Goal: Task Accomplishment & Management: Manage account settings

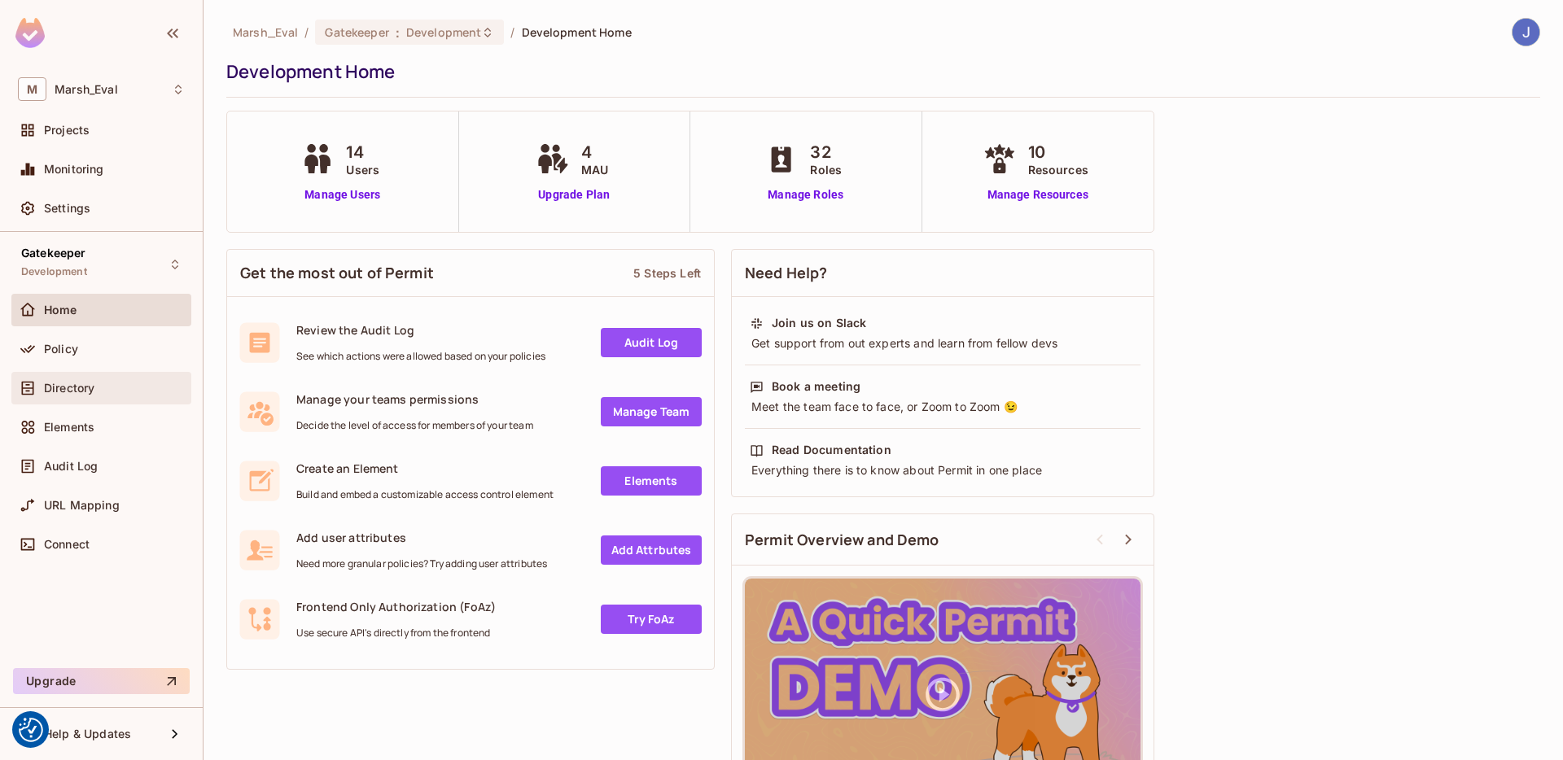
click at [80, 392] on span "Directory" at bounding box center [69, 388] width 50 height 13
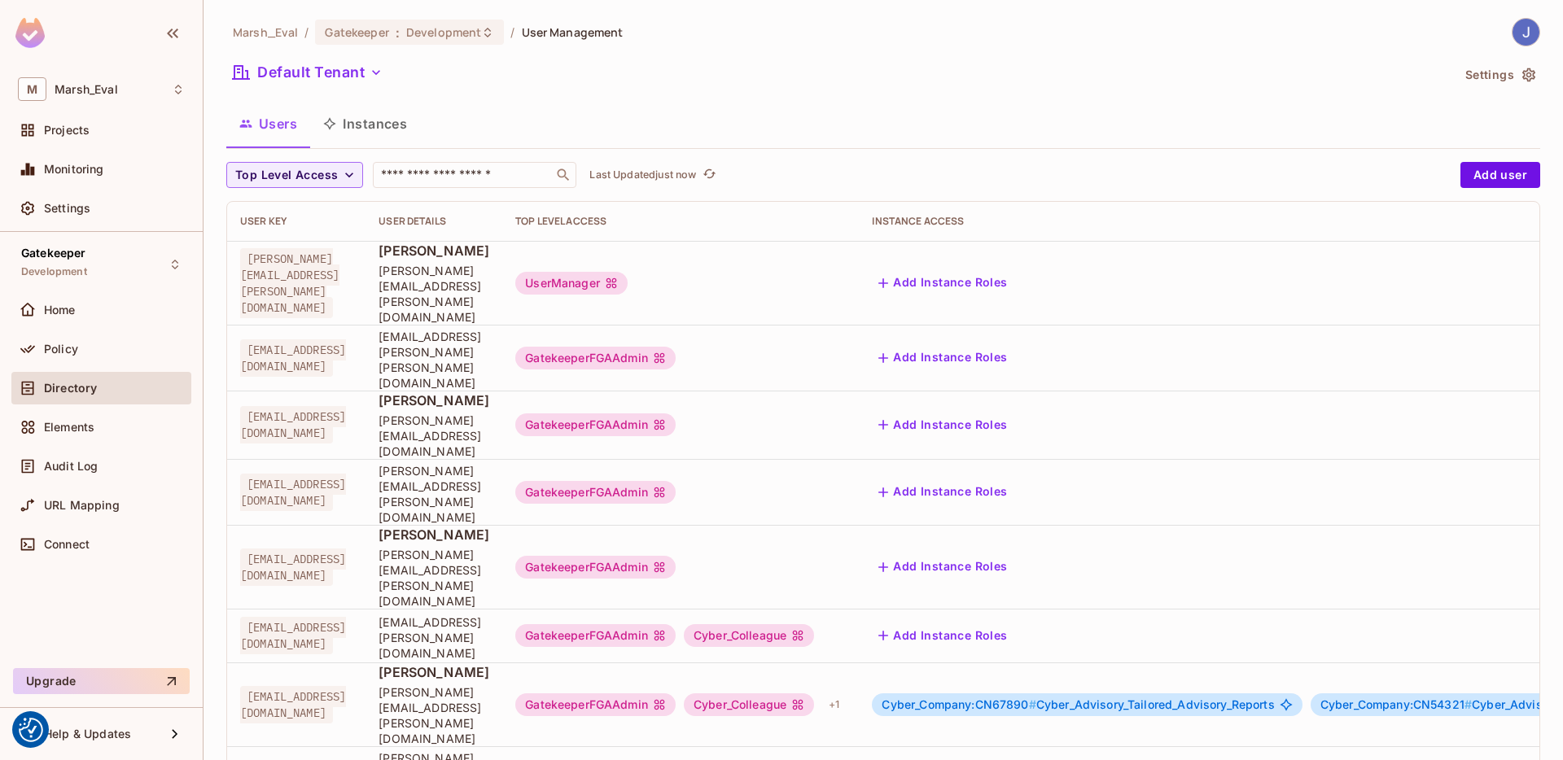
click at [366, 134] on button "Instances" at bounding box center [365, 123] width 110 height 41
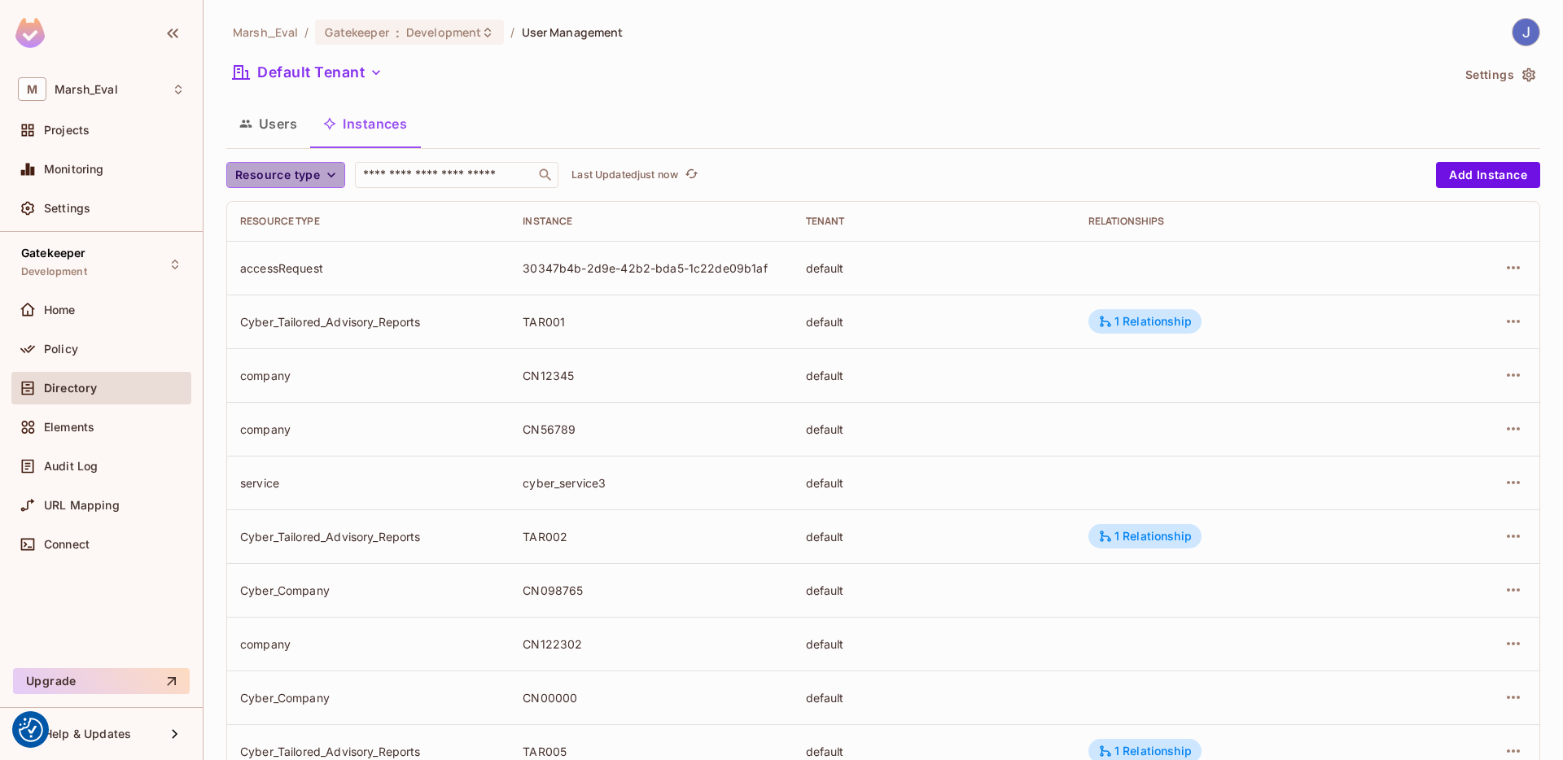
click at [303, 177] on span "Resource type" at bounding box center [277, 175] width 85 height 20
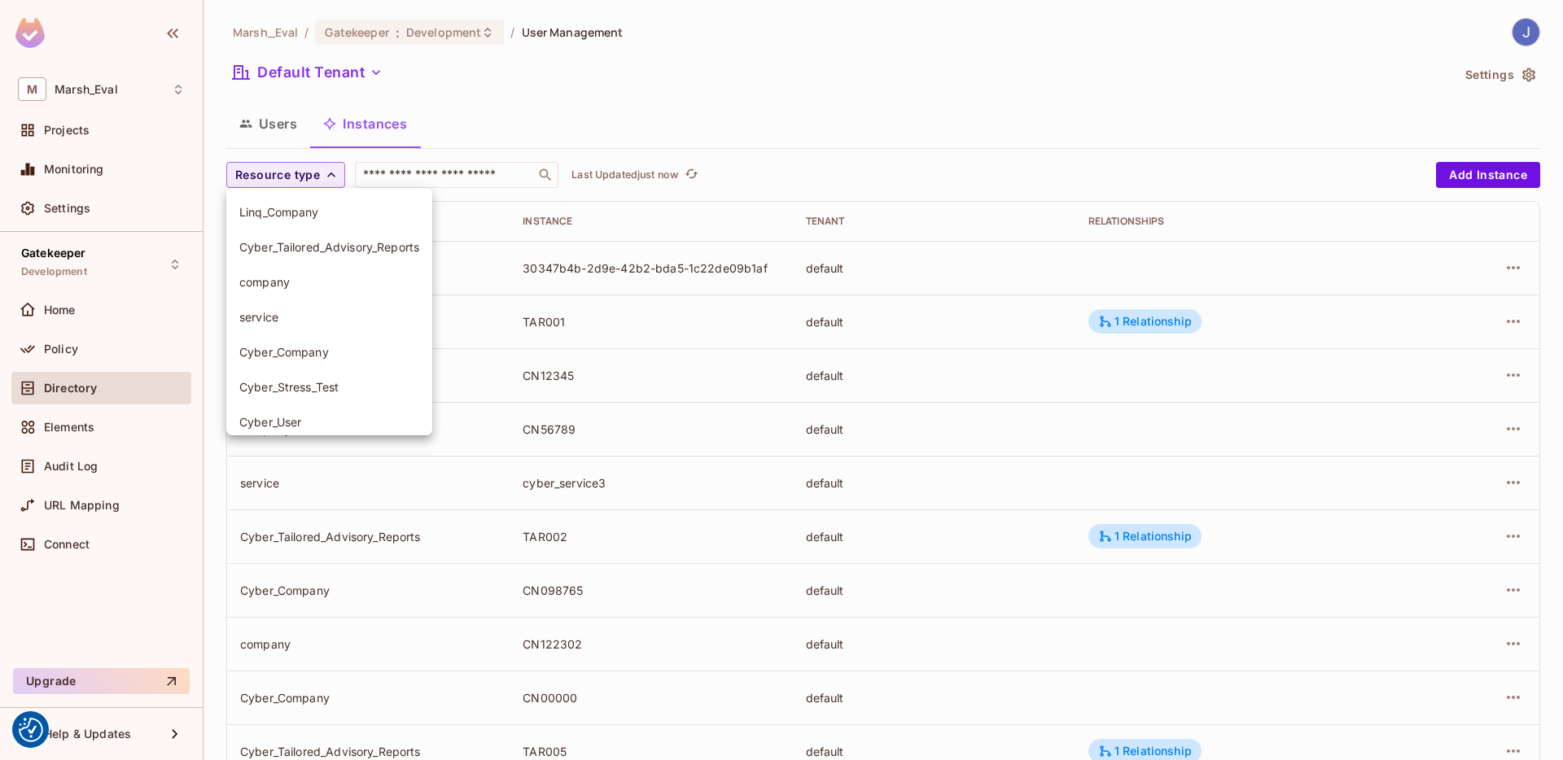
scroll to position [3, 0]
click at [294, 347] on span "Cyber_Company" at bounding box center [329, 348] width 180 height 15
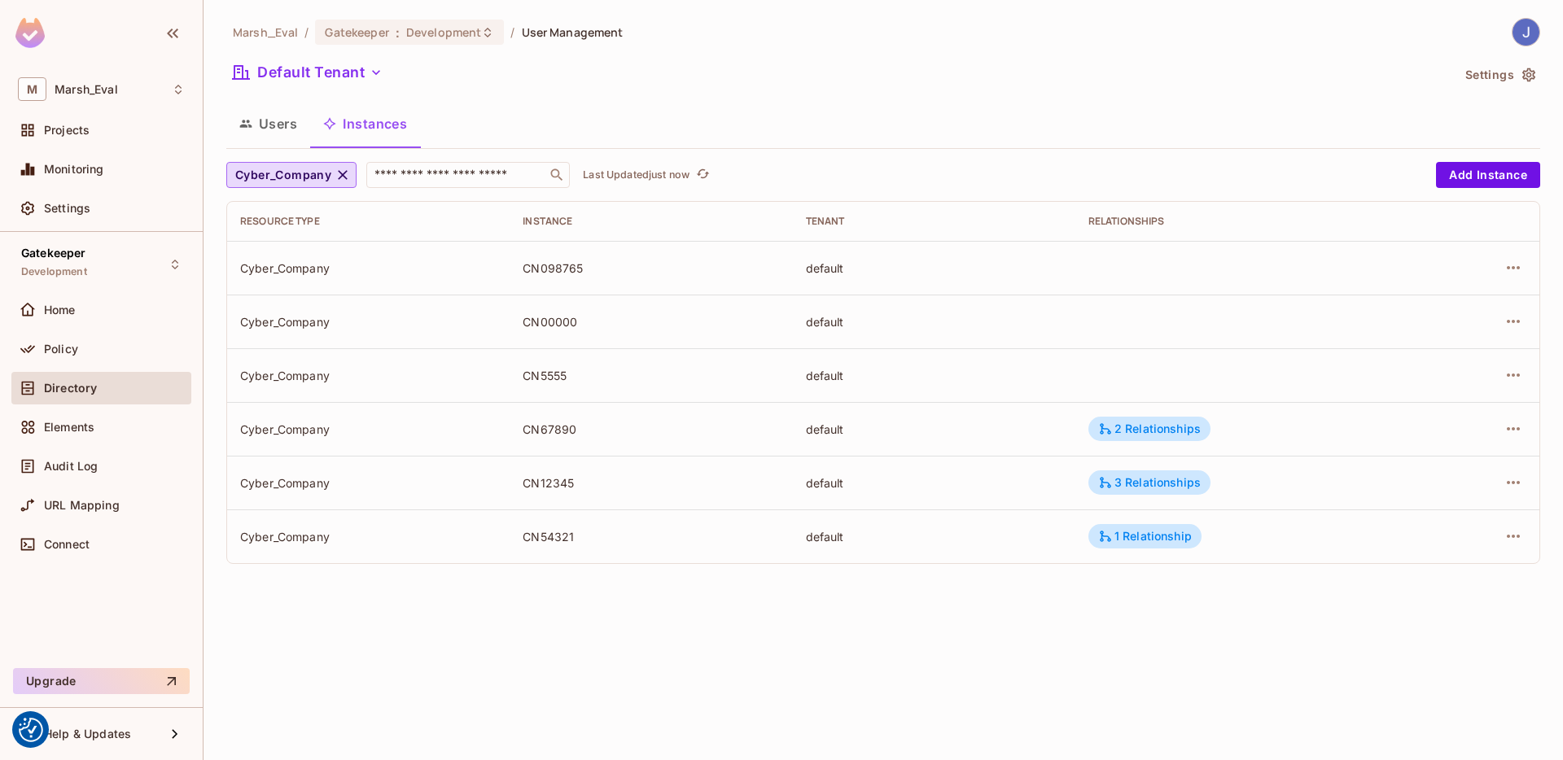
click at [241, 266] on div "Cyber_Company" at bounding box center [368, 268] width 256 height 15
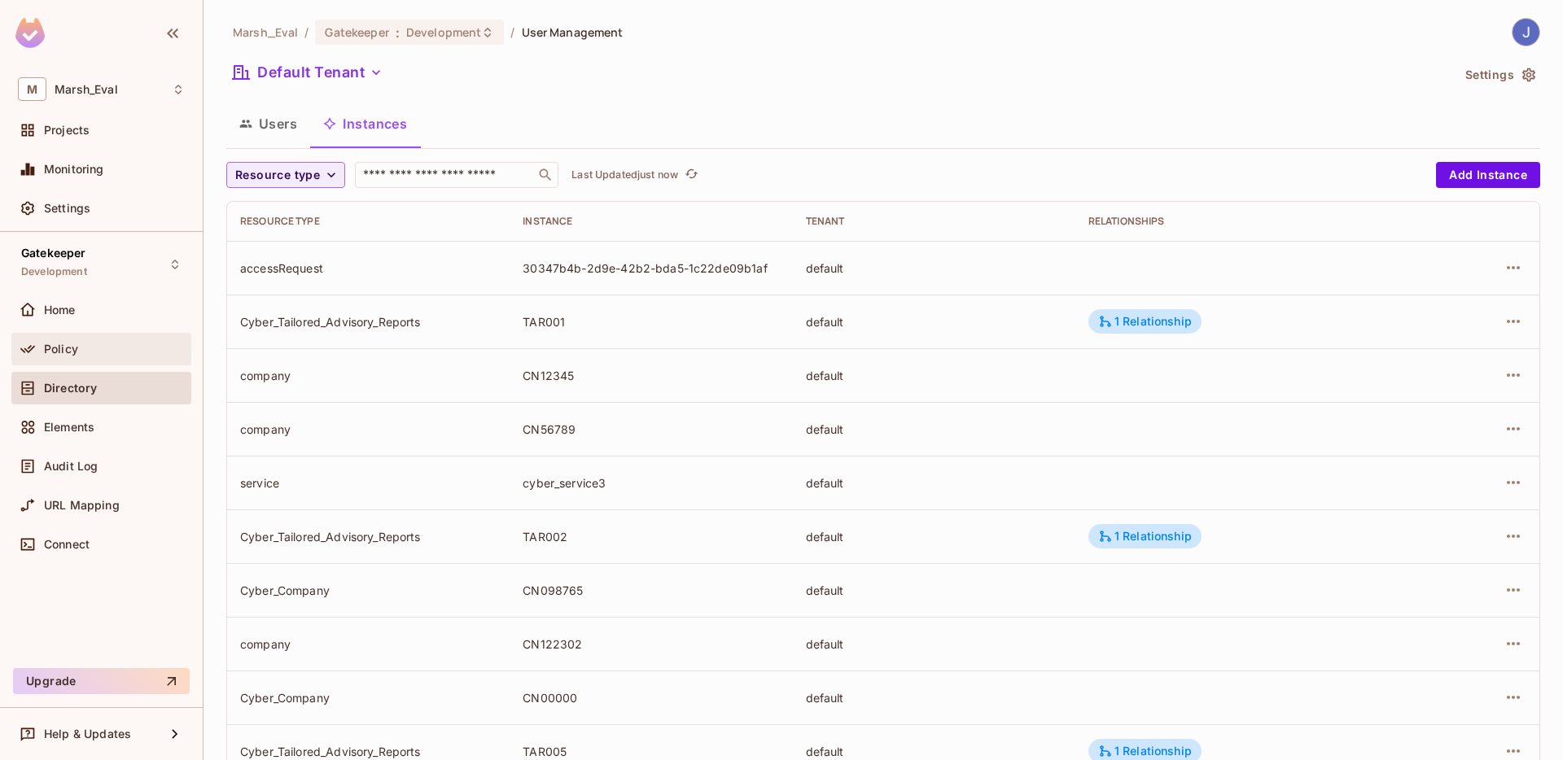
click at [76, 335] on div "Policy" at bounding box center [101, 349] width 180 height 33
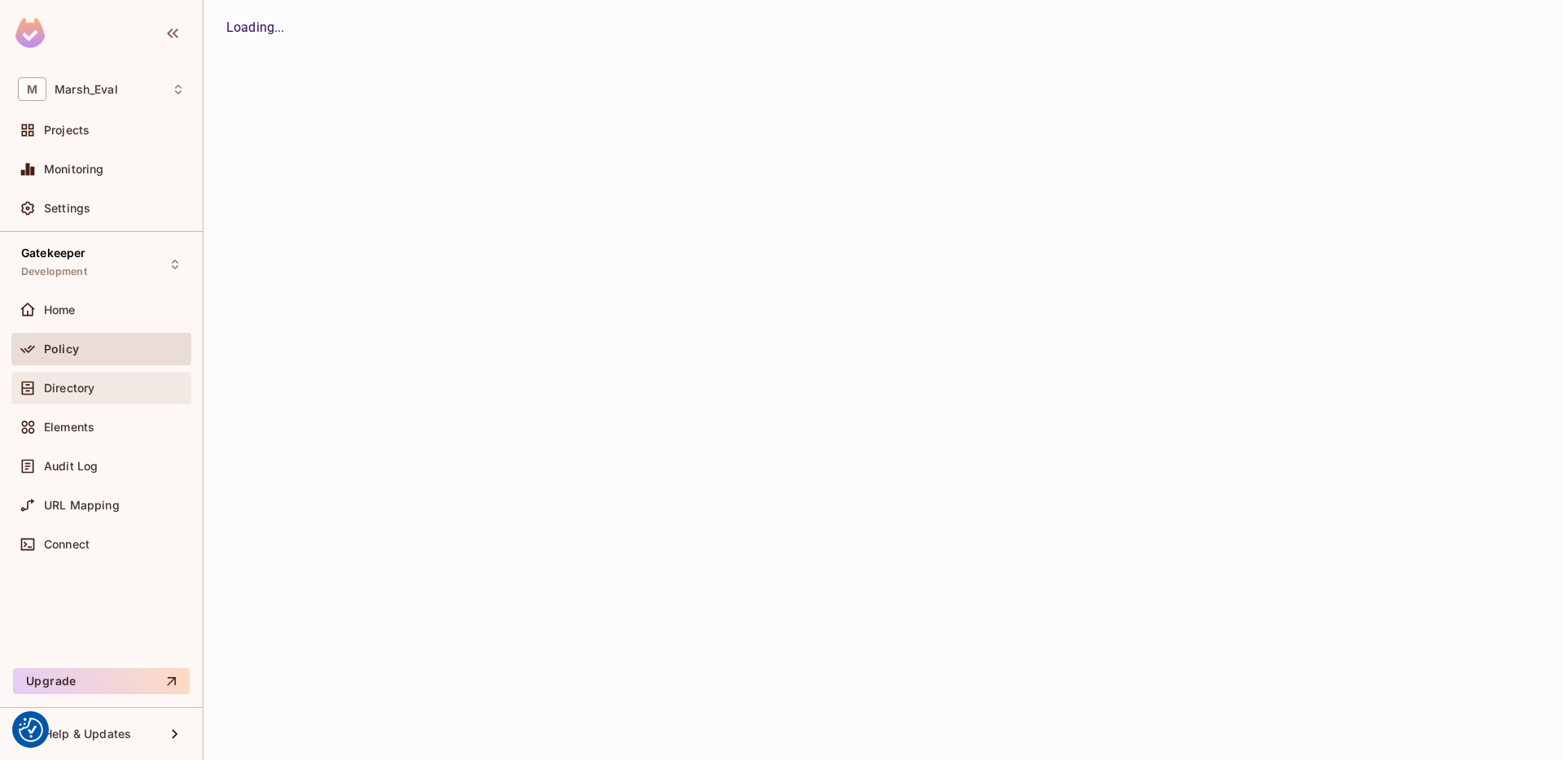
click at [81, 396] on div "Directory" at bounding box center [101, 389] width 167 height 20
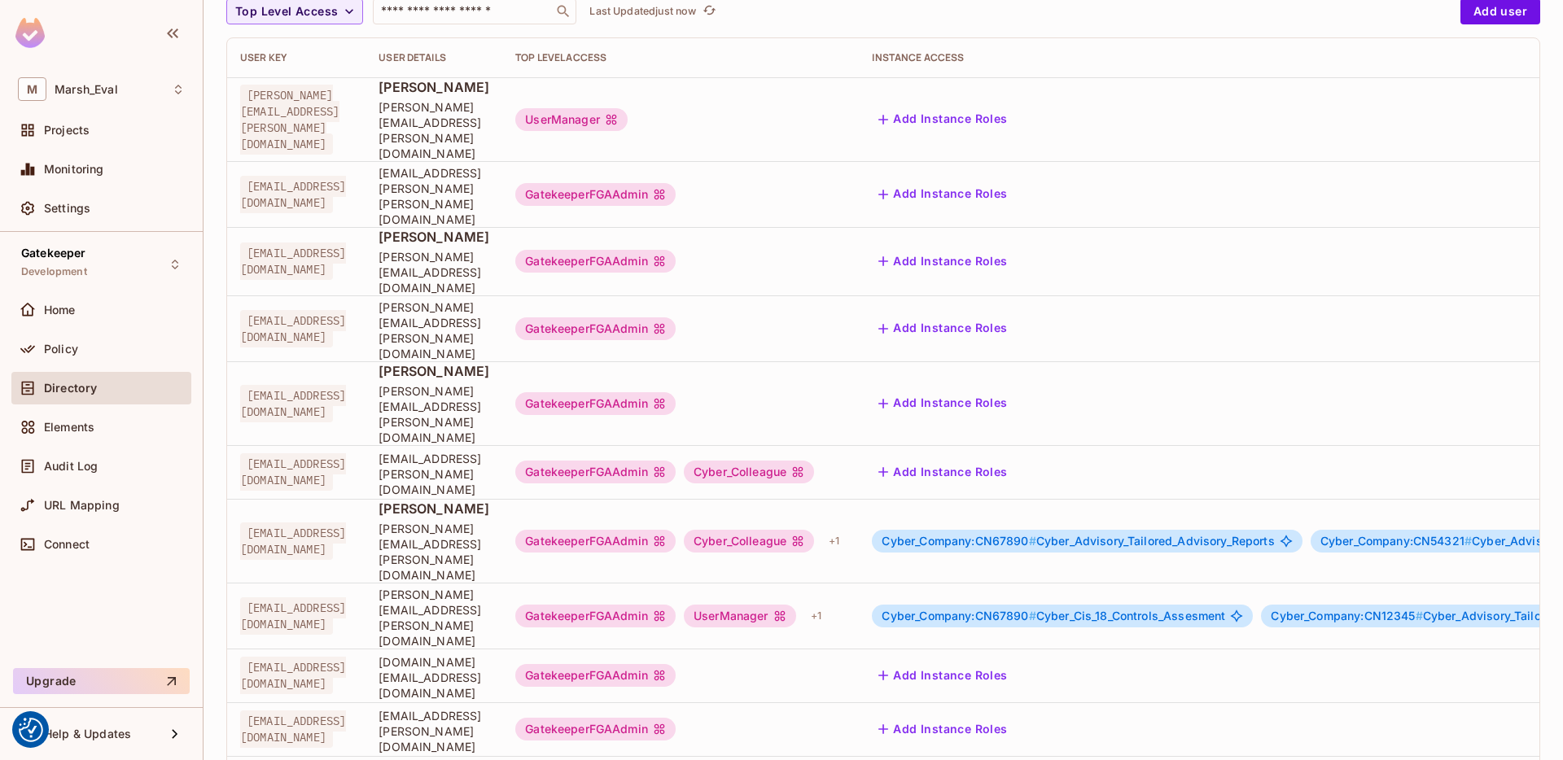
scroll to position [178, 0]
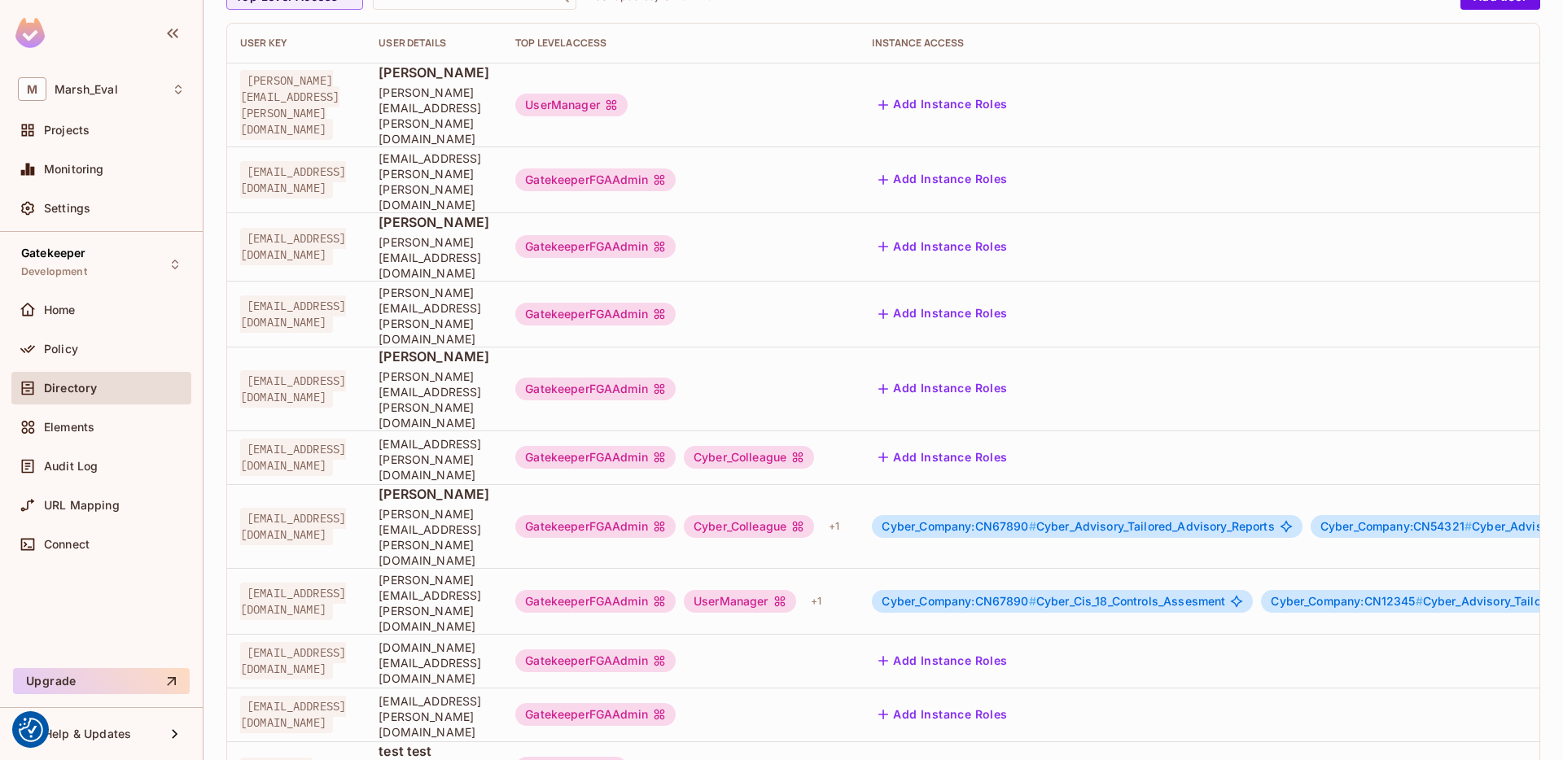
click at [1310, 431] on td "Add Instance Roles" at bounding box center [1305, 458] width 892 height 54
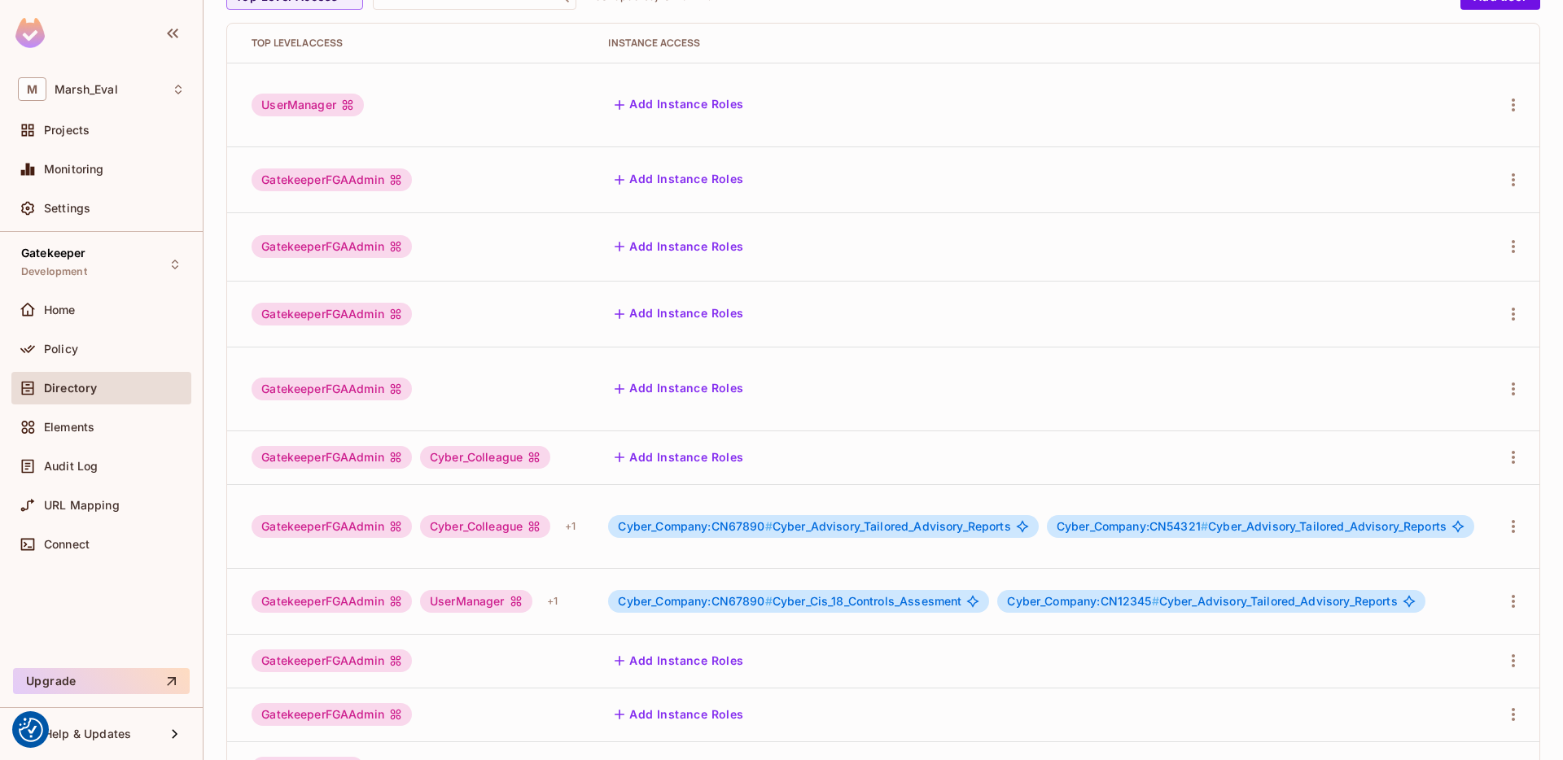
scroll to position [0, 365]
drag, startPoint x: 809, startPoint y: 414, endPoint x: 1054, endPoint y: 406, distance: 245.2
click at [1038, 515] on div "Cyber_Company:CN67890 # Cyber_Advisory_Tailored_Advisory_Reports" at bounding box center [823, 526] width 430 height 23
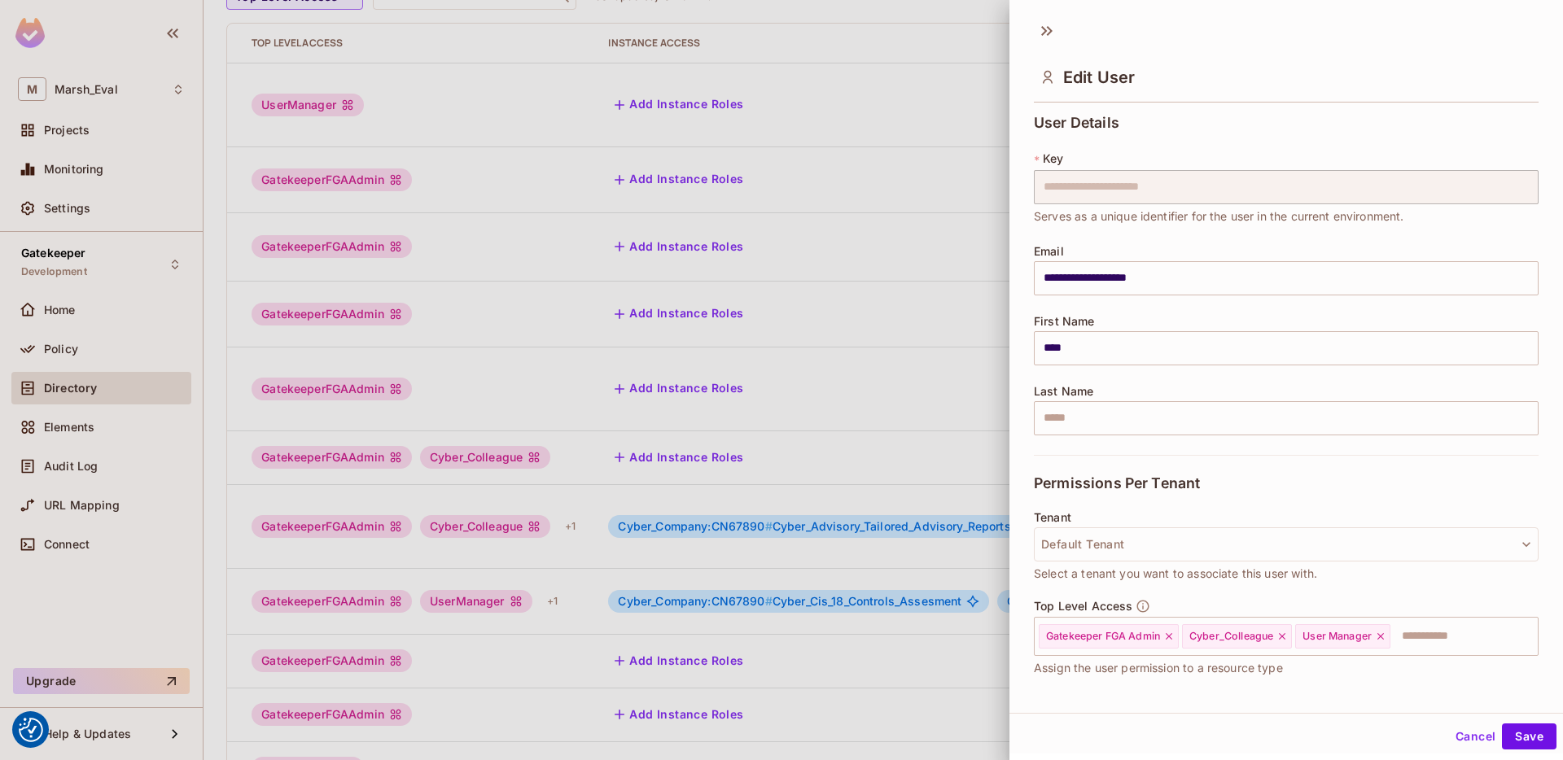
click at [879, 346] on div at bounding box center [781, 380] width 1563 height 760
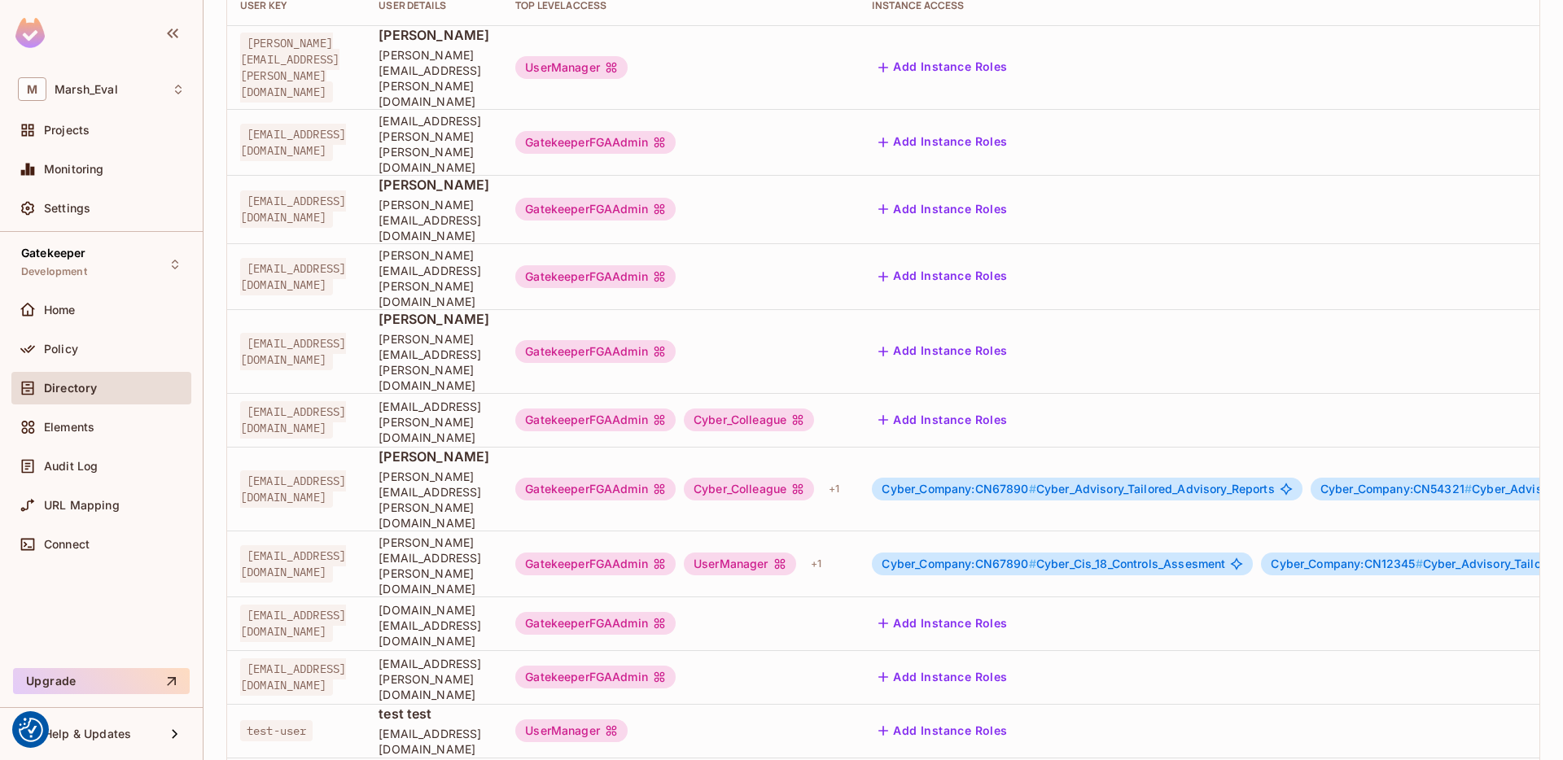
scroll to position [209, 0]
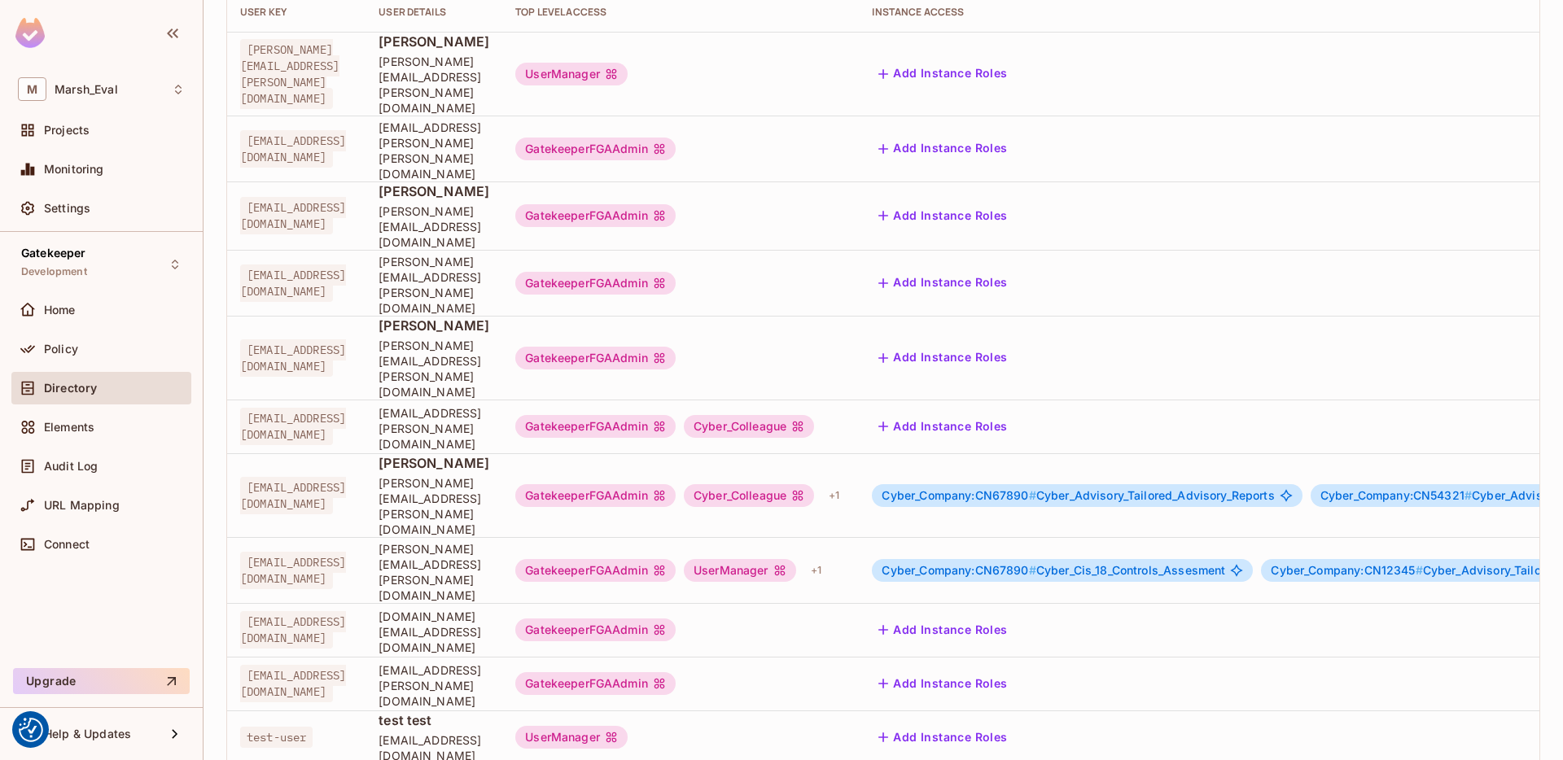
click at [489, 405] on span "[EMAIL_ADDRESS][PERSON_NAME][DOMAIN_NAME]" at bounding box center [434, 428] width 111 height 46
click at [489, 405] on span "Nikhil.Ghodke@mmc.com" at bounding box center [434, 428] width 111 height 46
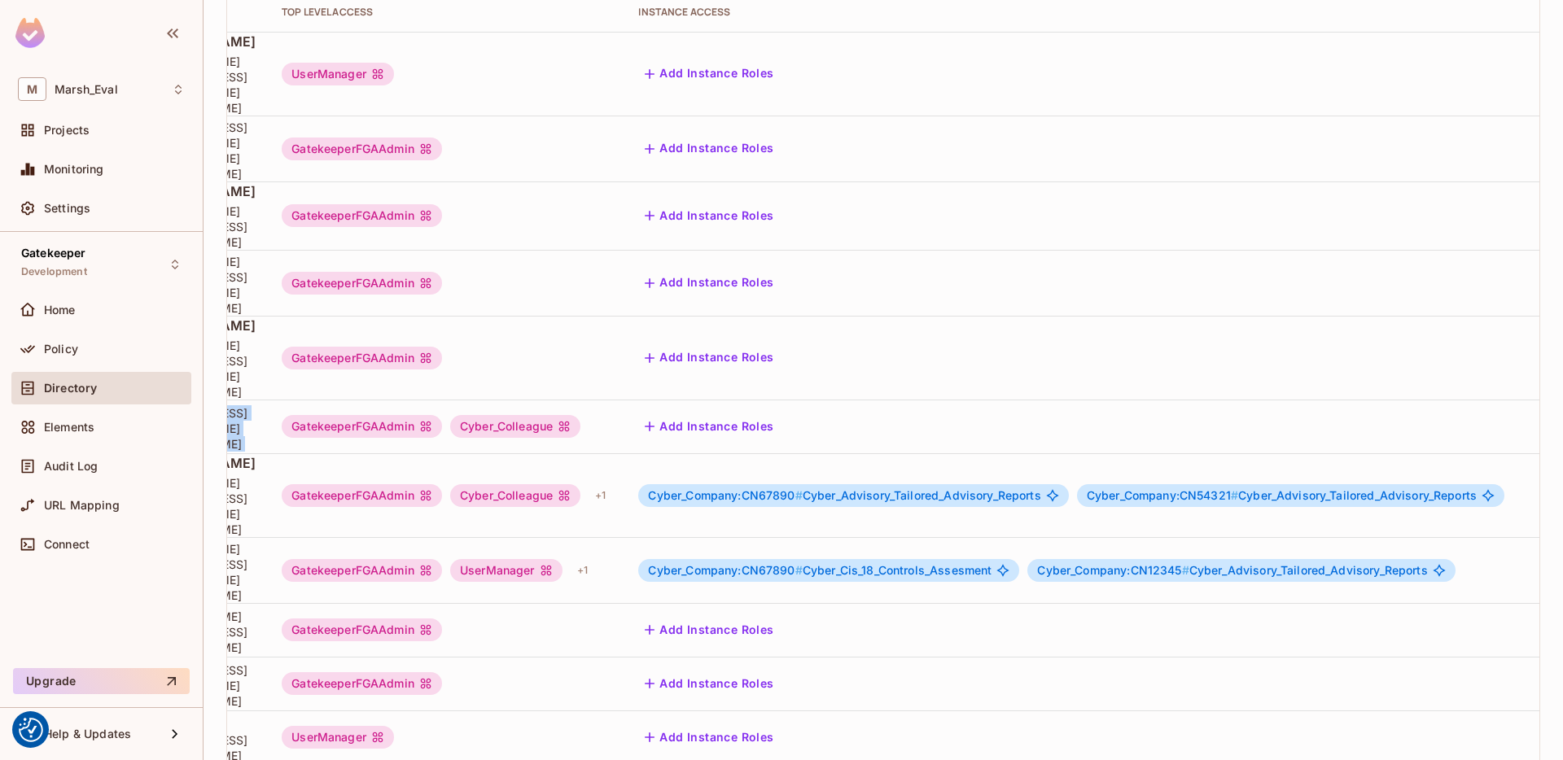
scroll to position [0, 417]
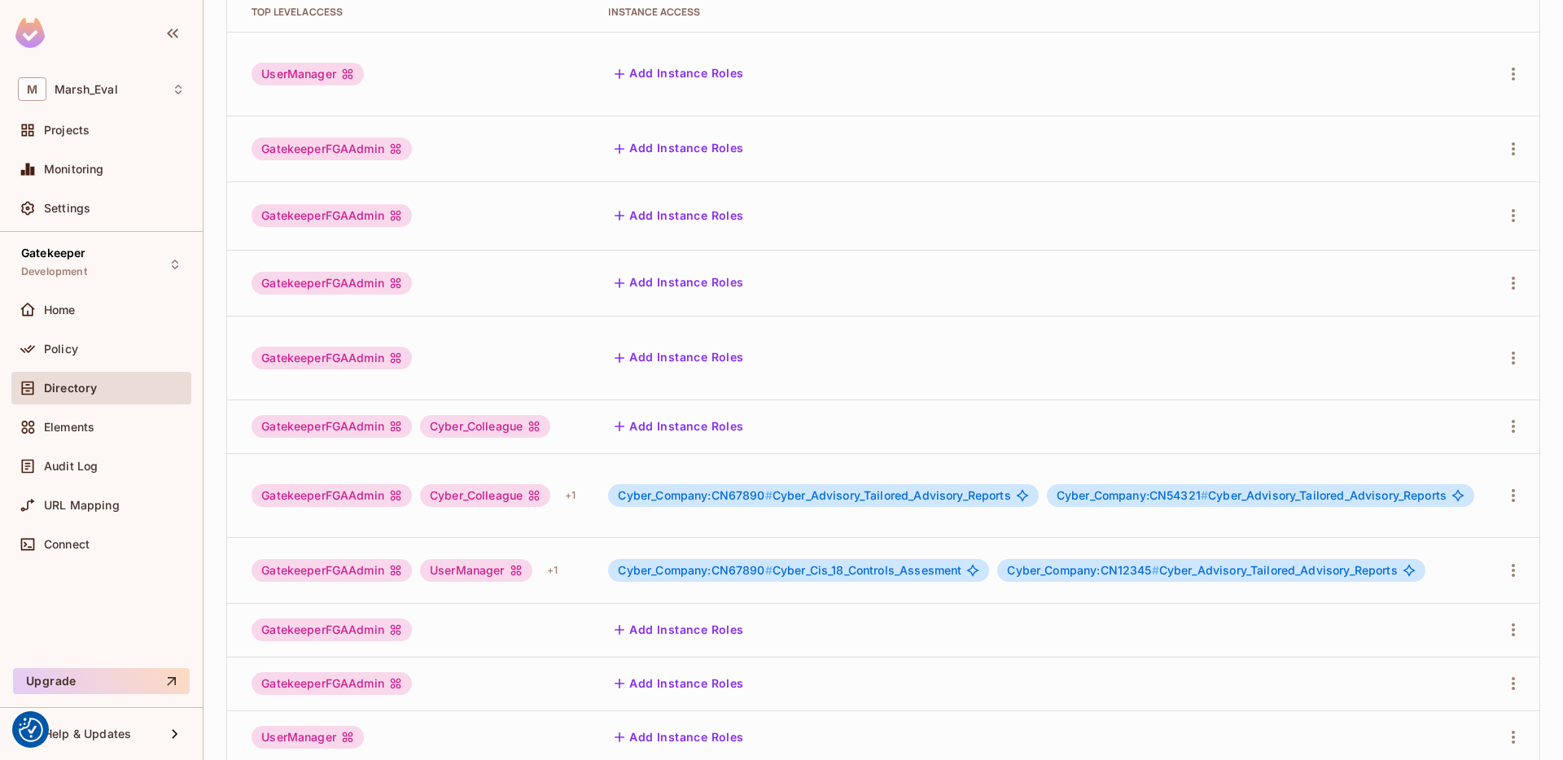
click at [1521, 454] on td at bounding box center [1514, 496] width 52 height 84
click at [1510, 417] on icon "button" at bounding box center [1514, 427] width 20 height 20
click at [1413, 363] on div "Edit" at bounding box center [1415, 365] width 22 height 16
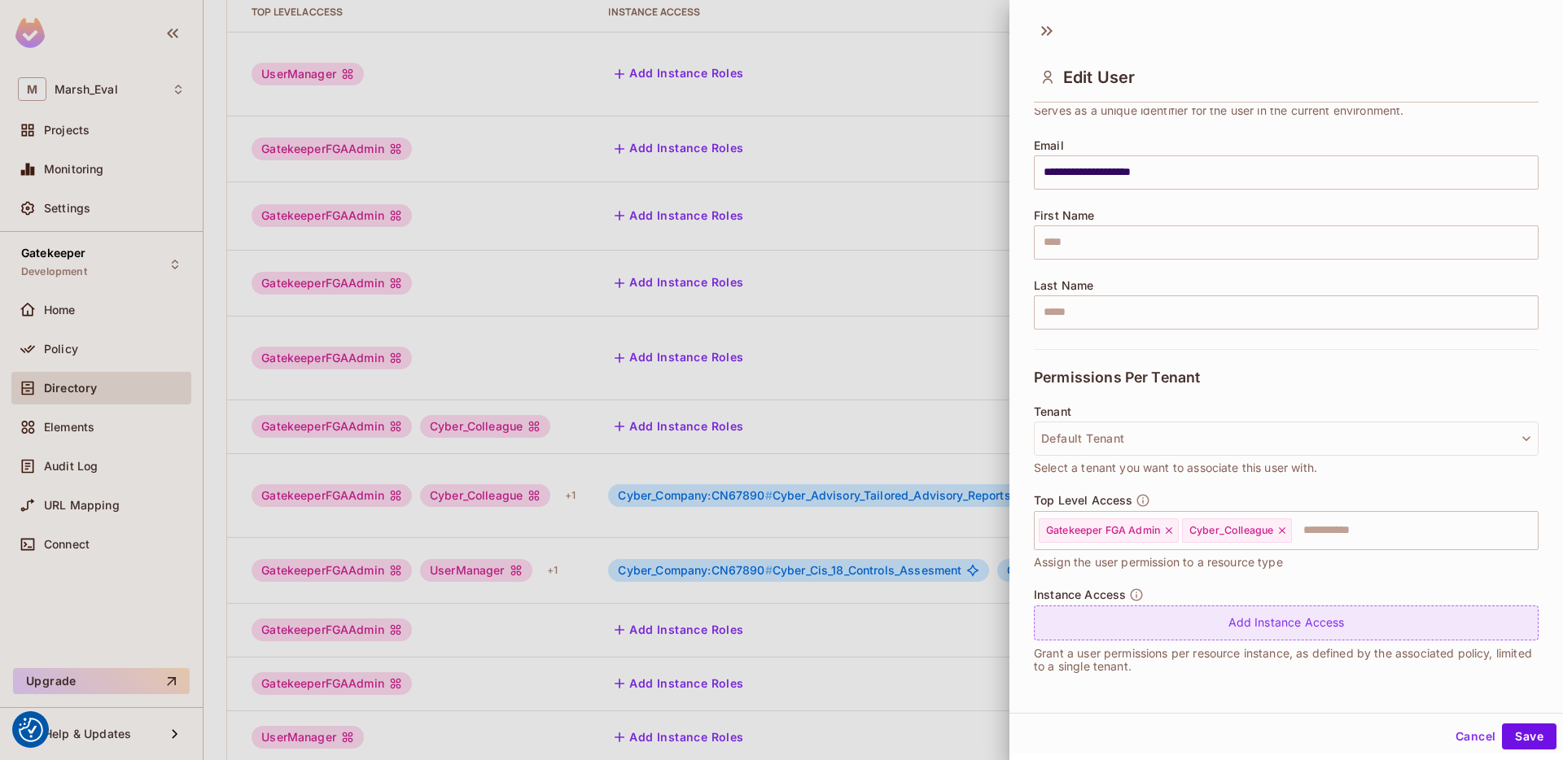
click at [1098, 610] on div "Add Instance Access" at bounding box center [1286, 623] width 505 height 35
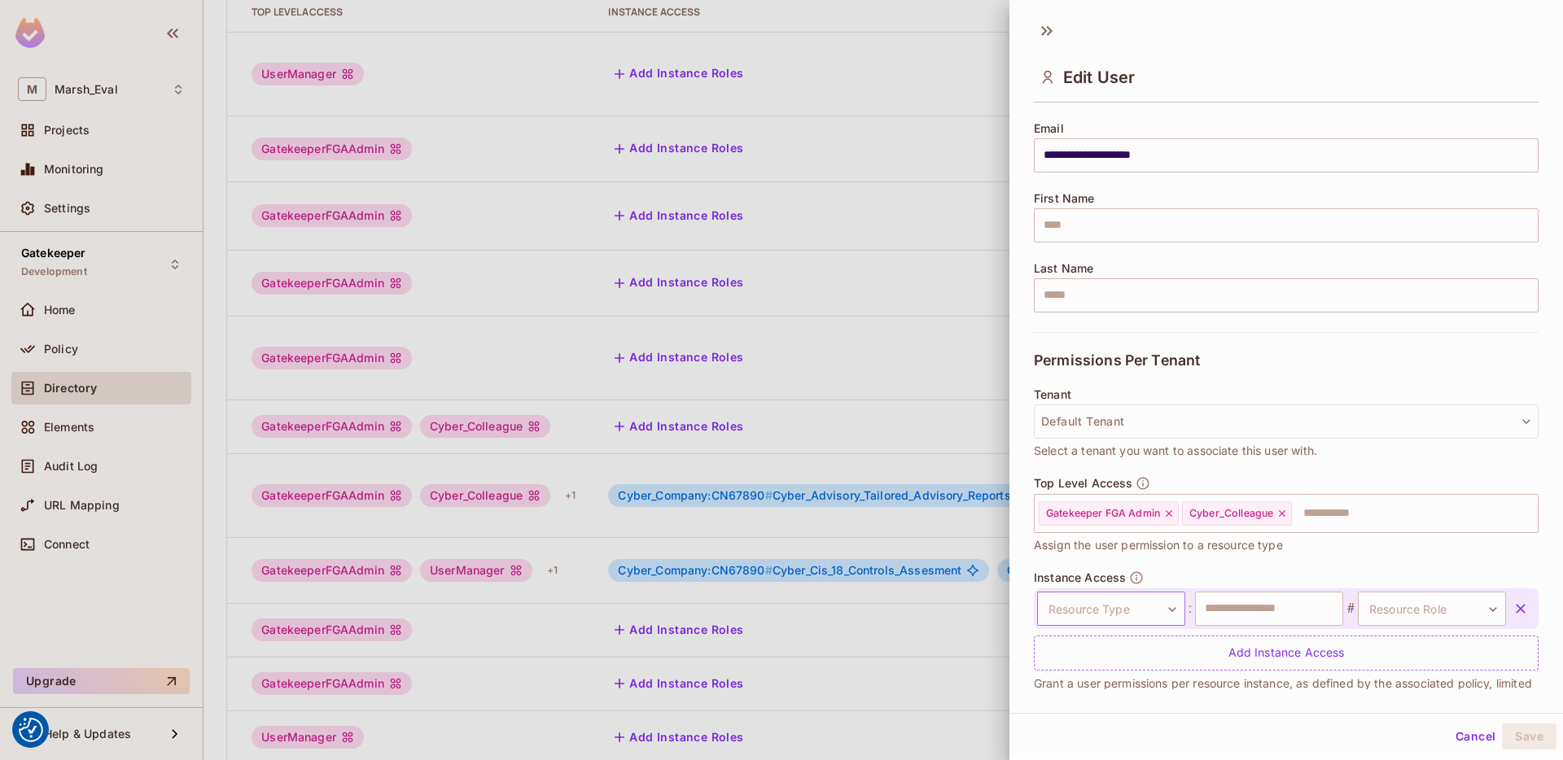
scroll to position [125, 0]
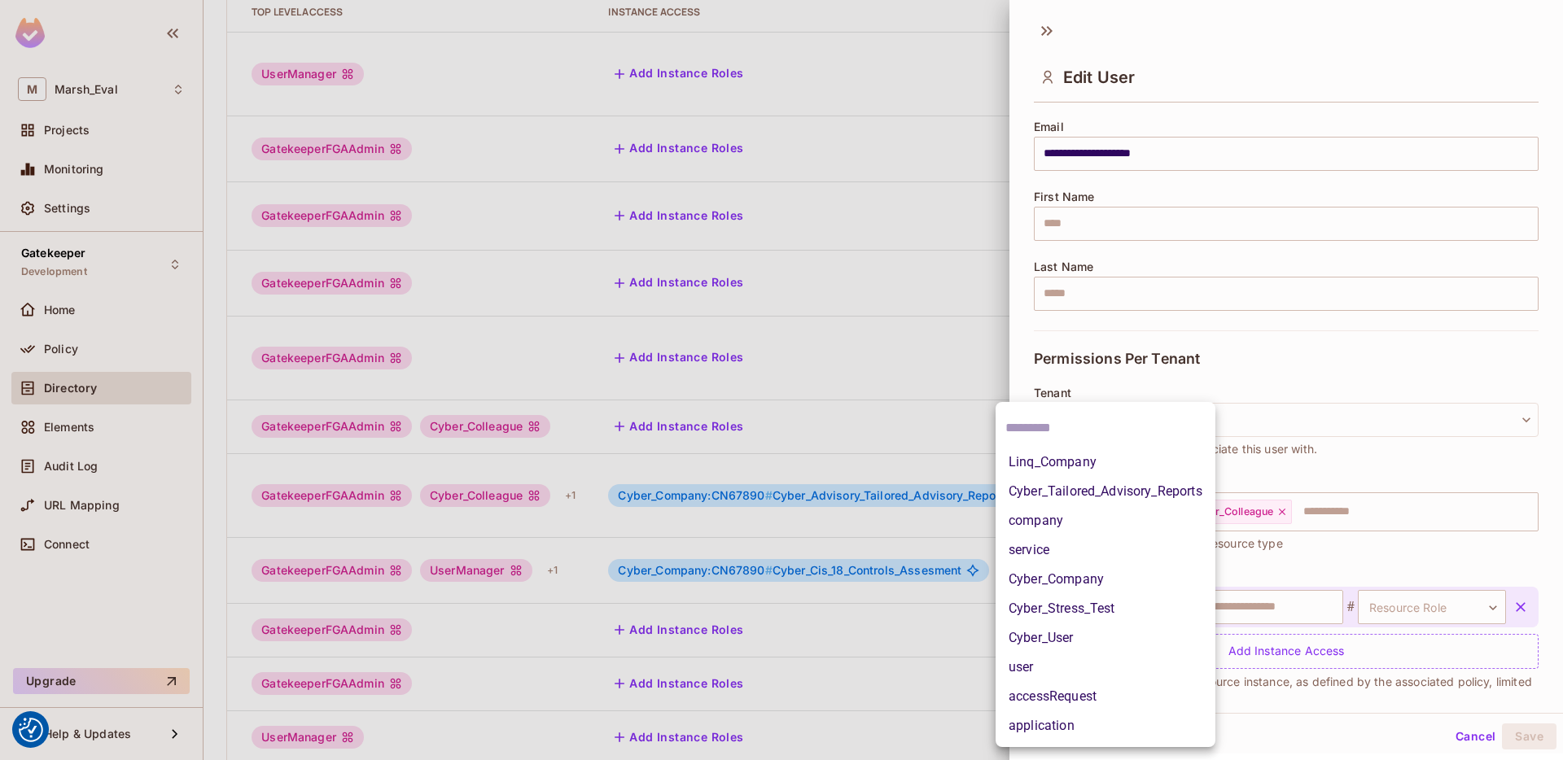
click at [1099, 611] on body "We use cookies to enhance your browsing experience, serve personalized ads or c…" at bounding box center [781, 380] width 1563 height 760
click at [1085, 581] on li "Cyber_Company" at bounding box center [1106, 579] width 220 height 29
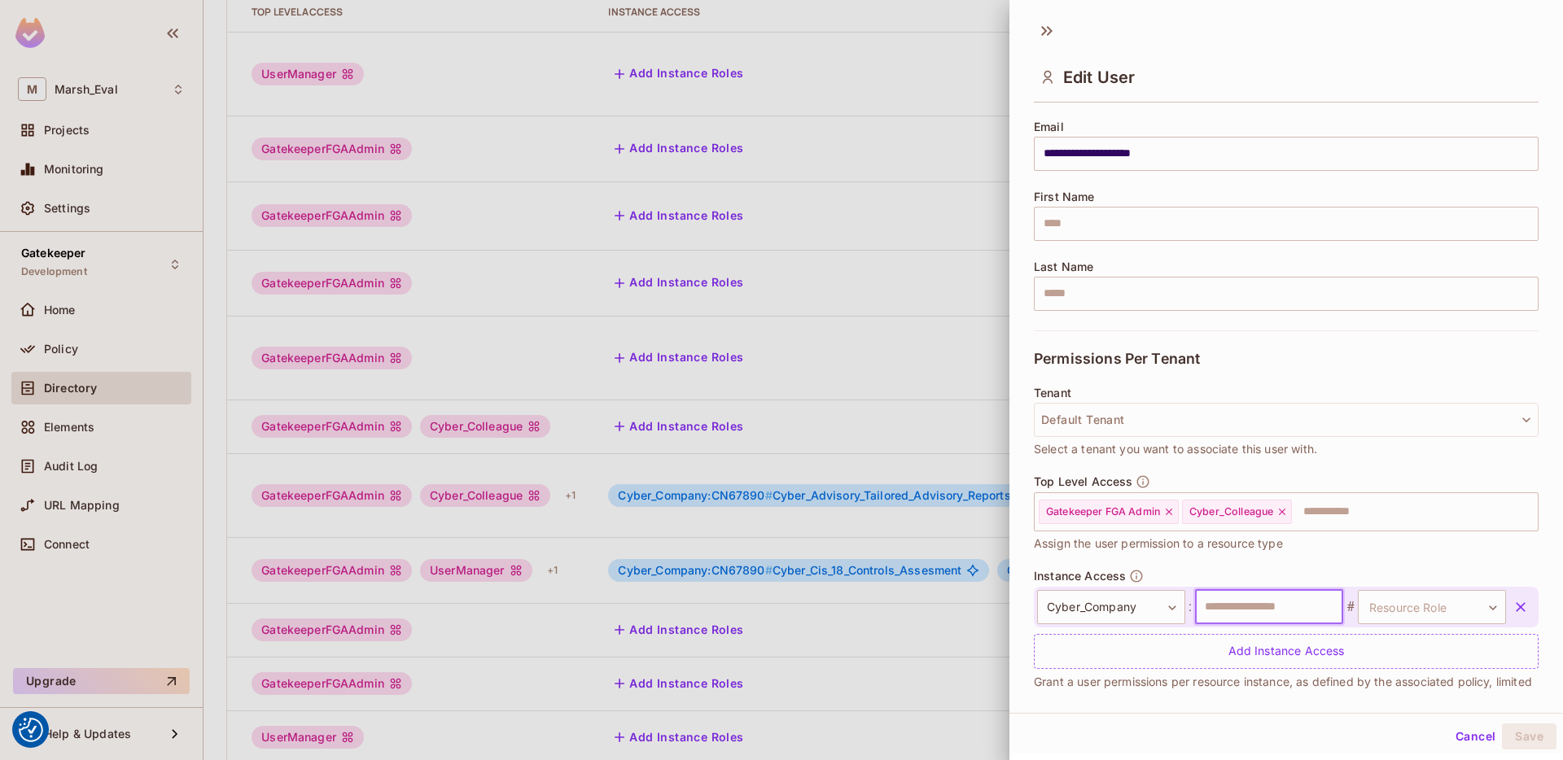
click at [1261, 618] on input "text" at bounding box center [1269, 607] width 148 height 34
type input "*******"
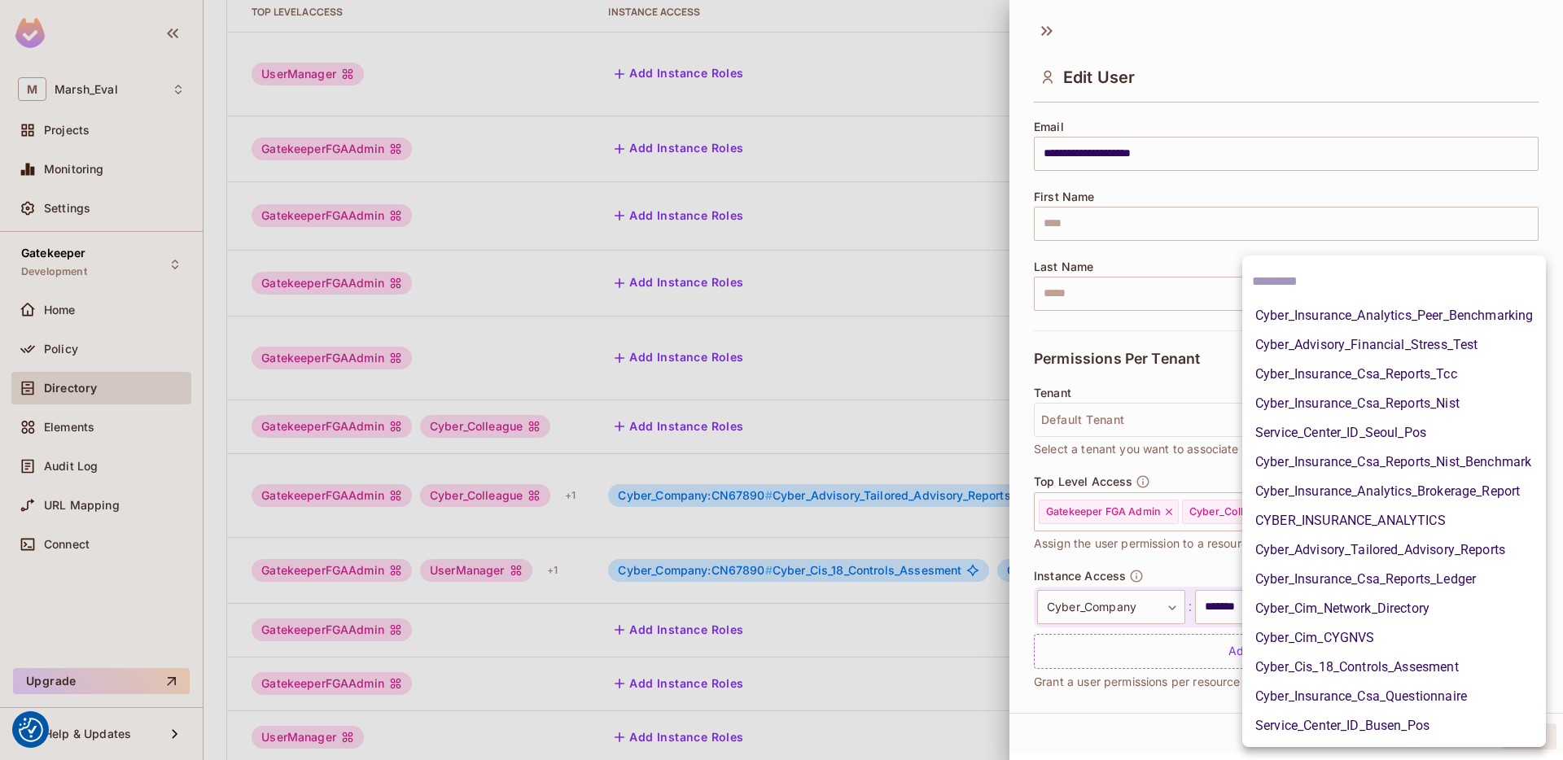
click at [1377, 597] on body "We use cookies to enhance your browsing experience, serve personalized ads or c…" at bounding box center [781, 380] width 1563 height 760
click at [1313, 324] on li "Cyber_Insurance_Analytics_Peer_Benchmarking" at bounding box center [1394, 315] width 304 height 29
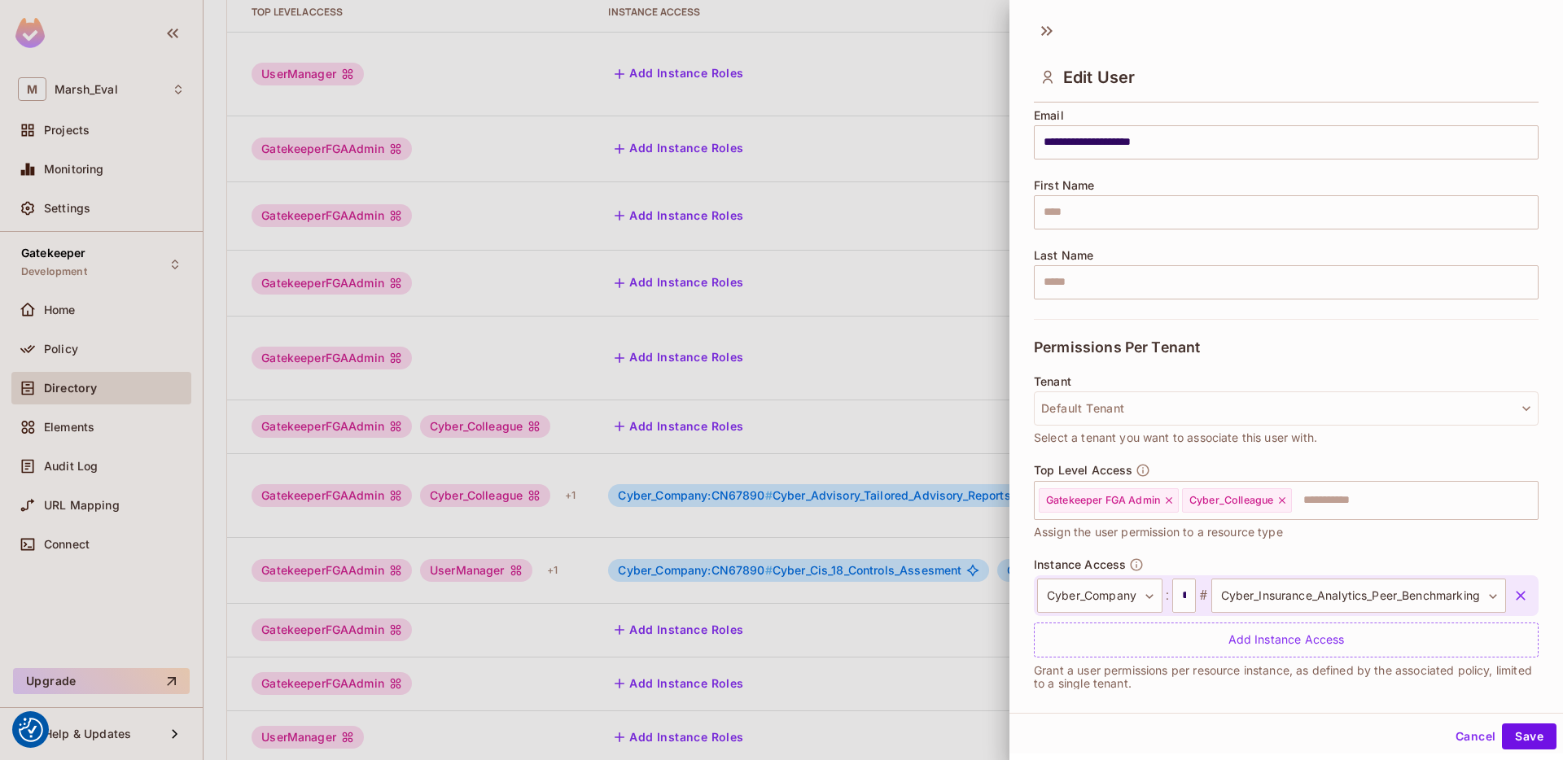
scroll to position [153, 0]
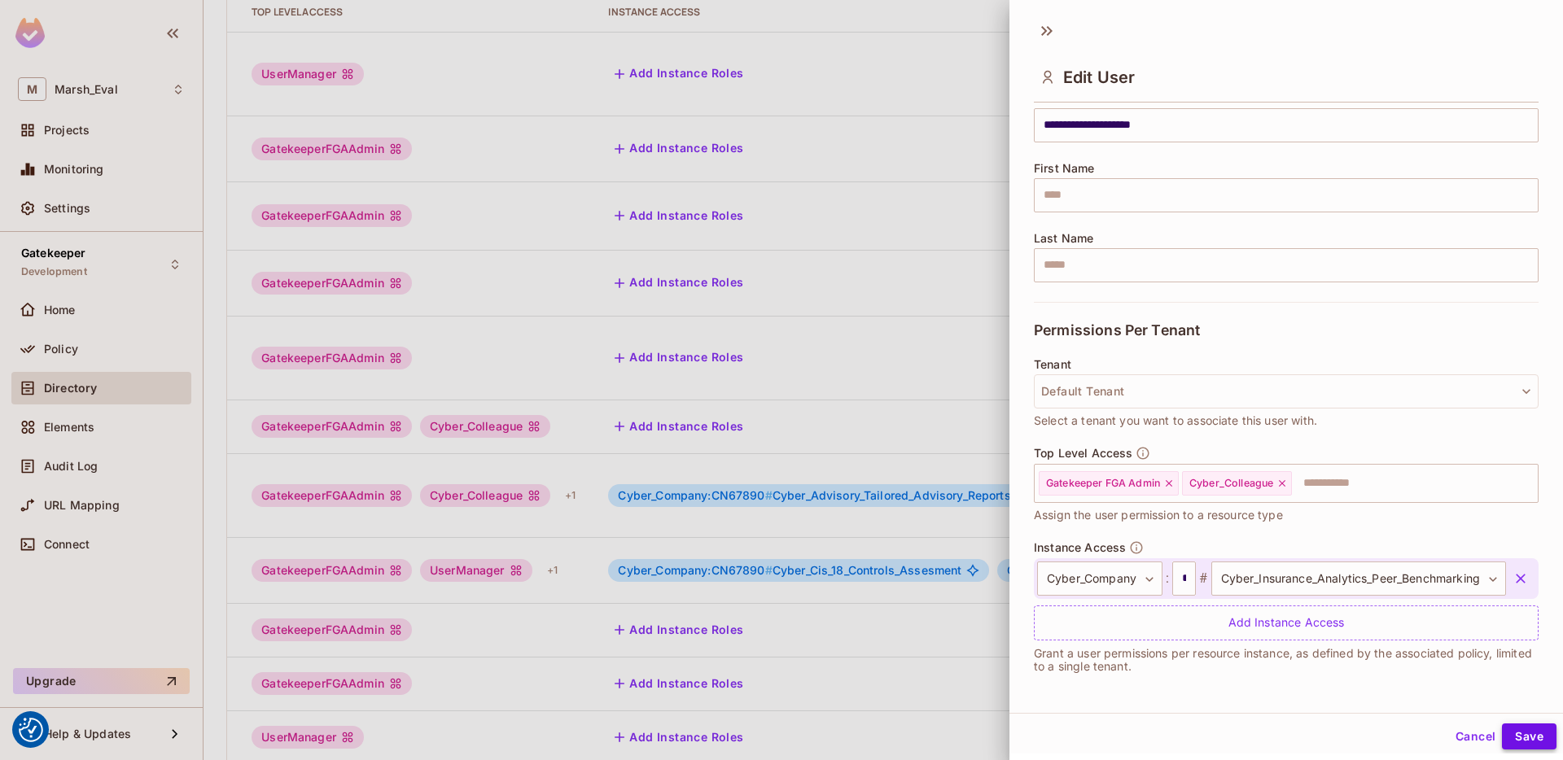
click at [1515, 741] on button "Save" at bounding box center [1529, 737] width 55 height 26
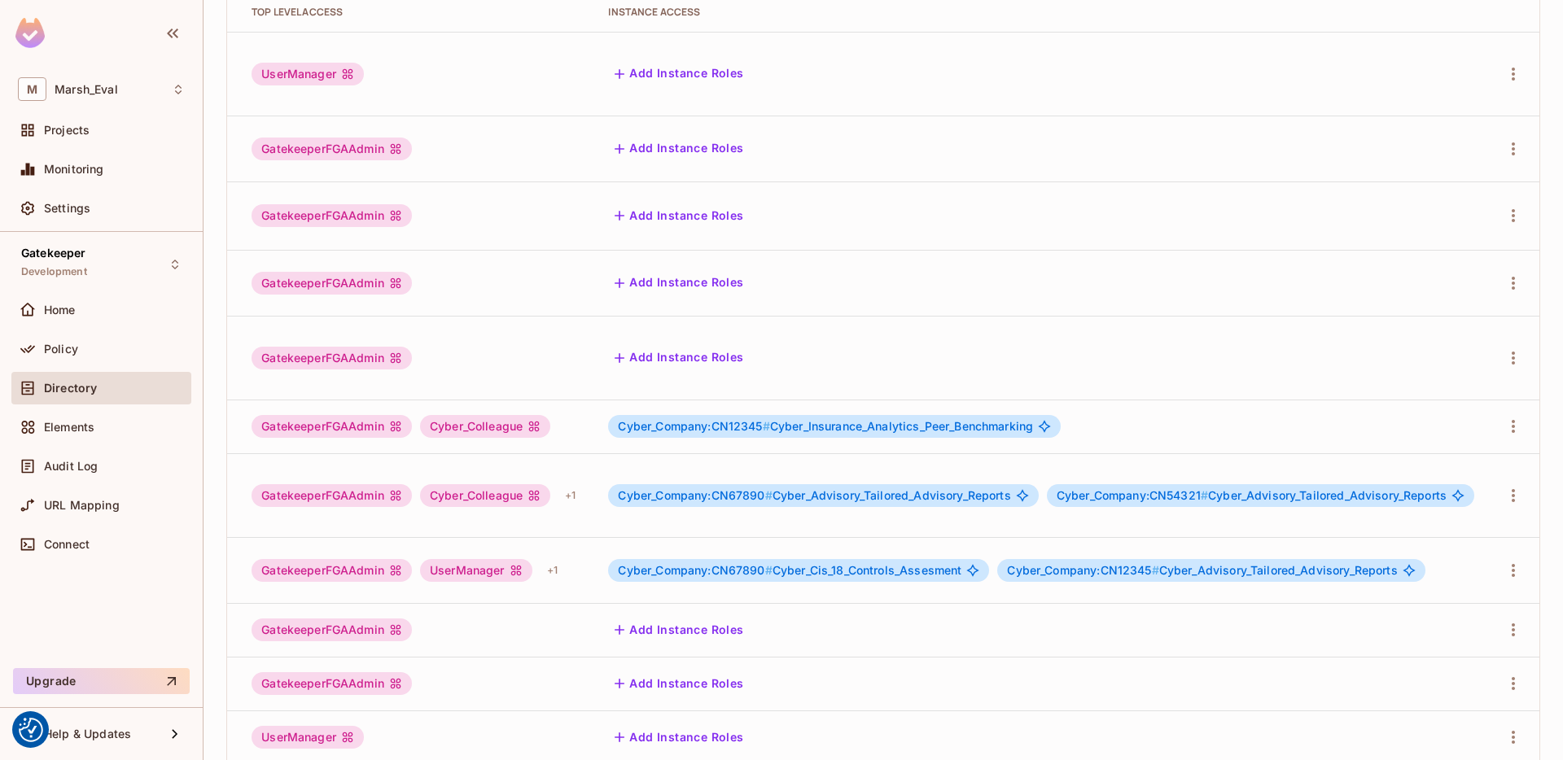
click at [743, 563] on span "Cyber_Company:CN67890 #" at bounding box center [695, 570] width 154 height 14
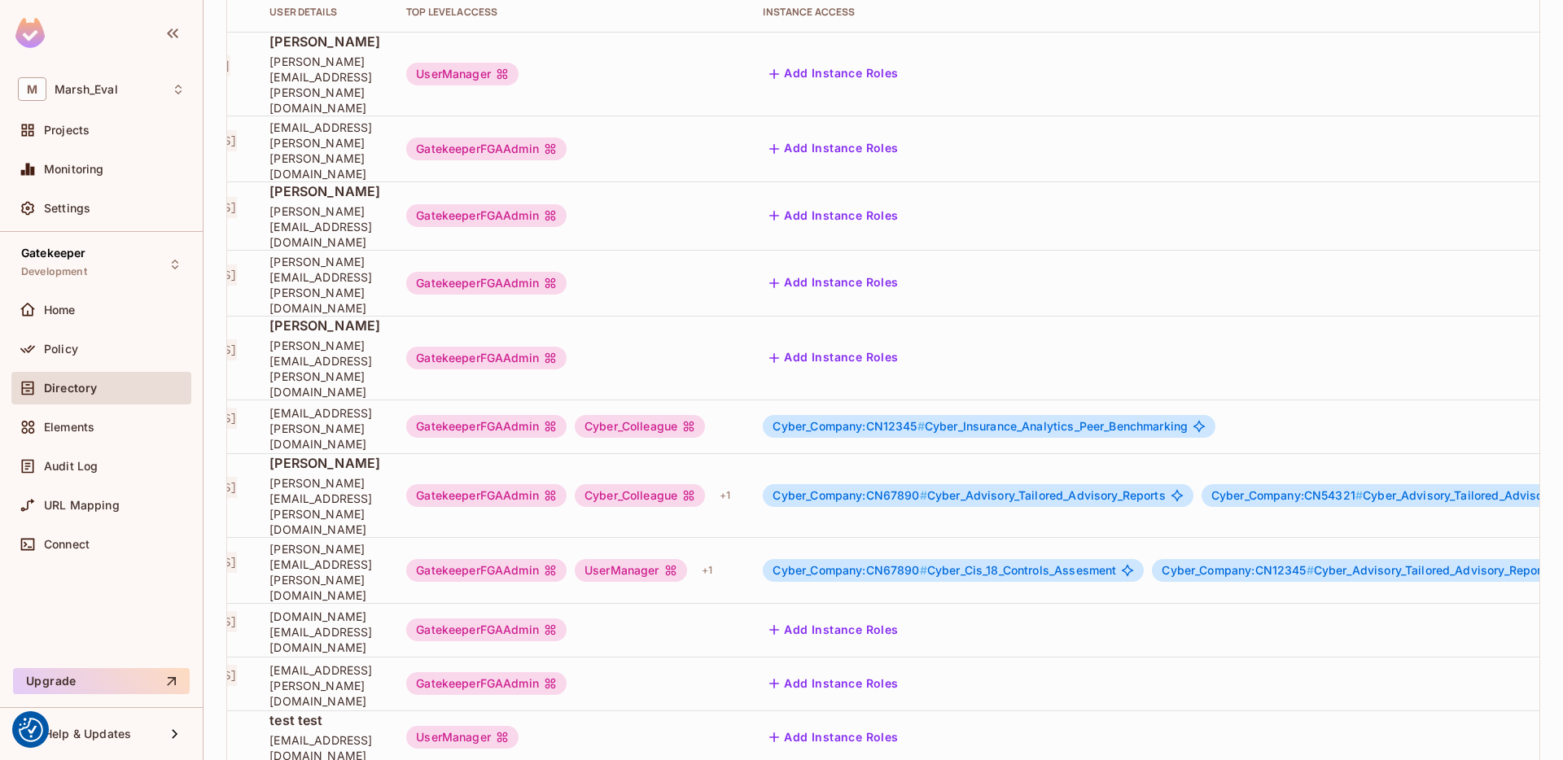
scroll to position [0, 0]
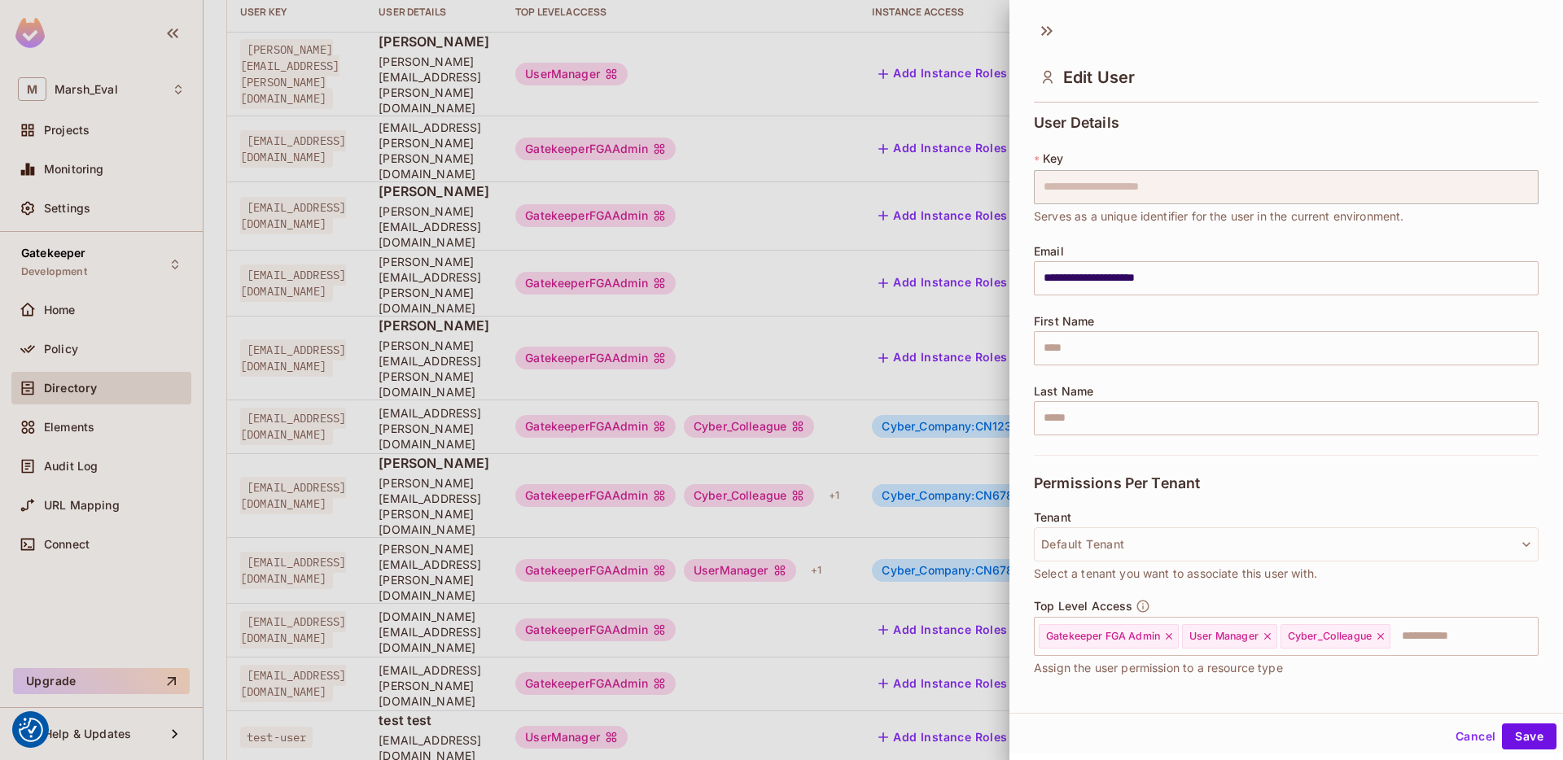
click at [911, 406] on div at bounding box center [781, 380] width 1563 height 760
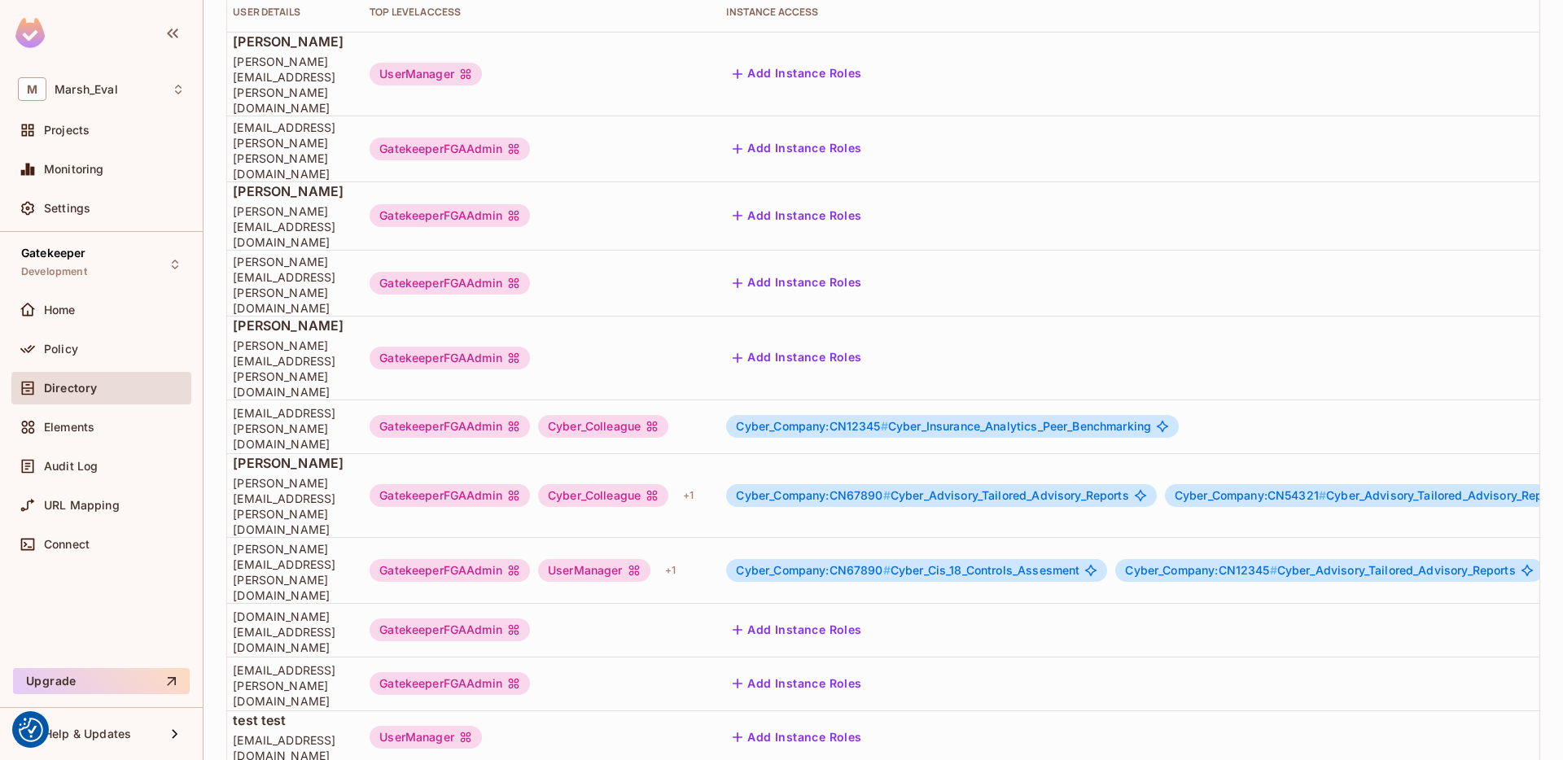
scroll to position [0, 417]
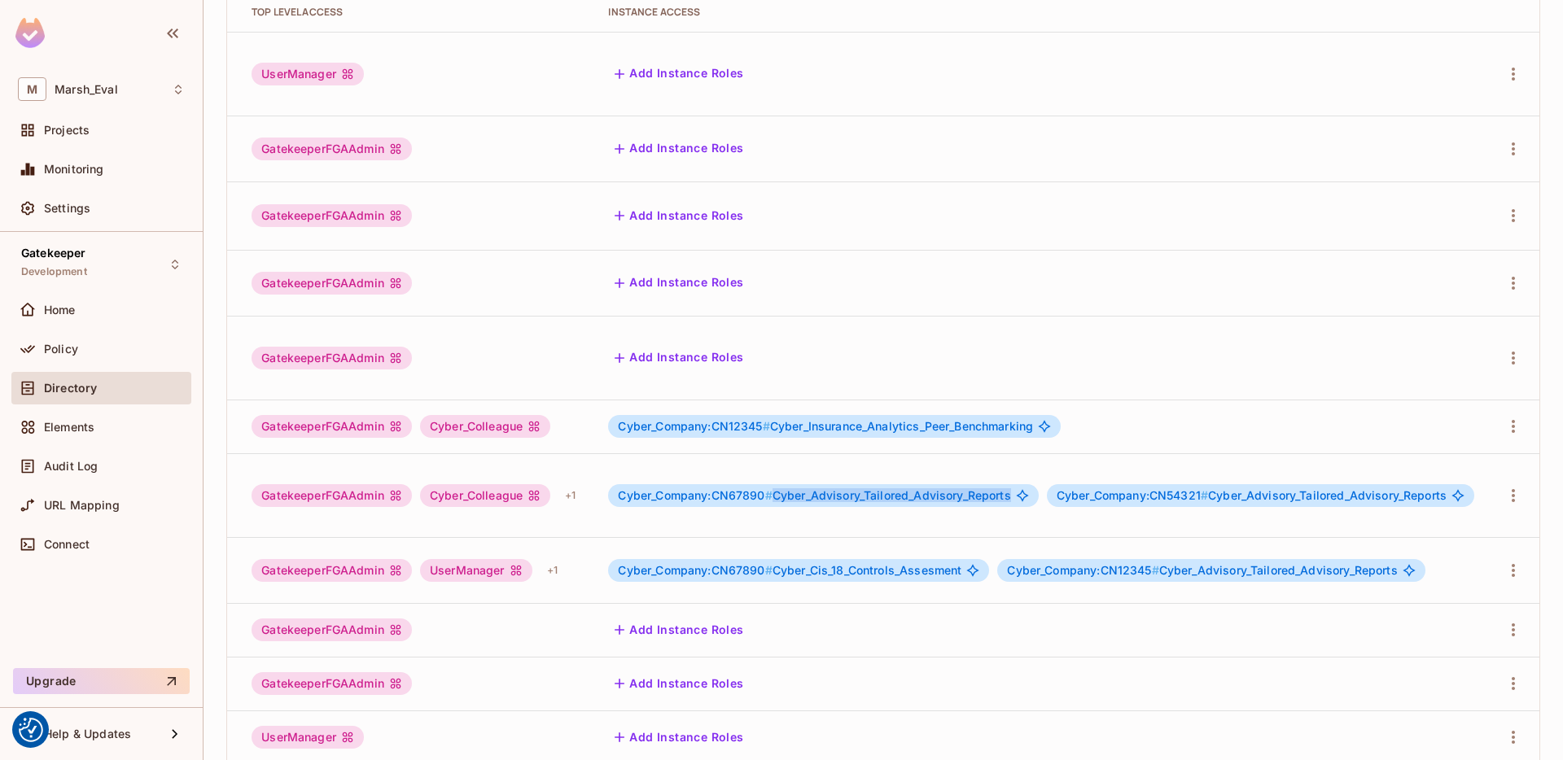
drag, startPoint x: 753, startPoint y: 383, endPoint x: 999, endPoint y: 383, distance: 245.9
click at [999, 484] on div "Cyber_Company:CN67890 # Cyber_Advisory_Tailored_Advisory_Reports" at bounding box center [823, 495] width 430 height 23
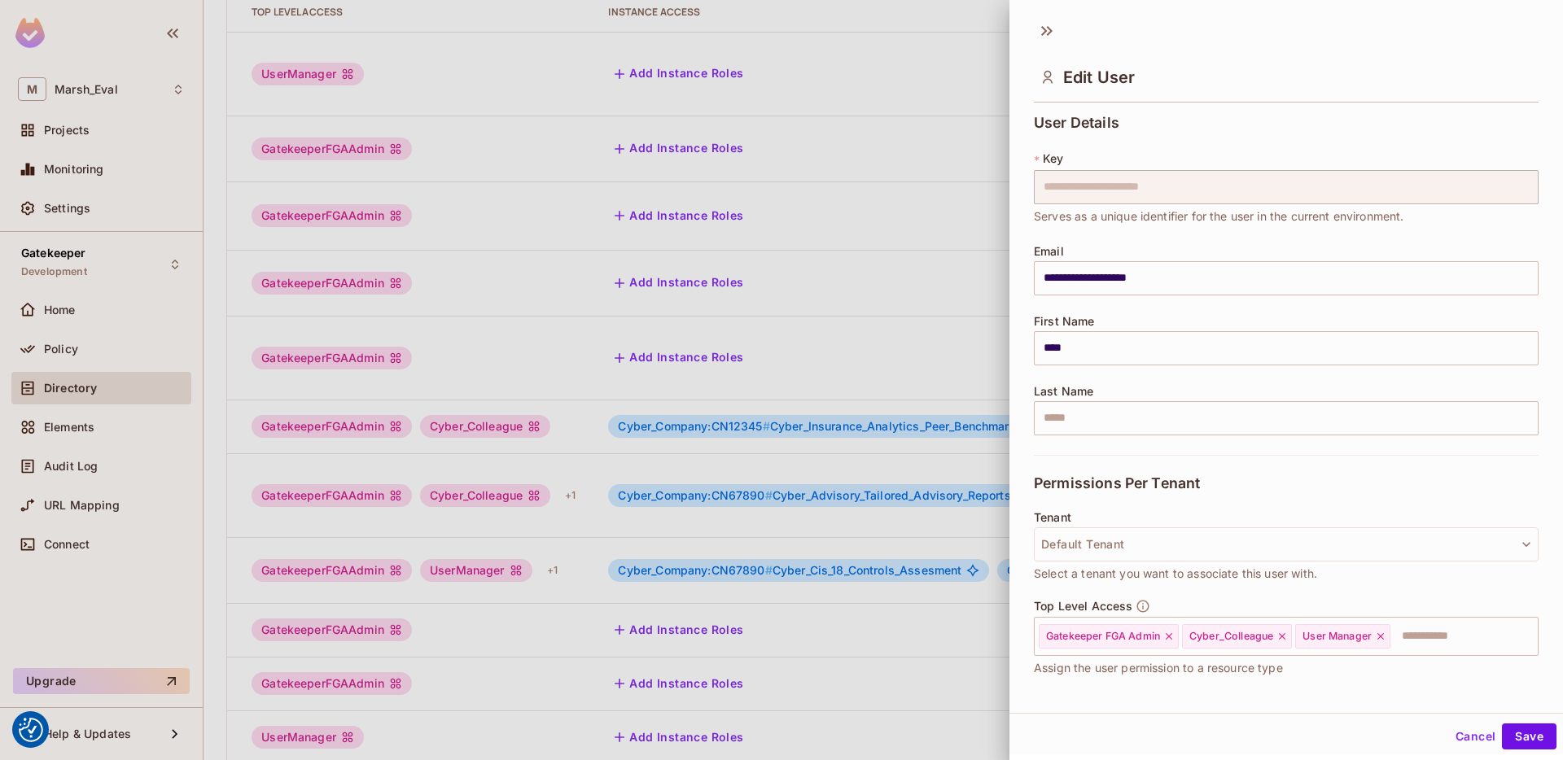
click at [900, 341] on div at bounding box center [781, 380] width 1563 height 760
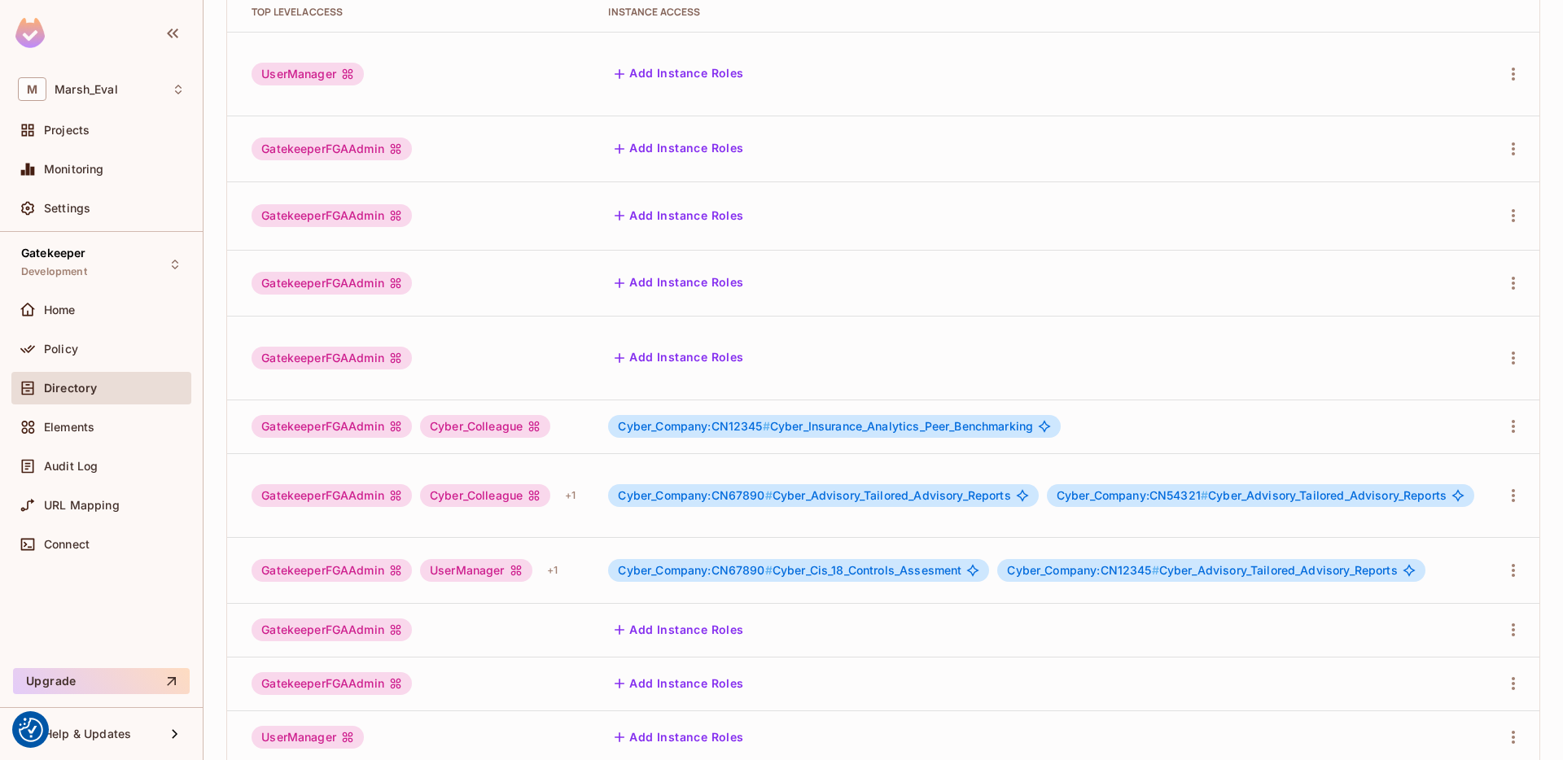
click at [1488, 454] on td at bounding box center [1514, 496] width 52 height 84
click at [1504, 486] on icon "button" at bounding box center [1514, 496] width 20 height 20
click at [1438, 419] on li "Edit" at bounding box center [1431, 419] width 144 height 36
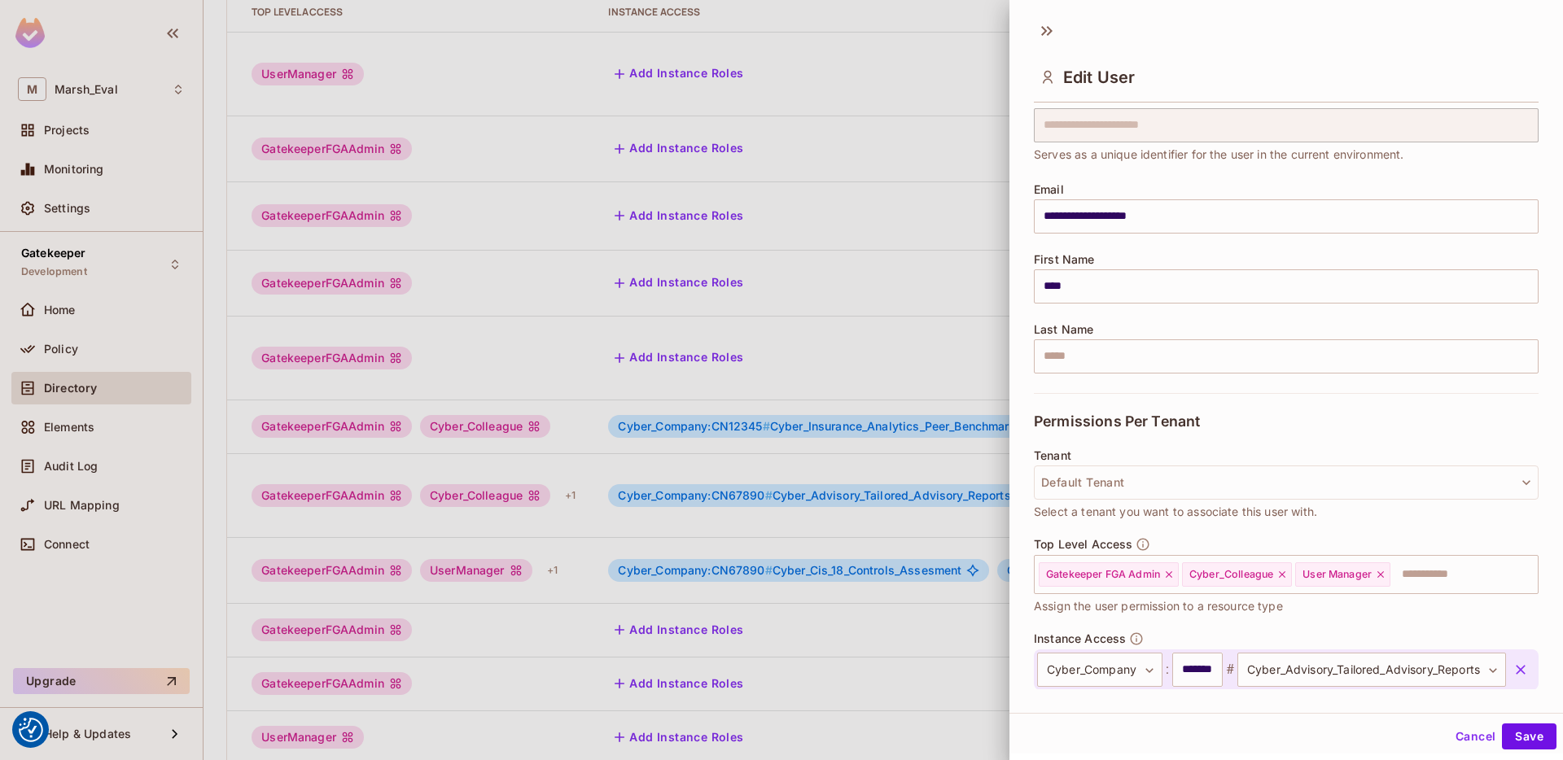
scroll to position [200, 0]
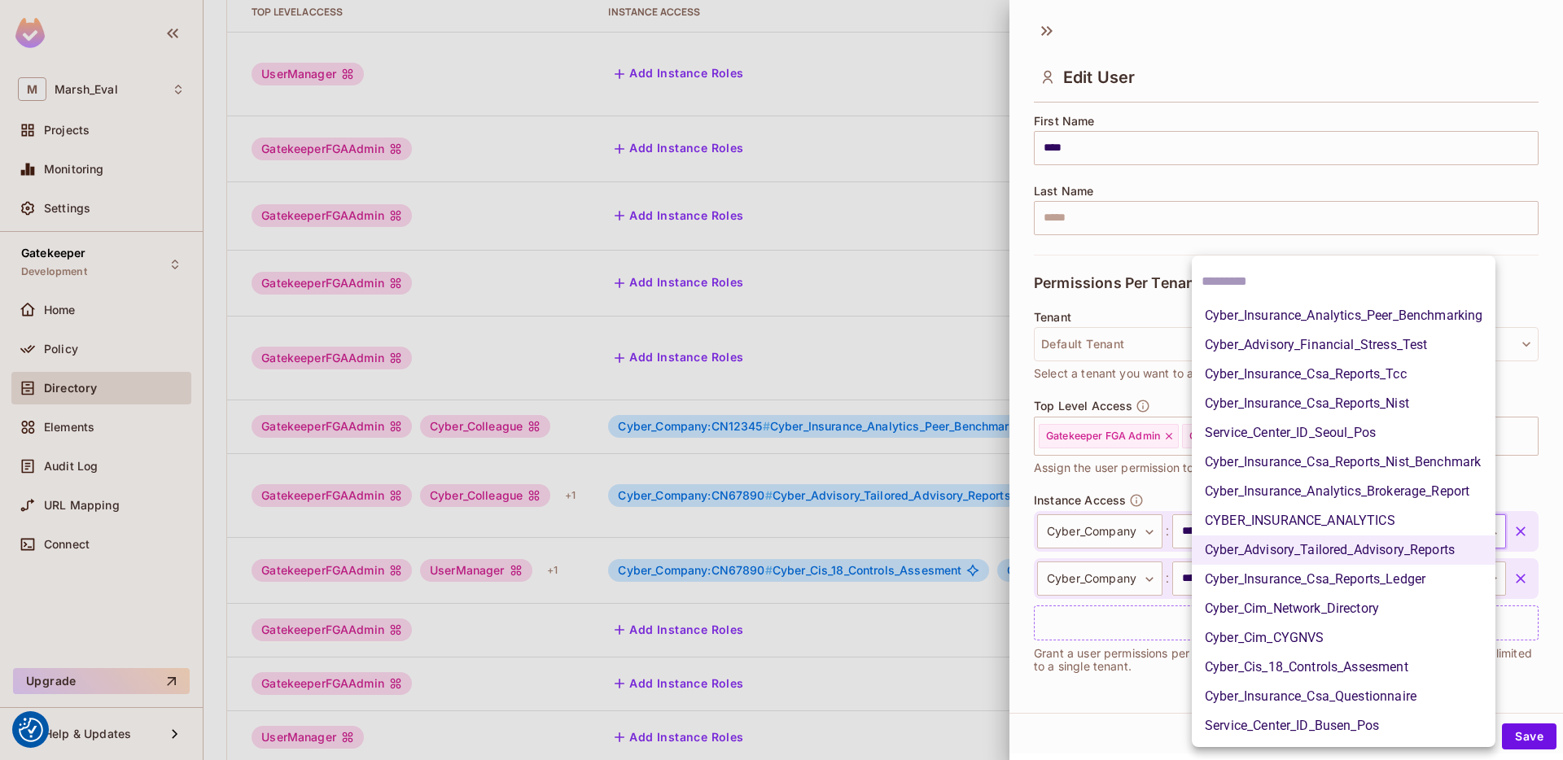
click at [1424, 529] on body "We use cookies to enhance your browsing experience, serve personalized ads or c…" at bounding box center [781, 380] width 1563 height 760
click at [1266, 341] on li "Cyber_Advisory_Financial_Stress_Test" at bounding box center [1344, 345] width 304 height 29
type input "**********"
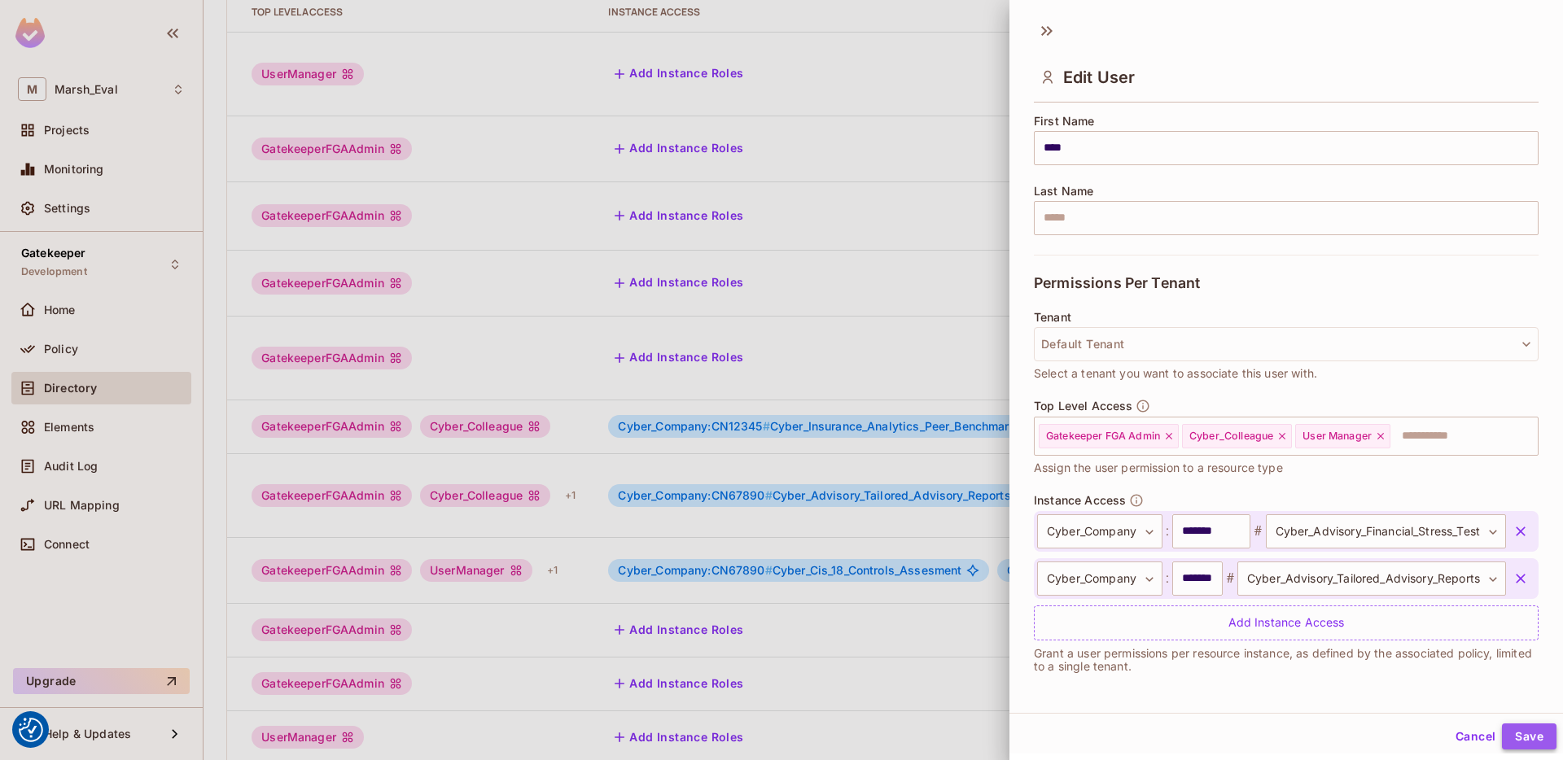
click at [1507, 725] on button "Save" at bounding box center [1529, 737] width 55 height 26
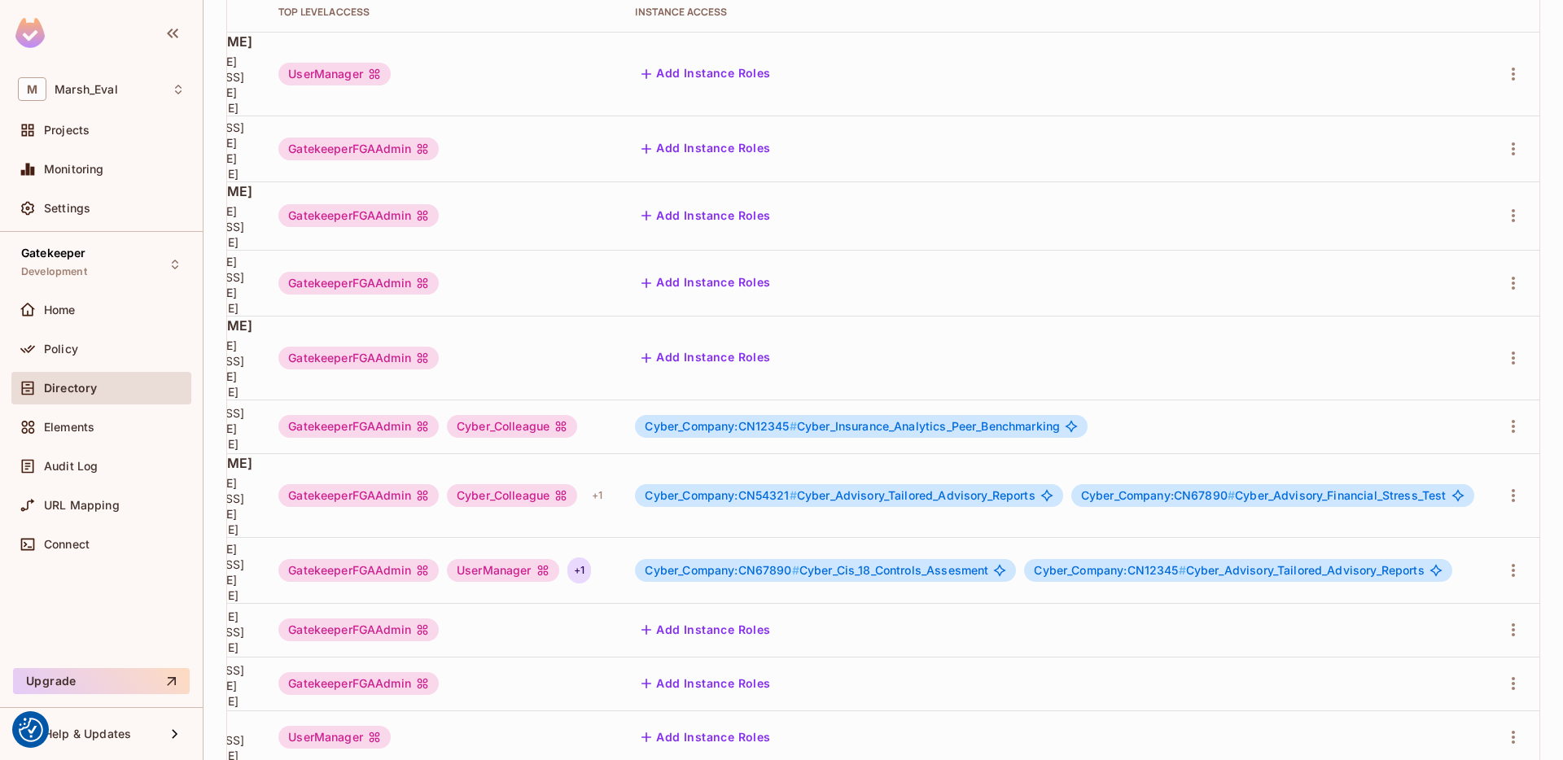
scroll to position [206, 0]
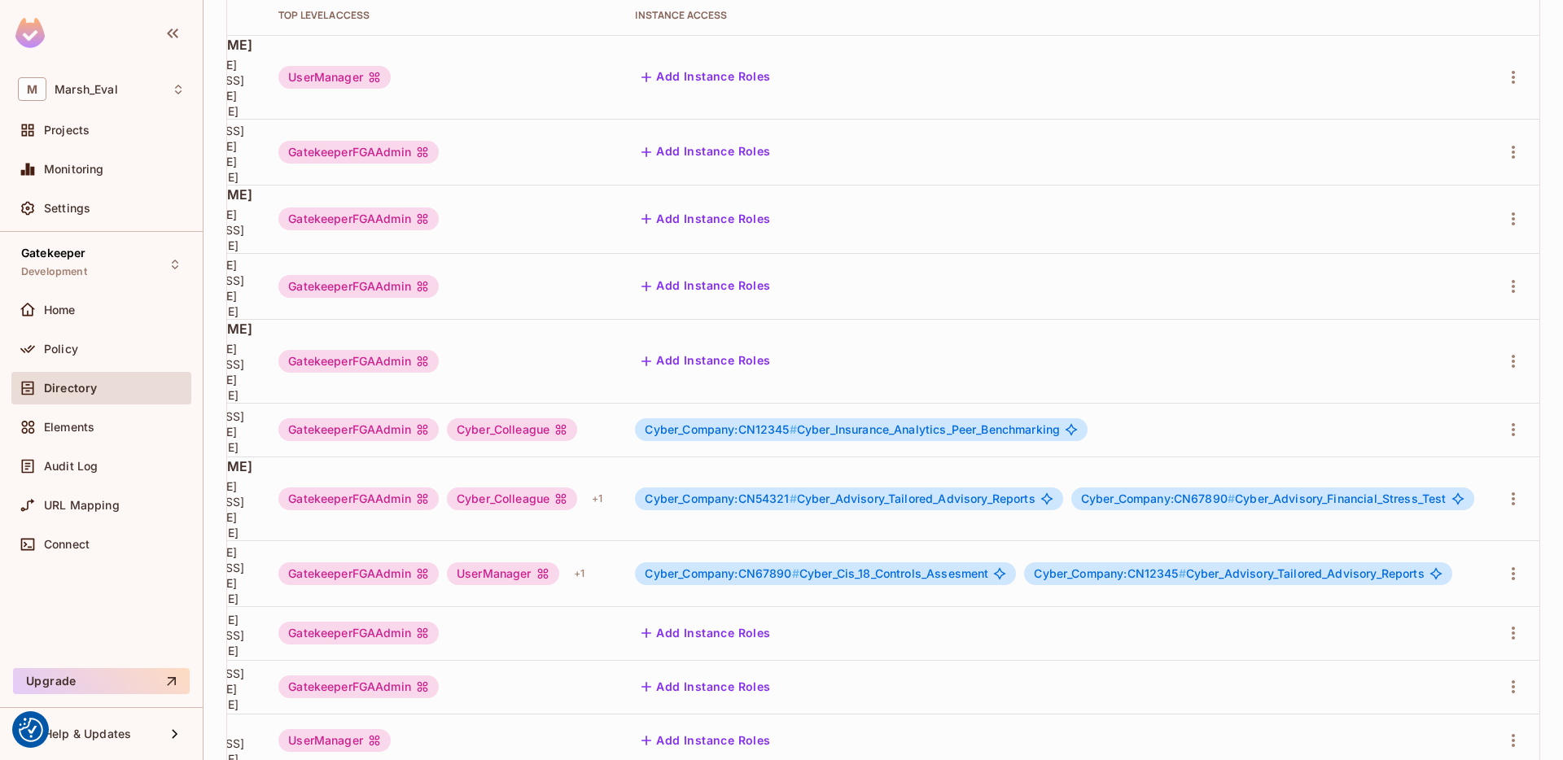
click at [598, 607] on td "GatekeeperFGAAdmin" at bounding box center [443, 634] width 357 height 54
drag, startPoint x: 763, startPoint y: 388, endPoint x: 763, endPoint y: 379, distance: 9.8
click at [763, 492] on span "Cyber_Company:CN54321 #" at bounding box center [720, 499] width 151 height 14
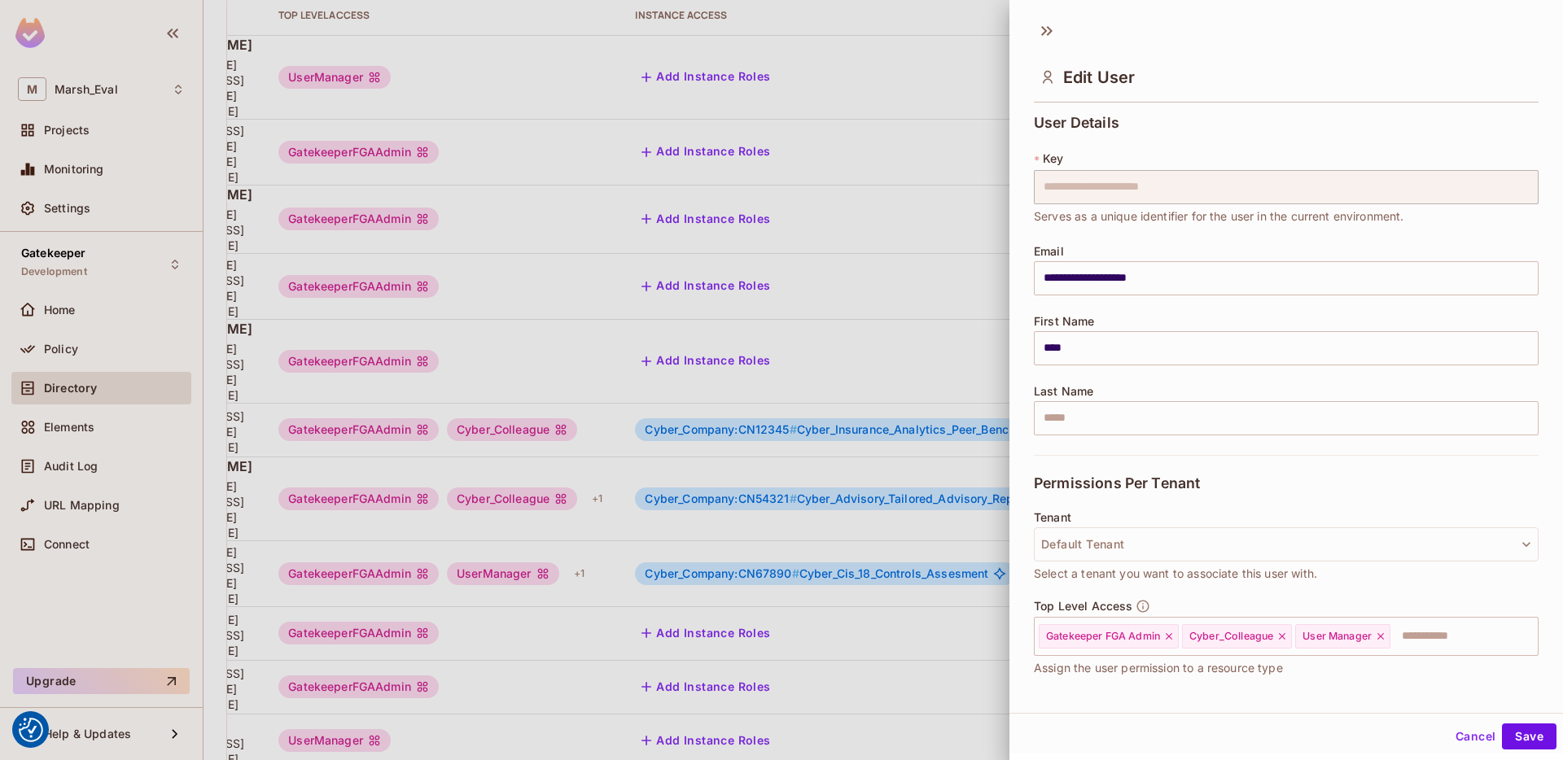
click at [737, 402] on div at bounding box center [781, 380] width 1563 height 760
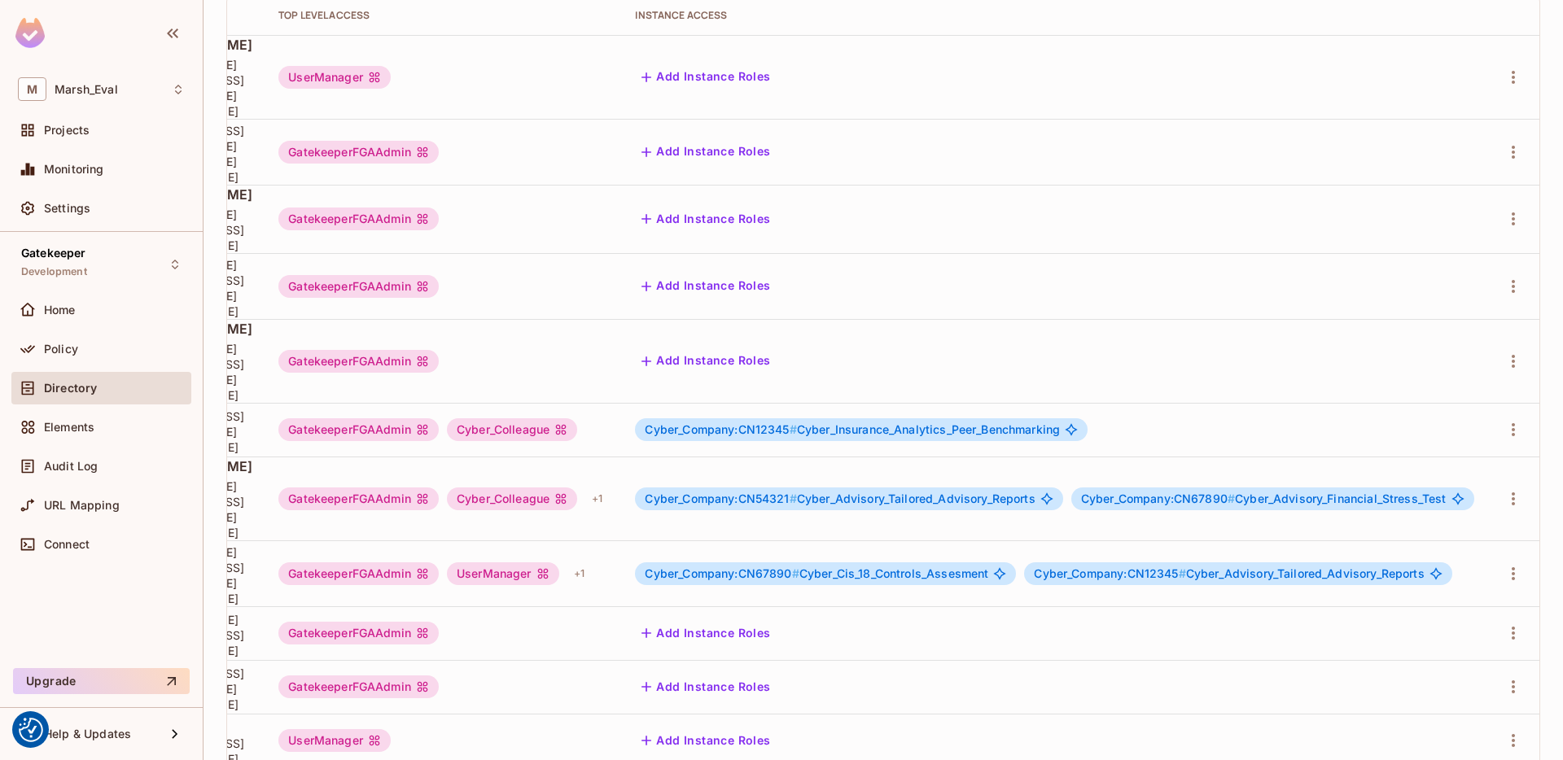
scroll to position [205, 0]
click at [550, 623] on div "GatekeeperFGAAdmin" at bounding box center [443, 634] width 331 height 23
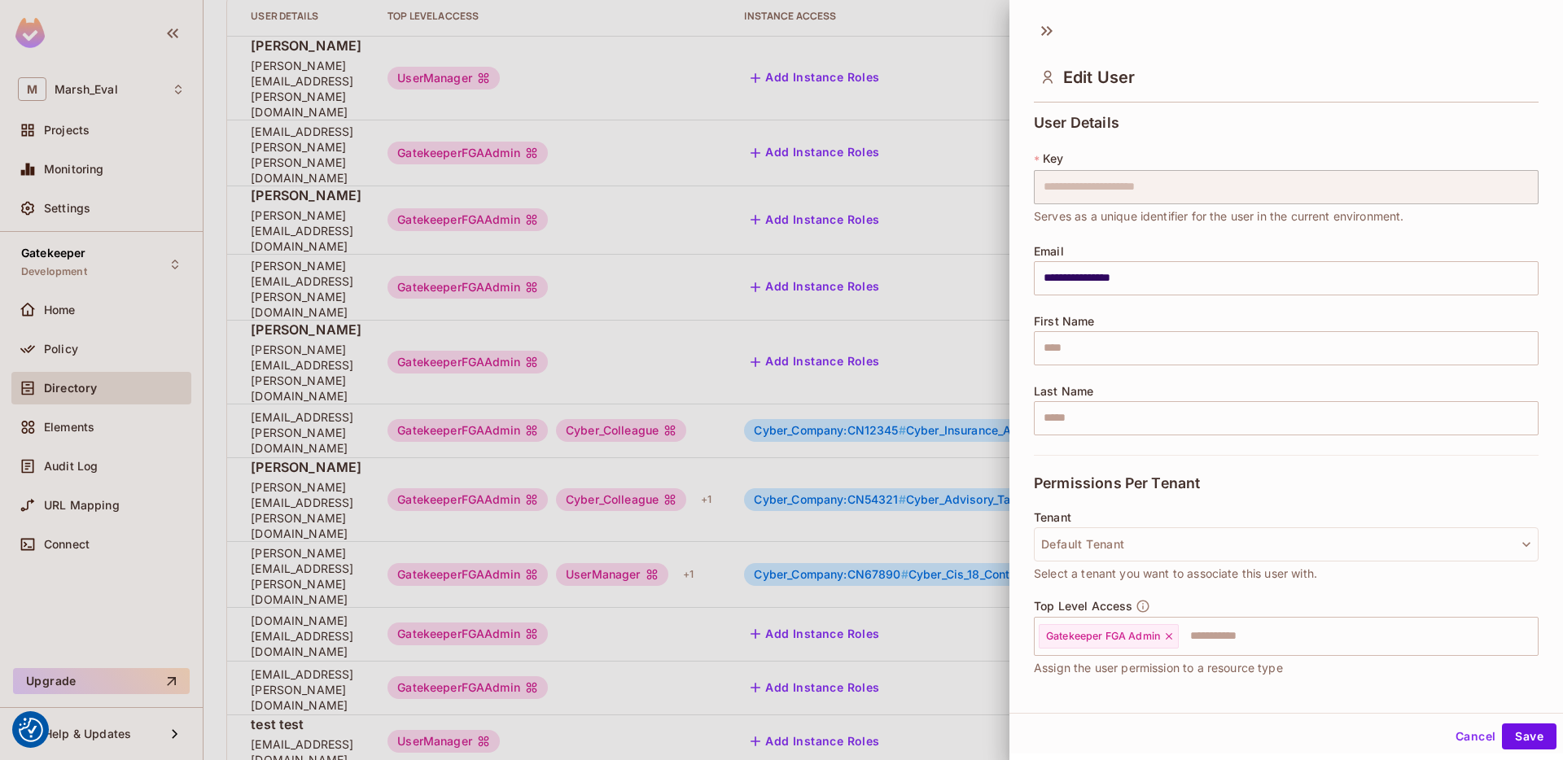
scroll to position [0, 115]
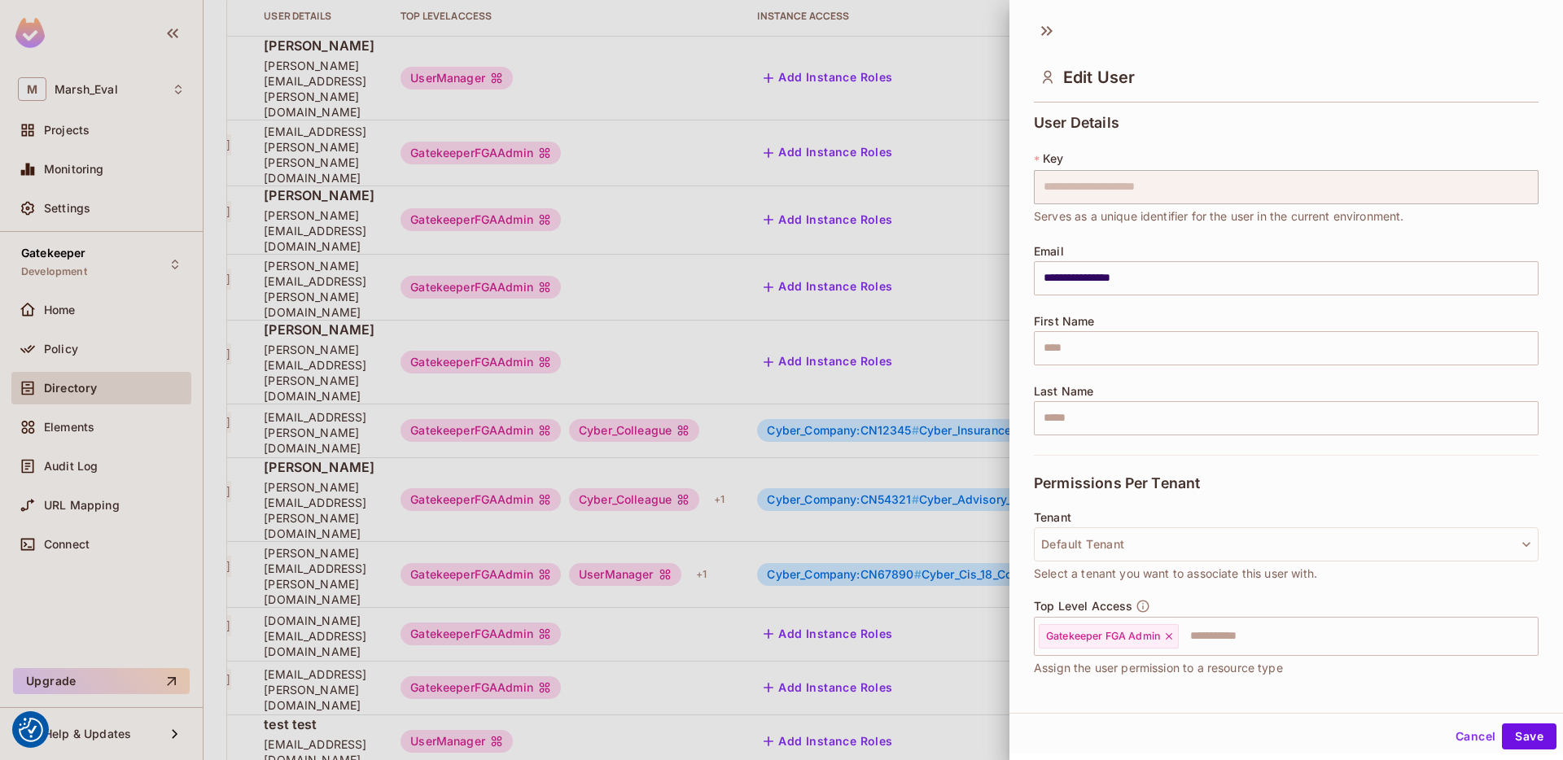
click at [750, 508] on div at bounding box center [781, 380] width 1563 height 760
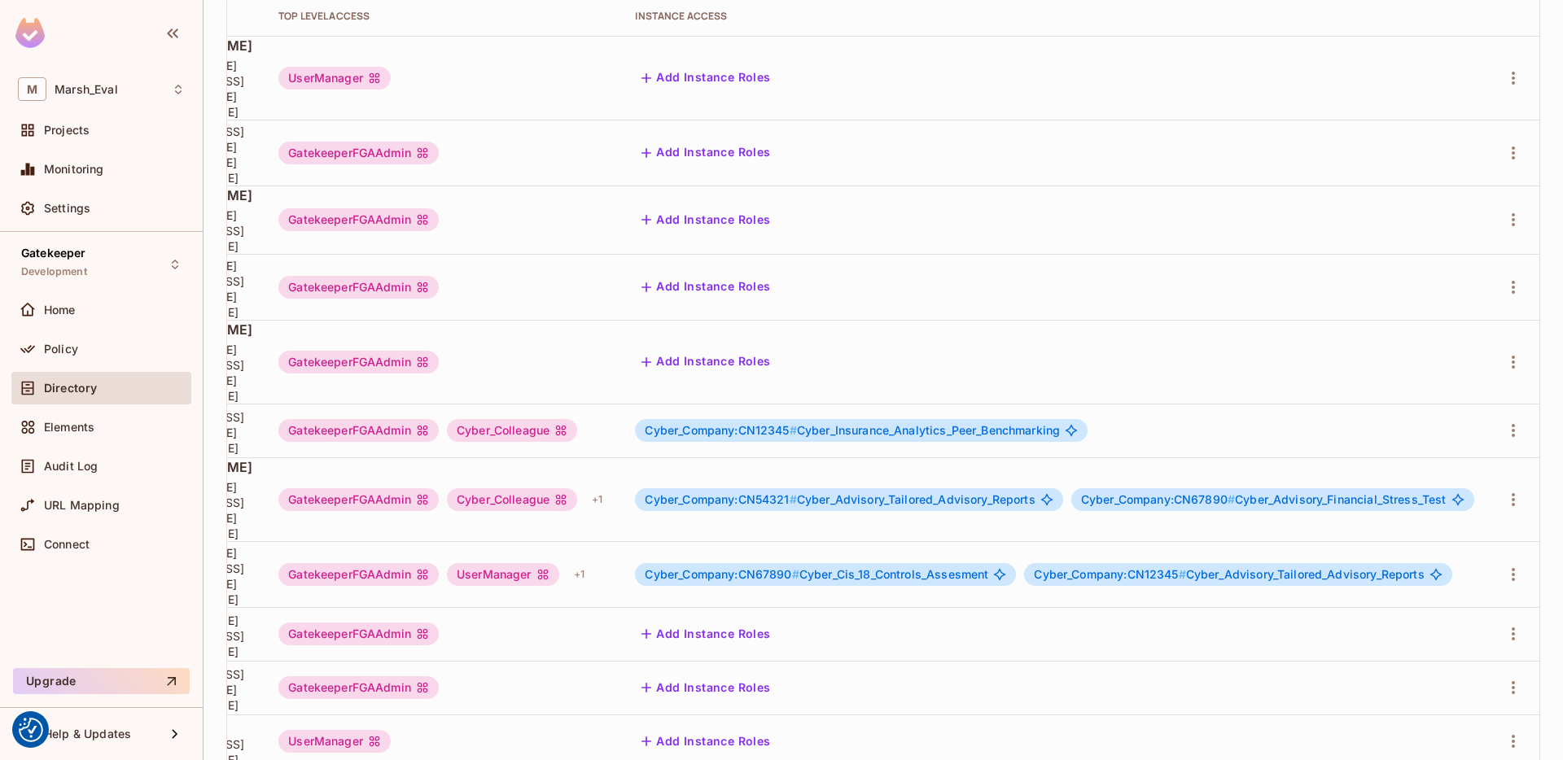
scroll to position [0, 388]
drag, startPoint x: 723, startPoint y: 385, endPoint x: 773, endPoint y: 388, distance: 49.7
click at [773, 493] on span "Cyber_Company:CN54321 #" at bounding box center [720, 500] width 151 height 14
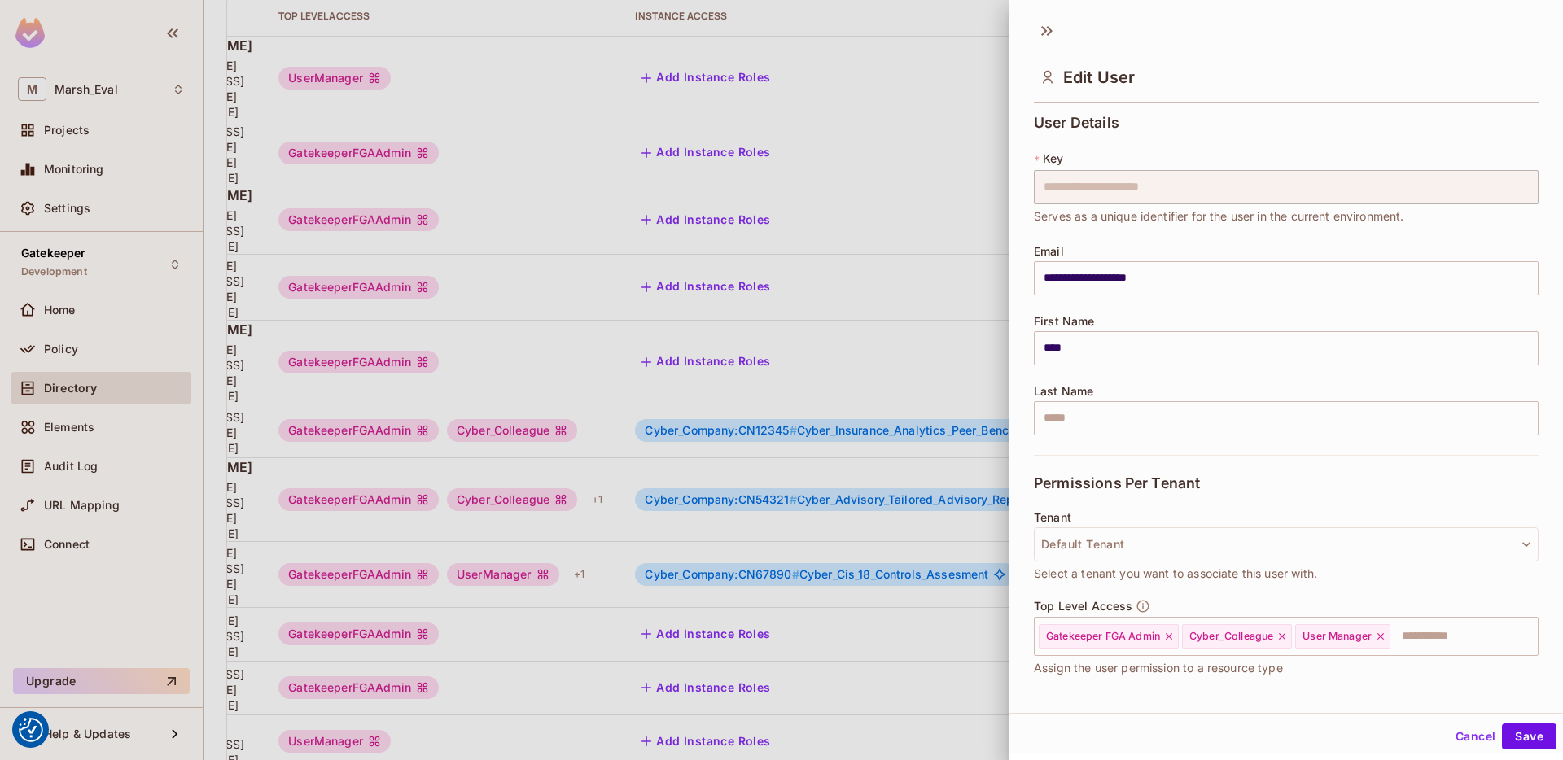
click at [611, 492] on div at bounding box center [781, 380] width 1563 height 760
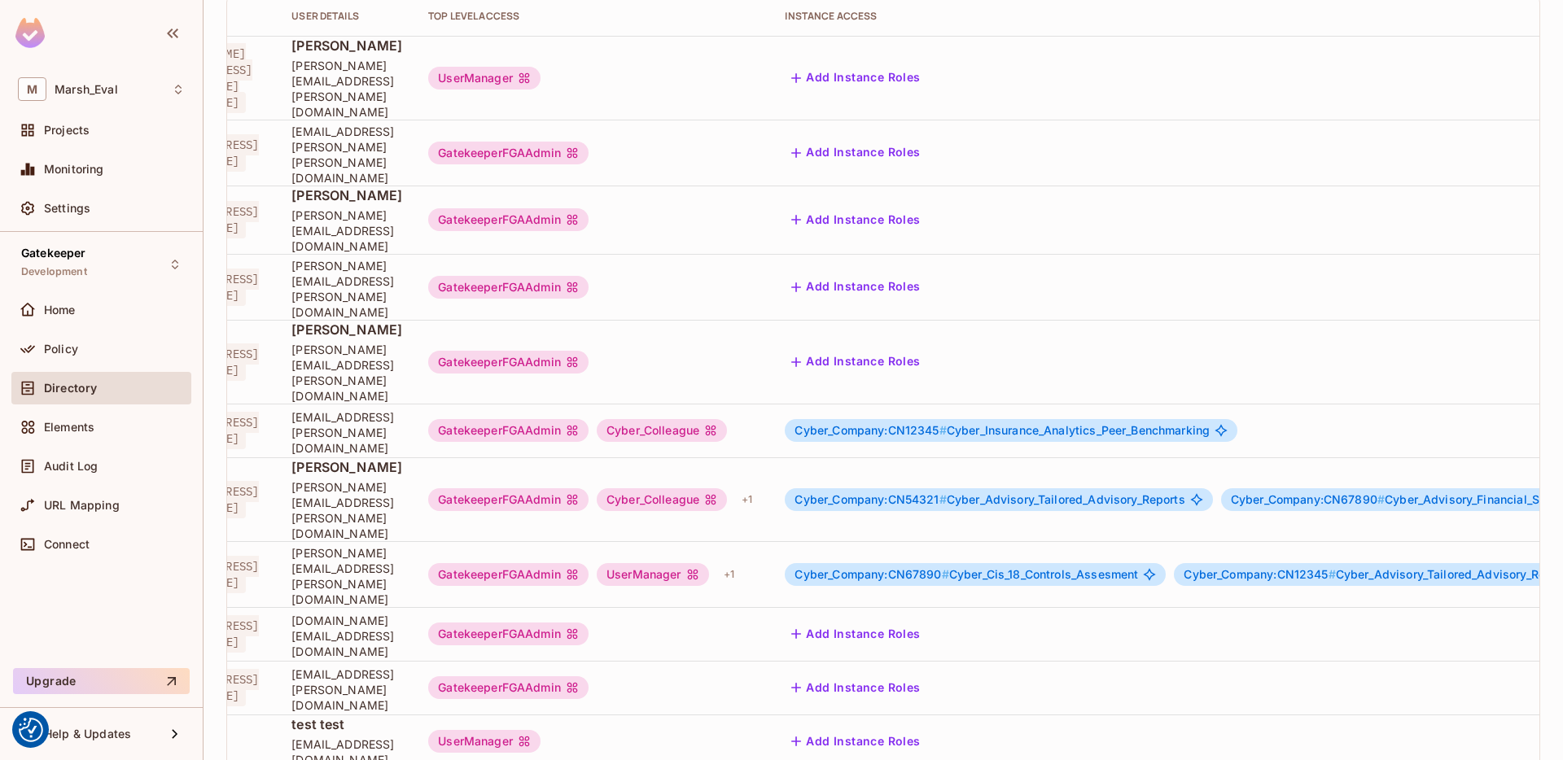
scroll to position [0, 0]
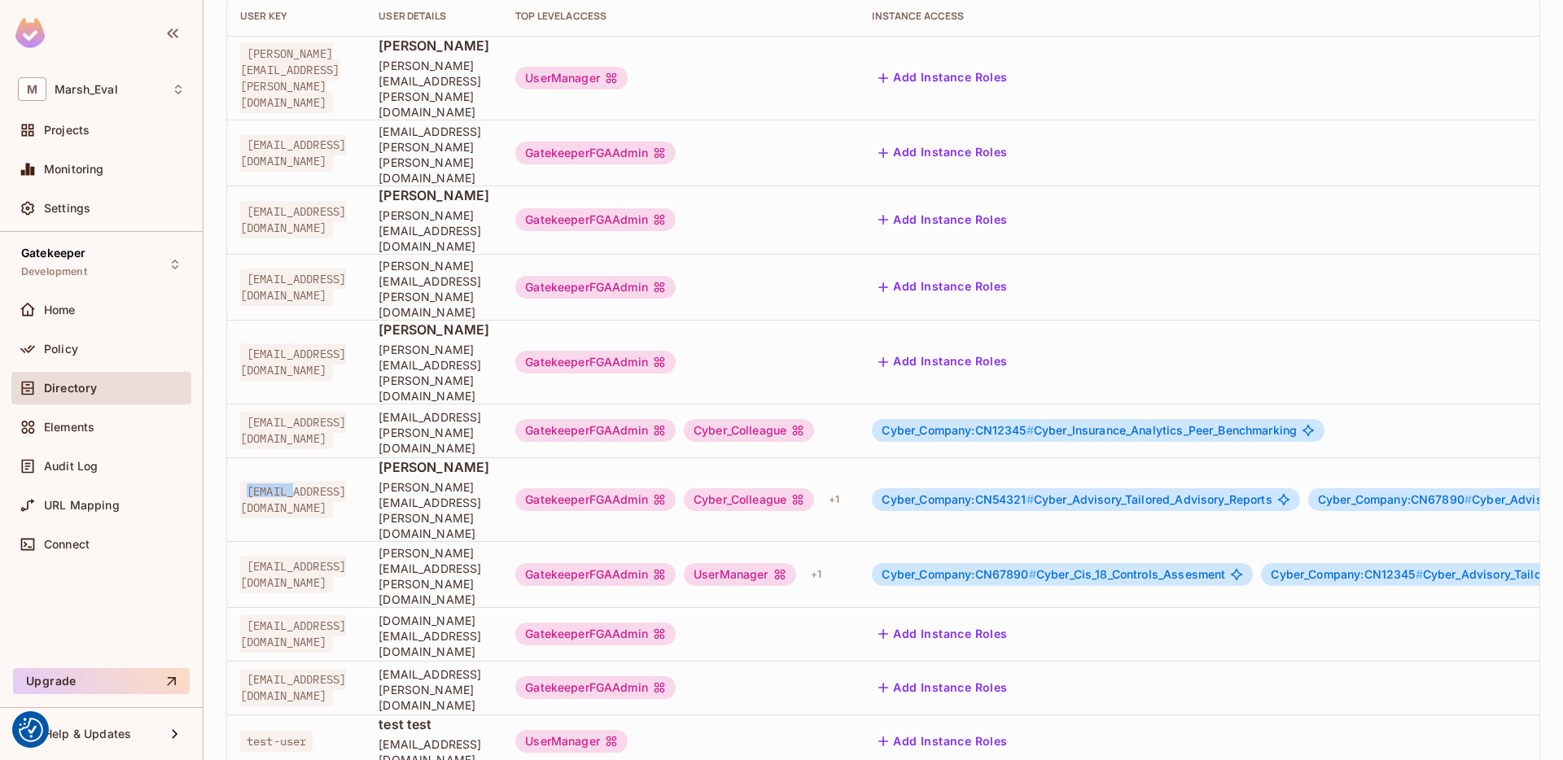
drag, startPoint x: 296, startPoint y: 388, endPoint x: 245, endPoint y: 388, distance: 50.5
click at [245, 481] on span "1304461@emea.mrshmc.com" at bounding box center [293, 499] width 106 height 37
copy span "1304461"
click at [502, 541] on td "carla.teixeira@mmc.com" at bounding box center [434, 574] width 137 height 66
drag, startPoint x: 246, startPoint y: 441, endPoint x: 298, endPoint y: 436, distance: 52.4
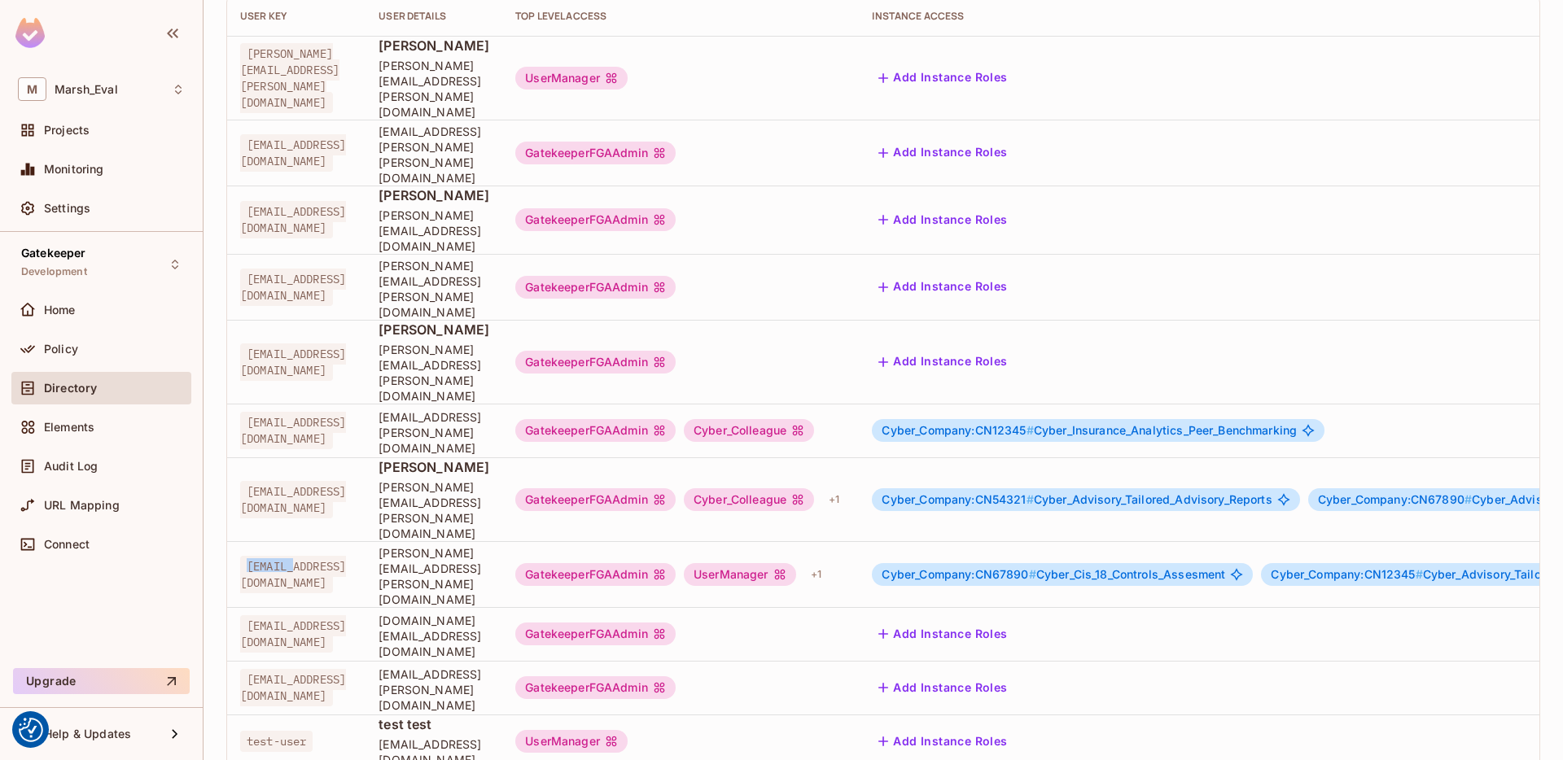
click at [298, 556] on span "1312443@emea.mrshmc.com" at bounding box center [293, 574] width 106 height 37
copy span "1312443"
click at [489, 546] on span "carla.teixeira@mmc.com" at bounding box center [434, 577] width 111 height 62
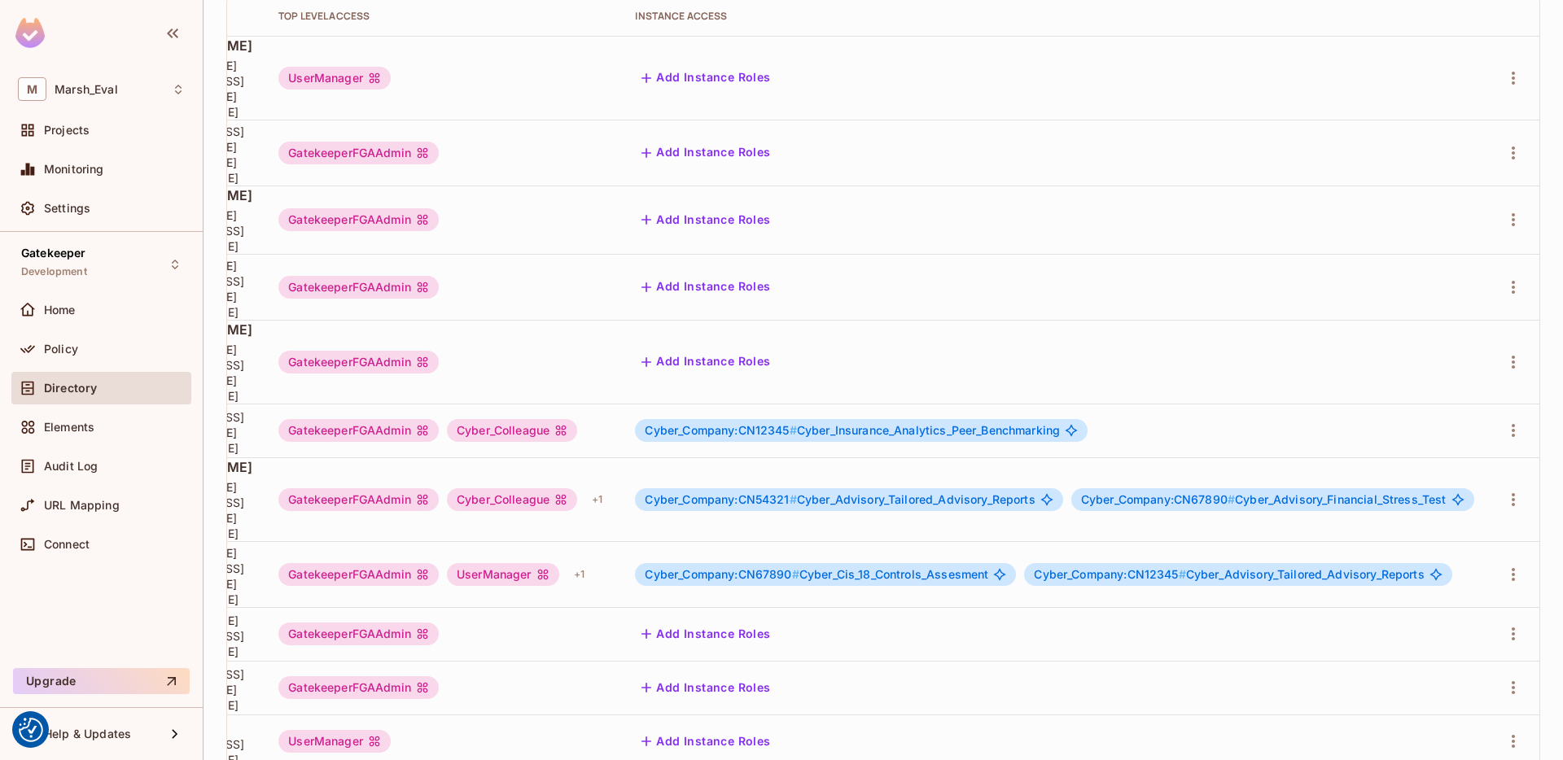
scroll to position [0, 388]
click at [1514, 487] on button "button" at bounding box center [1514, 500] width 26 height 26
drag, startPoint x: 1443, startPoint y: 452, endPoint x: 1417, endPoint y: 423, distance: 39.2
click at [1417, 423] on ul "Edit Edit Attributes Delete User" at bounding box center [1431, 458] width 144 height 121
click at [1417, 423] on div "Edit" at bounding box center [1415, 422] width 22 height 16
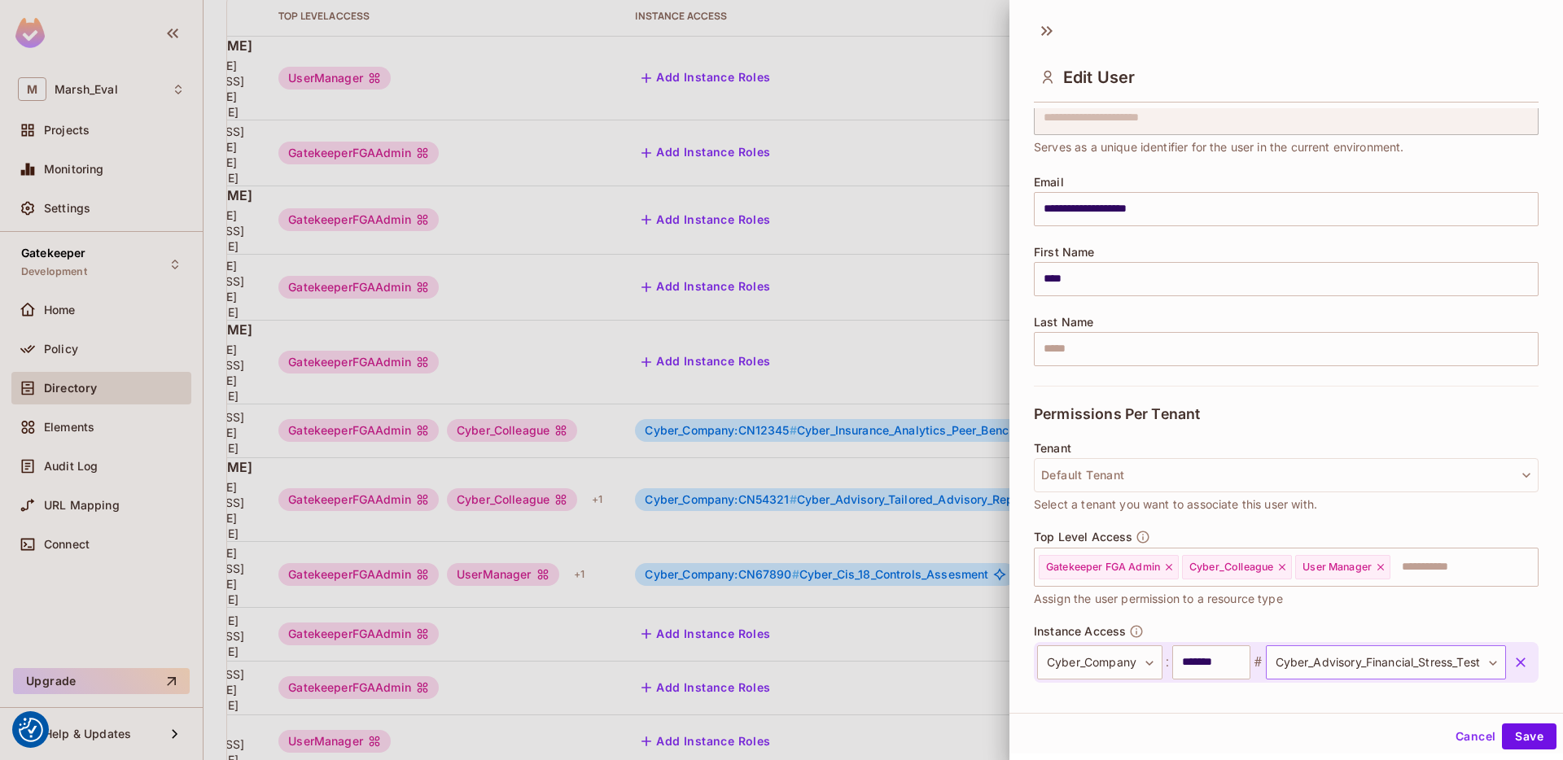
scroll to position [185, 0]
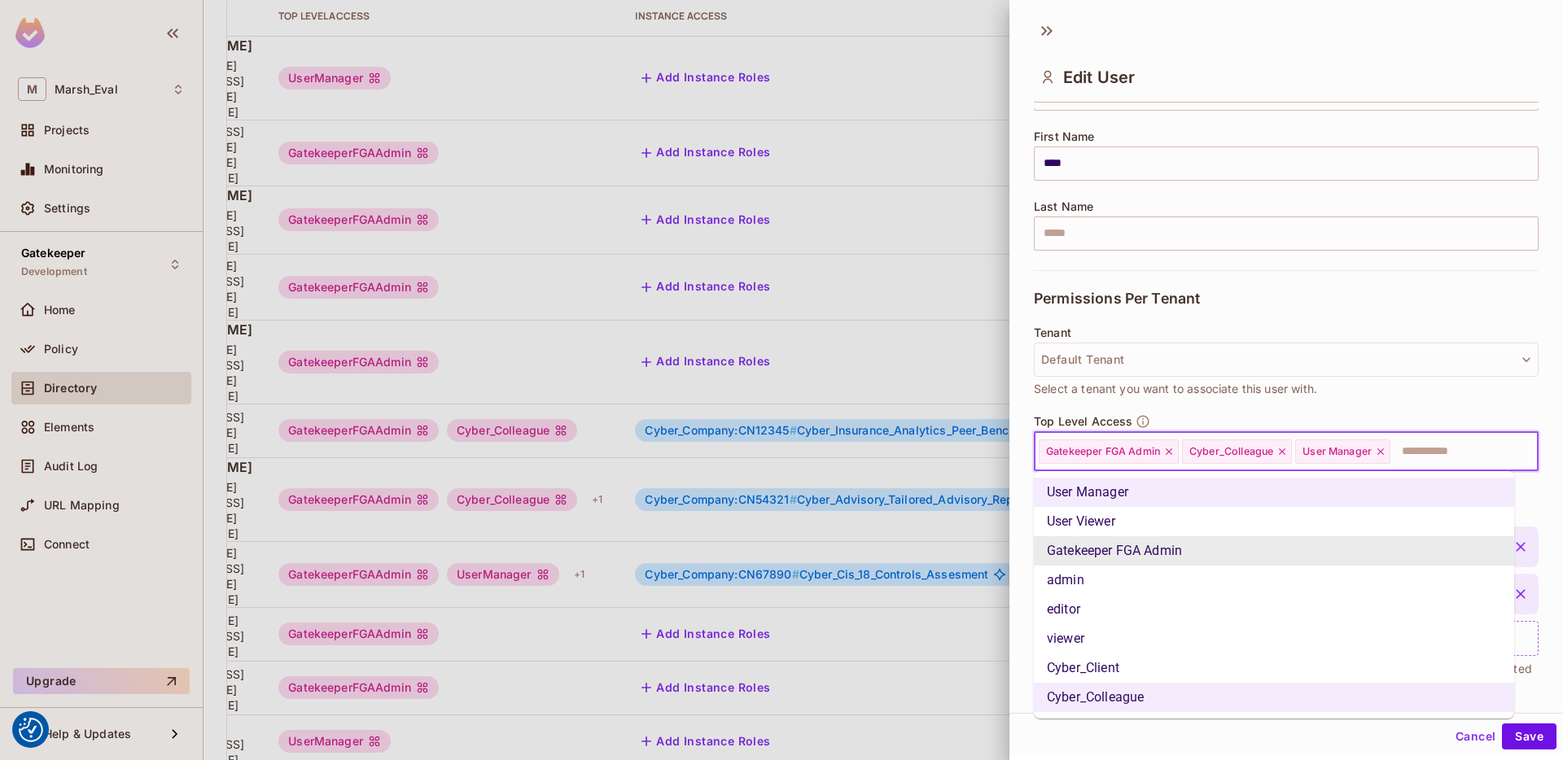
click at [1428, 456] on input "text" at bounding box center [1449, 452] width 115 height 33
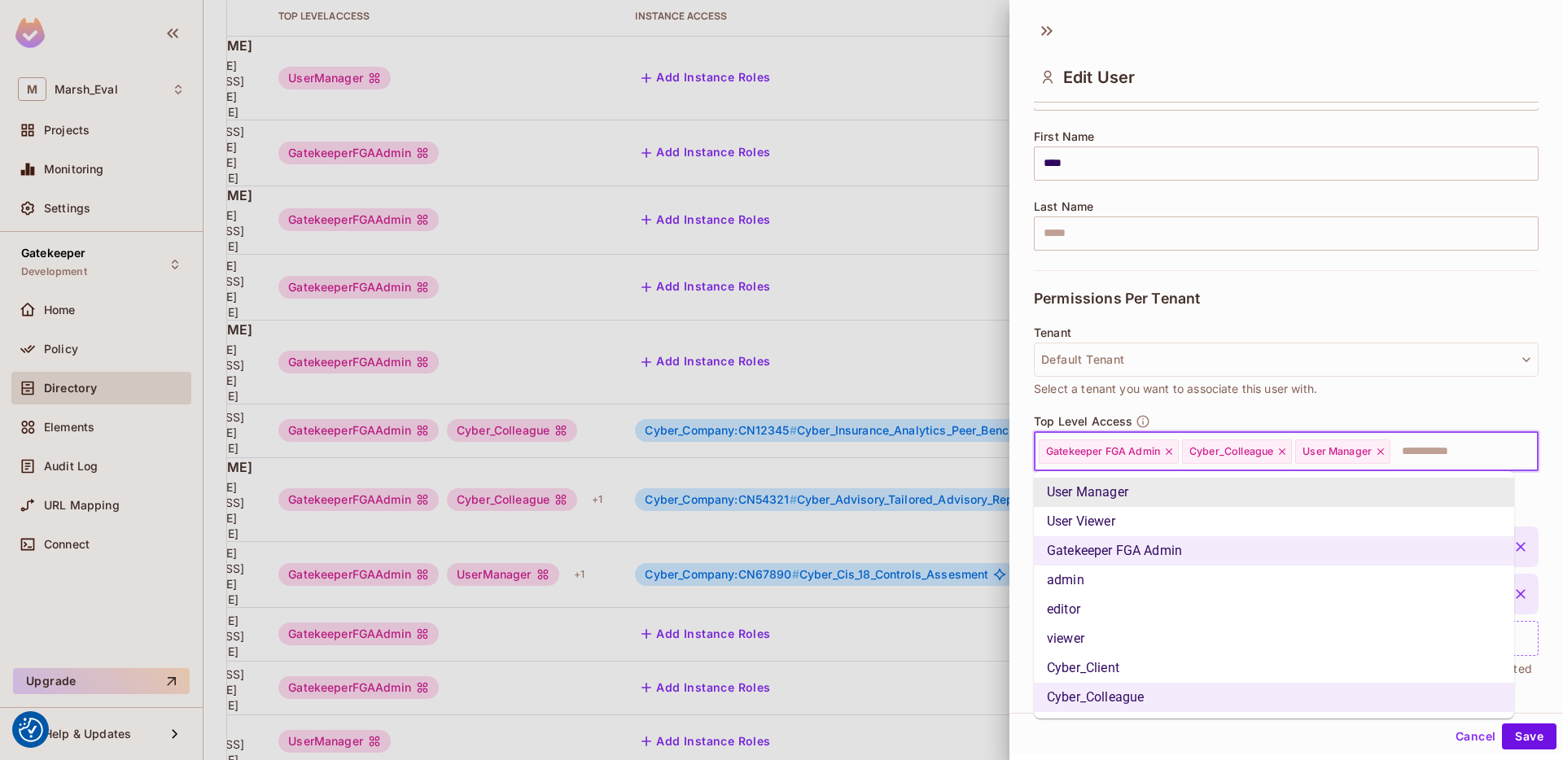
click at [1168, 392] on span "Select a tenant you want to associate this user with." at bounding box center [1175, 389] width 283 height 18
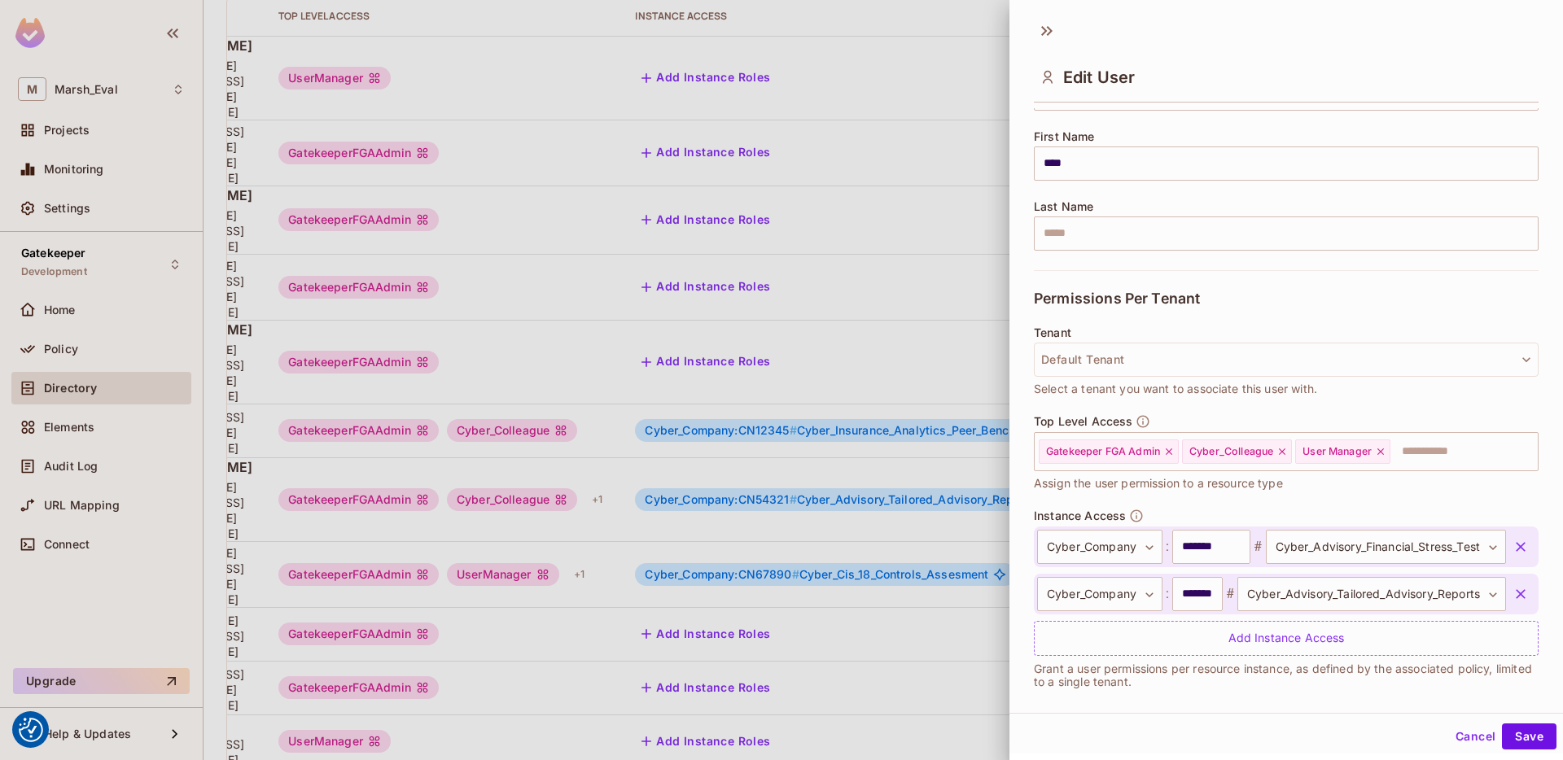
click at [852, 554] on div at bounding box center [781, 380] width 1563 height 760
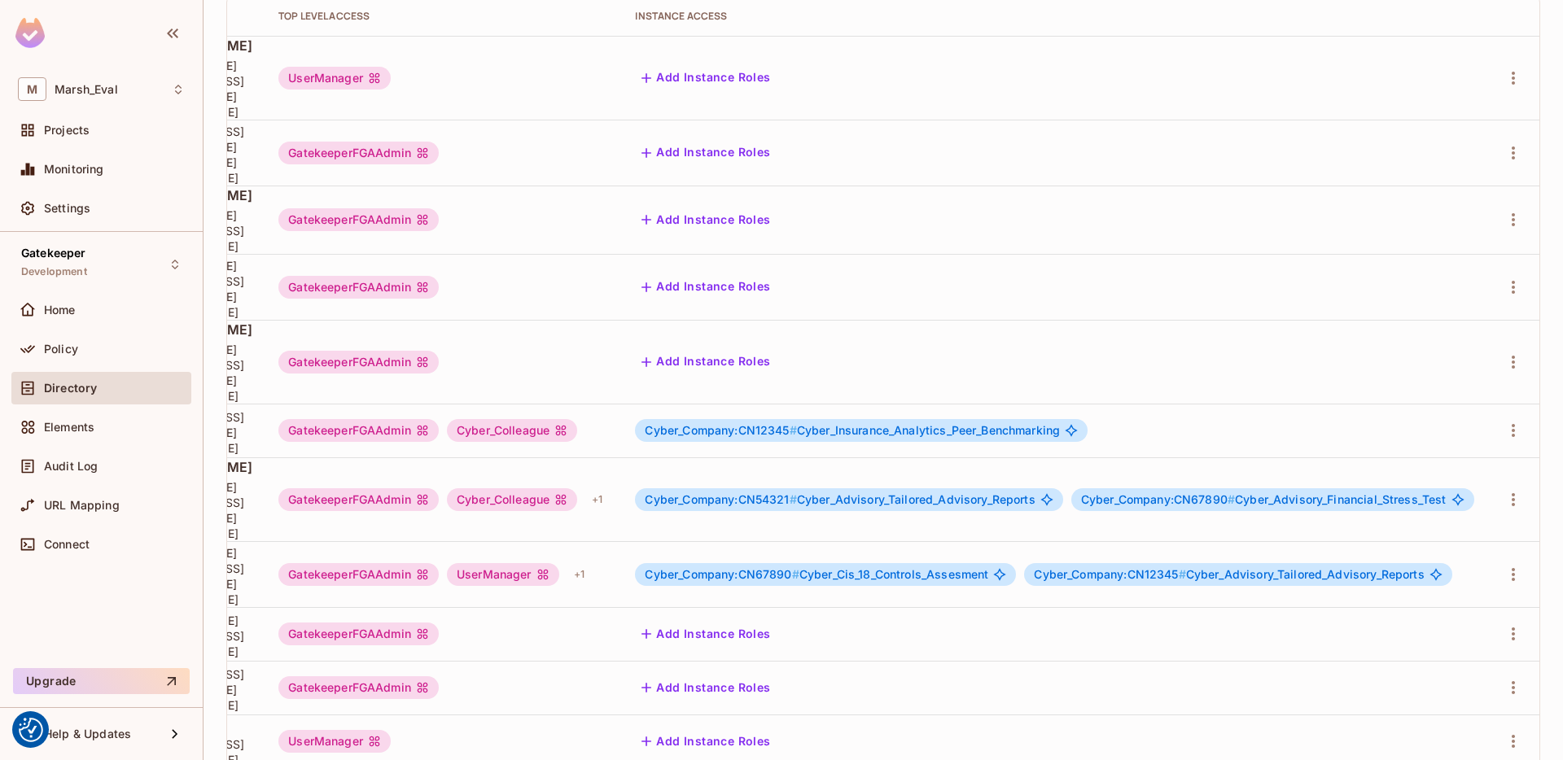
scroll to position [0, 388]
click at [1504, 490] on icon "button" at bounding box center [1514, 500] width 20 height 20
click at [73, 265] on div at bounding box center [781, 380] width 1563 height 760
click at [1504, 491] on icon "button" at bounding box center [1514, 501] width 20 height 20
click at [1446, 457] on div "Edit Attributes" at bounding box center [1444, 459] width 81 height 16
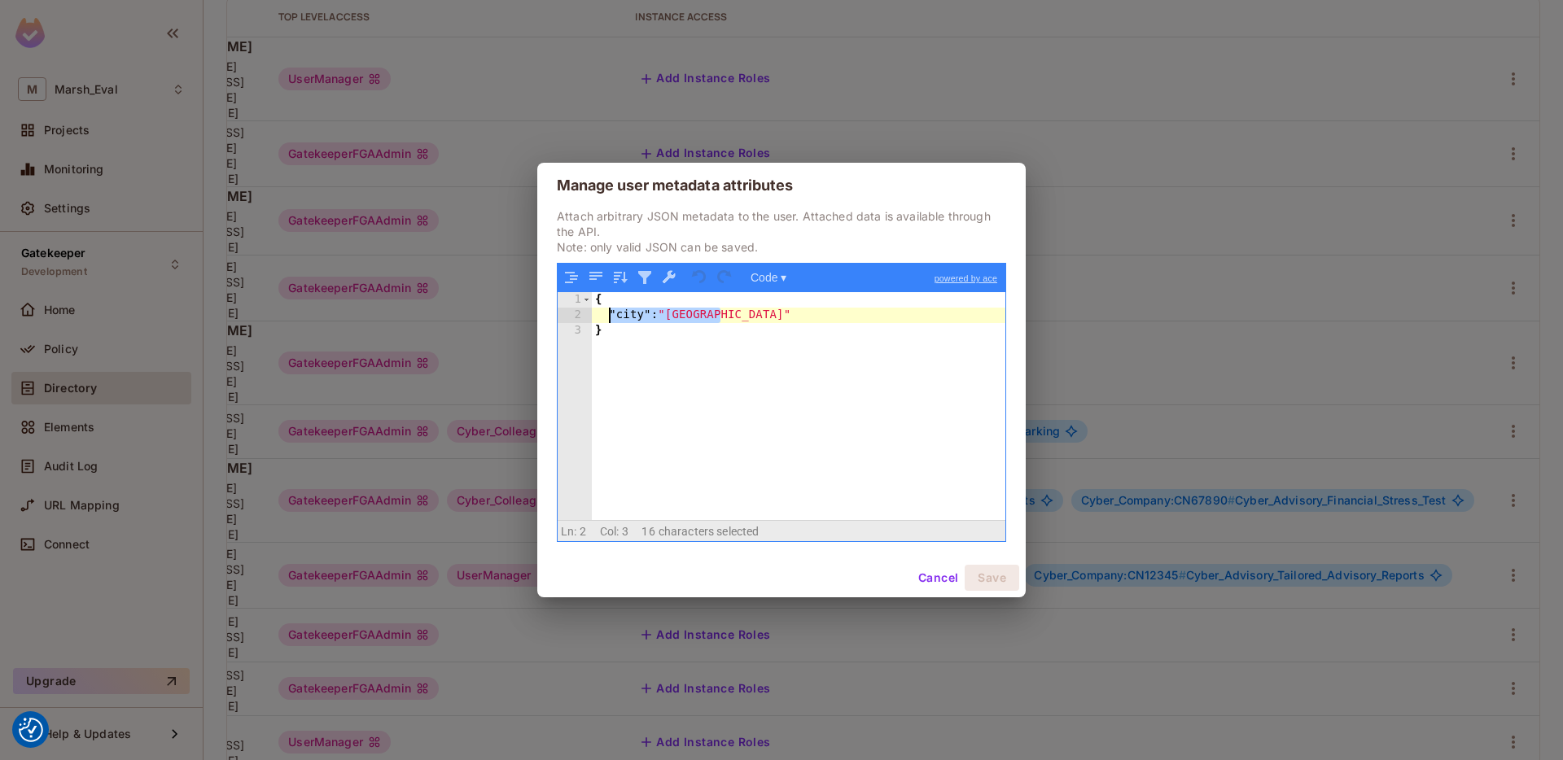
drag, startPoint x: 739, startPoint y: 313, endPoint x: 607, endPoint y: 318, distance: 132.8
click at [607, 318] on div "{ "city" : "Dublin" }" at bounding box center [799, 421] width 414 height 259
click at [784, 313] on div "{ "Cyber_Admin_Group" : }" at bounding box center [799, 421] width 414 height 259
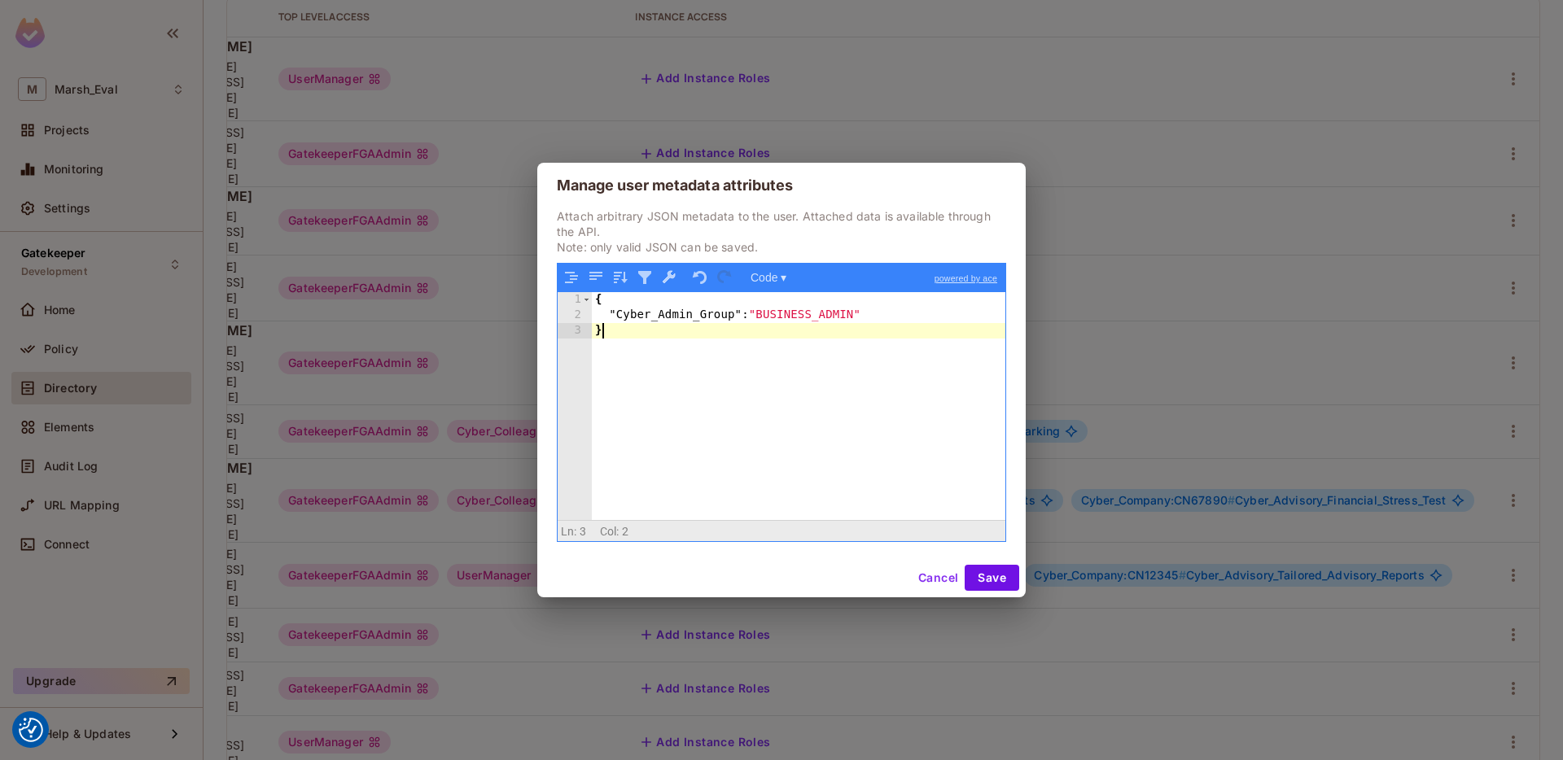
click at [760, 360] on div "{ "Cyber_Admin_Group" : "BUSINESS_ADMIN" }" at bounding box center [799, 421] width 414 height 259
click at [987, 574] on button "Save" at bounding box center [992, 578] width 55 height 26
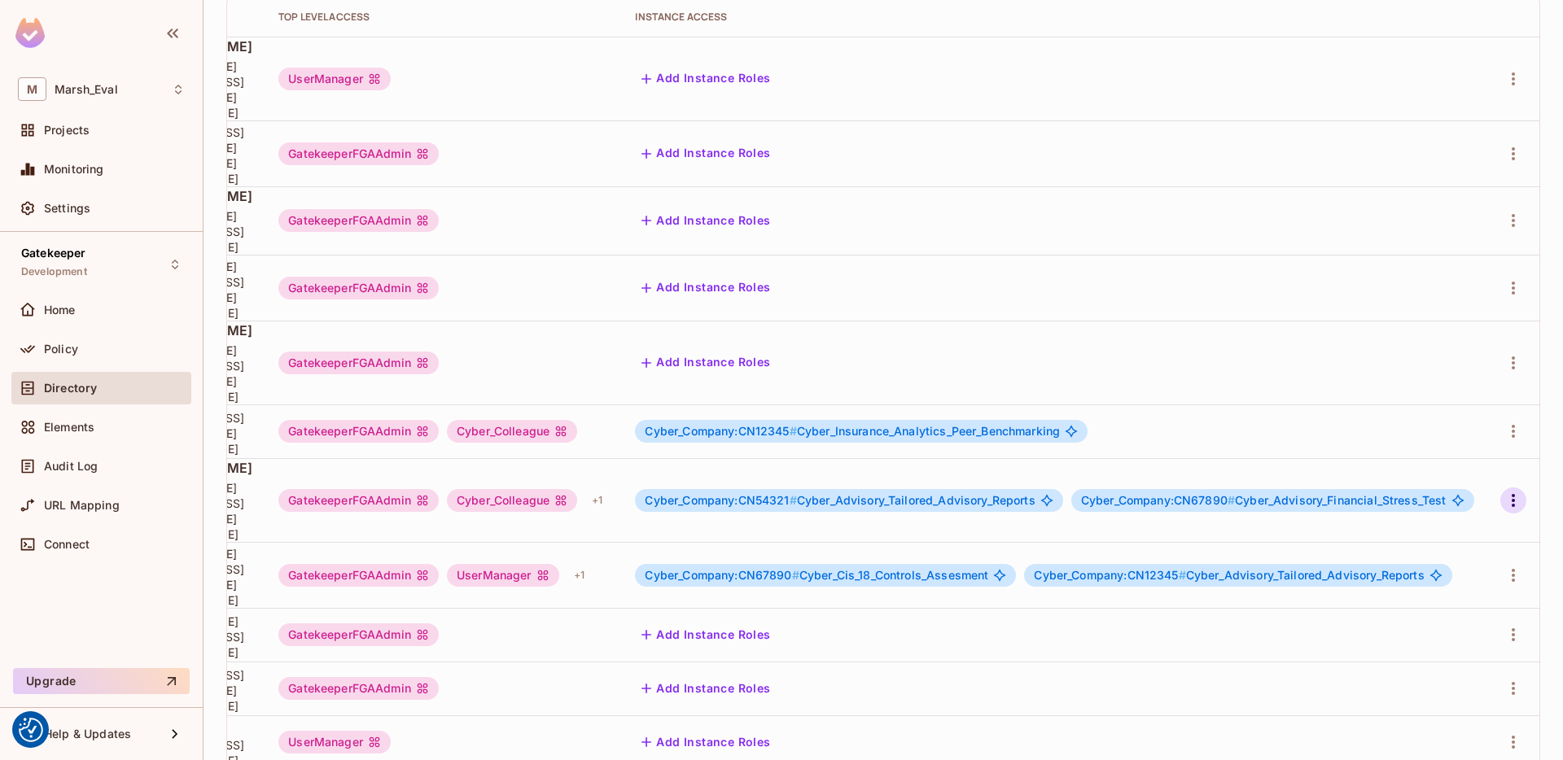
click at [1512, 494] on icon "button" at bounding box center [1513, 500] width 3 height 13
click at [1418, 467] on div "Edit Attributes" at bounding box center [1444, 459] width 81 height 16
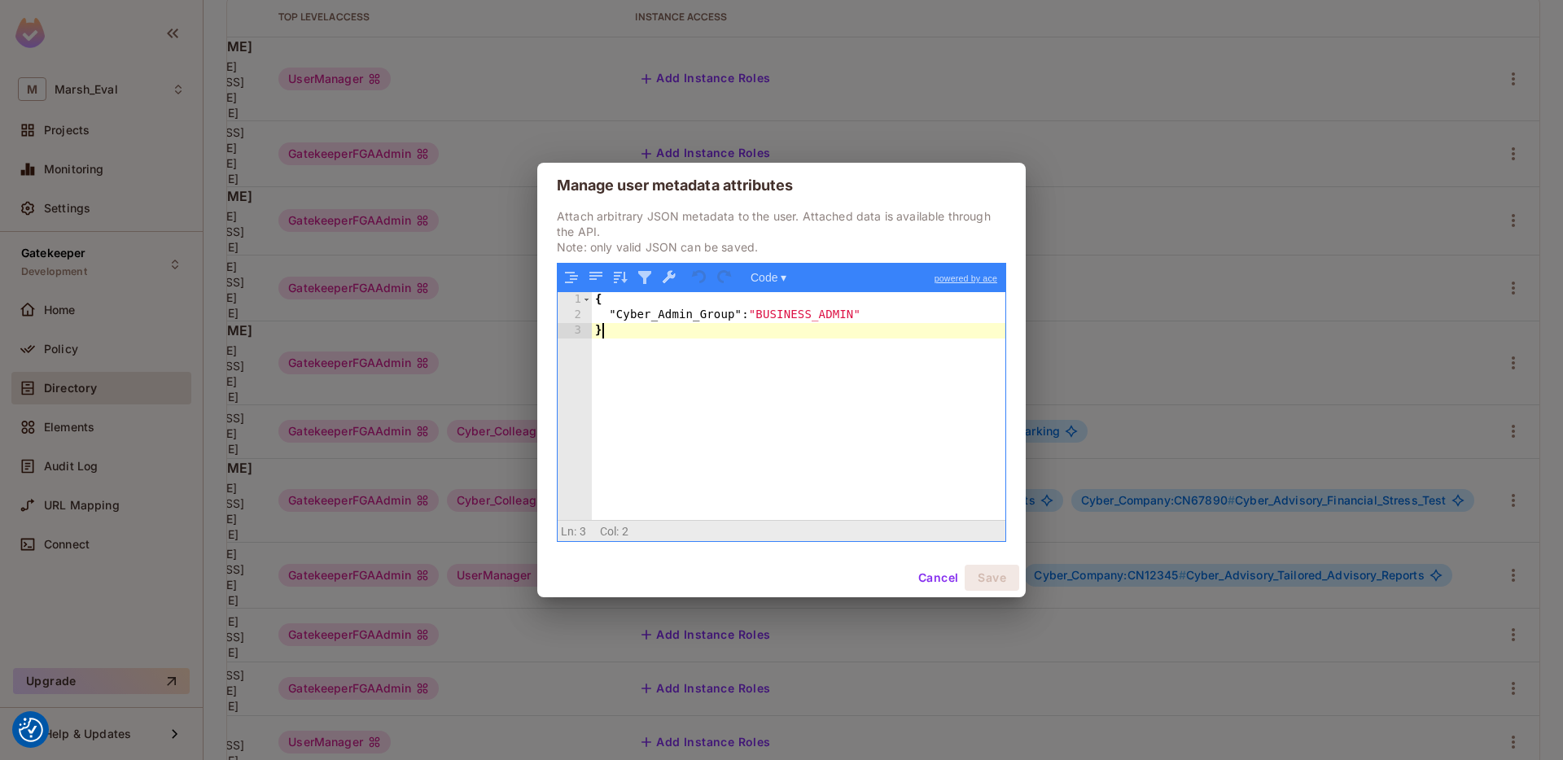
click at [667, 337] on div "{ "Cyber_Admin_Group" : "BUSINESS_ADMIN" }" at bounding box center [799, 421] width 414 height 259
click at [753, 322] on div "{ "Cyber_Admin_Group" : "BUSINESS_ADMIN" }" at bounding box center [799, 421] width 414 height 259
click at [921, 315] on div "{ "Cyber_Admin_Group" : [ "BUSINESS_ADMIN" }" at bounding box center [799, 421] width 414 height 259
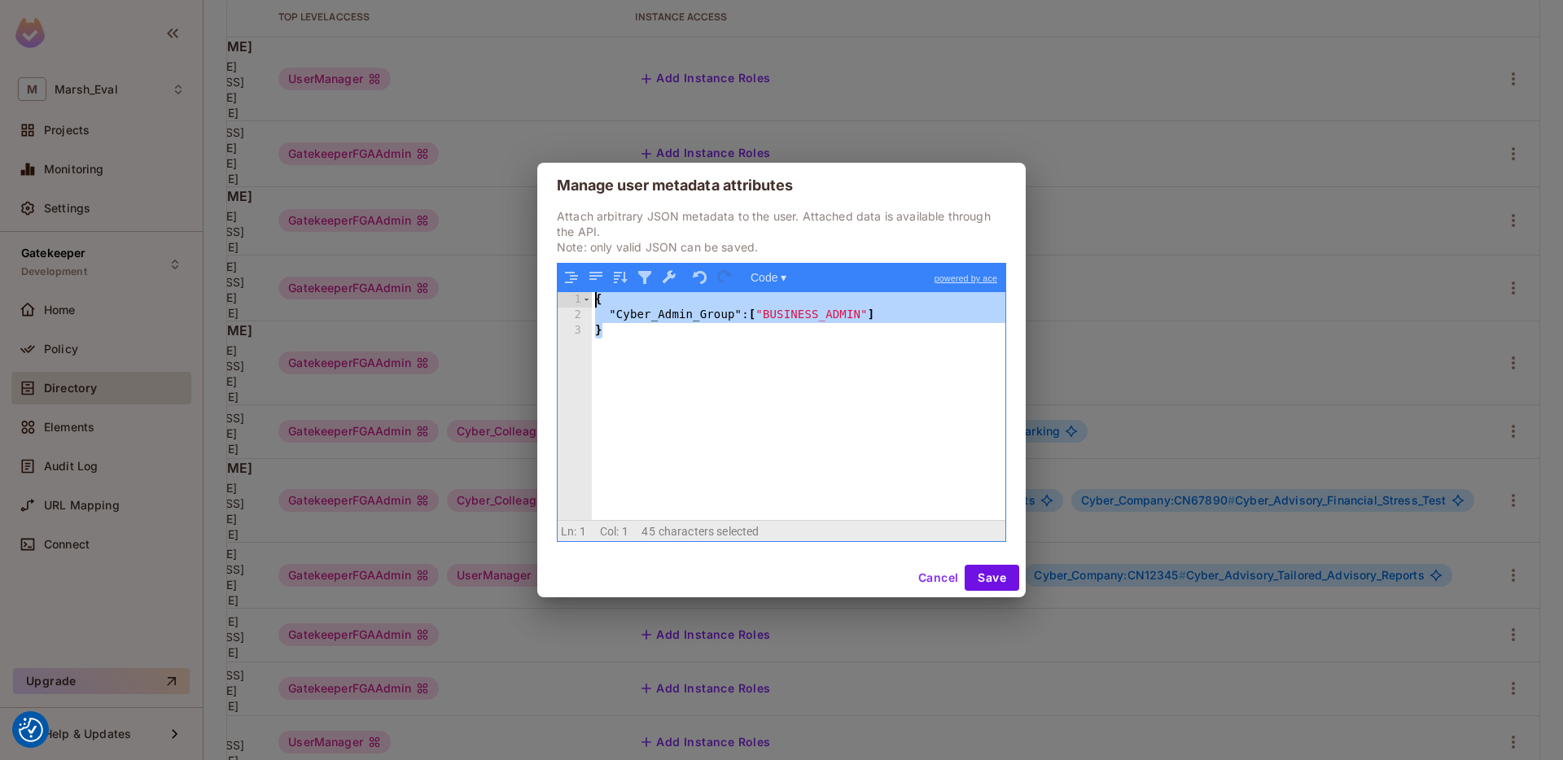
drag, startPoint x: 887, startPoint y: 328, endPoint x: 550, endPoint y: 300, distance: 337.4
click at [550, 300] on div "Attach arbitrary JSON metadata to the user. Attached data is available through …" at bounding box center [781, 383] width 489 height 350
click at [979, 575] on button "Save" at bounding box center [992, 578] width 55 height 26
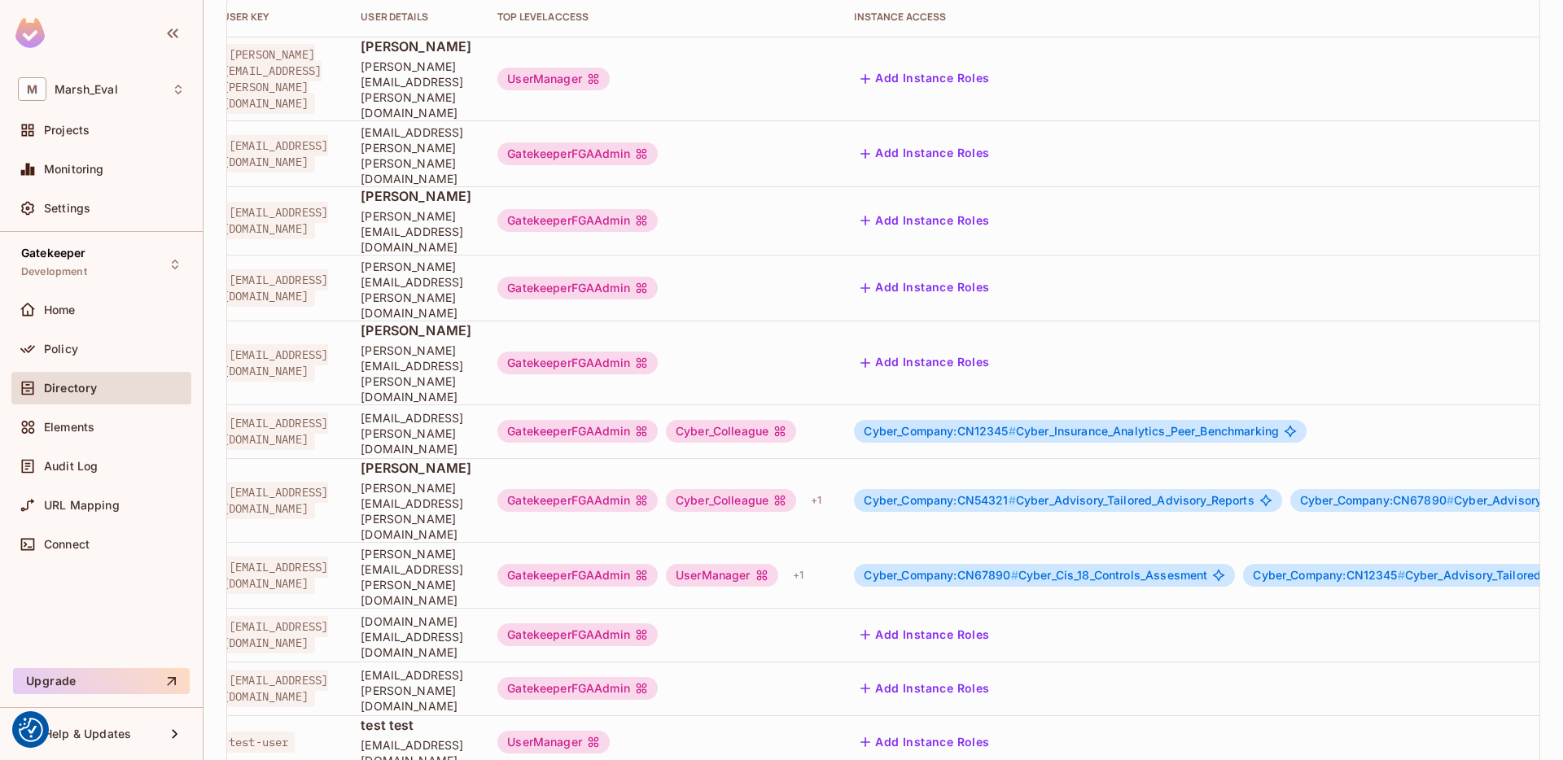
scroll to position [0, 0]
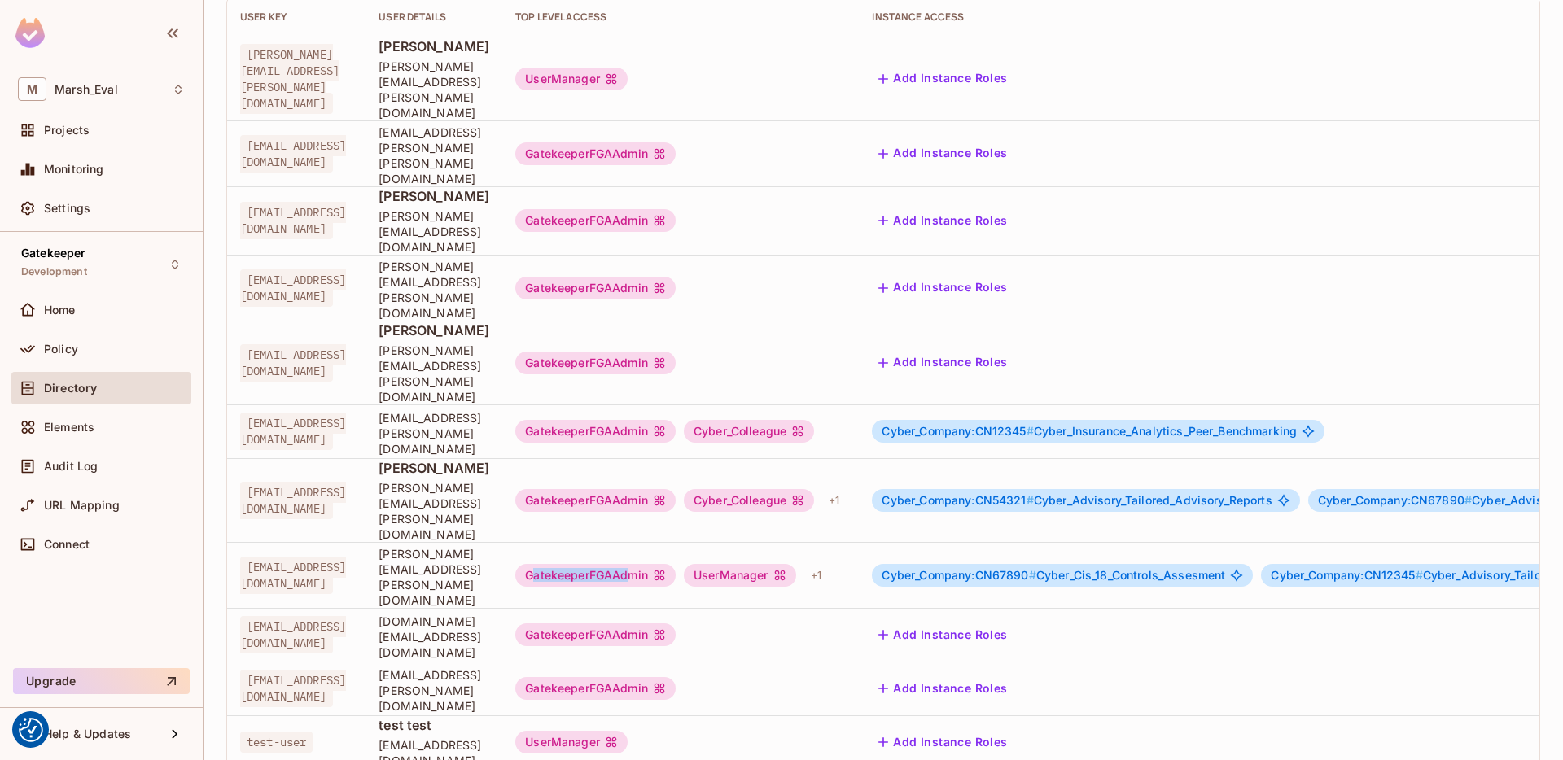
drag, startPoint x: 730, startPoint y: 438, endPoint x: 760, endPoint y: 445, distance: 30.8
click at [676, 564] on div "GatekeeperFGAAdmin" at bounding box center [595, 575] width 160 height 23
click at [502, 542] on td "carla.teixeira@mmc.com" at bounding box center [434, 575] width 137 height 66
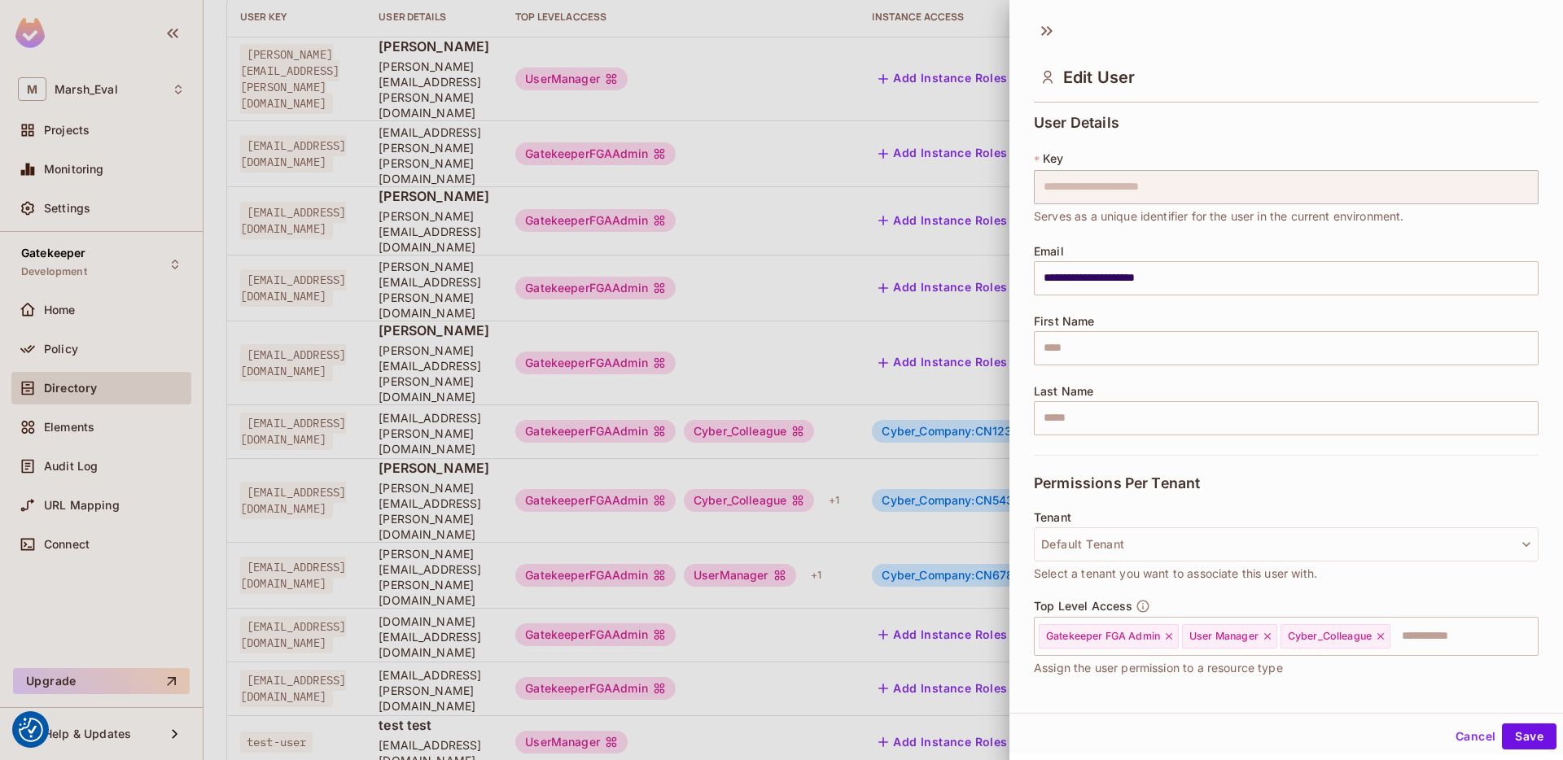
click at [506, 430] on div at bounding box center [781, 380] width 1563 height 760
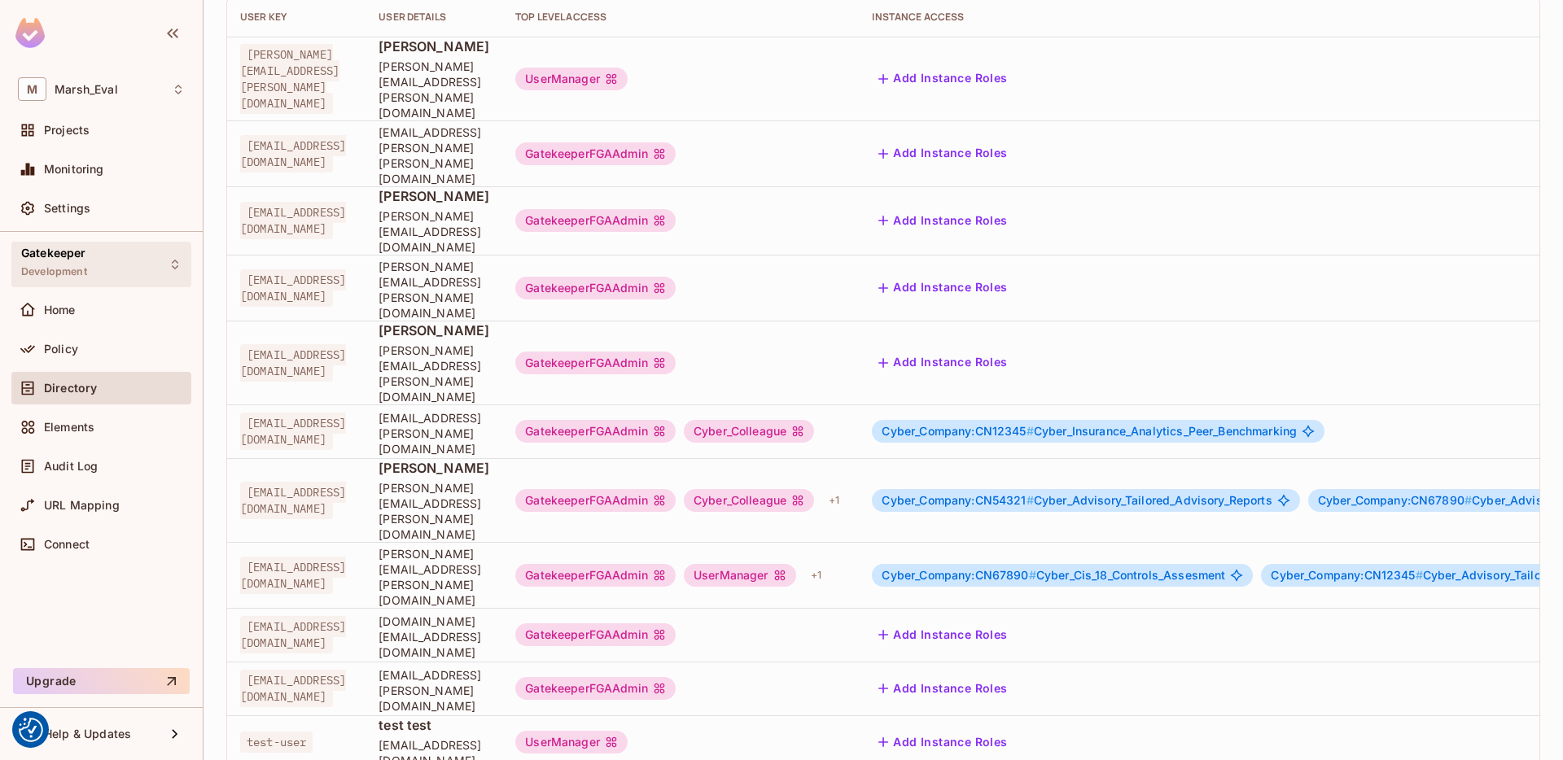
click at [132, 269] on div "Gatekeeper Development" at bounding box center [101, 264] width 180 height 45
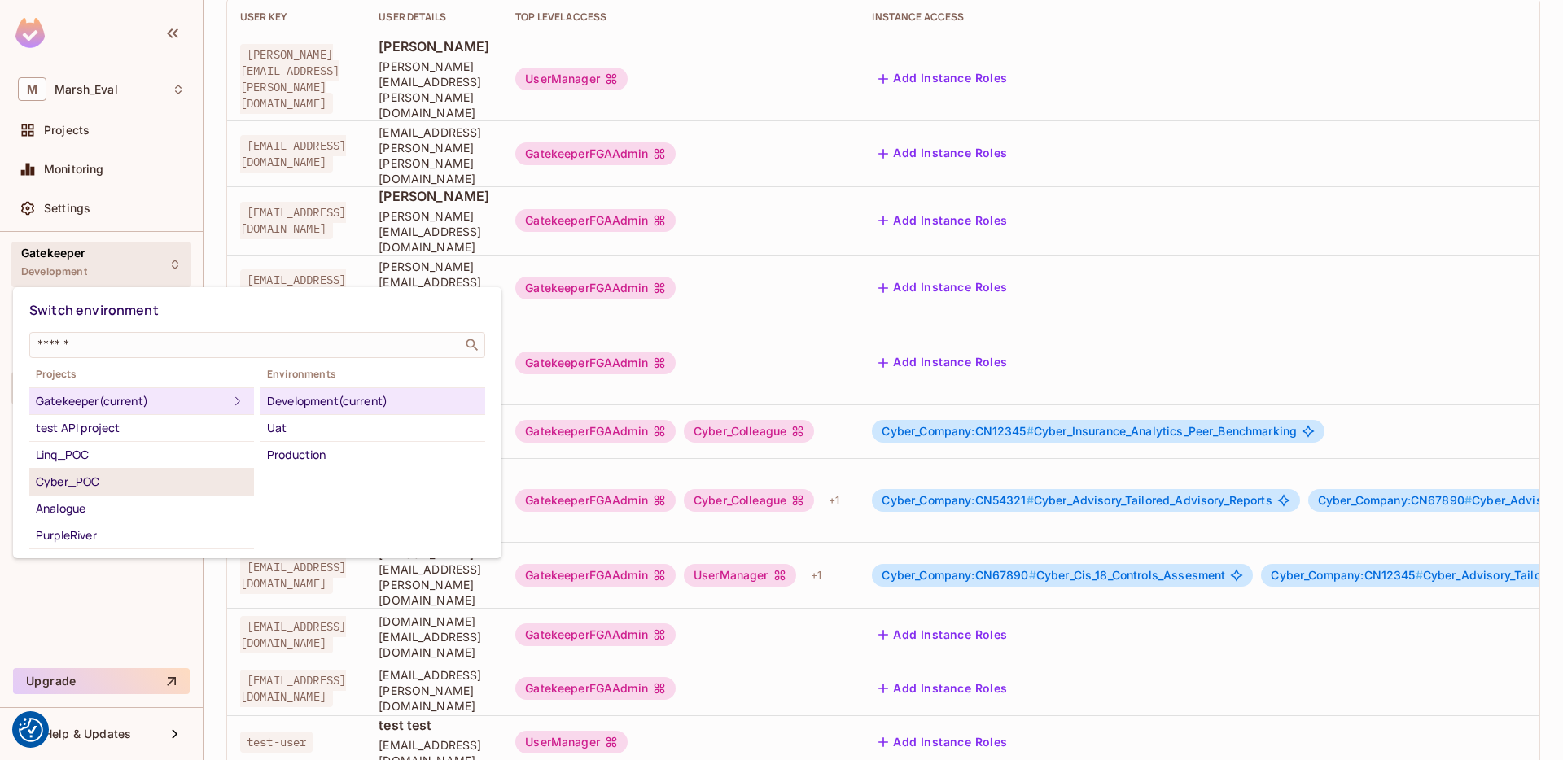
click at [100, 484] on div "Cyber_POC" at bounding box center [142, 482] width 212 height 20
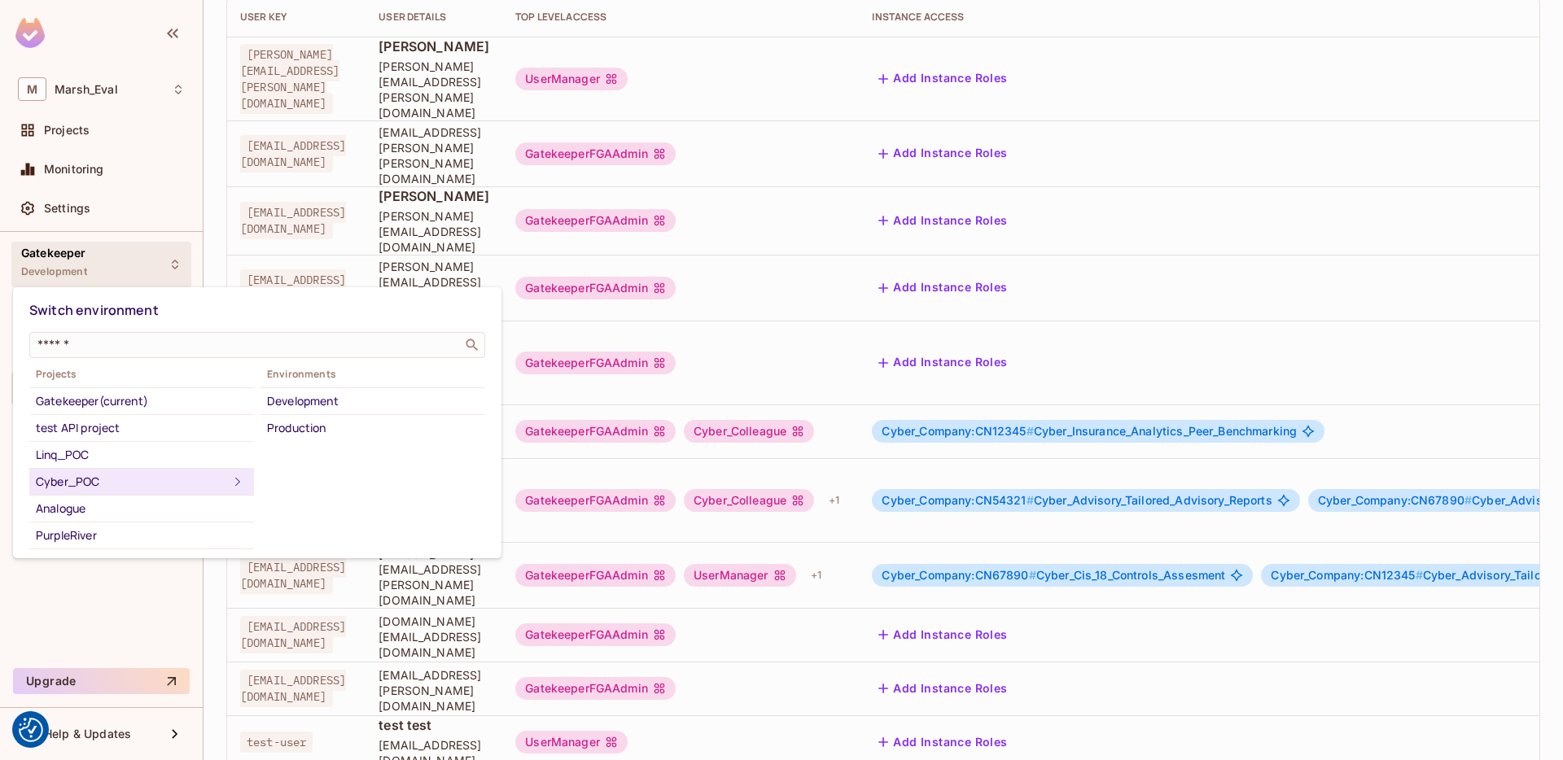
click at [63, 480] on div "Cyber_POC" at bounding box center [132, 482] width 192 height 20
click at [279, 411] on li "Development" at bounding box center [373, 401] width 225 height 27
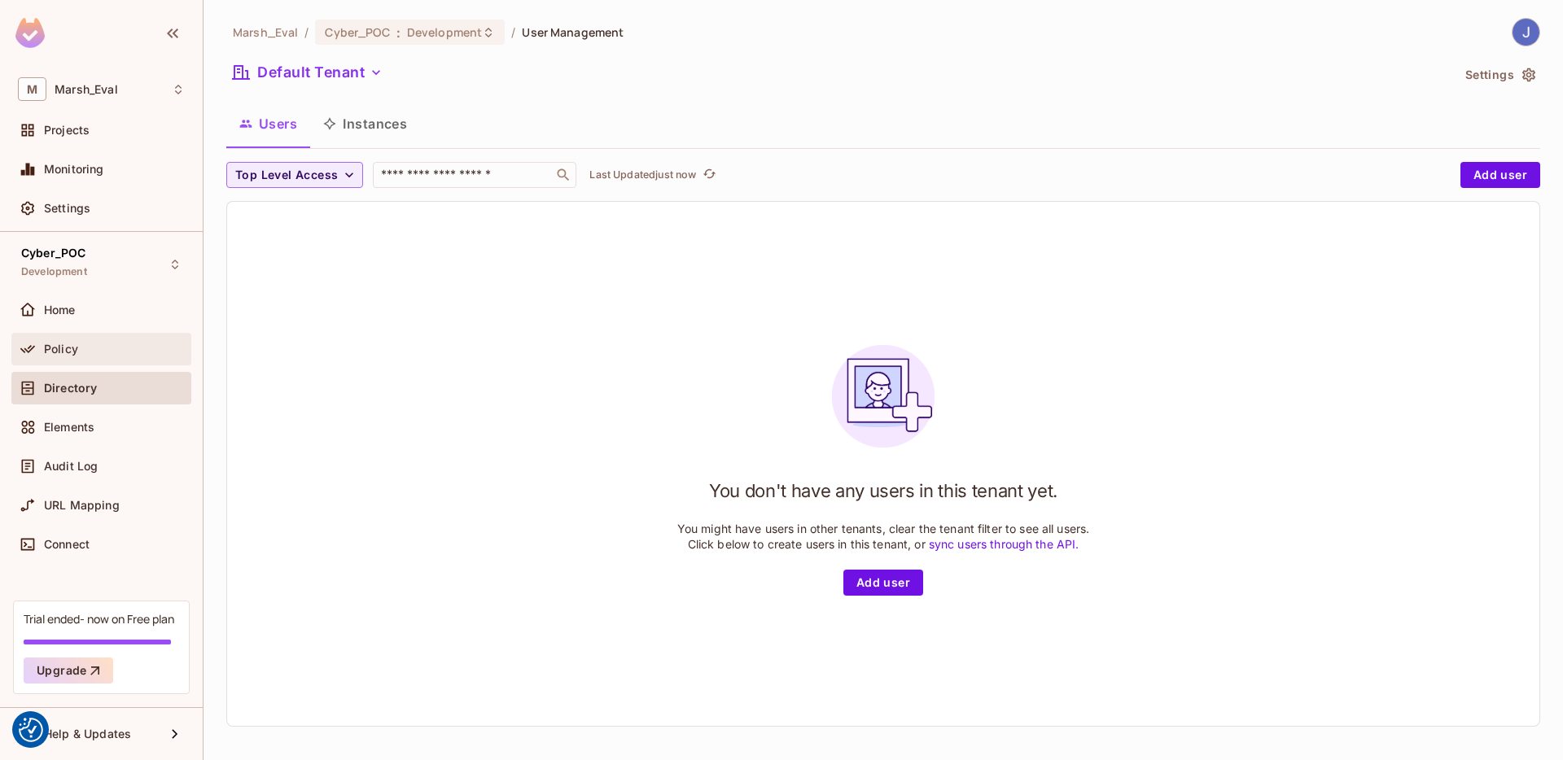
click at [94, 340] on div "Policy" at bounding box center [101, 350] width 167 height 20
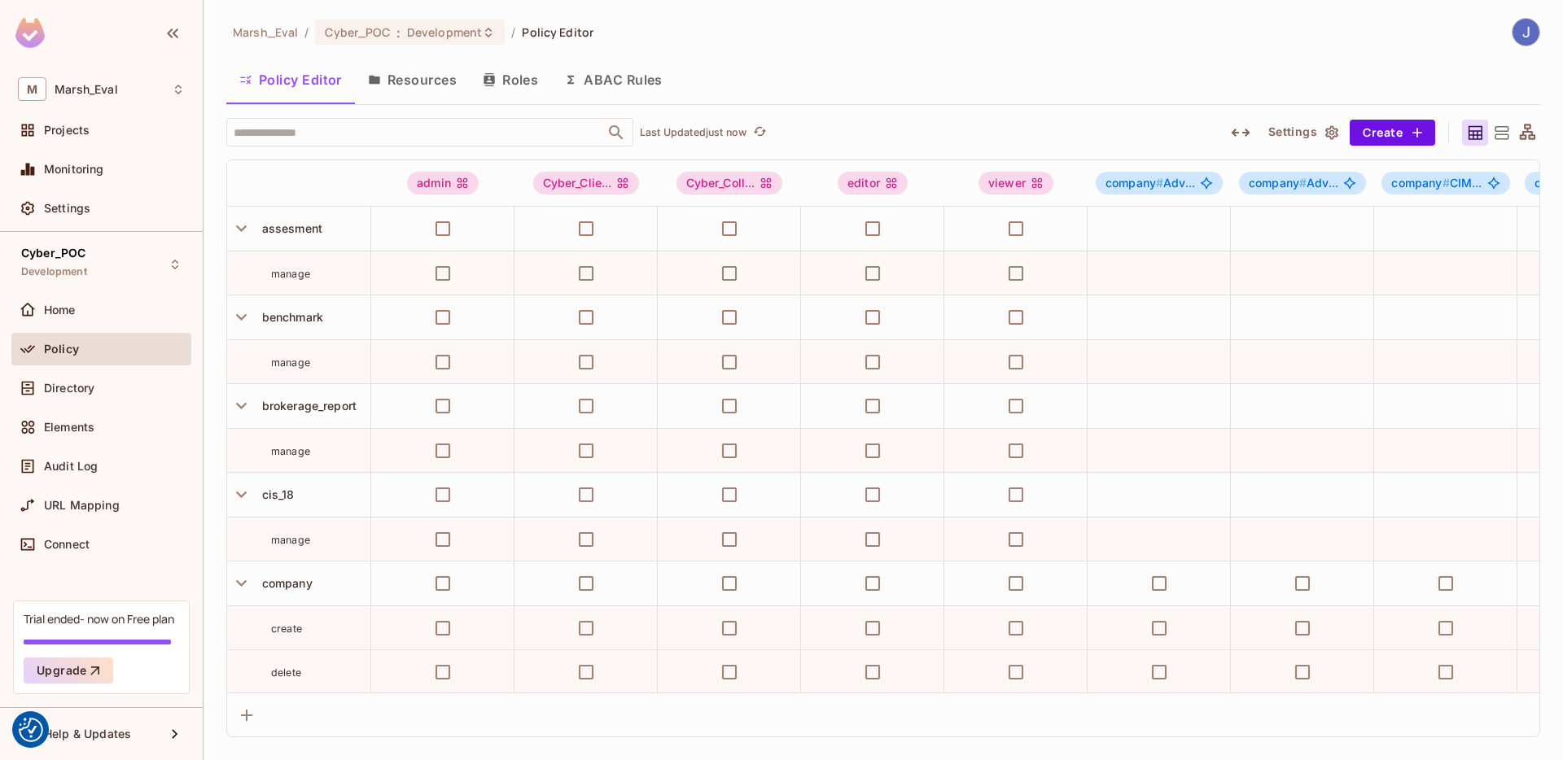
click at [587, 74] on button "ABAC Rules" at bounding box center [613, 79] width 125 height 41
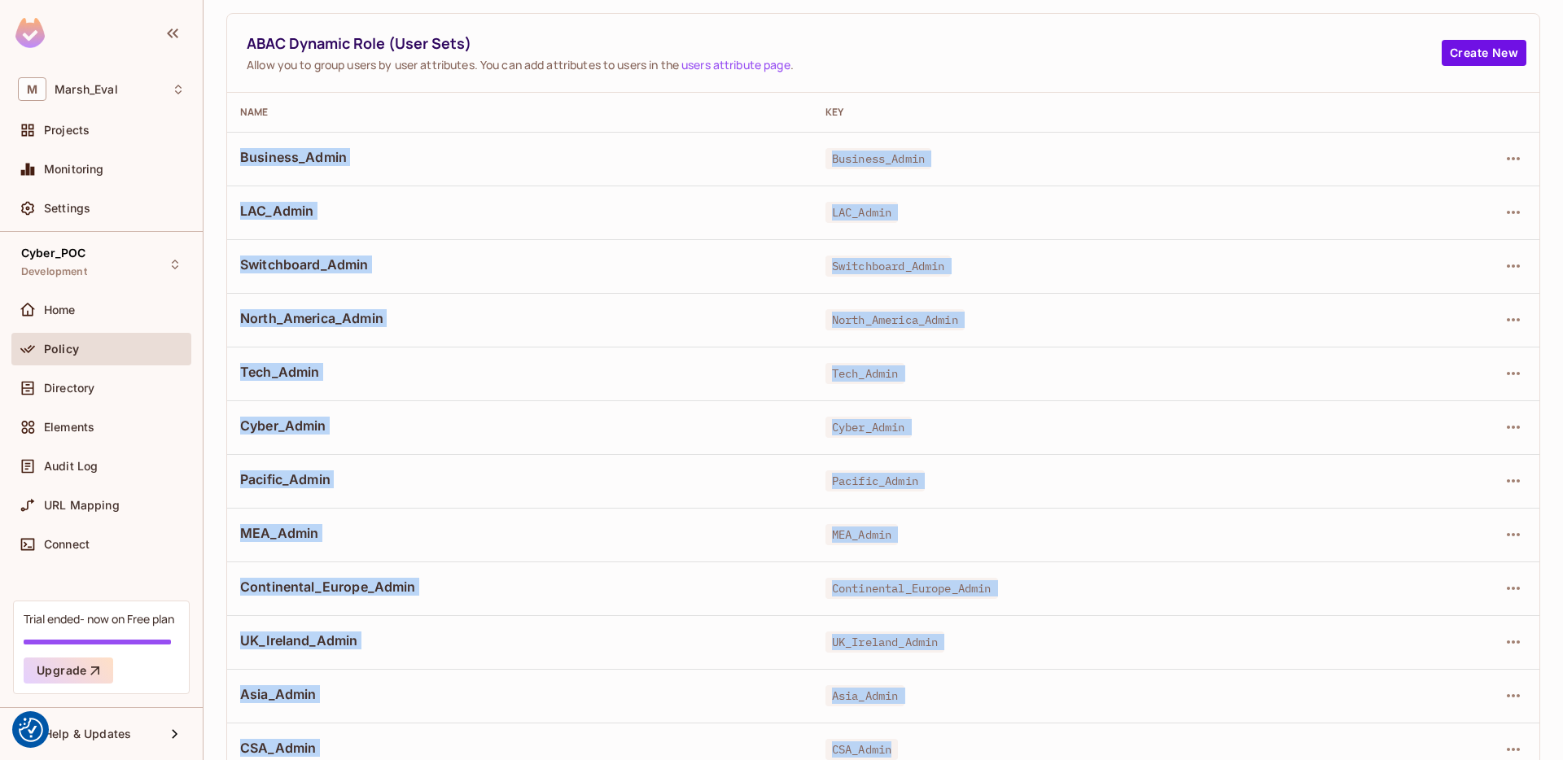
scroll to position [155, 0]
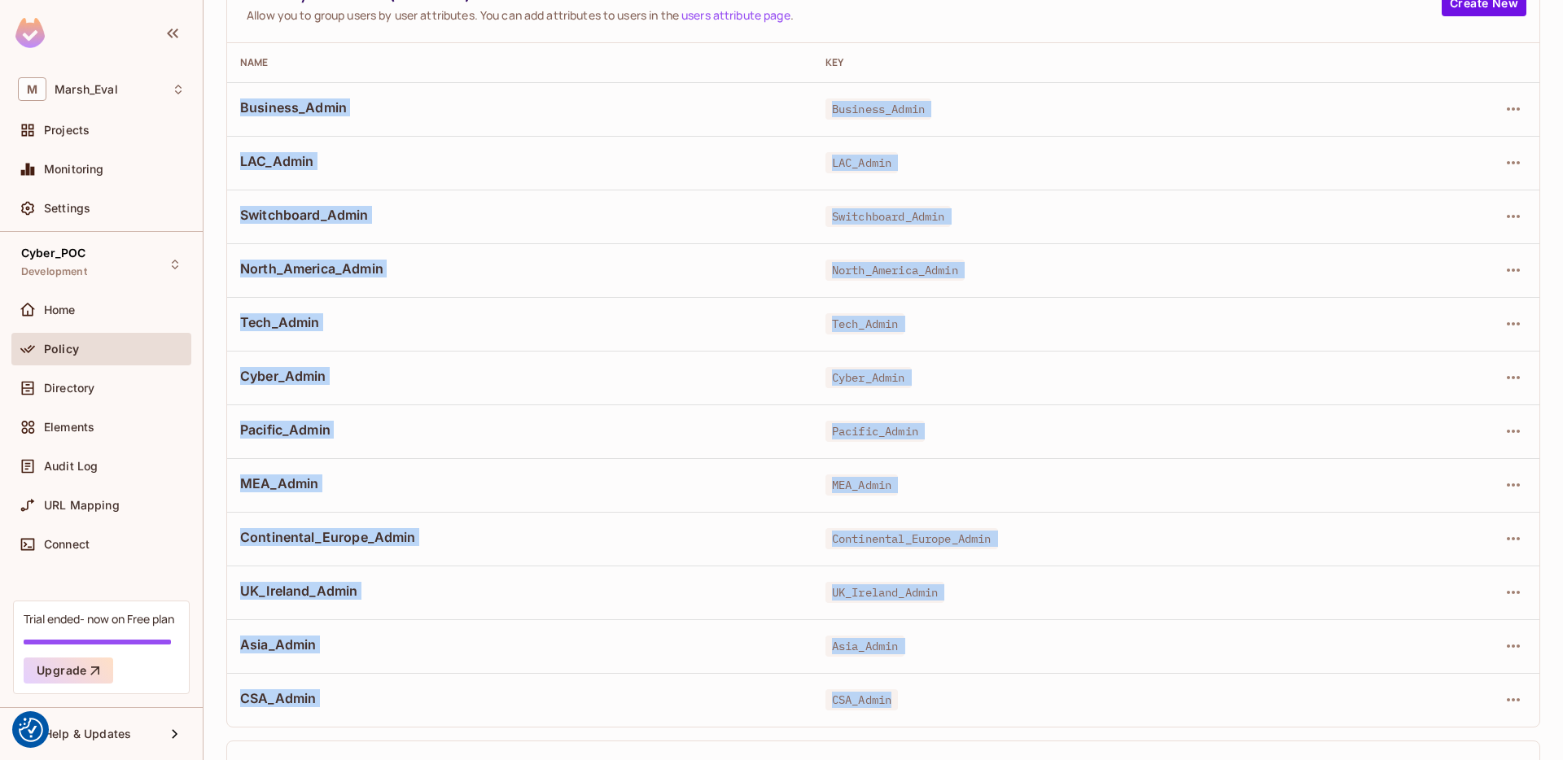
drag, startPoint x: 242, startPoint y: 264, endPoint x: 957, endPoint y: 708, distance: 841.4
click at [957, 708] on tbody "Business_Admin Business_Admin LAC_Admin LAC_Admin Switchboard_Admin Switchboard…" at bounding box center [883, 404] width 1312 height 645
click at [950, 576] on td "UK_Ireland_Admin" at bounding box center [1101, 593] width 576 height 54
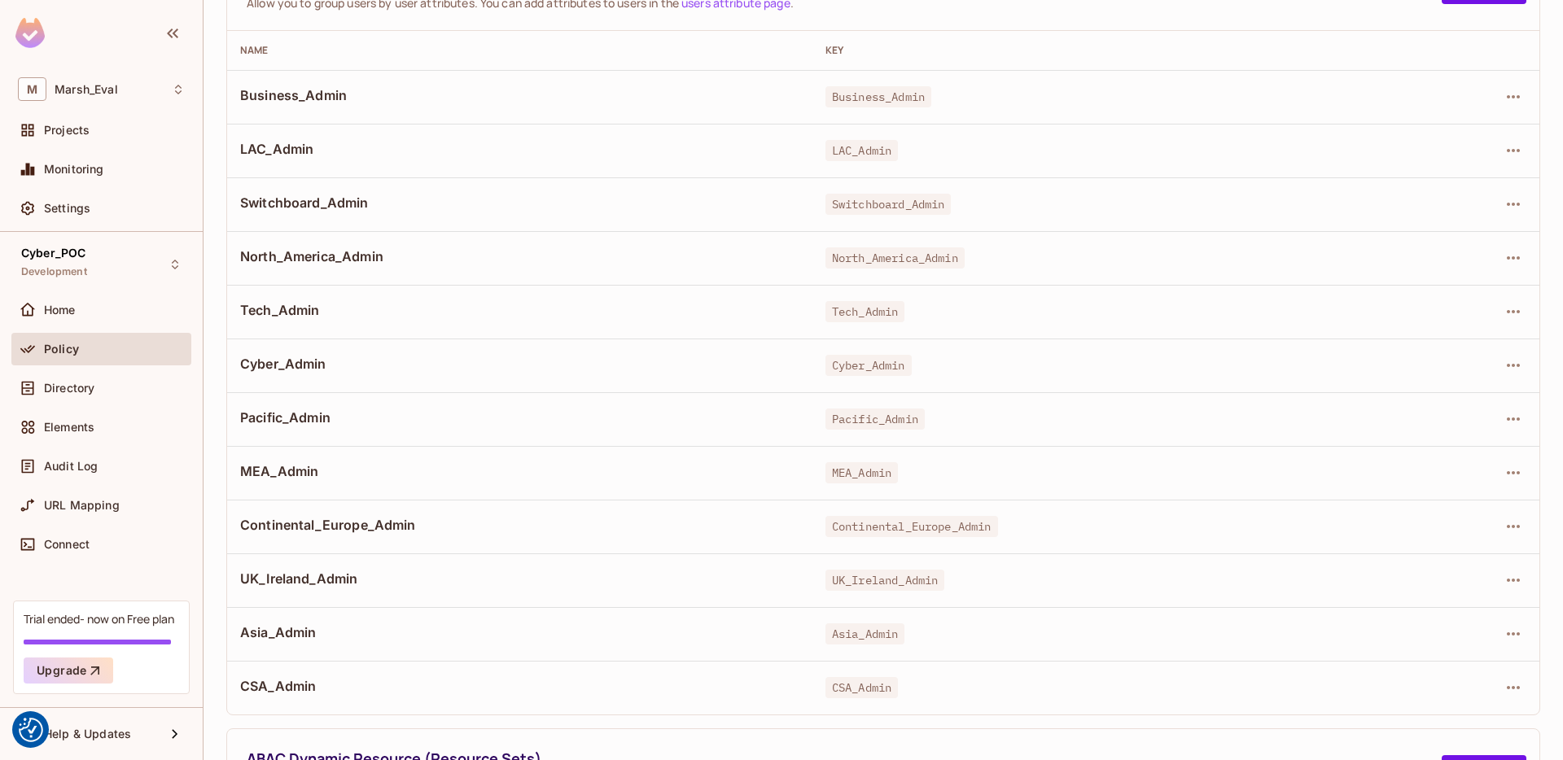
scroll to position [166, 0]
click at [241, 370] on span "Cyber_Admin" at bounding box center [519, 365] width 559 height 18
drag, startPoint x: 240, startPoint y: 365, endPoint x: 440, endPoint y: 360, distance: 200.4
click at [440, 360] on span "Cyber_Admin" at bounding box center [519, 365] width 559 height 18
click at [826, 371] on span "Cyber_Admin" at bounding box center [869, 366] width 86 height 21
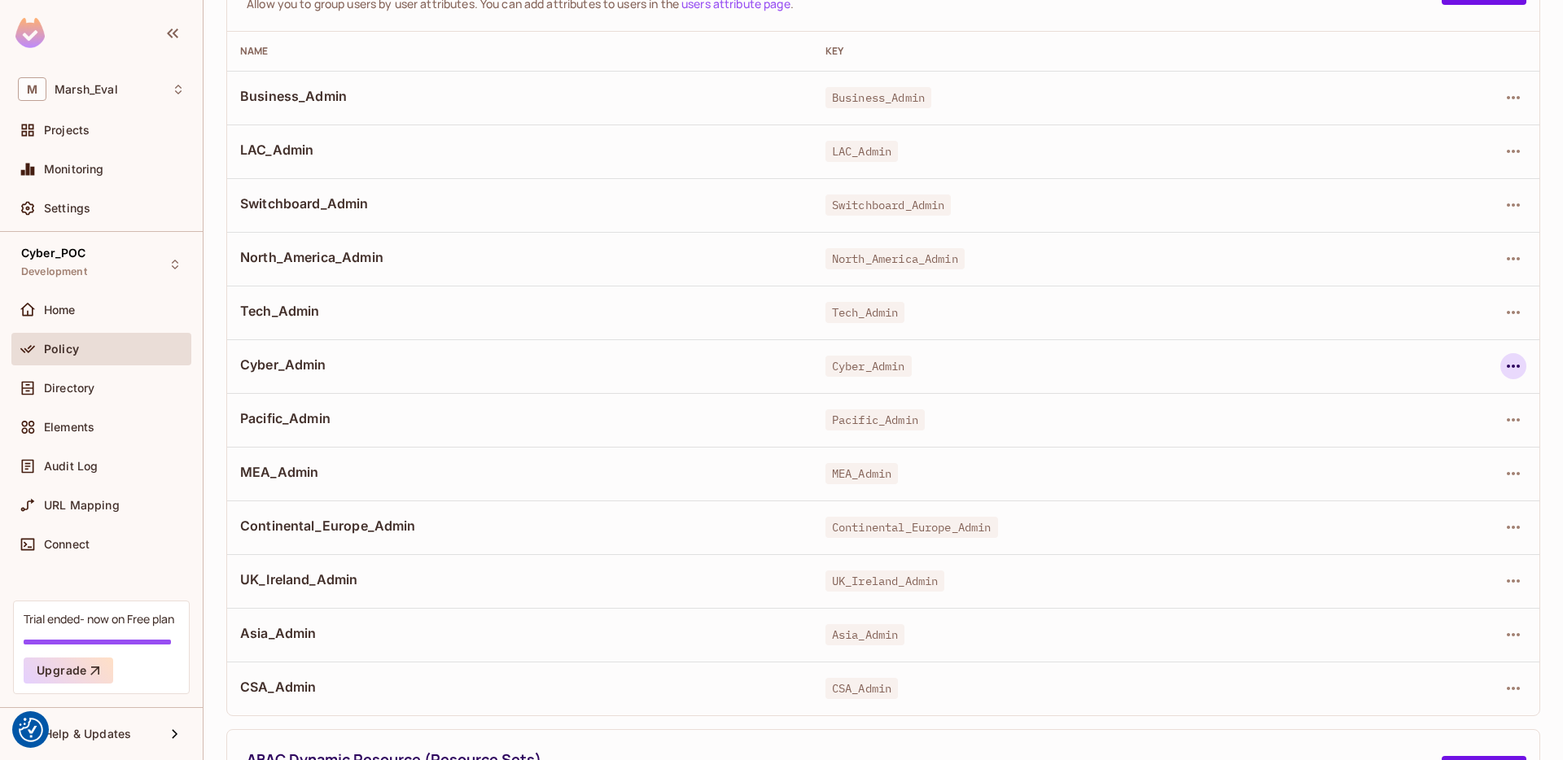
click at [1504, 365] on icon "button" at bounding box center [1514, 367] width 20 height 20
click at [1046, 394] on div at bounding box center [781, 380] width 1563 height 760
click at [1507, 365] on icon "button" at bounding box center [1513, 366] width 13 height 3
click at [1440, 405] on div "Edit Dynamic Role (User Set)" at bounding box center [1390, 404] width 160 height 16
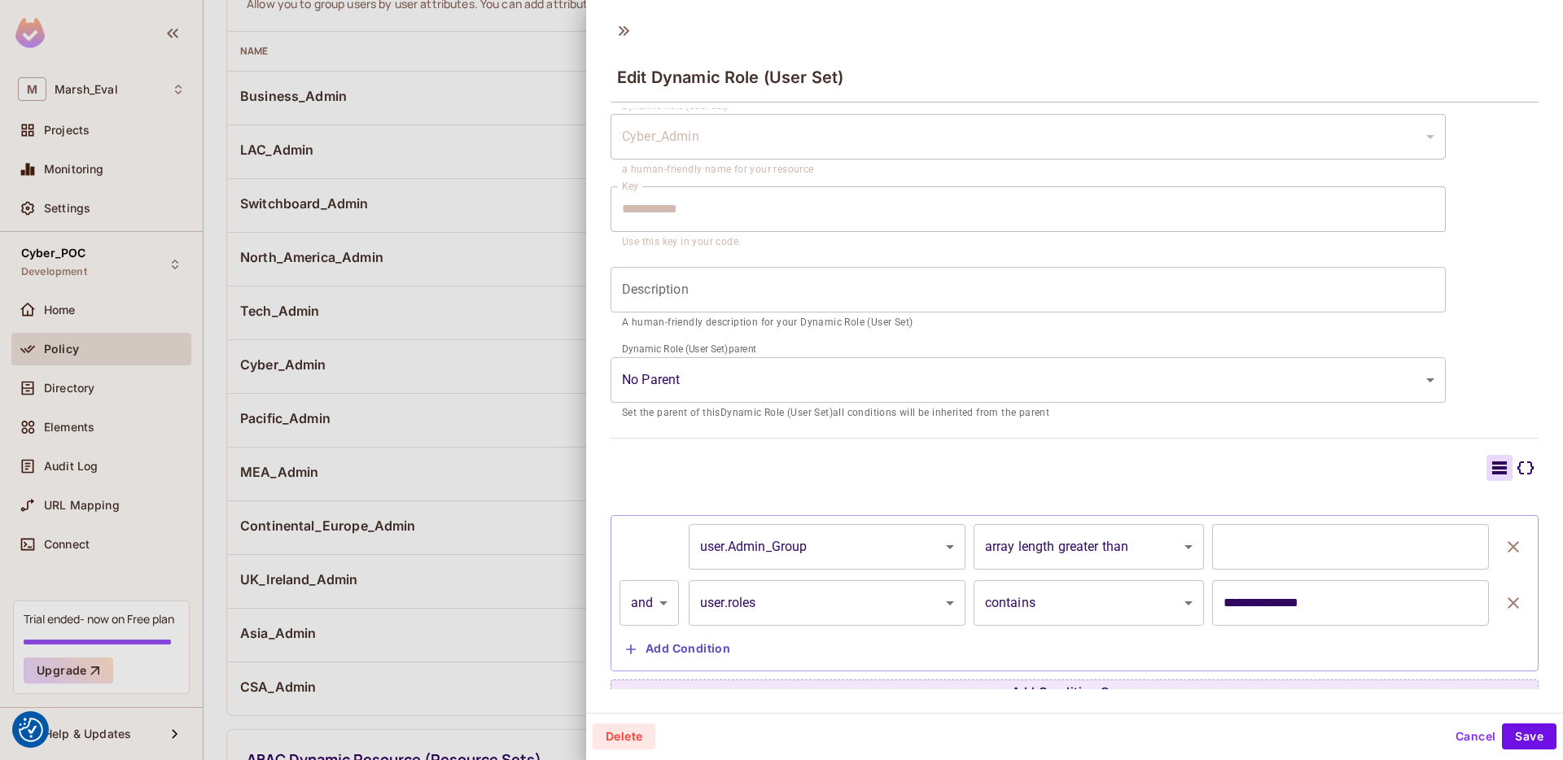
scroll to position [65, 0]
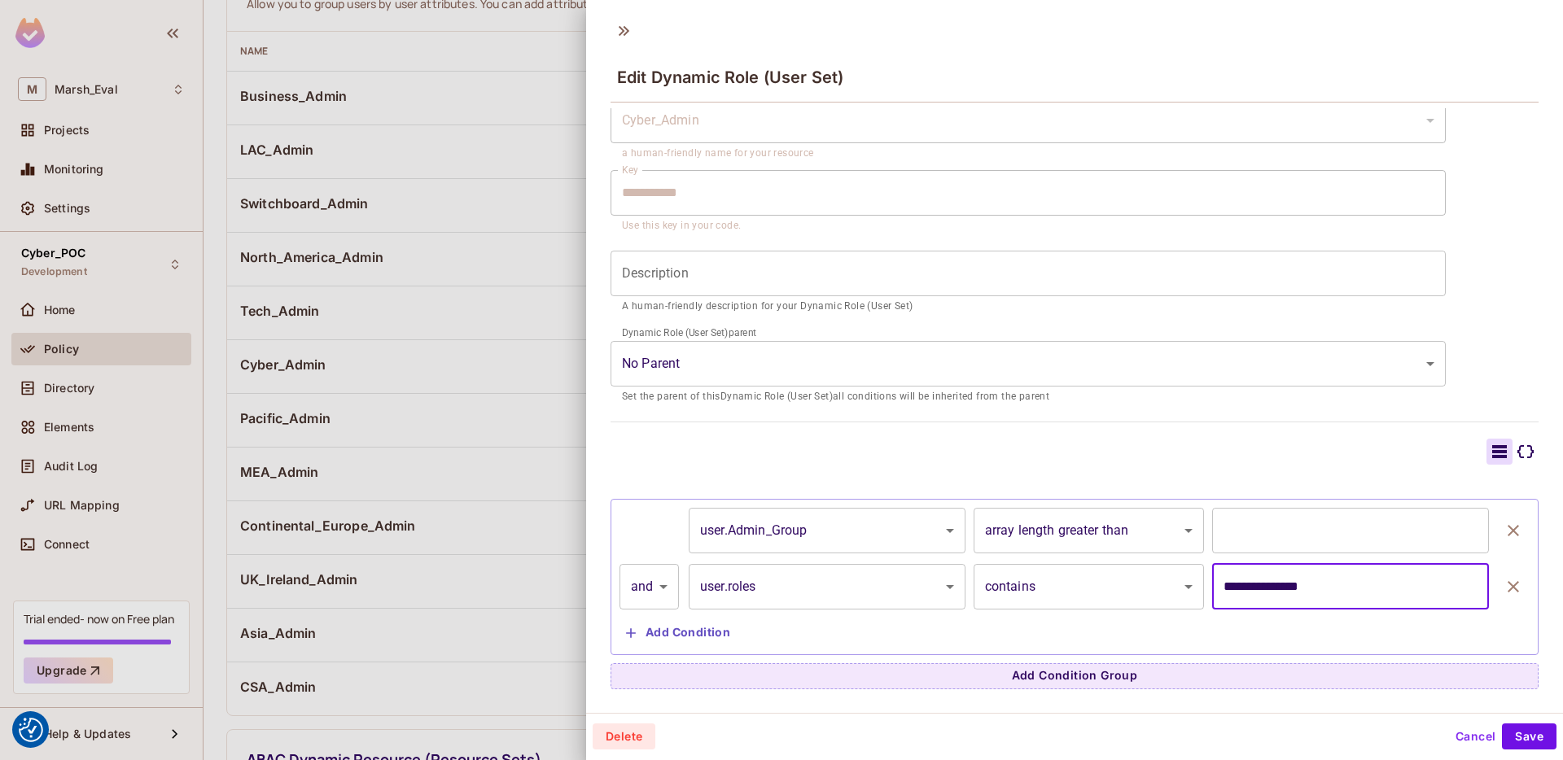
drag, startPoint x: 1318, startPoint y: 597, endPoint x: 1206, endPoint y: 589, distance: 112.6
click at [1212, 589] on input "**********" at bounding box center [1350, 587] width 277 height 46
click at [1242, 591] on input "**********" at bounding box center [1350, 587] width 277 height 46
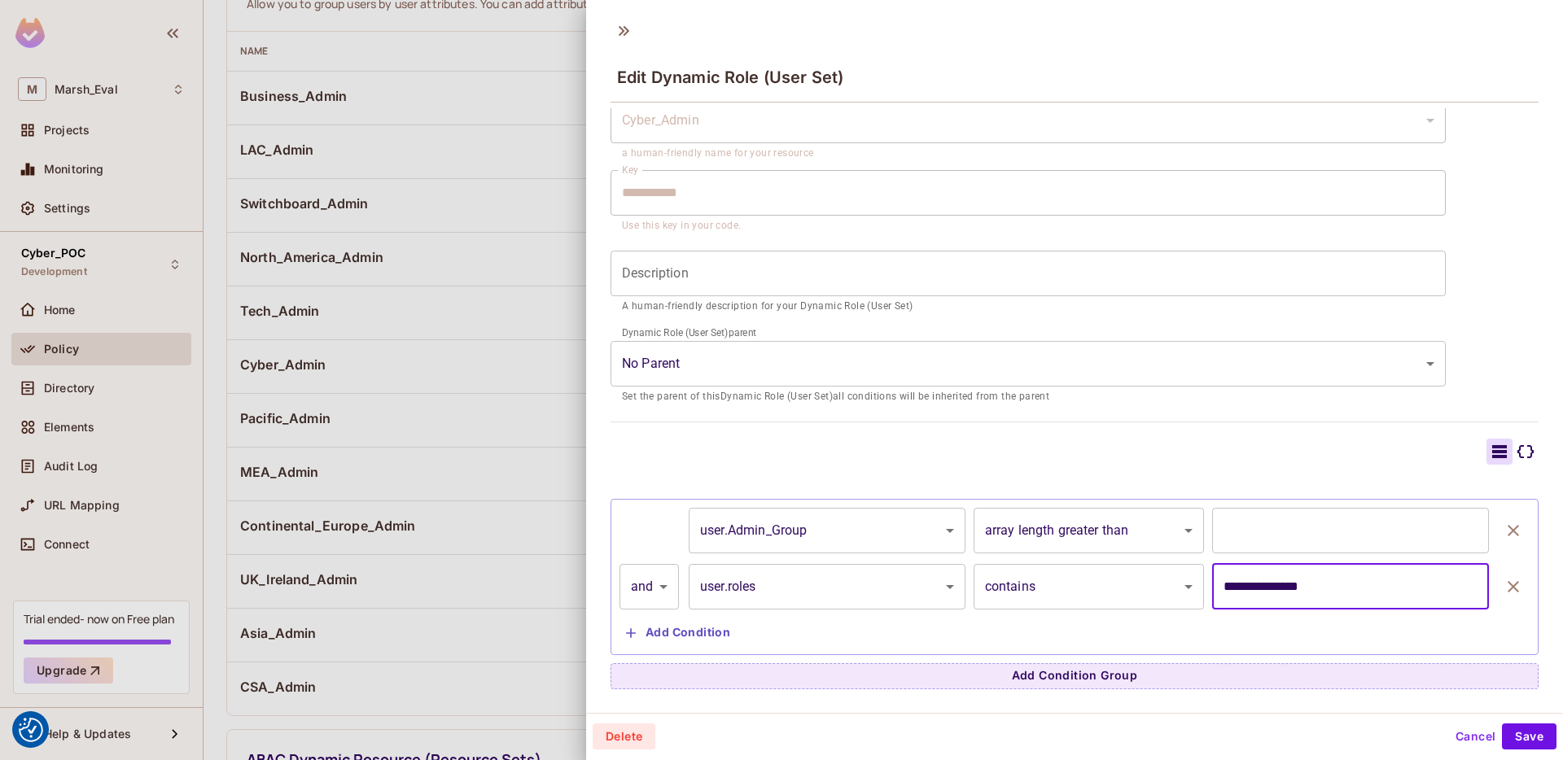
click at [1244, 590] on input "**********" at bounding box center [1350, 587] width 277 height 46
click at [1264, 590] on input "**********" at bounding box center [1350, 587] width 277 height 46
click at [1264, 537] on input "*" at bounding box center [1350, 531] width 277 height 46
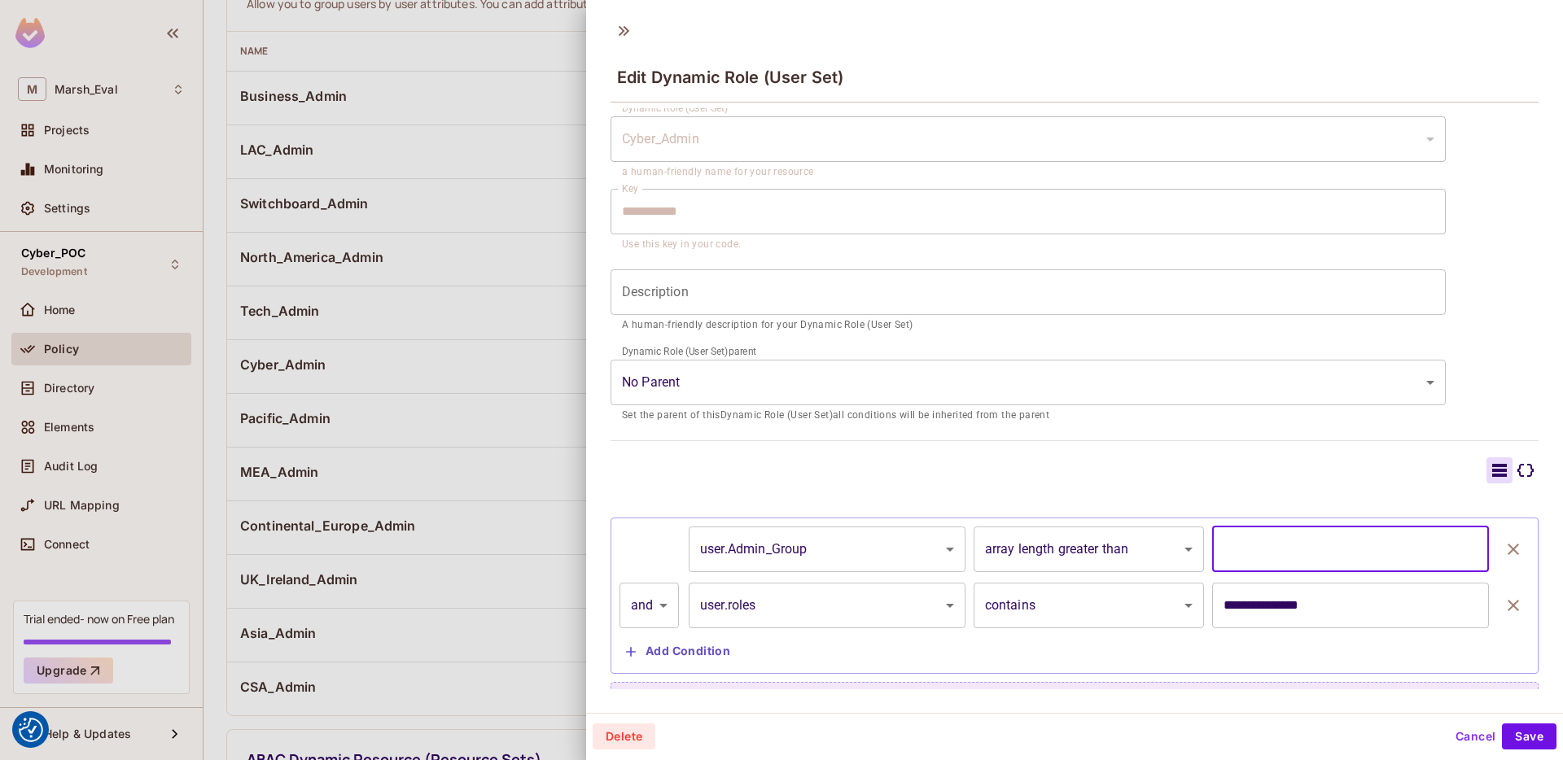
scroll to position [47, 0]
type input "*"
click at [368, 423] on div at bounding box center [781, 380] width 1563 height 760
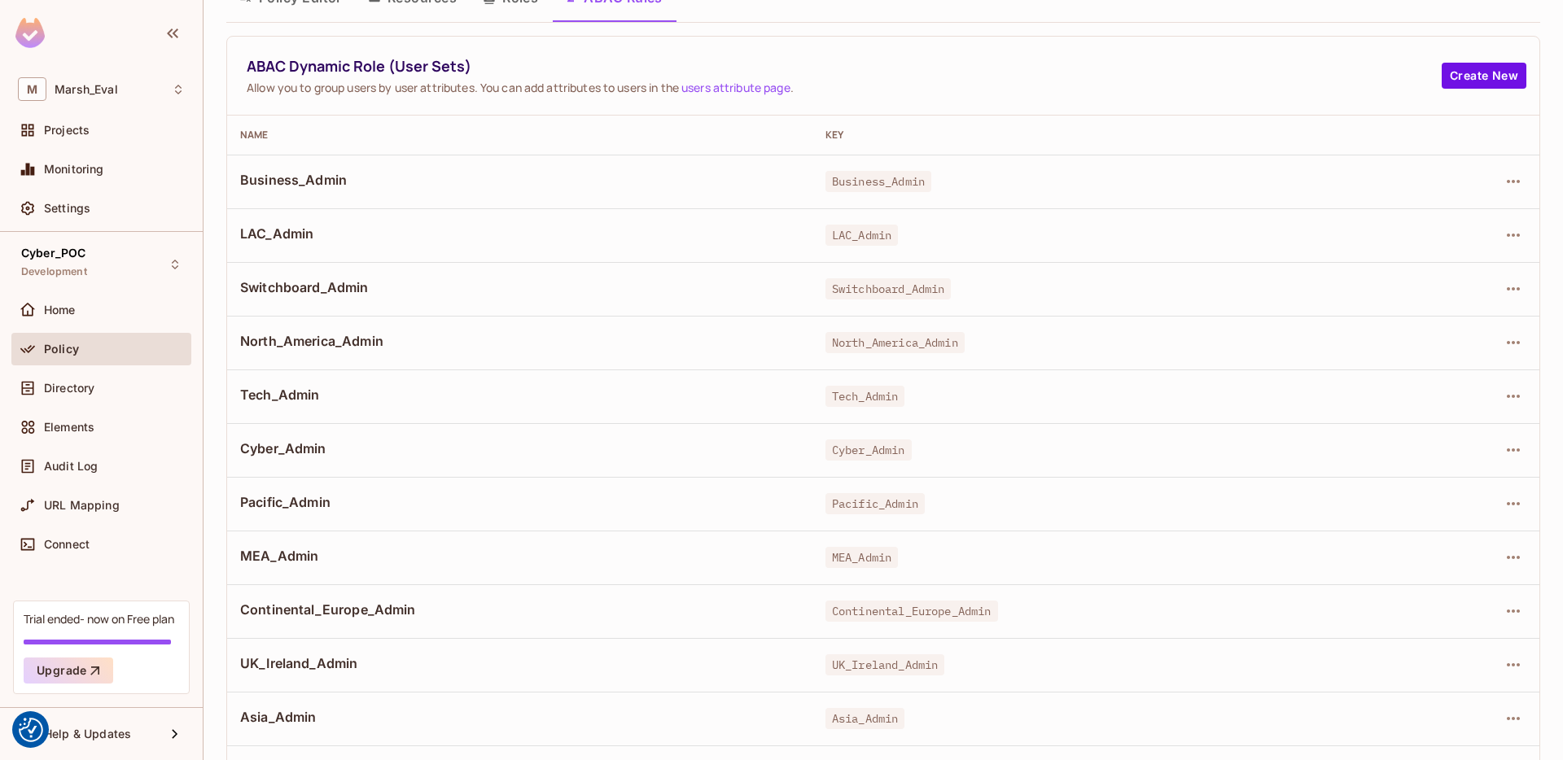
scroll to position [53, 0]
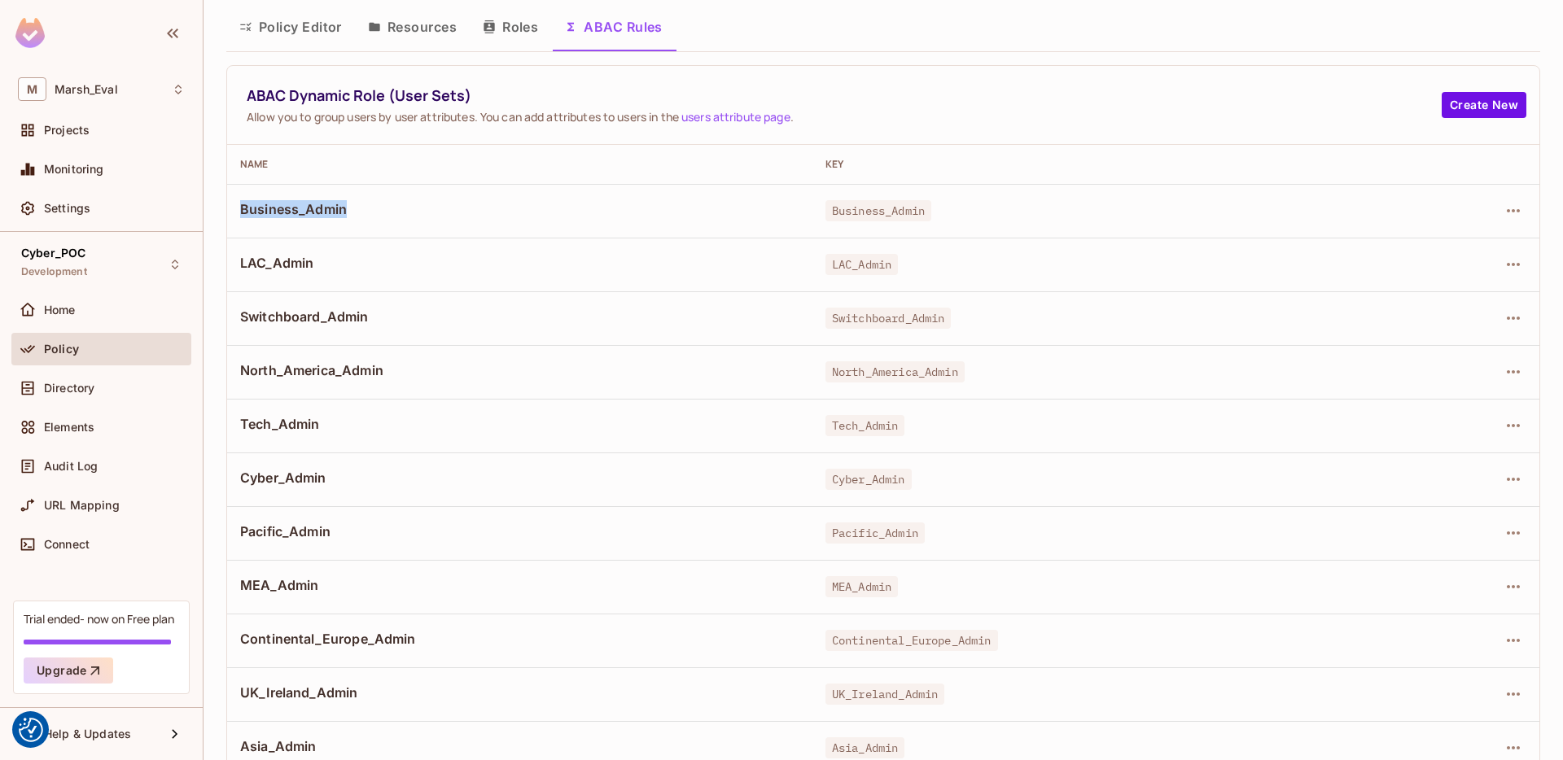
drag, startPoint x: 239, startPoint y: 201, endPoint x: 384, endPoint y: 239, distance: 149.9
click at [384, 236] on td "Business_Admin" at bounding box center [519, 211] width 585 height 54
drag, startPoint x: 301, startPoint y: 317, endPoint x: 411, endPoint y: 351, distance: 115.1
click at [424, 334] on td "Switchboard_Admin" at bounding box center [519, 318] width 585 height 54
drag, startPoint x: 348, startPoint y: 388, endPoint x: 310, endPoint y: 368, distance: 42.6
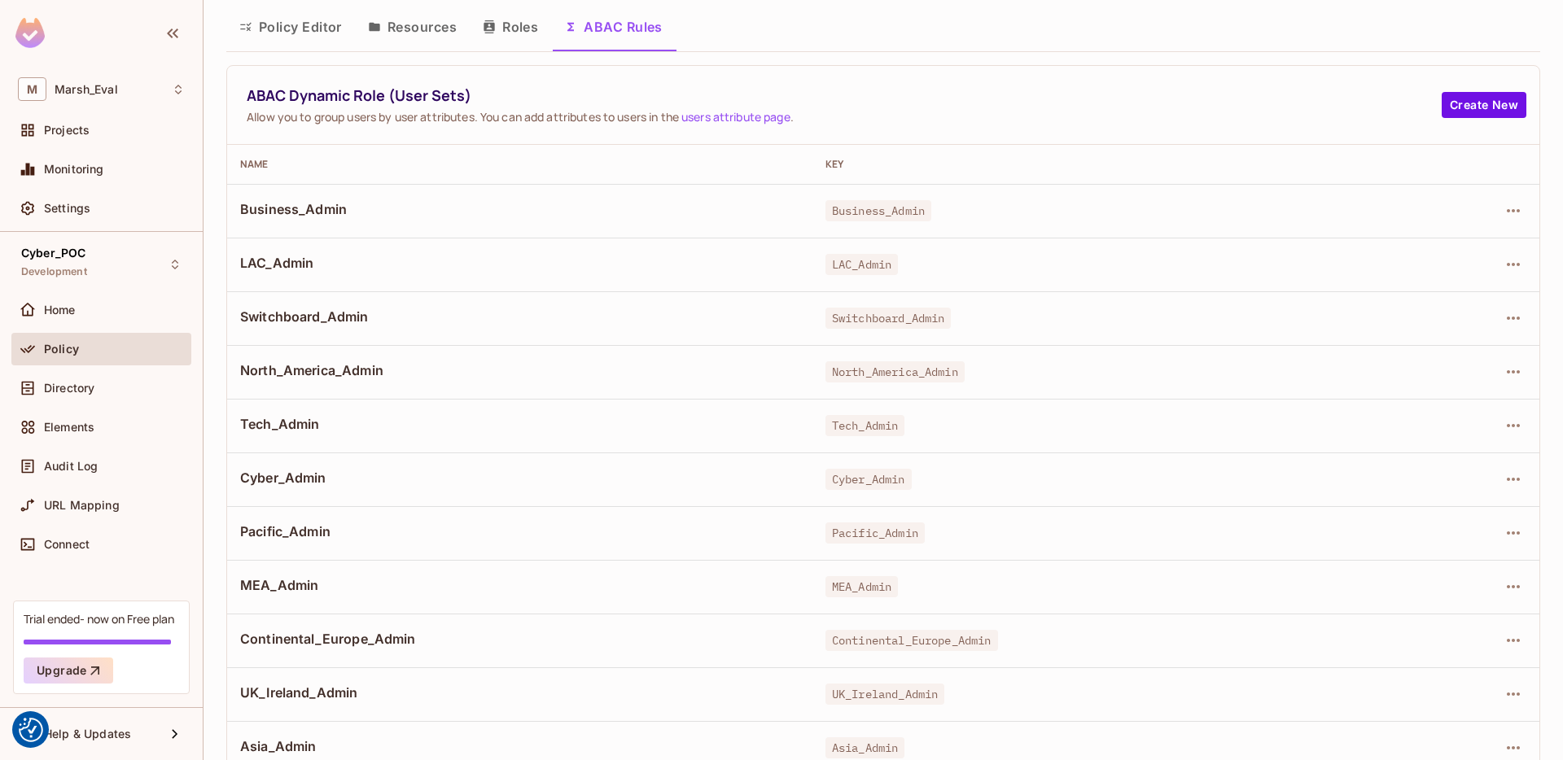
click at [348, 388] on td "North_America_Admin" at bounding box center [519, 372] width 585 height 54
click at [310, 368] on span "North_America_Admin" at bounding box center [519, 371] width 559 height 18
click at [259, 322] on span "Switchboard_Admin" at bounding box center [519, 317] width 559 height 18
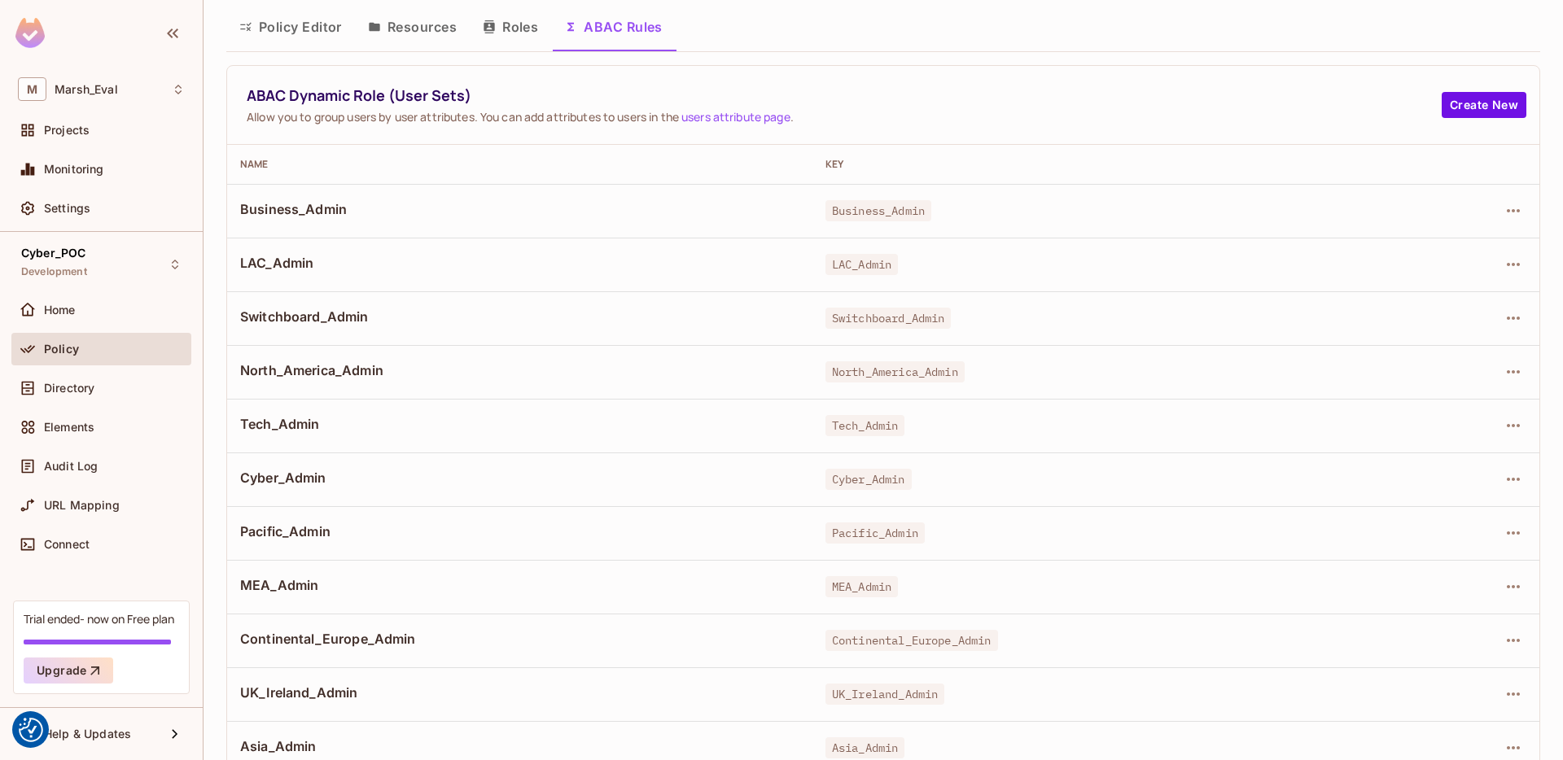
click at [1511, 201] on div at bounding box center [1463, 211] width 125 height 26
click at [1504, 219] on icon "button" at bounding box center [1514, 211] width 20 height 20
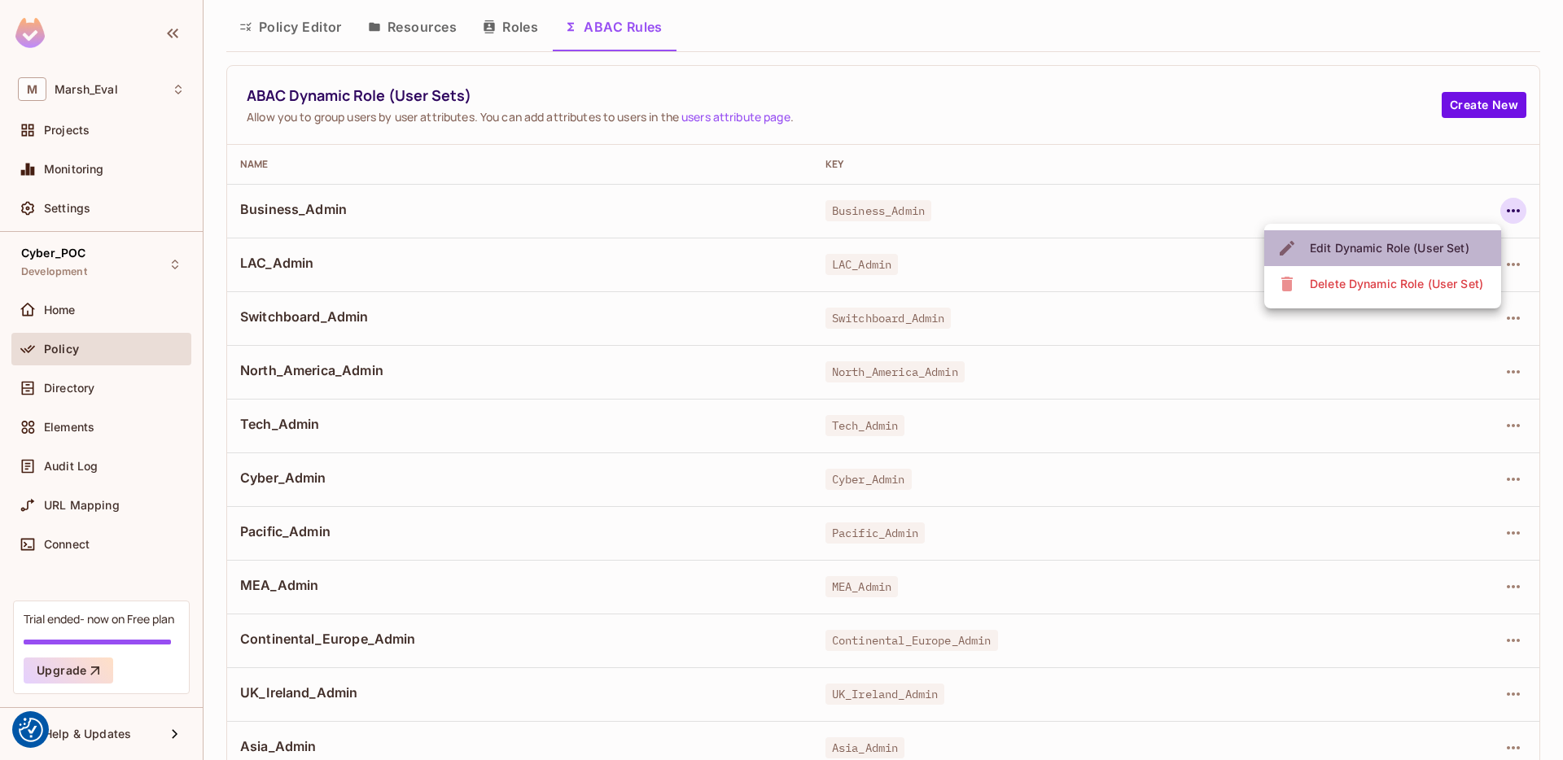
click at [1464, 249] on div "Edit Dynamic Role (User Set)" at bounding box center [1390, 248] width 160 height 16
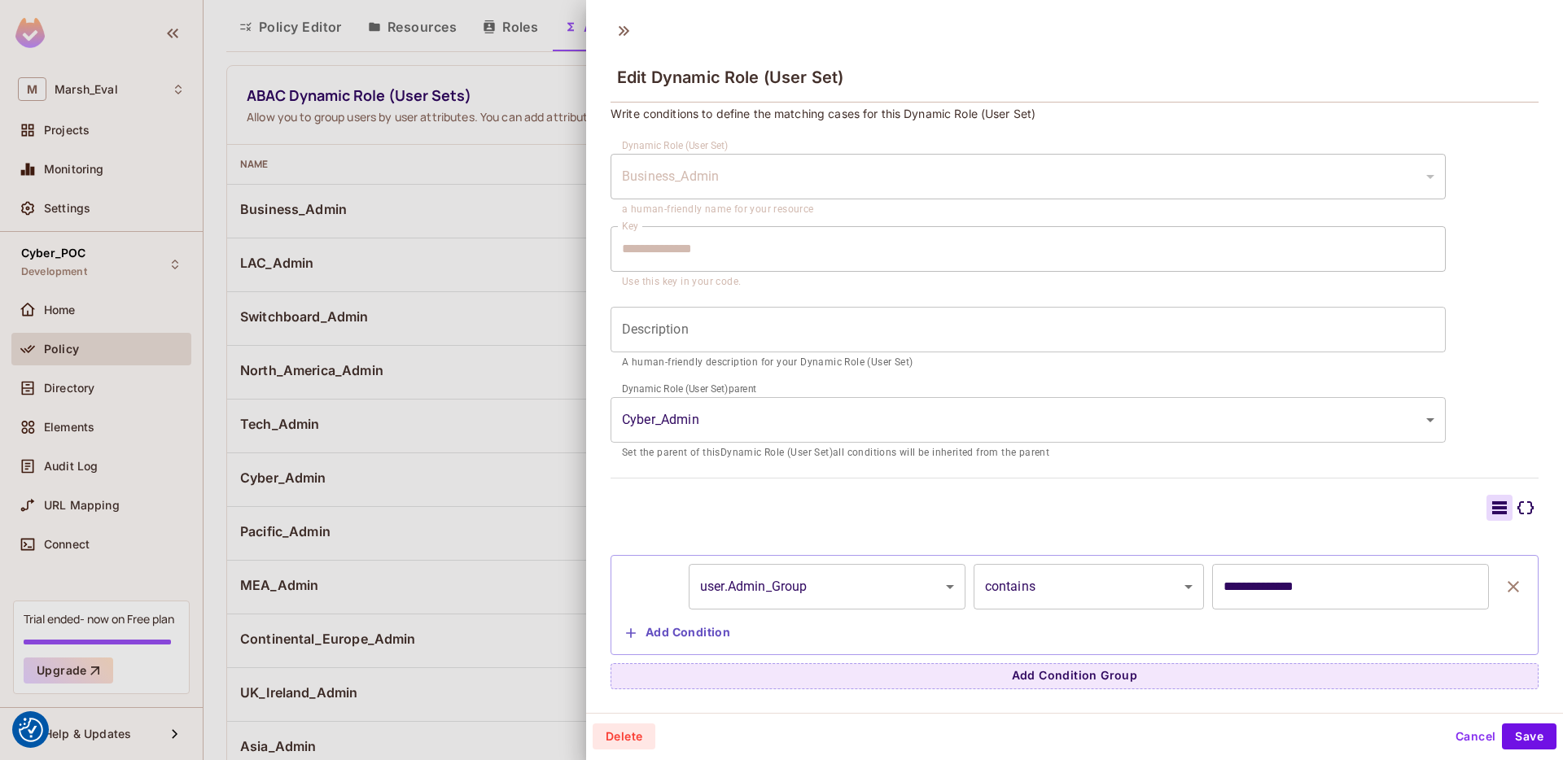
scroll to position [2, 0]
click at [1284, 591] on input "**********" at bounding box center [1350, 585] width 277 height 46
click at [537, 495] on div at bounding box center [781, 380] width 1563 height 760
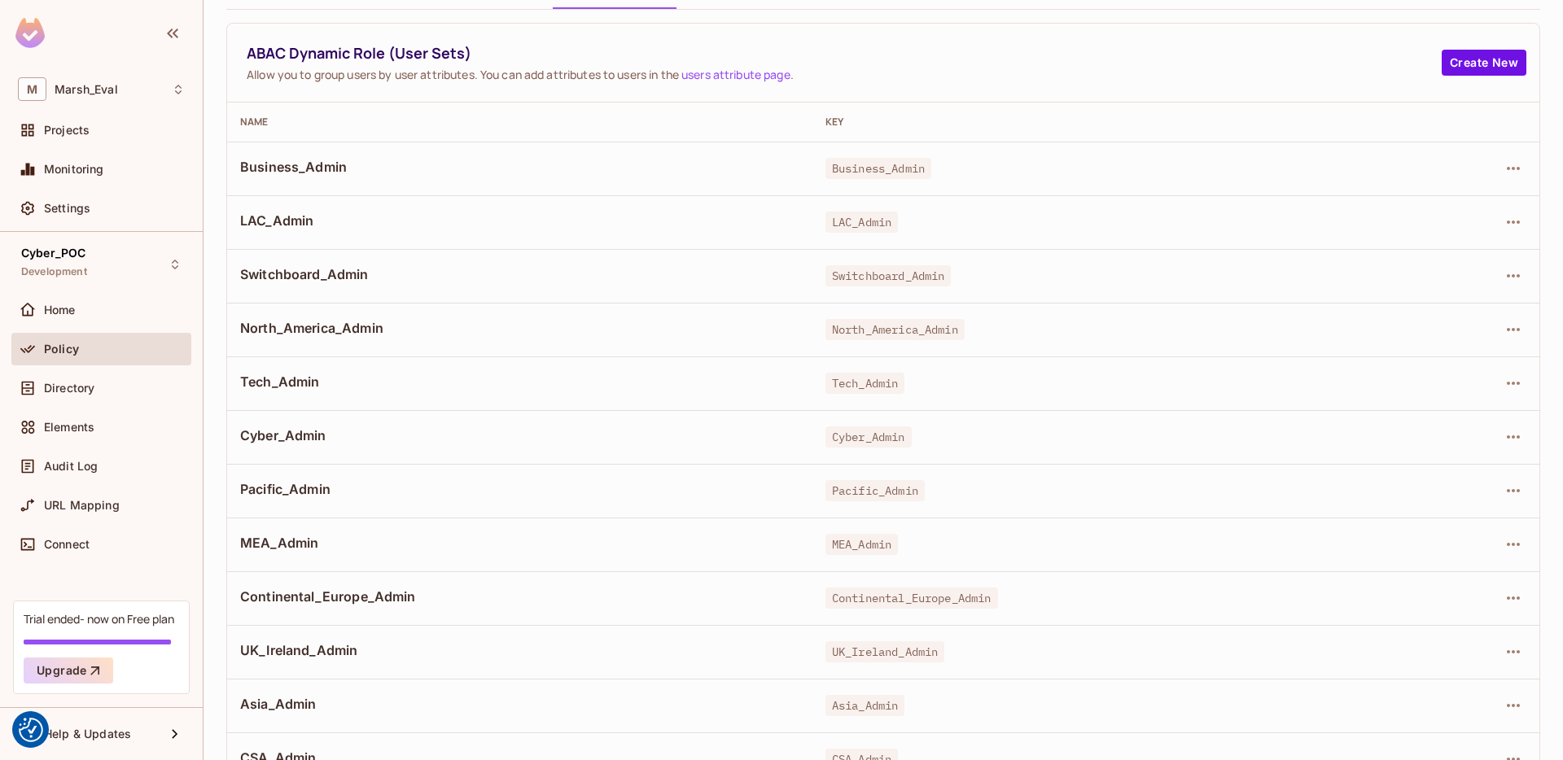
scroll to position [0, 0]
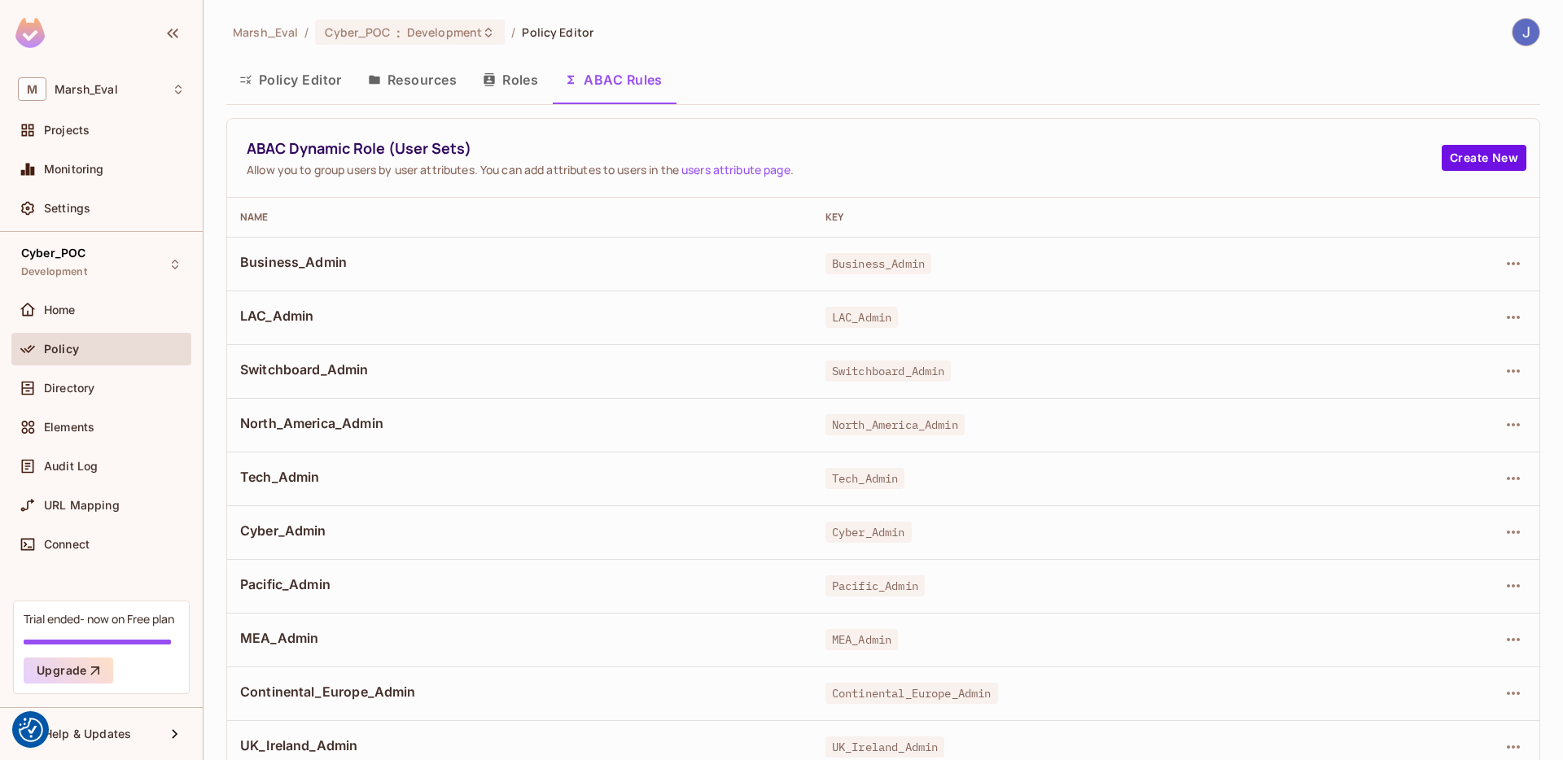
click at [401, 77] on button "Resources" at bounding box center [412, 79] width 115 height 41
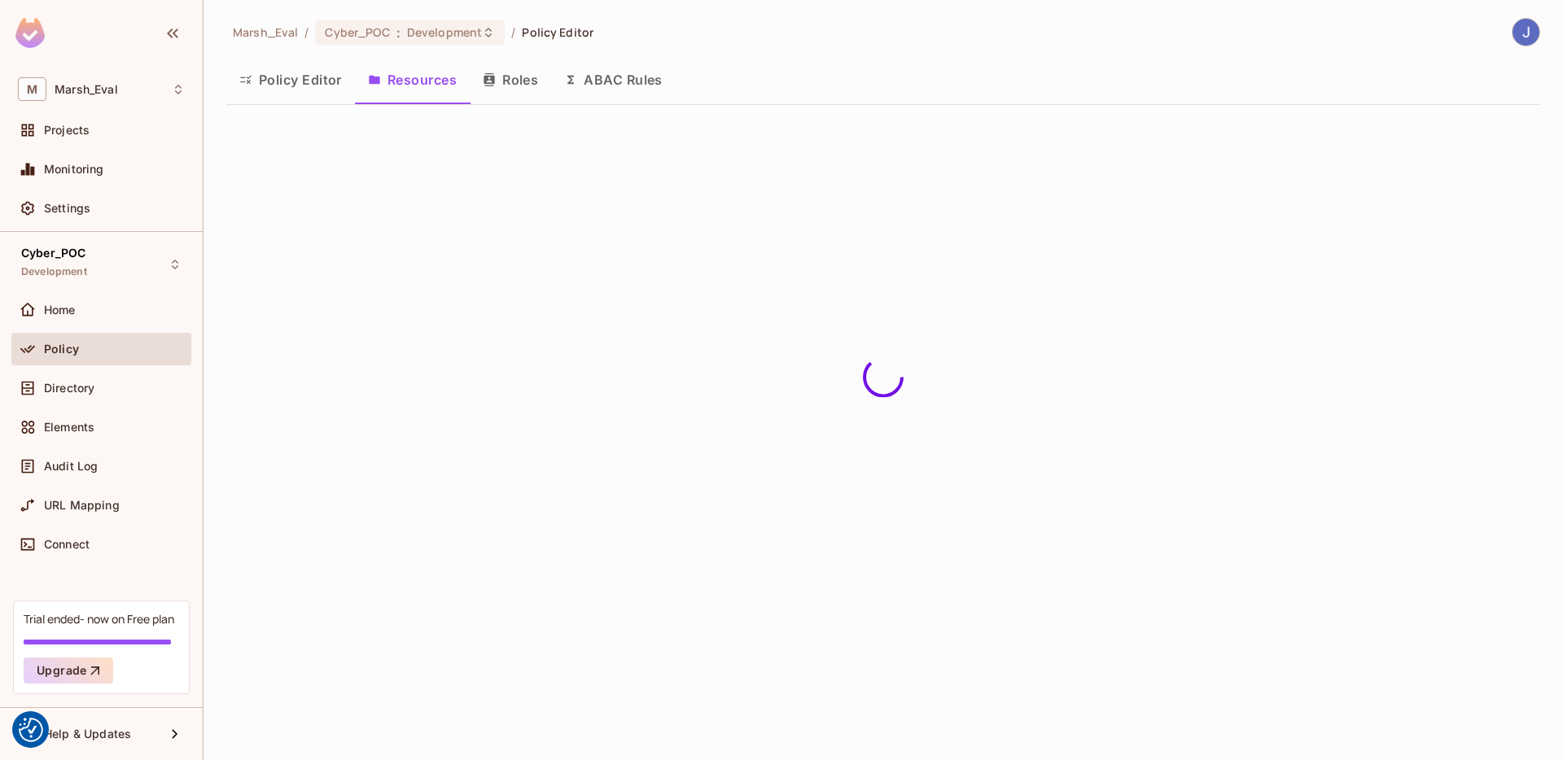
click at [512, 77] on button "Roles" at bounding box center [510, 79] width 81 height 41
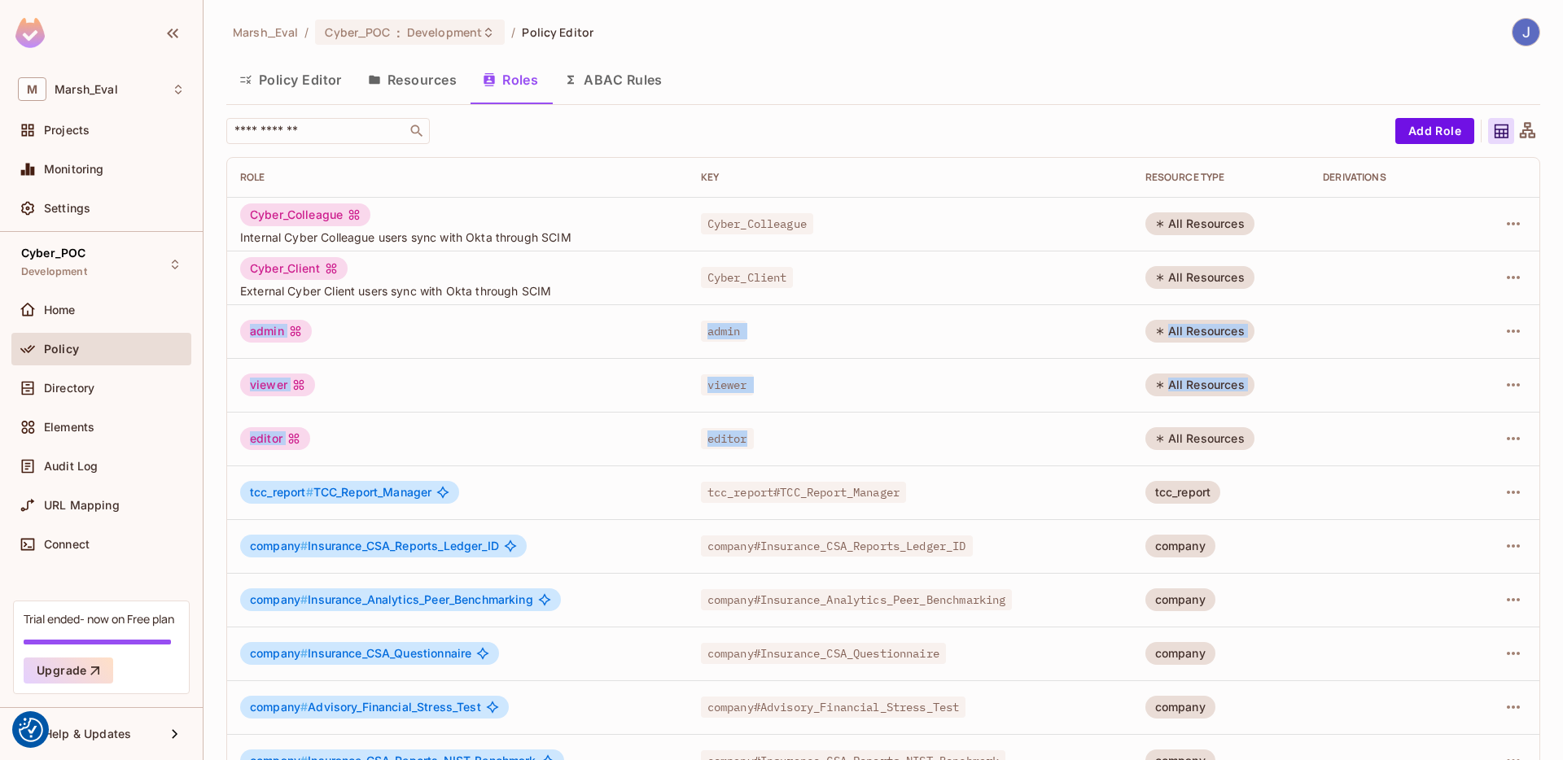
drag, startPoint x: 244, startPoint y: 323, endPoint x: 877, endPoint y: 447, distance: 644.6
click at [877, 447] on tbody "Cyber_Colleague Internal Cyber Colleague users sync with Okta through SCIM Cybe…" at bounding box center [883, 600] width 1312 height 806
click at [877, 447] on td "editor" at bounding box center [910, 439] width 445 height 54
drag, startPoint x: 877, startPoint y: 447, endPoint x: 1013, endPoint y: 349, distance: 167.4
click at [299, 357] on tbody "Cyber_Colleague Internal Cyber Colleague users sync with Okta through SCIM Cybe…" at bounding box center [883, 600] width 1312 height 806
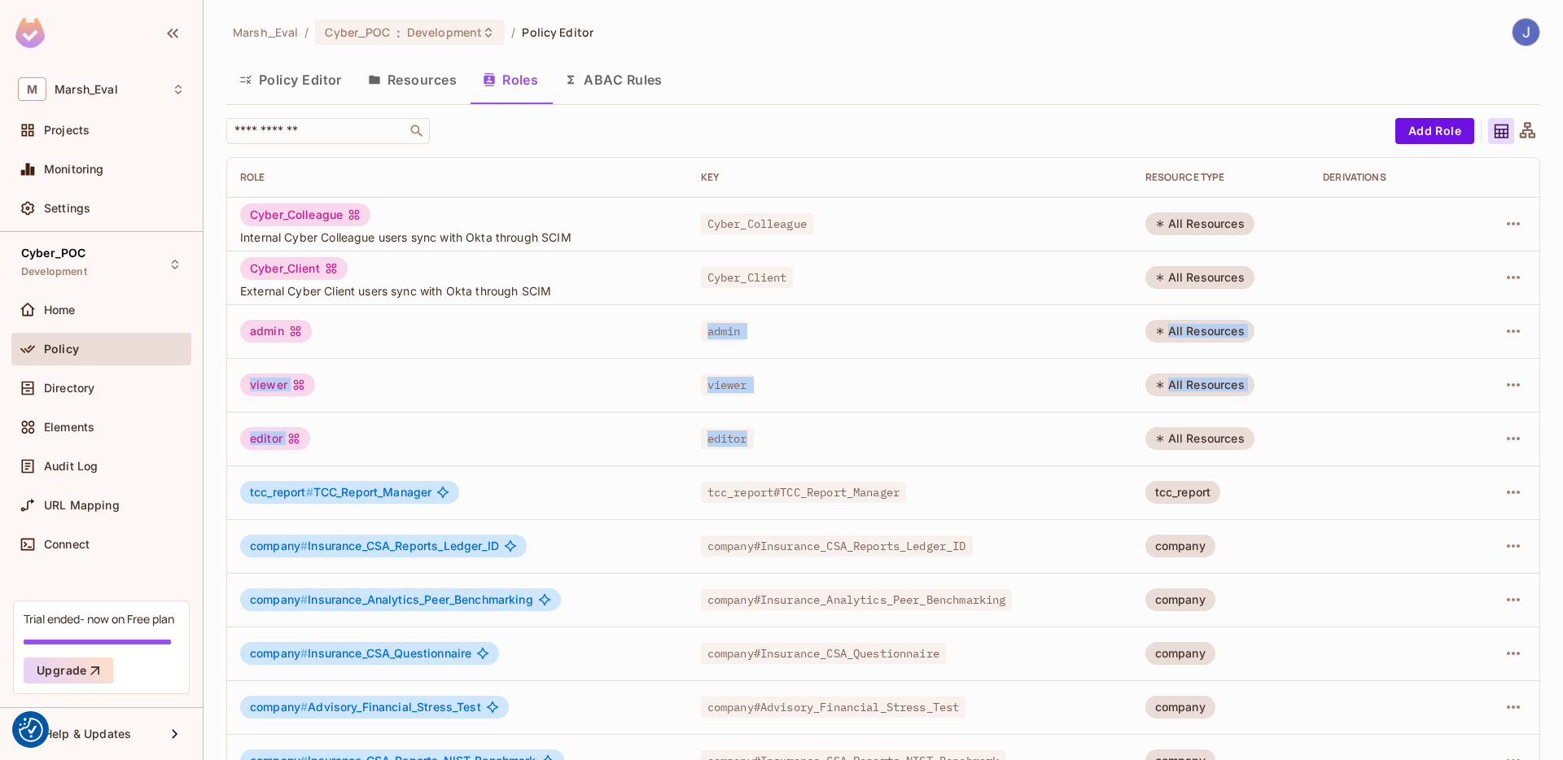
click at [1509, 344] on td at bounding box center [1505, 332] width 68 height 54
click at [1507, 330] on icon "button" at bounding box center [1513, 331] width 13 height 3
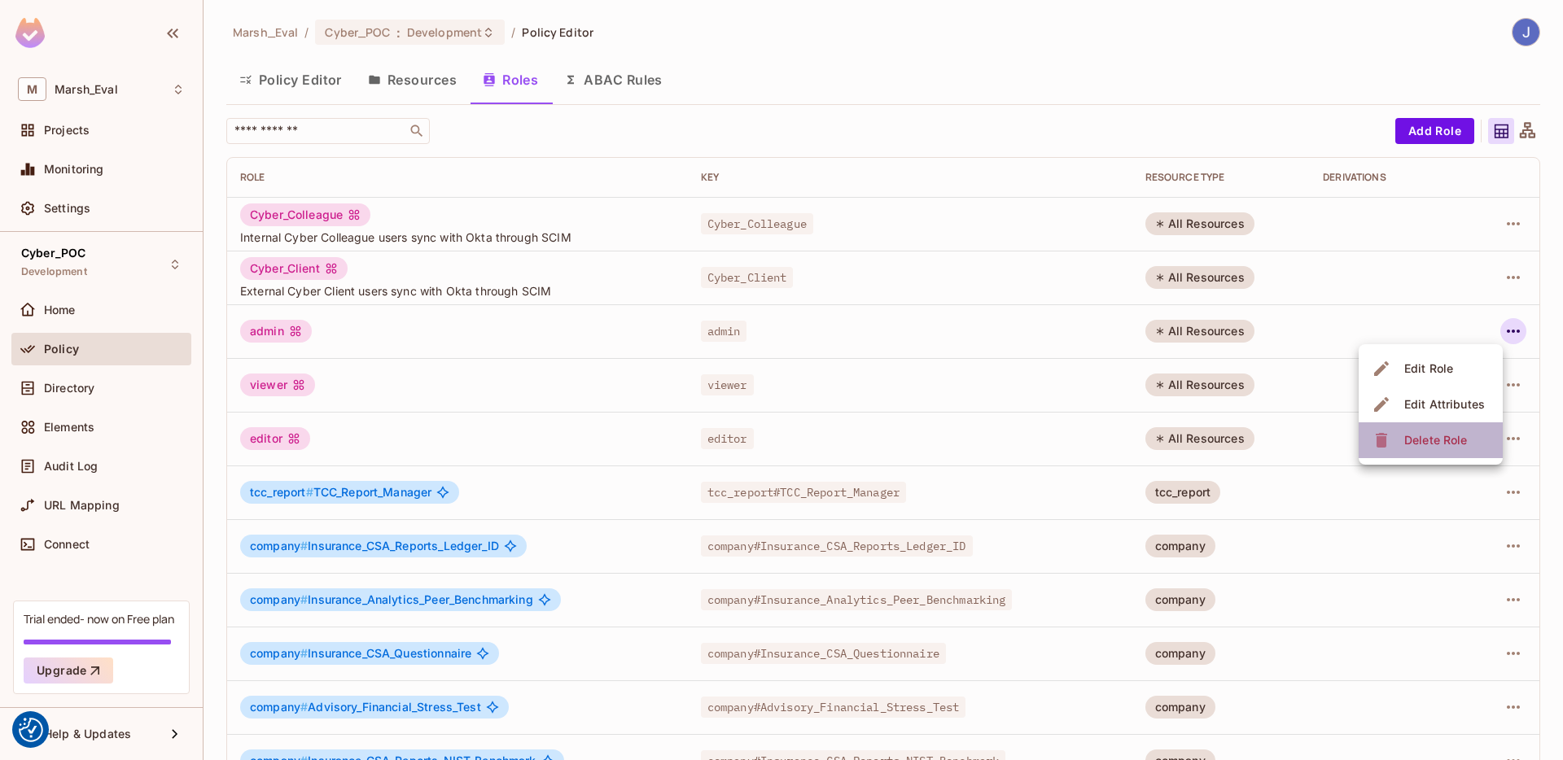
click at [1450, 449] on span "Delete Role" at bounding box center [1436, 440] width 72 height 26
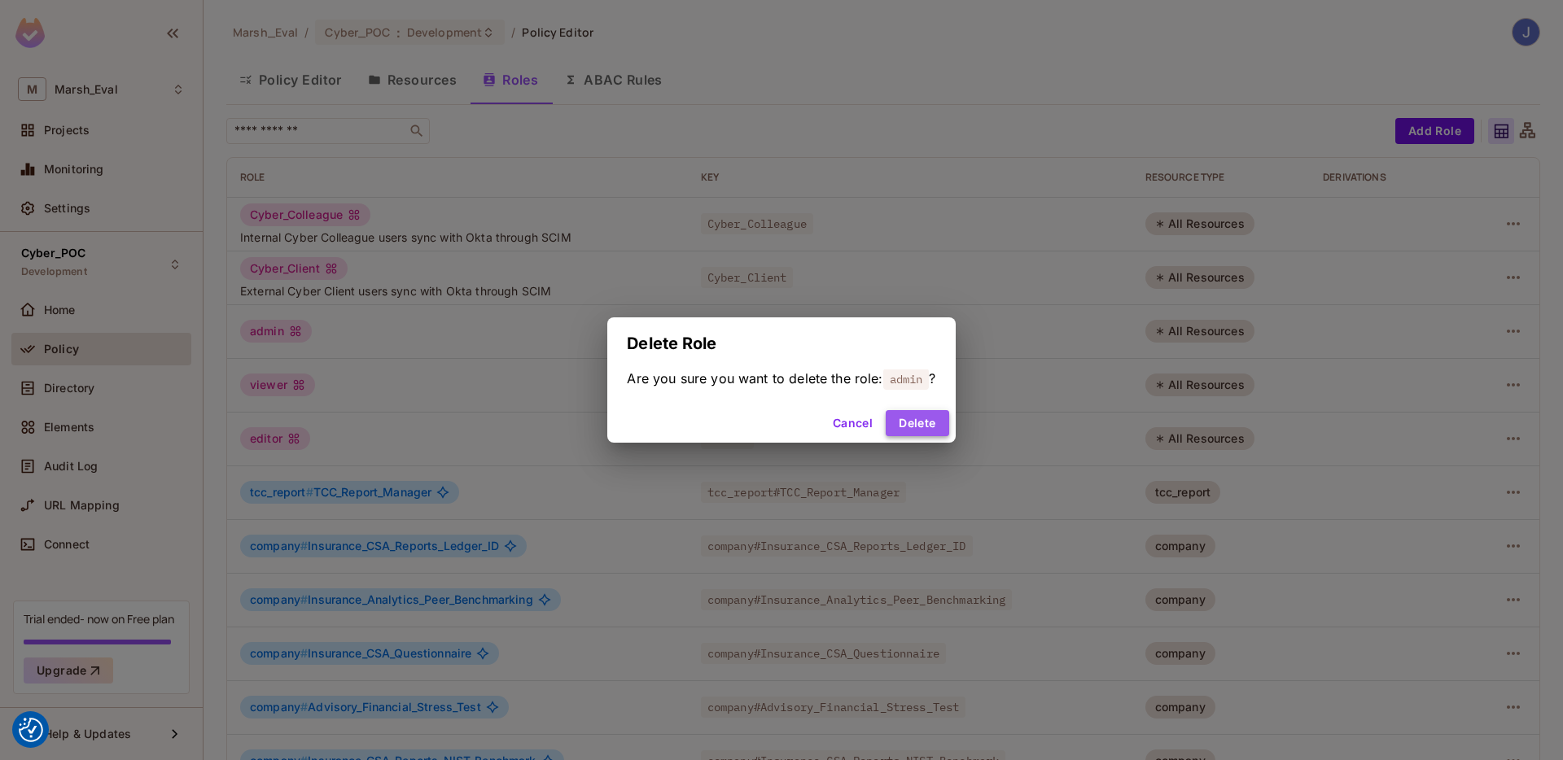
click at [932, 423] on button "Delete" at bounding box center [917, 423] width 63 height 26
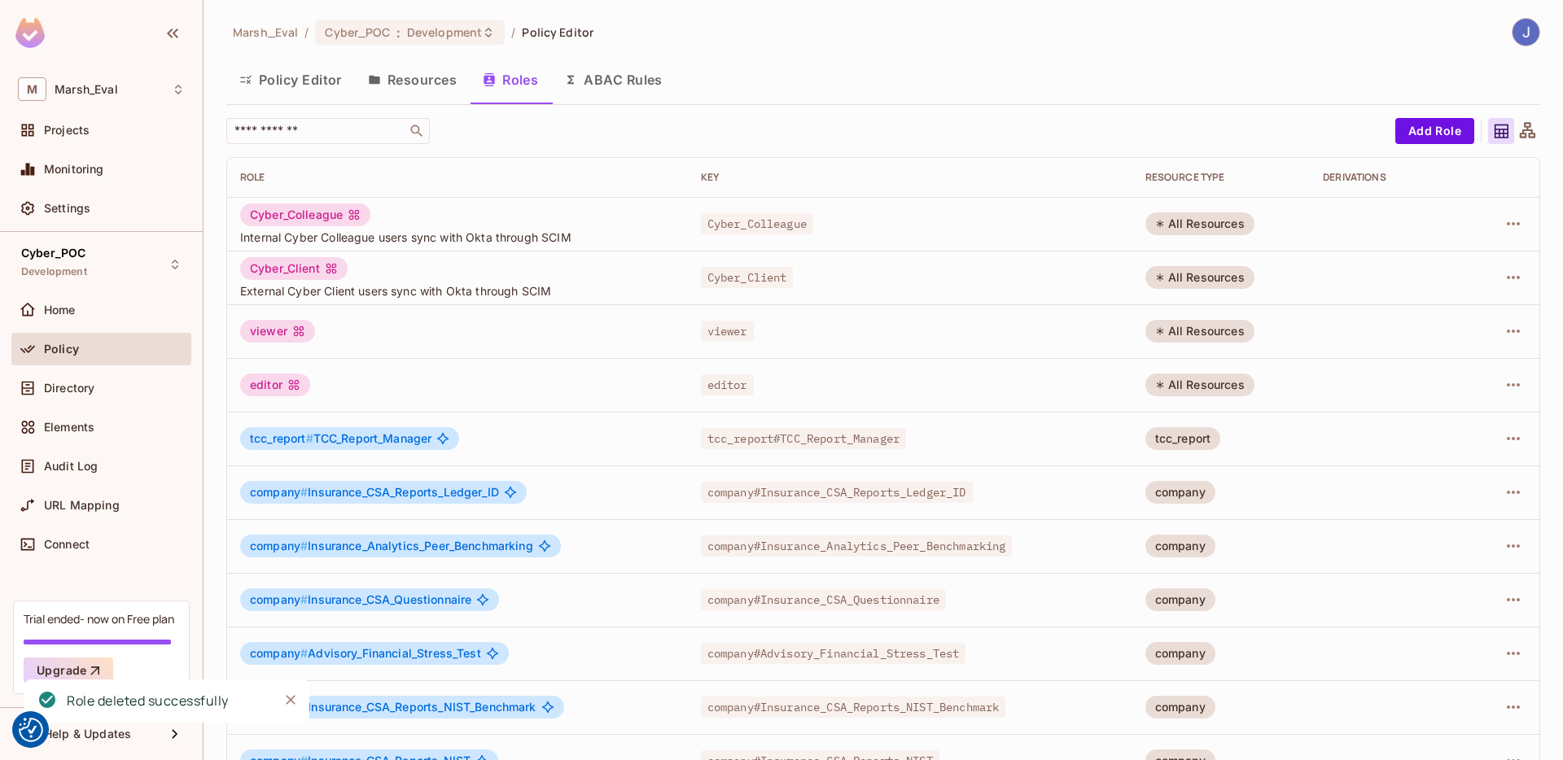
click at [1496, 318] on div at bounding box center [1505, 331] width 42 height 26
click at [1504, 325] on icon "button" at bounding box center [1514, 332] width 20 height 20
click at [1417, 447] on div "Delete Role" at bounding box center [1435, 440] width 63 height 16
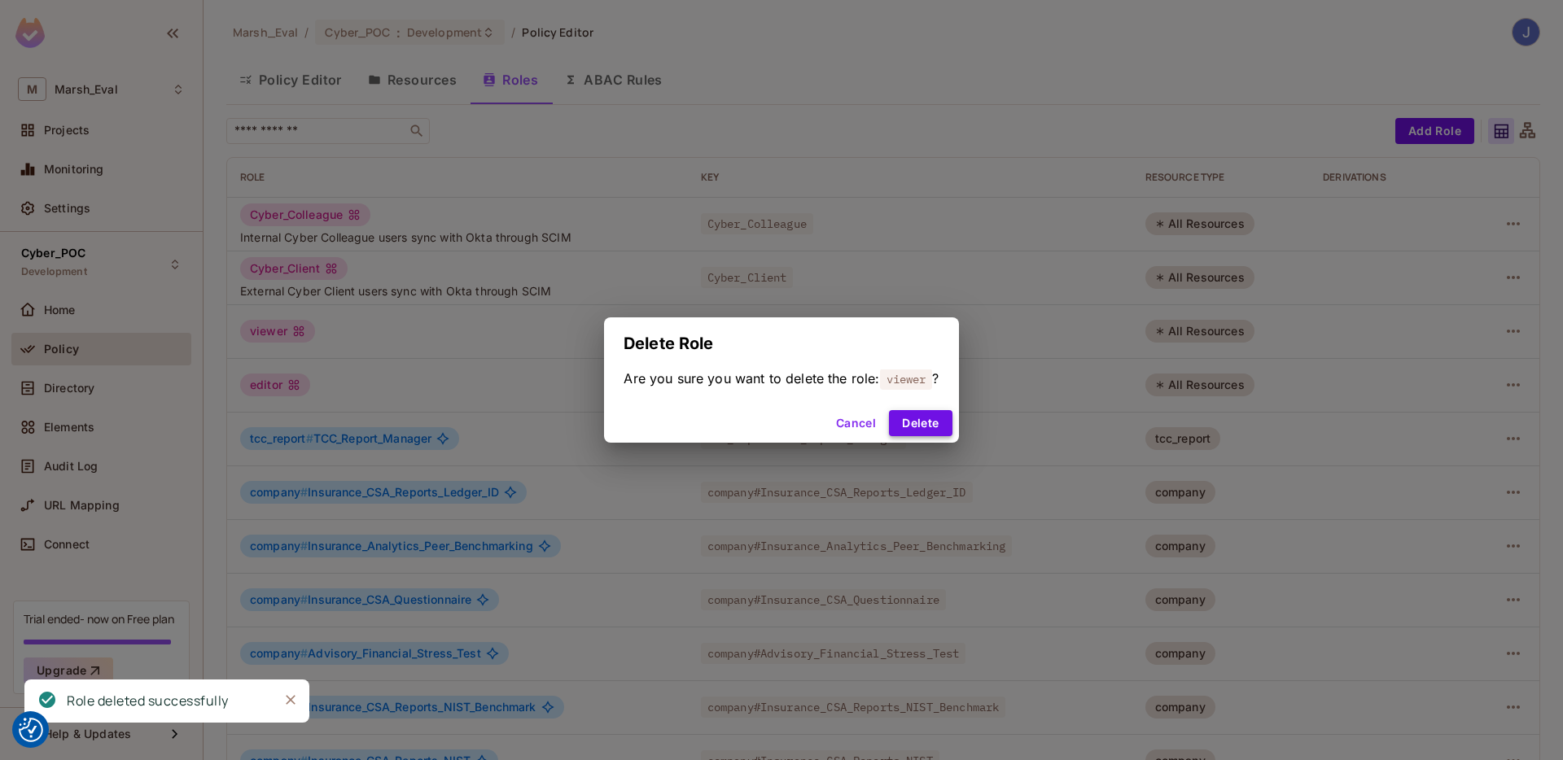
click at [943, 431] on button "Delete" at bounding box center [920, 423] width 63 height 26
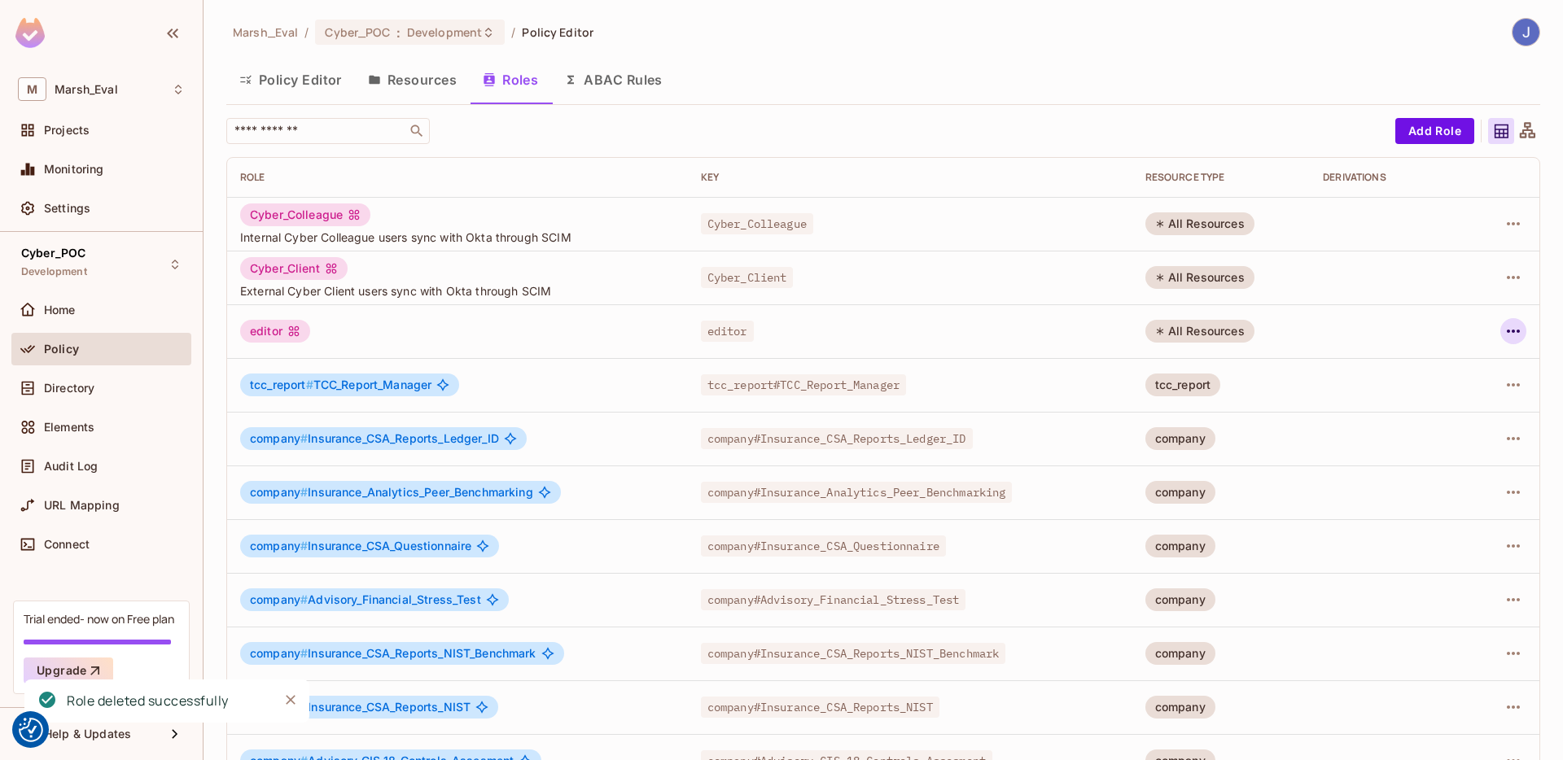
click at [1510, 331] on icon "button" at bounding box center [1514, 332] width 20 height 20
click at [1408, 446] on div "Delete Role" at bounding box center [1435, 440] width 63 height 16
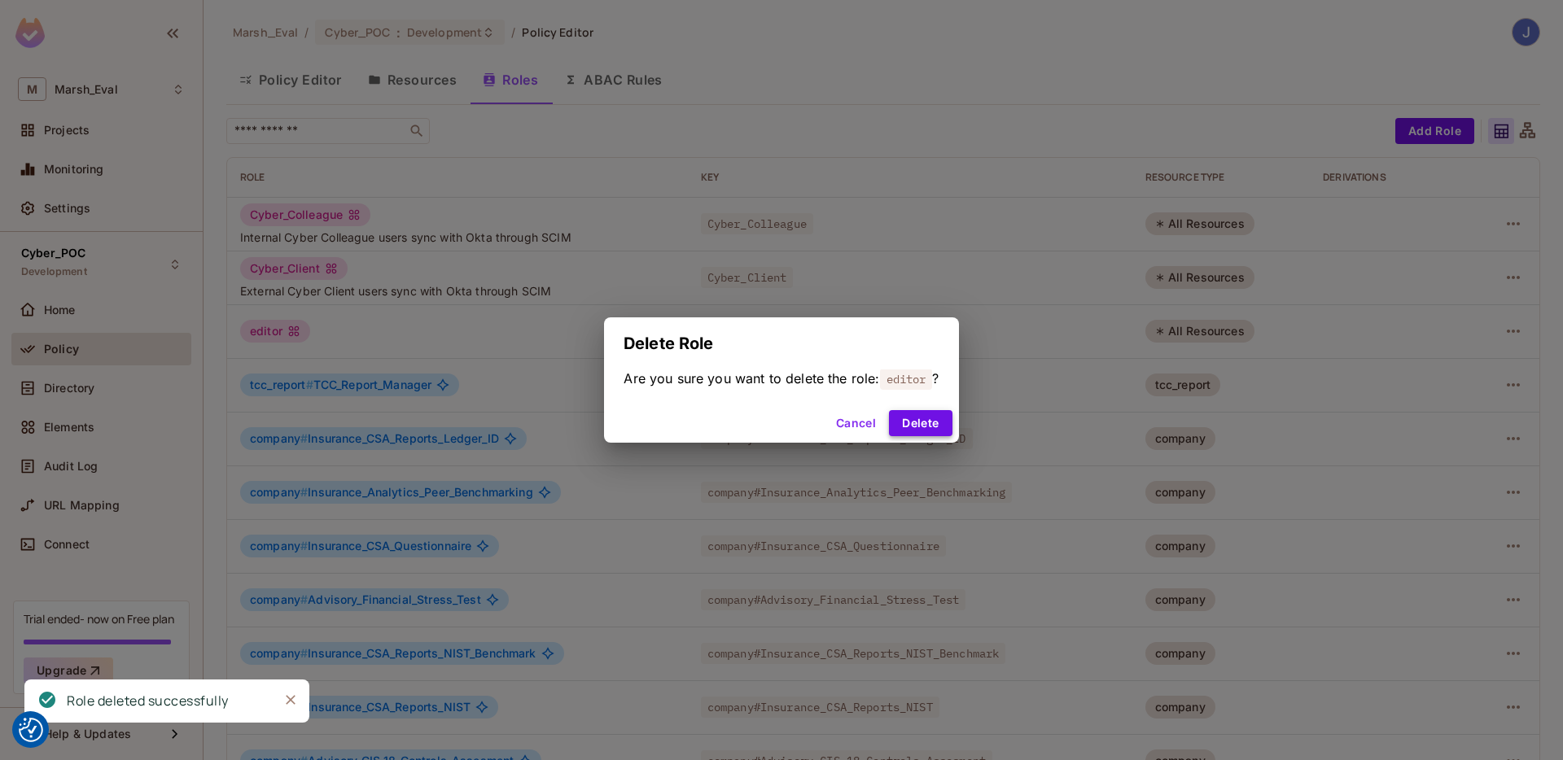
click at [950, 418] on button "Delete" at bounding box center [920, 423] width 63 height 26
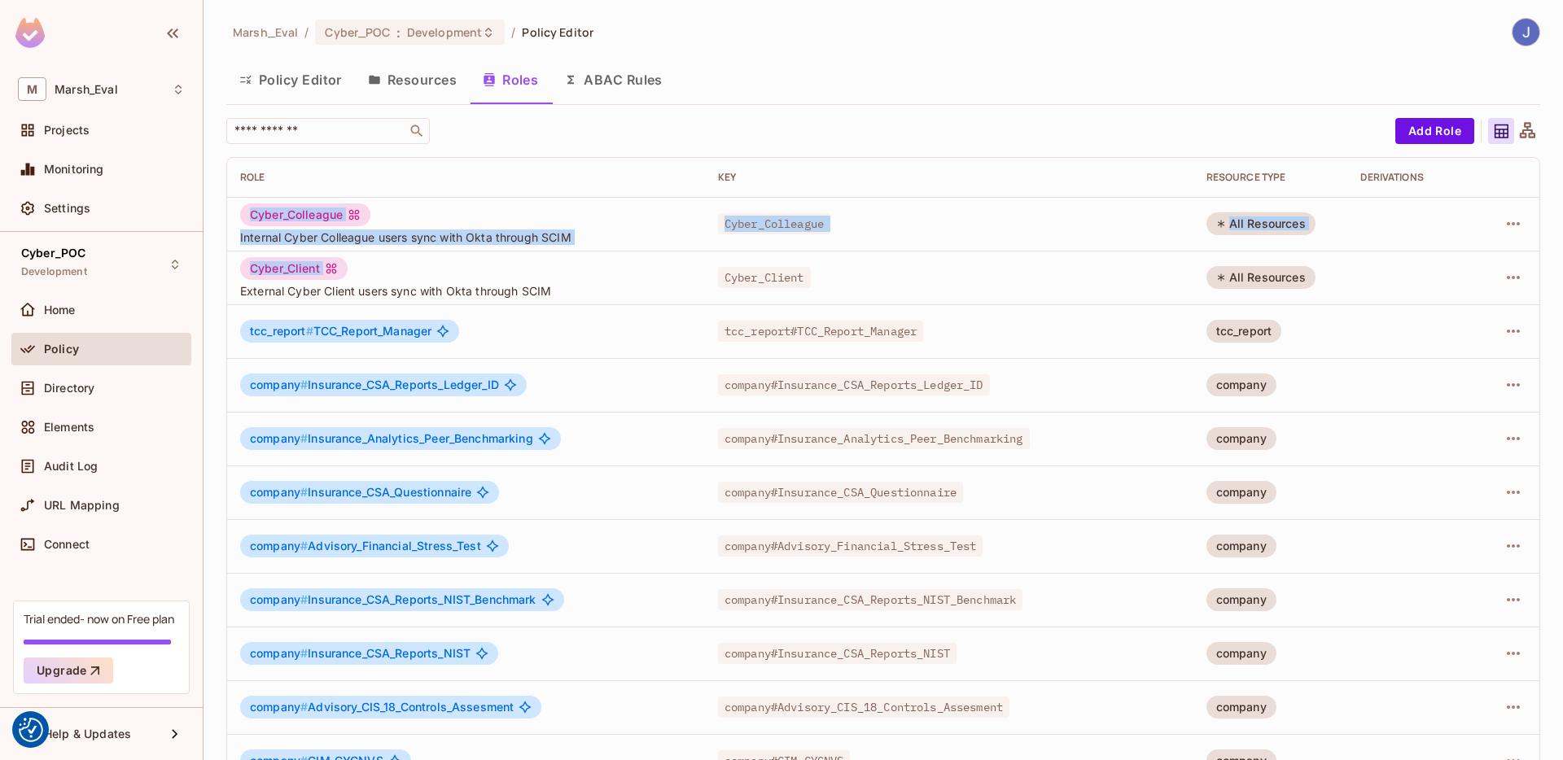
drag, startPoint x: 244, startPoint y: 214, endPoint x: 402, endPoint y: 273, distance: 168.5
click at [403, 271] on tbody "Cyber_Colleague Internal Cyber Colleague users sync with Okta through SCIM Cybe…" at bounding box center [883, 600] width 1312 height 806
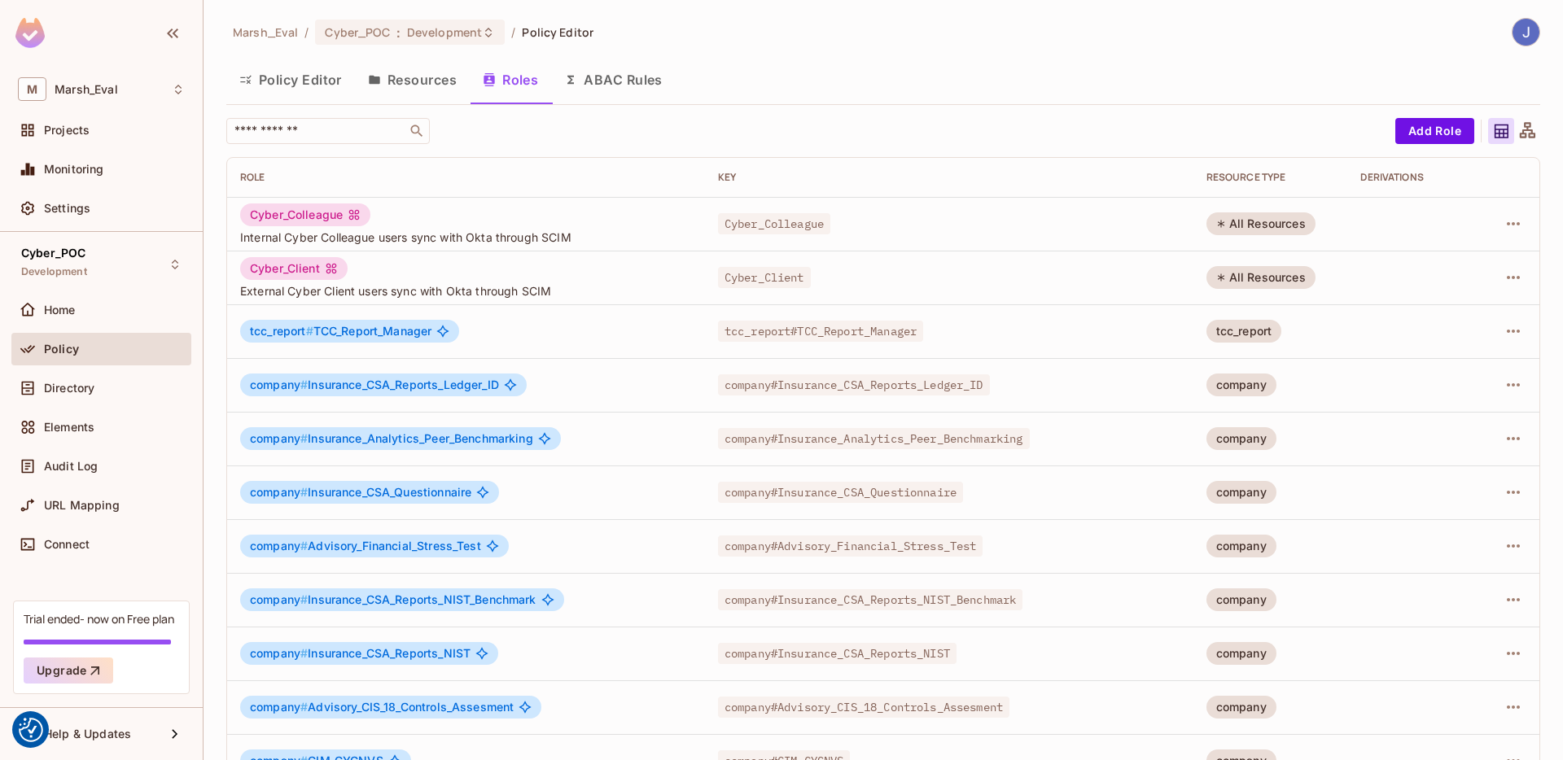
click at [403, 275] on div "Cyber_Client External Cyber Client users sync with Okta through SCIM" at bounding box center [466, 278] width 452 height 42
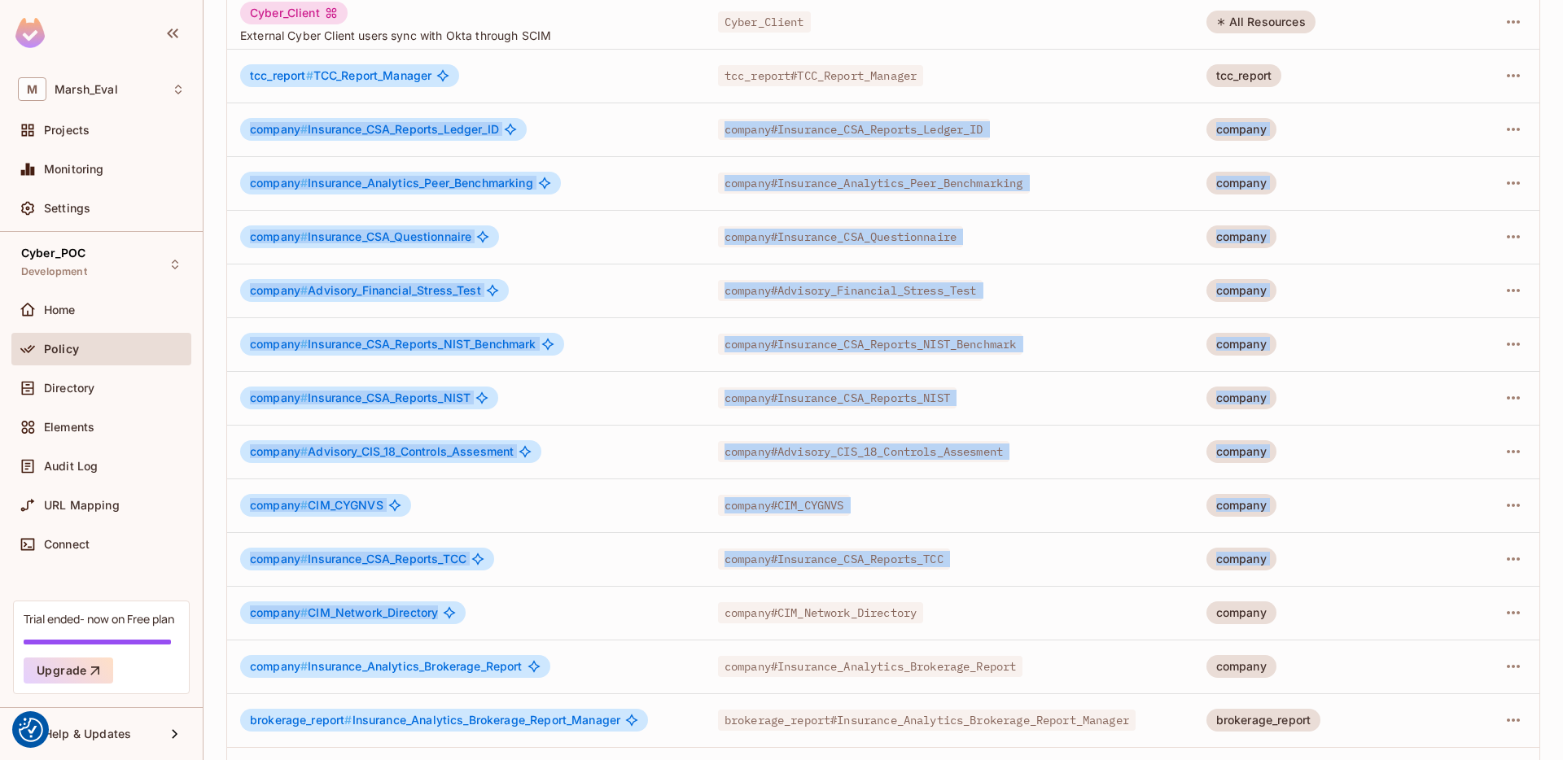
scroll to position [256, 0]
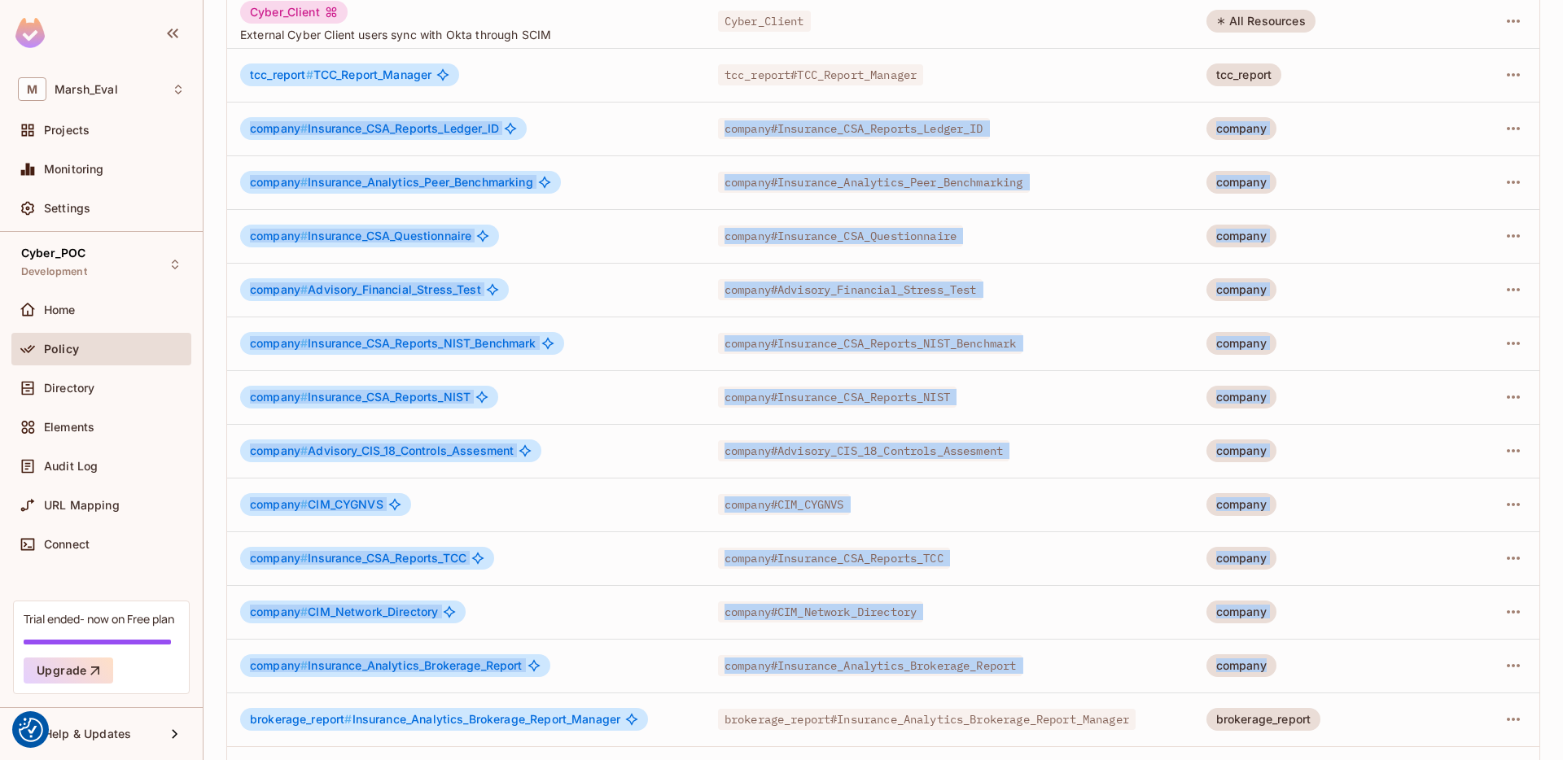
drag, startPoint x: 246, startPoint y: 135, endPoint x: 1526, endPoint y: 673, distance: 1388.2
click at [1526, 673] on tbody "Cyber_Colleague Internal Cyber Colleague users sync with Okta through SCIM Cybe…" at bounding box center [883, 344] width 1312 height 806
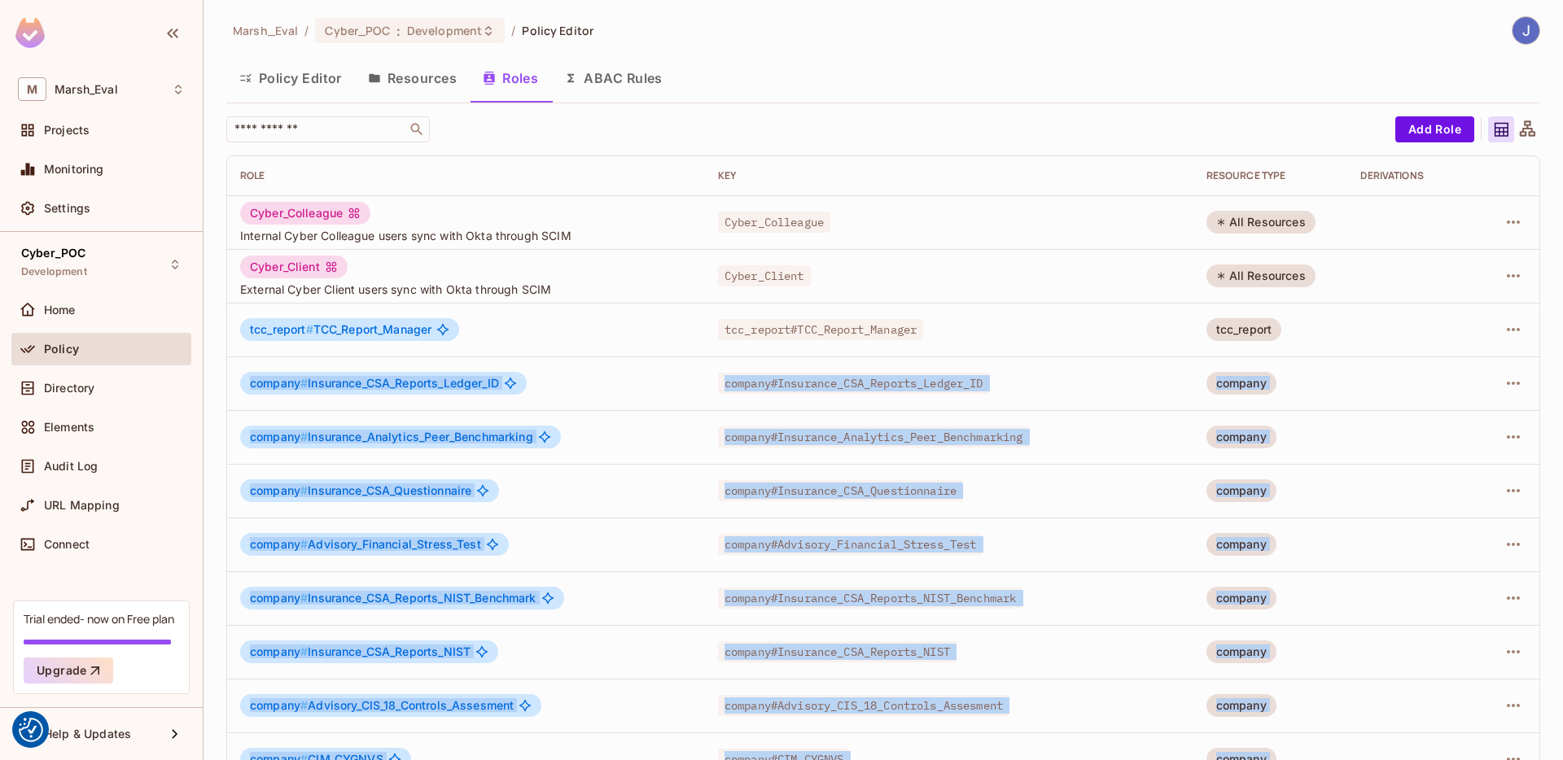
scroll to position [0, 0]
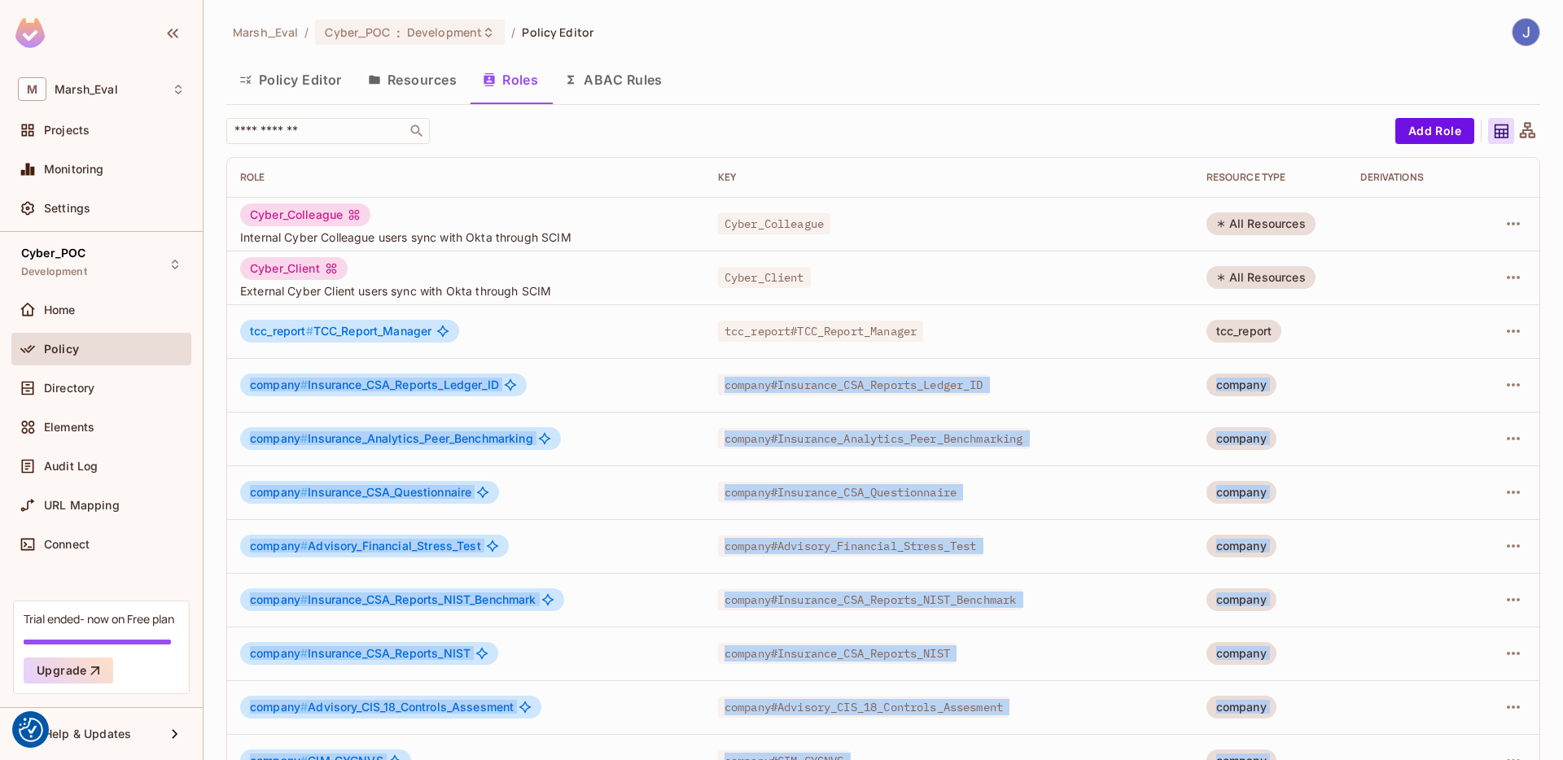
click at [307, 84] on button "Policy Editor" at bounding box center [290, 79] width 129 height 41
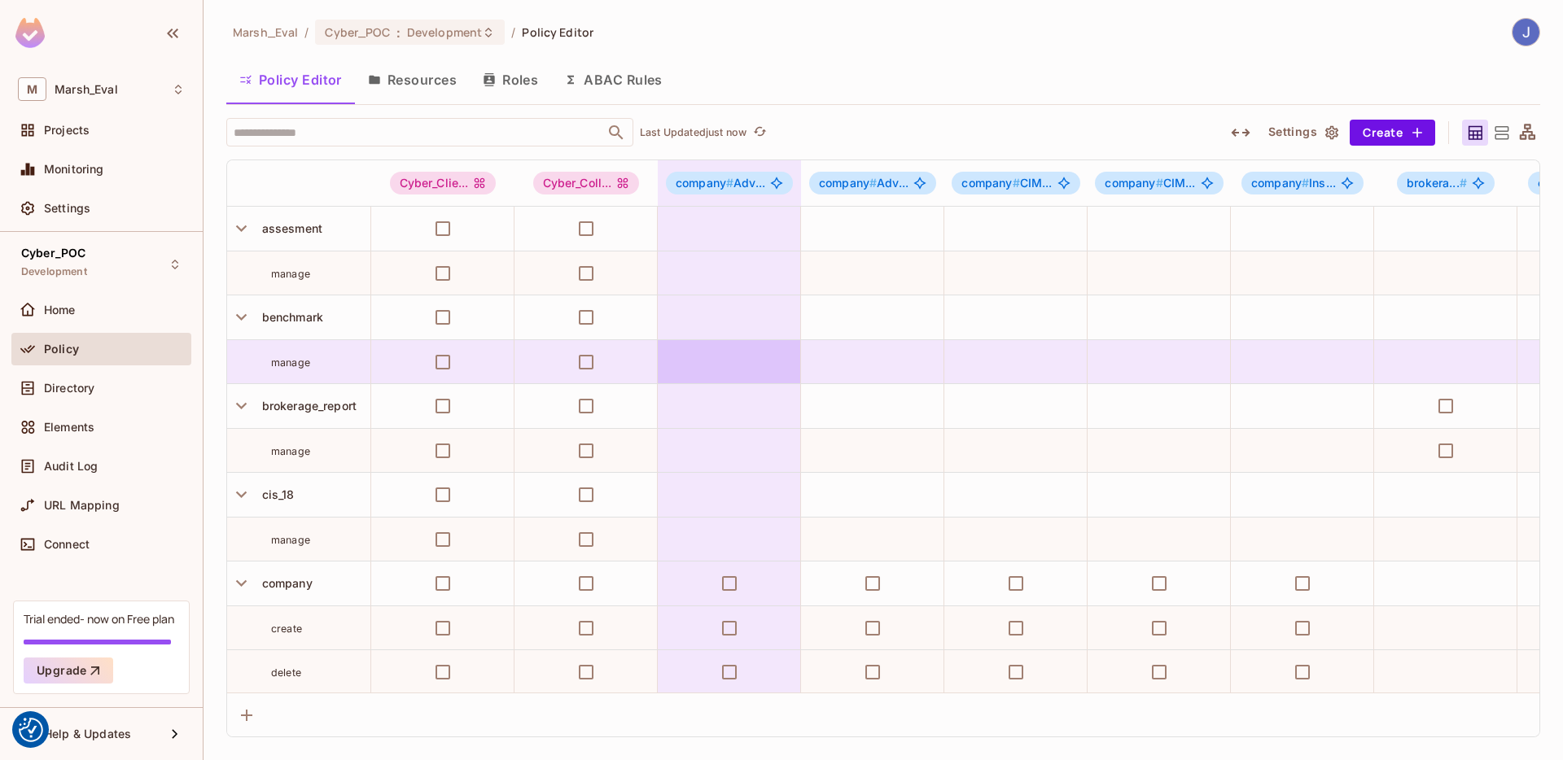
click at [442, 106] on div "Marsh_Eval / Cyber_POC : Development / Policy Editor Policy Editor Resources Ro…" at bounding box center [883, 378] width 1314 height 720
click at [427, 85] on button "Resources" at bounding box center [412, 79] width 115 height 41
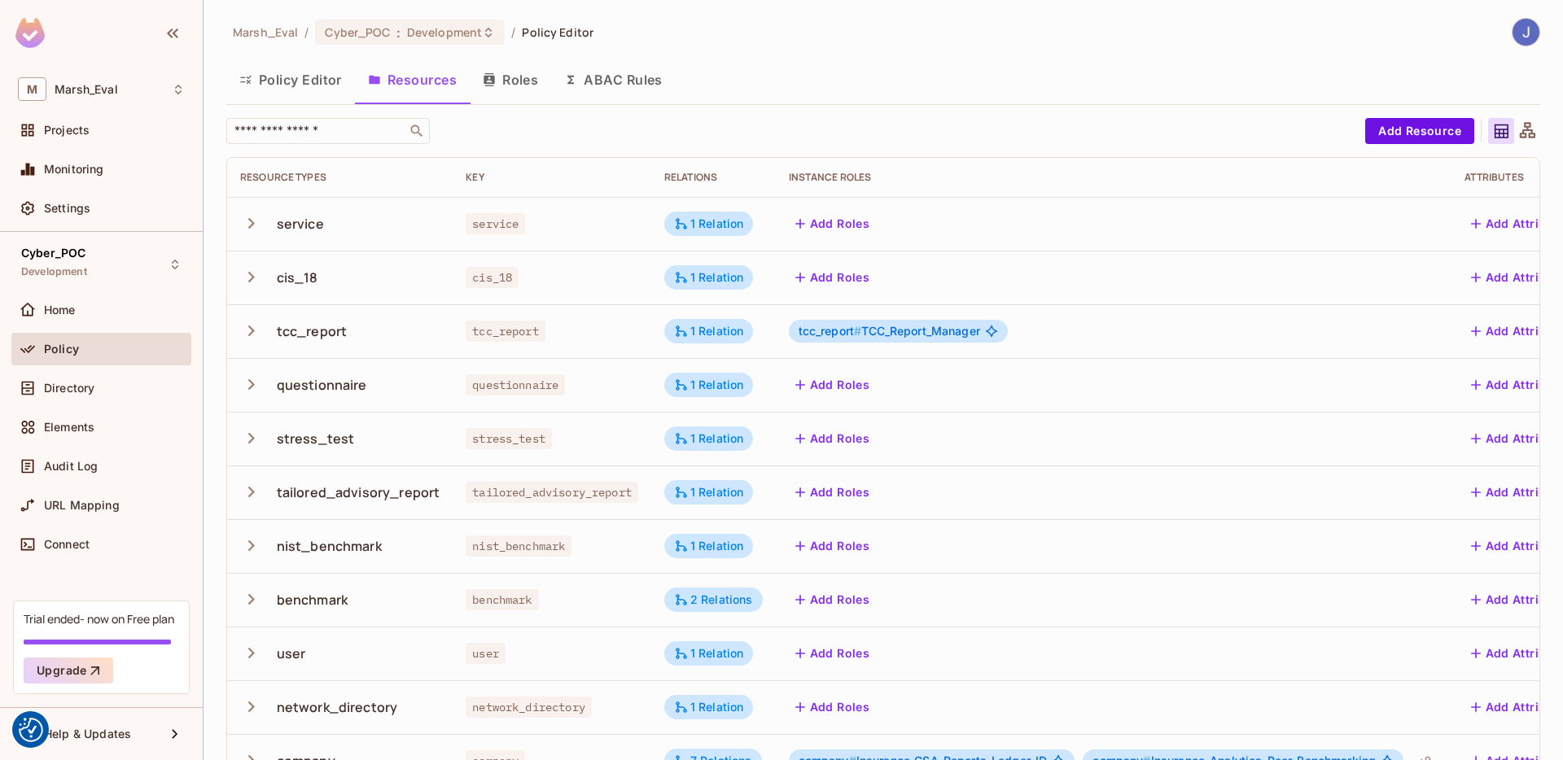
click at [1518, 134] on icon at bounding box center [1528, 131] width 20 height 20
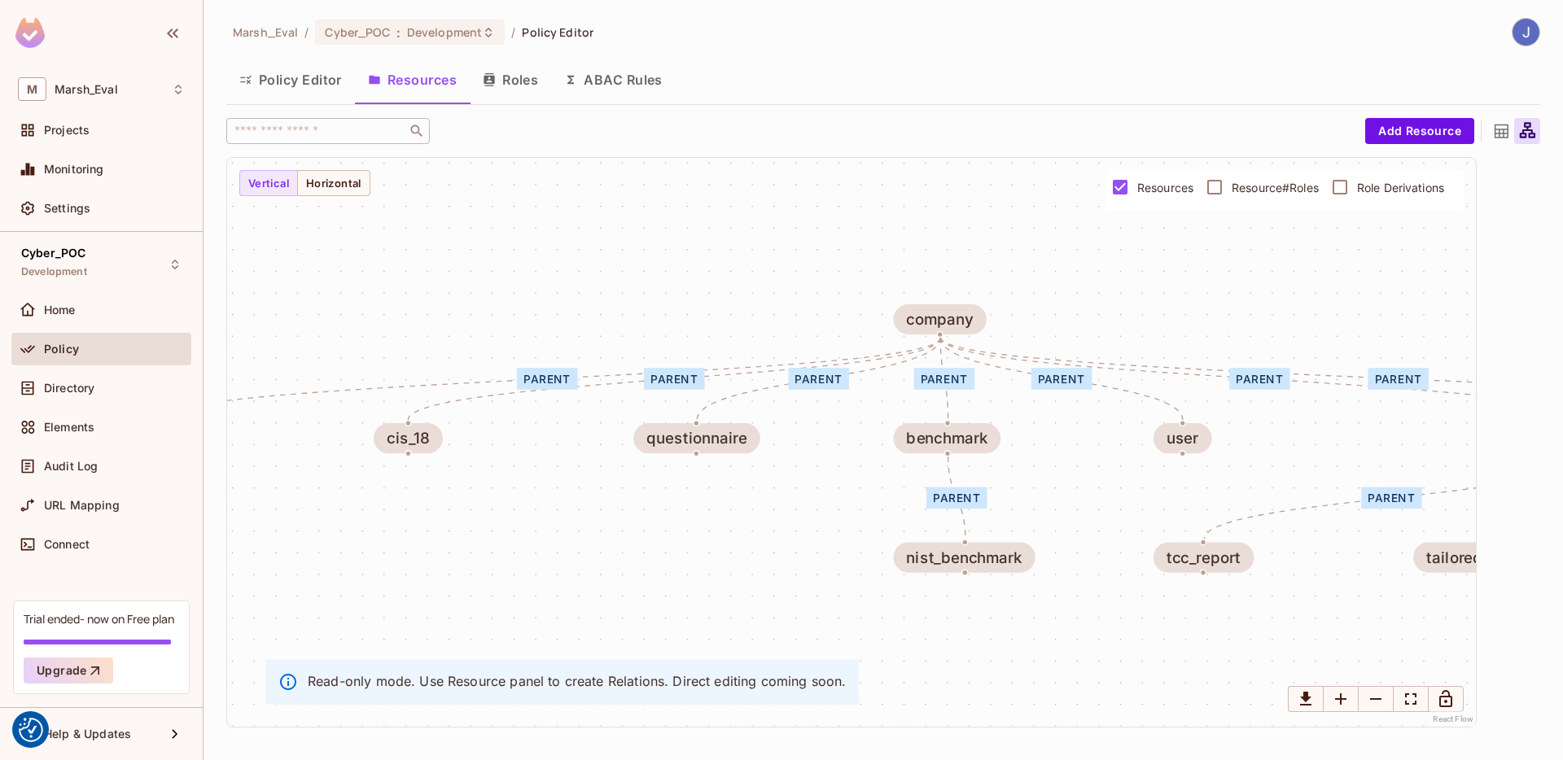
drag, startPoint x: 677, startPoint y: 396, endPoint x: 712, endPoint y: 319, distance: 84.5
click at [712, 319] on div "parent parent parent parent parent parent parent parent parent parent parent re…" at bounding box center [851, 442] width 1249 height 569
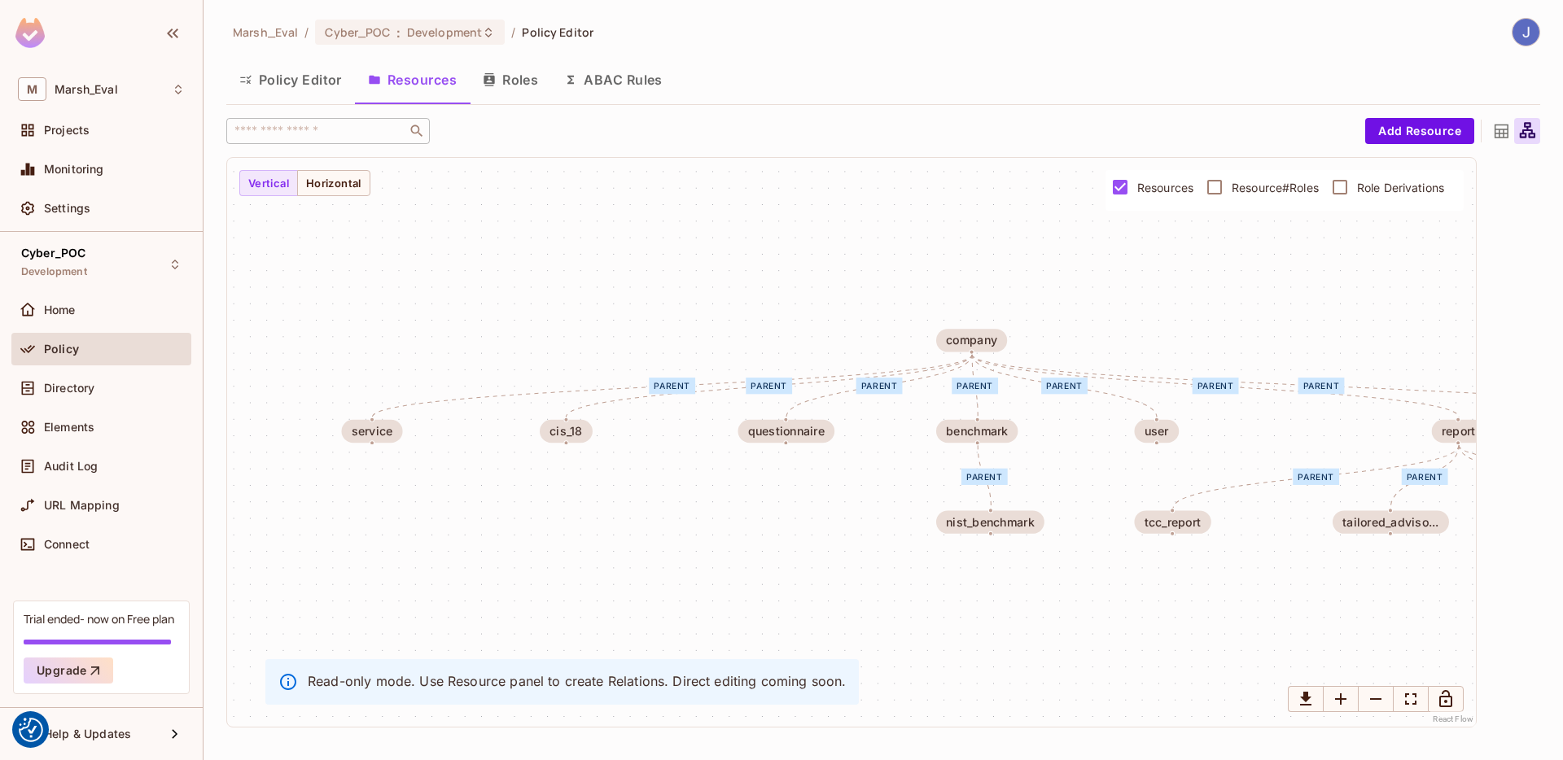
drag, startPoint x: 1012, startPoint y: 591, endPoint x: 1009, endPoint y: 357, distance: 234.5
click at [1067, 600] on div "parent parent parent parent parent parent parent parent parent parent parent re…" at bounding box center [851, 442] width 1249 height 569
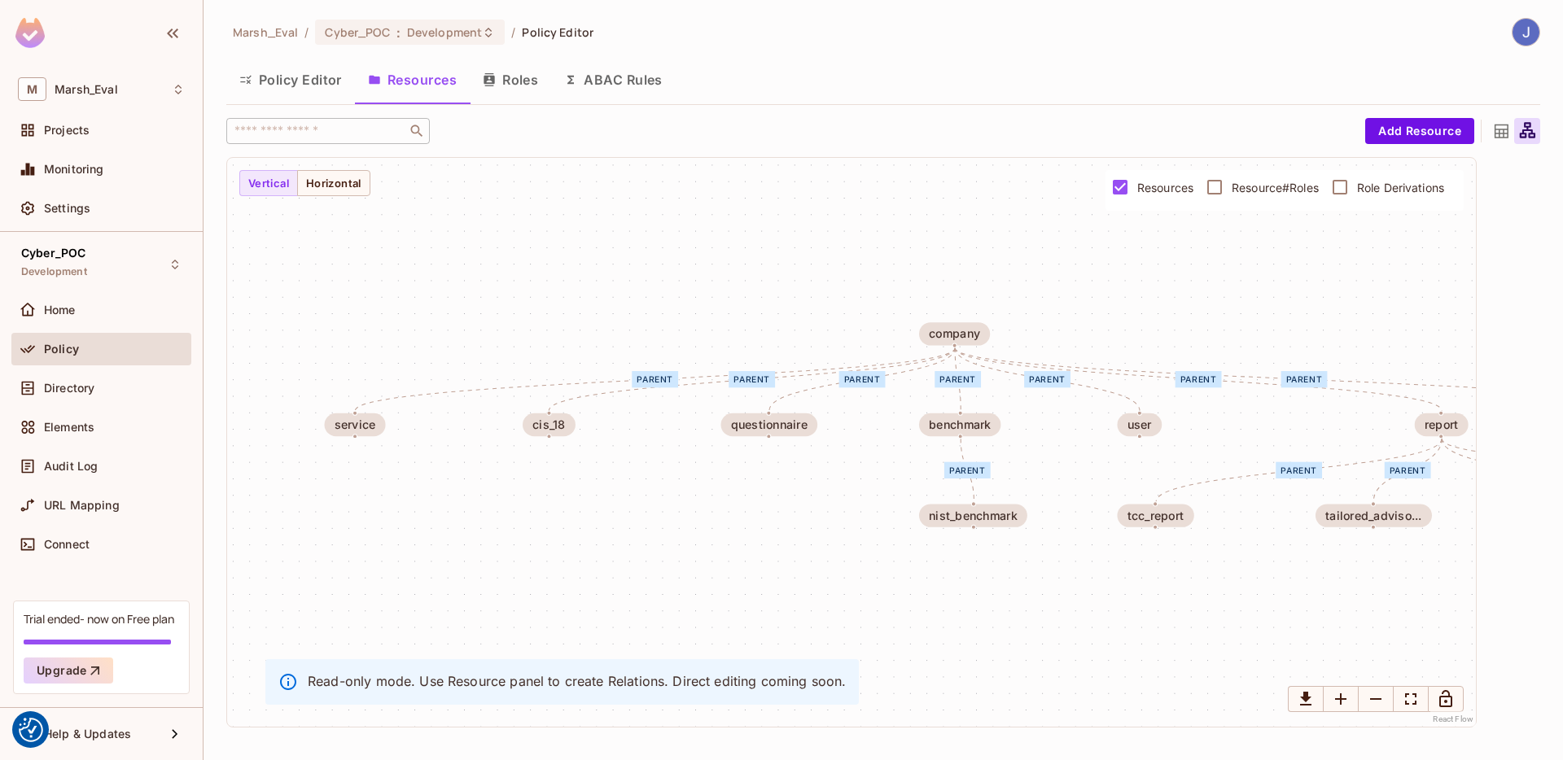
drag, startPoint x: 778, startPoint y: 528, endPoint x: 712, endPoint y: 519, distance: 67.5
click at [756, 522] on div "parent parent parent parent parent parent parent parent parent parent parent re…" at bounding box center [851, 442] width 1249 height 569
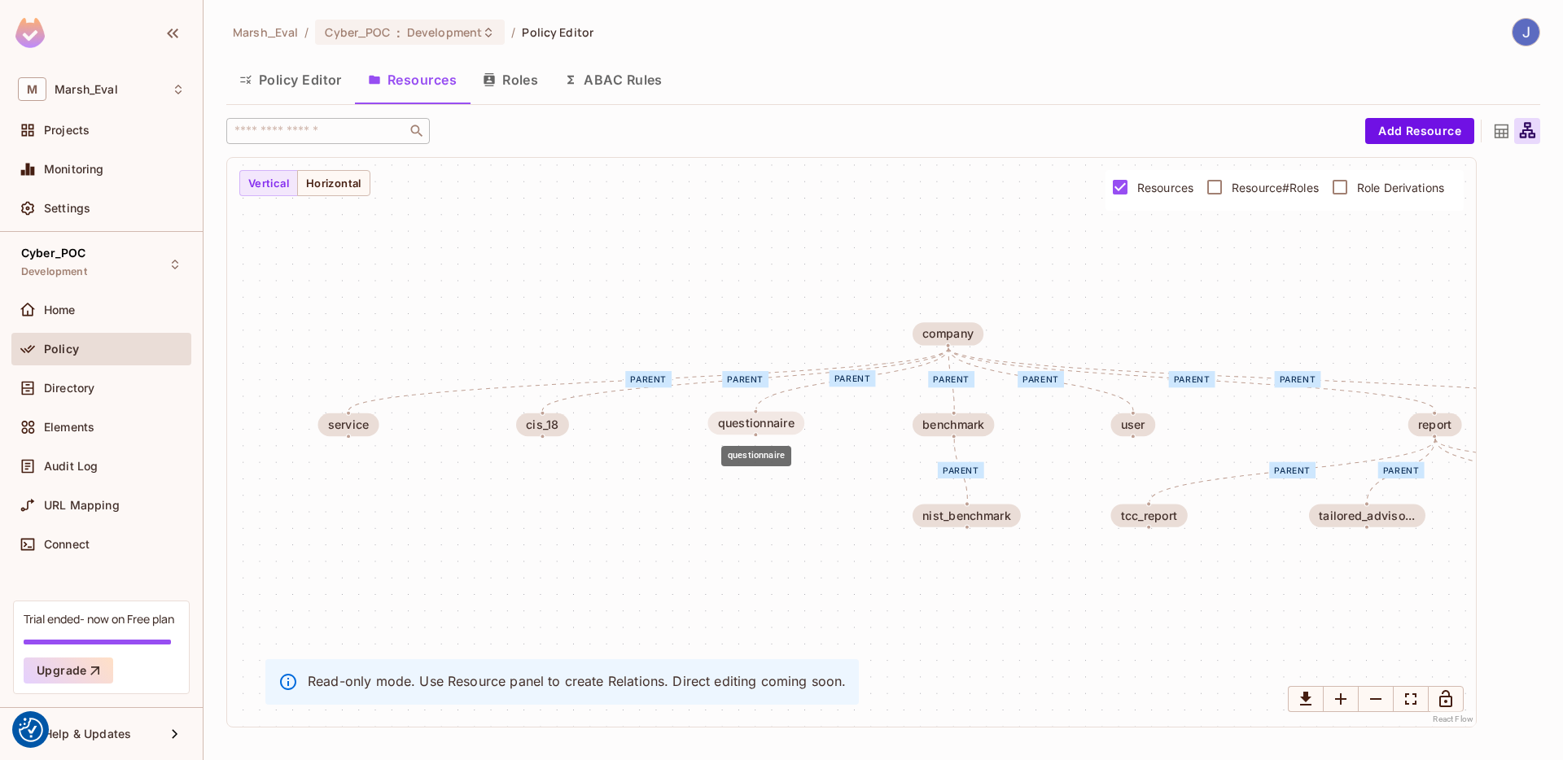
drag, startPoint x: 779, startPoint y: 432, endPoint x: 771, endPoint y: 430, distance: 8.3
click at [771, 430] on div "questionnaire" at bounding box center [756, 423] width 97 height 23
click at [943, 432] on div "benchmark" at bounding box center [958, 424] width 62 height 13
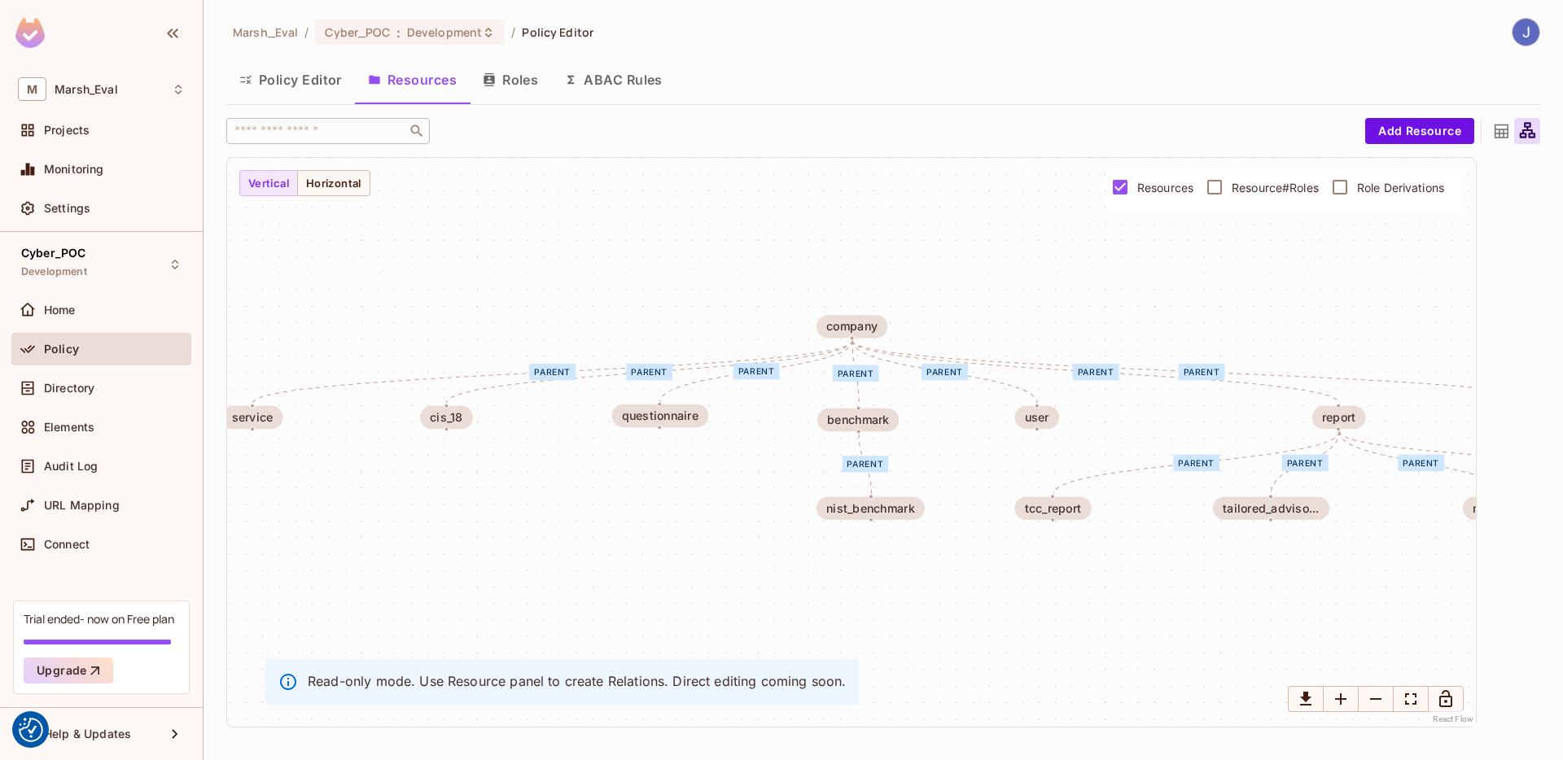
drag, startPoint x: 1098, startPoint y: 481, endPoint x: 954, endPoint y: 493, distance: 144.6
click at [957, 494] on div "parent parent parent parent parent parent parent parent parent parent parent re…" at bounding box center [851, 442] width 1249 height 569
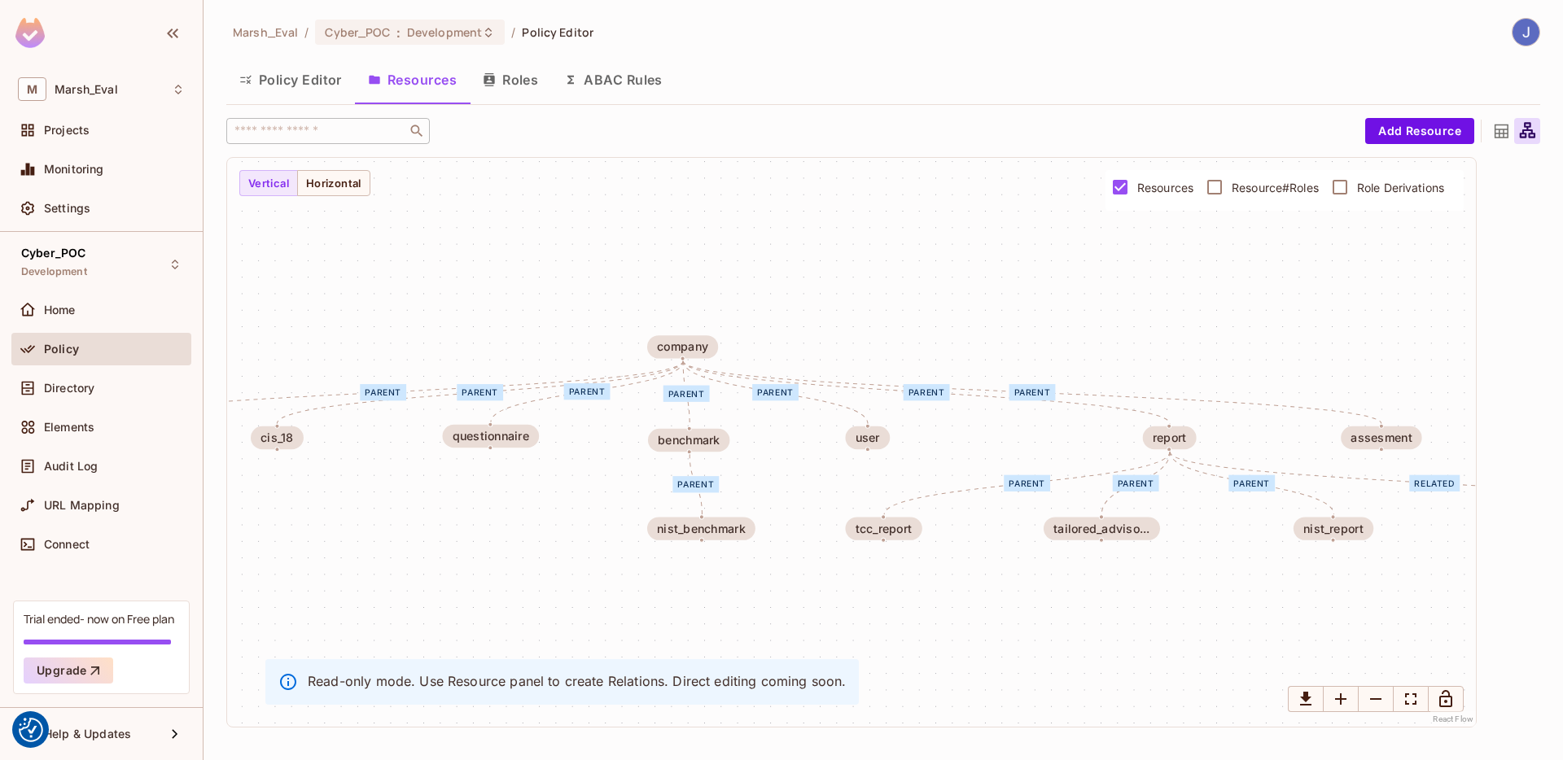
drag, startPoint x: 1028, startPoint y: 466, endPoint x: 904, endPoint y: 466, distance: 123.8
click at [904, 466] on div "parent parent parent parent parent parent parent parent parent parent parent re…" at bounding box center [851, 442] width 1249 height 569
drag, startPoint x: 868, startPoint y: 436, endPoint x: 858, endPoint y: 440, distance: 10.6
click at [856, 441] on div "user" at bounding box center [856, 442] width 24 height 13
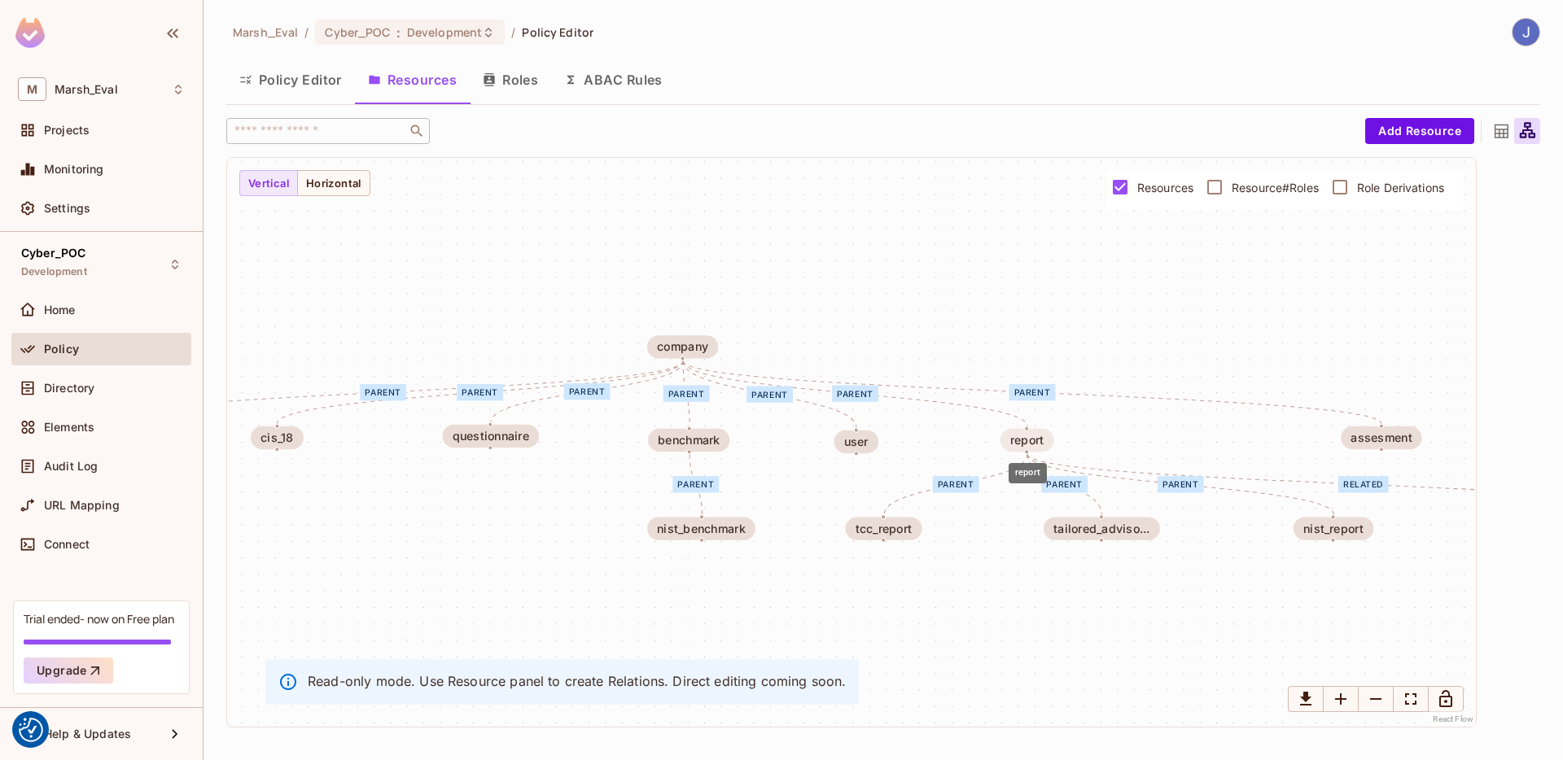
drag, startPoint x: 1146, startPoint y: 436, endPoint x: 1035, endPoint y: 439, distance: 111.6
click at [1029, 439] on div "report" at bounding box center [1027, 440] width 34 height 13
drag, startPoint x: 1369, startPoint y: 444, endPoint x: 1199, endPoint y: 431, distance: 170.7
click at [1199, 431] on div "assesment" at bounding box center [1214, 425] width 61 height 13
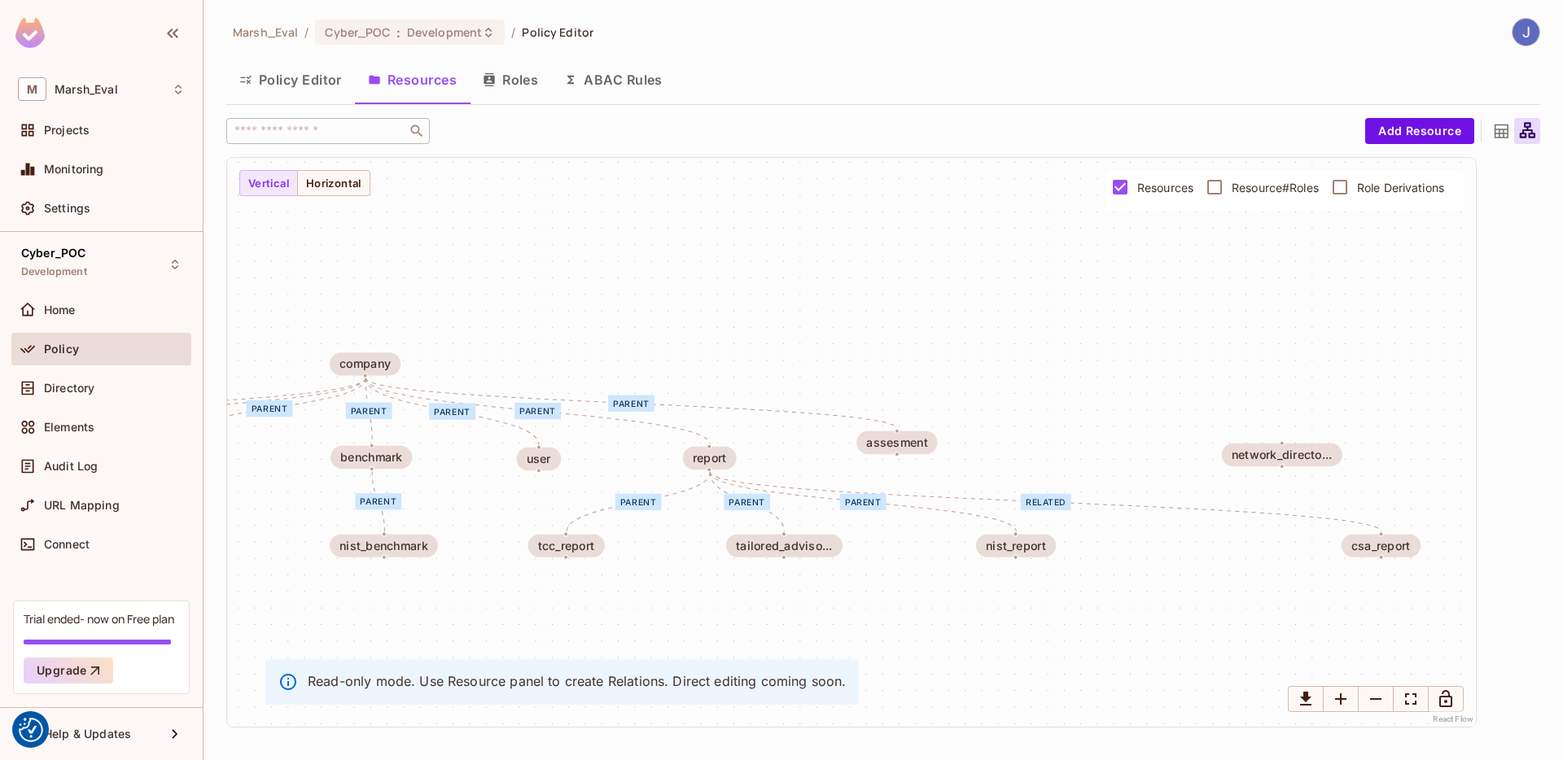
drag, startPoint x: 1219, startPoint y: 511, endPoint x: 873, endPoint y: 531, distance: 346.6
click at [873, 531] on div "parent parent parent parent parent parent parent parent parent parent parent re…" at bounding box center [851, 442] width 1249 height 569
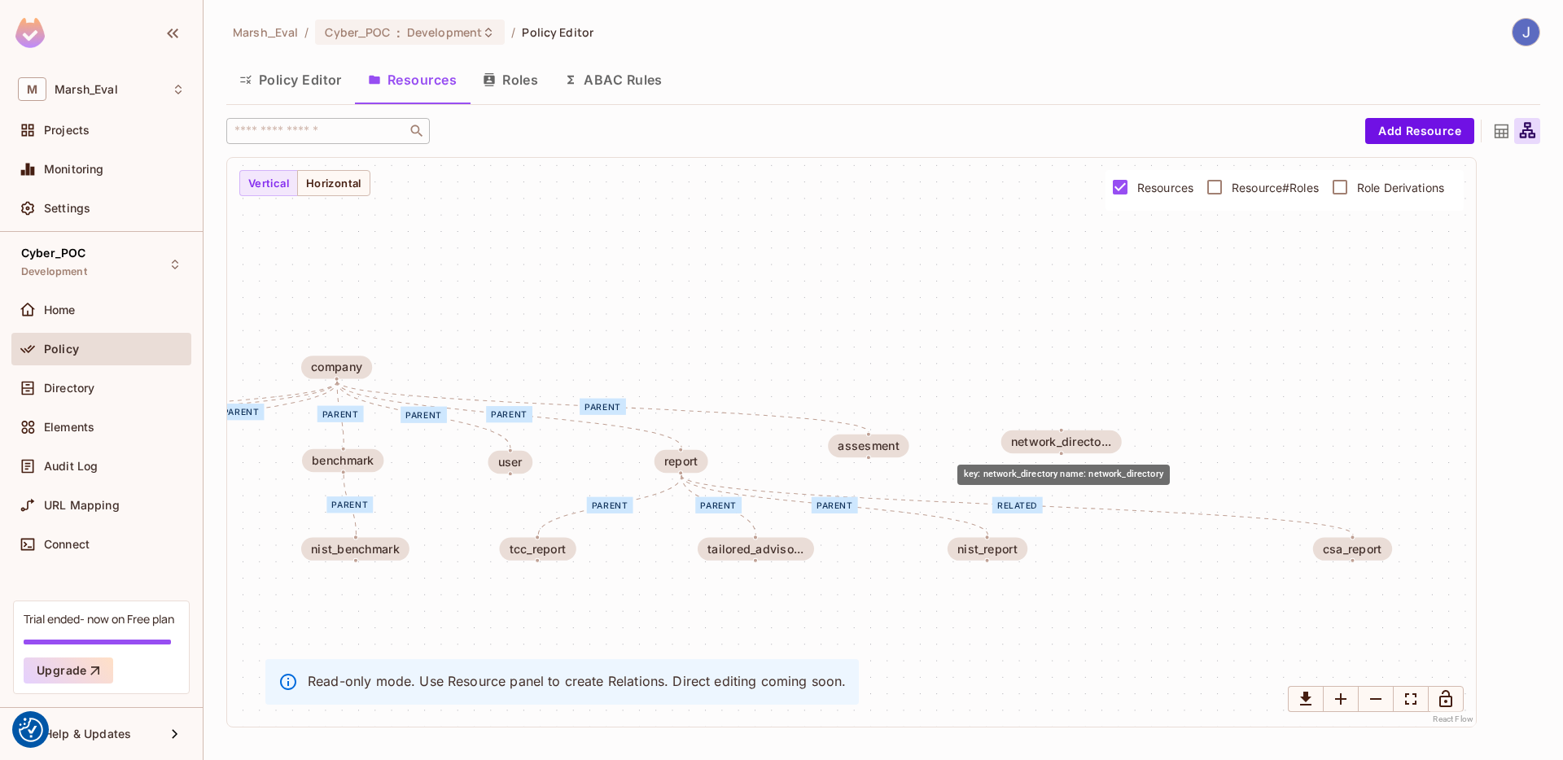
drag, startPoint x: 1285, startPoint y: 456, endPoint x: 1168, endPoint y: 460, distance: 117.3
click at [1111, 436] on div "network_directo..." at bounding box center [1061, 442] width 100 height 13
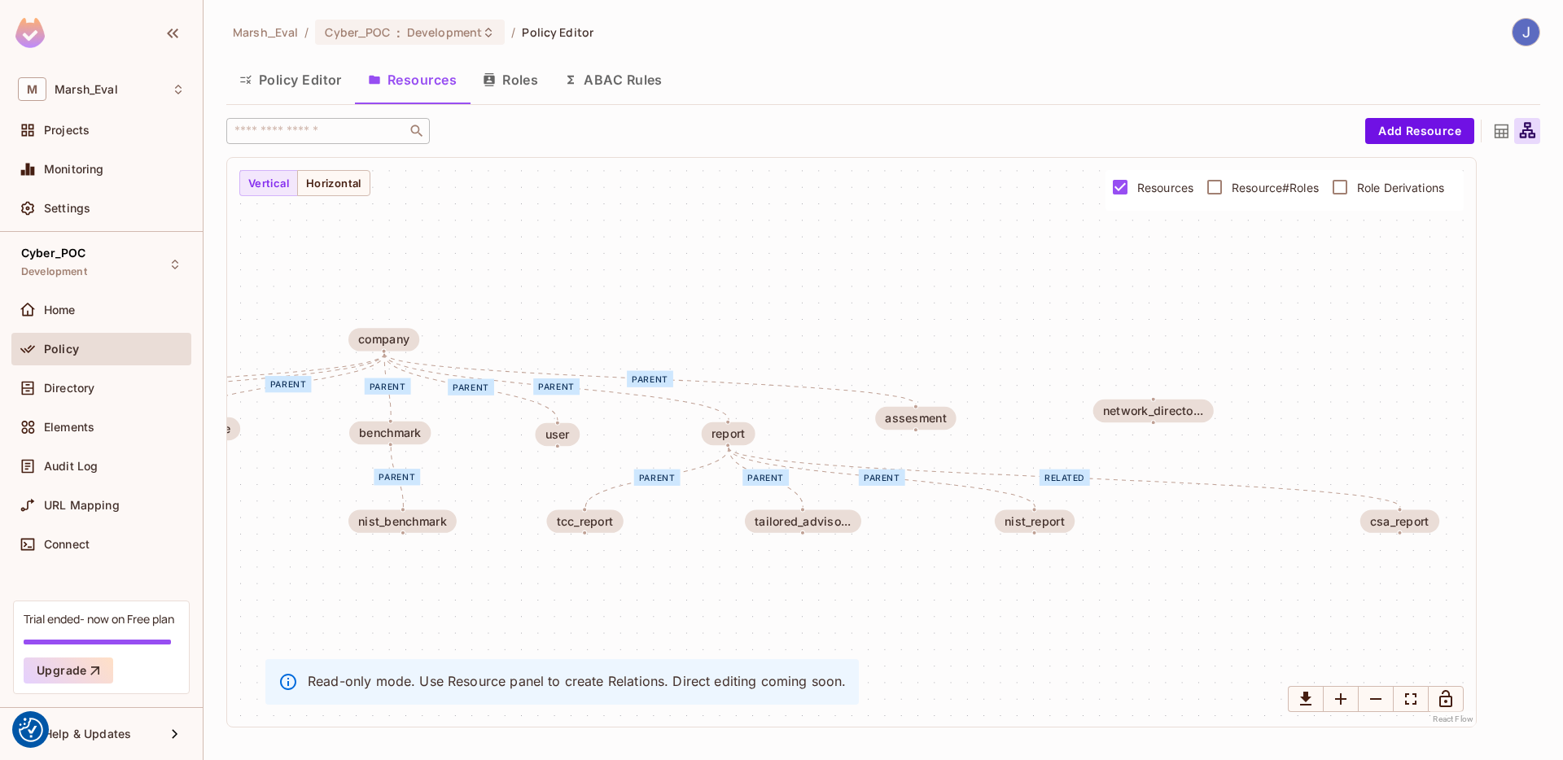
drag, startPoint x: 1305, startPoint y: 567, endPoint x: 1292, endPoint y: 561, distance: 14.2
click at [1308, 561] on div "parent parent parent parent parent parent parent parent parent parent parent re…" at bounding box center [851, 442] width 1249 height 569
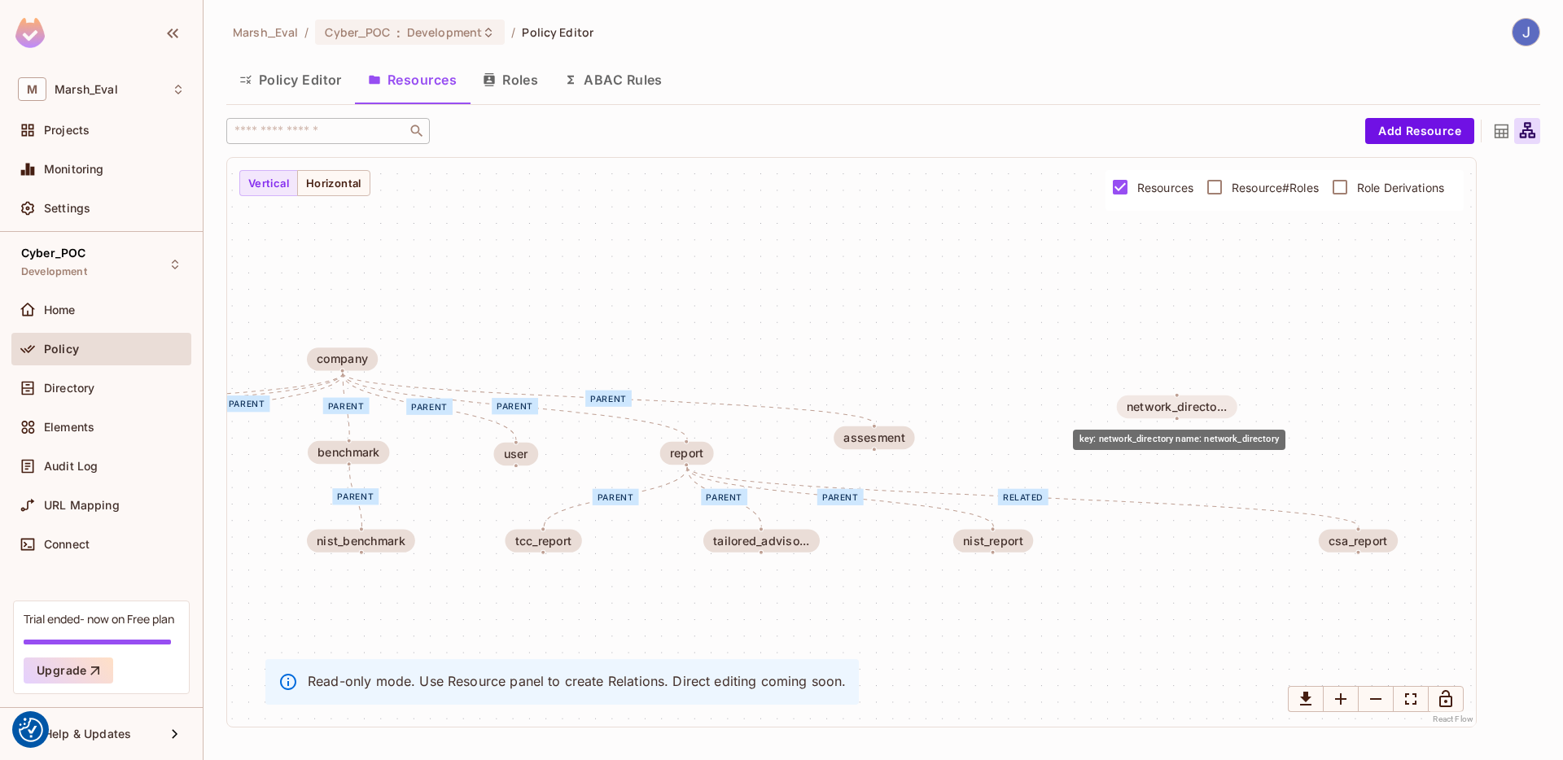
drag, startPoint x: 1122, startPoint y: 420, endPoint x: 1150, endPoint y: 407, distance: 31.3
click at [1150, 407] on div "network_directo..." at bounding box center [1177, 407] width 100 height 13
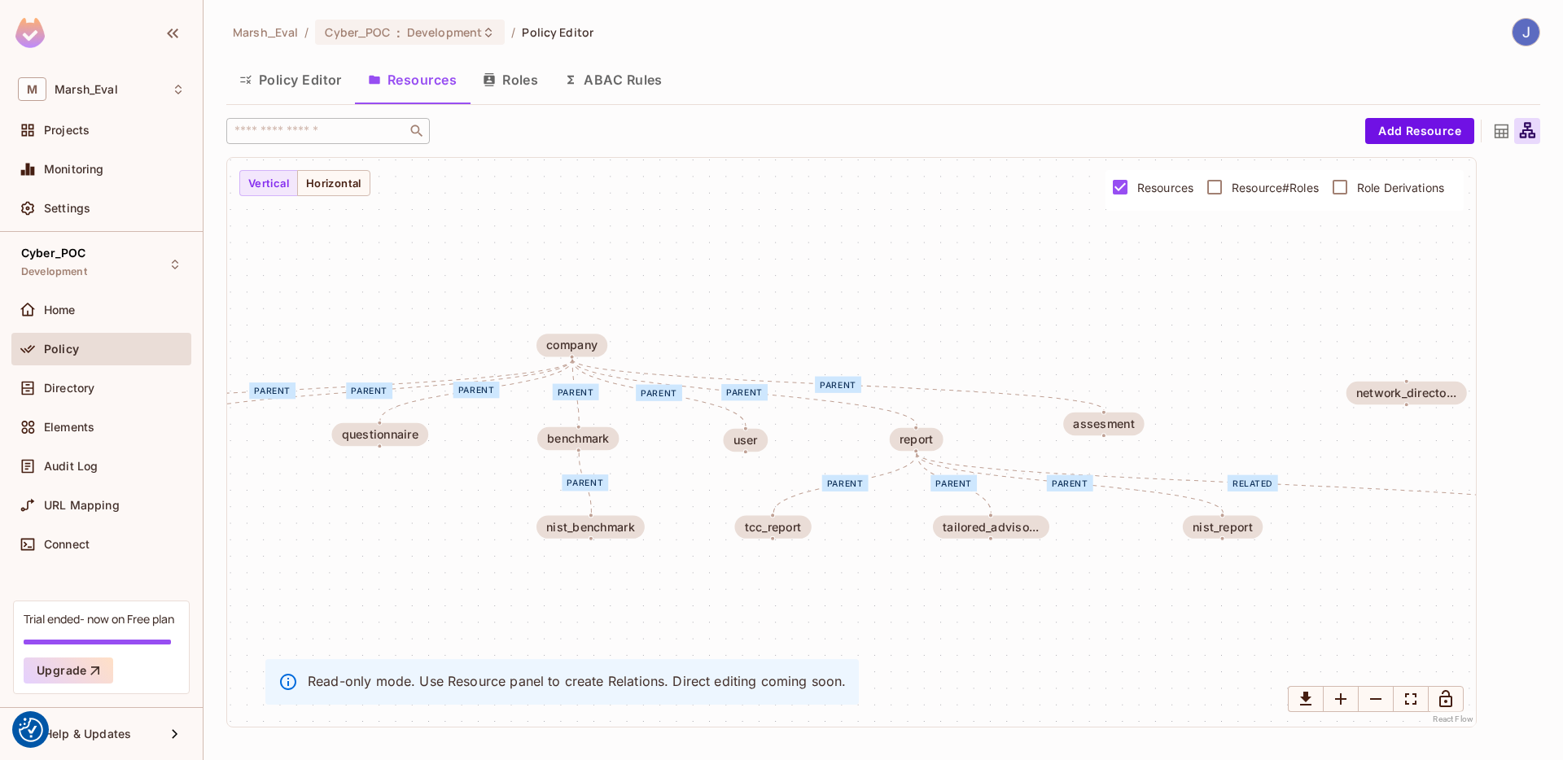
drag, startPoint x: 944, startPoint y: 467, endPoint x: 1148, endPoint y: 465, distance: 203.6
click at [1151, 463] on div "parent parent parent parent parent parent parent parent parent parent parent re…" at bounding box center [851, 442] width 1249 height 569
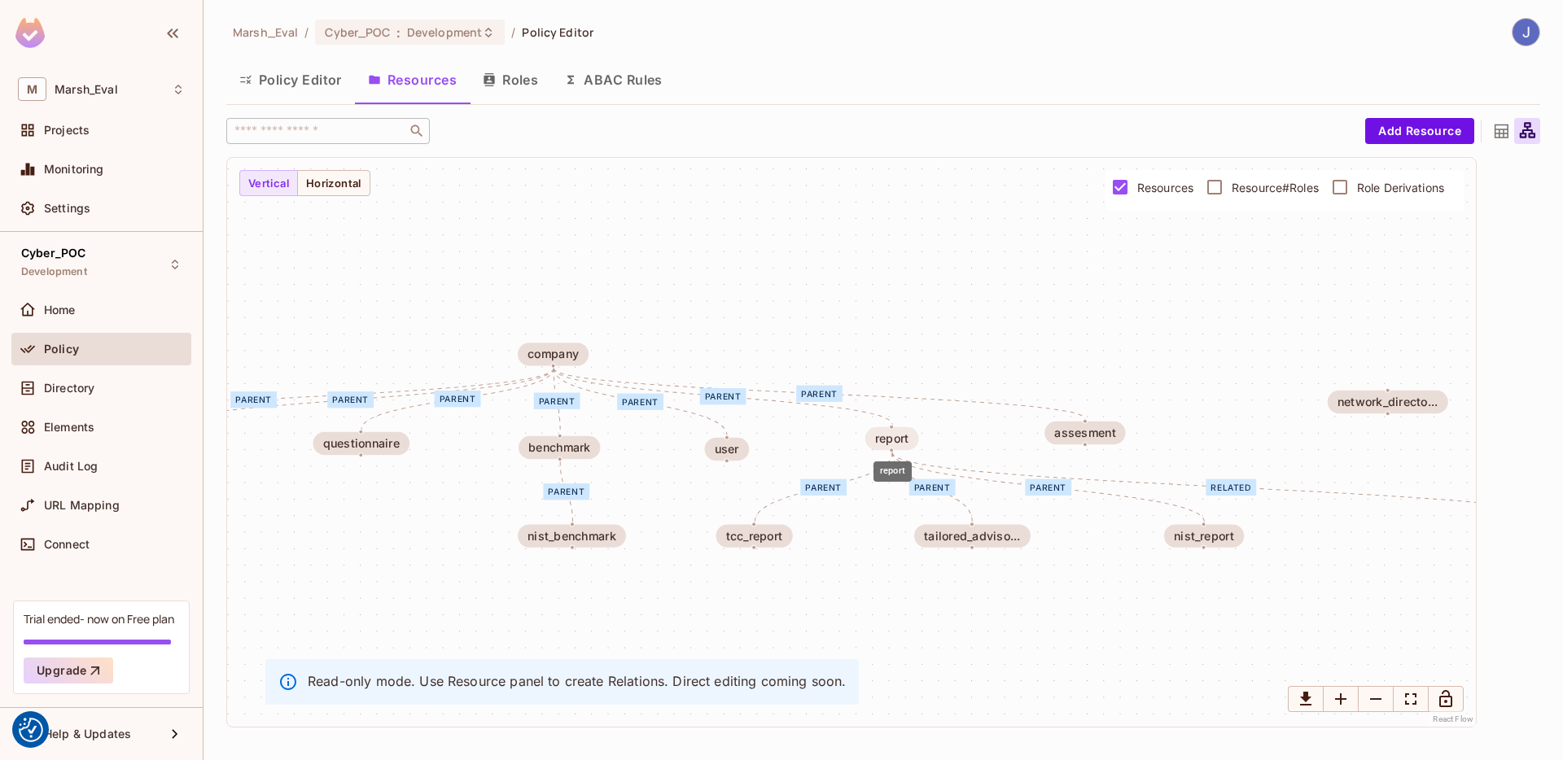
drag, startPoint x: 903, startPoint y: 446, endPoint x: 888, endPoint y: 445, distance: 14.7
click at [891, 443] on div "report" at bounding box center [892, 438] width 34 height 13
drag, startPoint x: 752, startPoint y: 545, endPoint x: 788, endPoint y: 550, distance: 36.2
click at [788, 550] on div "tcc_report" at bounding box center [777, 543] width 77 height 23
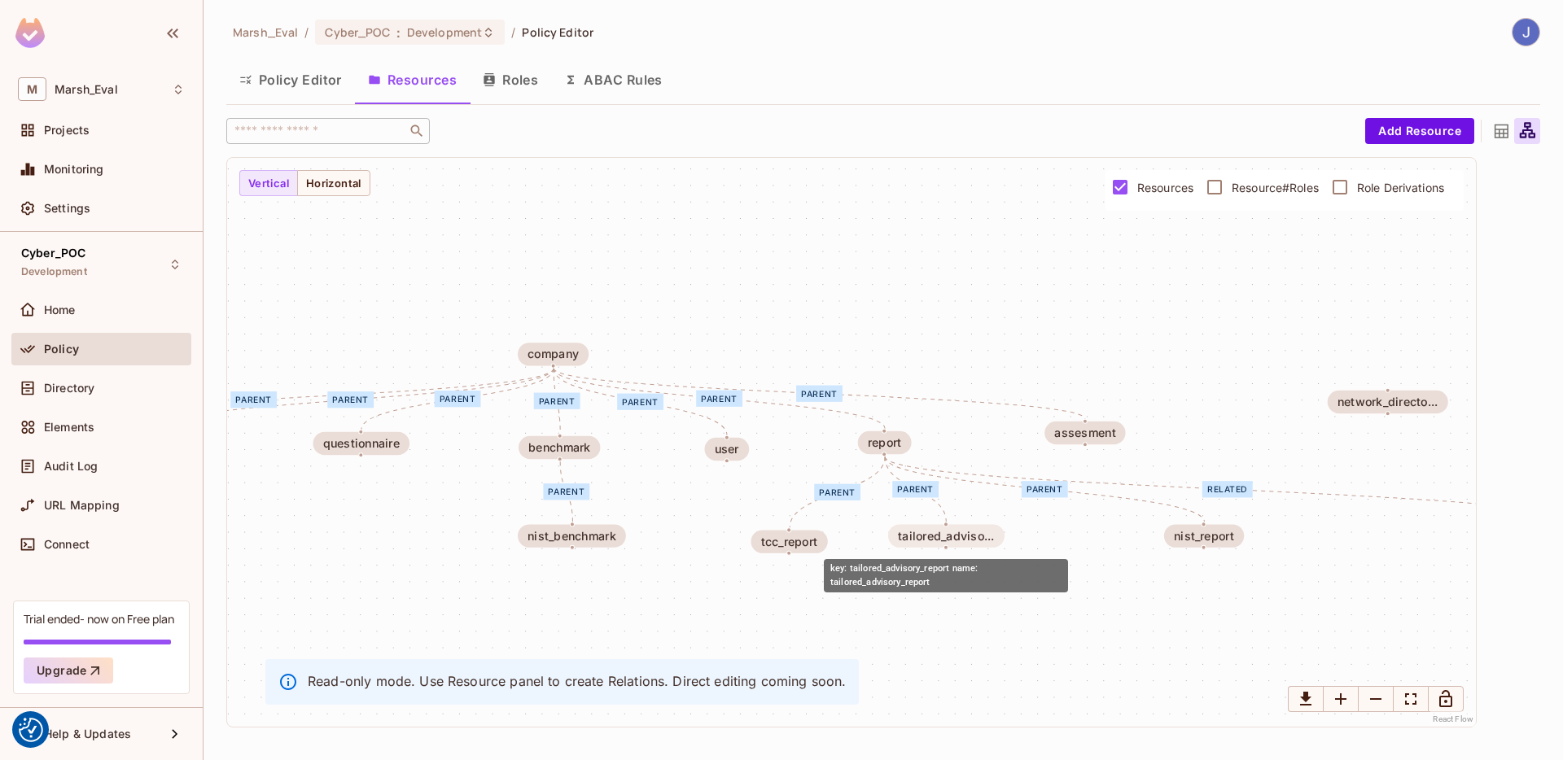
drag, startPoint x: 994, startPoint y: 545, endPoint x: 966, endPoint y: 545, distance: 27.7
click at [966, 545] on div "tailored_adviso..." at bounding box center [946, 535] width 116 height 23
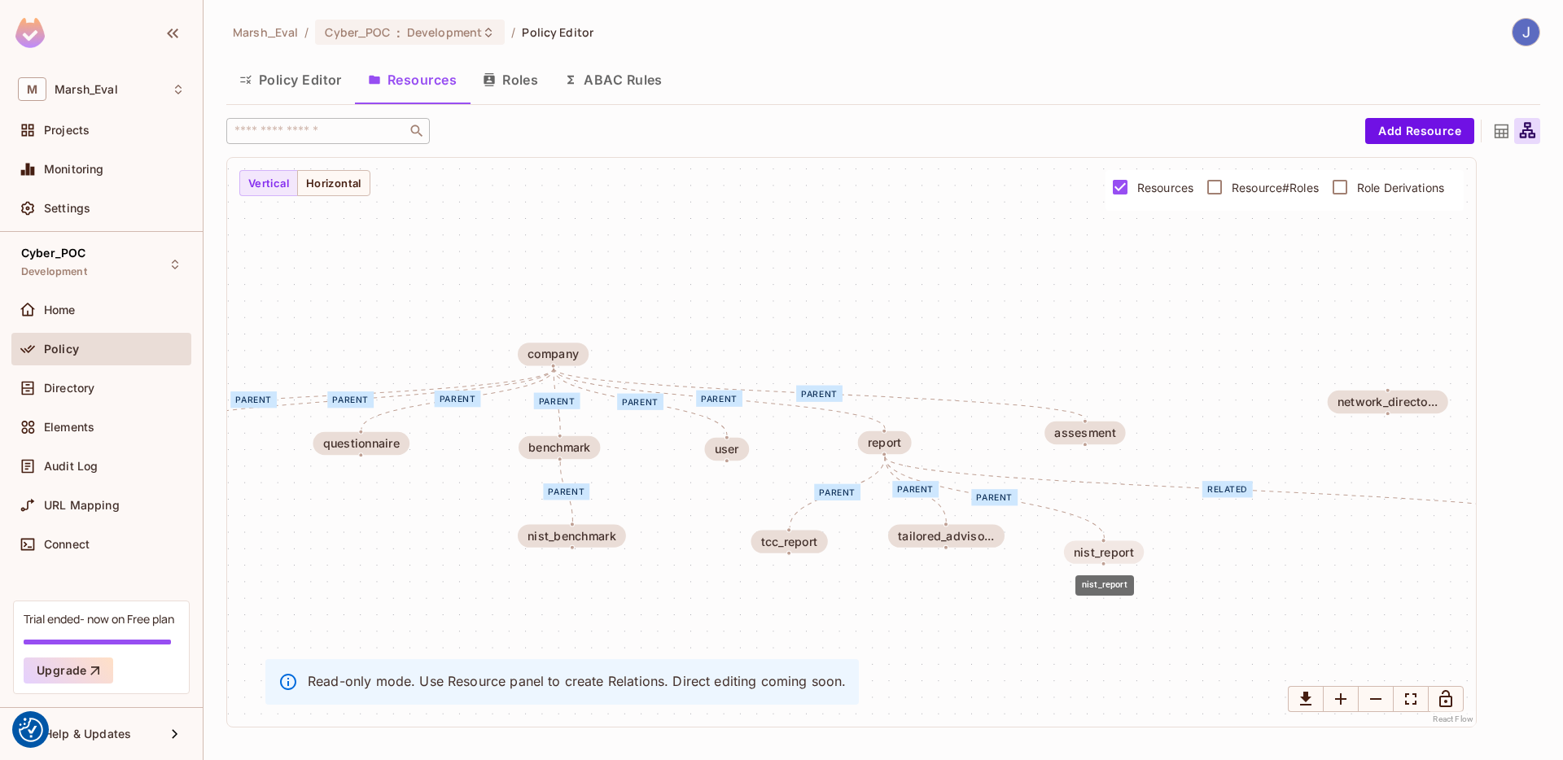
drag, startPoint x: 1188, startPoint y: 534, endPoint x: 1078, endPoint y: 547, distance: 110.7
click at [1078, 547] on div "nist_report" at bounding box center [1104, 552] width 60 height 13
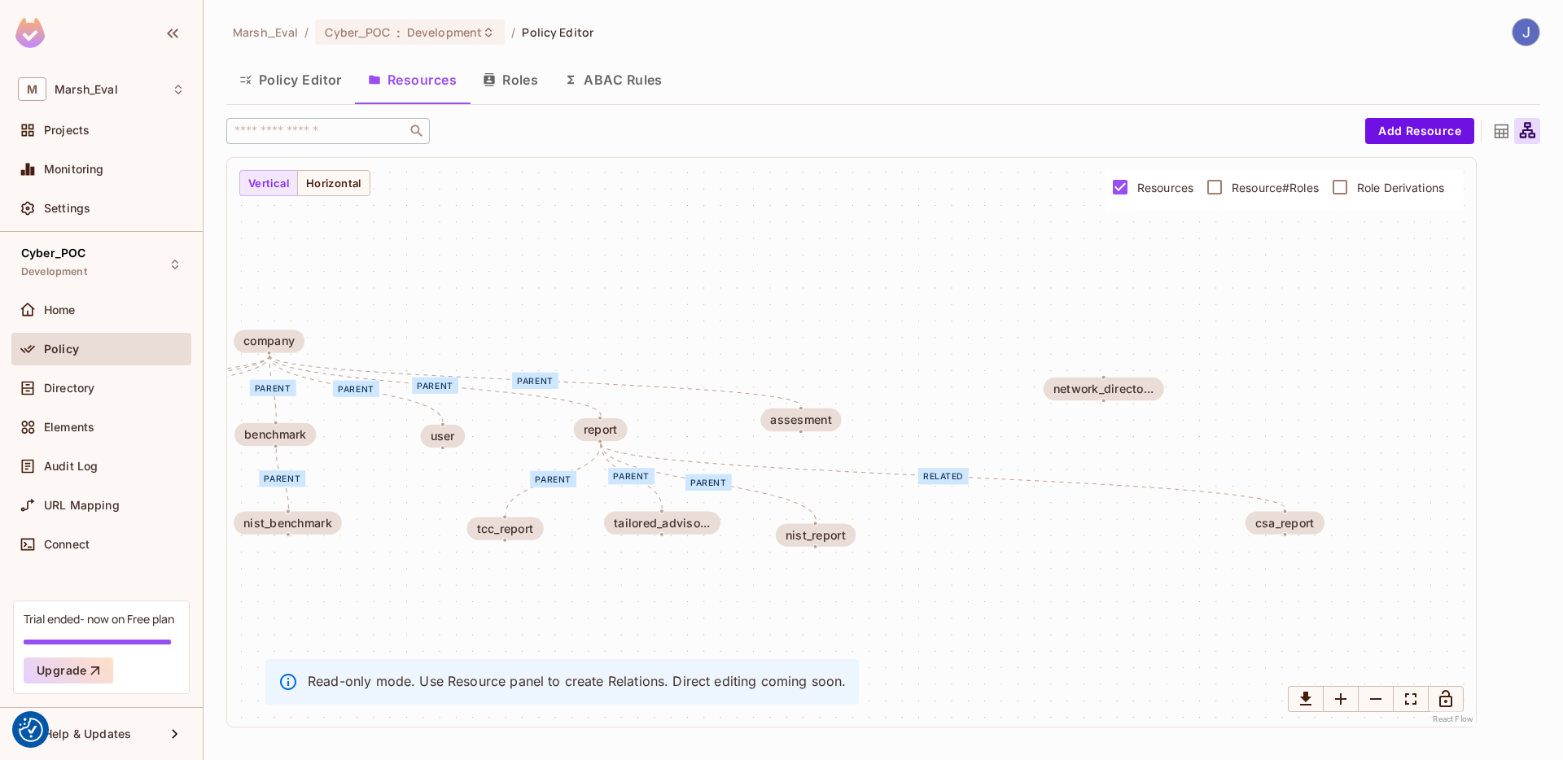
drag, startPoint x: 1225, startPoint y: 582, endPoint x: 883, endPoint y: 562, distance: 342.6
click at [883, 562] on div "parent parent parent parent parent parent parent parent parent parent parent re…" at bounding box center [851, 442] width 1249 height 569
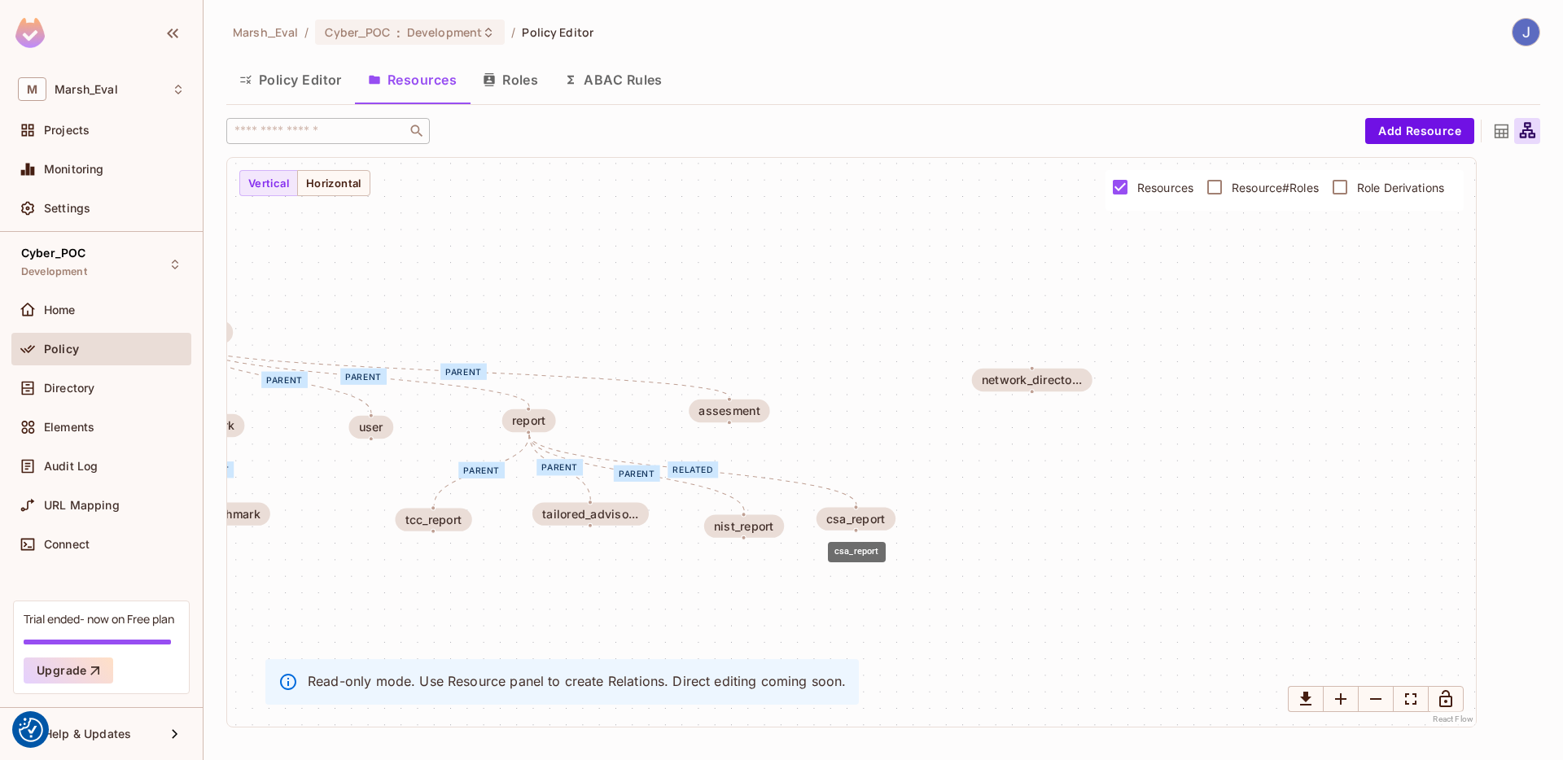
drag, startPoint x: 1212, startPoint y: 522, endPoint x: 848, endPoint y: 536, distance: 363.4
click at [850, 530] on div "csa_report" at bounding box center [856, 518] width 79 height 23
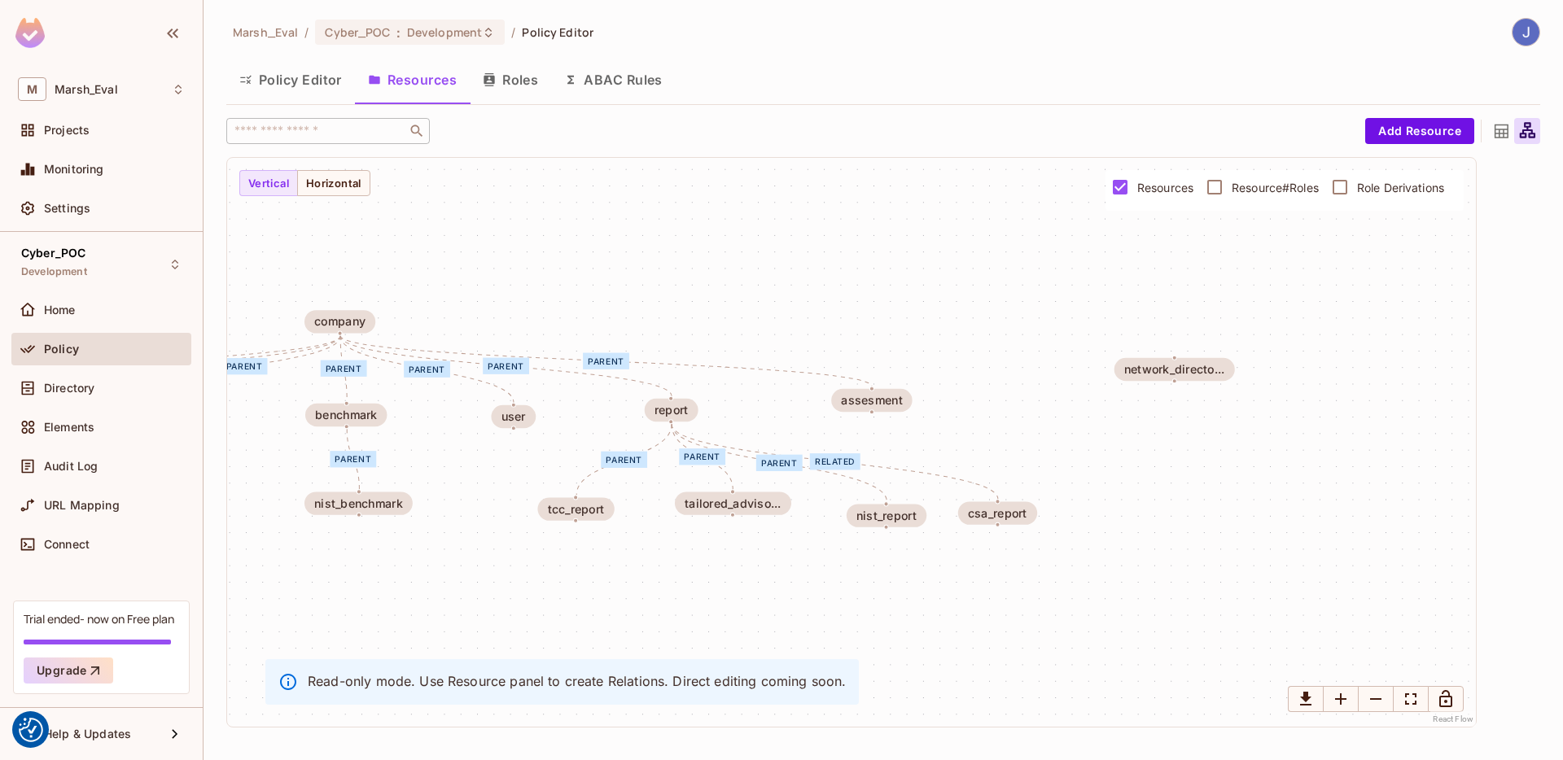
drag, startPoint x: 824, startPoint y: 553, endPoint x: 971, endPoint y: 541, distance: 147.8
click at [971, 541] on div "parent parent parent parent parent parent parent parent parent parent parent re…" at bounding box center [851, 442] width 1249 height 569
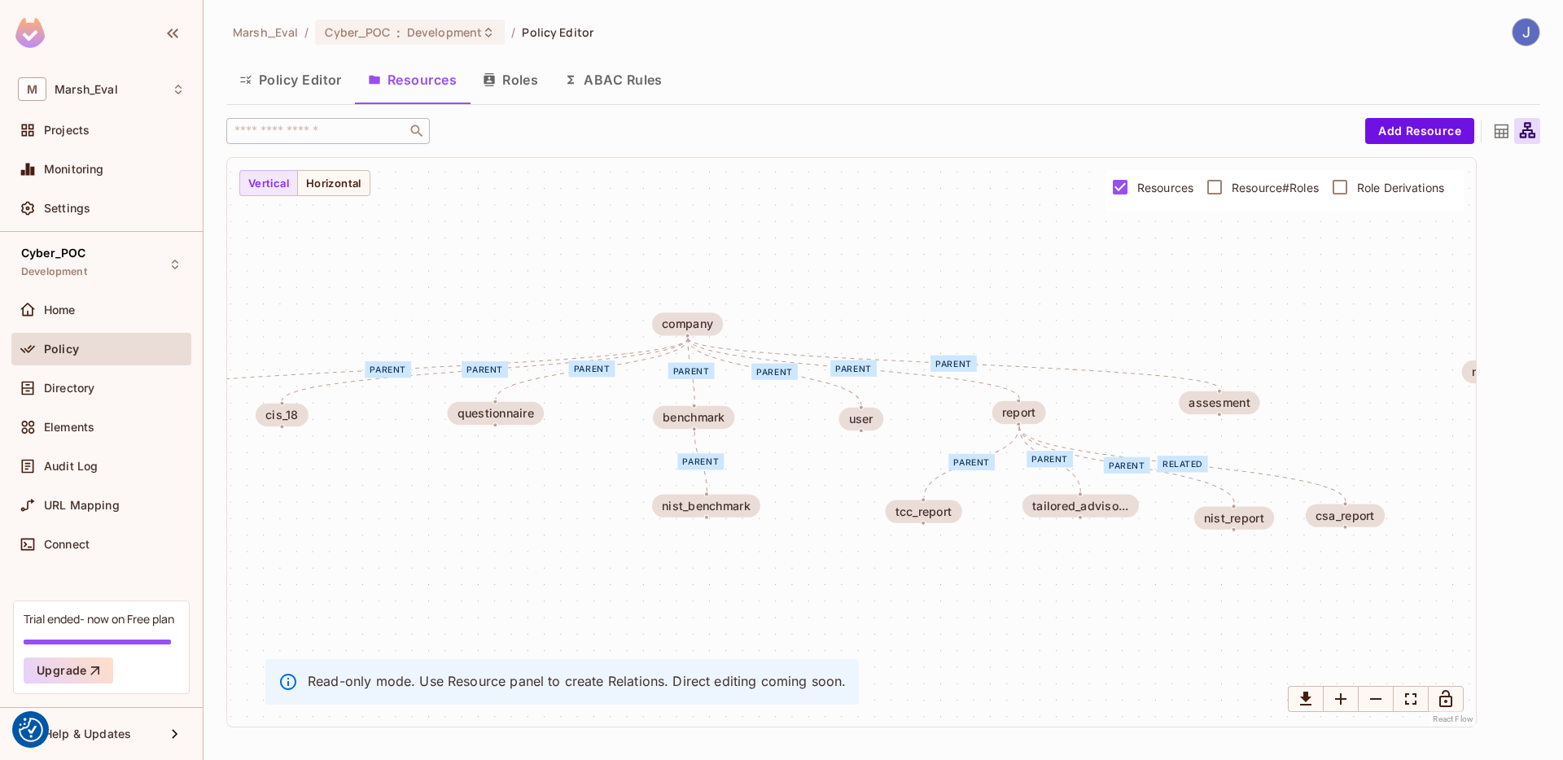
drag, startPoint x: 651, startPoint y: 540, endPoint x: 1018, endPoint y: 543, distance: 367.2
click at [1018, 543] on div "parent parent parent parent parent parent parent parent parent parent parent re…" at bounding box center [851, 442] width 1249 height 569
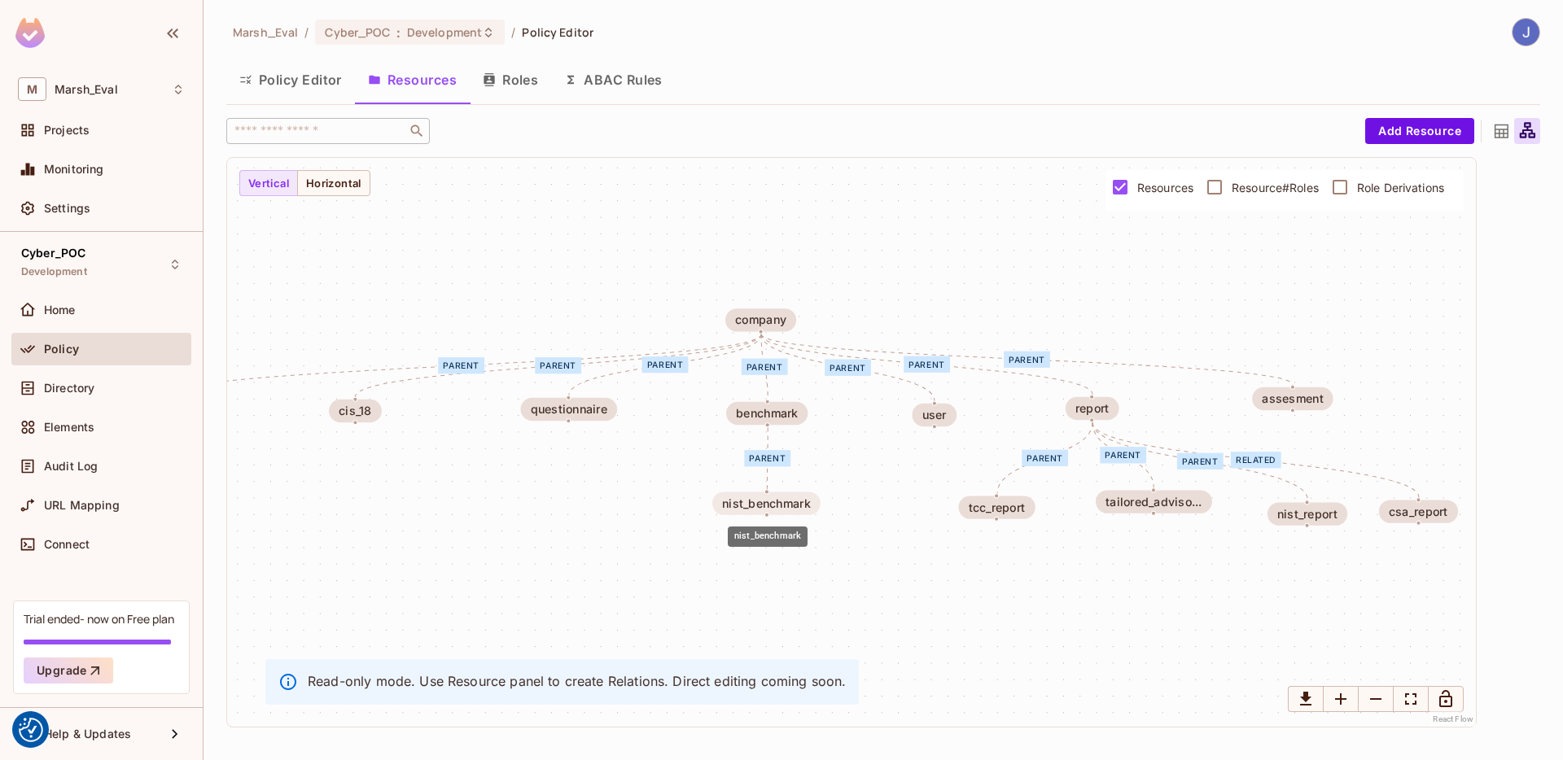
drag, startPoint x: 760, startPoint y: 502, endPoint x: 745, endPoint y: 503, distance: 14.7
click at [745, 503] on div "nist_benchmark" at bounding box center [766, 503] width 89 height 13
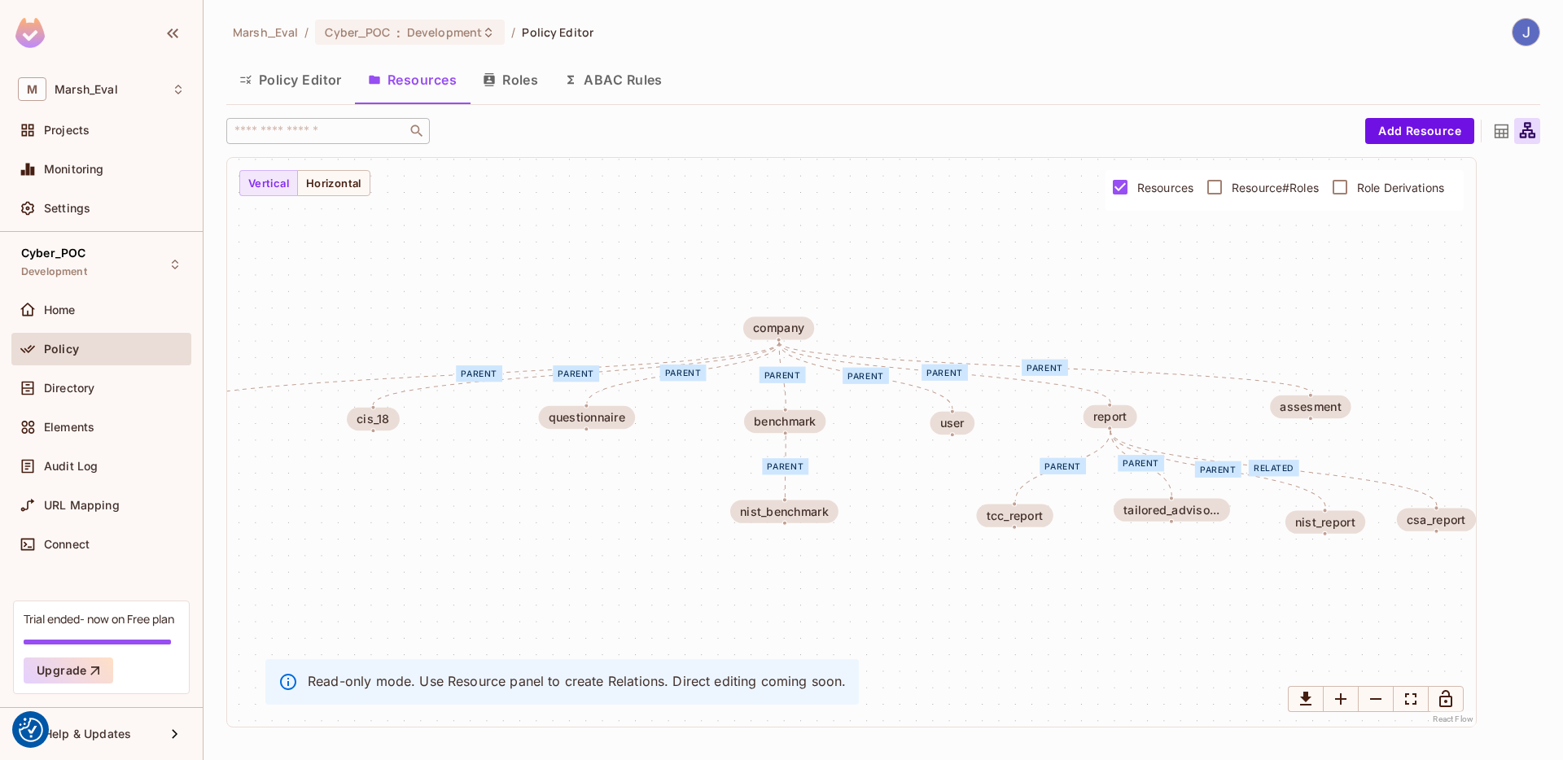
drag, startPoint x: 692, startPoint y: 484, endPoint x: 728, endPoint y: 501, distance: 39.4
click at [737, 508] on div "parent parent parent parent parent parent parent parent parent parent parent re…" at bounding box center [851, 442] width 1249 height 569
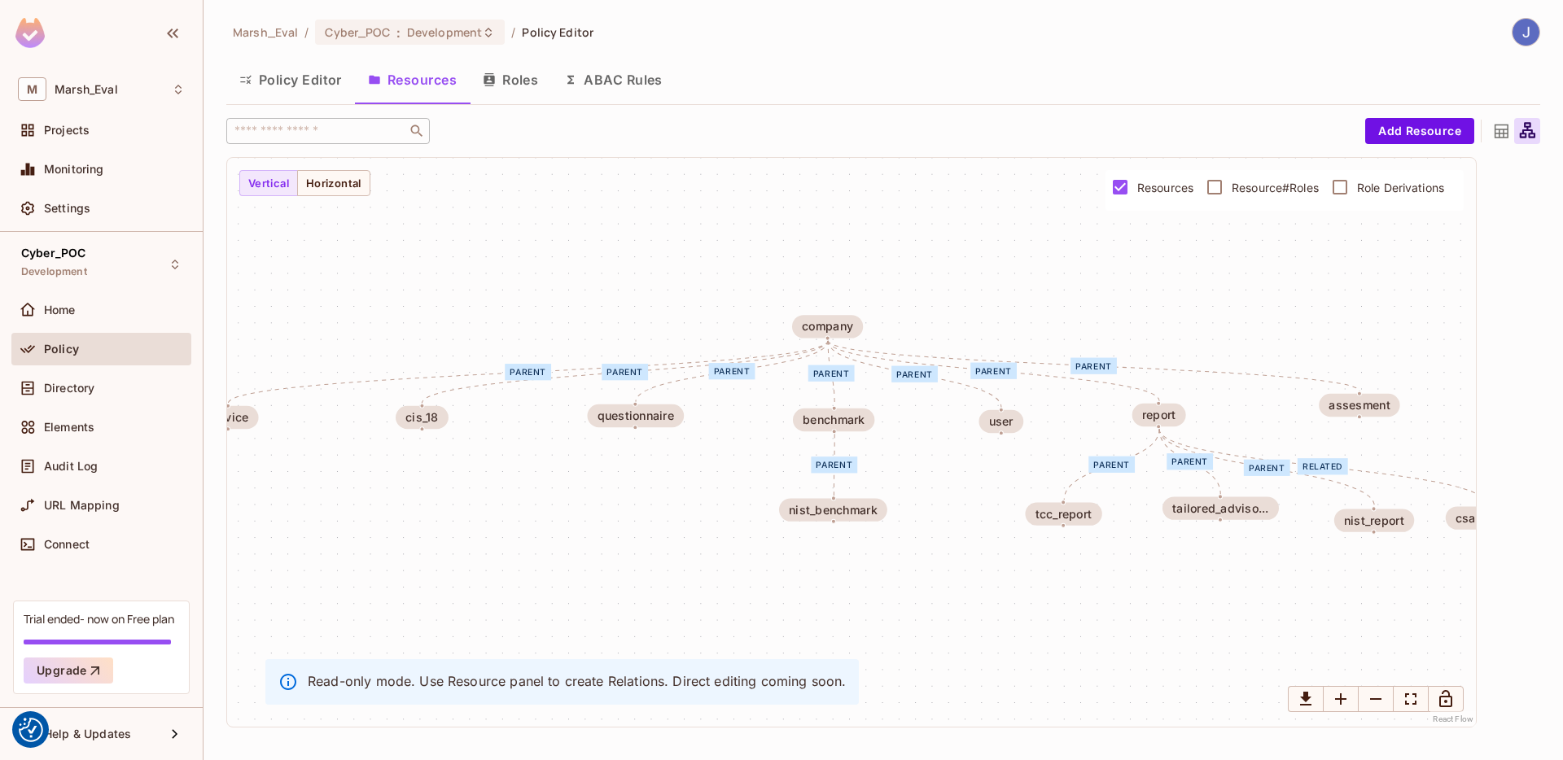
drag, startPoint x: 686, startPoint y: 491, endPoint x: 684, endPoint y: 475, distance: 16.5
click at [684, 475] on div "parent parent parent parent parent parent parent parent parent parent parent re…" at bounding box center [851, 442] width 1249 height 569
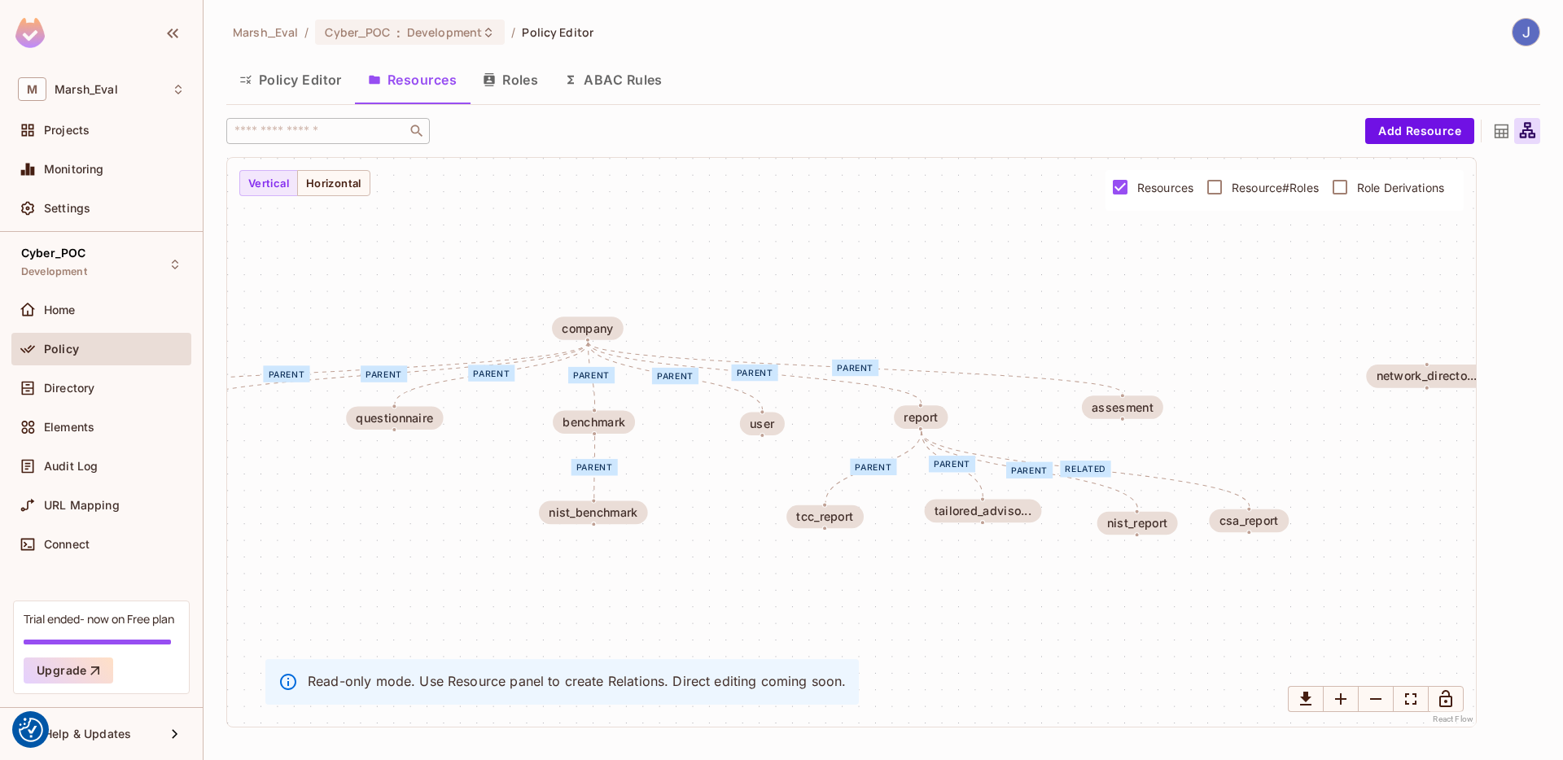
drag, startPoint x: 1023, startPoint y: 444, endPoint x: 858, endPoint y: 451, distance: 164.6
click at [858, 451] on div "parent parent parent parent parent parent parent parent parent parent parent re…" at bounding box center [851, 442] width 1249 height 569
click at [307, 95] on button "Policy Editor" at bounding box center [290, 79] width 129 height 41
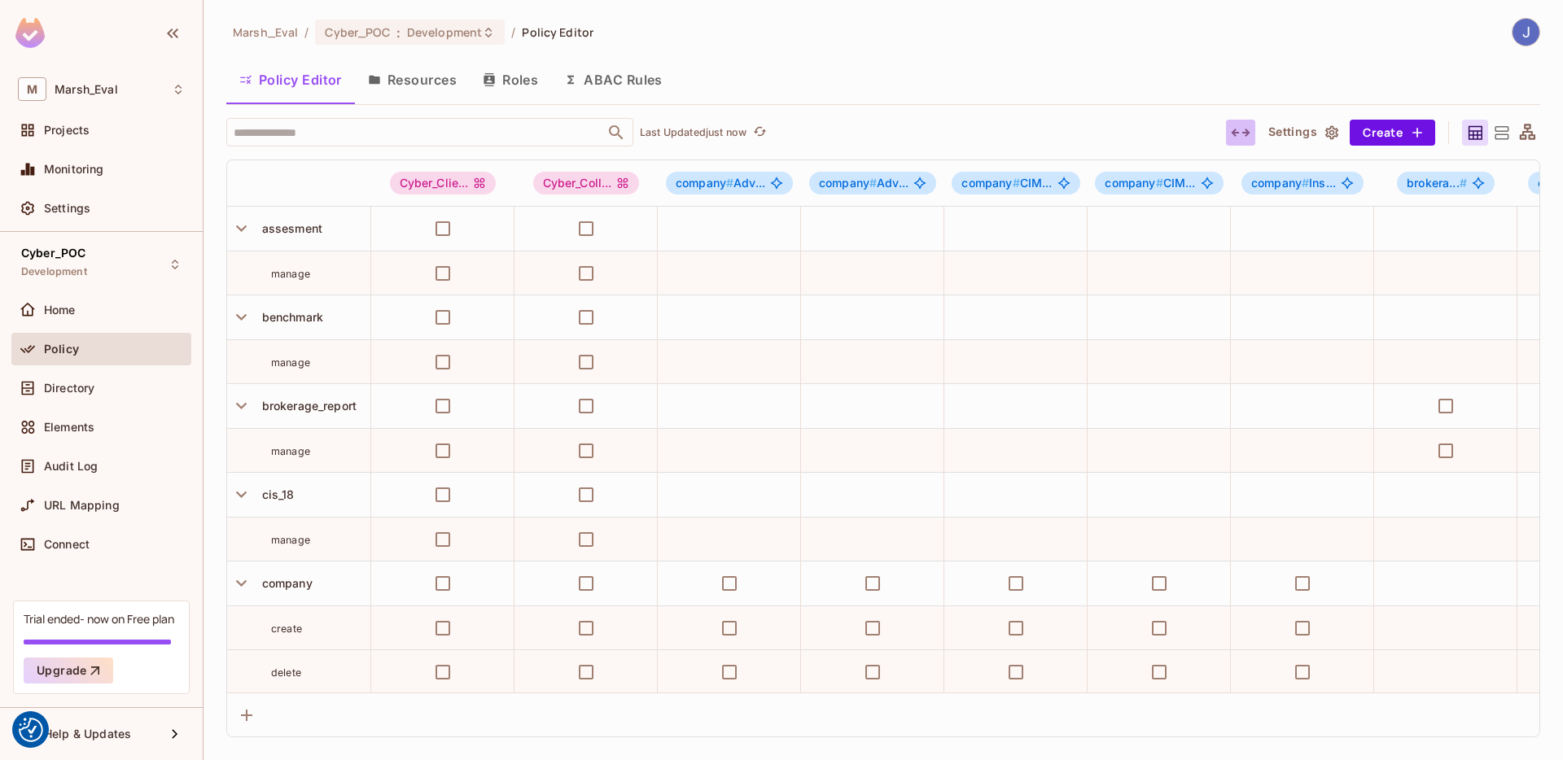
click at [1255, 125] on button "button" at bounding box center [1240, 133] width 29 height 26
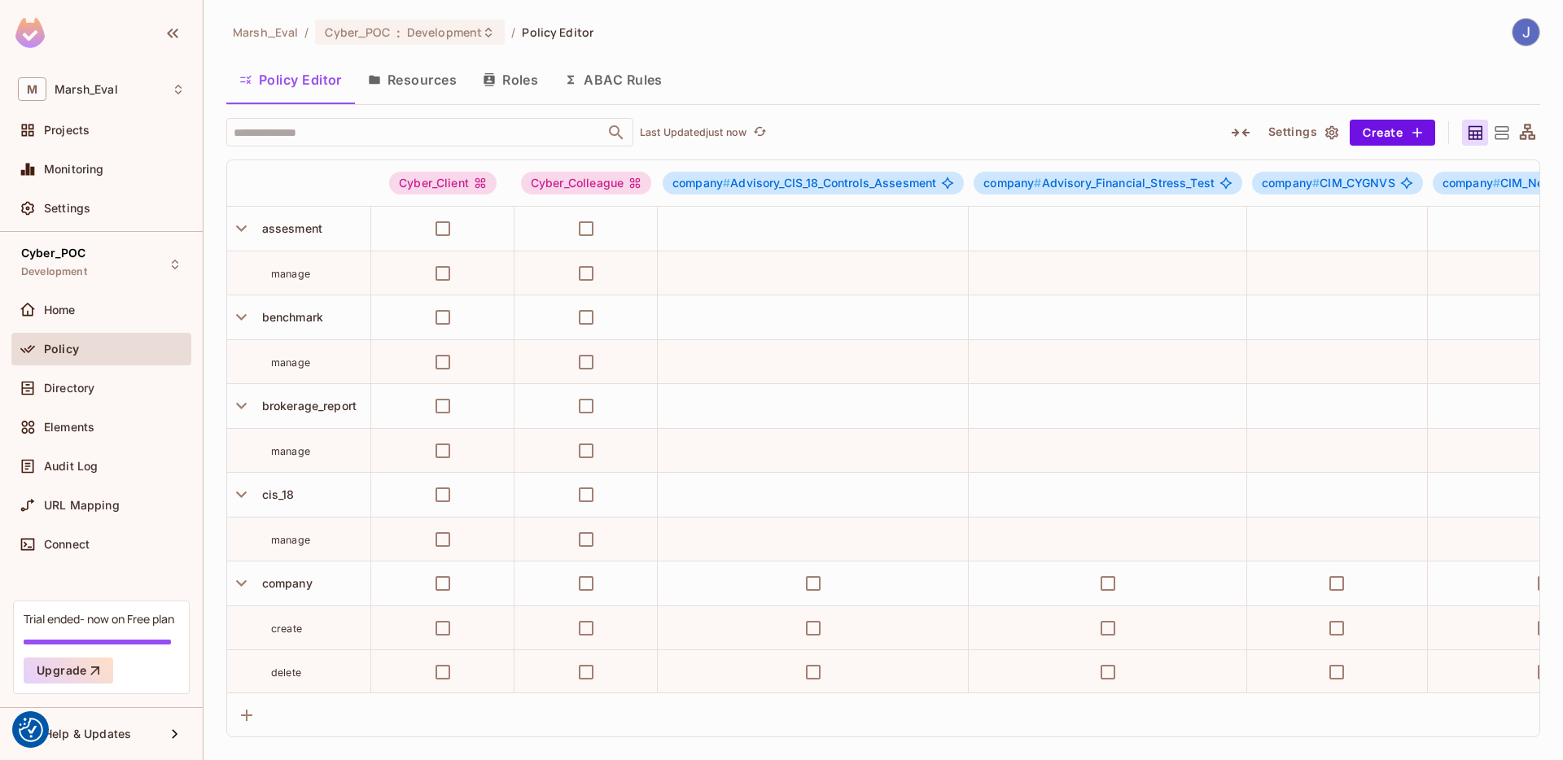
click at [283, 367] on span "manage" at bounding box center [290, 363] width 39 height 12
click at [291, 271] on span "manage" at bounding box center [290, 274] width 39 height 12
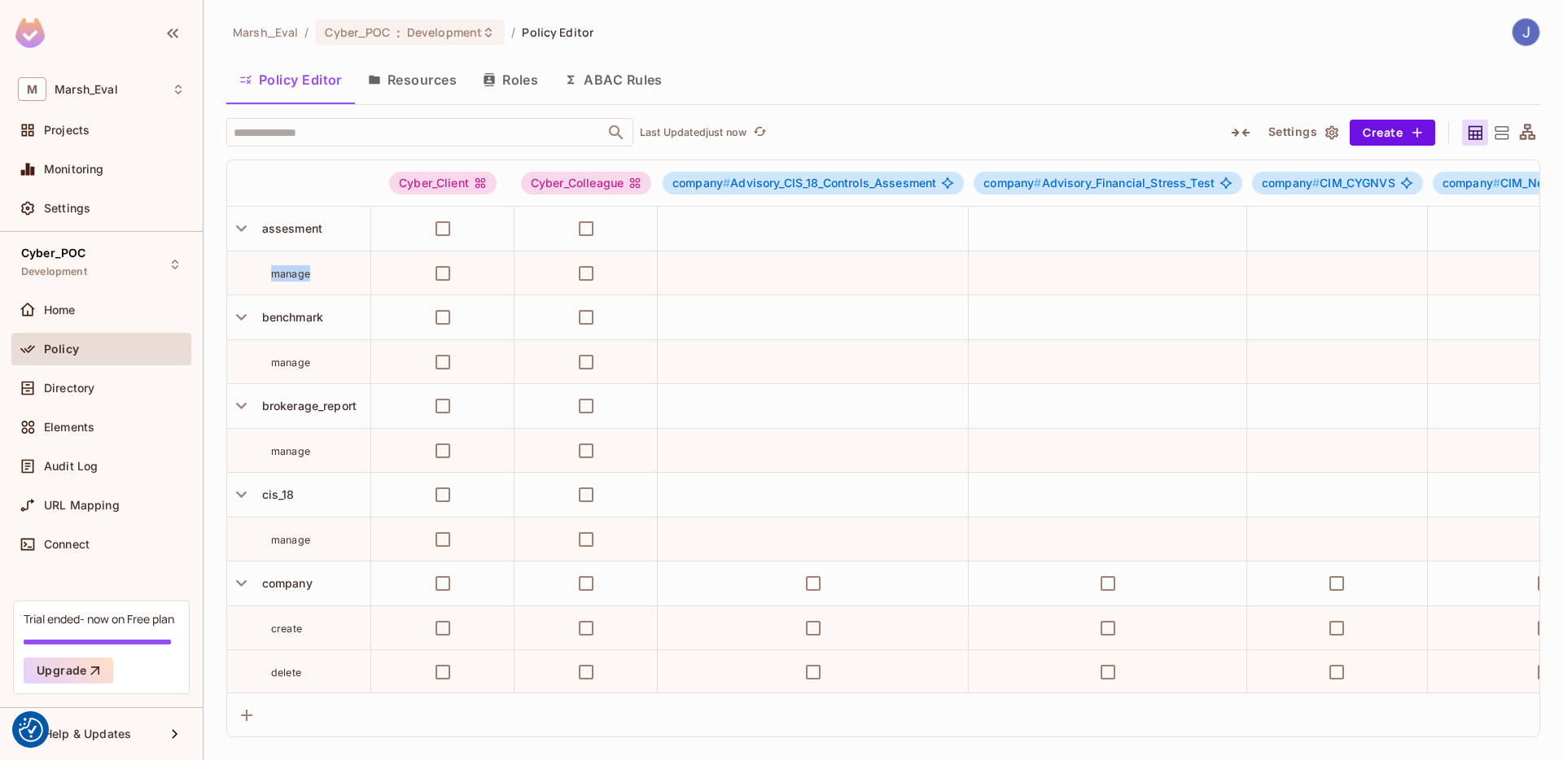
click at [291, 271] on span "manage" at bounding box center [290, 274] width 39 height 12
click at [287, 362] on span "manage" at bounding box center [290, 363] width 39 height 12
click at [298, 452] on span "manage" at bounding box center [290, 451] width 39 height 12
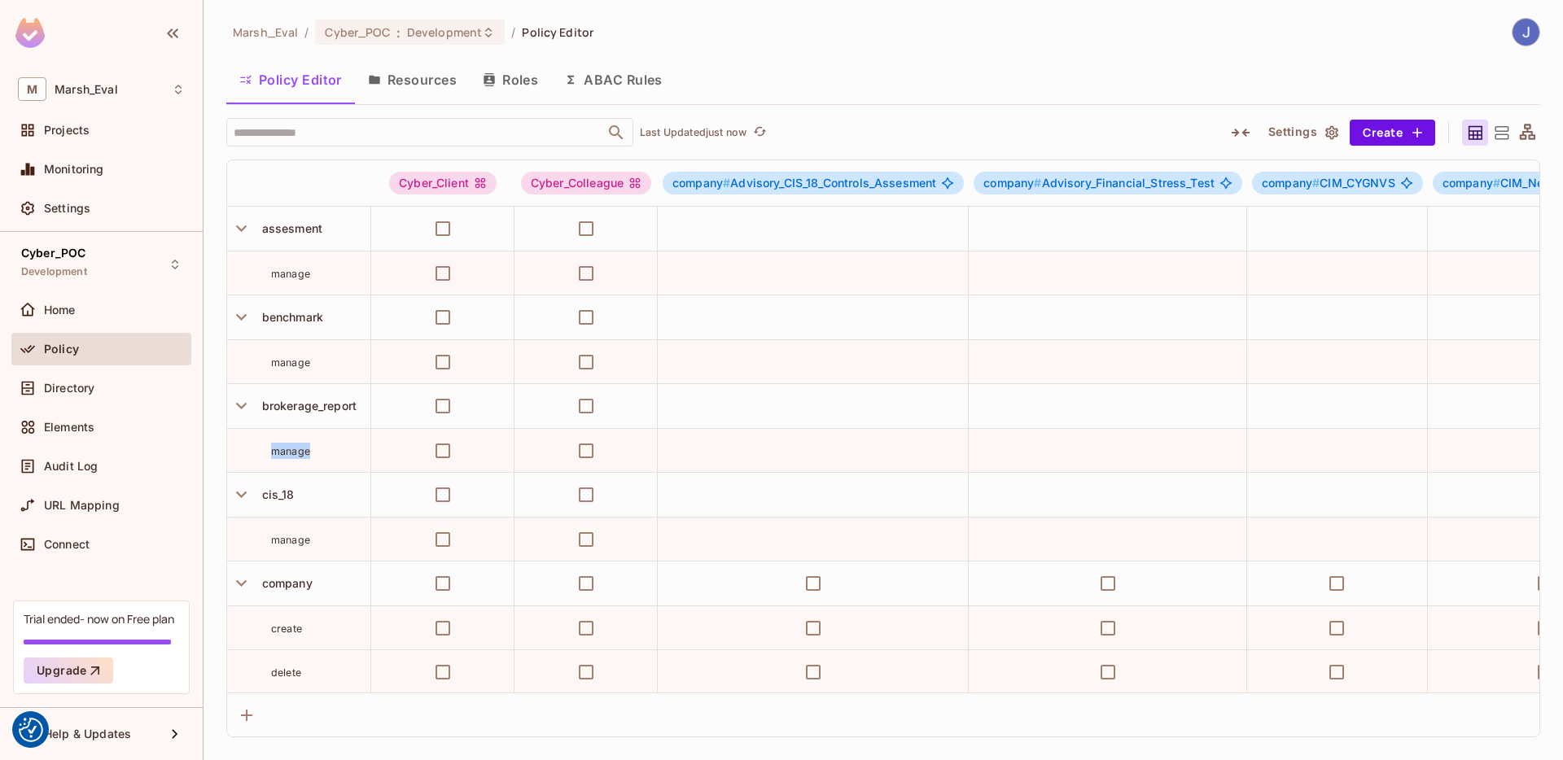
click at [307, 451] on span "manage" at bounding box center [290, 451] width 39 height 12
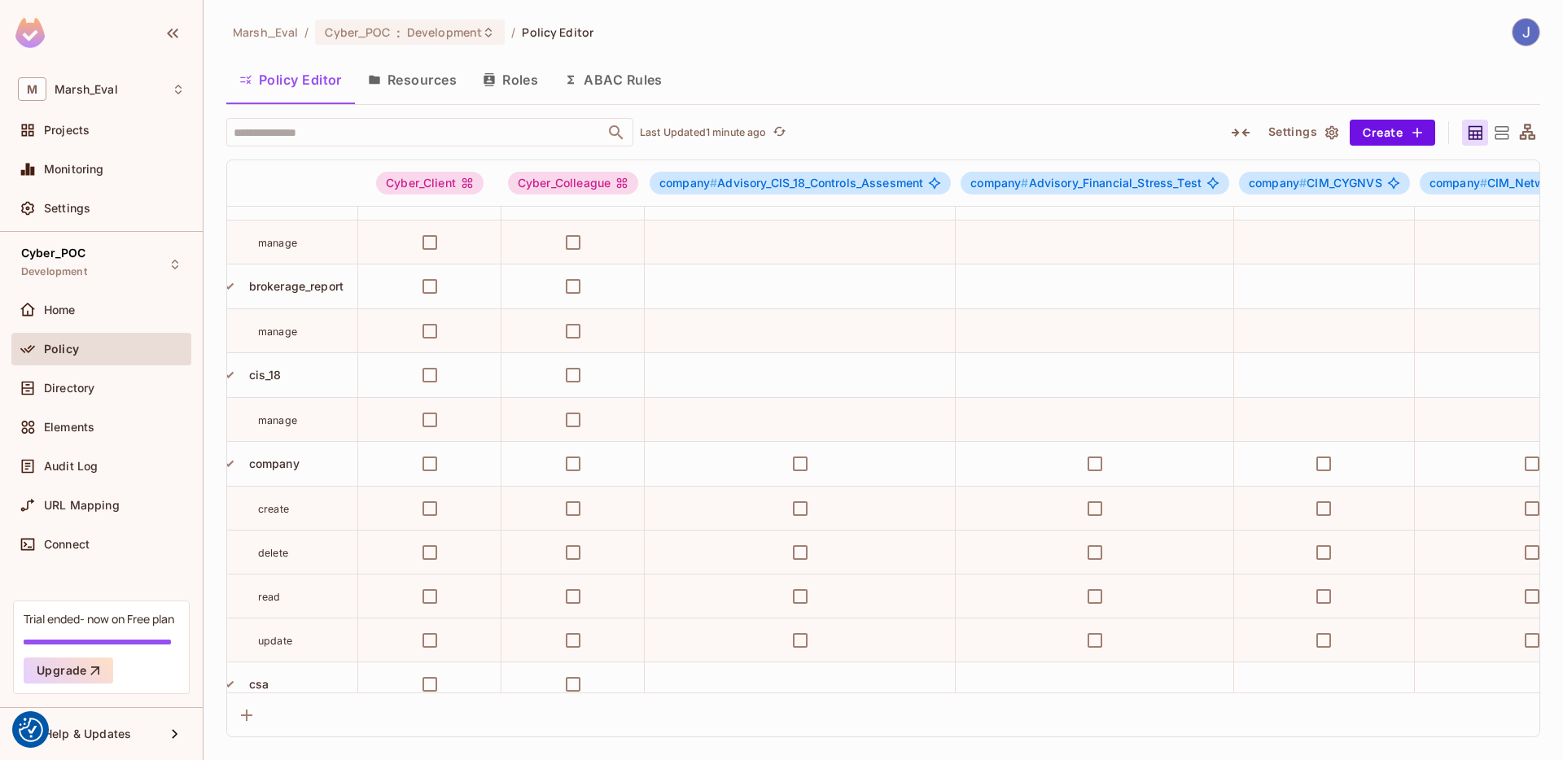
scroll to position [120, 0]
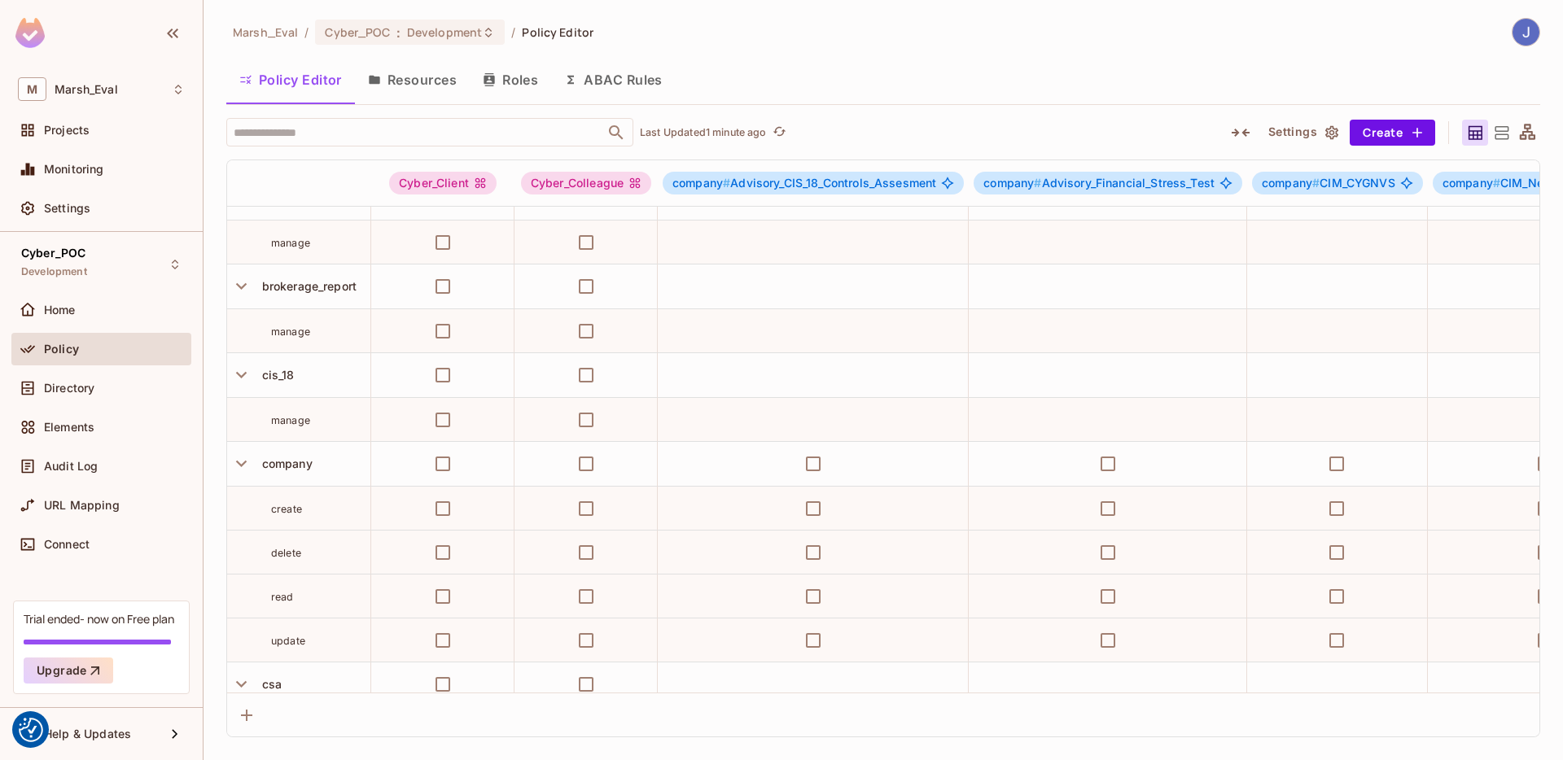
click at [1500, 142] on div at bounding box center [1501, 133] width 26 height 26
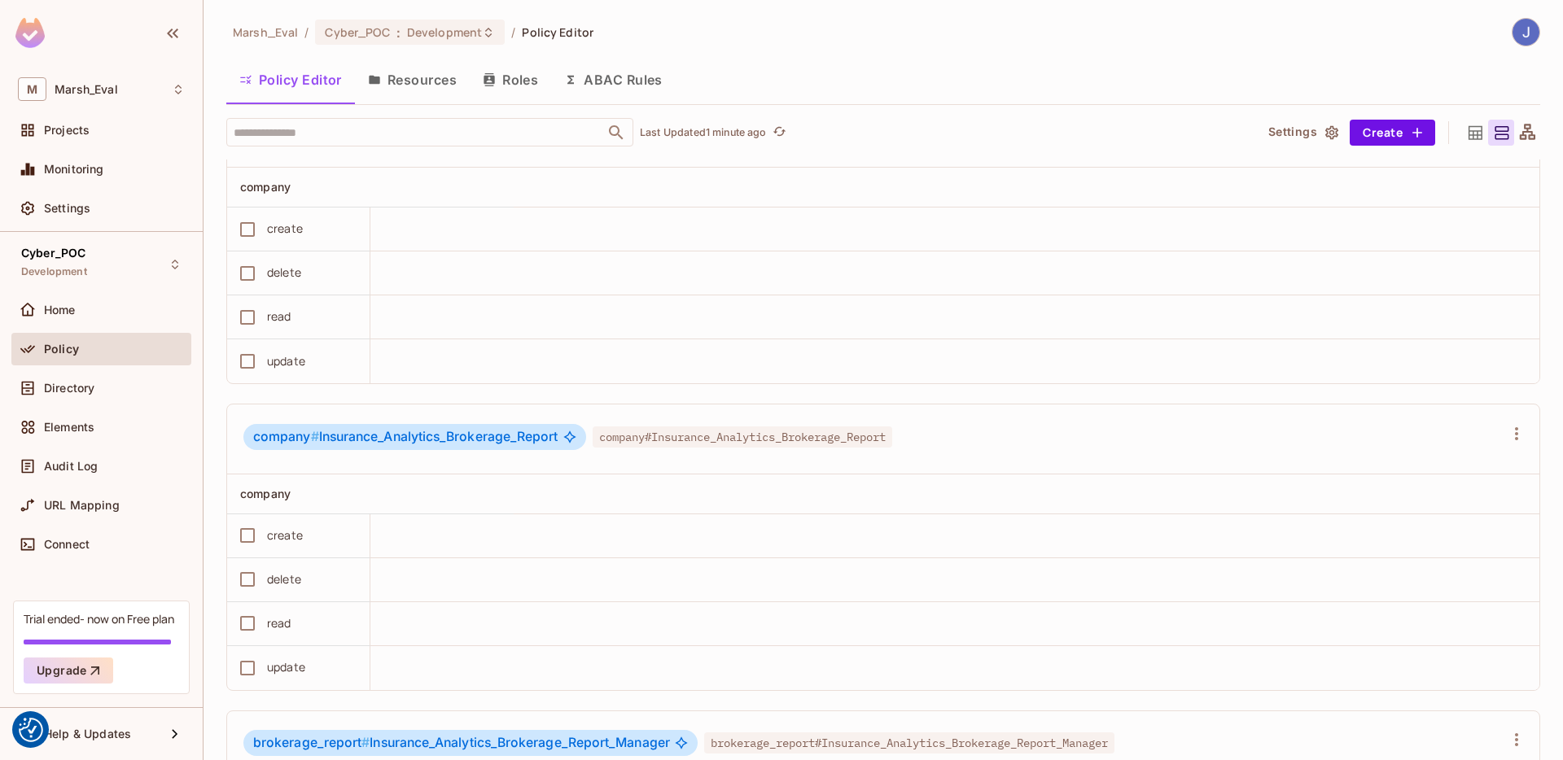
scroll to position [1692, 0]
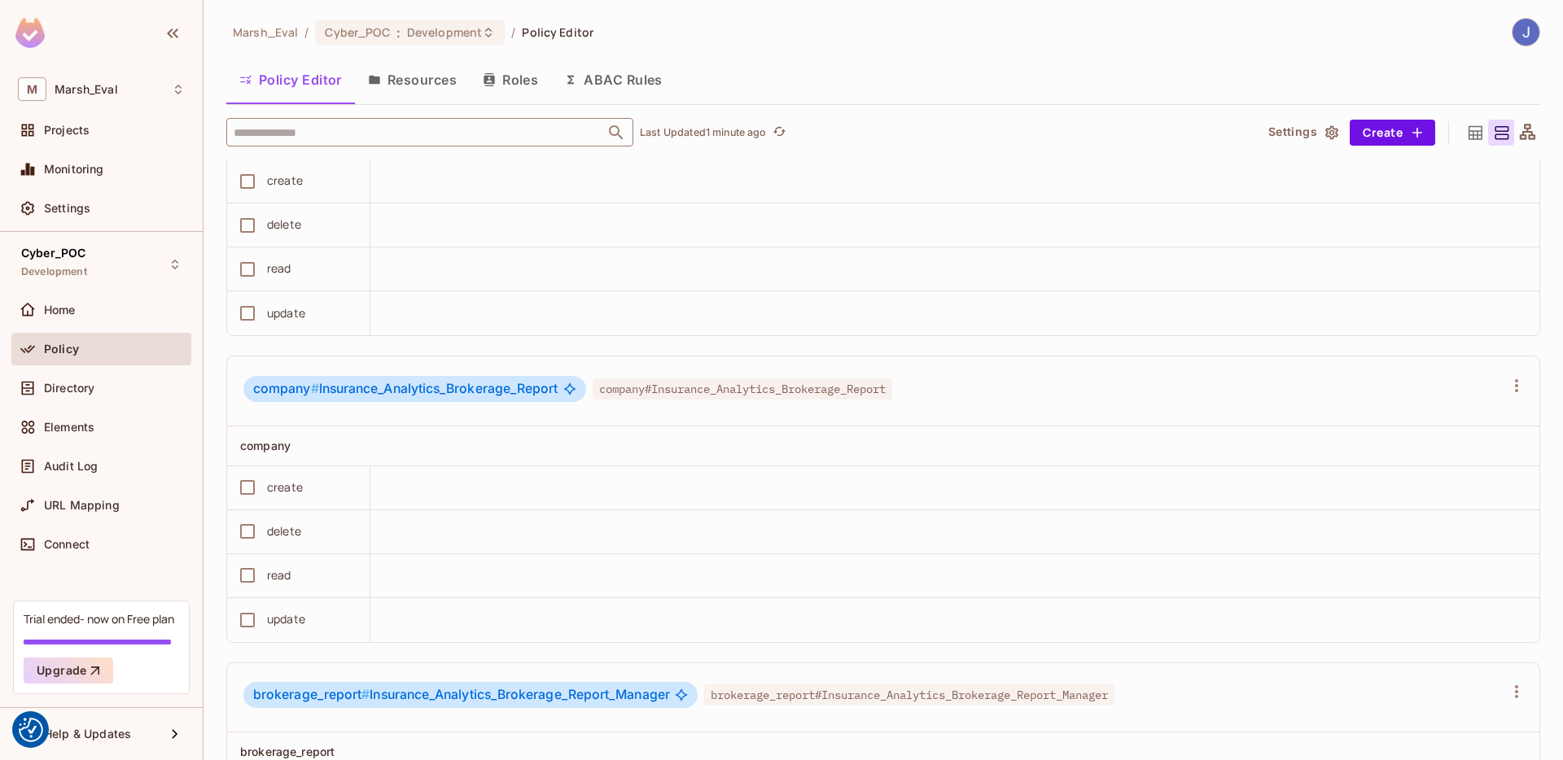
click at [413, 130] on input "text" at bounding box center [416, 132] width 372 height 28
drag, startPoint x: 795, startPoint y: 415, endPoint x: 904, endPoint y: 415, distance: 109.1
click at [892, 400] on span "company#Insurance_Analytics_Brokerage_Report" at bounding box center [743, 389] width 300 height 21
copy span "Brokerage_Report"
click at [429, 116] on div "Marsh_Eval / Cyber_POC : Development / Policy Editor Policy Editor Resources Ro…" at bounding box center [883, 389] width 1314 height 743
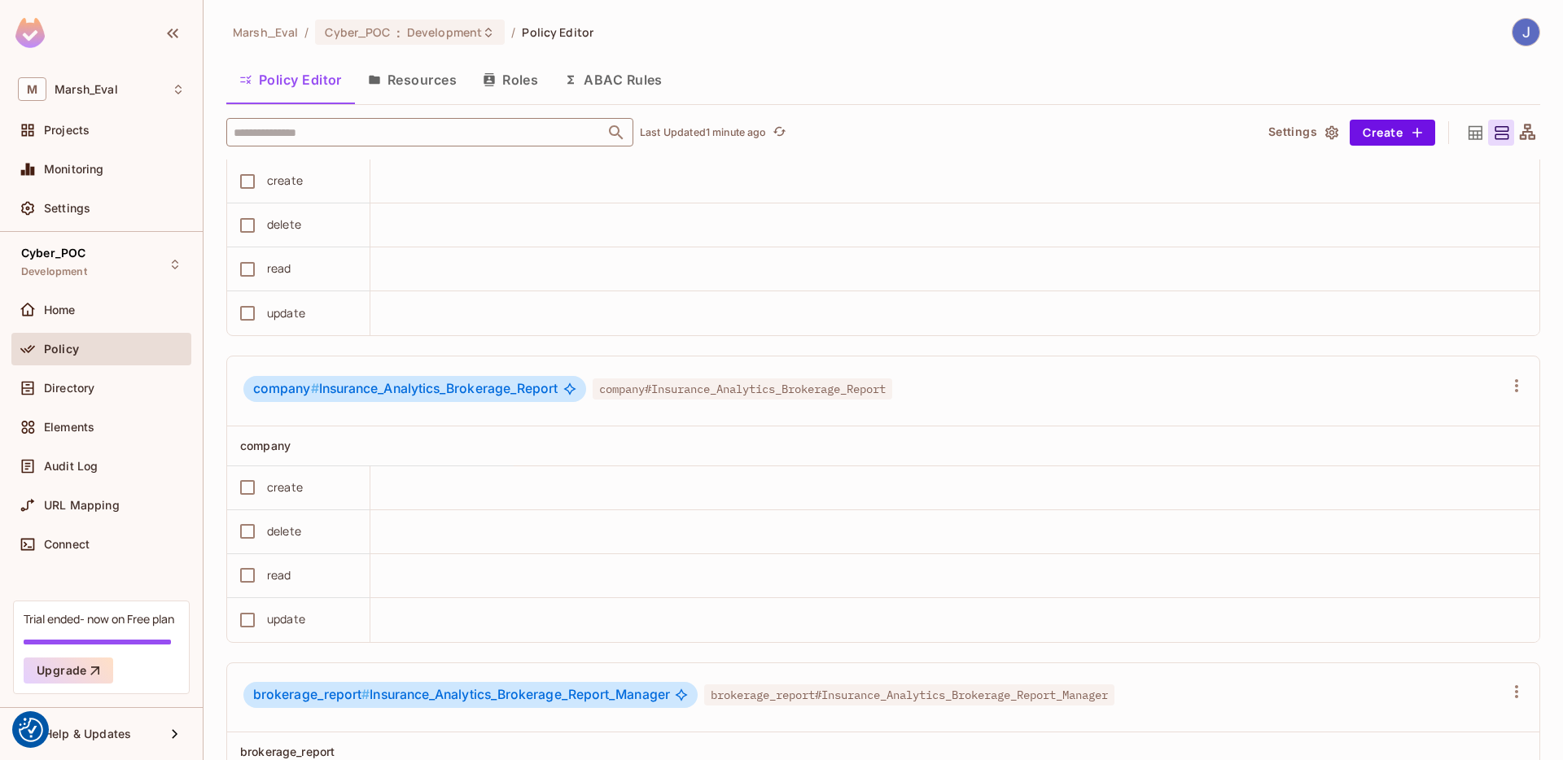
click at [423, 134] on input "text" at bounding box center [416, 132] width 372 height 28
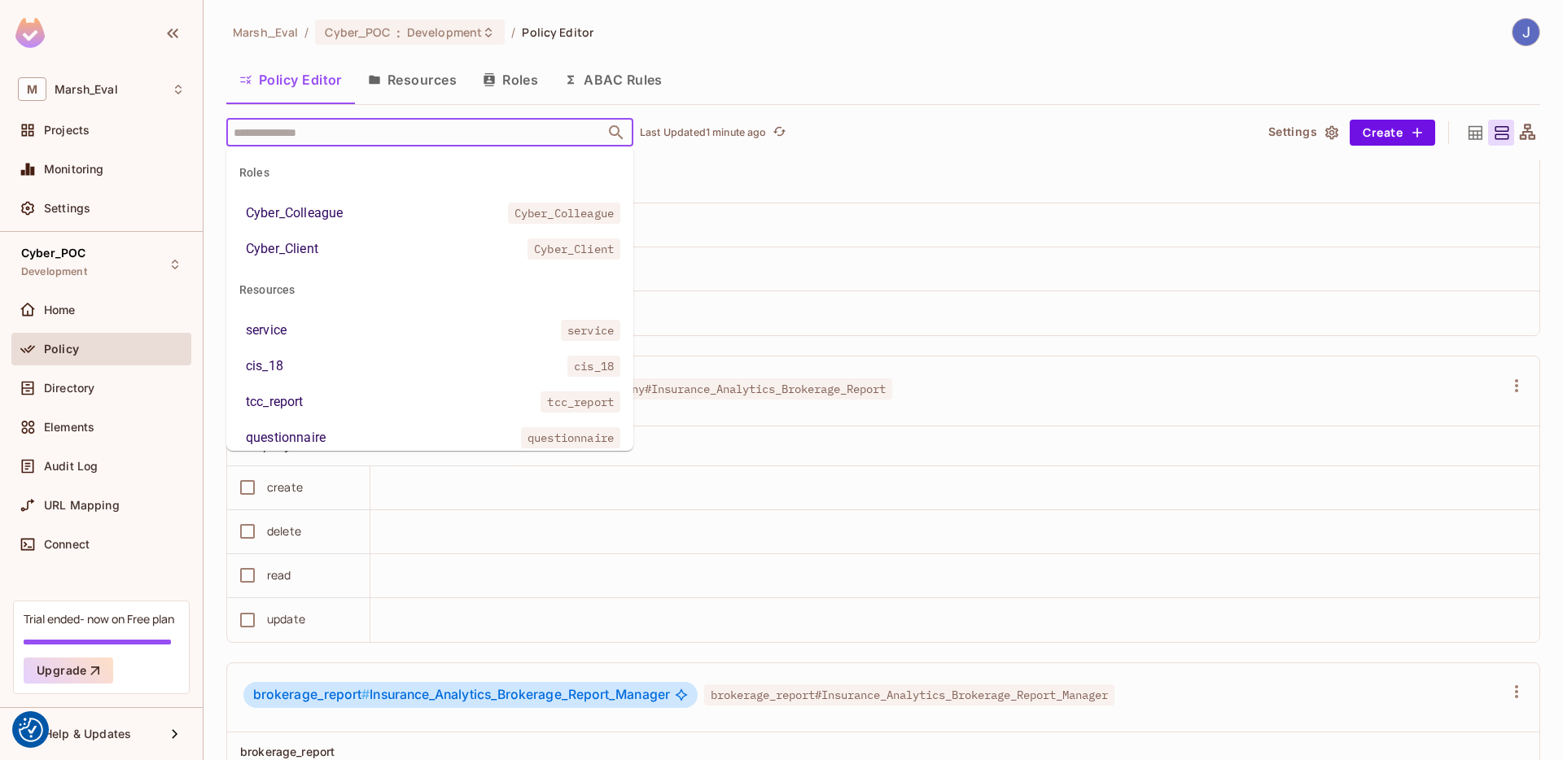
paste input "**********"
type input "**********"
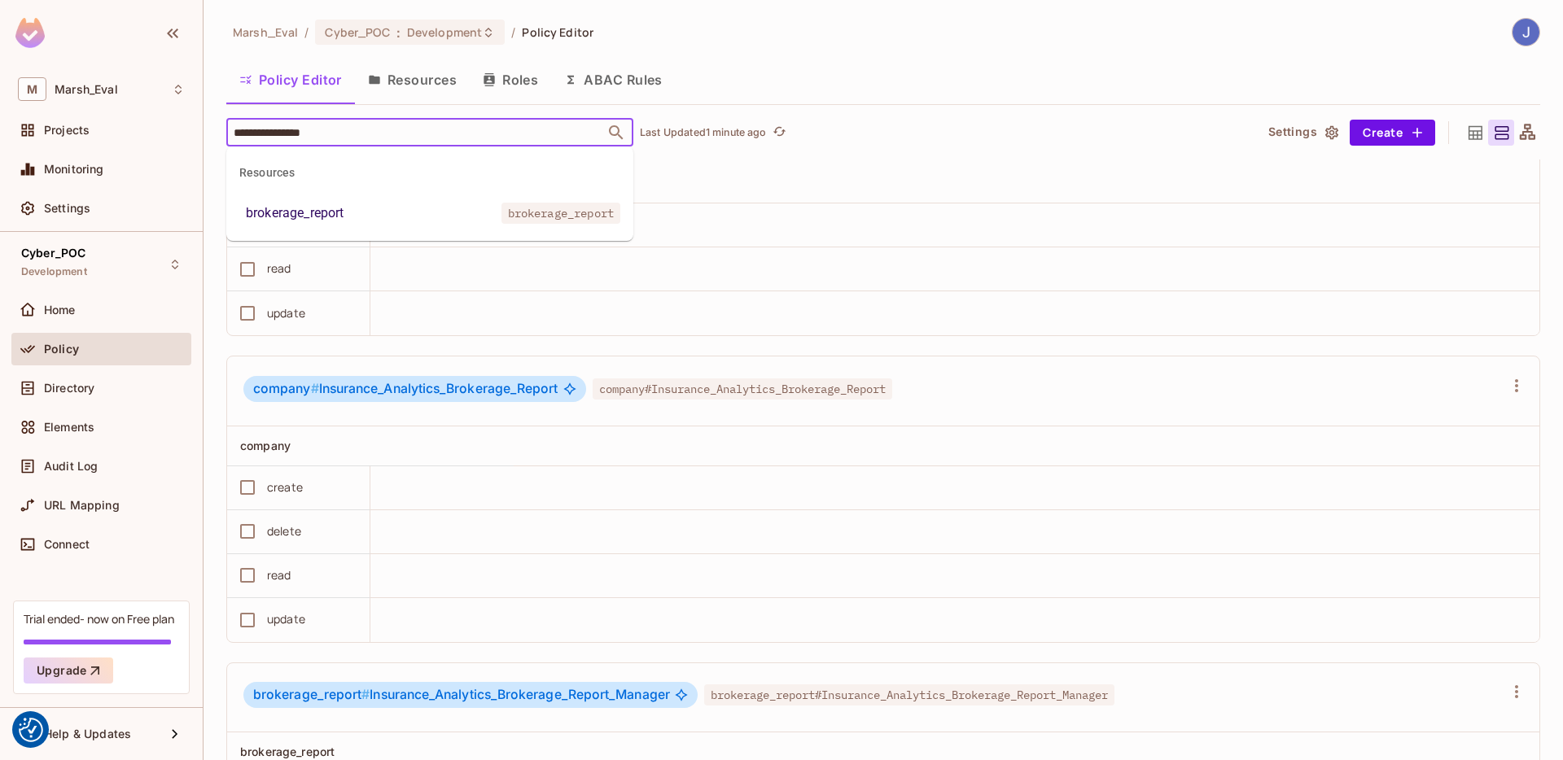
click at [385, 207] on li "brokerage_report brokerage_report" at bounding box center [429, 213] width 407 height 29
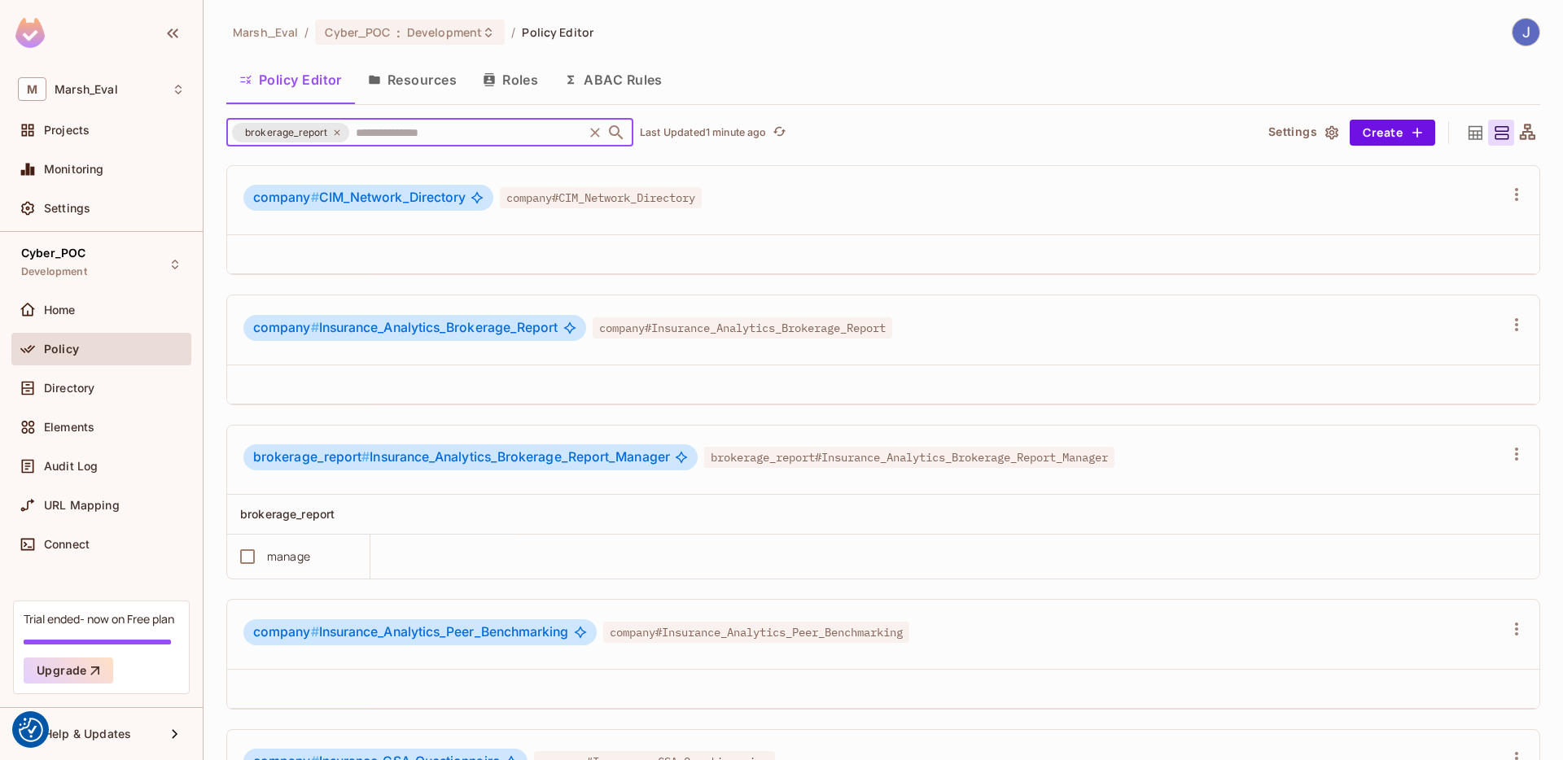
scroll to position [923, 0]
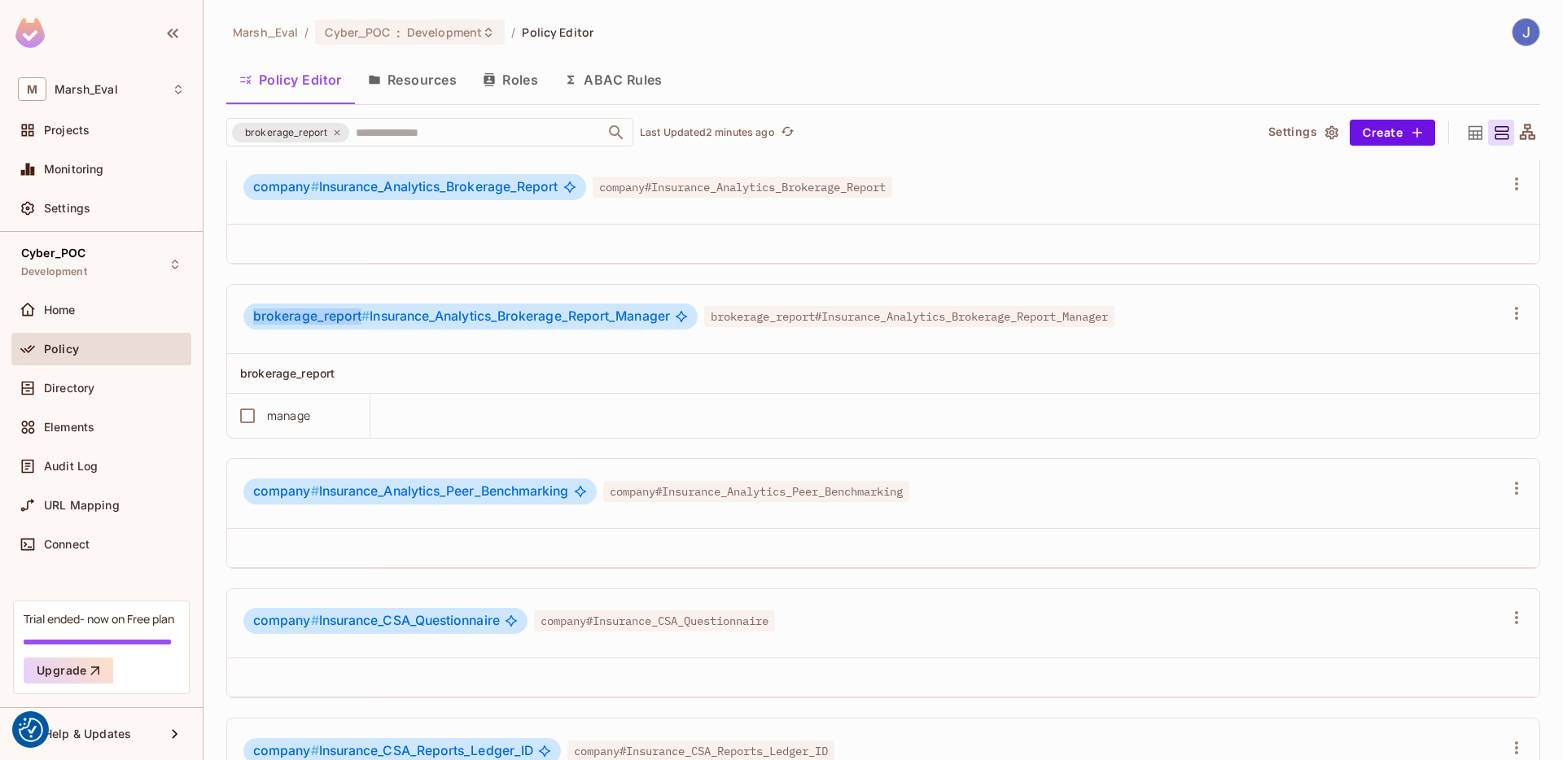
drag, startPoint x: 361, startPoint y: 320, endPoint x: 252, endPoint y: 318, distance: 108.3
click at [253, 318] on span "brokerage_report #" at bounding box center [311, 316] width 116 height 15
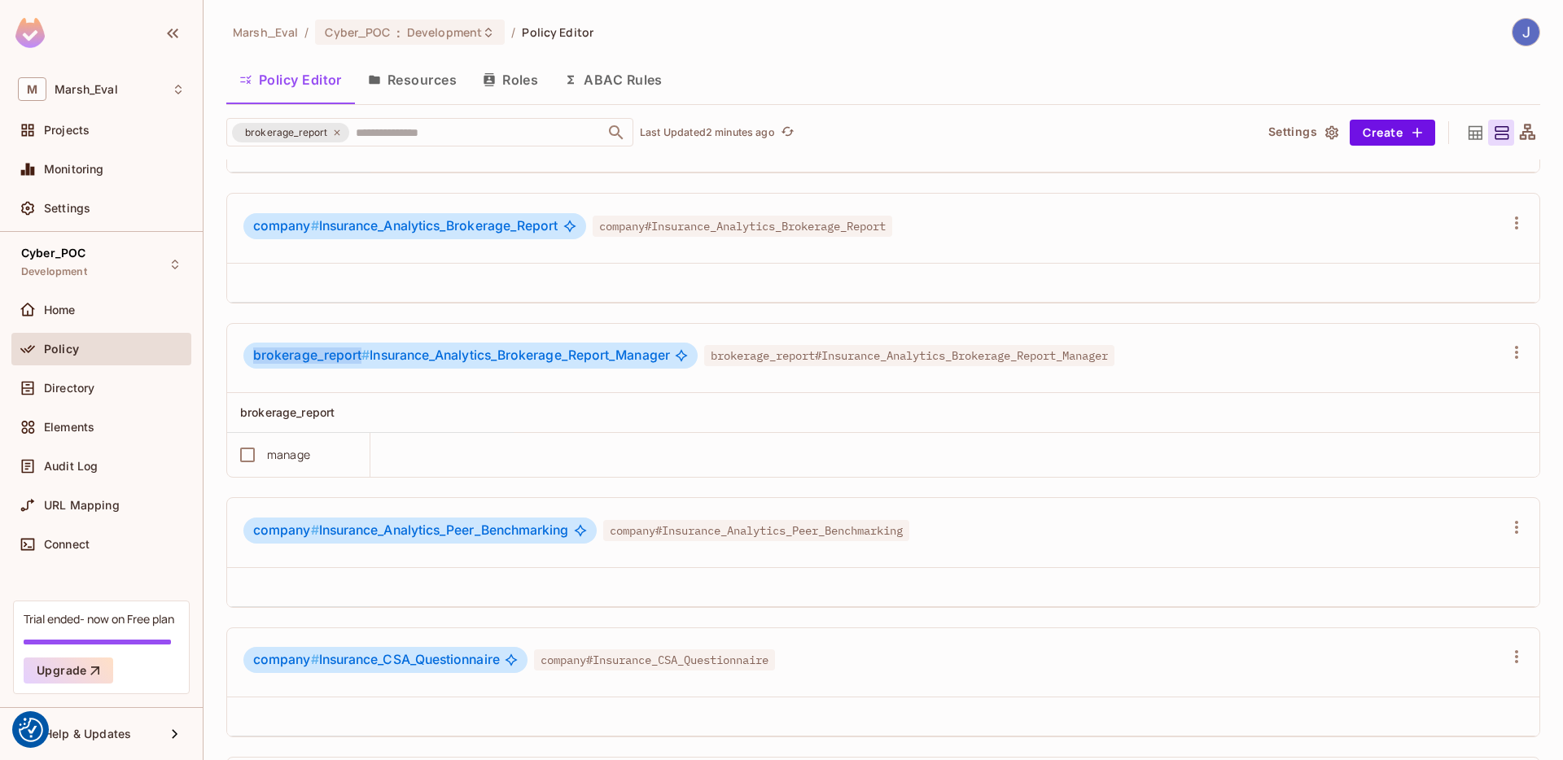
scroll to position [856, 0]
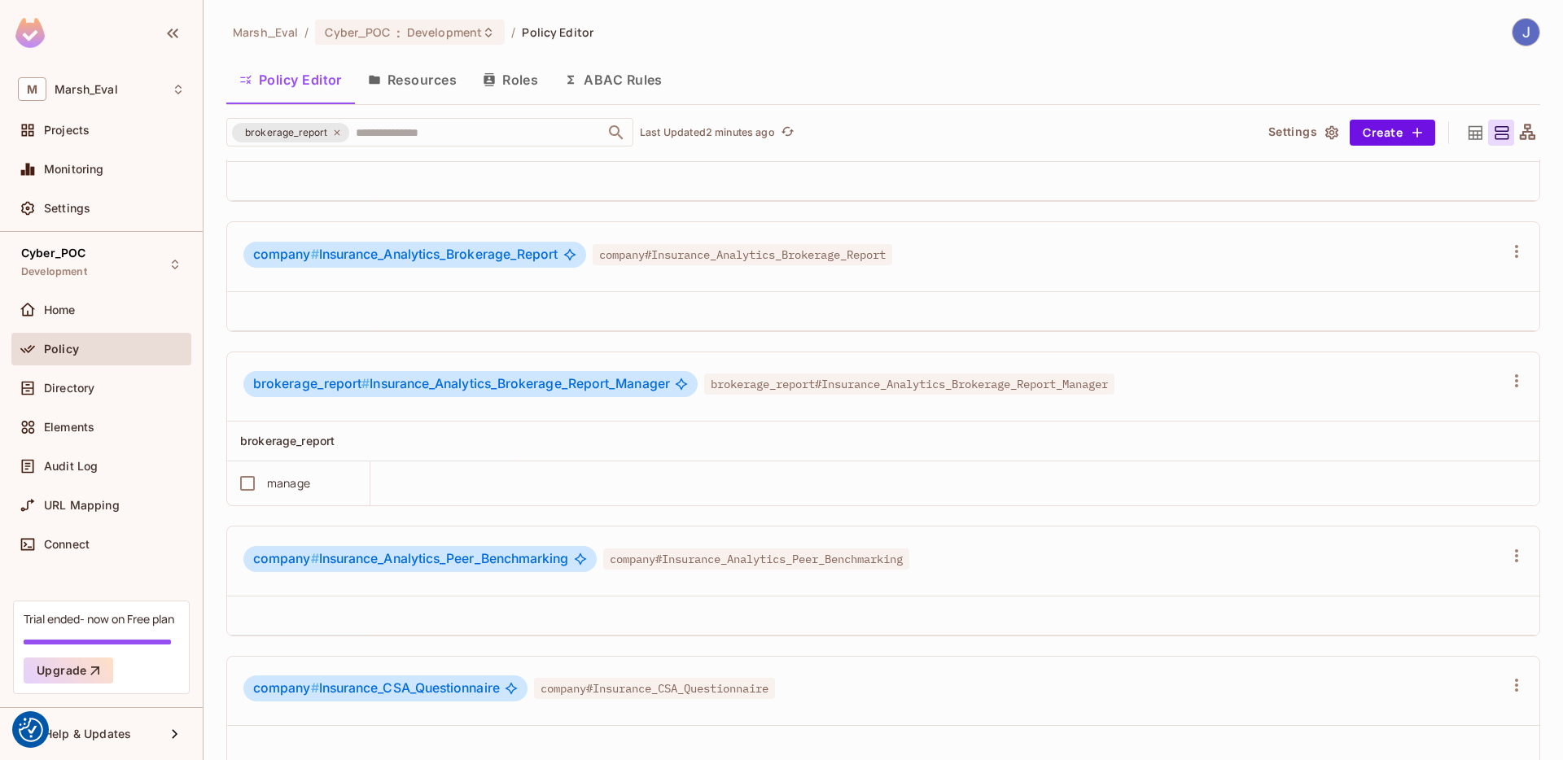
click at [386, 383] on span "brokerage_report # Insurance_Analytics_Brokerage_Report_Manager" at bounding box center [461, 384] width 417 height 16
drag, startPoint x: 256, startPoint y: 385, endPoint x: 357, endPoint y: 385, distance: 101.8
click at [357, 385] on span "brokerage_report #" at bounding box center [311, 383] width 116 height 15
drag, startPoint x: 366, startPoint y: 386, endPoint x: 672, endPoint y: 386, distance: 306.1
click at [670, 386] on span "brokerage_report # Insurance_Analytics_Brokerage_Report_Manager" at bounding box center [461, 384] width 417 height 16
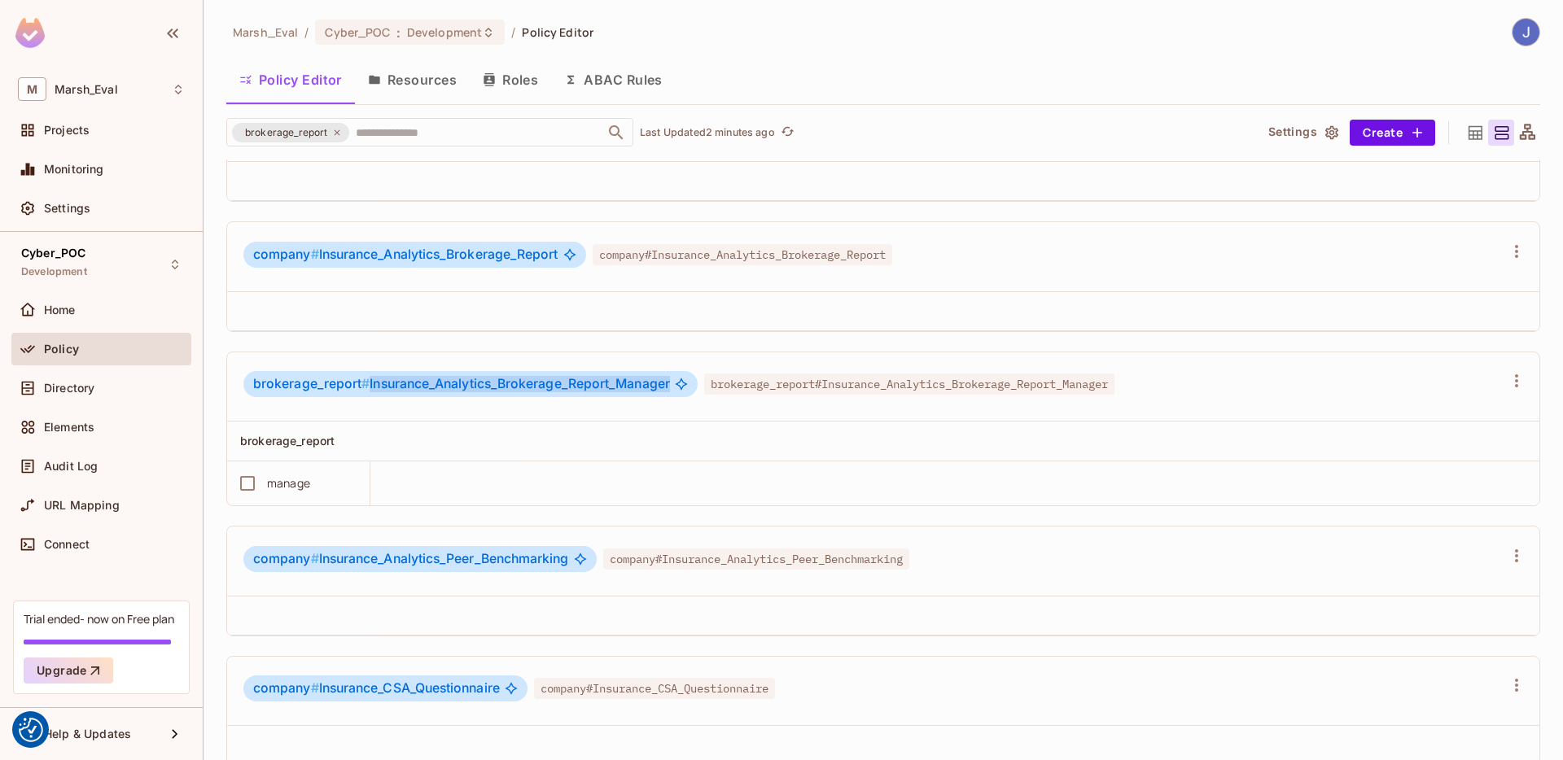
click at [670, 386] on span "brokerage_report # Insurance_Analytics_Brokerage_Report_Manager" at bounding box center [461, 384] width 417 height 16
click at [367, 383] on span "#" at bounding box center [366, 383] width 8 height 15
drag, startPoint x: 369, startPoint y: 384, endPoint x: 673, endPoint y: 383, distance: 303.7
click at [673, 383] on div "brokerage_report # Insurance_Analytics_Brokerage_Report_Manager" at bounding box center [470, 384] width 454 height 26
click at [365, 383] on span "#" at bounding box center [366, 383] width 8 height 15
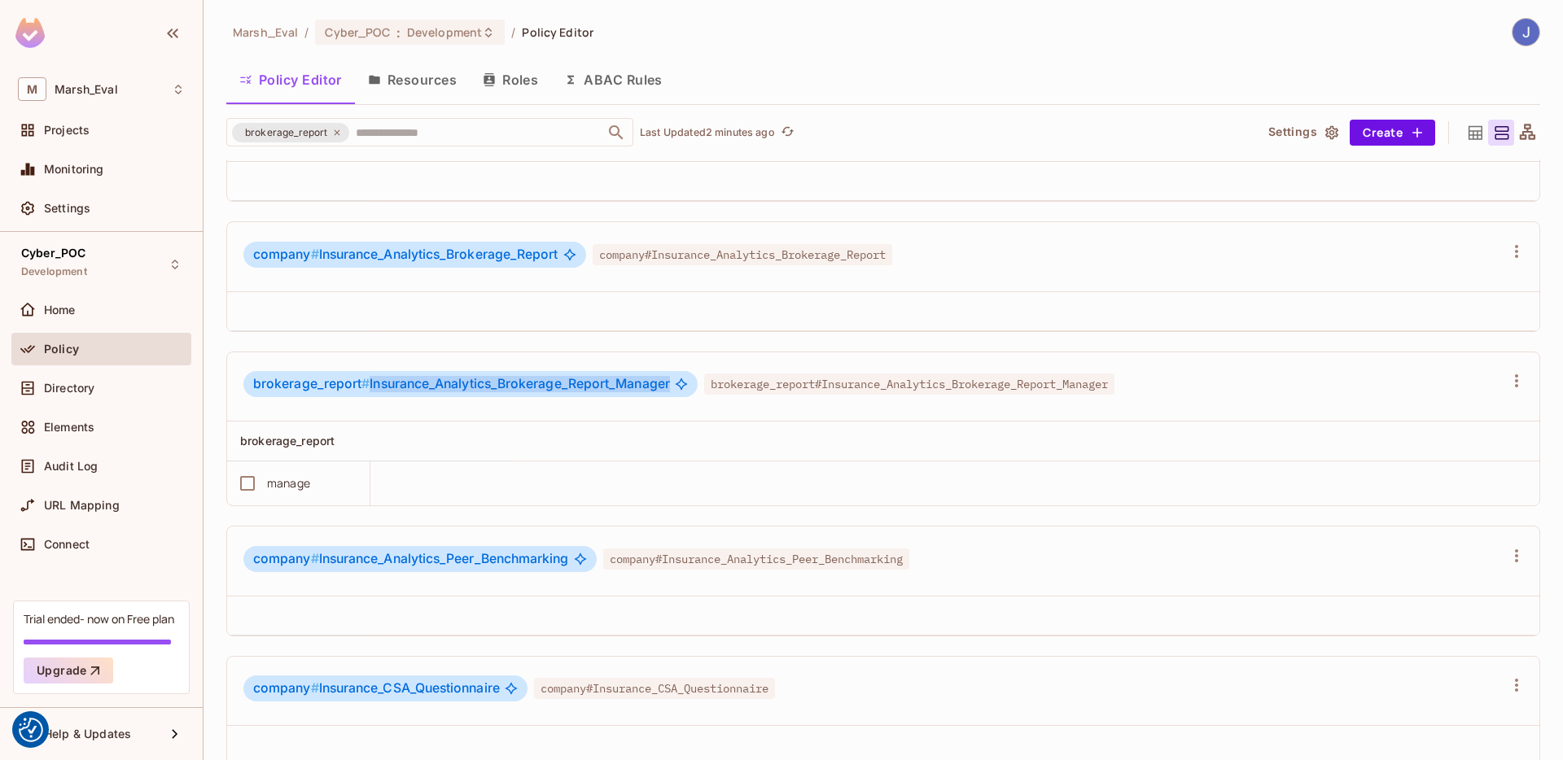
drag, startPoint x: 367, startPoint y: 384, endPoint x: 692, endPoint y: 381, distance: 324.9
click at [692, 381] on div "brokerage_report # Insurance_Analytics_Brokerage_Report_Manager" at bounding box center [470, 384] width 454 height 26
drag, startPoint x: 260, startPoint y: 379, endPoint x: 708, endPoint y: 378, distance: 447.8
click at [708, 378] on div "brokerage_report # Insurance_Analytics_Brokerage_Report_Manager brokerage_repor…" at bounding box center [678, 386] width 871 height 31
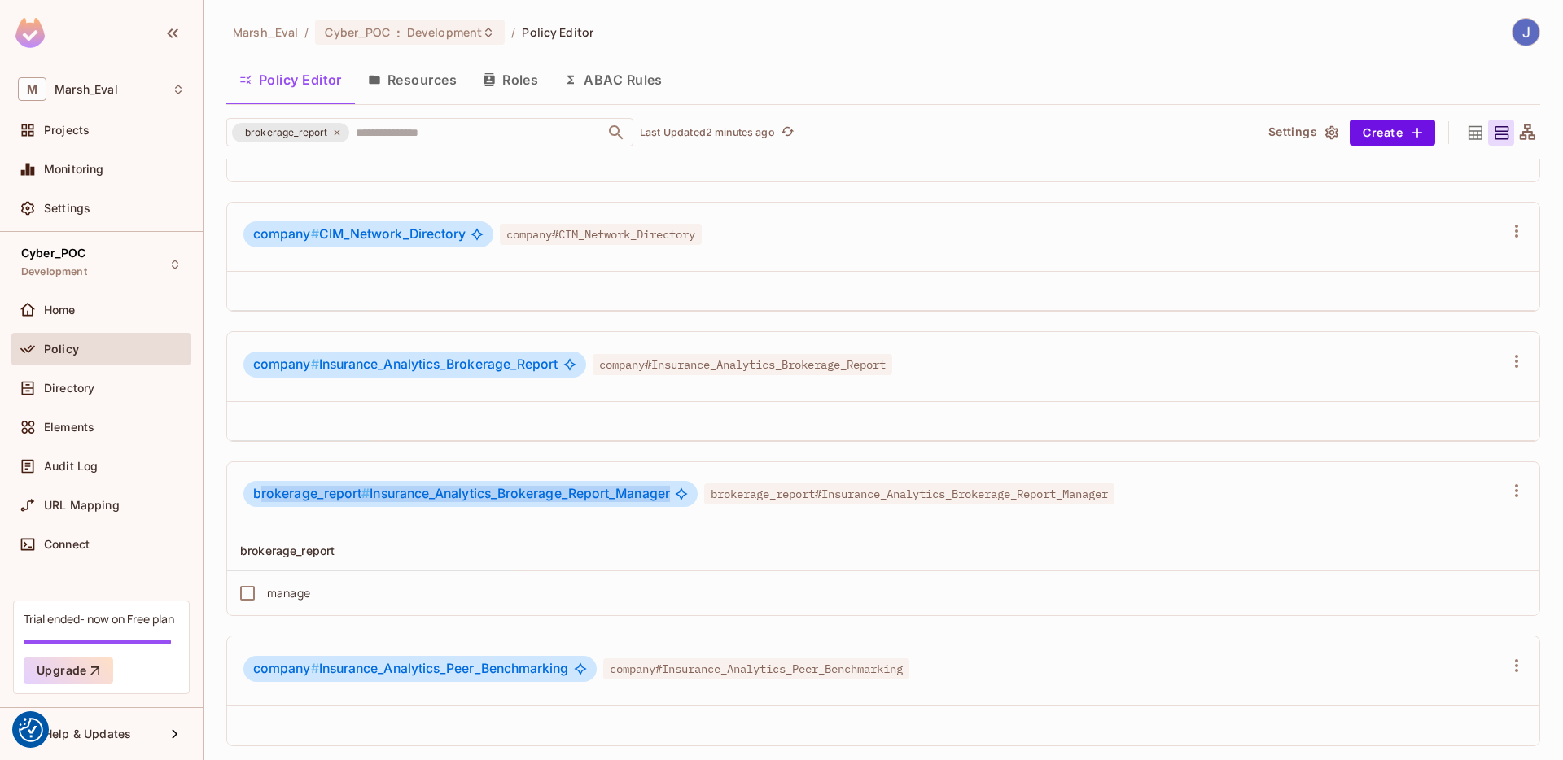
scroll to position [962, 0]
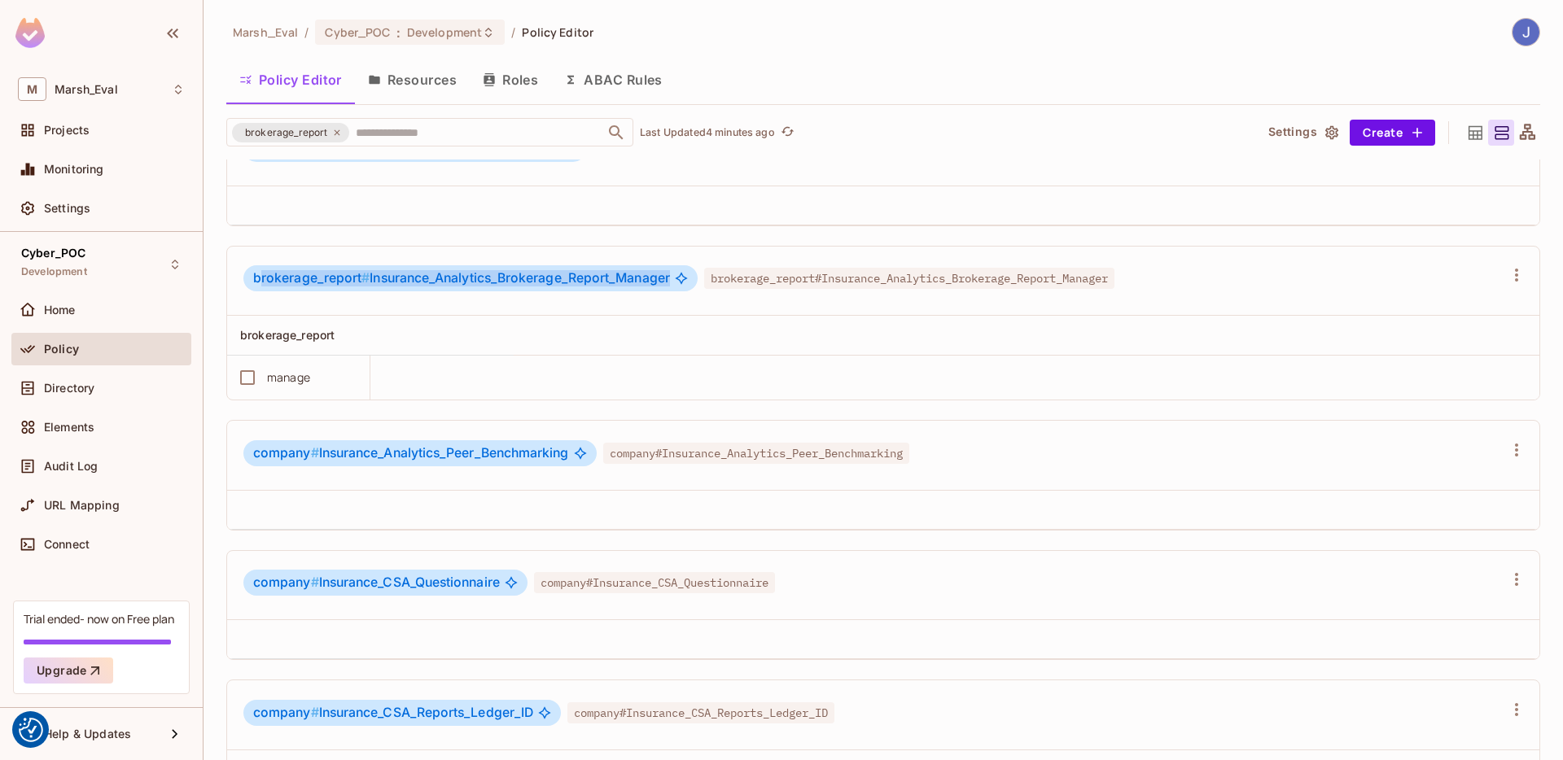
click at [1470, 135] on icon at bounding box center [1476, 133] width 20 height 20
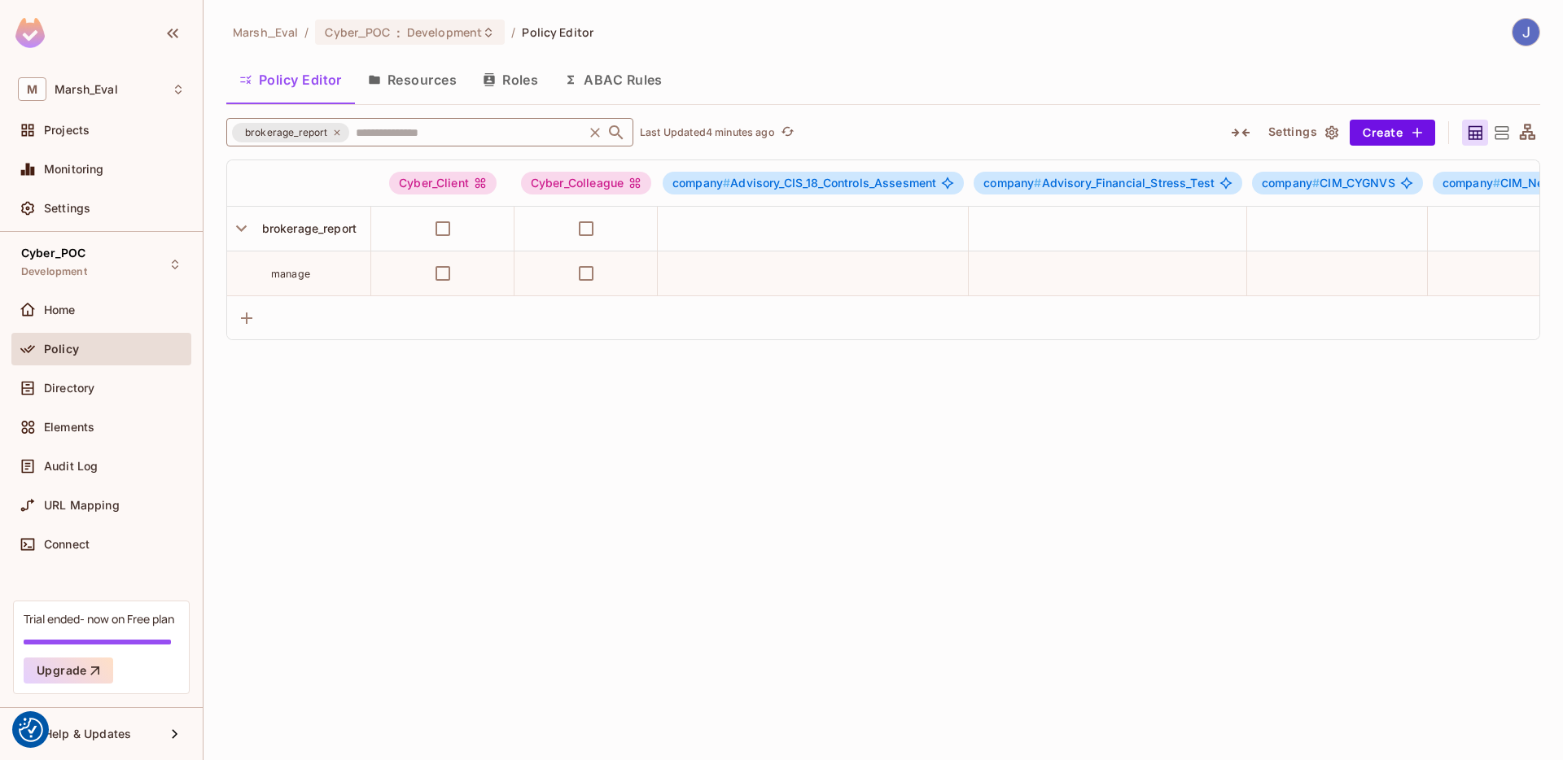
click at [343, 132] on div "brokerage_report" at bounding box center [290, 133] width 117 height 20
click at [338, 133] on icon at bounding box center [337, 133] width 10 height 10
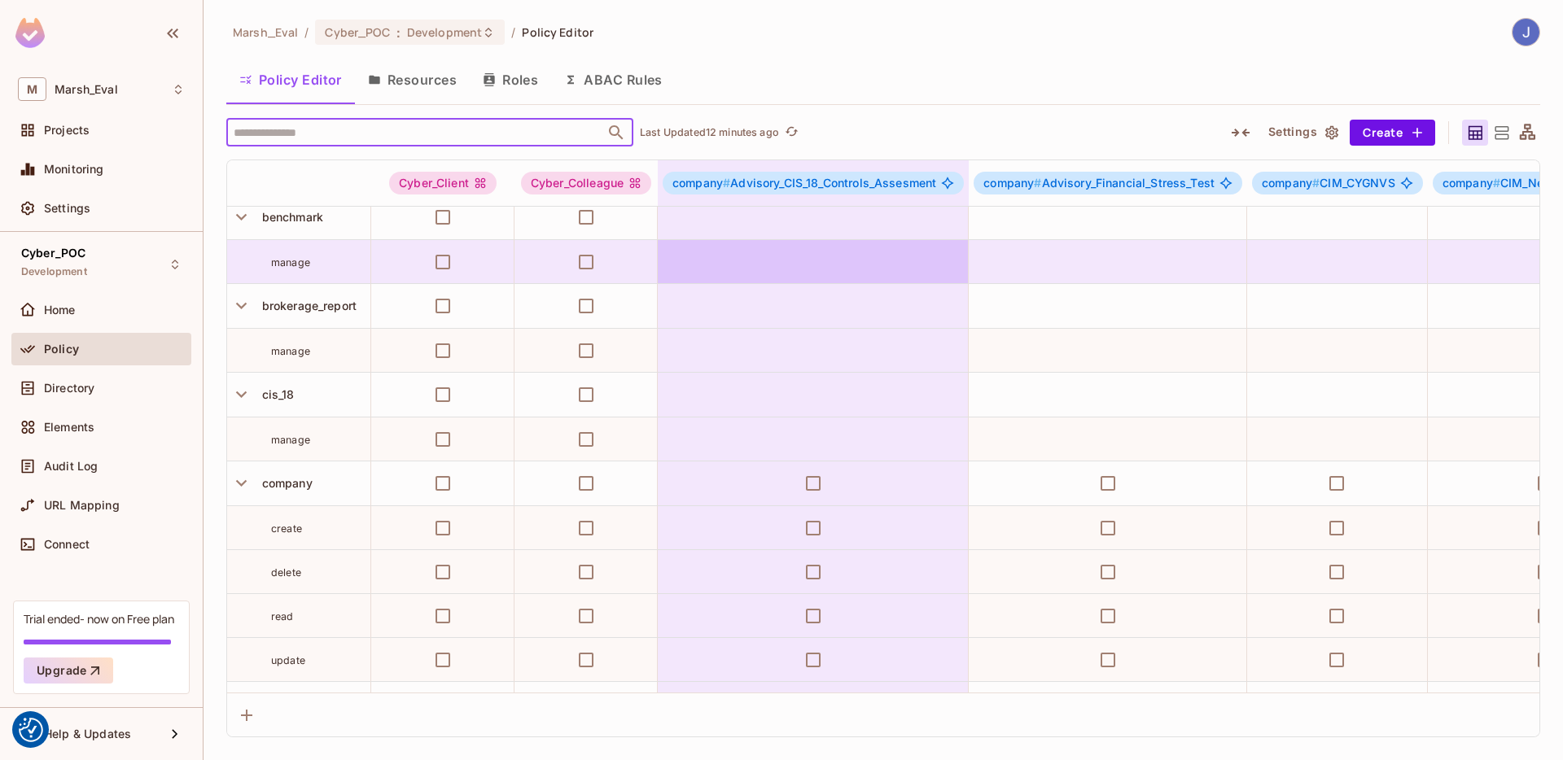
scroll to position [102, 0]
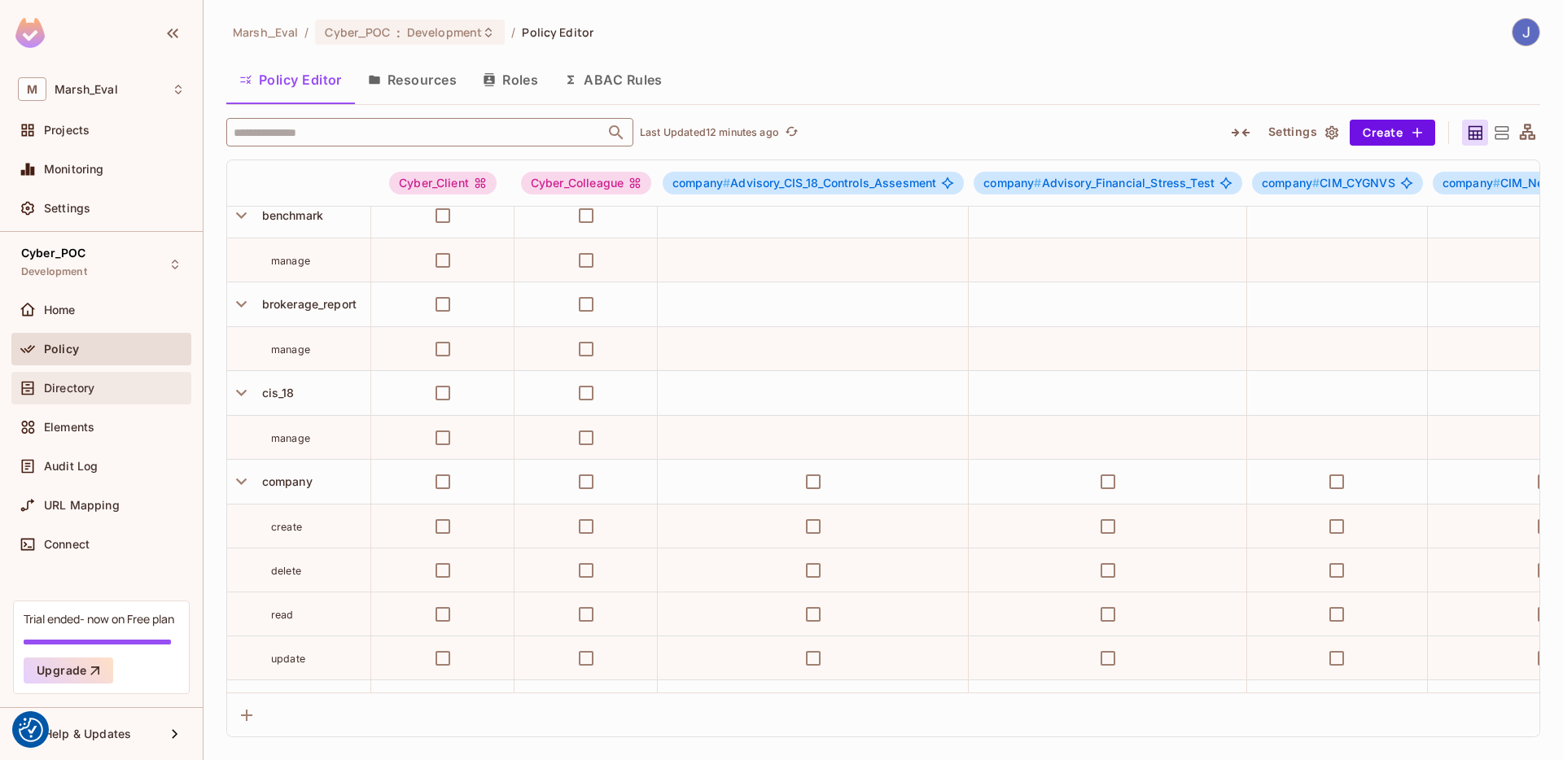
click at [44, 401] on div "Directory" at bounding box center [101, 388] width 180 height 33
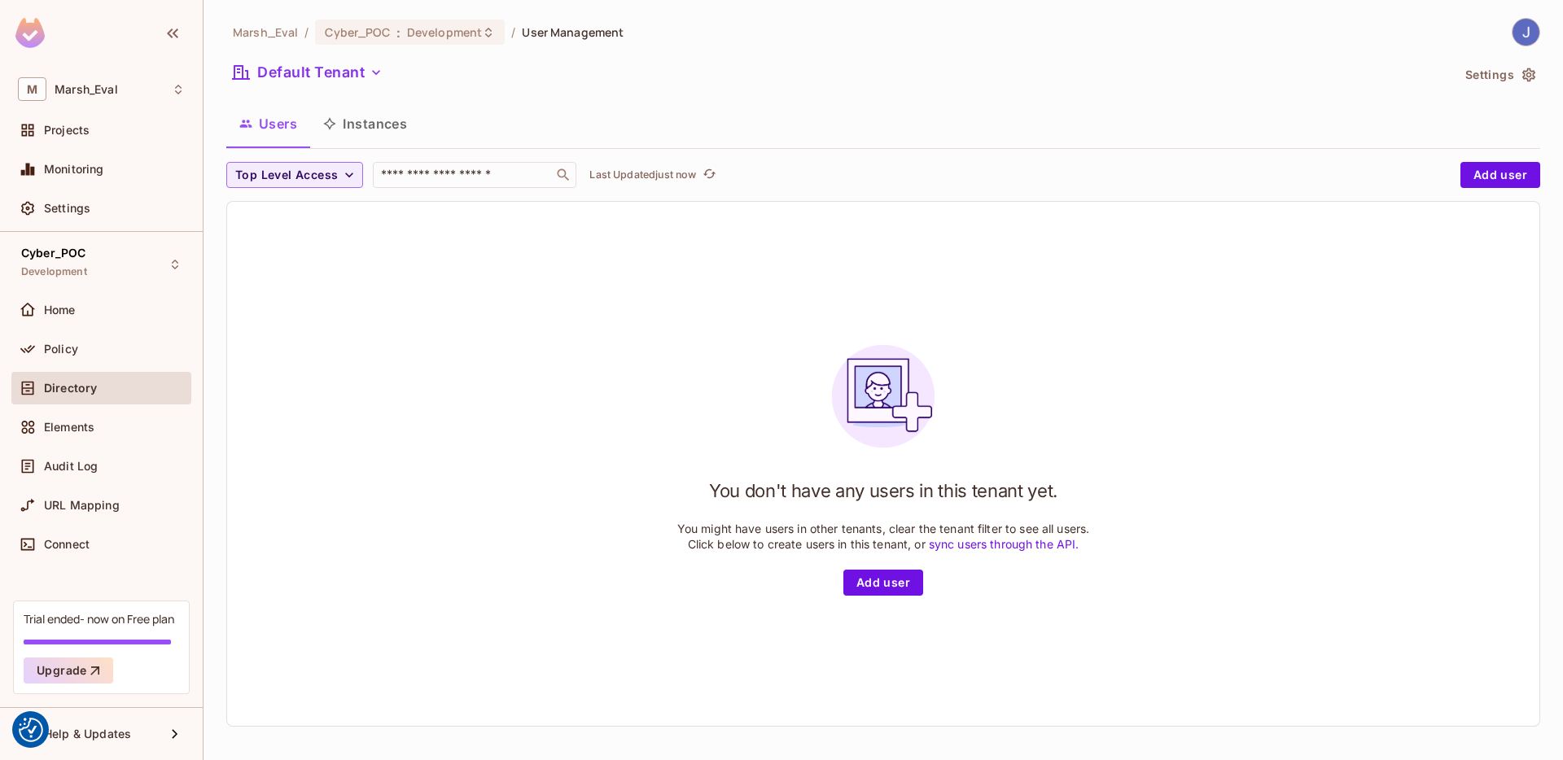
scroll to position [2, 0]
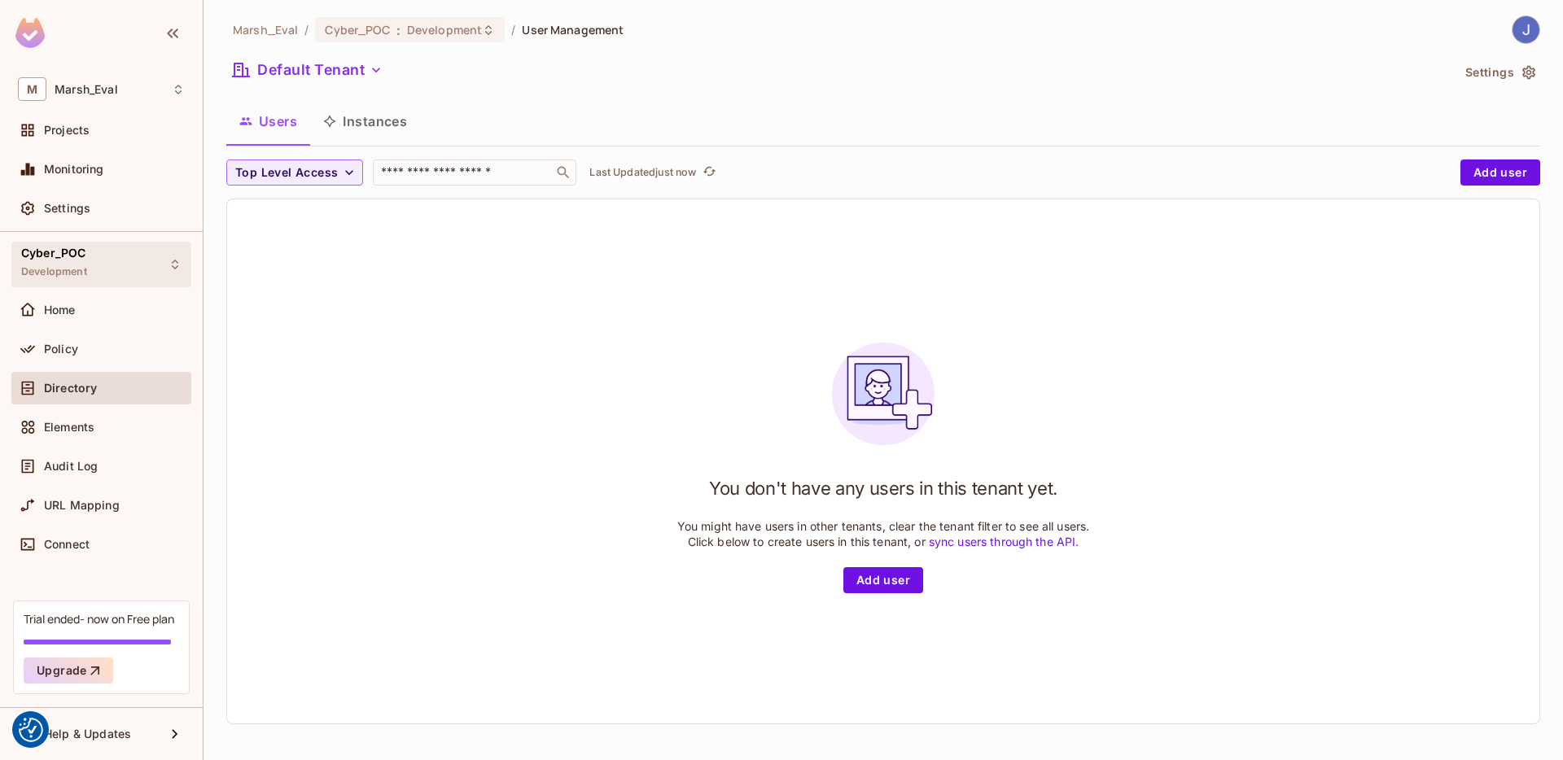
click at [144, 248] on div "Cyber_POC Development" at bounding box center [101, 264] width 180 height 45
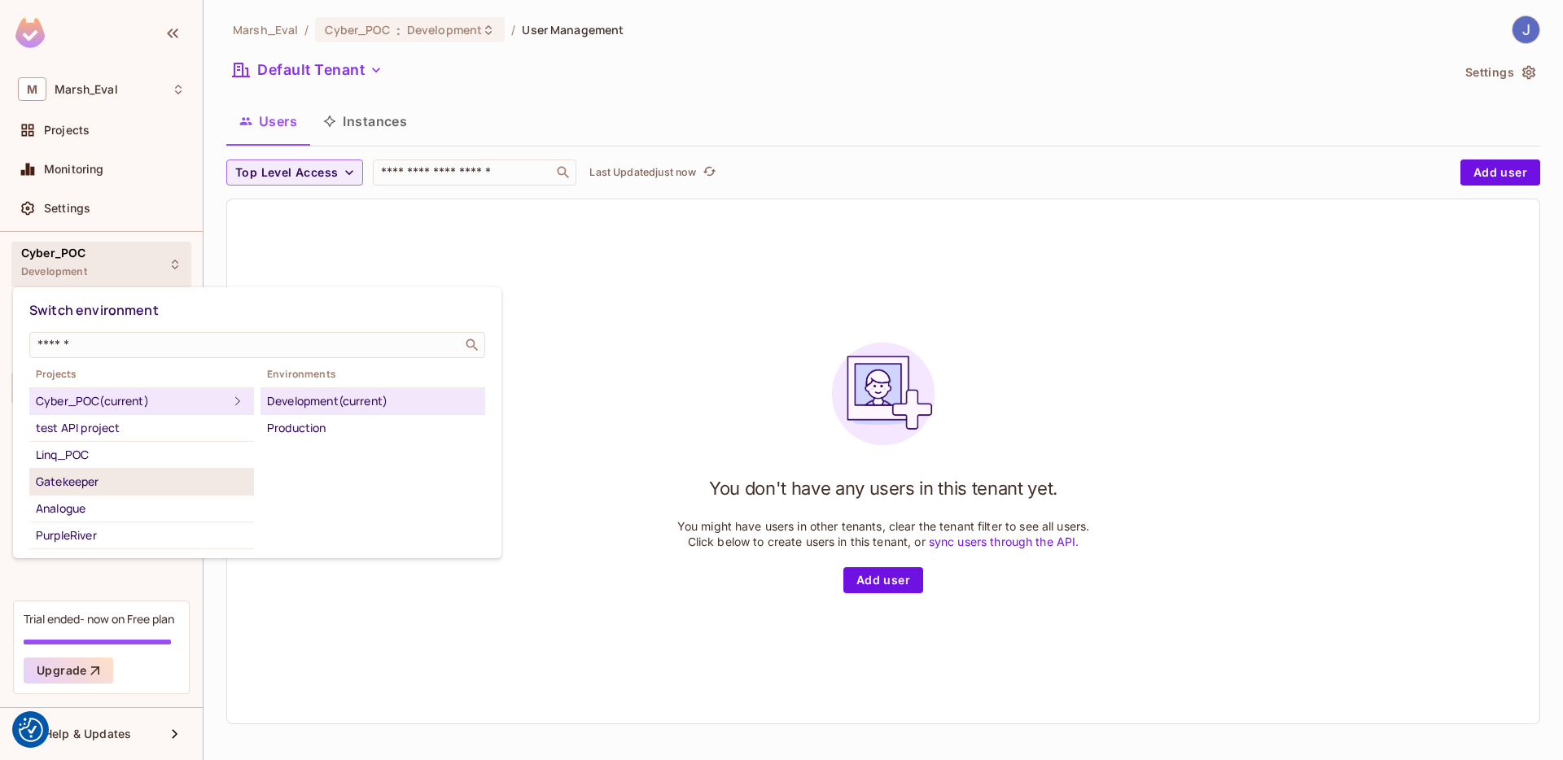
click at [99, 472] on div "Gatekeeper" at bounding box center [142, 482] width 212 height 20
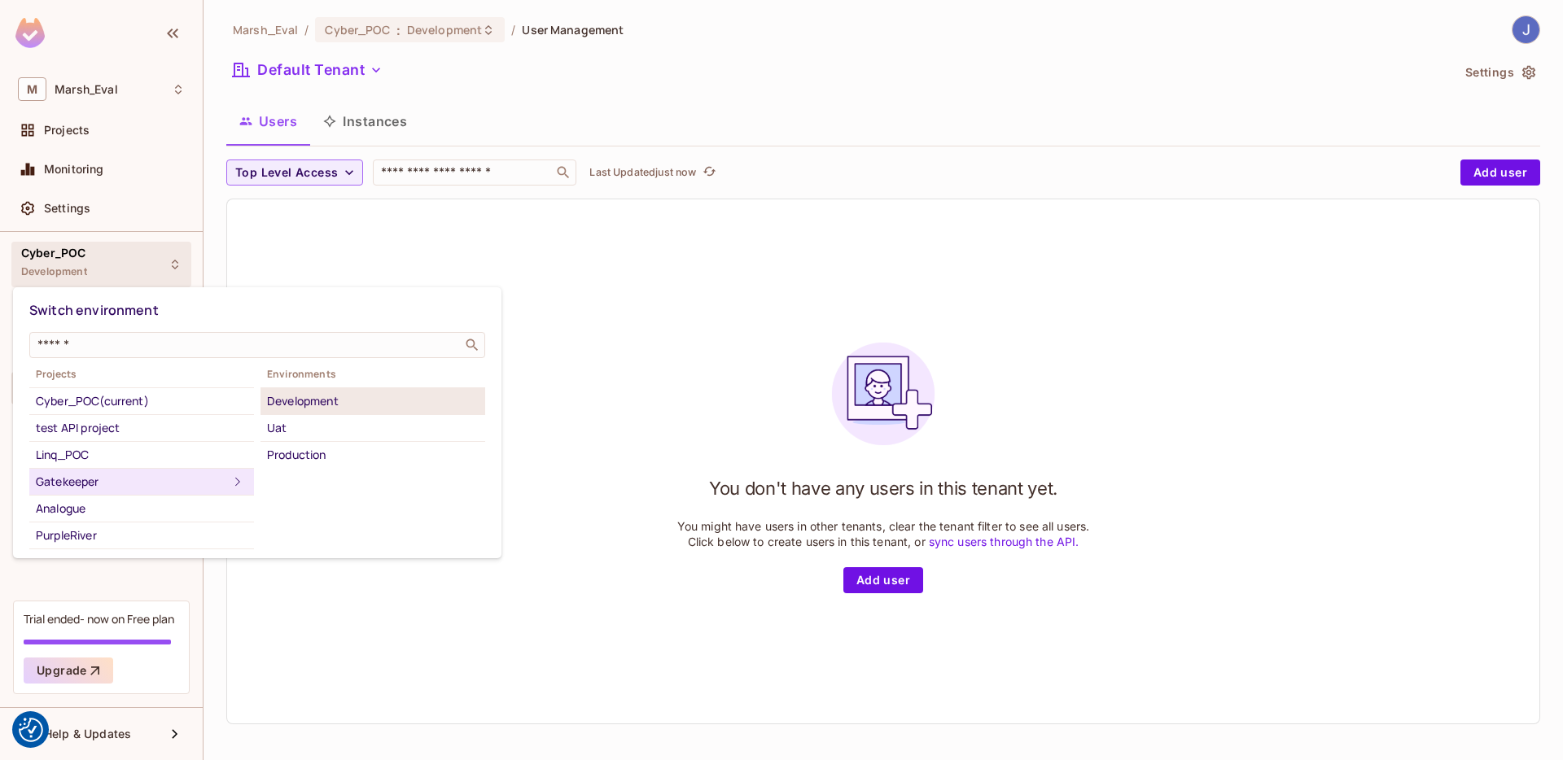
click at [294, 397] on div "Development" at bounding box center [373, 402] width 212 height 20
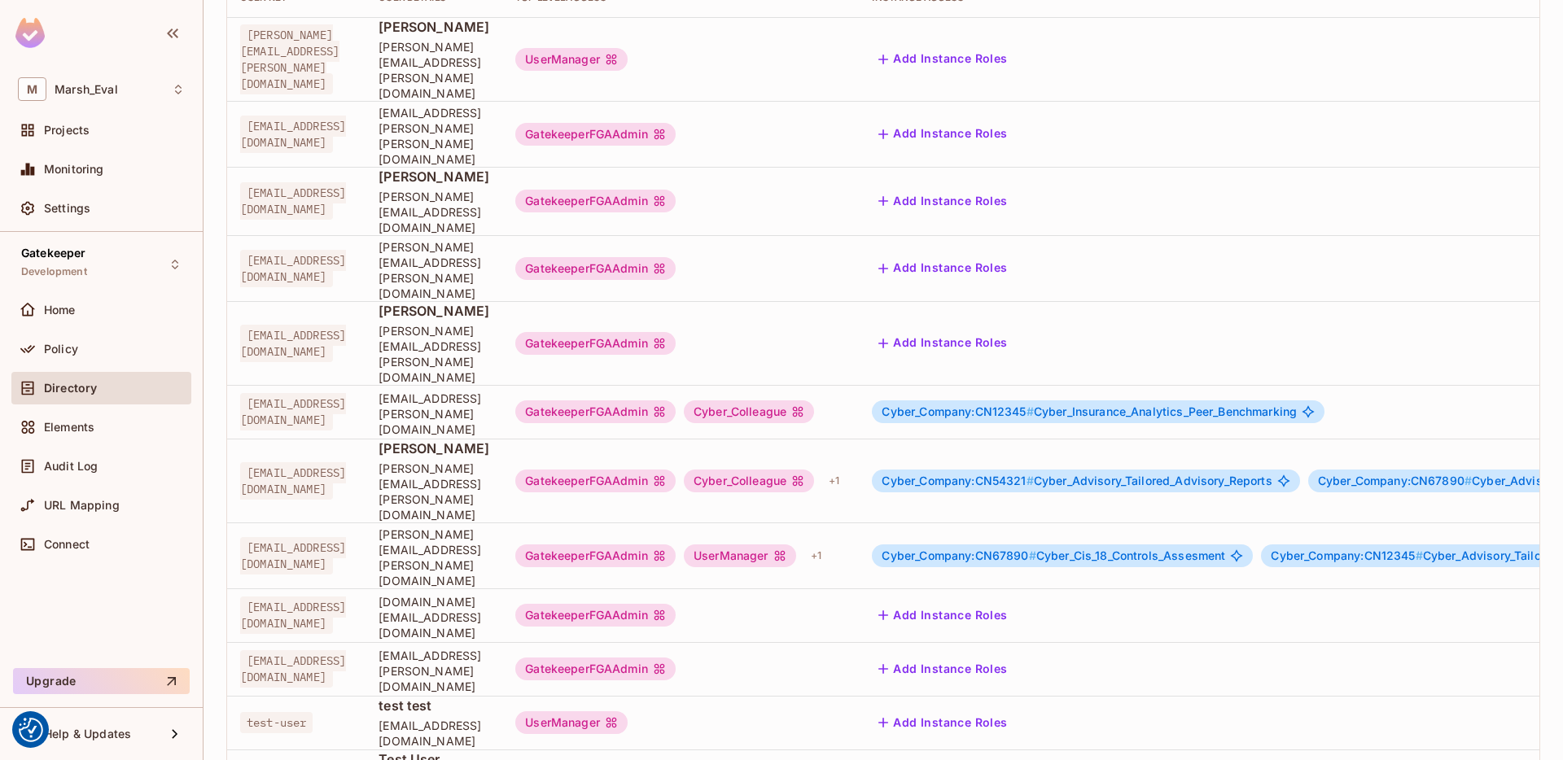
scroll to position [0, 388]
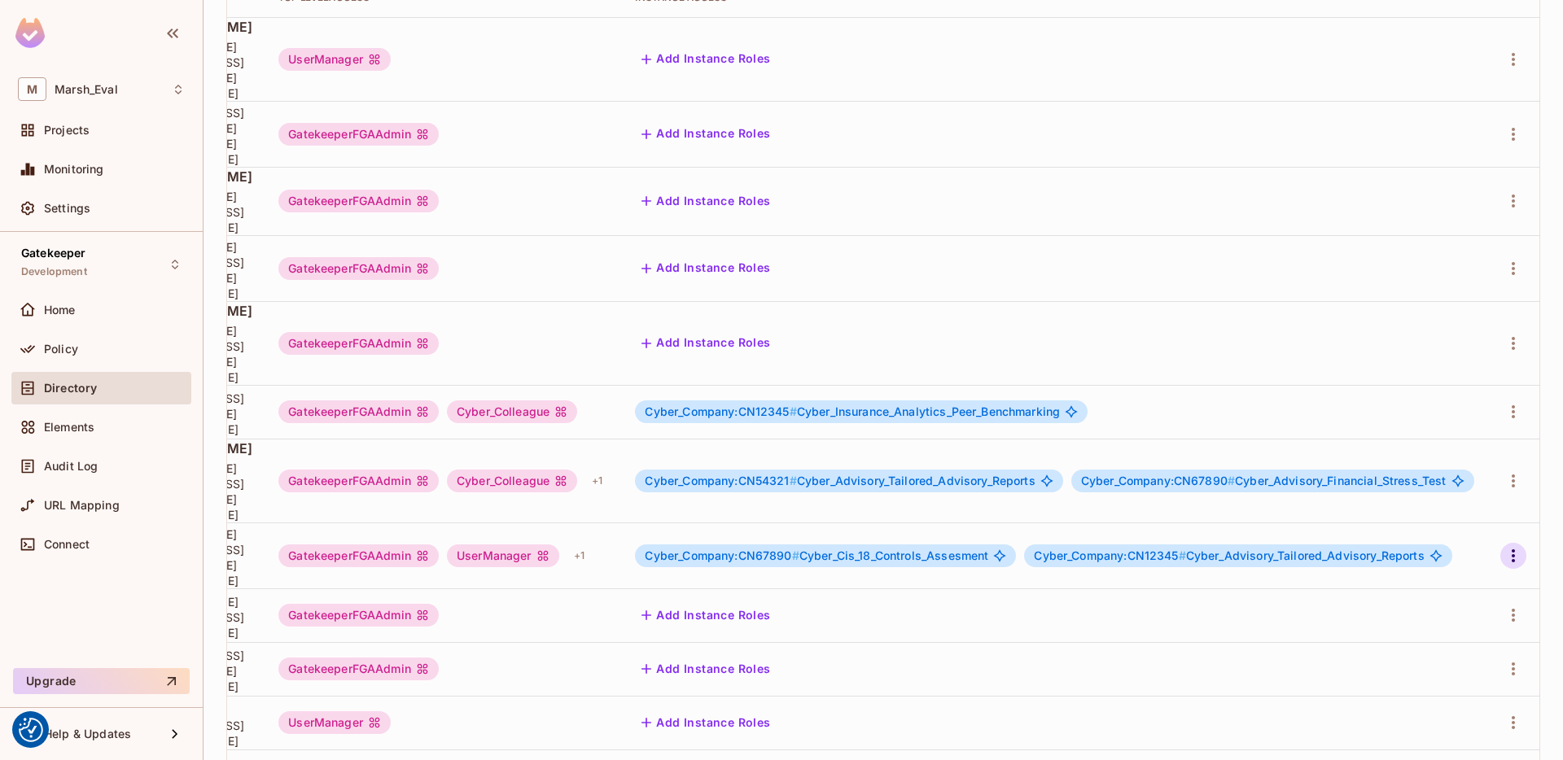
click at [1509, 546] on icon "button" at bounding box center [1514, 556] width 20 height 20
click at [1432, 481] on span "Edit Attributes" at bounding box center [1445, 493] width 90 height 26
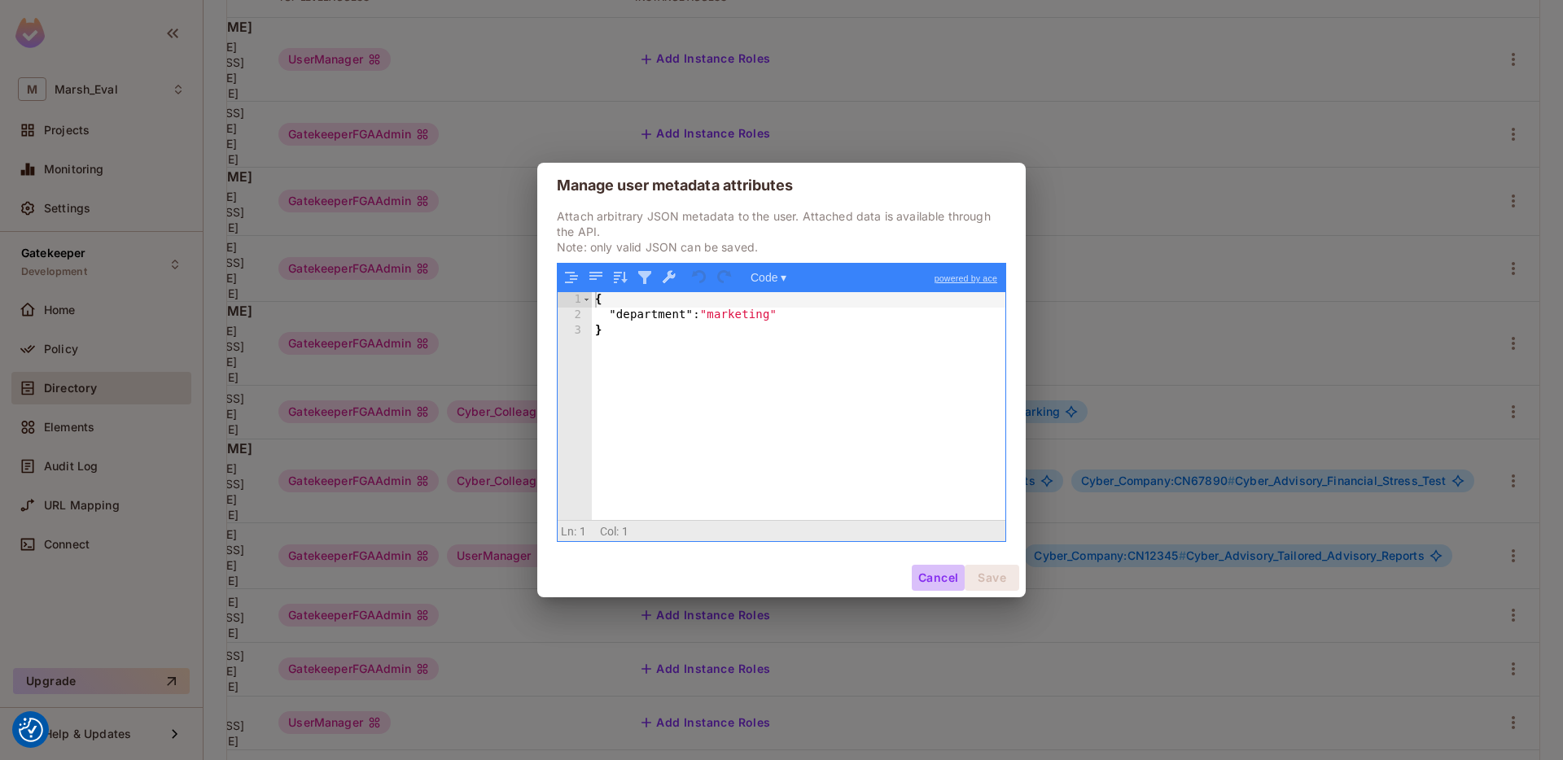
click at [917, 577] on button "Cancel" at bounding box center [938, 578] width 53 height 26
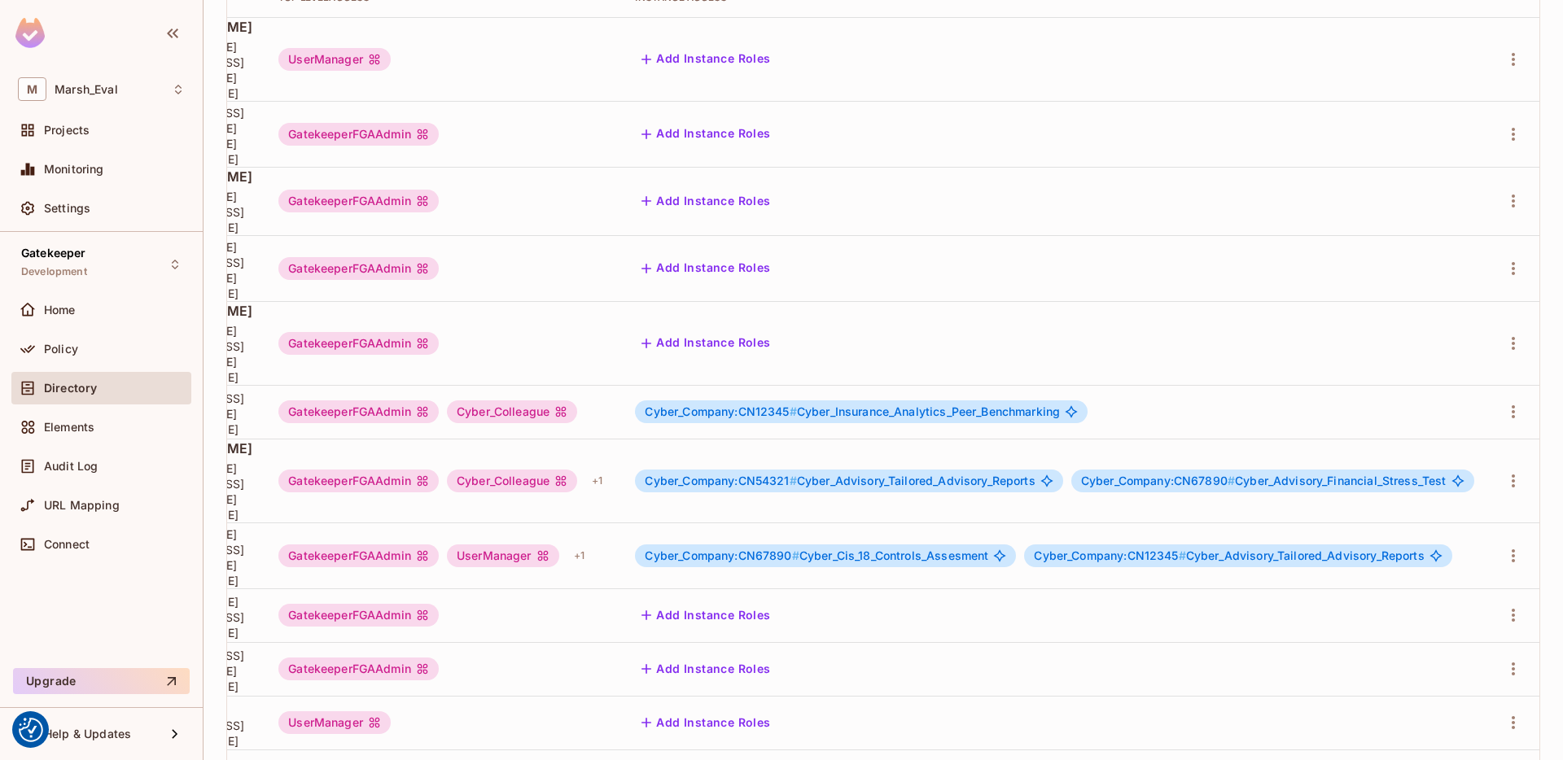
scroll to position [0, 373]
click at [1521, 402] on icon "button" at bounding box center [1514, 412] width 20 height 20
click at [1444, 390] on div "Edit Attributes" at bounding box center [1460, 386] width 81 height 16
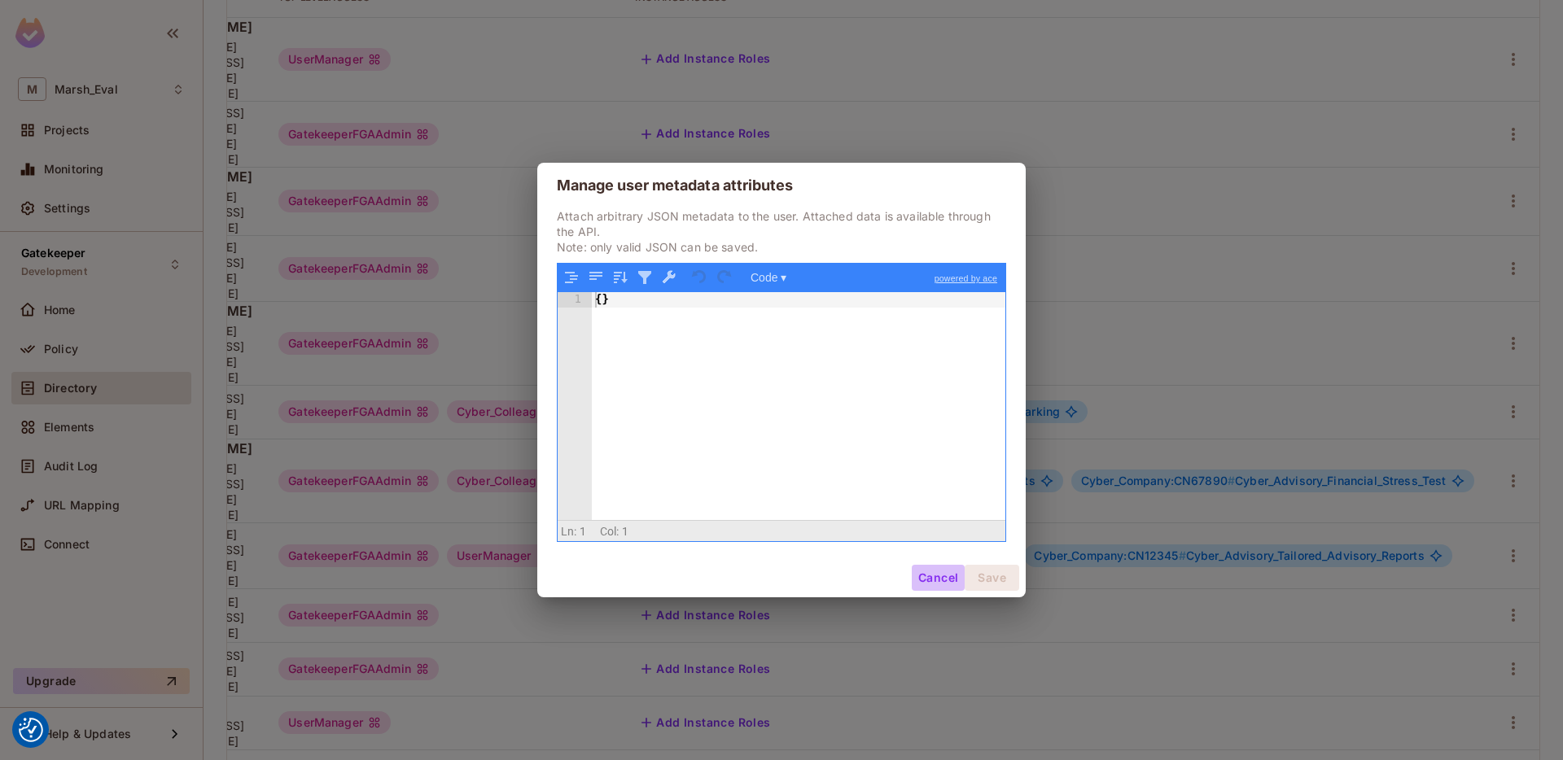
click at [912, 581] on button "Cancel" at bounding box center [938, 578] width 53 height 26
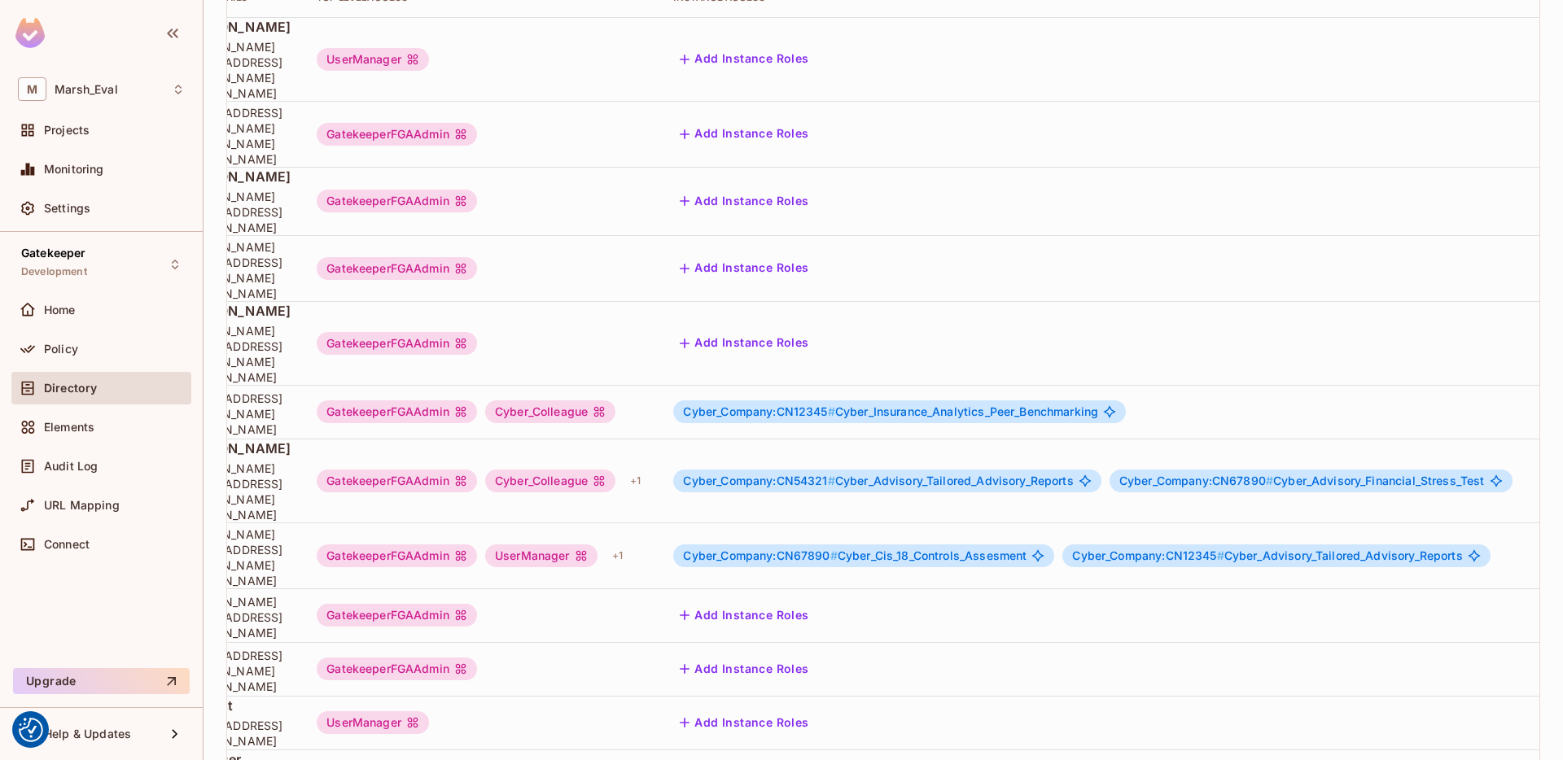
scroll to position [0, 388]
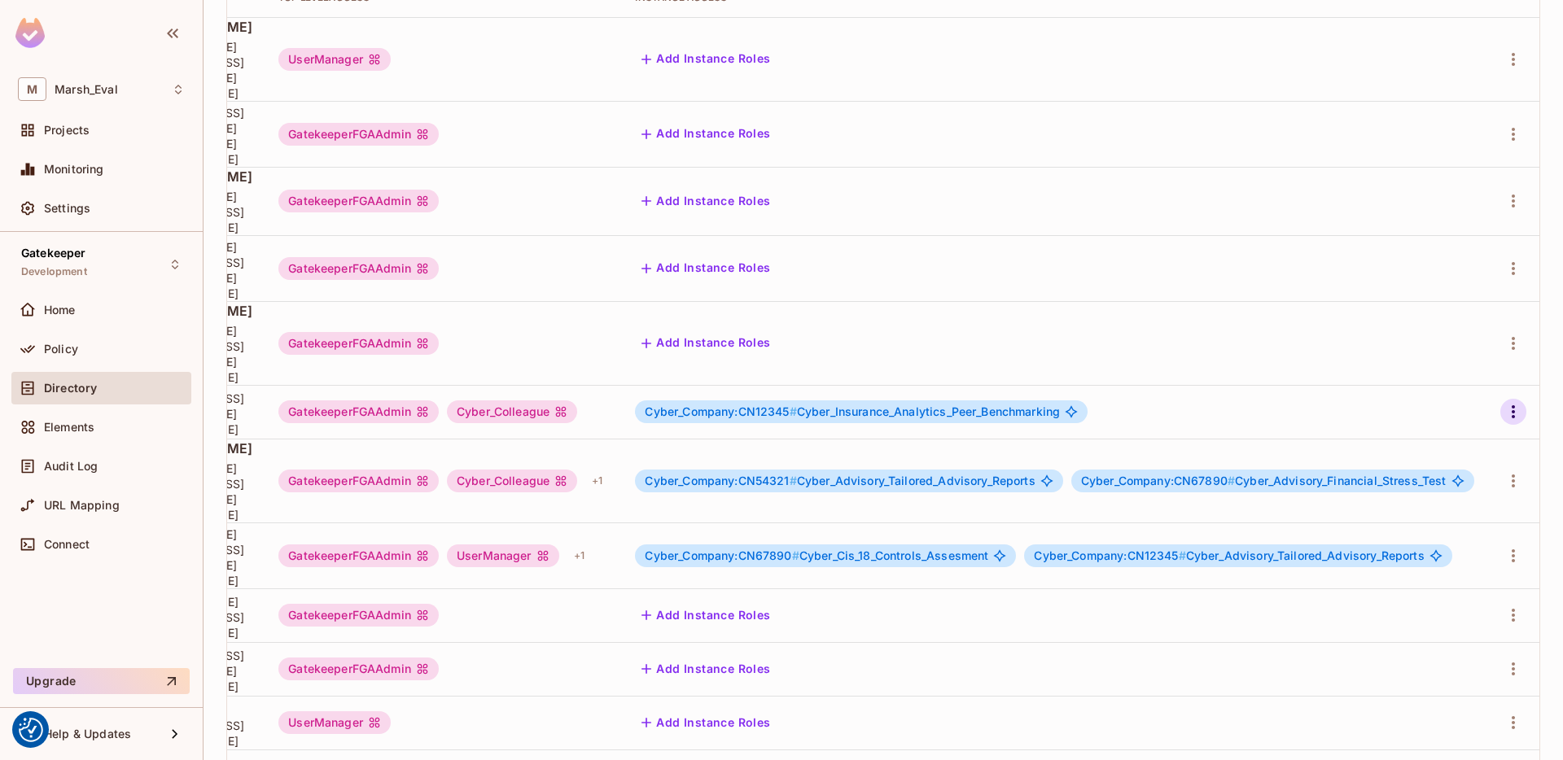
click at [1504, 402] on icon "button" at bounding box center [1514, 412] width 20 height 20
click at [1413, 382] on div "Edit Attributes" at bounding box center [1444, 386] width 81 height 16
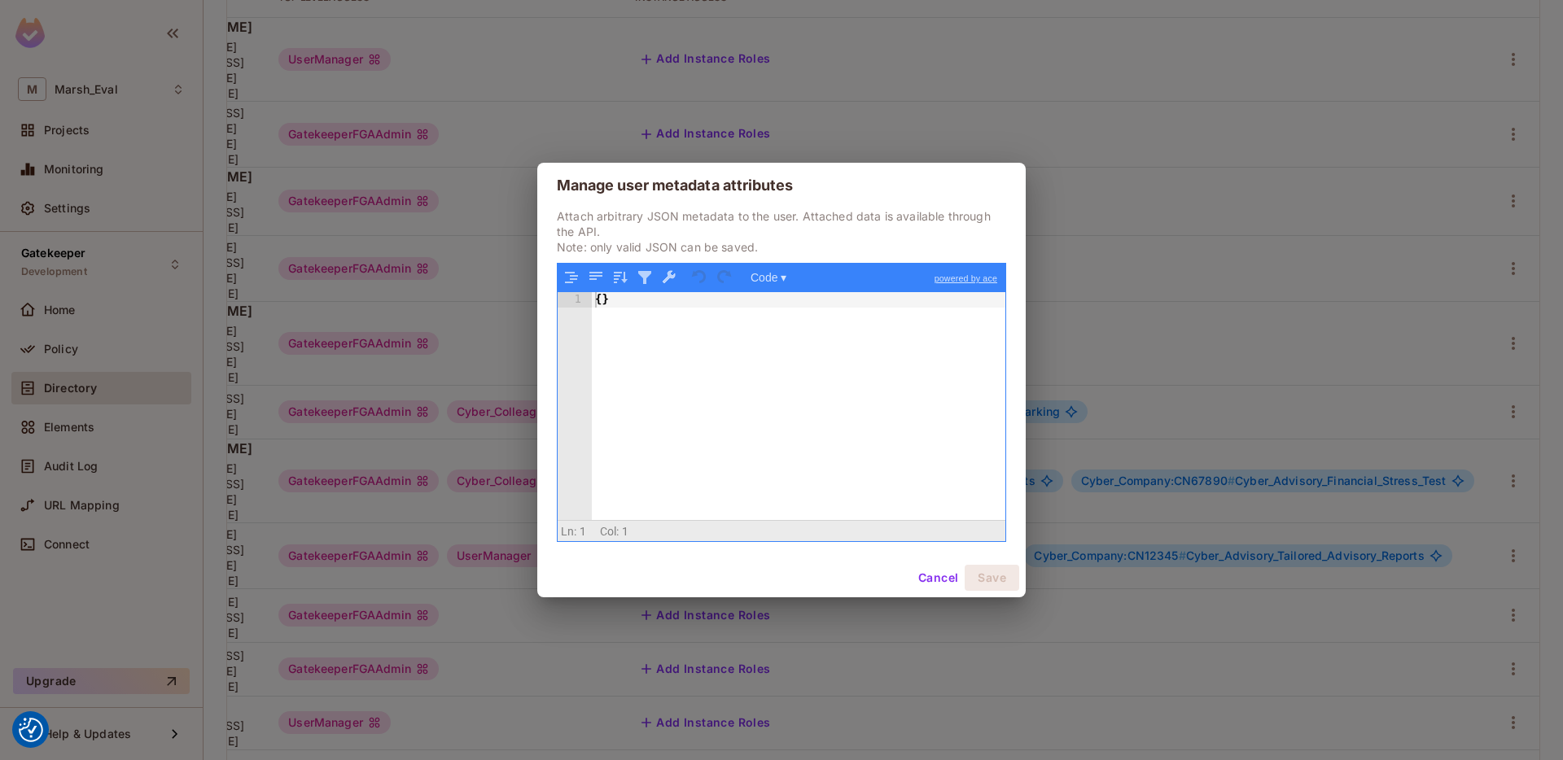
click at [945, 562] on div "Cancel Save" at bounding box center [781, 578] width 489 height 39
click at [938, 574] on button "Cancel" at bounding box center [938, 578] width 53 height 26
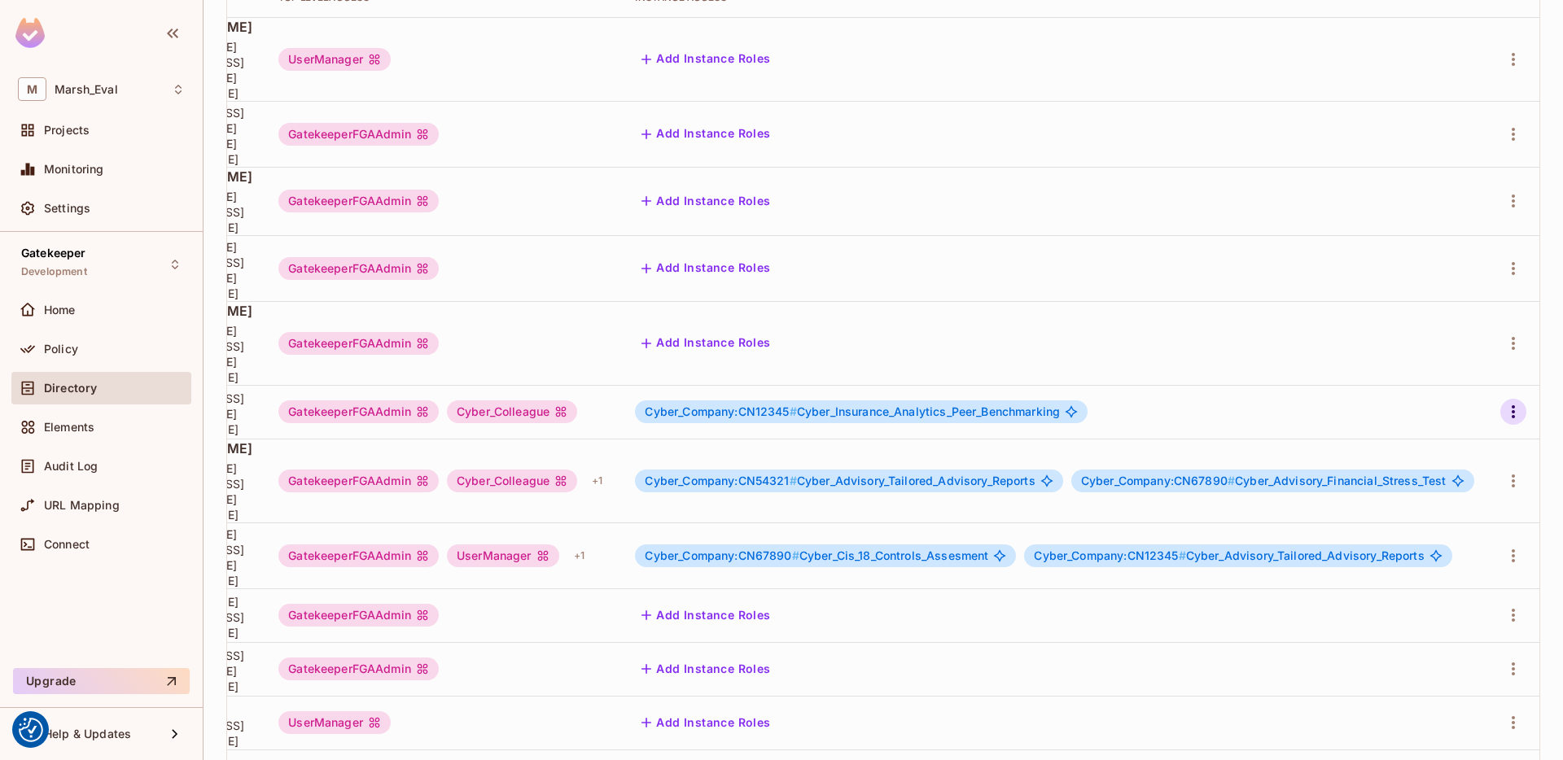
click at [1512, 405] on icon "button" at bounding box center [1513, 411] width 3 height 13
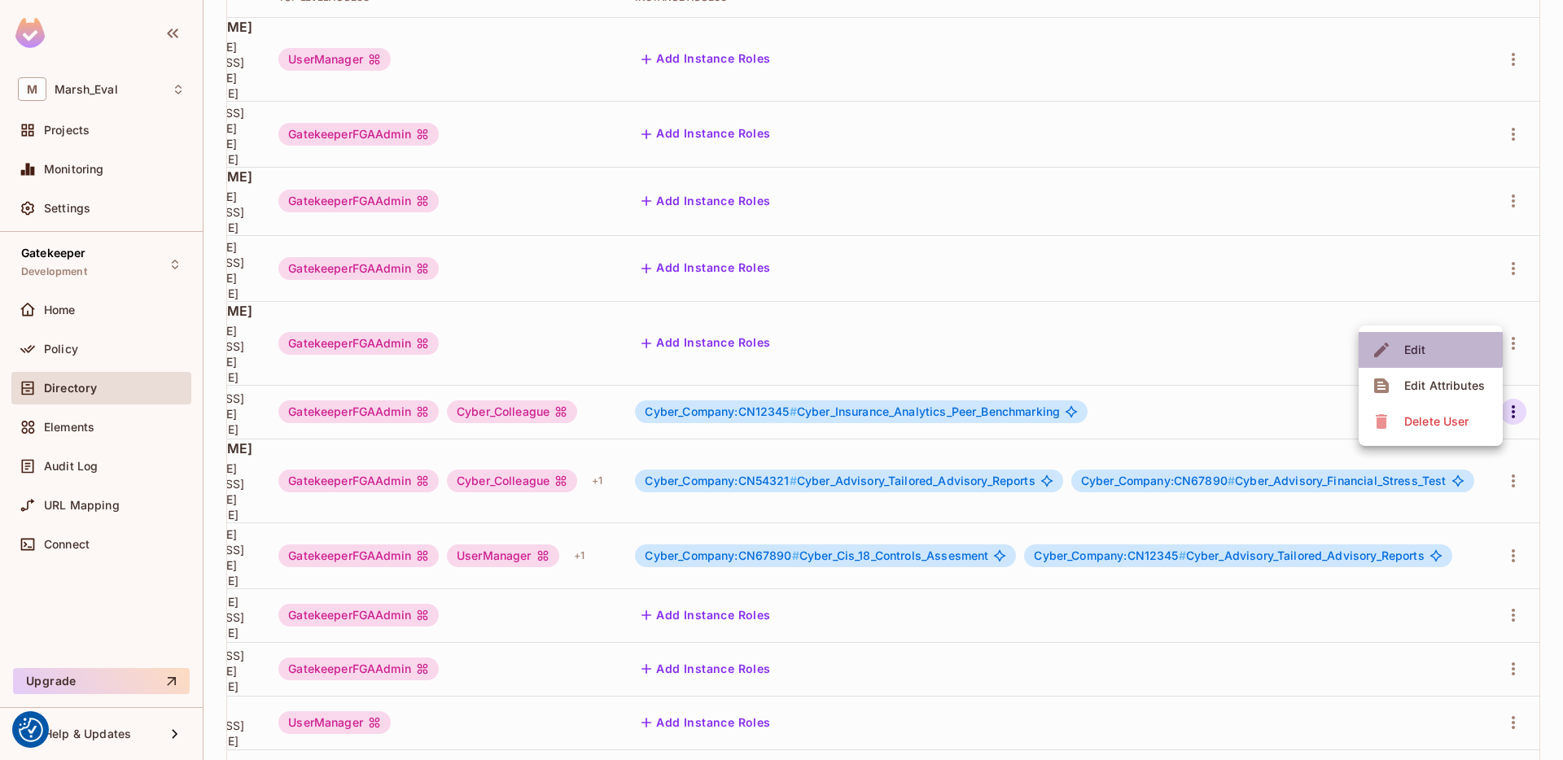
click at [1429, 344] on span "Edit" at bounding box center [1416, 350] width 32 height 26
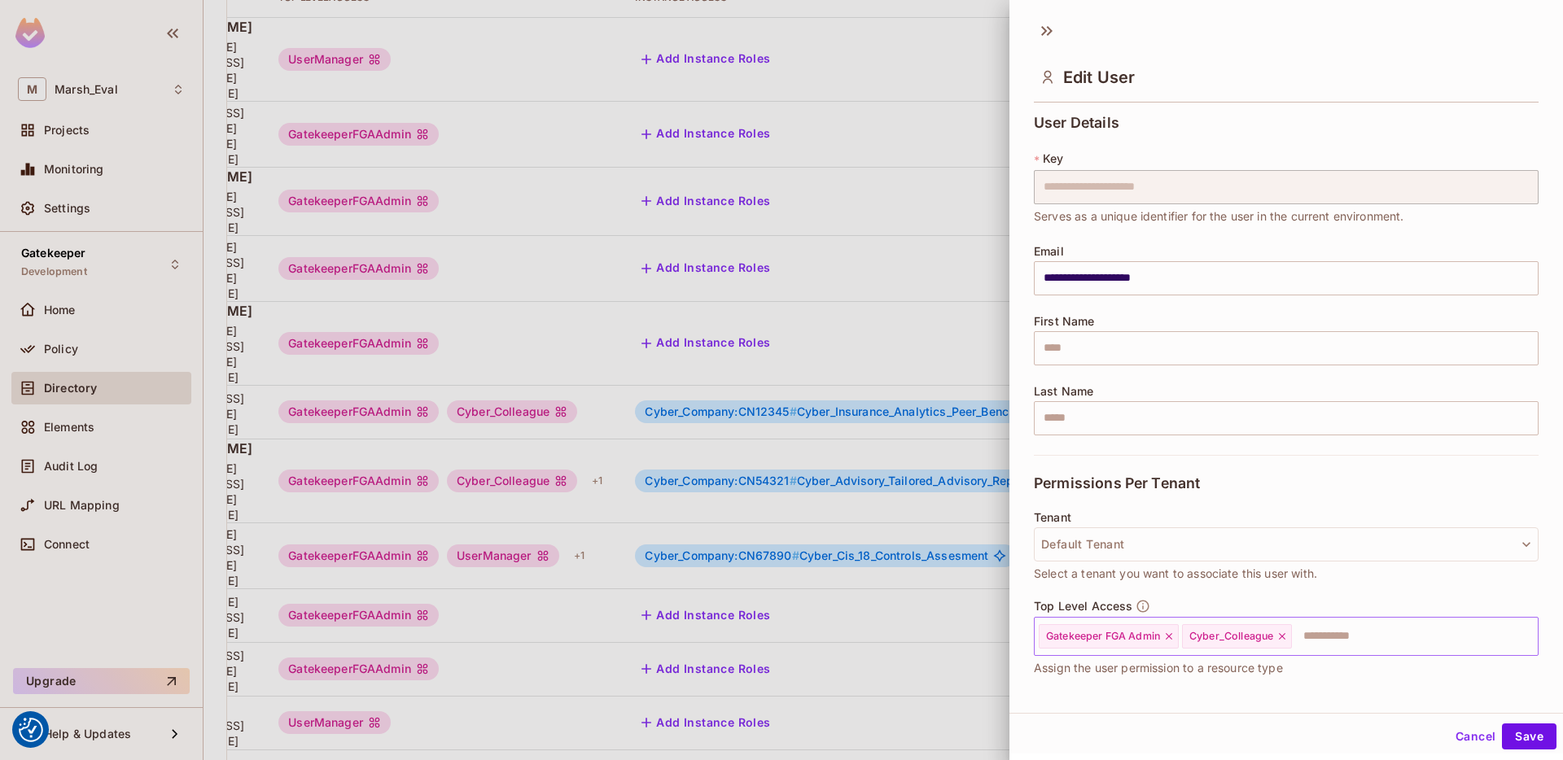
scroll to position [153, 0]
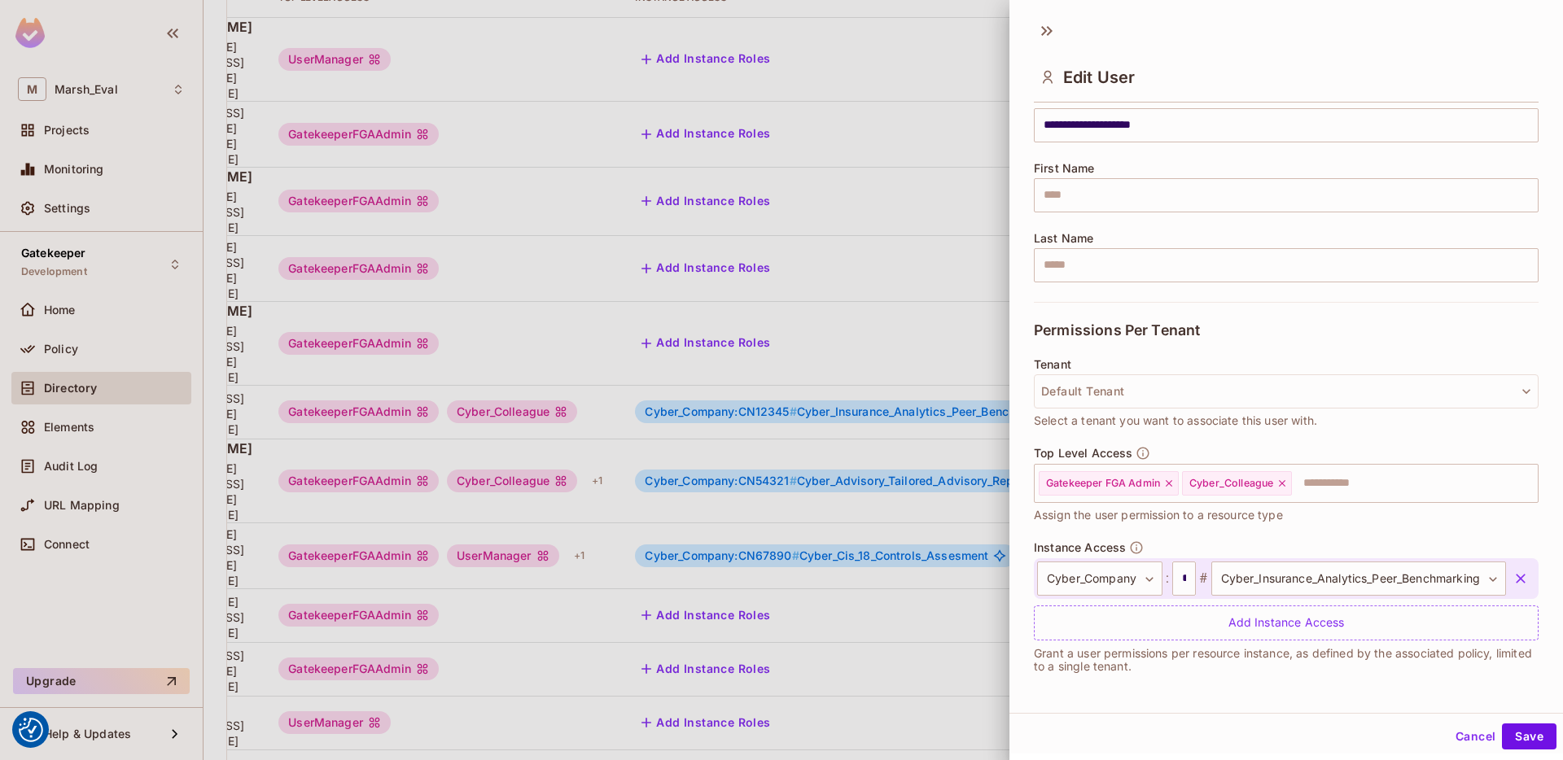
click at [1511, 582] on button "button" at bounding box center [1520, 578] width 29 height 29
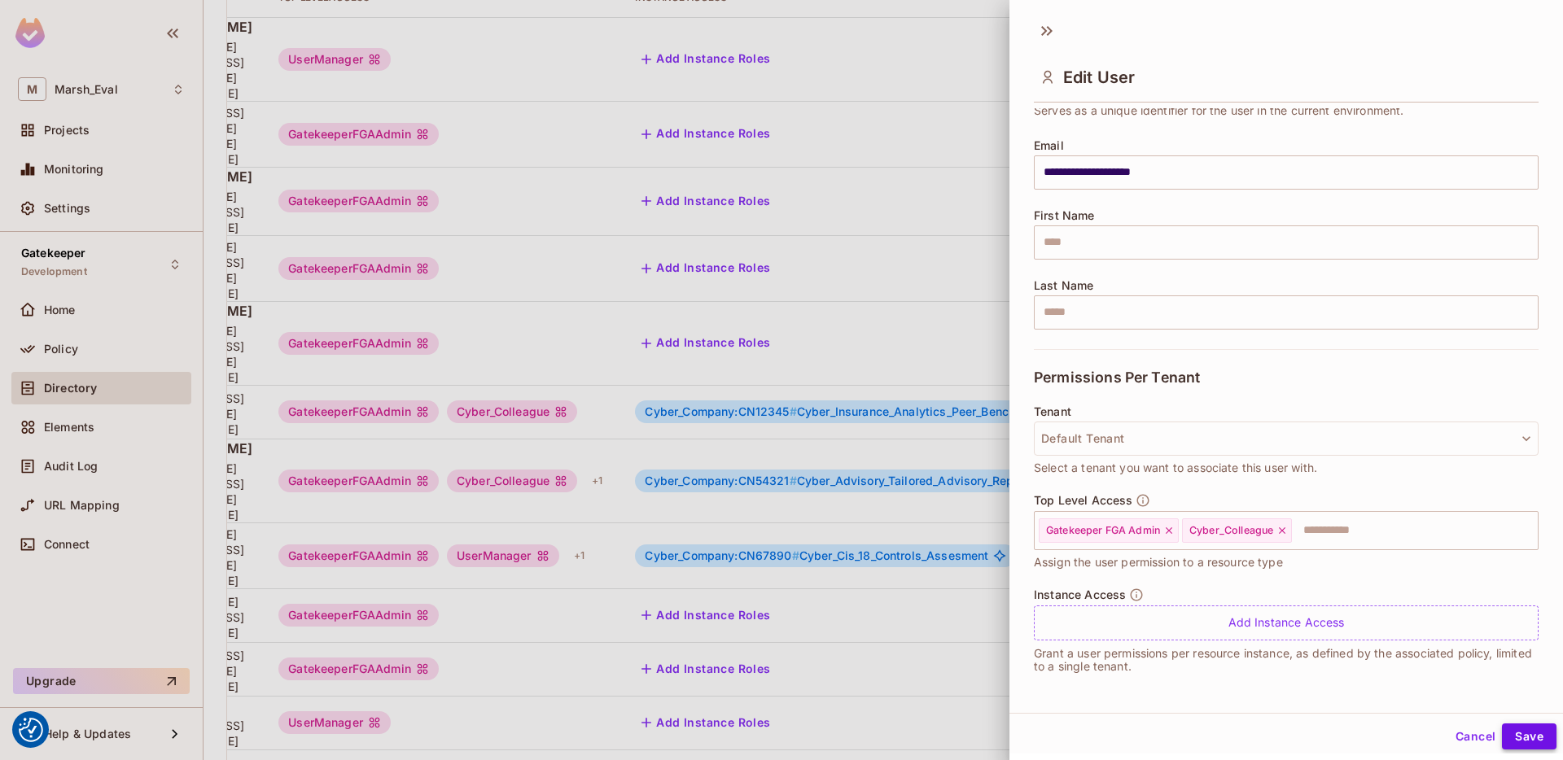
click at [1520, 741] on button "Save" at bounding box center [1529, 737] width 55 height 26
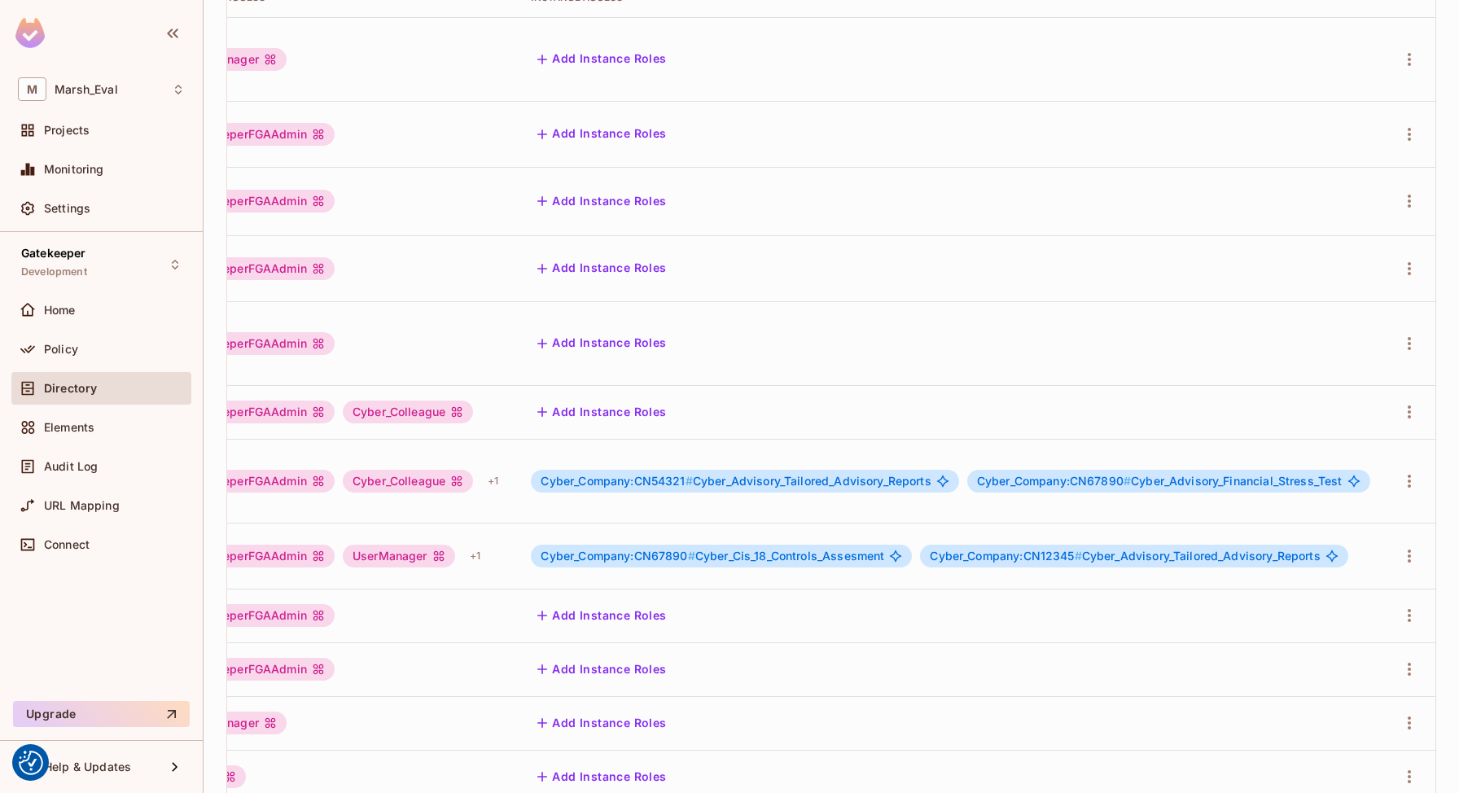
scroll to position [0, 467]
click at [1419, 471] on icon "button" at bounding box center [1410, 481] width 20 height 20
click at [1331, 430] on span "Edit Attributes" at bounding box center [1366, 440] width 90 height 26
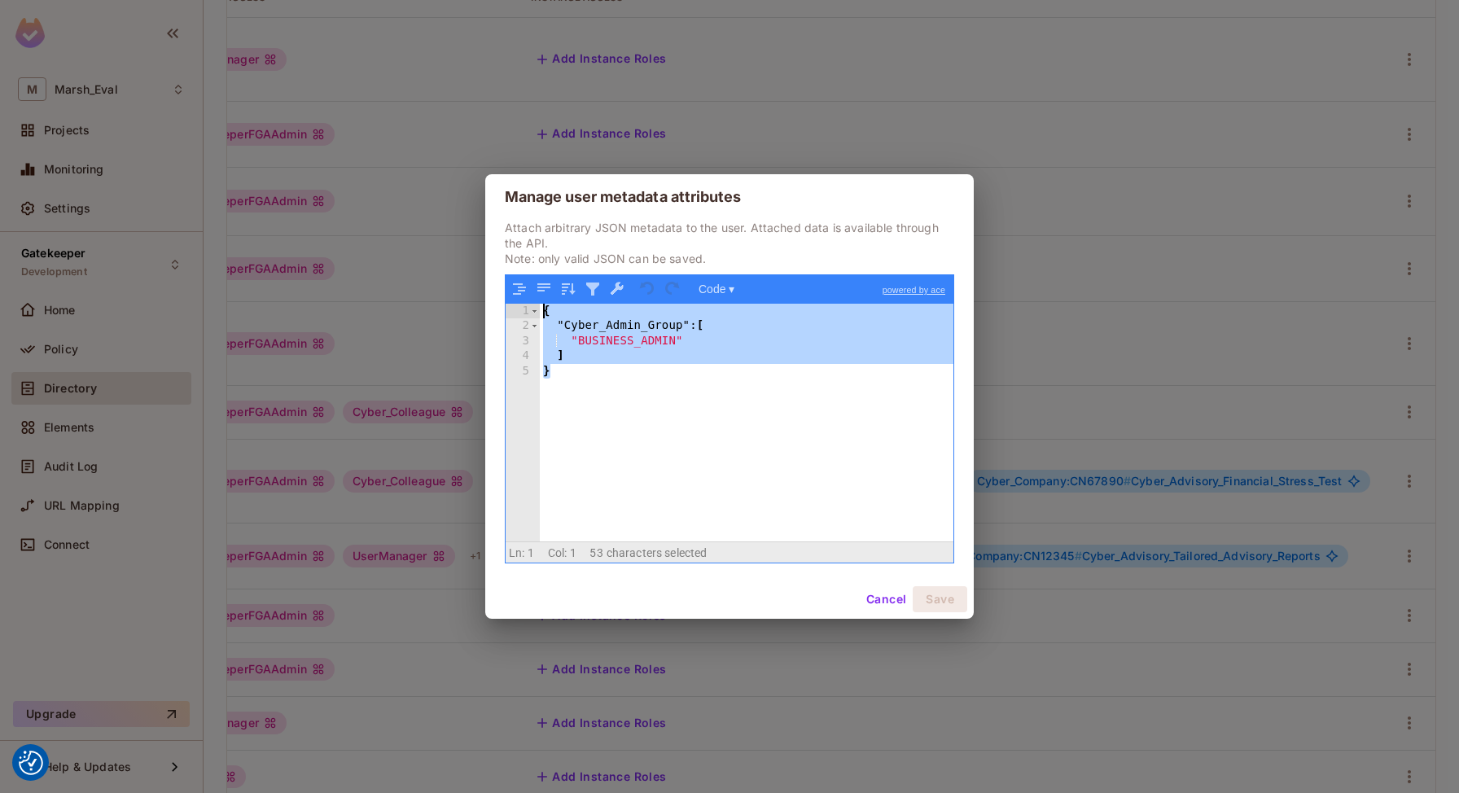
drag, startPoint x: 787, startPoint y: 405, endPoint x: 479, endPoint y: 216, distance: 361.1
click at [479, 216] on div "Manage user metadata attributes Attach arbitrary JSON metadata to the user. Att…" at bounding box center [729, 396] width 1459 height 793
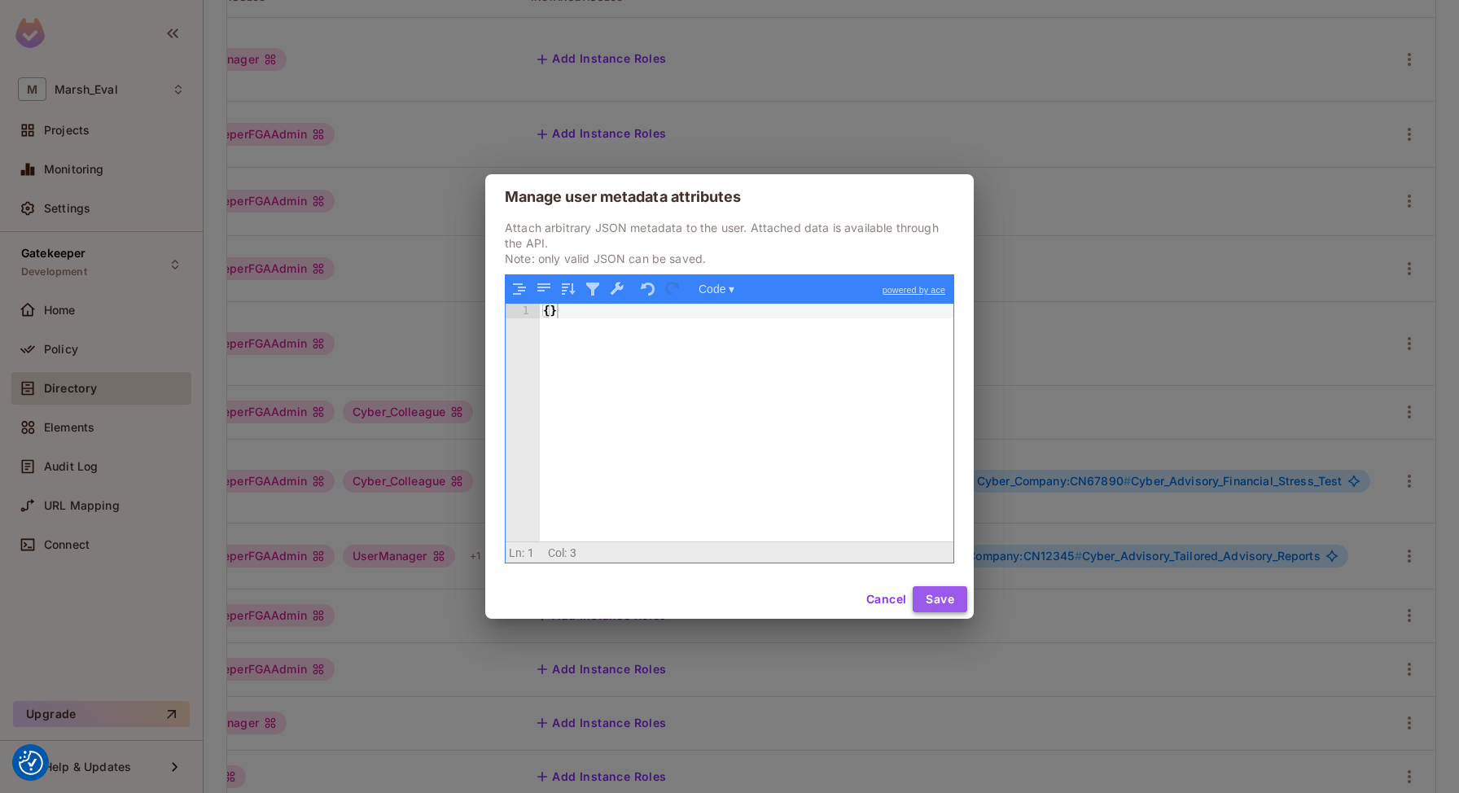
click at [942, 589] on button "Save" at bounding box center [940, 599] width 55 height 26
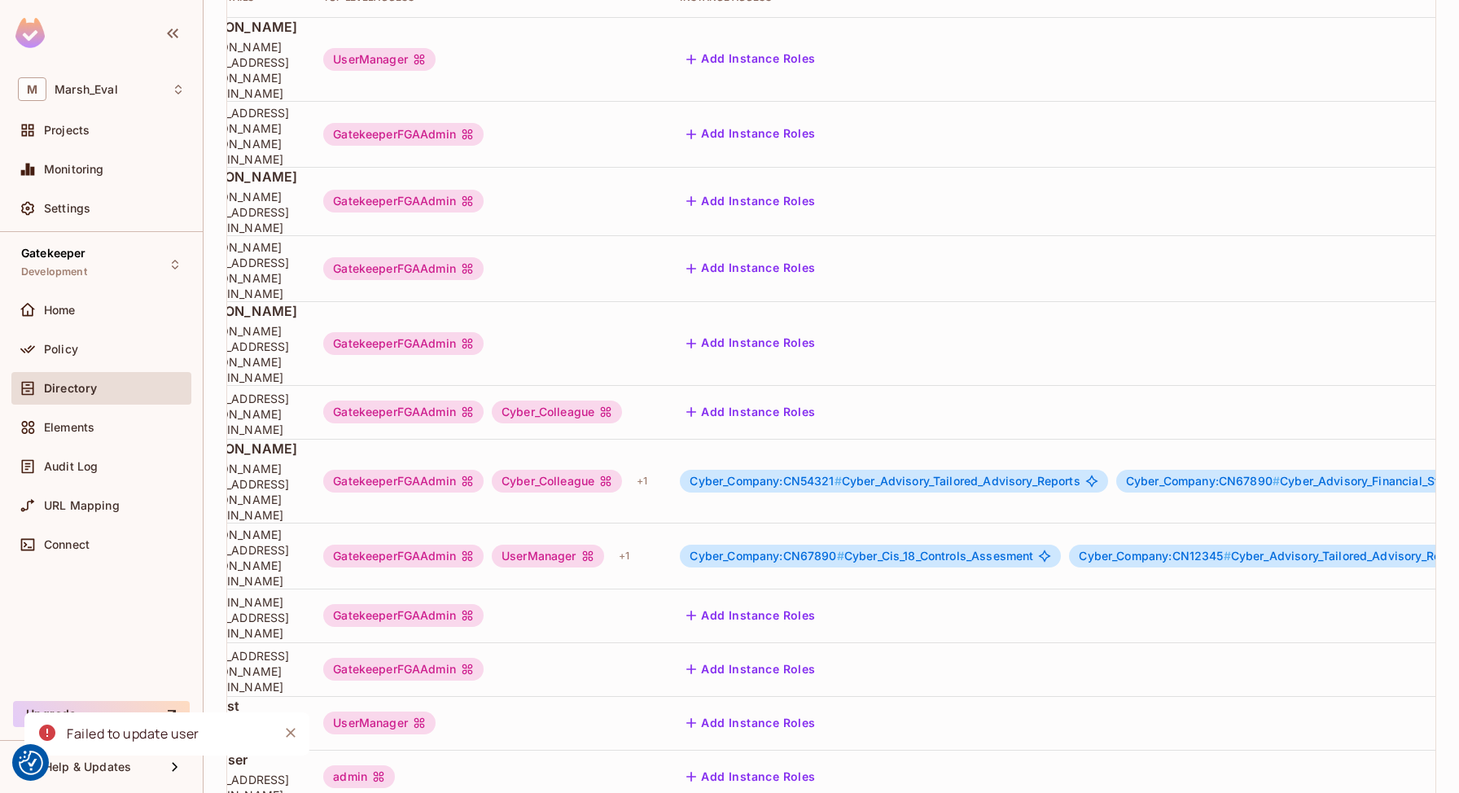
scroll to position [0, 480]
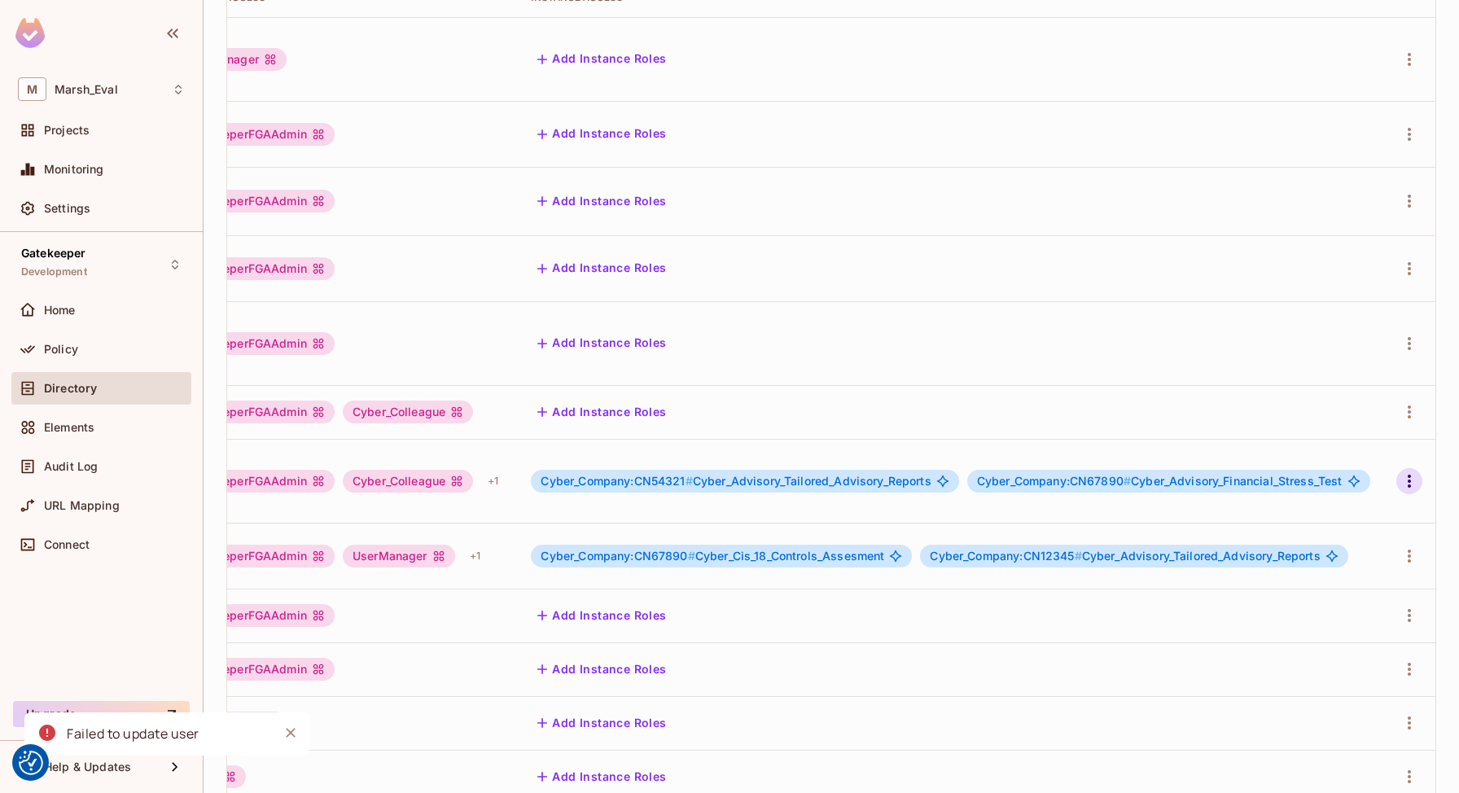
click at [1418, 471] on icon "button" at bounding box center [1410, 481] width 20 height 20
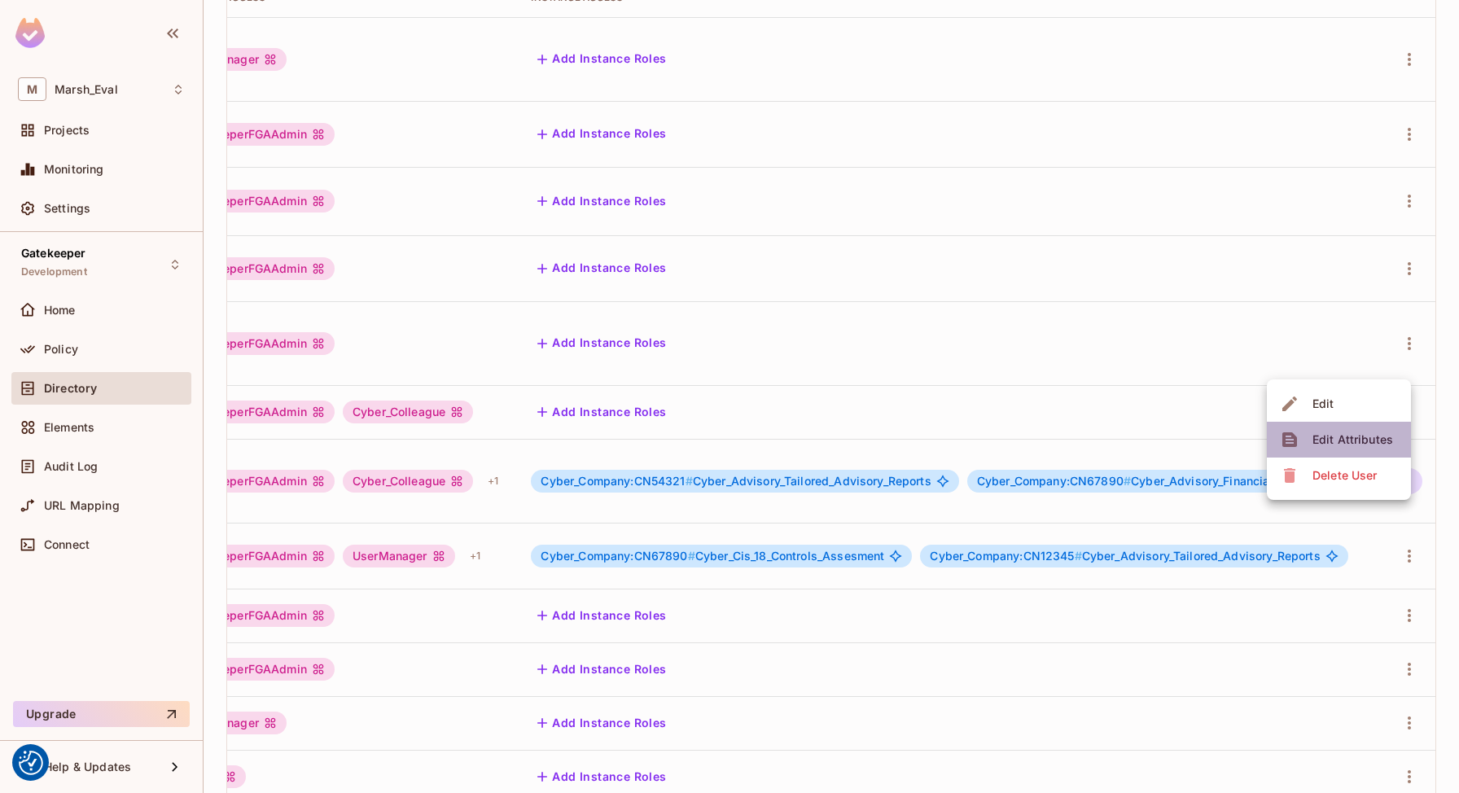
click at [1357, 434] on div "Edit Attributes" at bounding box center [1352, 440] width 81 height 16
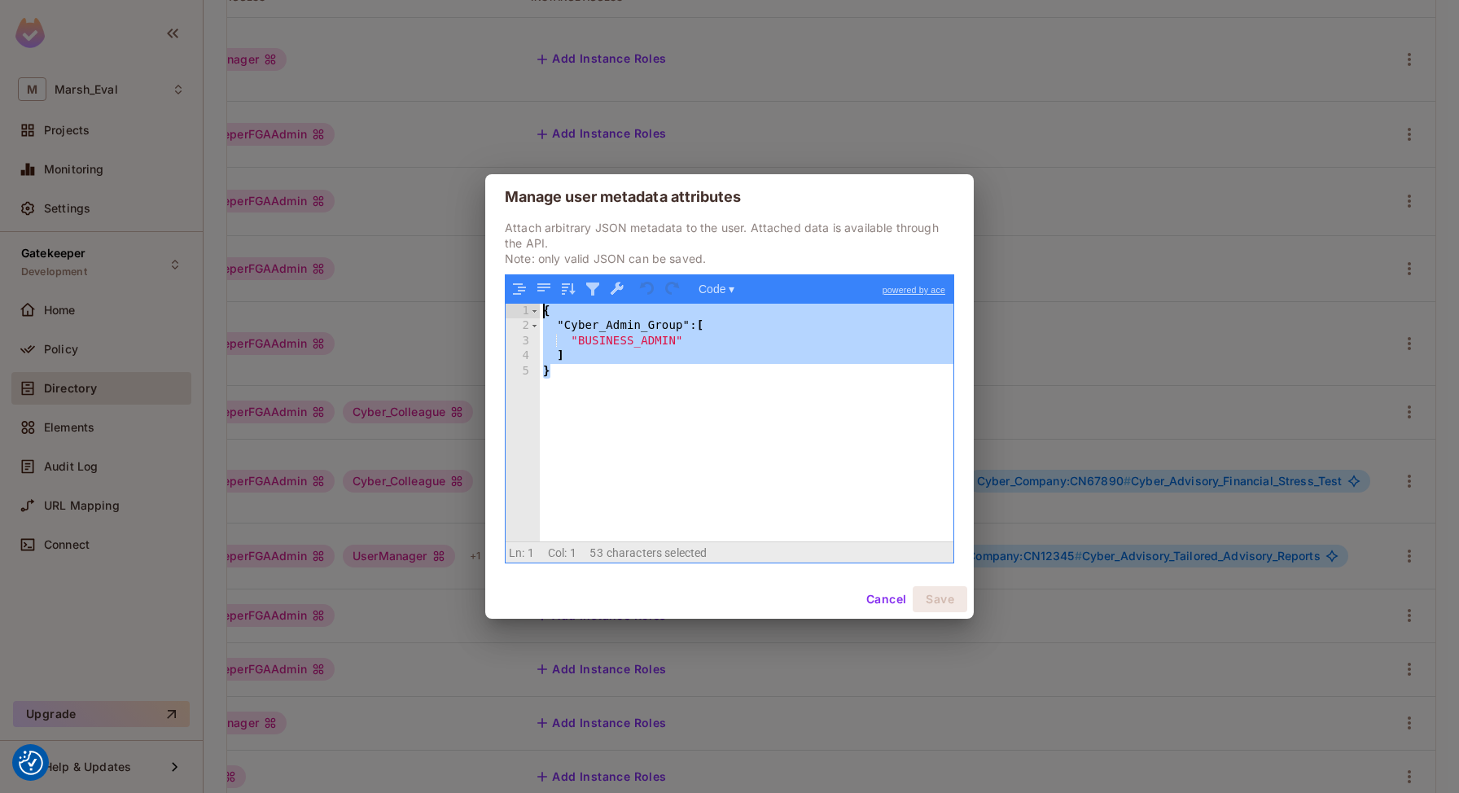
drag, startPoint x: 649, startPoint y: 436, endPoint x: 436, endPoint y: 222, distance: 301.1
click at [436, 222] on div "Manage user metadata attributes Attach arbitrary JSON metadata to the user. Att…" at bounding box center [729, 396] width 1459 height 793
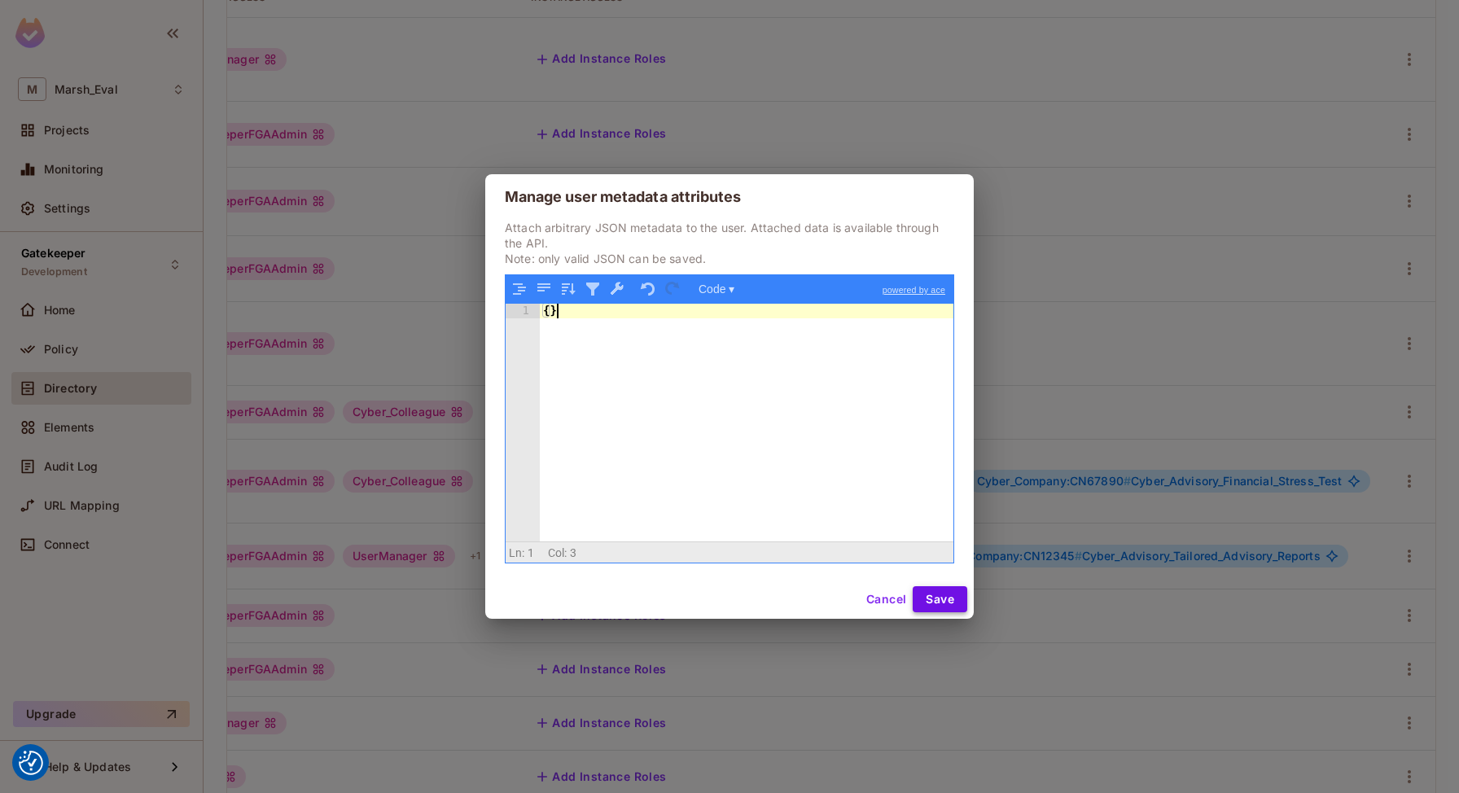
click at [958, 593] on button "Save" at bounding box center [940, 599] width 55 height 26
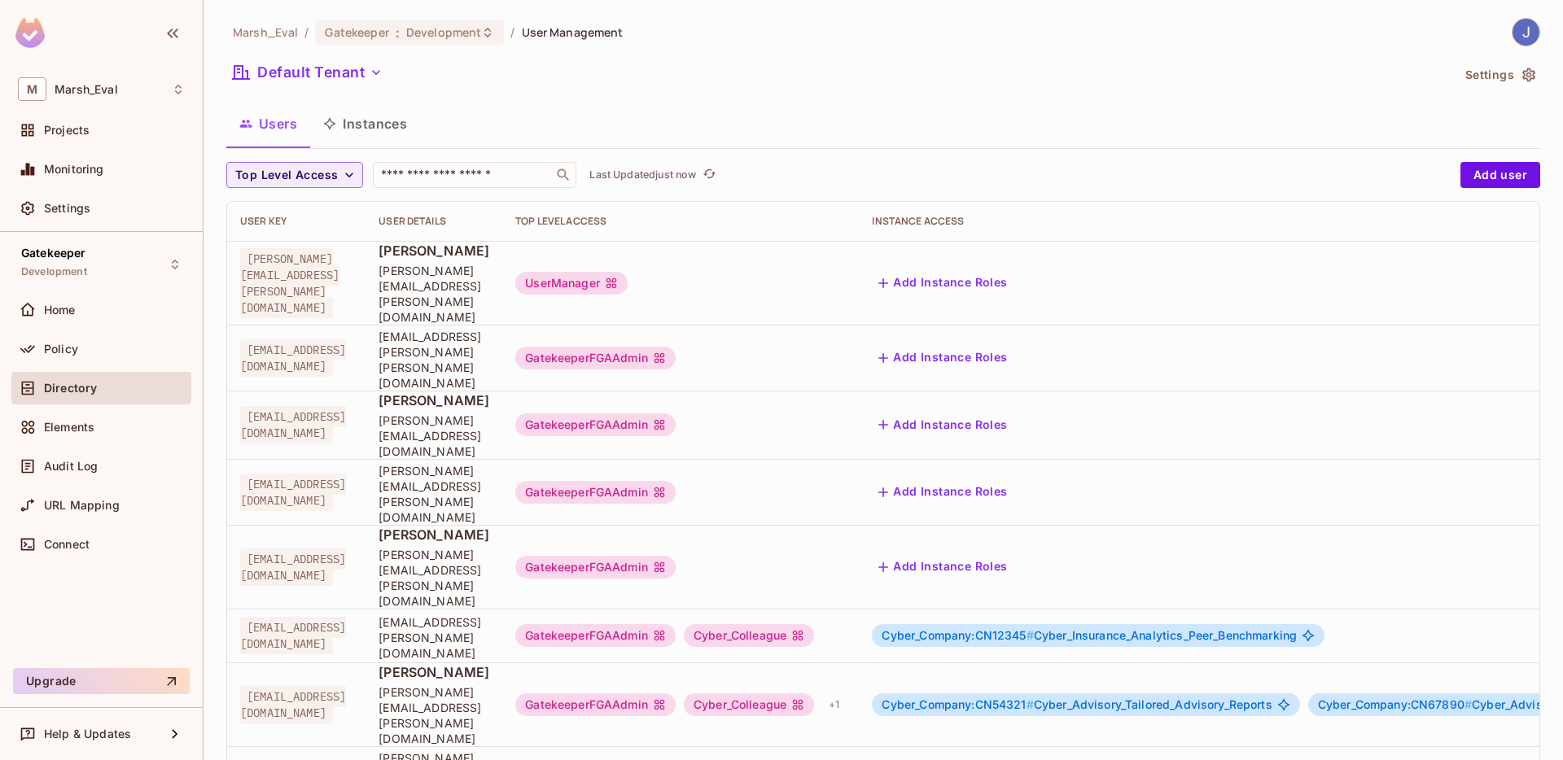
click at [63, 372] on div "Directory" at bounding box center [101, 391] width 180 height 39
click at [65, 356] on div "Policy" at bounding box center [101, 350] width 167 height 20
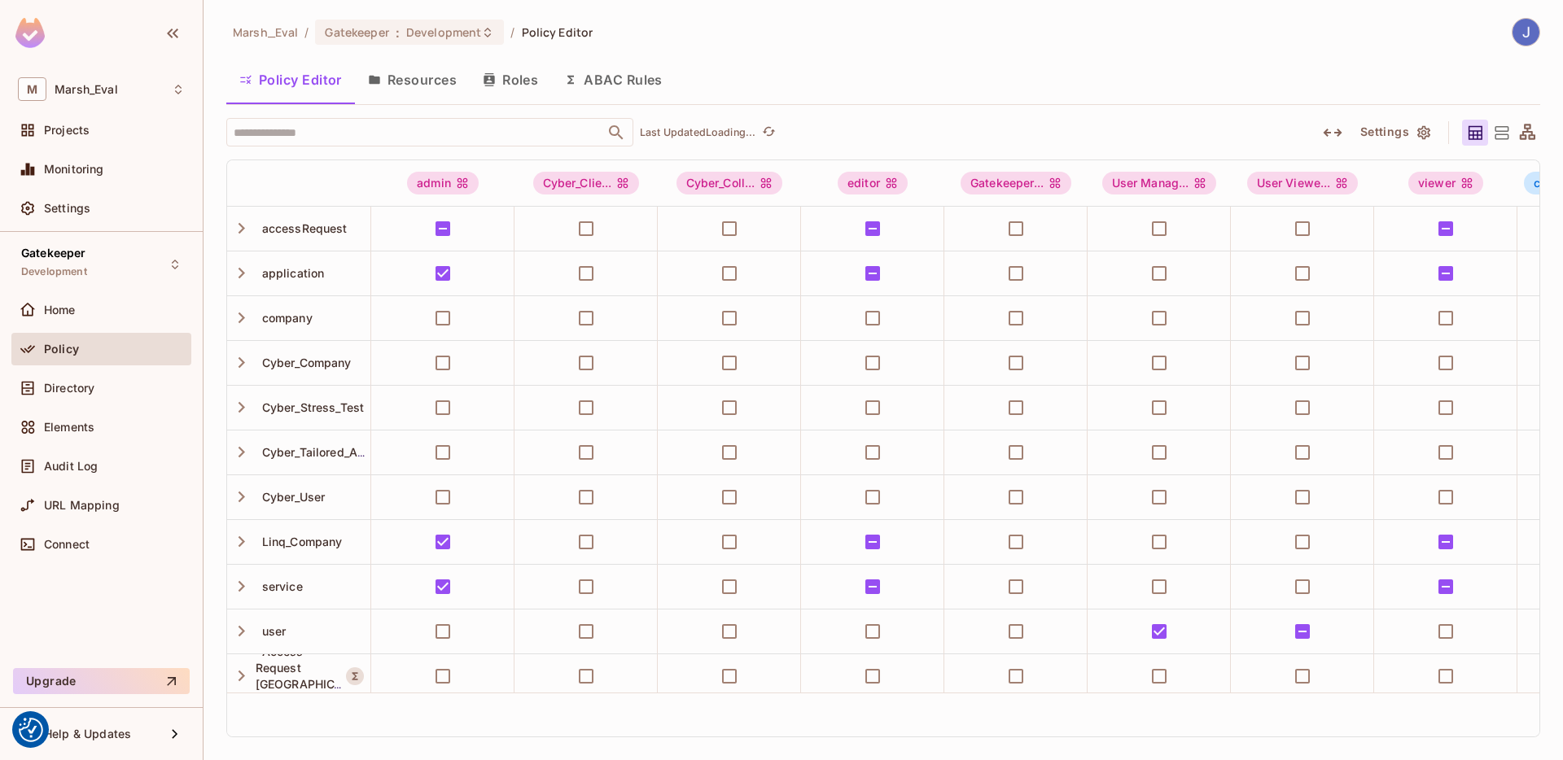
click at [369, 77] on icon "button" at bounding box center [374, 79] width 13 height 13
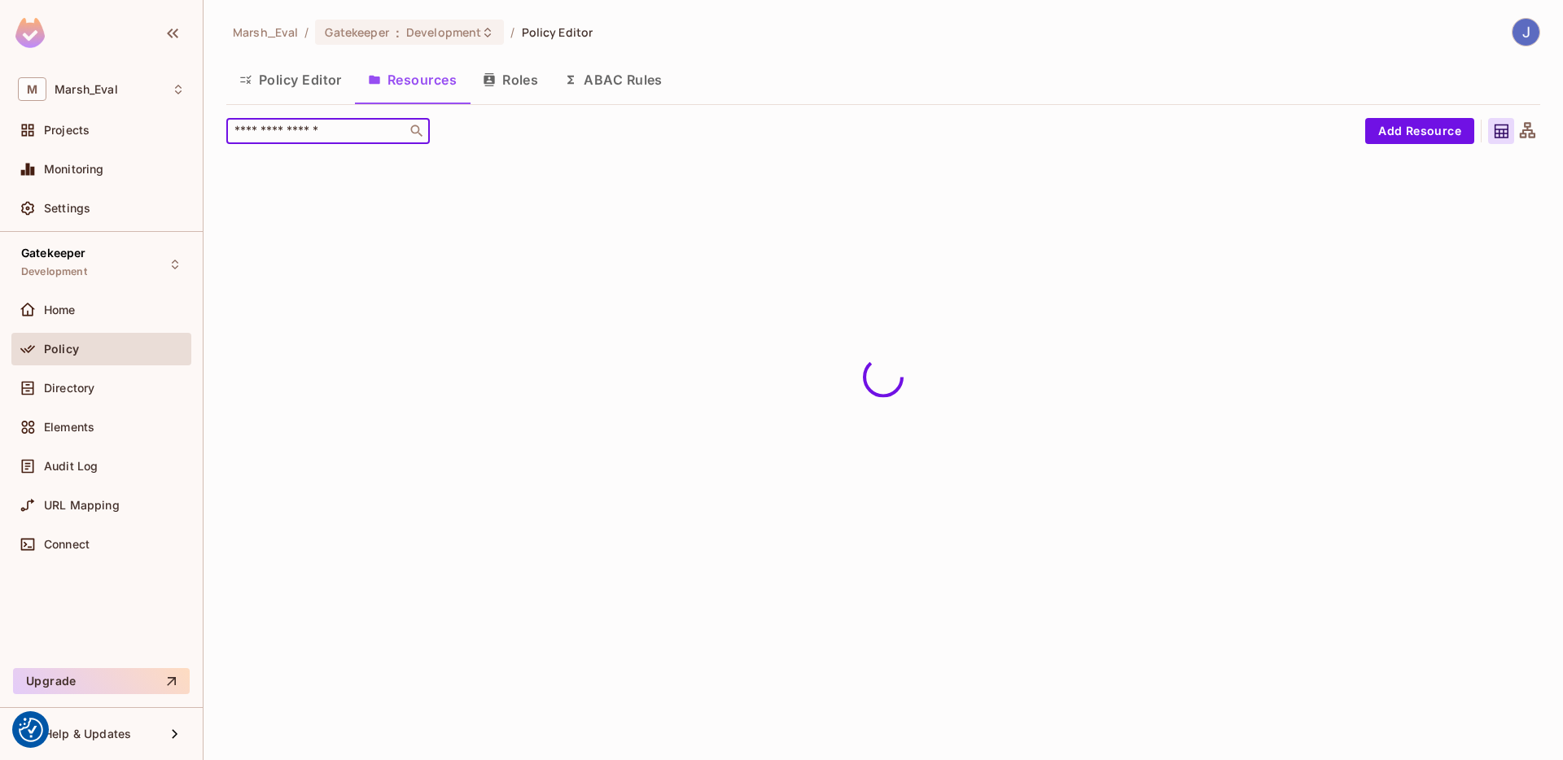
click at [327, 127] on input "text" at bounding box center [316, 131] width 171 height 16
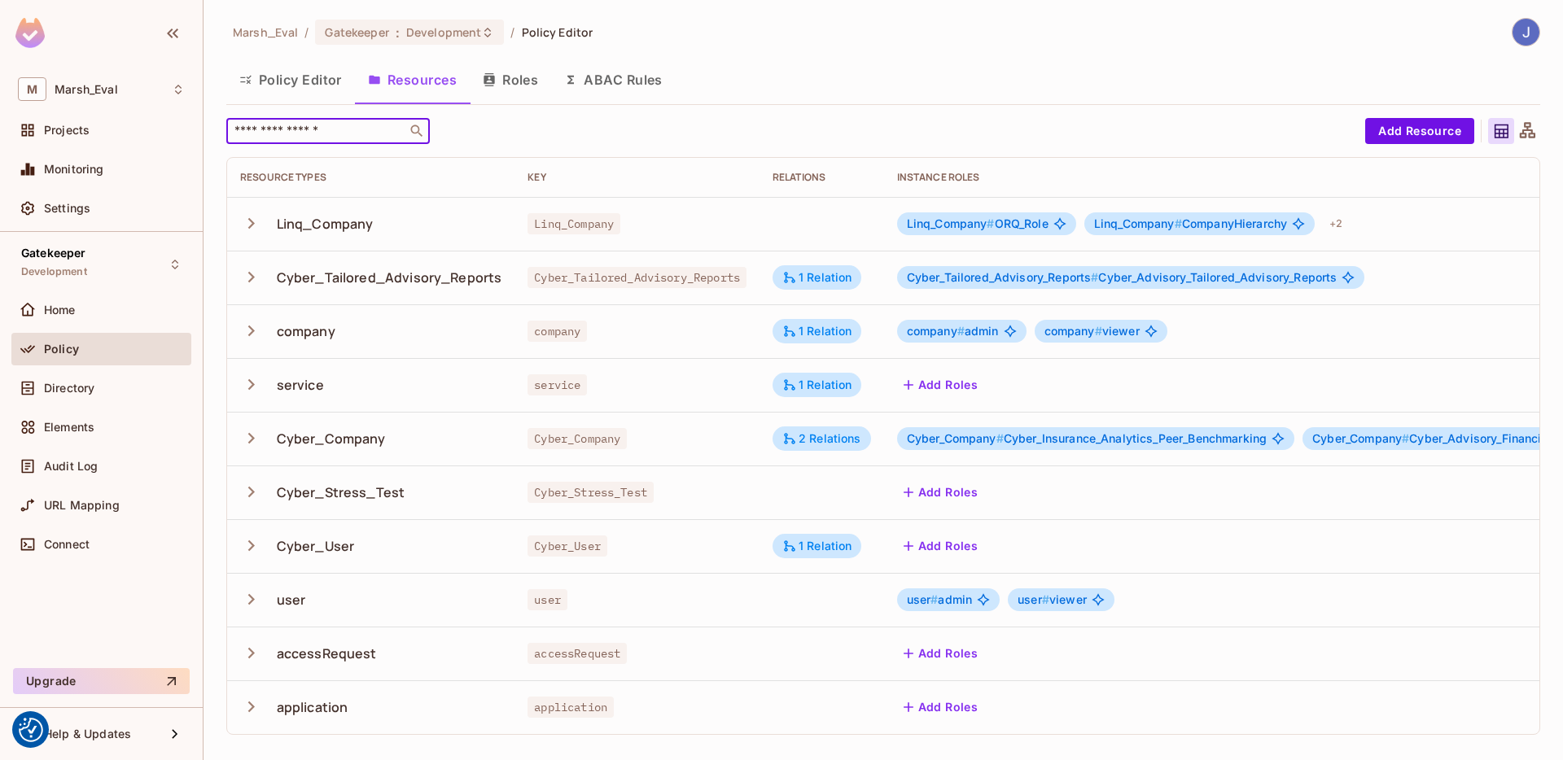
type input "*"
click at [842, 281] on div "1 Relation" at bounding box center [817, 277] width 70 height 15
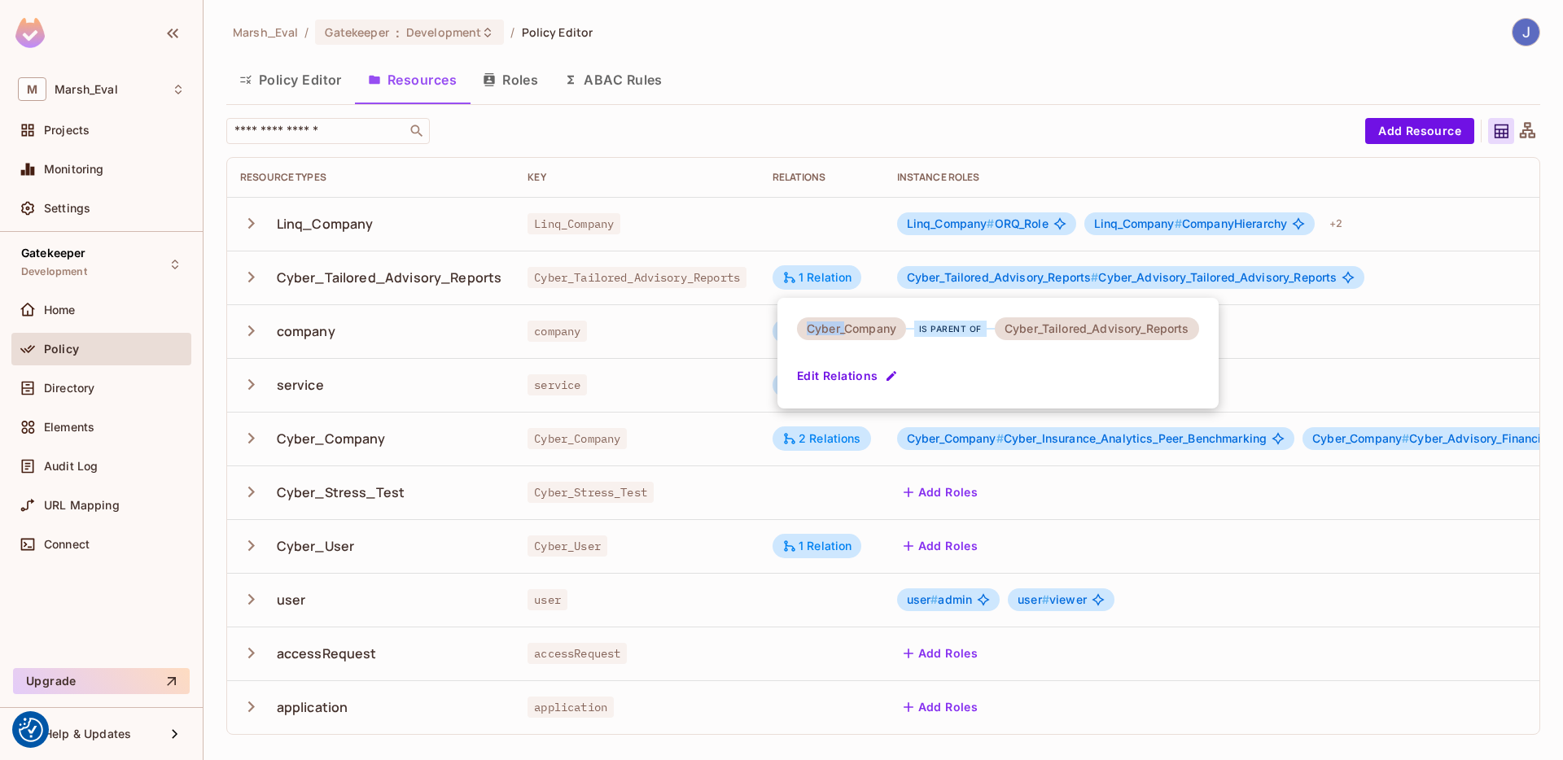
drag, startPoint x: 849, startPoint y: 330, endPoint x: 1173, endPoint y: 339, distance: 324.2
click at [1219, 337] on div "Cyber_Company is parent of Cyber_Tailored_Advisory_Reports Edit Relations" at bounding box center [998, 353] width 441 height 111
click at [1120, 352] on div "Cyber_Company is parent of Cyber_Tailored_Advisory_Reports Edit Relations" at bounding box center [998, 353] width 441 height 111
click at [480, 399] on div at bounding box center [781, 380] width 1563 height 760
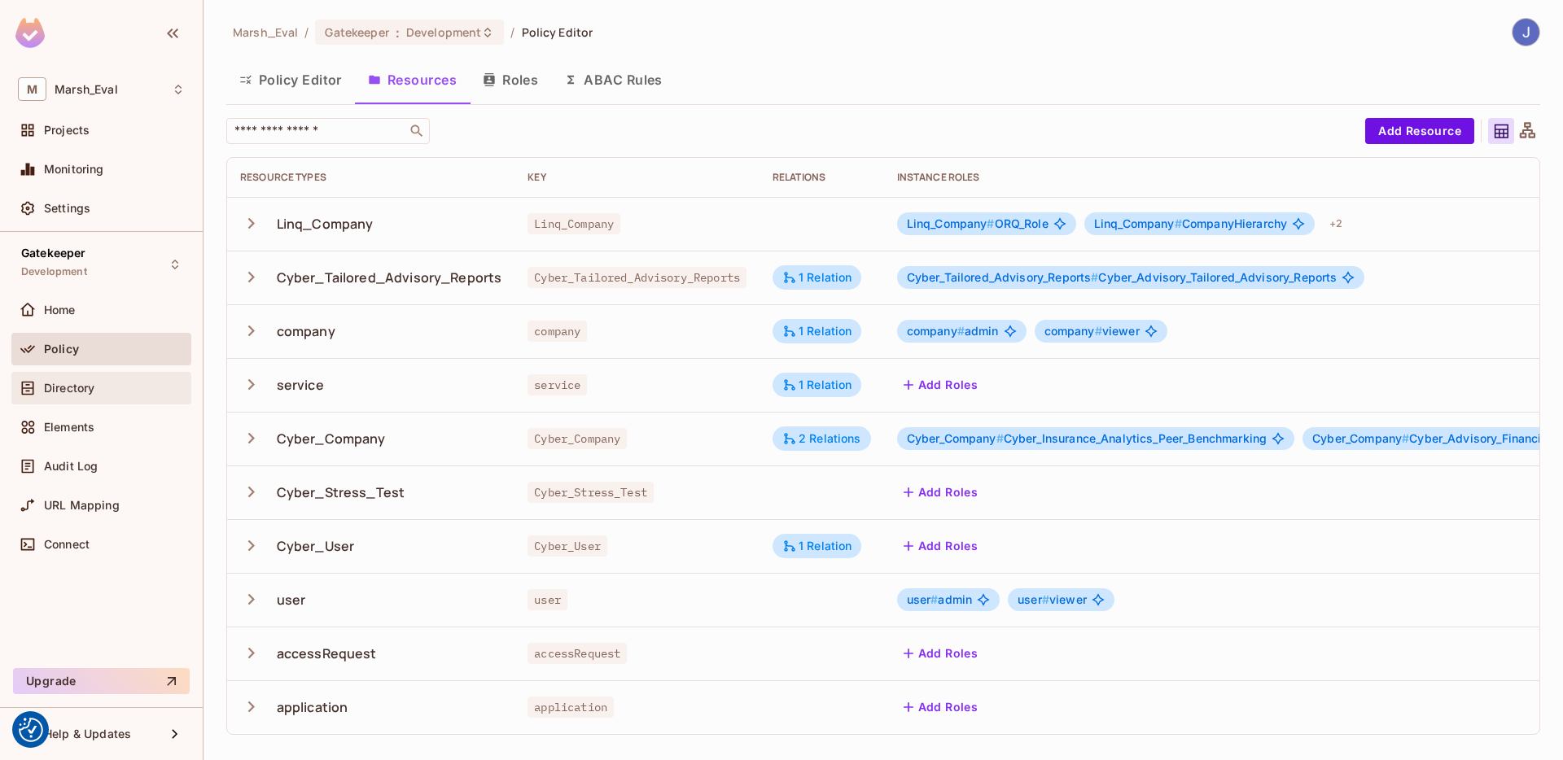
click at [112, 395] on div "Directory" at bounding box center [101, 389] width 167 height 20
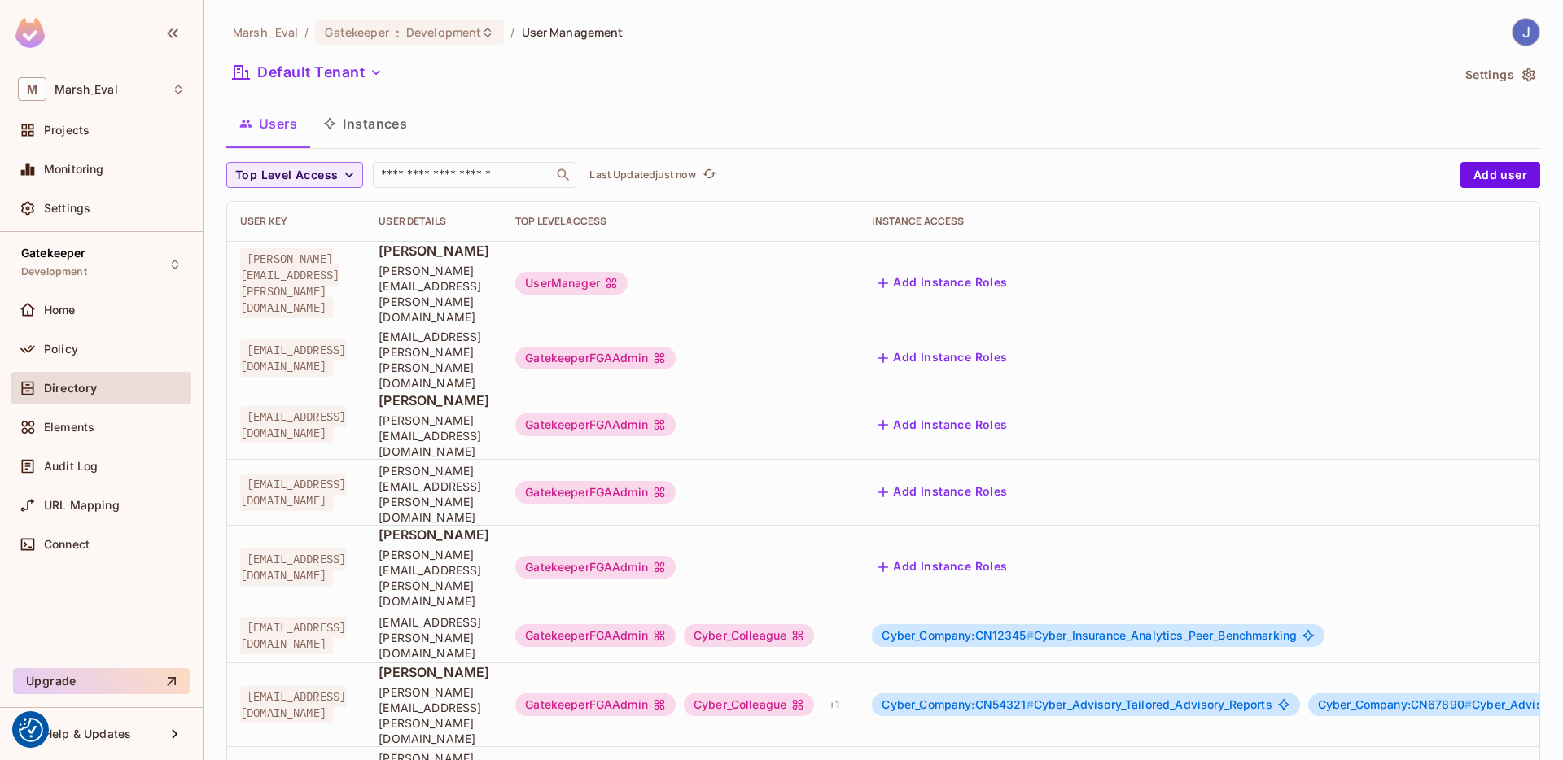
click at [361, 131] on button "Instances" at bounding box center [365, 123] width 110 height 41
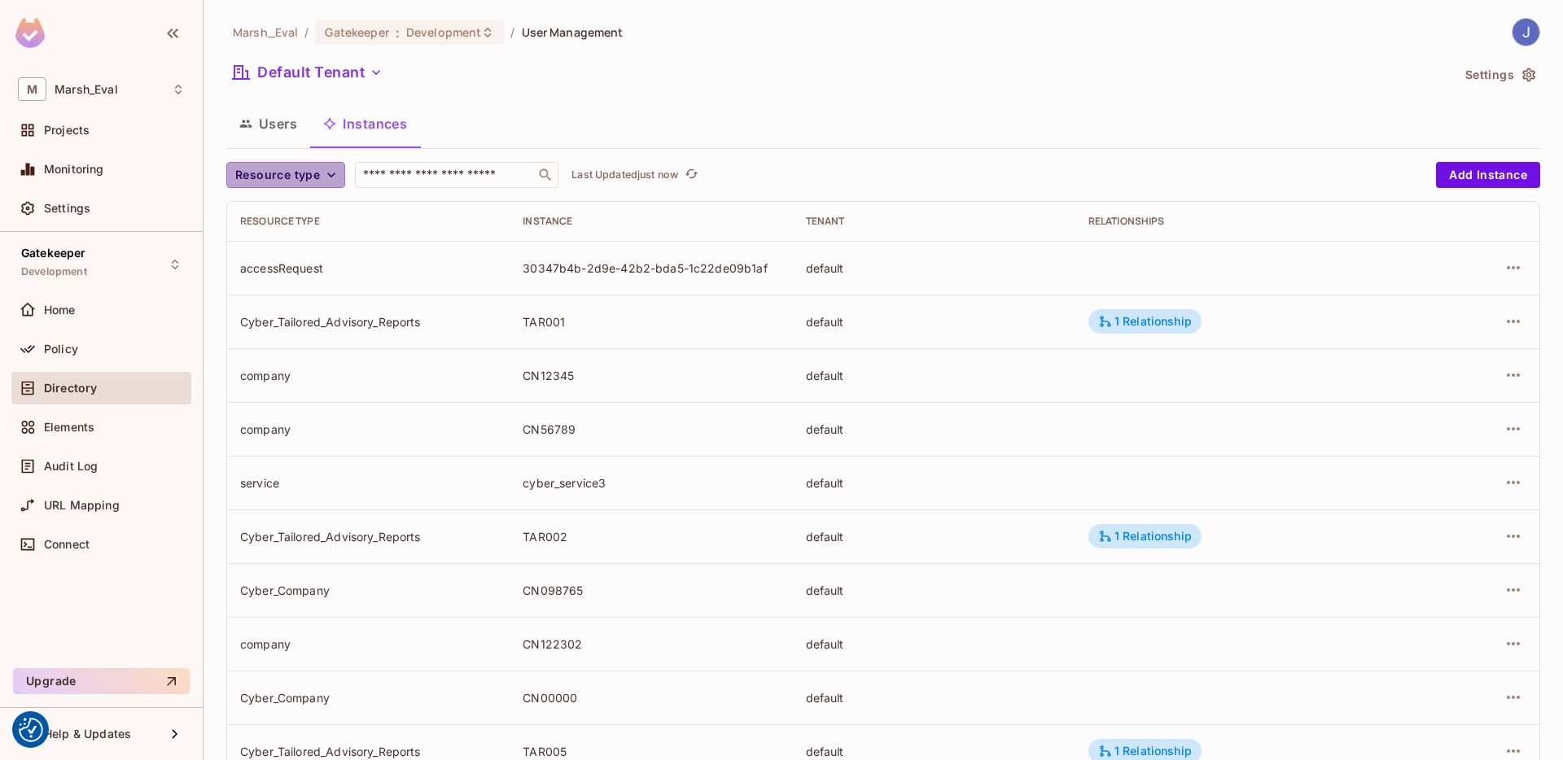
click at [307, 176] on span "Resource type" at bounding box center [277, 175] width 85 height 20
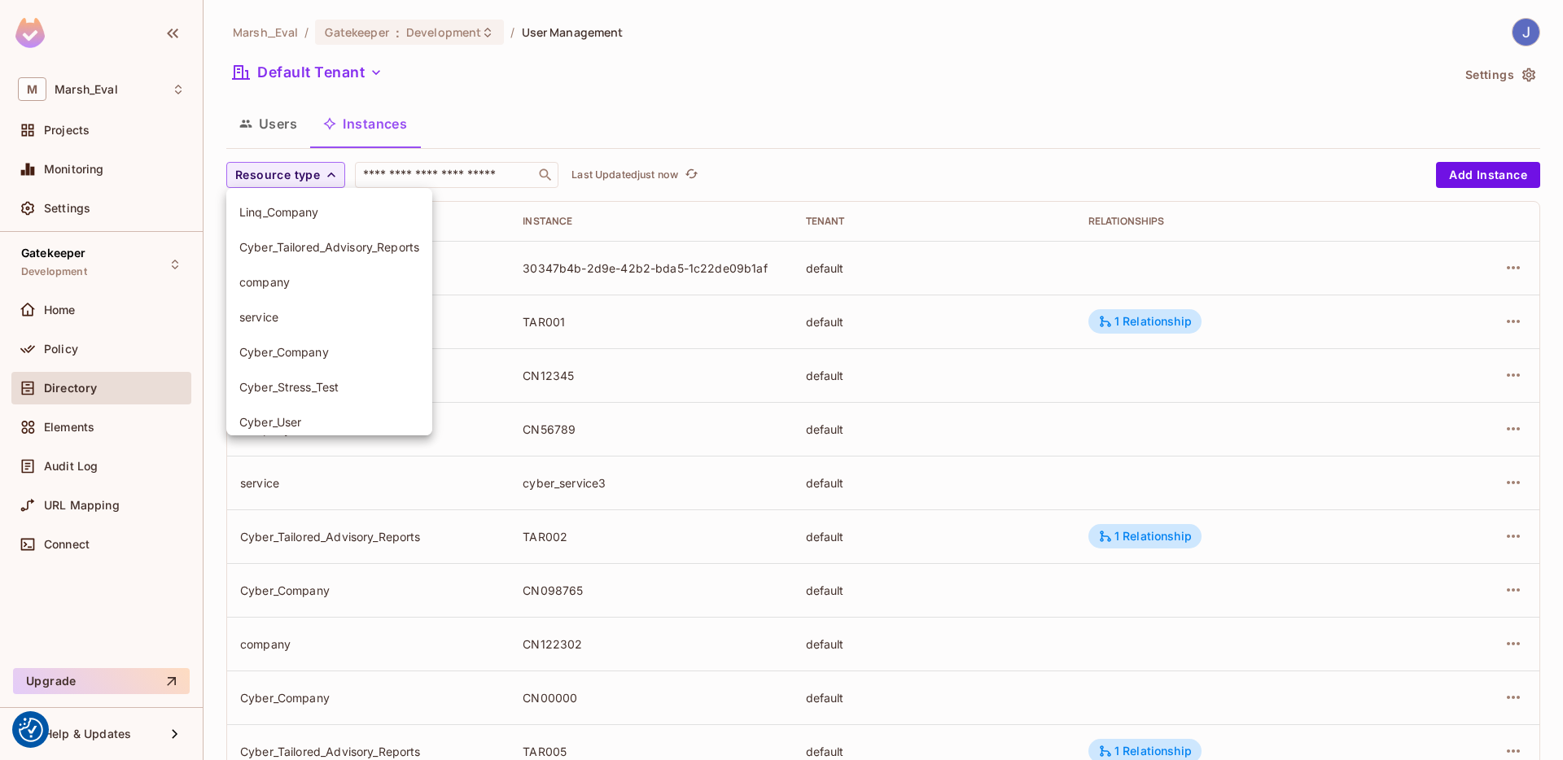
click at [304, 254] on span "Cyber_Tailored_Advisory_Reports" at bounding box center [329, 246] width 180 height 15
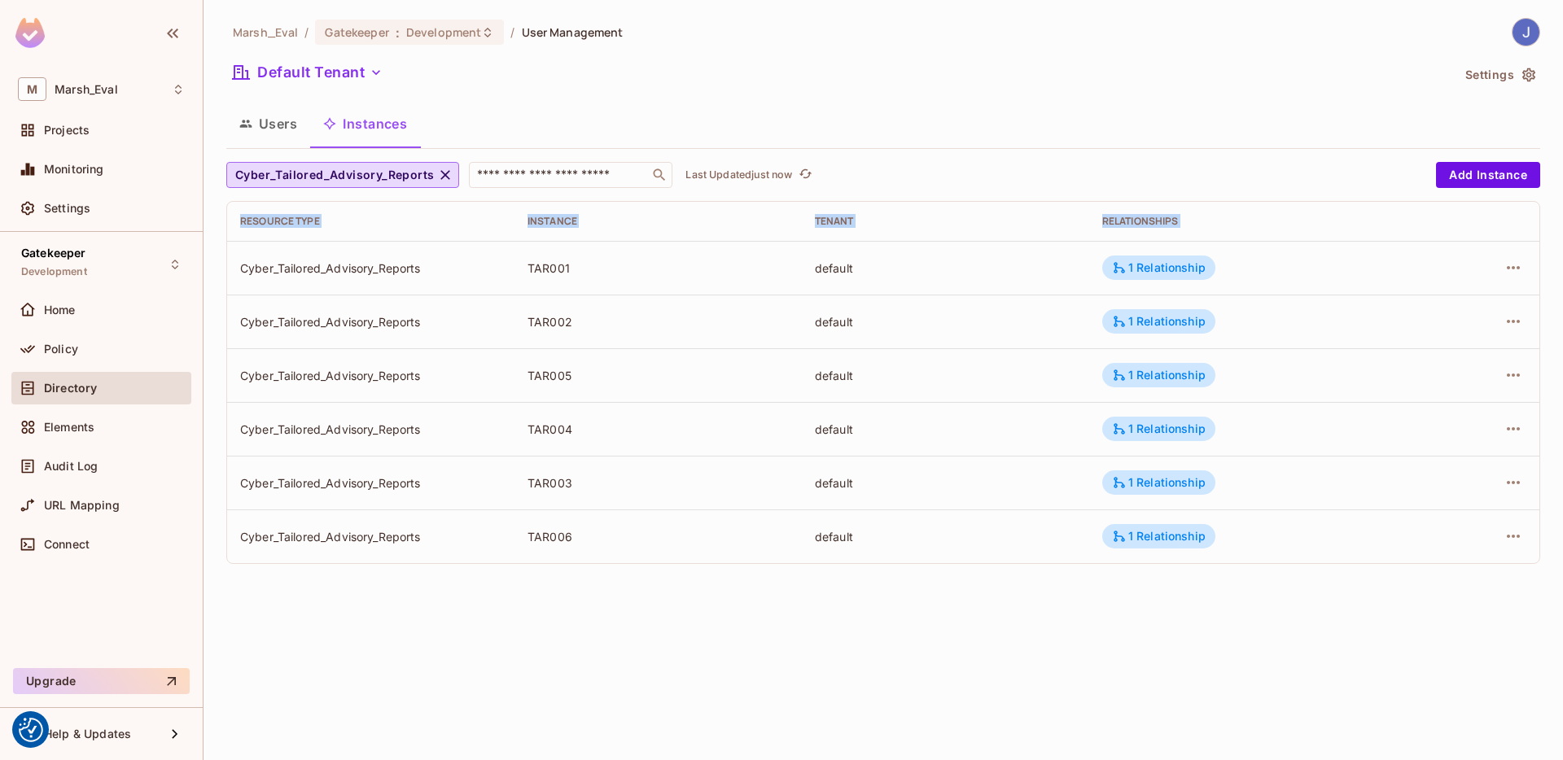
drag, startPoint x: 253, startPoint y: 262, endPoint x: 953, endPoint y: 585, distance: 770.1
click at [953, 585] on div "Marsh_Eval / Gatekeeper : Development / User Management Default Tenant Settings…" at bounding box center [884, 380] width 1360 height 760
click at [1144, 272] on div "1 Relationship" at bounding box center [1159, 268] width 94 height 15
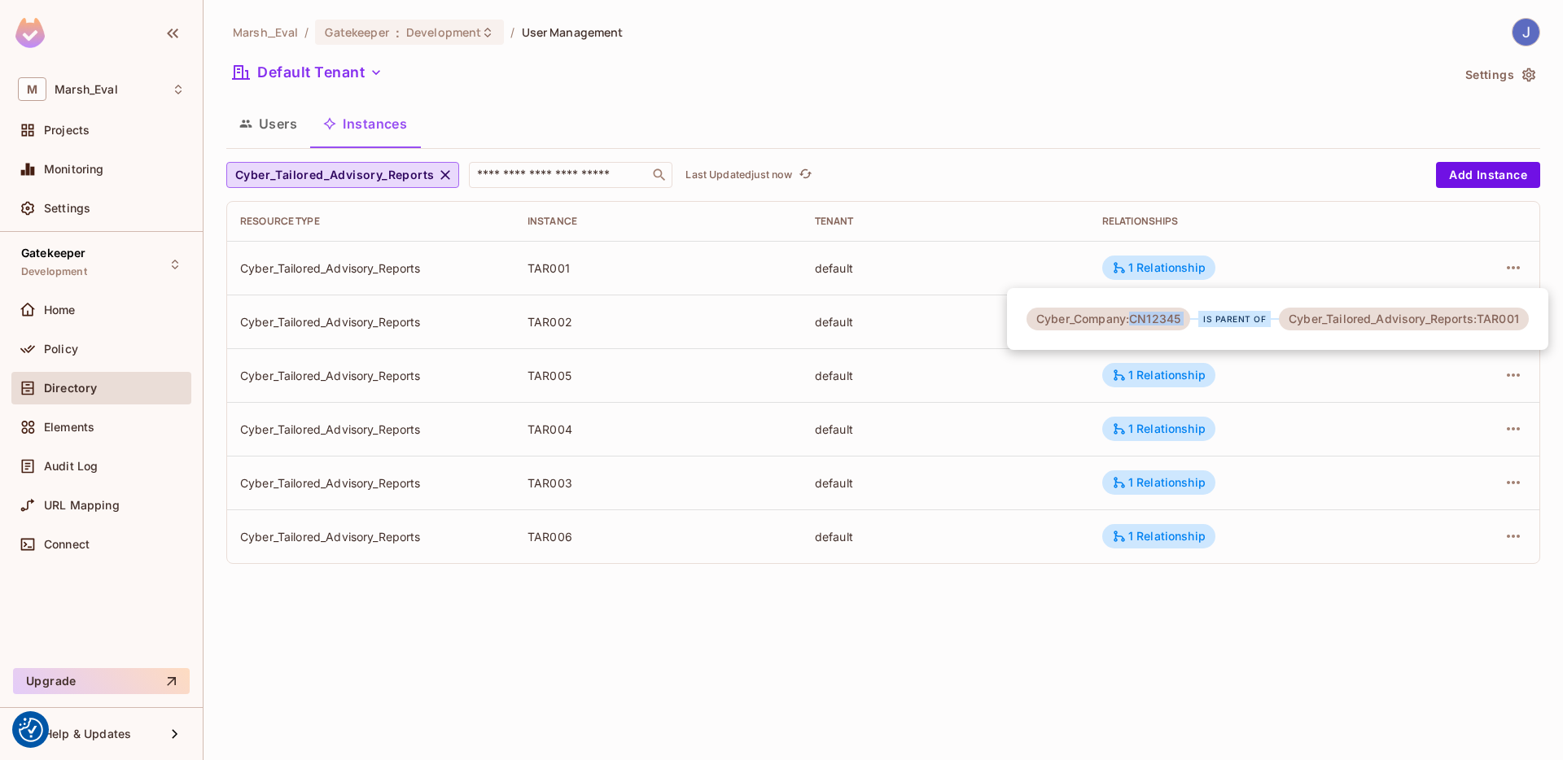
drag, startPoint x: 1133, startPoint y: 318, endPoint x: 1192, endPoint y: 325, distance: 59.1
click at [1192, 325] on div "Cyber_Company:CN12345 is parent of Cyber_Tailored_Advisory_Reports:TAR001" at bounding box center [1278, 319] width 502 height 23
drag, startPoint x: 1487, startPoint y: 317, endPoint x: 1533, endPoint y: 322, distance: 46.7
click at [1533, 322] on div "Cyber_Company:CN12345 is parent of Cyber_Tailored_Advisory_Reports:TAR001" at bounding box center [1277, 319] width 541 height 62
click at [1172, 367] on div at bounding box center [781, 380] width 1563 height 760
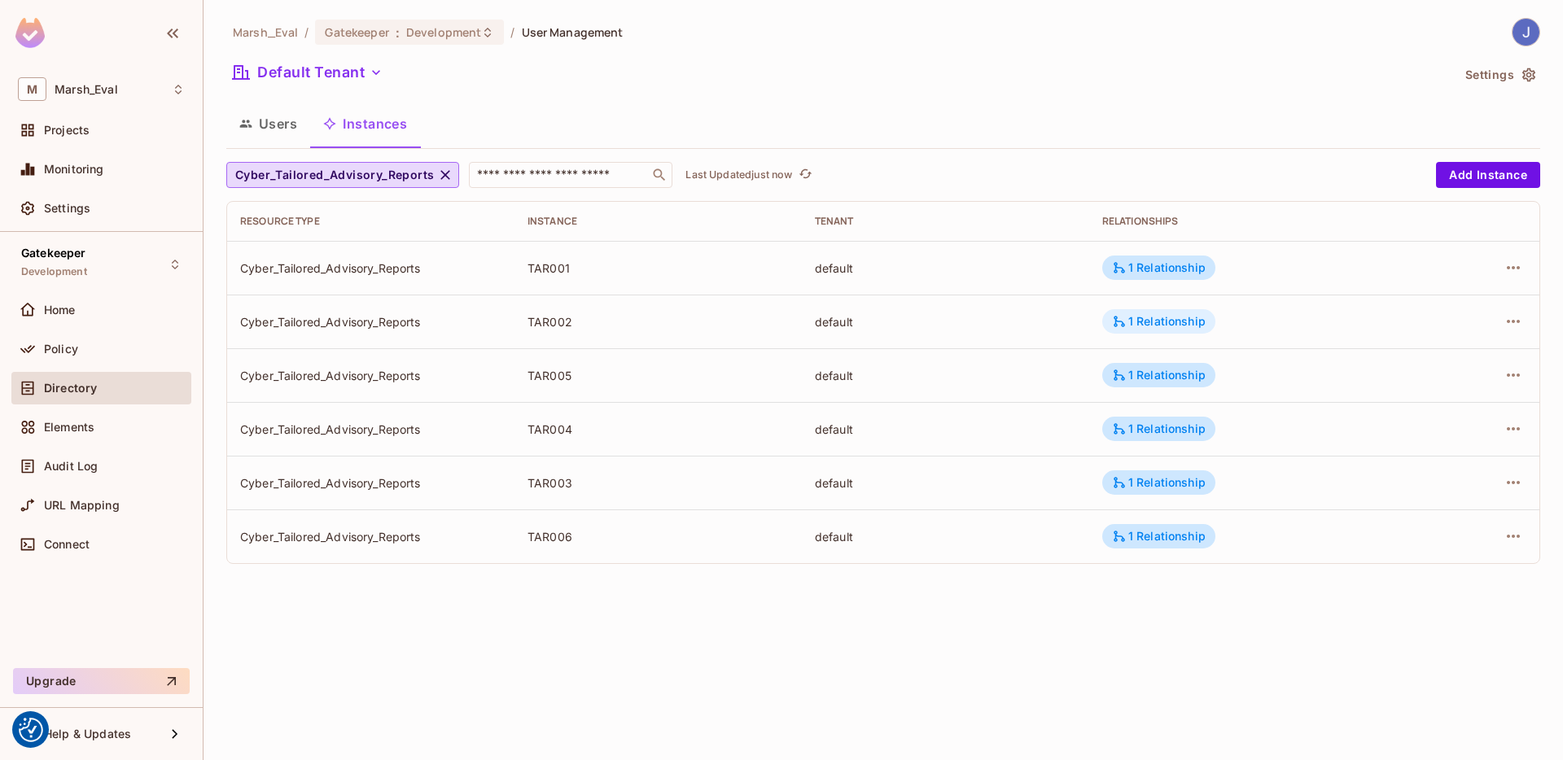
click at [1163, 326] on div "1 Relationship" at bounding box center [1159, 321] width 94 height 15
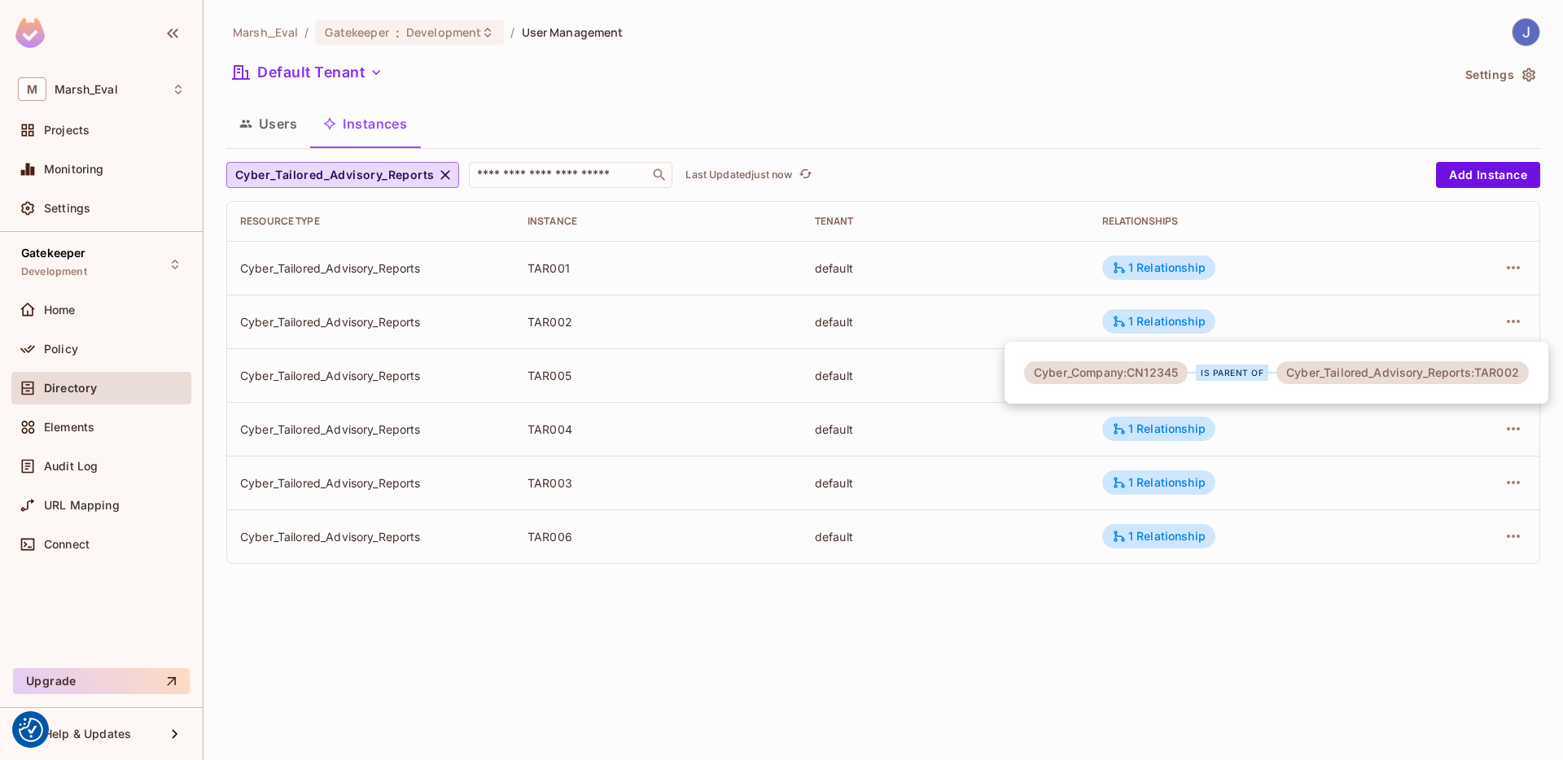
click at [1430, 441] on div at bounding box center [781, 380] width 1563 height 760
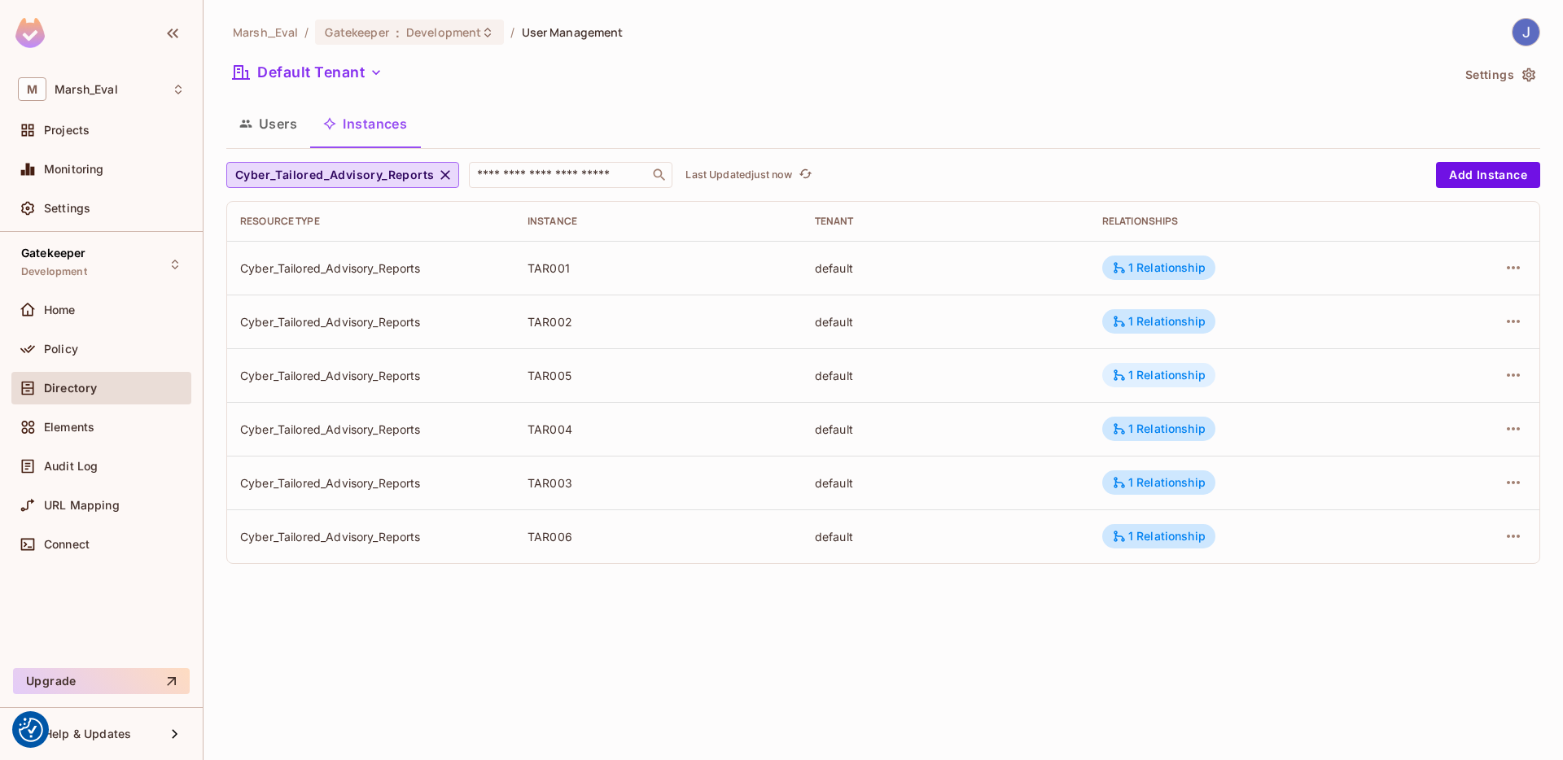
click at [1194, 371] on div "1 Relationship" at bounding box center [1159, 375] width 94 height 15
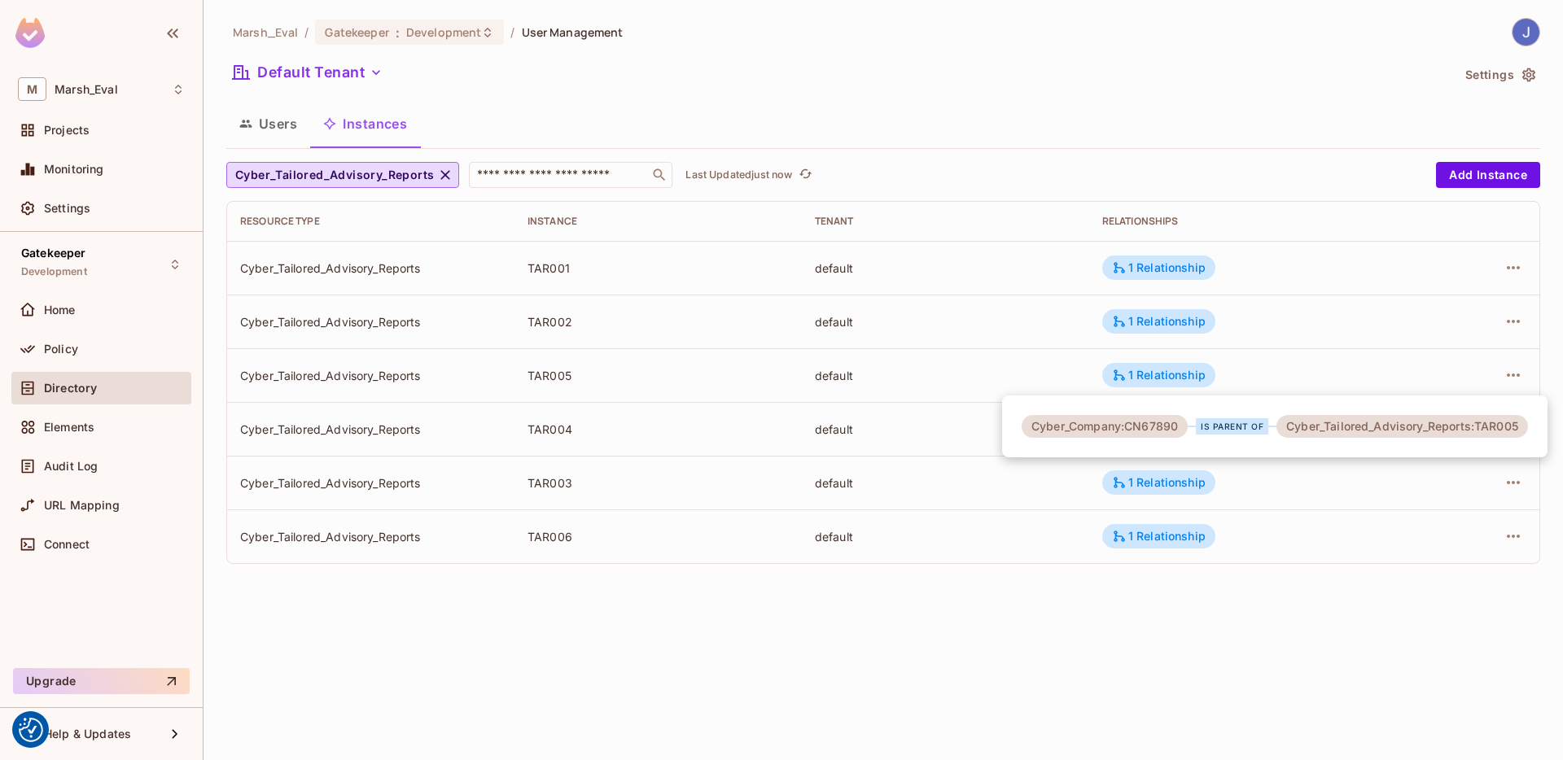
click at [1408, 484] on div at bounding box center [781, 380] width 1563 height 760
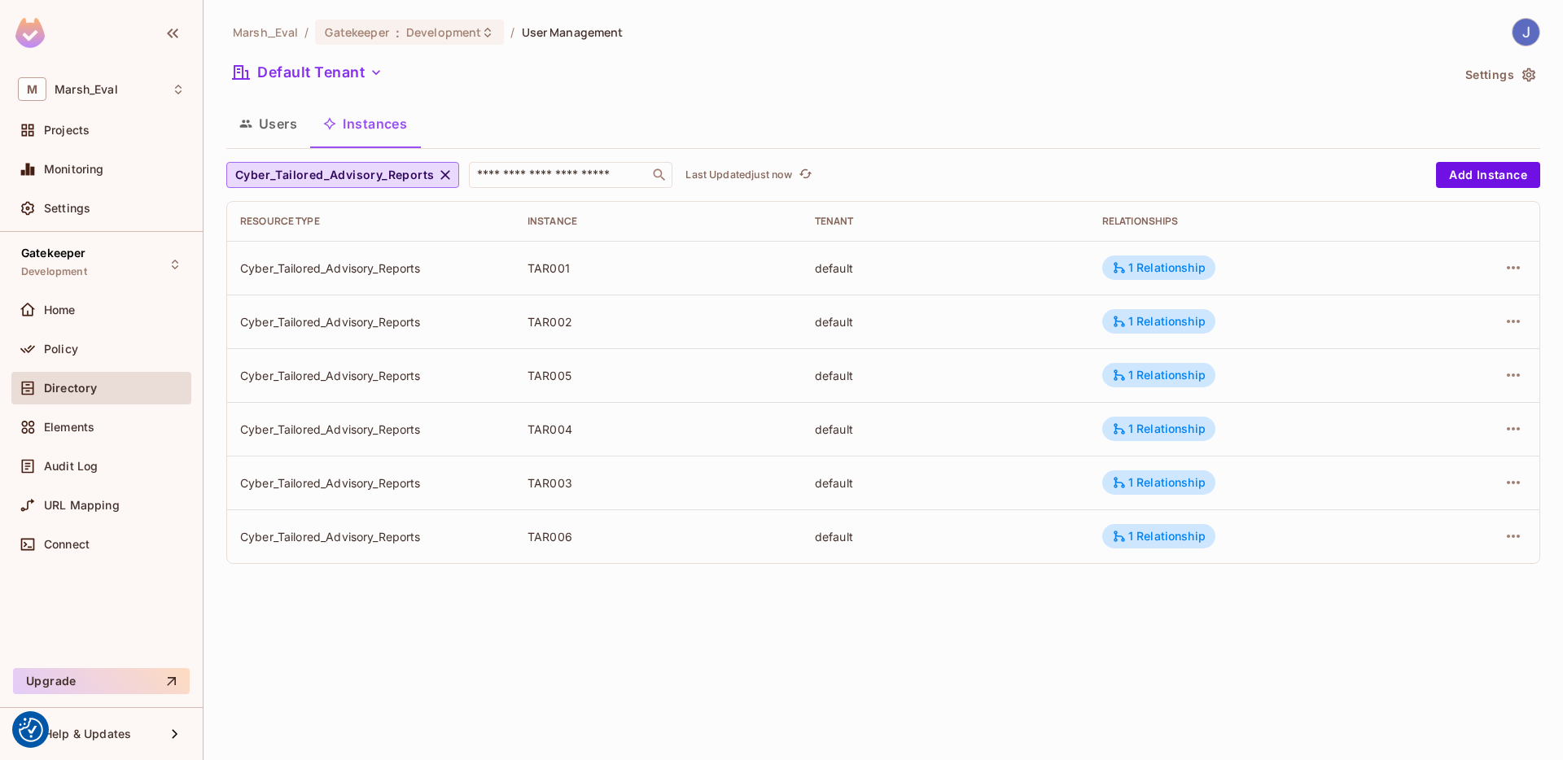
click at [1168, 469] on td "1 Relationship" at bounding box center [1253, 483] width 328 height 54
click at [1174, 475] on div "1 Relationship" at bounding box center [1159, 482] width 94 height 15
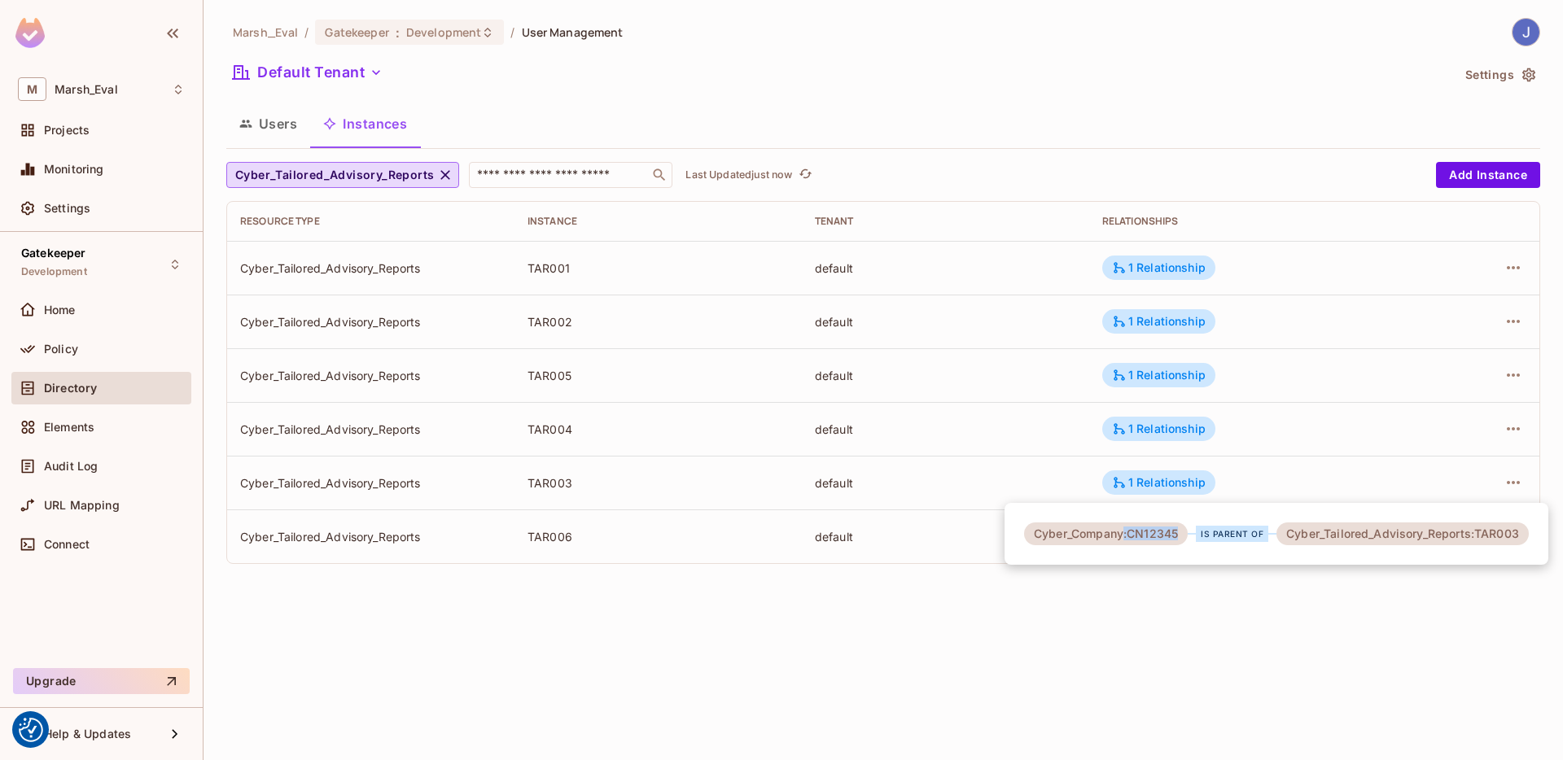
drag, startPoint x: 1127, startPoint y: 538, endPoint x: 1185, endPoint y: 539, distance: 58.6
click at [1185, 539] on div "Cyber_Company:CN12345" at bounding box center [1106, 534] width 164 height 23
click at [1445, 561] on div "Cyber_Company:CN12345 is parent of Cyber_Tailored_Advisory_Reports:TAR003" at bounding box center [1277, 534] width 544 height 62
drag, startPoint x: 1493, startPoint y: 538, endPoint x: 1516, endPoint y: 537, distance: 22.8
click at [1516, 537] on div "Cyber_Tailored_Advisory_Reports:TAR003" at bounding box center [1403, 534] width 252 height 23
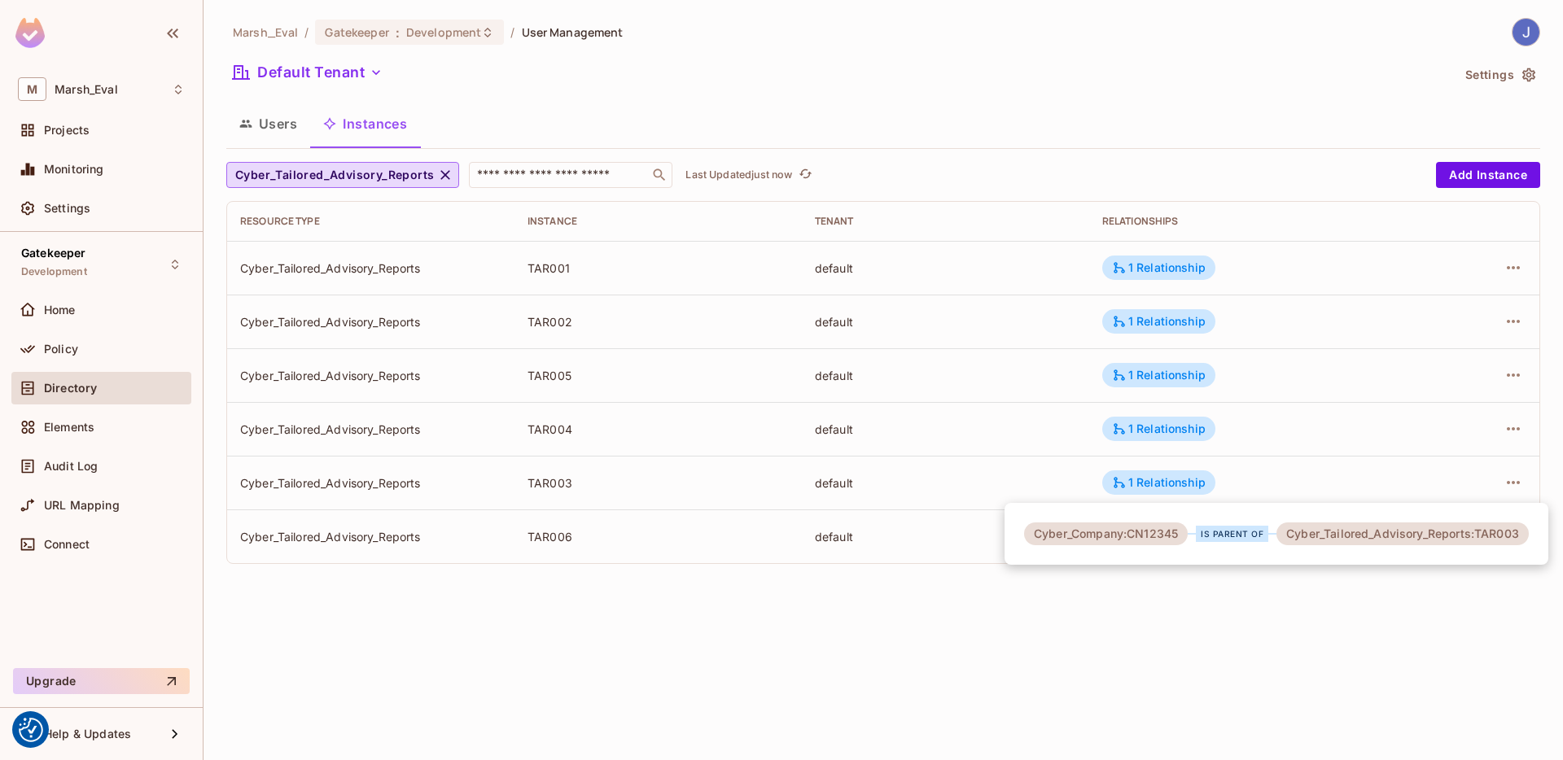
click at [1443, 589] on div at bounding box center [781, 380] width 1563 height 760
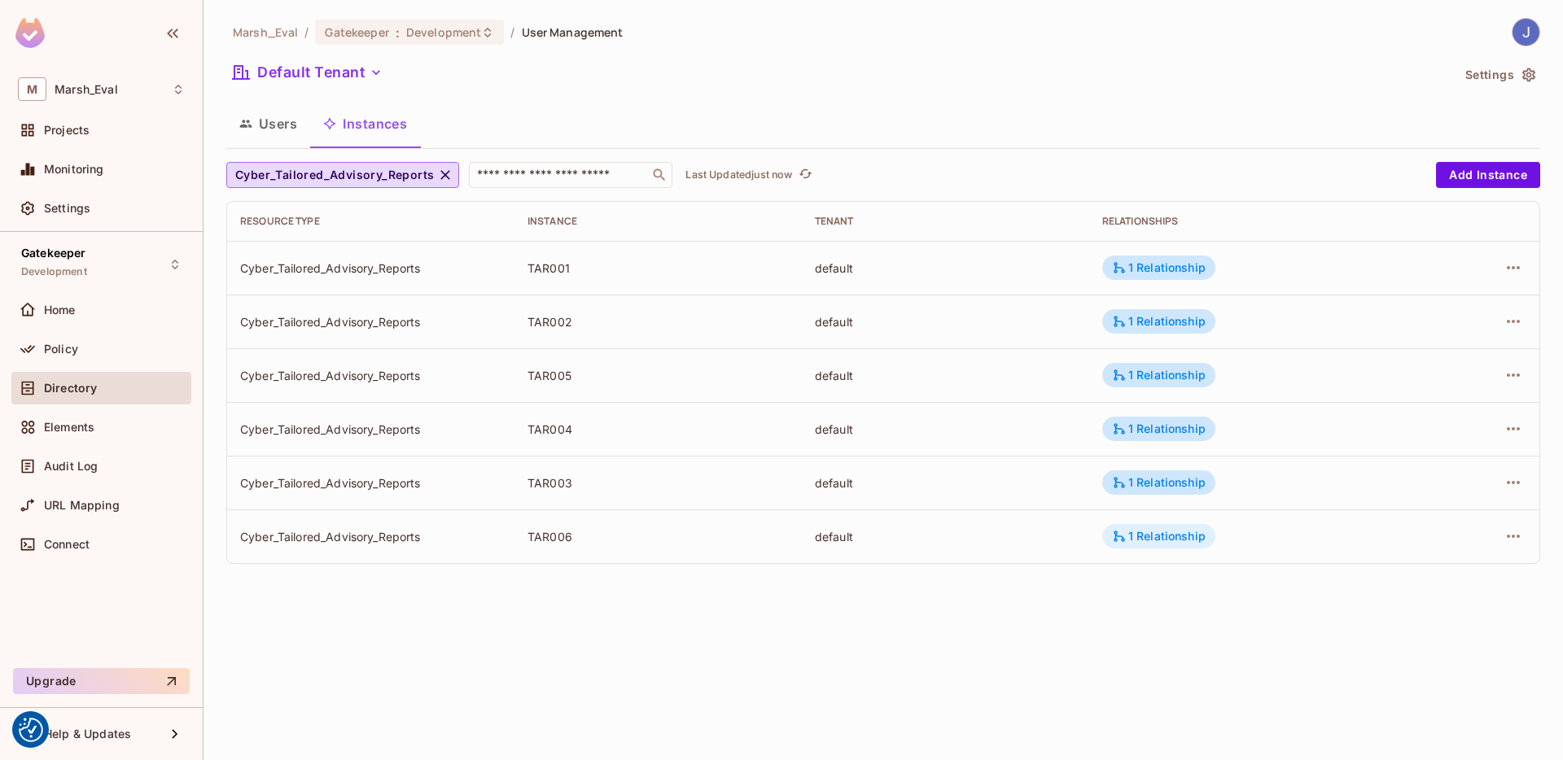
click at [1124, 546] on div "1 Relationship" at bounding box center [1158, 536] width 113 height 24
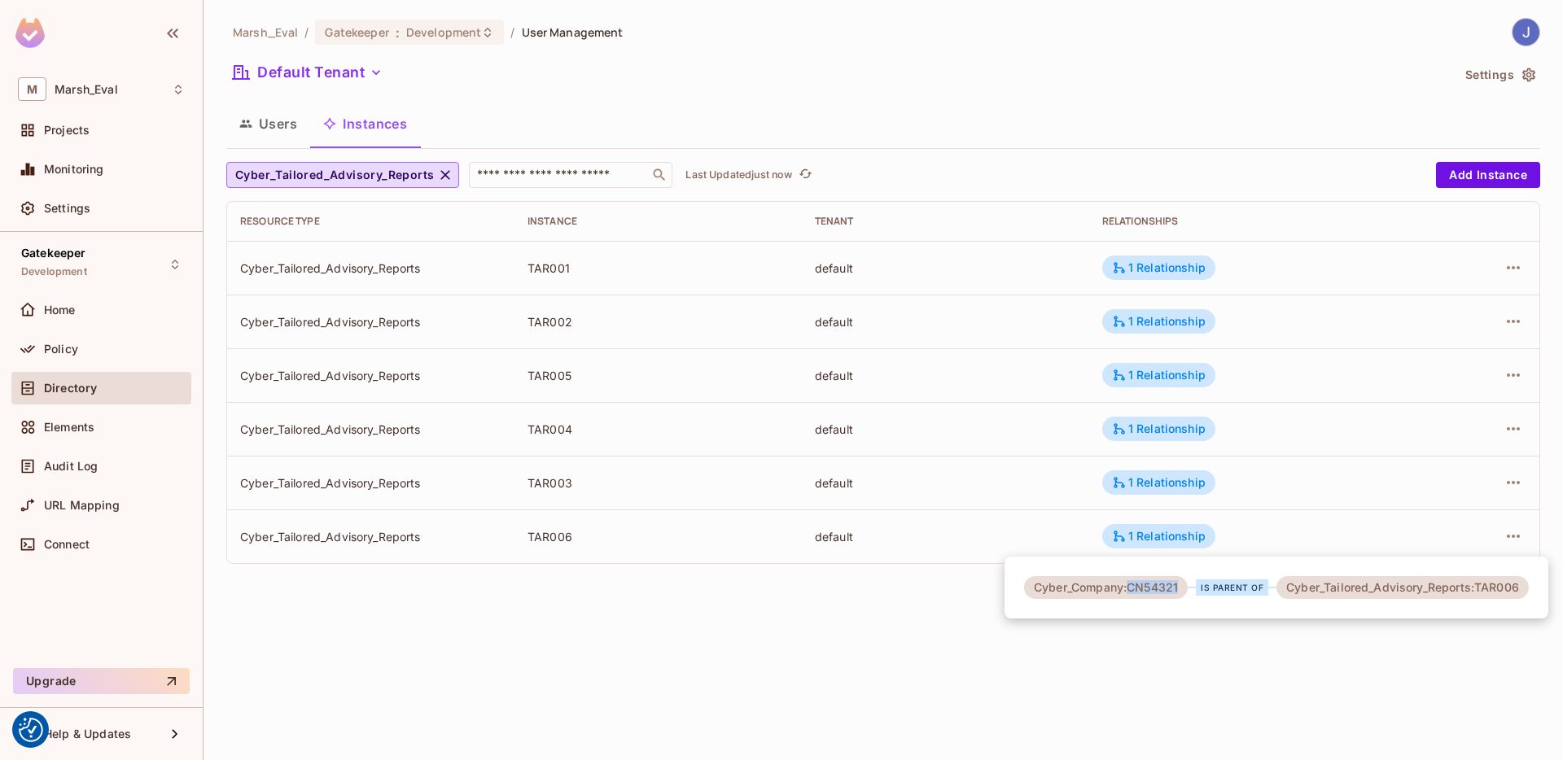
drag, startPoint x: 1133, startPoint y: 593, endPoint x: 1185, endPoint y: 594, distance: 51.3
click at [1185, 594] on div "Cyber_Company:CN54321" at bounding box center [1106, 587] width 164 height 23
drag, startPoint x: 1485, startPoint y: 589, endPoint x: 1556, endPoint y: 585, distance: 71.0
click at [1556, 585] on div "Cyber_Company:CN54321 is parent of Cyber_Tailored_Advisory_Reports:TAR006" at bounding box center [781, 380] width 1563 height 760
click at [1186, 438] on div at bounding box center [781, 380] width 1563 height 760
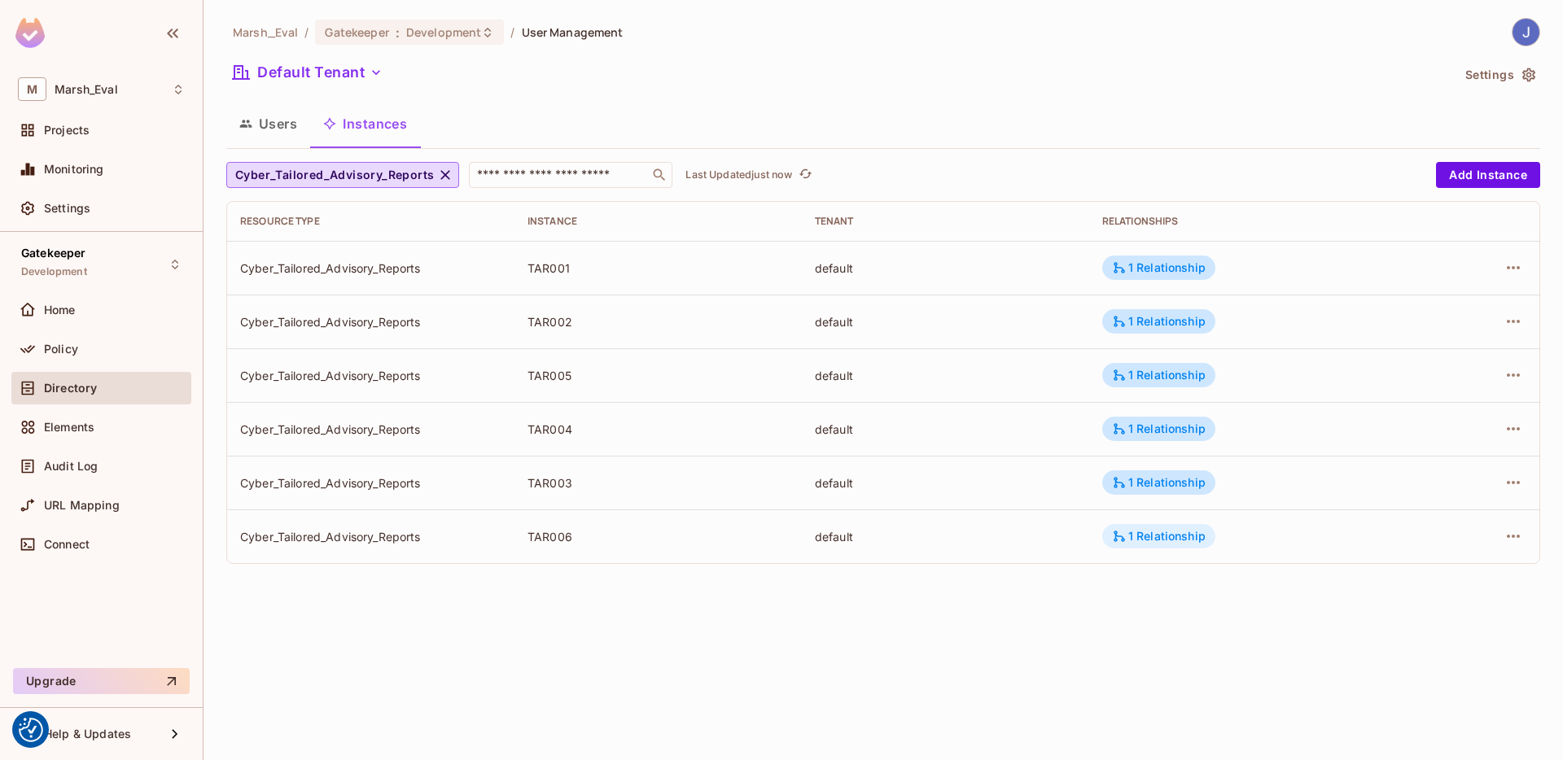
click at [1177, 533] on div "1 Relationship" at bounding box center [1159, 536] width 94 height 15
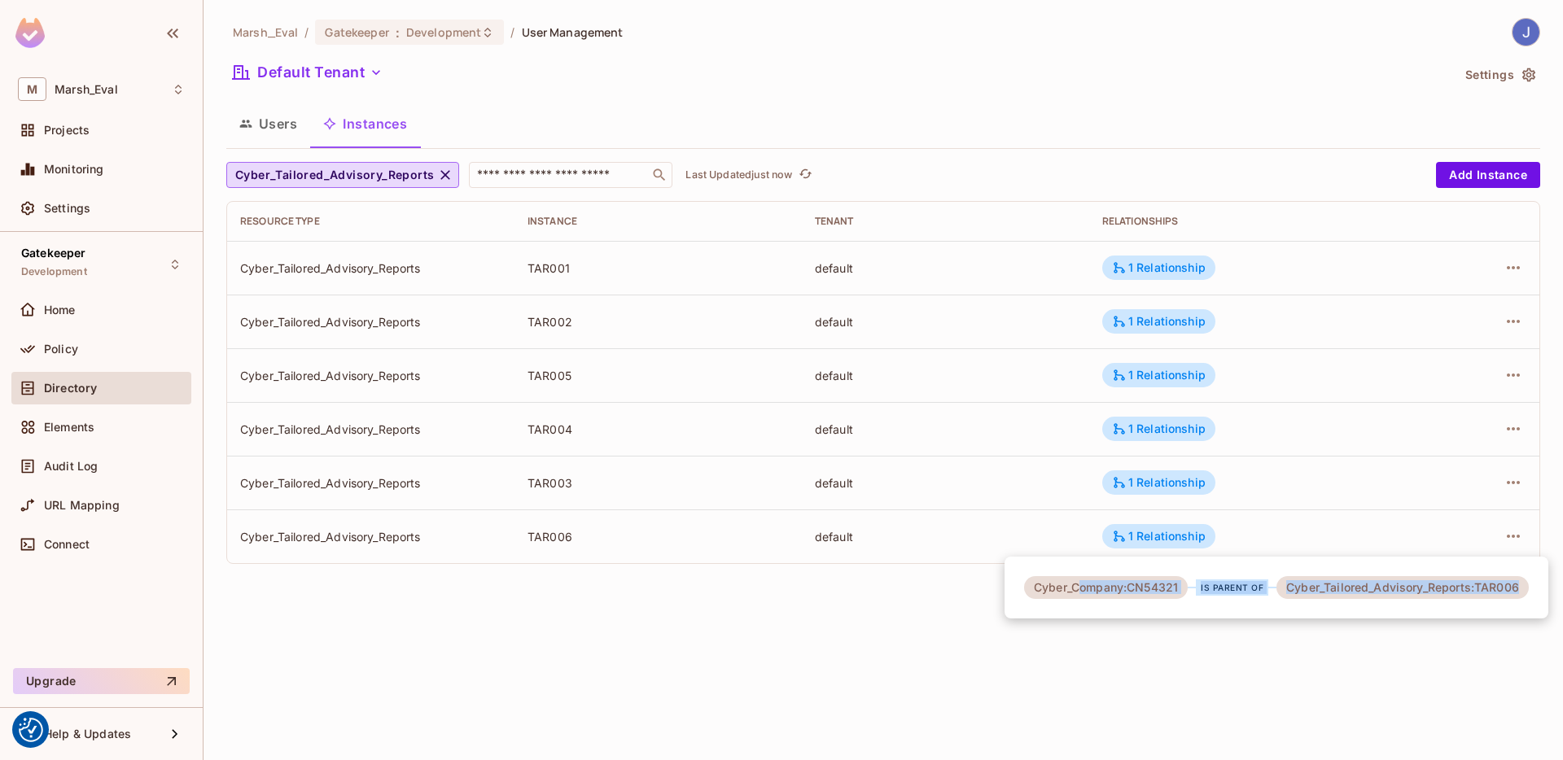
drag, startPoint x: 1077, startPoint y: 594, endPoint x: 1232, endPoint y: 593, distance: 154.7
click at [1322, 597] on div "Cyber_Company:CN54321 is parent of Cyber_Tailored_Advisory_Reports:TAR006" at bounding box center [1276, 587] width 505 height 23
drag, startPoint x: 1205, startPoint y: 594, endPoint x: 1194, endPoint y: 595, distance: 11.4
click at [1199, 595] on div "is parent of" at bounding box center [1232, 588] width 72 height 16
drag, startPoint x: 1183, startPoint y: 590, endPoint x: 1134, endPoint y: 588, distance: 48.9
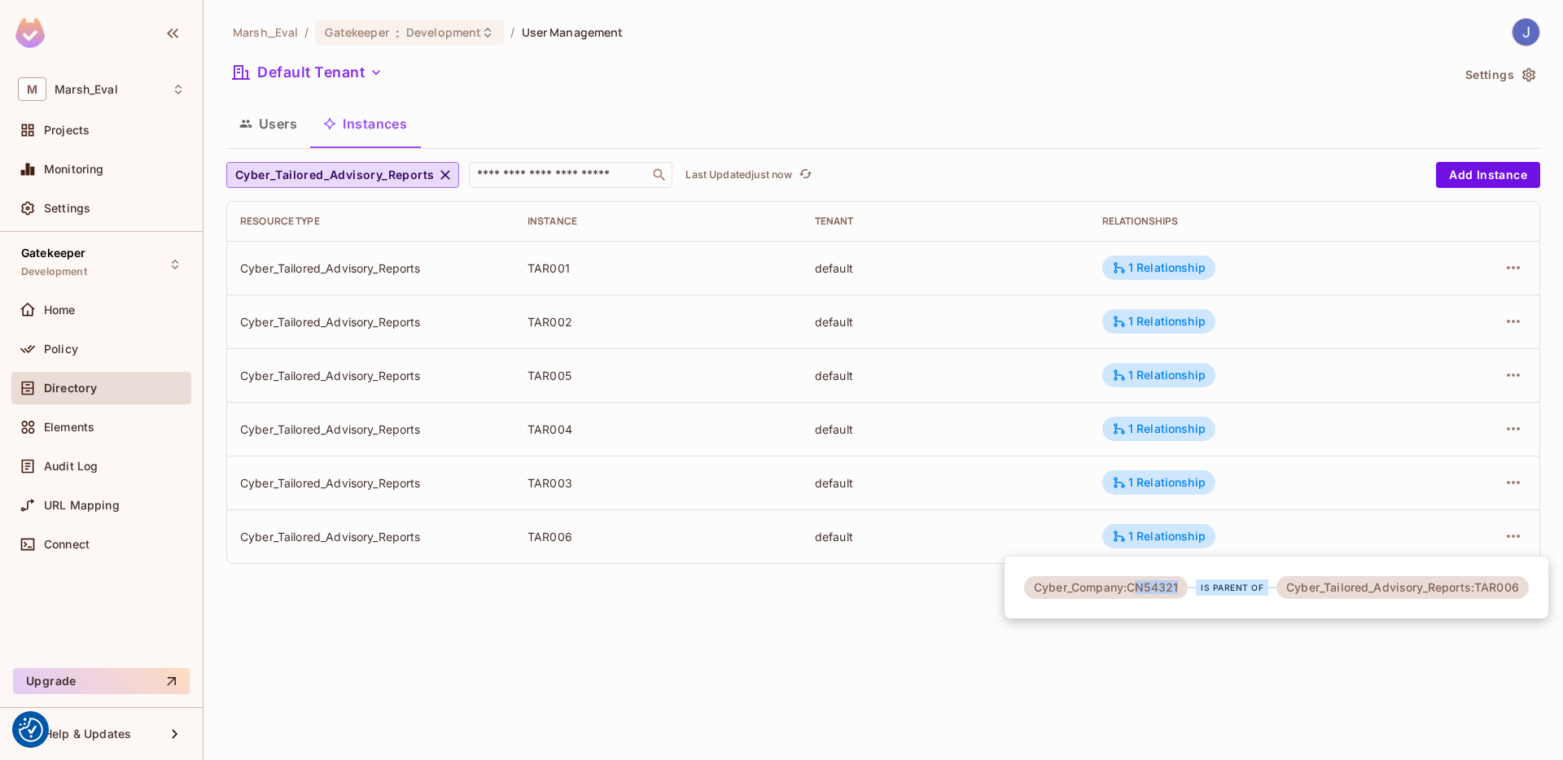
click at [1134, 588] on div "Cyber_Company:CN54321" at bounding box center [1106, 587] width 164 height 23
click at [1143, 479] on div at bounding box center [781, 380] width 1563 height 760
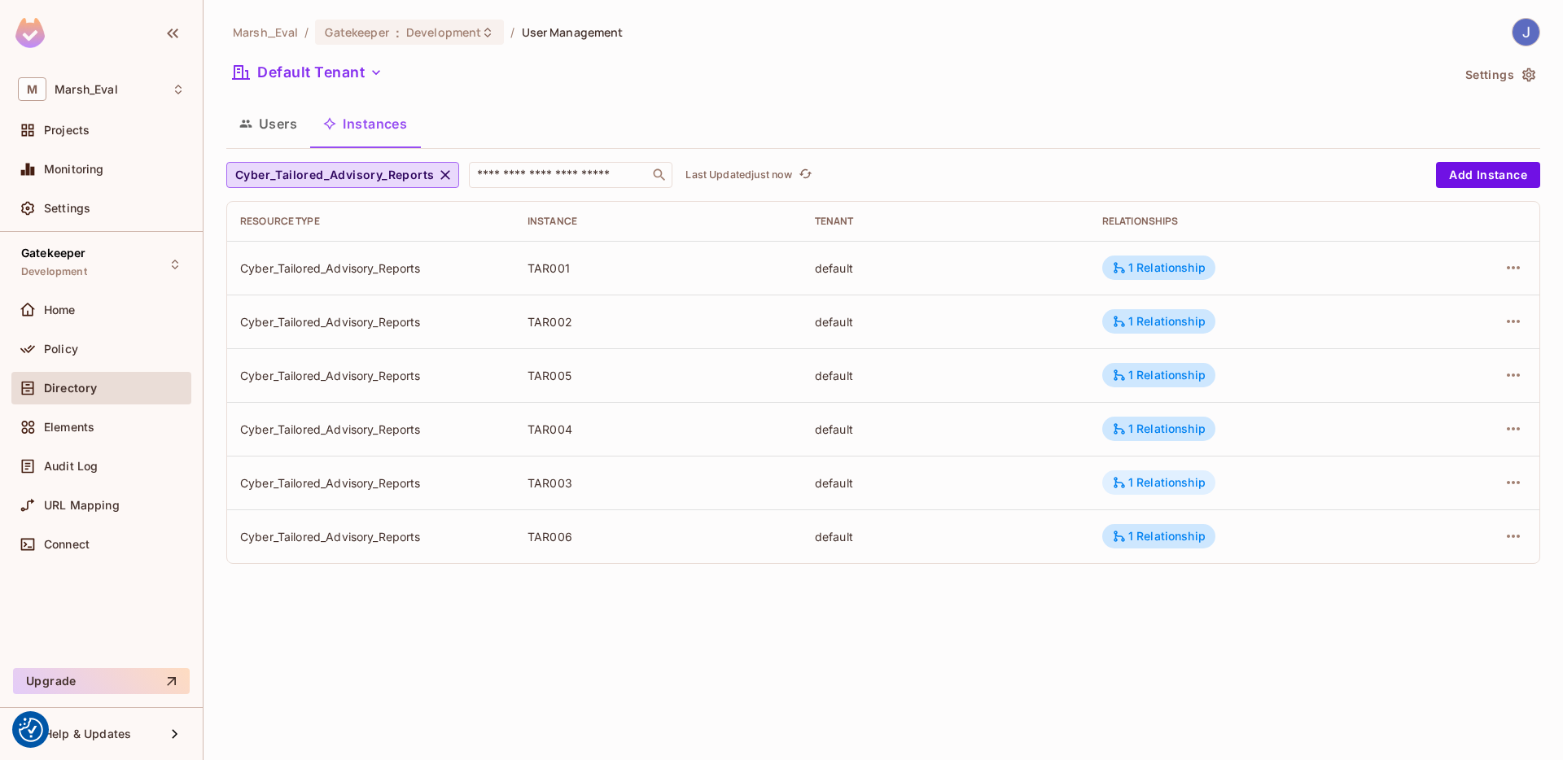
click at [1149, 482] on div "1 Relationship" at bounding box center [1159, 482] width 94 height 15
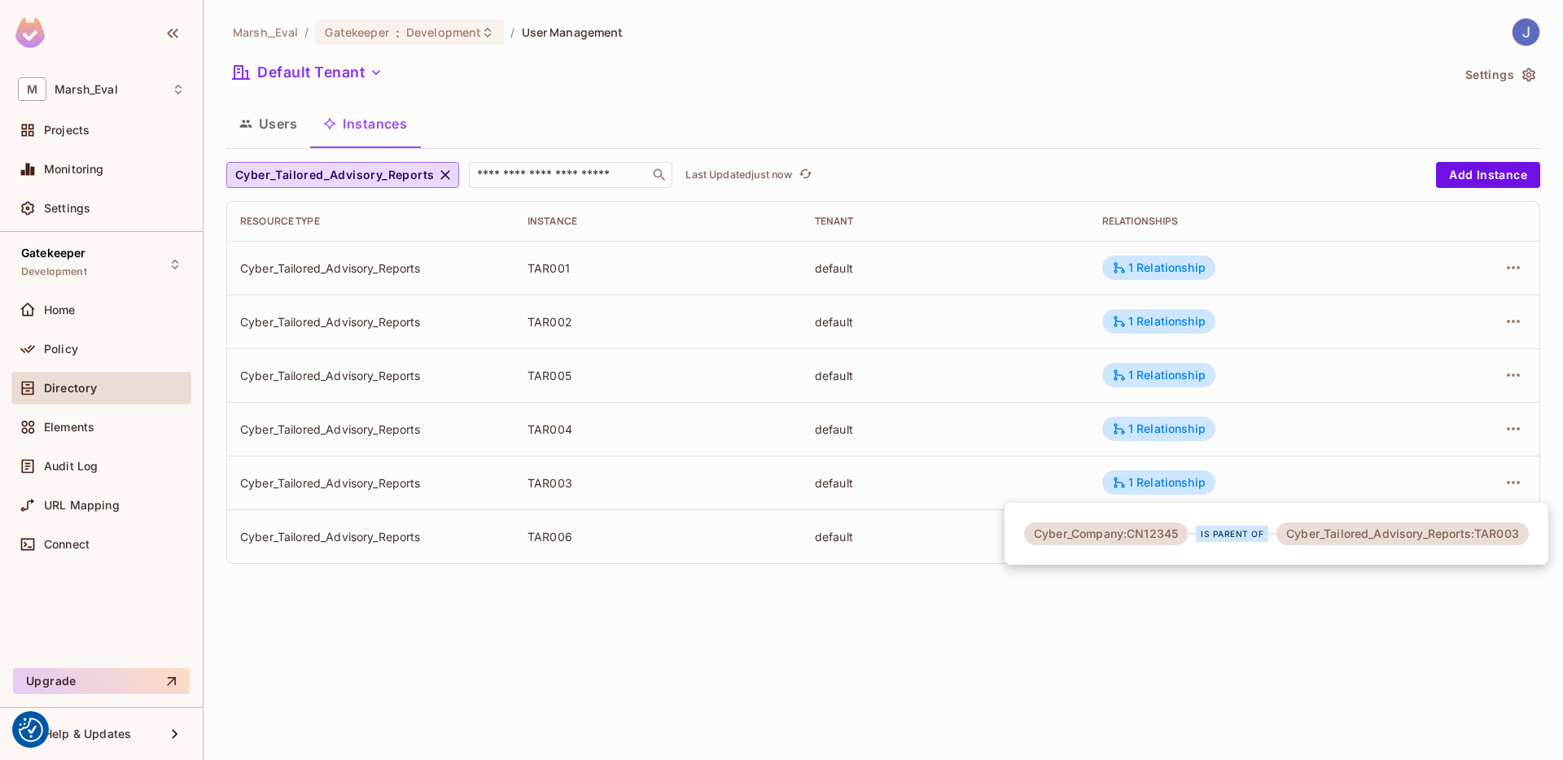
click at [1168, 428] on div at bounding box center [781, 380] width 1563 height 760
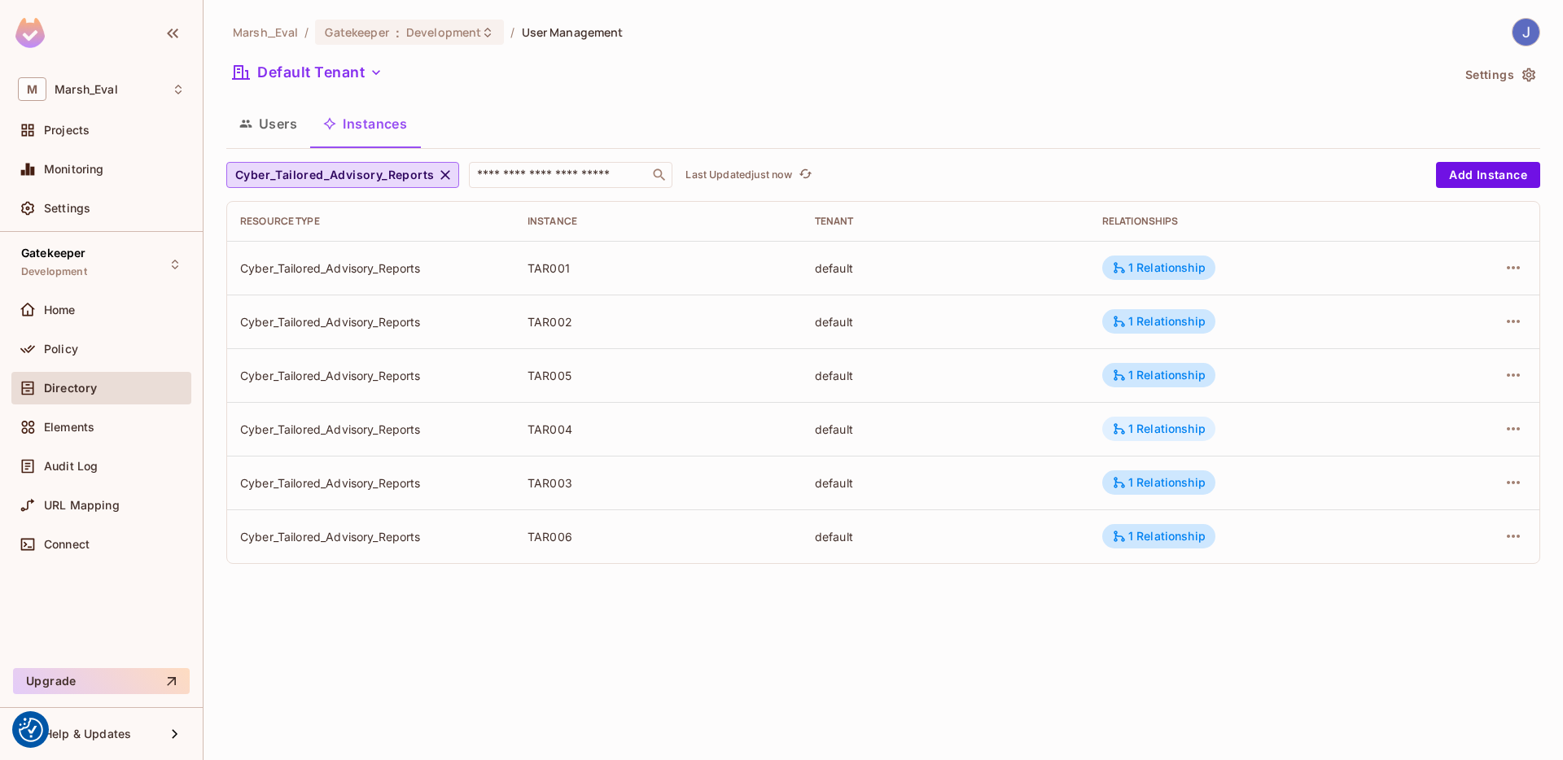
drag, startPoint x: 1171, startPoint y: 410, endPoint x: 1168, endPoint y: 420, distance: 10.9
click at [1171, 410] on td "1 Relationship" at bounding box center [1253, 429] width 328 height 54
click at [1168, 420] on div "1 Relationship" at bounding box center [1158, 429] width 113 height 24
click at [1158, 371] on div at bounding box center [781, 380] width 1563 height 760
click at [1162, 369] on div "1 Relationship" at bounding box center [1159, 375] width 94 height 15
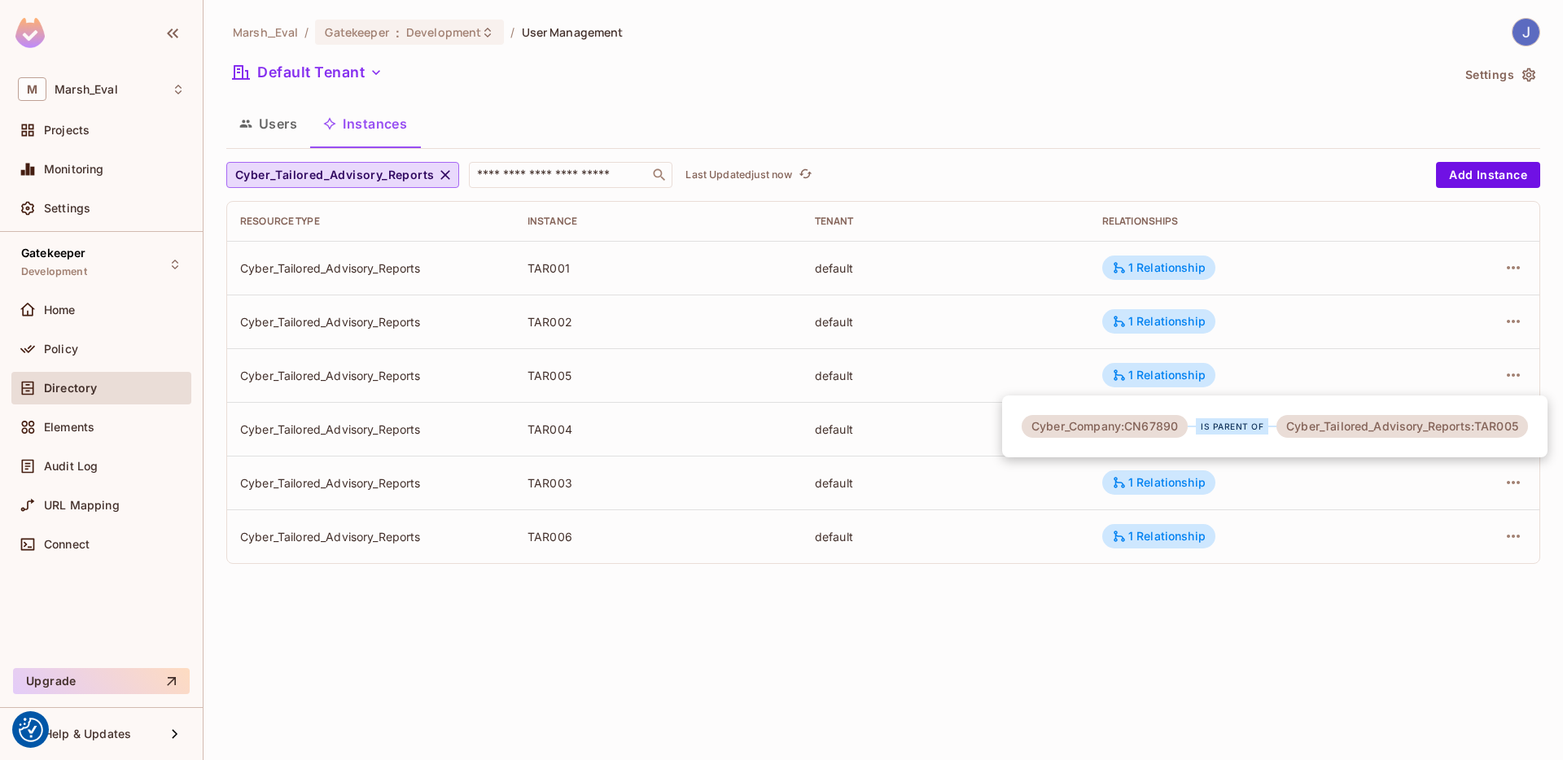
click at [1162, 321] on div at bounding box center [781, 380] width 1563 height 760
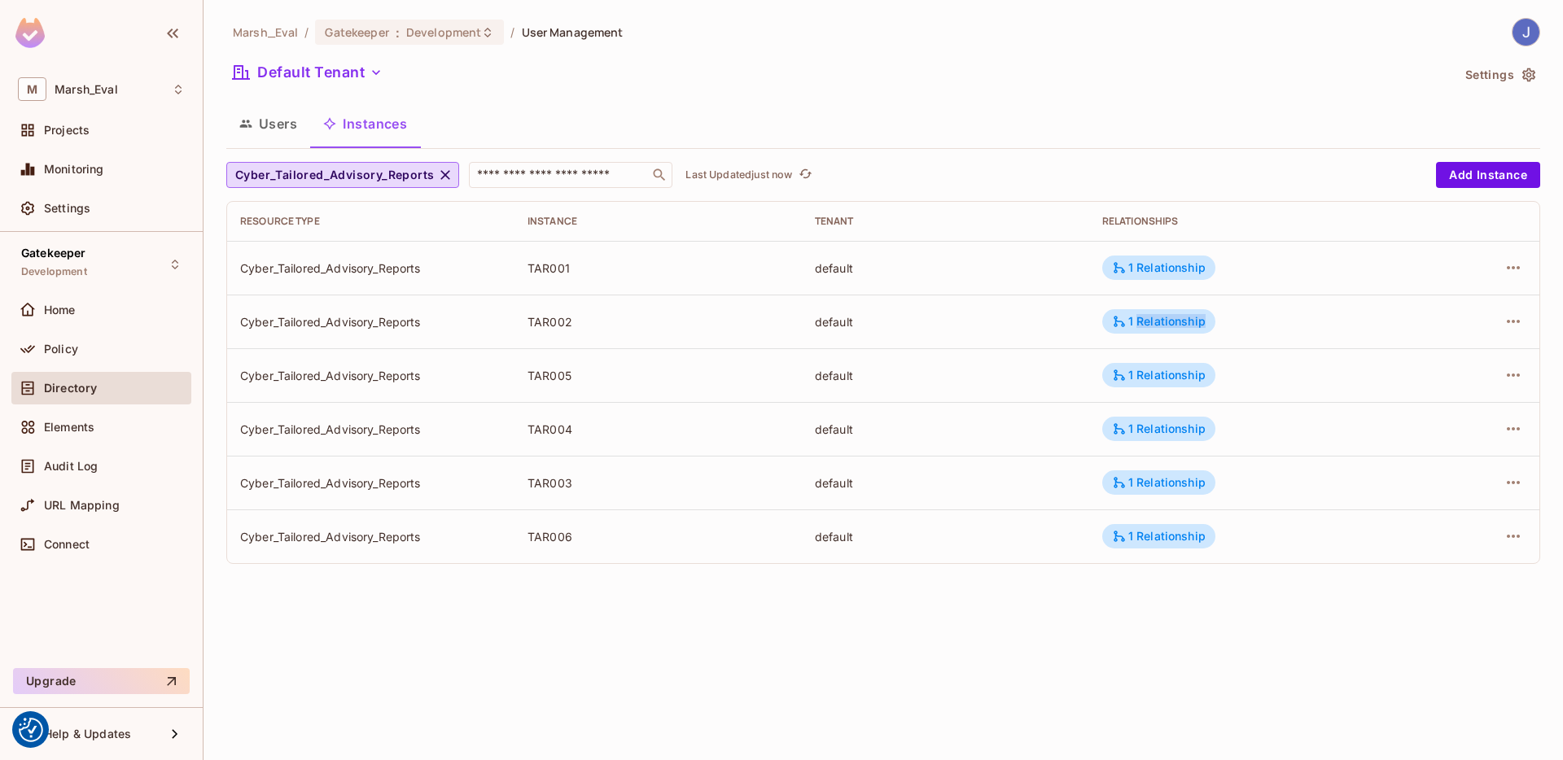
click at [1162, 321] on div "1 Relationship" at bounding box center [1159, 321] width 94 height 15
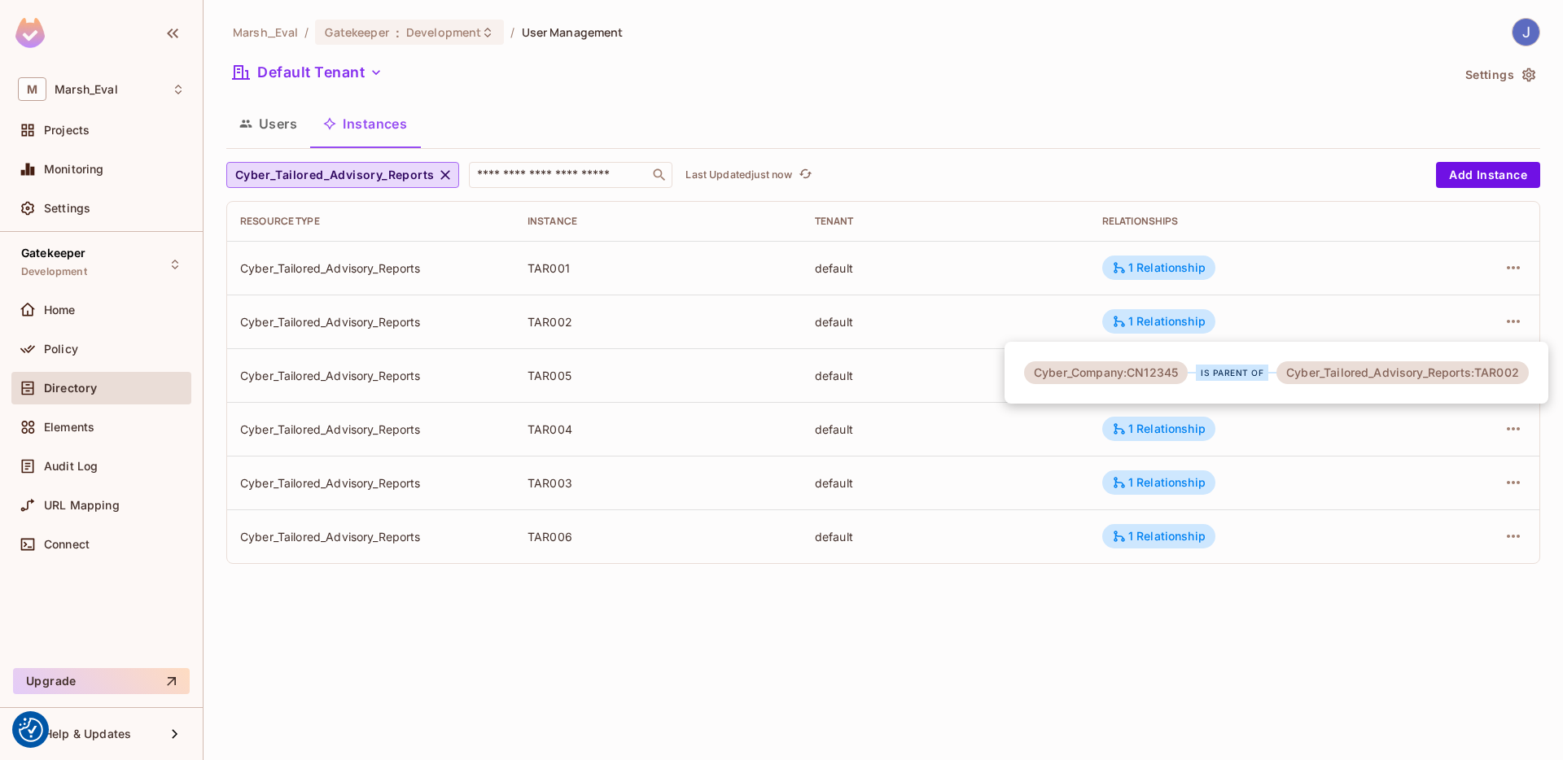
click at [1168, 245] on div at bounding box center [781, 380] width 1563 height 760
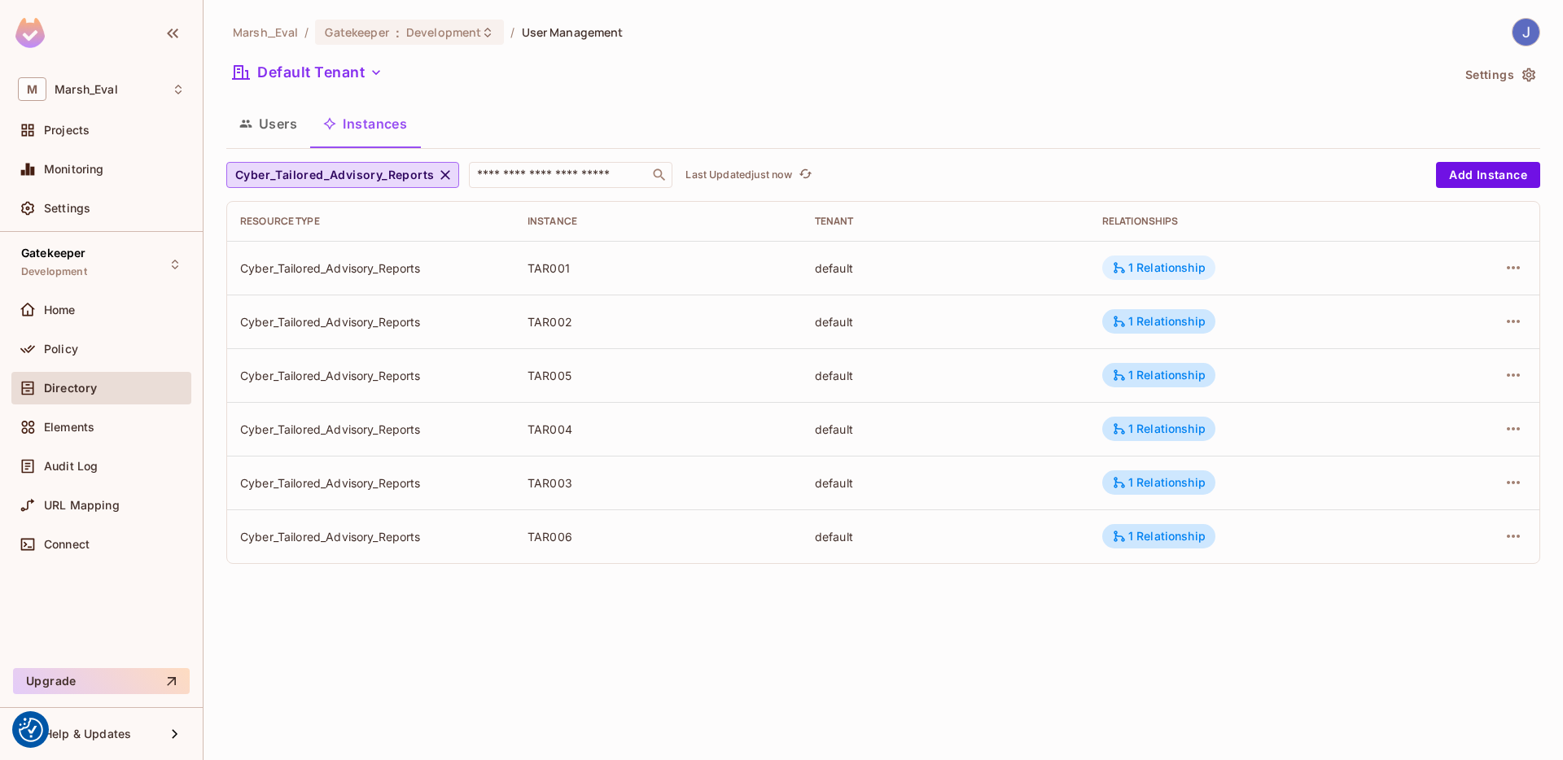
click at [1168, 265] on div "1 Relationship" at bounding box center [1159, 268] width 94 height 15
click at [1030, 533] on div at bounding box center [781, 380] width 1563 height 760
click at [1131, 539] on div "1 Relationship" at bounding box center [1159, 536] width 94 height 15
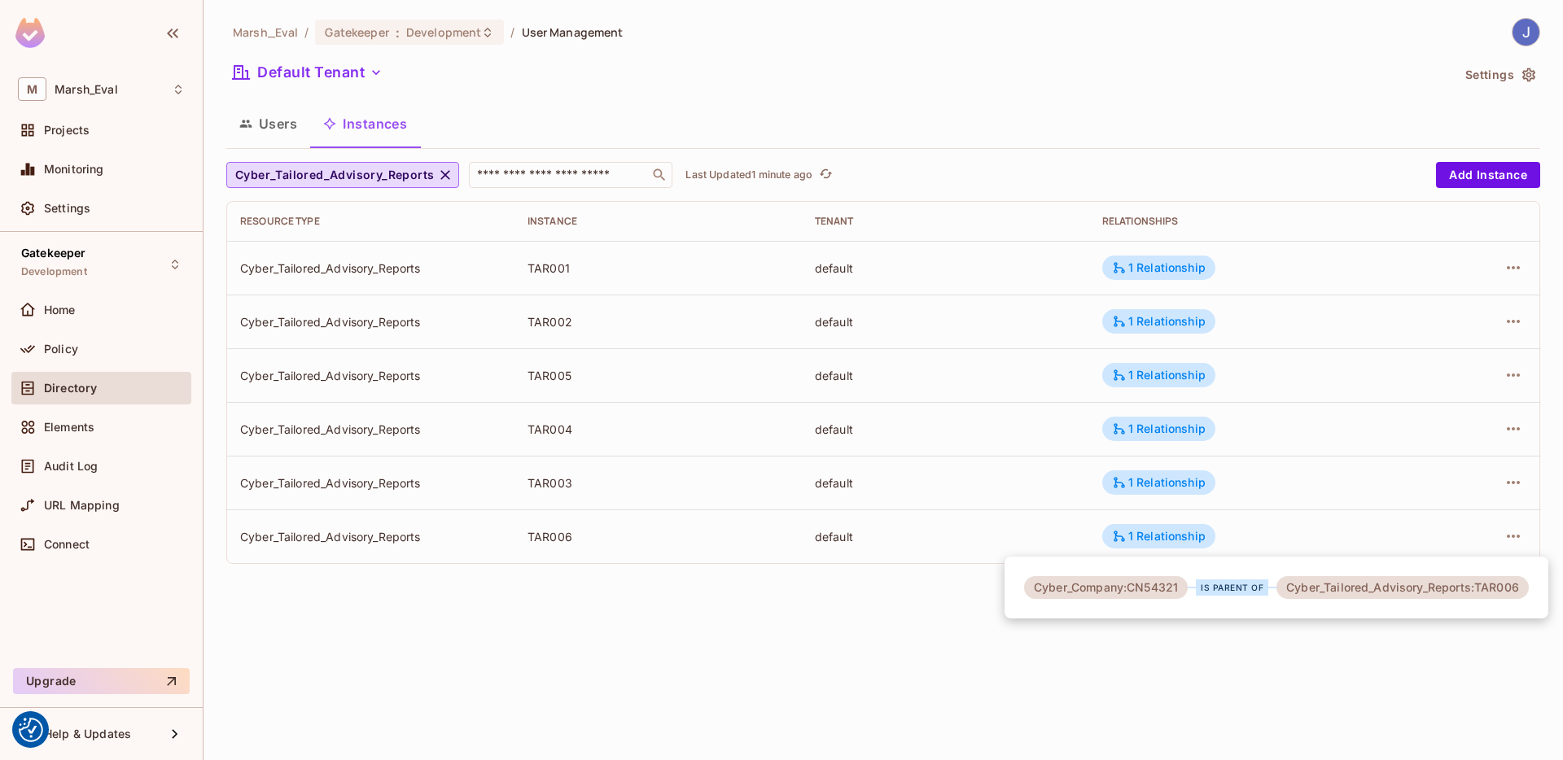
click at [1155, 595] on div "Cyber_Company:CN54321" at bounding box center [1106, 587] width 164 height 23
click at [1128, 275] on div at bounding box center [781, 380] width 1563 height 760
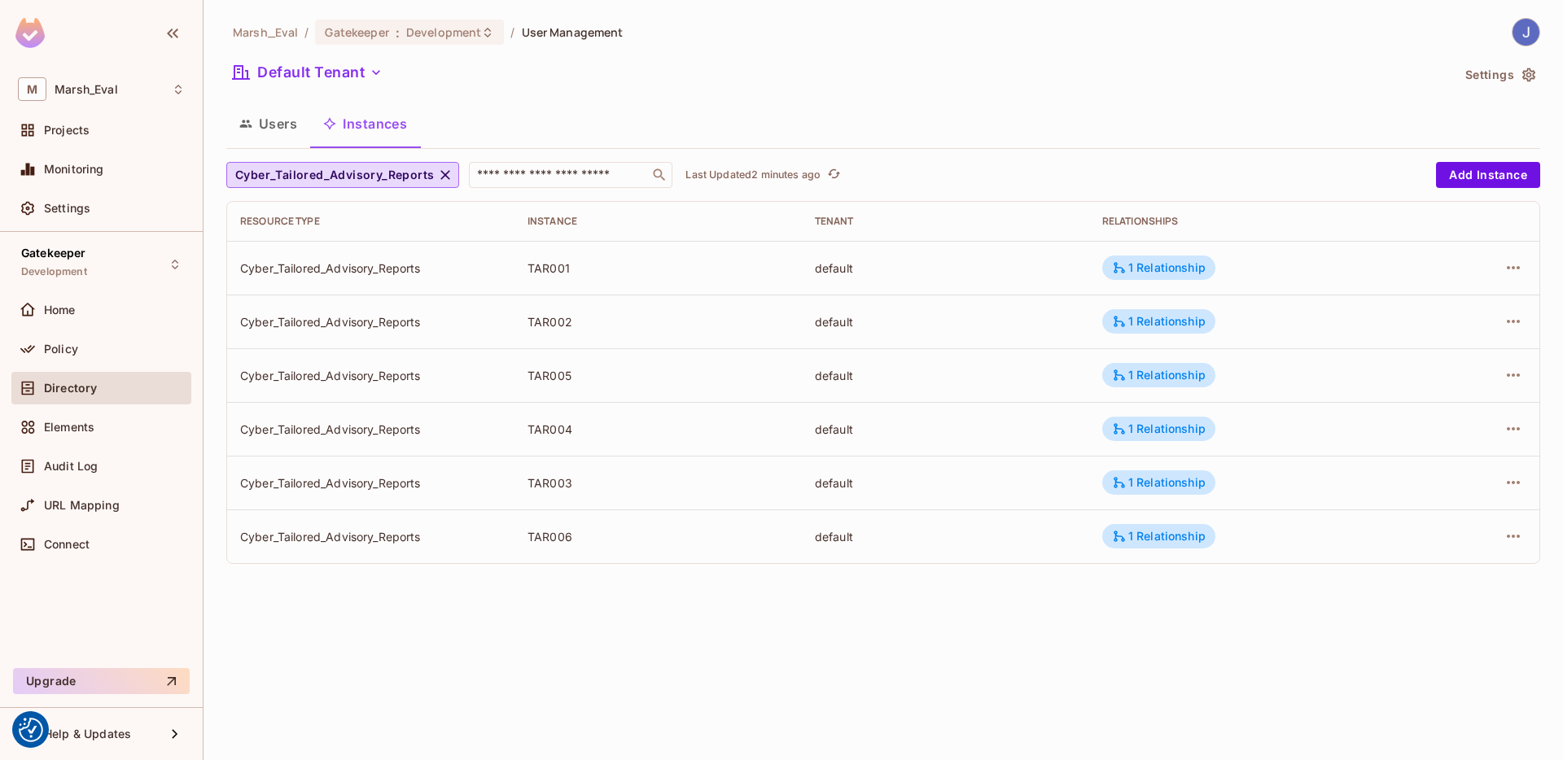
click at [1139, 269] on div "1 Relationship" at bounding box center [1159, 268] width 94 height 15
drag, startPoint x: 1145, startPoint y: 318, endPoint x: 1435, endPoint y: 333, distance: 290.2
click at [1433, 334] on div "Cyber_Company:CN12345 is parent of Cyber_Tailored_Advisory_Reports:TAR001" at bounding box center [1277, 319] width 541 height 62
click at [1404, 362] on div at bounding box center [781, 380] width 1563 height 760
click at [1181, 320] on div "1 Relationship" at bounding box center [1159, 321] width 94 height 15
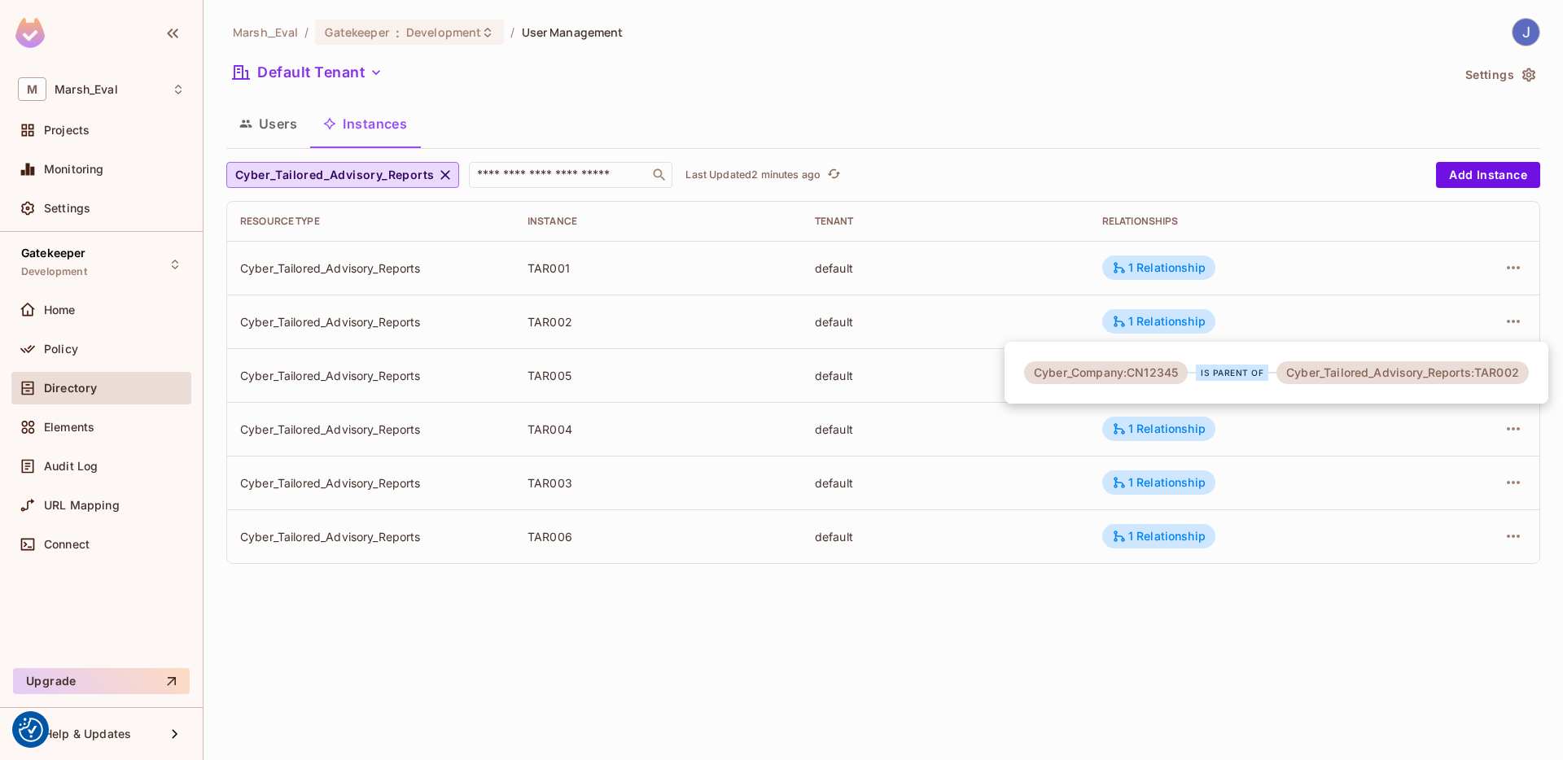
click at [1250, 432] on div at bounding box center [781, 380] width 1563 height 760
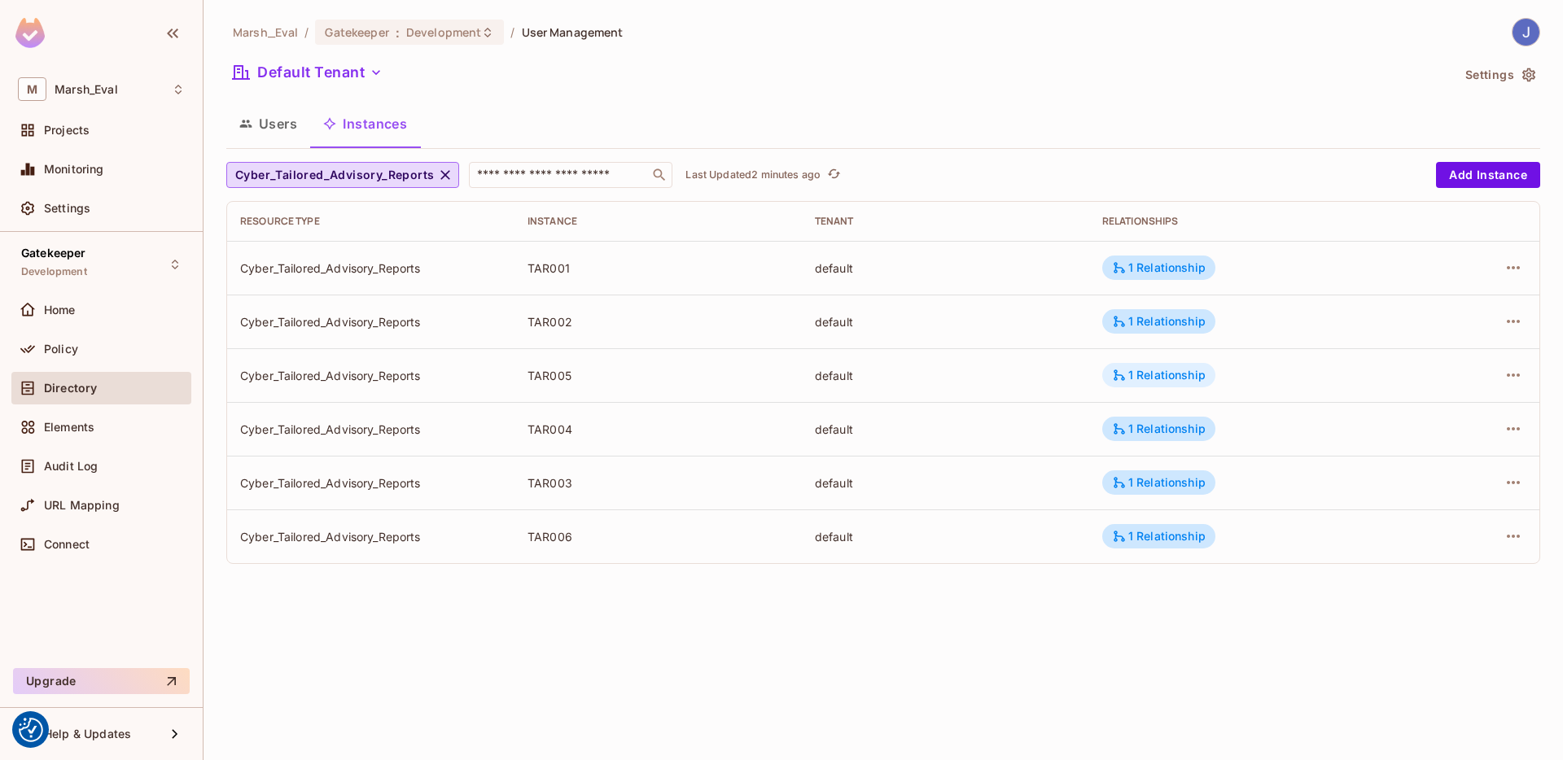
click at [1172, 377] on div "1 Relationship" at bounding box center [1159, 375] width 94 height 15
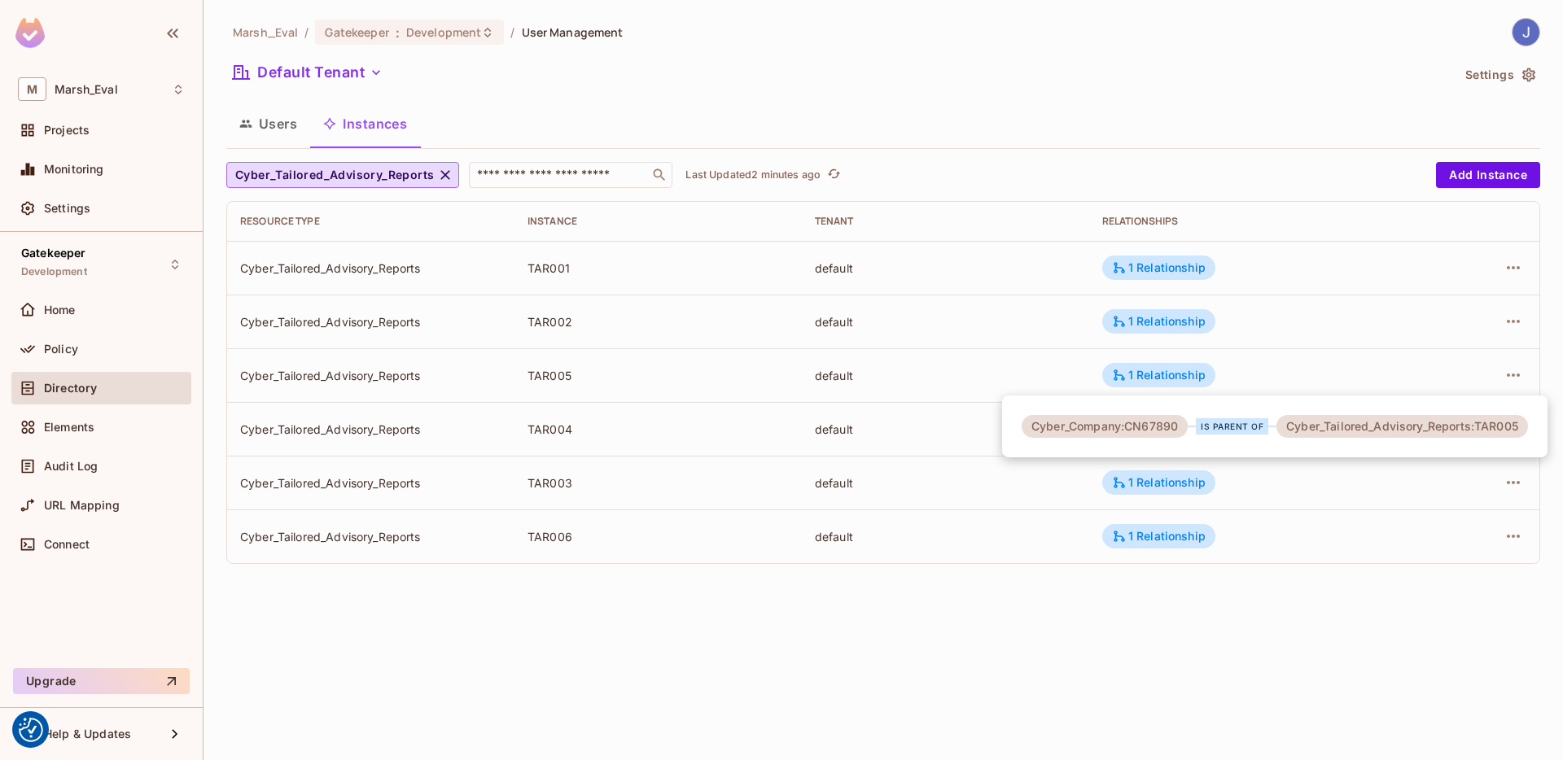
drag, startPoint x: 1300, startPoint y: 524, endPoint x: 1288, endPoint y: 524, distance: 12.2
click at [1295, 525] on div at bounding box center [781, 380] width 1563 height 760
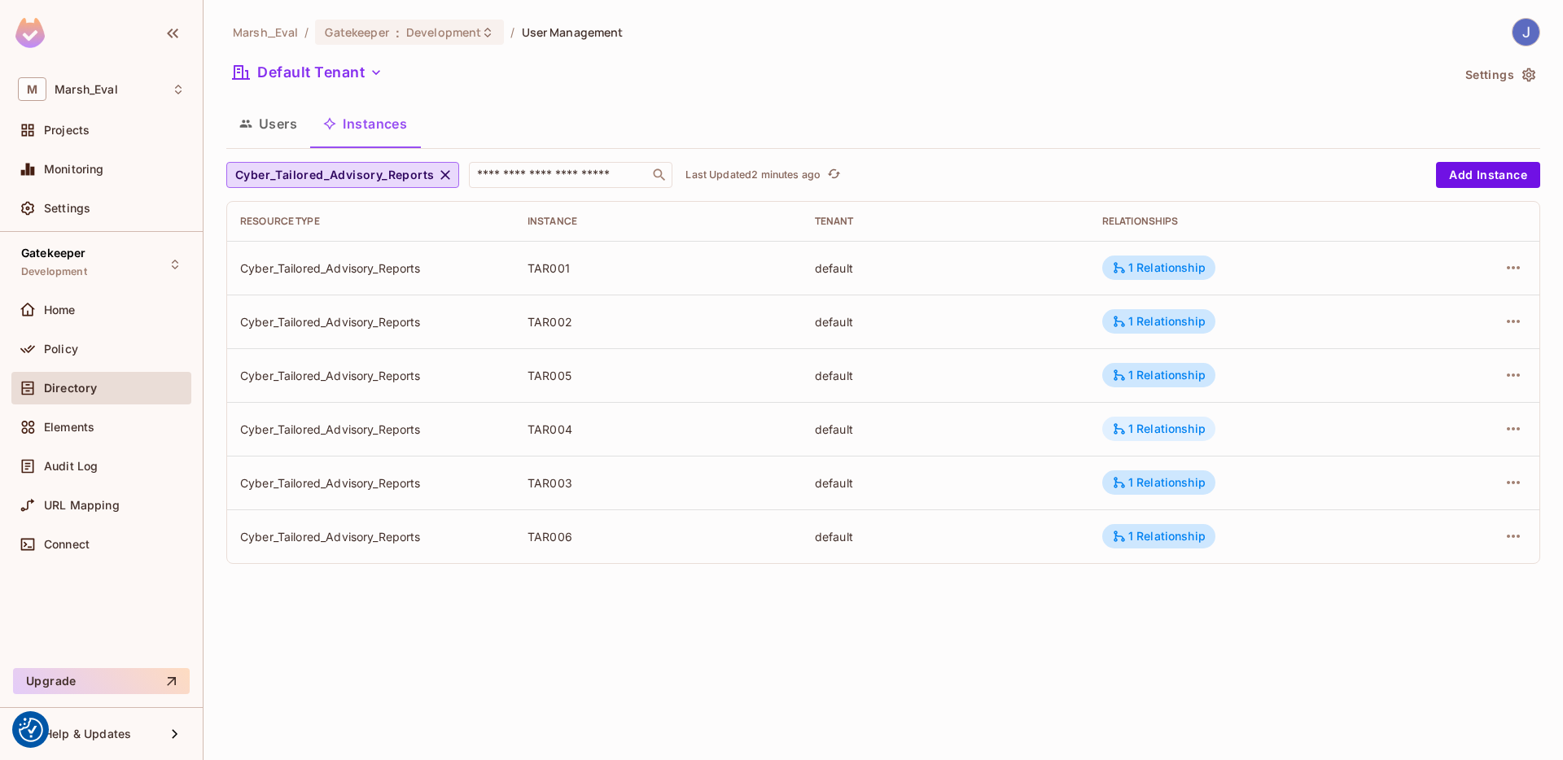
click at [1165, 433] on div "1 Relationship" at bounding box center [1159, 429] width 94 height 15
click at [1287, 423] on div at bounding box center [781, 380] width 1563 height 760
click at [1175, 491] on div "1 Relationship" at bounding box center [1158, 483] width 113 height 24
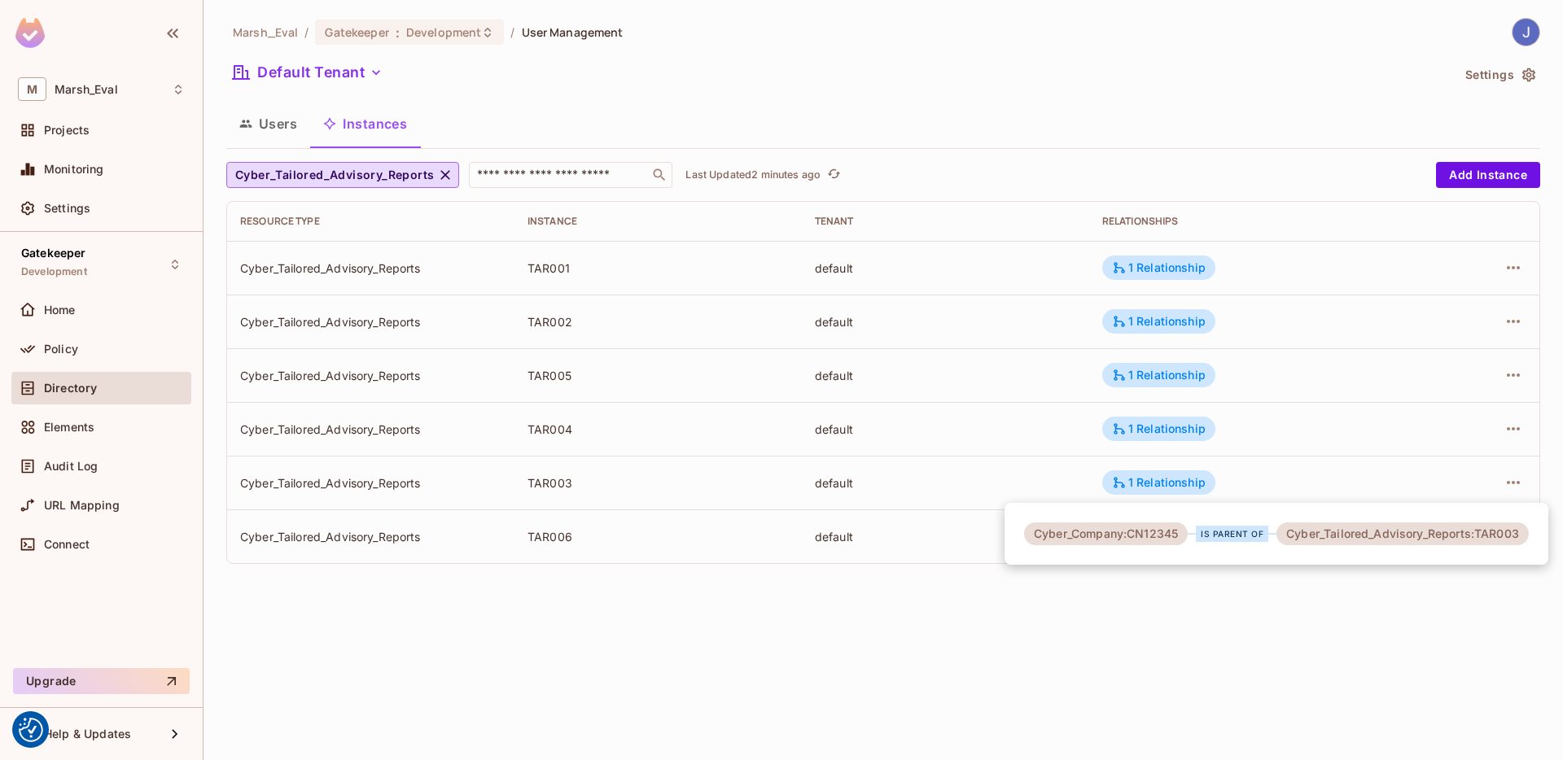
drag, startPoint x: 1369, startPoint y: 545, endPoint x: 1542, endPoint y: 550, distance: 173.5
click at [1542, 550] on div "Cyber_Company:CN12345 is parent of Cyber_Tailored_Advisory_Reports:TAR003" at bounding box center [1277, 534] width 544 height 62
click at [99, 356] on div at bounding box center [781, 380] width 1563 height 760
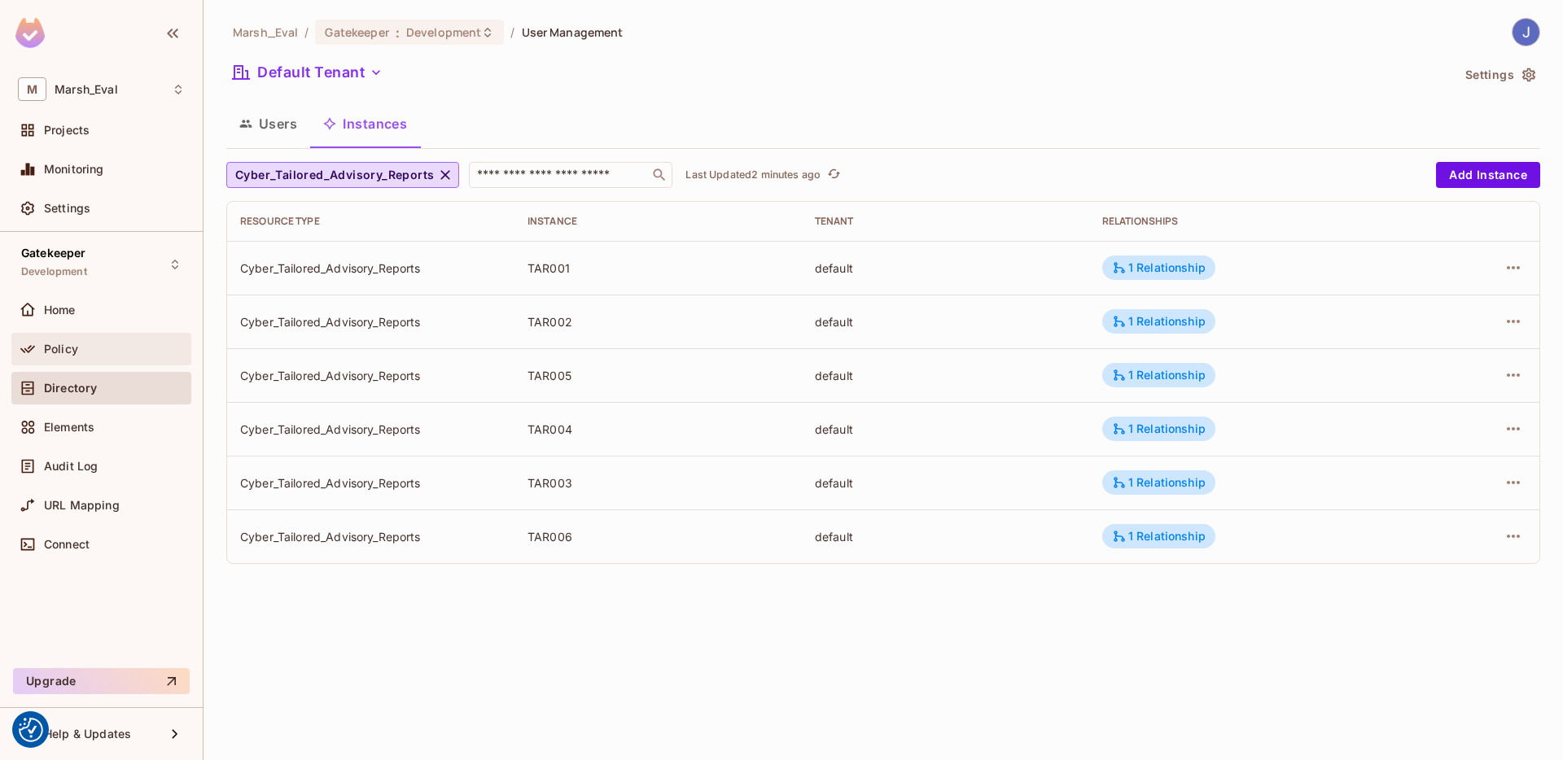
click at [58, 345] on span "Policy" at bounding box center [61, 349] width 34 height 13
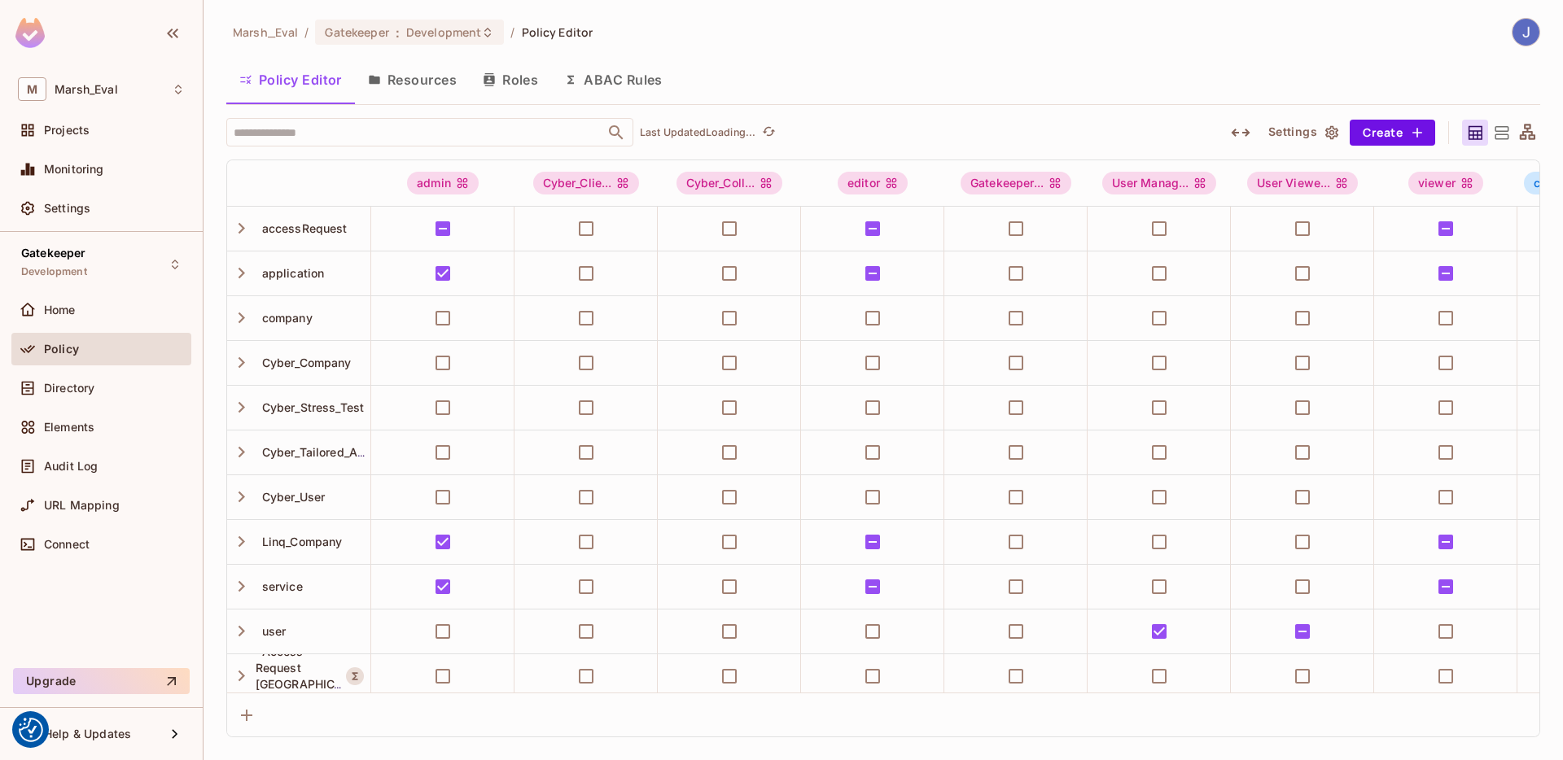
click at [596, 85] on button "ABAC Rules" at bounding box center [613, 79] width 125 height 41
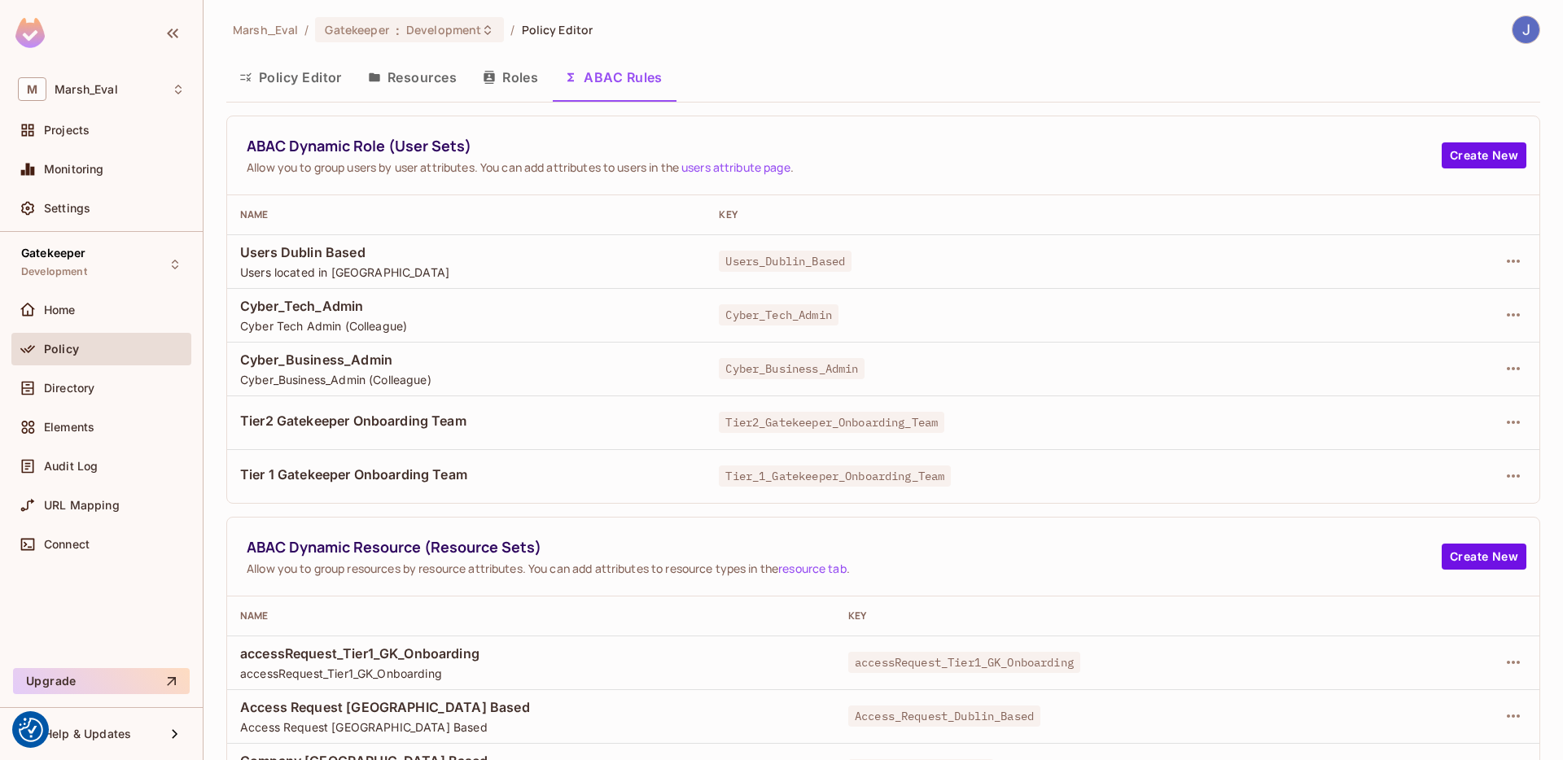
scroll to position [3, 0]
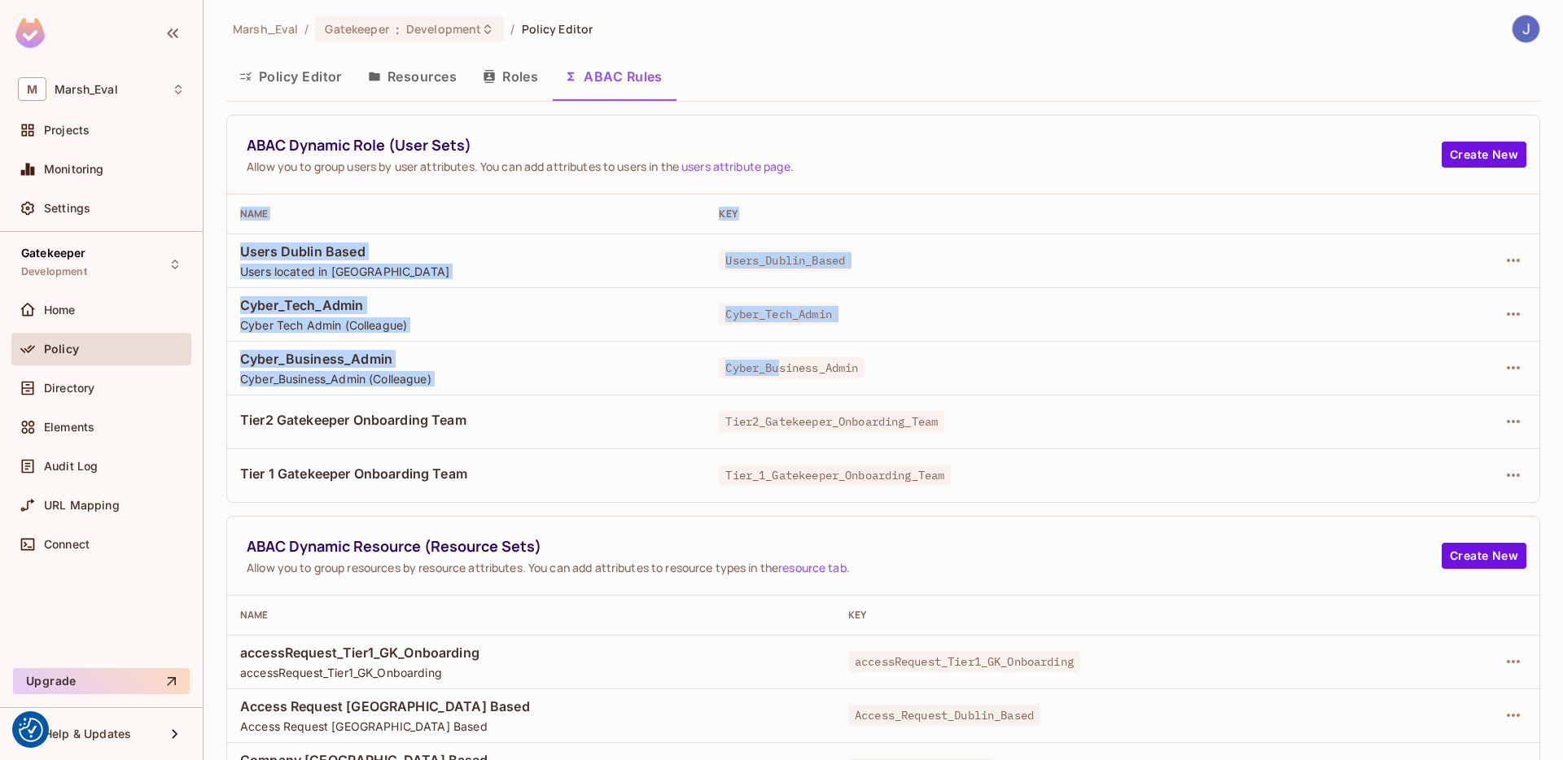
drag, startPoint x: 230, startPoint y: 304, endPoint x: 765, endPoint y: 370, distance: 539.9
click at [765, 370] on div "Marsh_Eval / Gatekeeper : Development / Policy Editor Policy Editor Resources R…" at bounding box center [884, 380] width 1360 height 760
click at [765, 370] on span "Cyber_Business_Admin" at bounding box center [792, 367] width 146 height 21
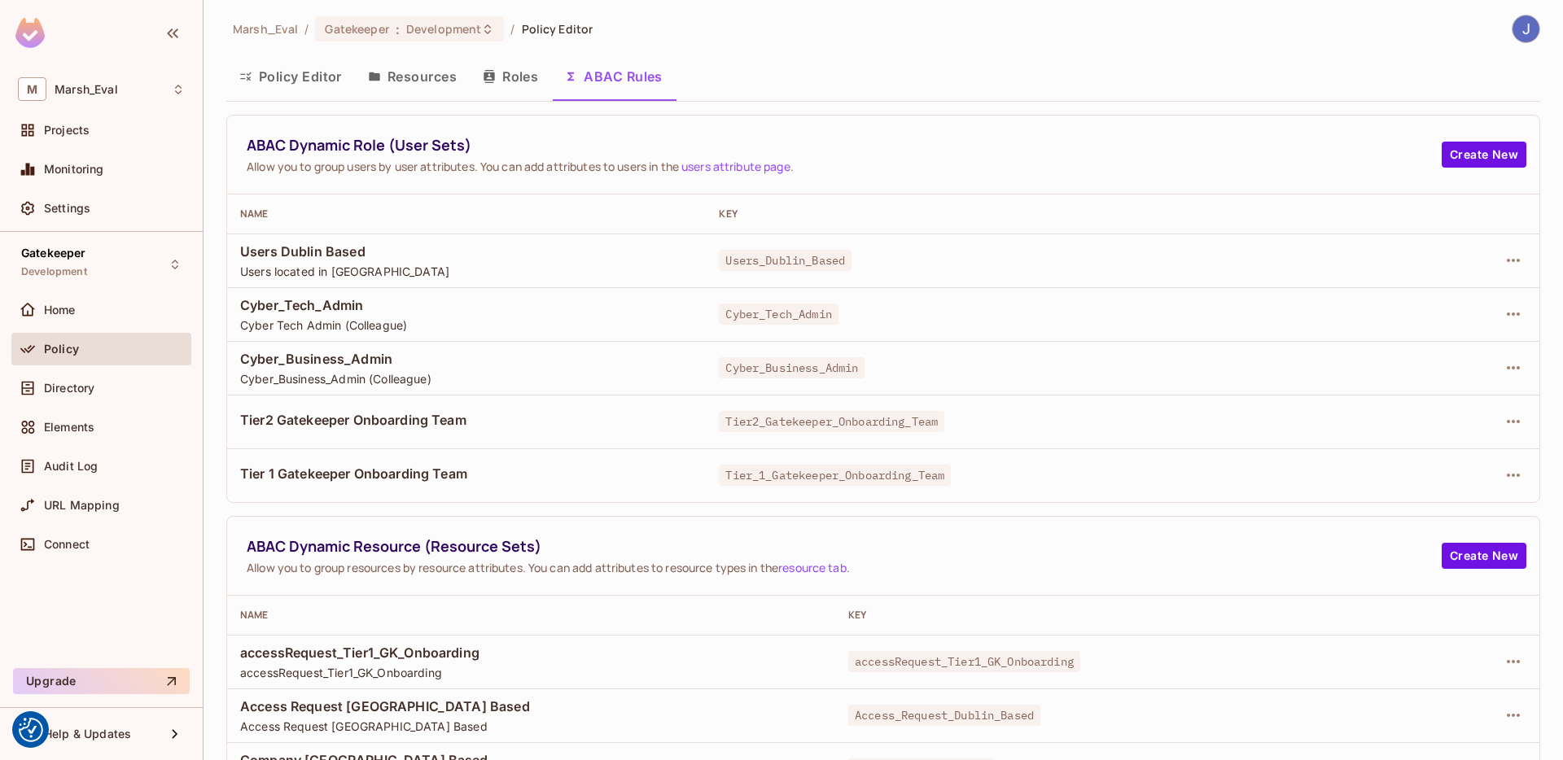
drag, startPoint x: 239, startPoint y: 305, endPoint x: 266, endPoint y: 310, distance: 27.3
click at [244, 306] on span "Cyber_Tech_Admin" at bounding box center [466, 305] width 453 height 18
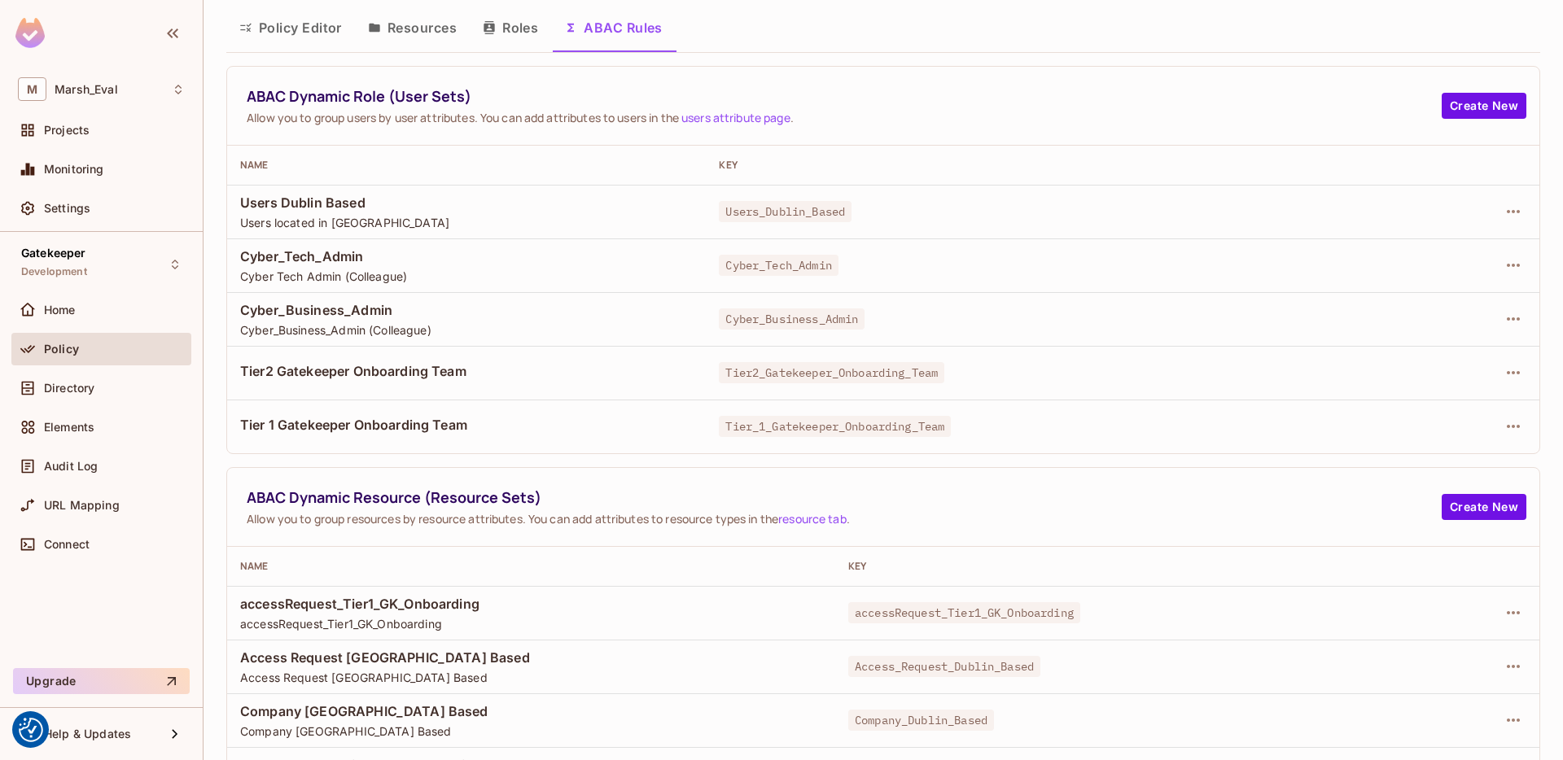
scroll to position [35, 0]
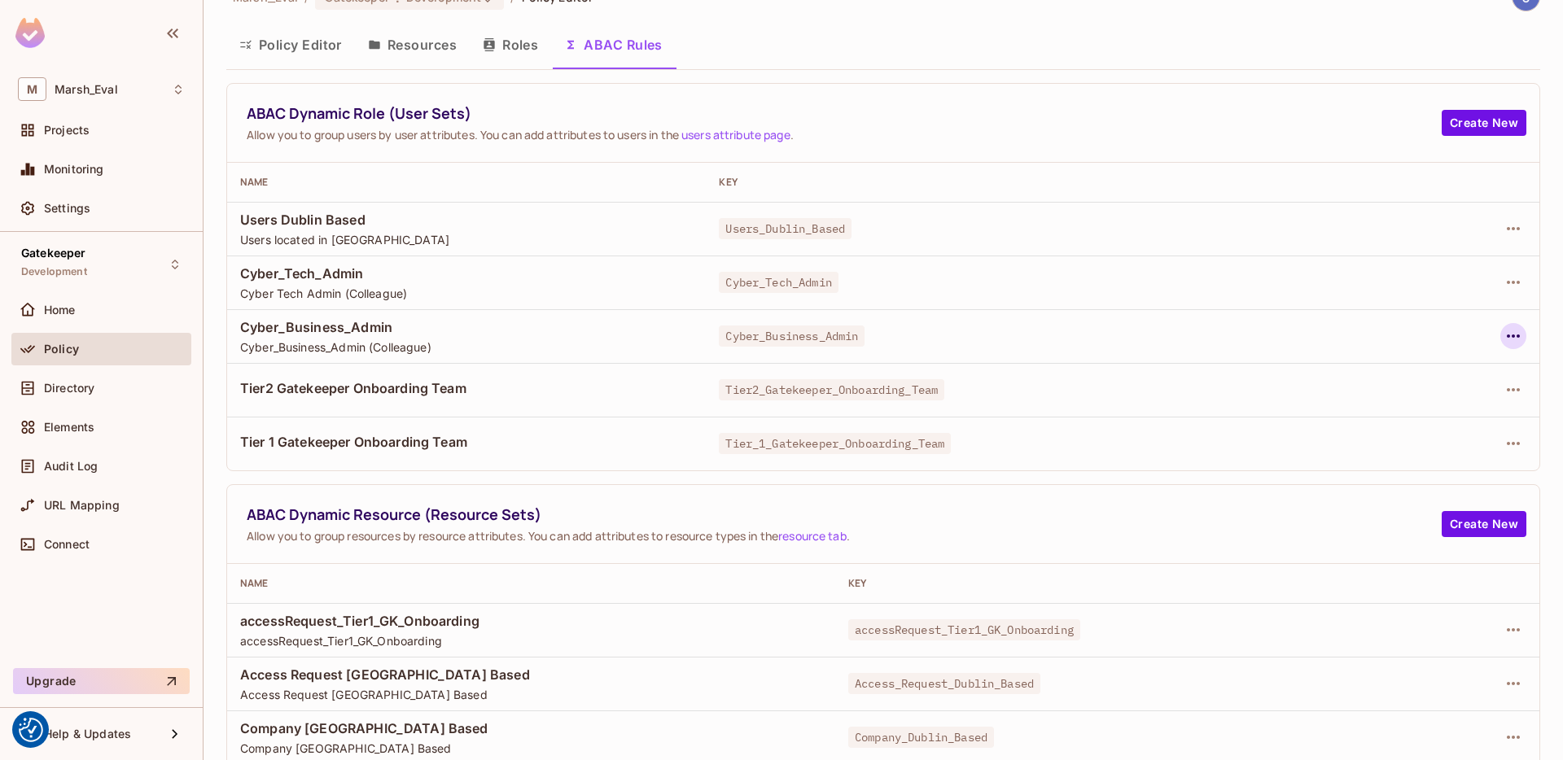
click at [1504, 339] on icon "button" at bounding box center [1514, 336] width 20 height 20
click at [1426, 368] on div "Edit Dynamic Role (User Set)" at bounding box center [1390, 374] width 160 height 16
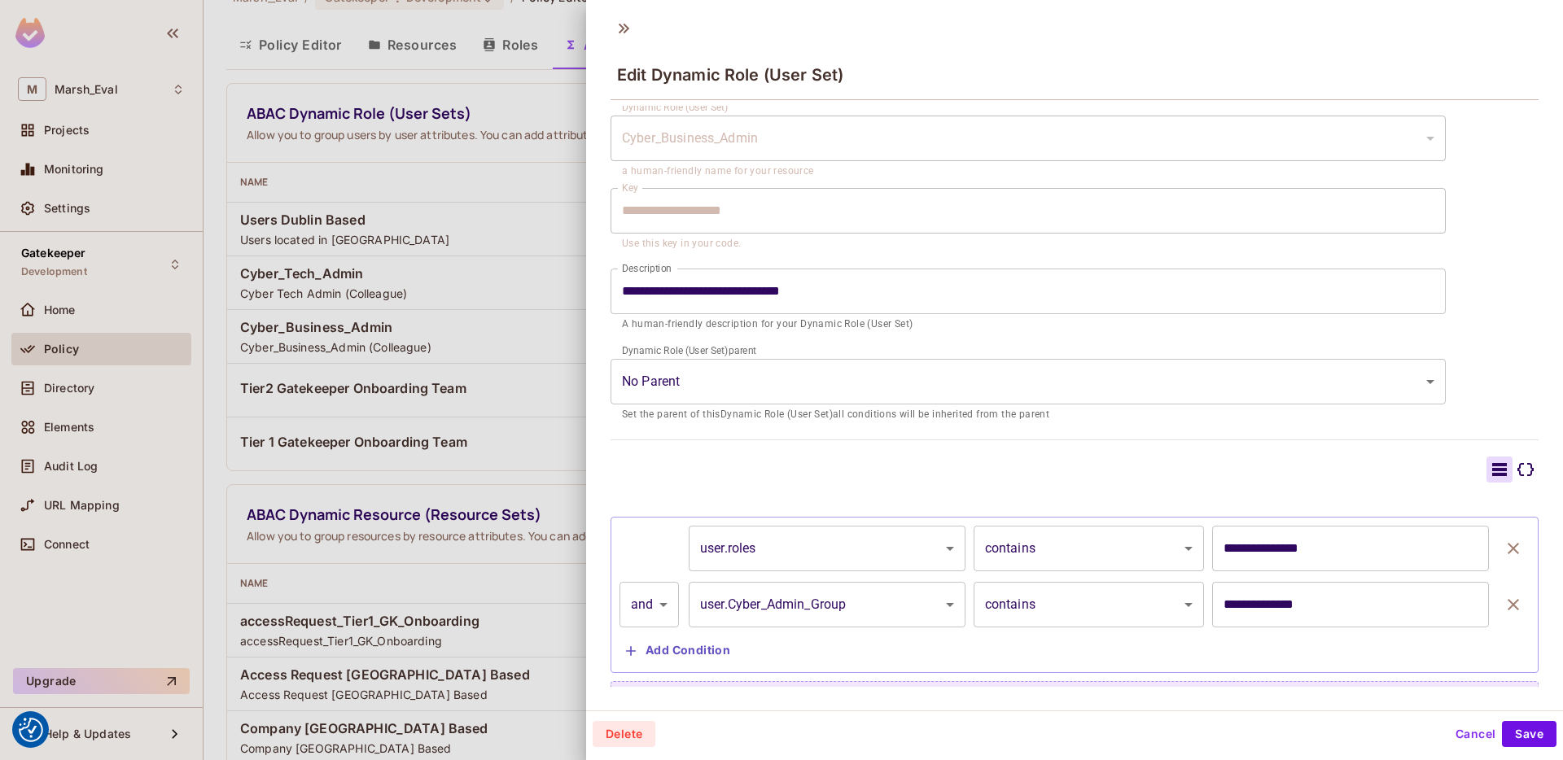
scroll to position [65, 0]
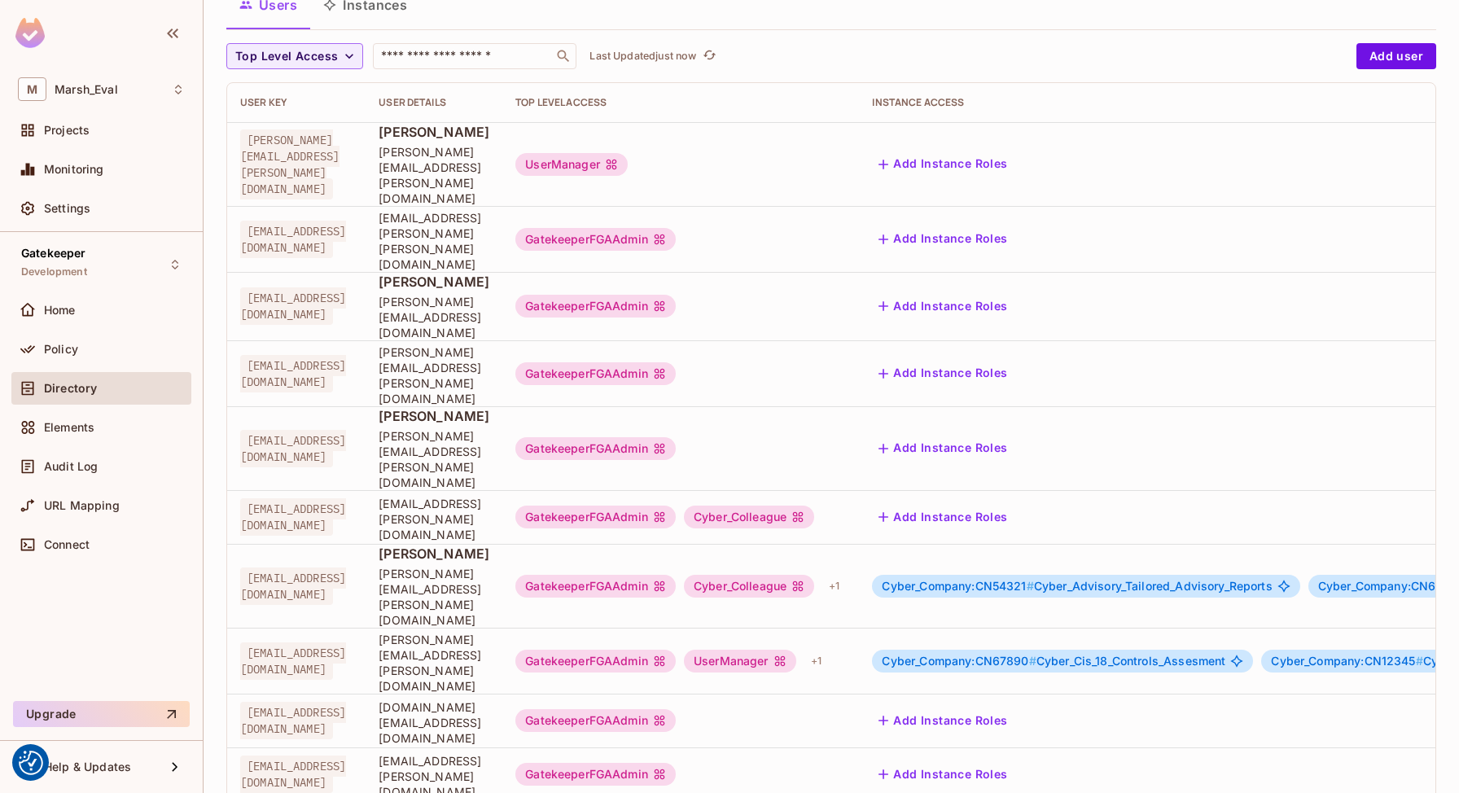
scroll to position [0, 480]
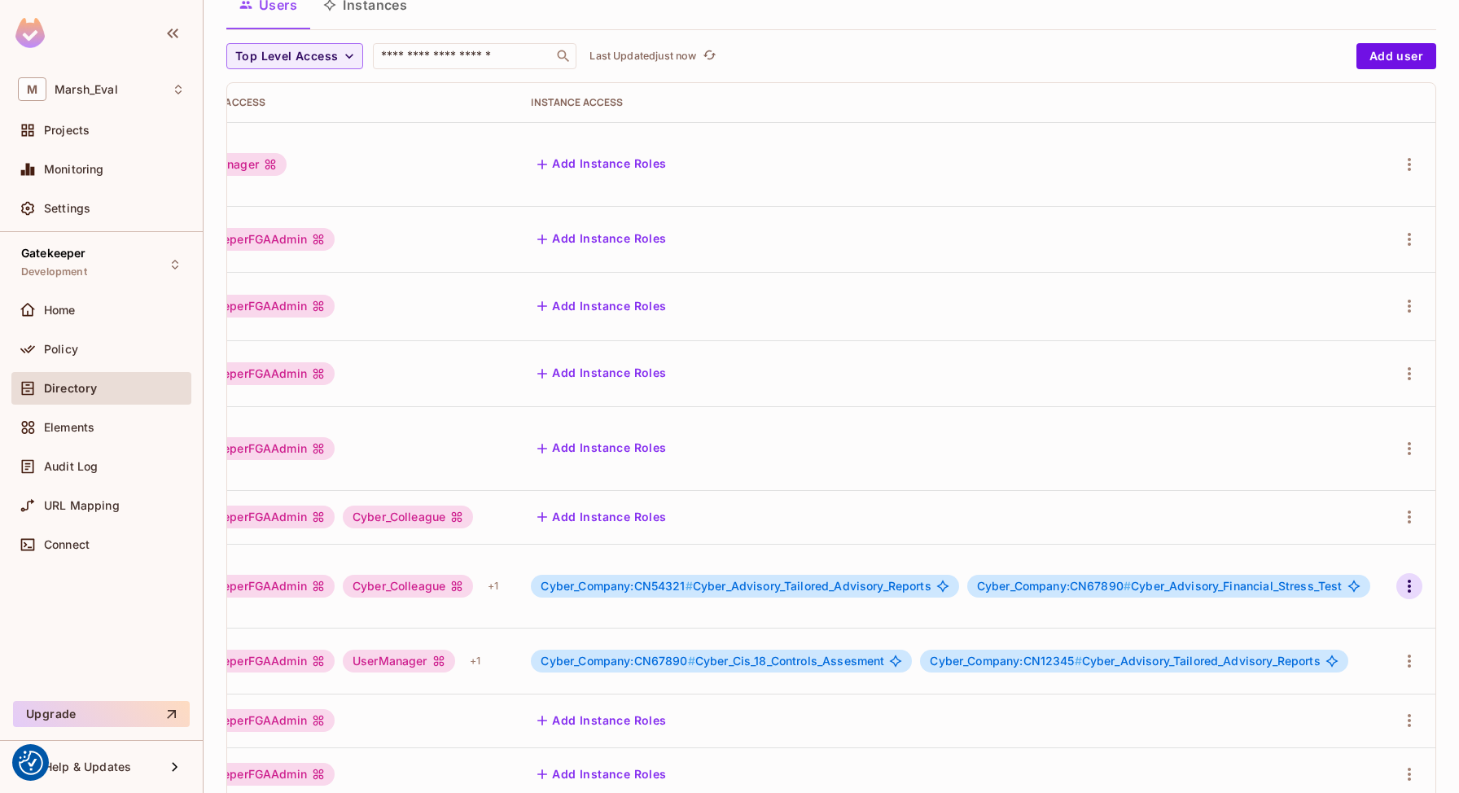
click at [1409, 580] on icon "button" at bounding box center [1409, 586] width 3 height 13
click at [1342, 552] on div "Edit Attributes" at bounding box center [1352, 545] width 81 height 16
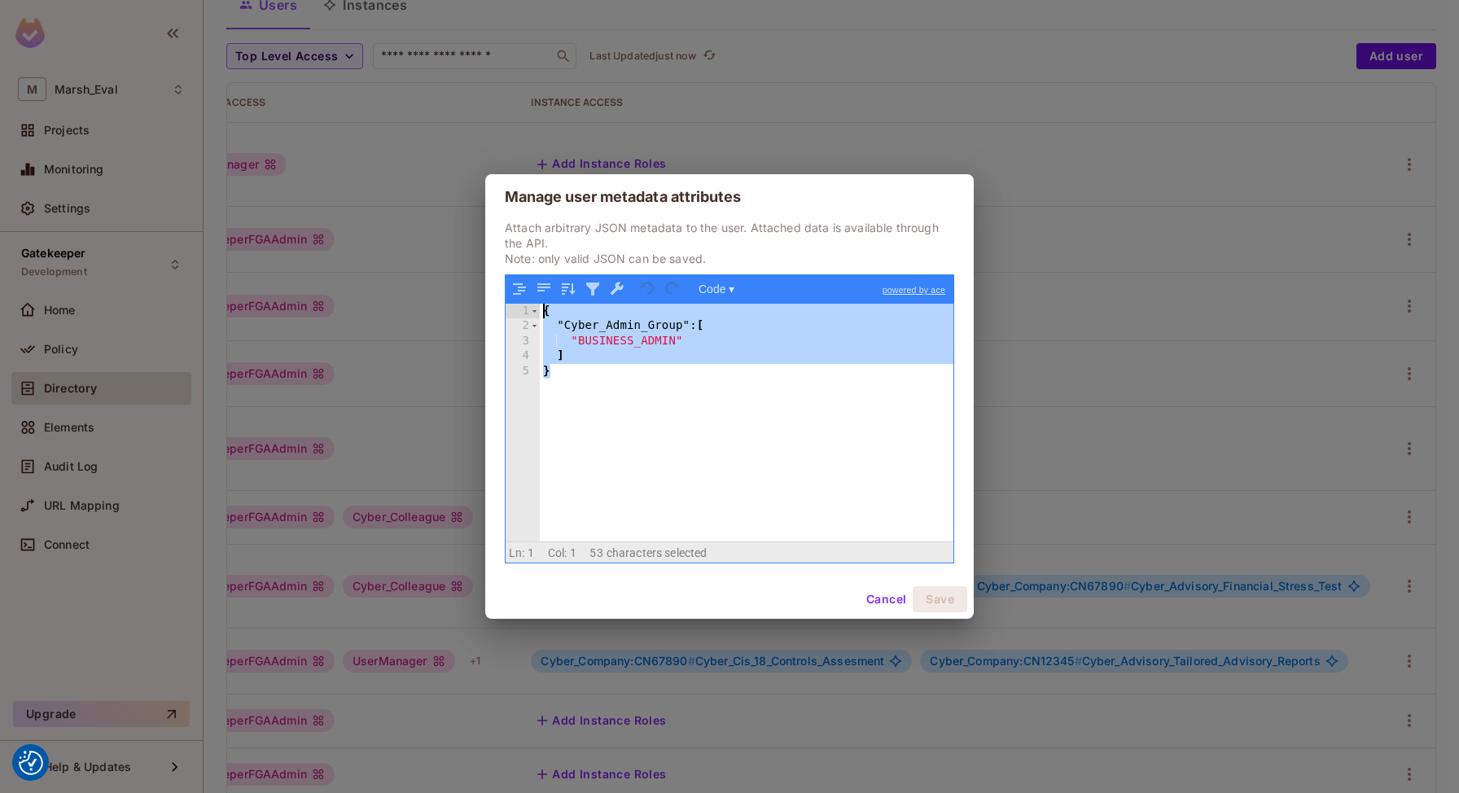
drag, startPoint x: 905, startPoint y: 418, endPoint x: 519, endPoint y: 176, distance: 454.7
click at [519, 176] on div "Manage user metadata attributes Attach arbitrary JSON metadata to the user. Att…" at bounding box center [729, 396] width 489 height 445
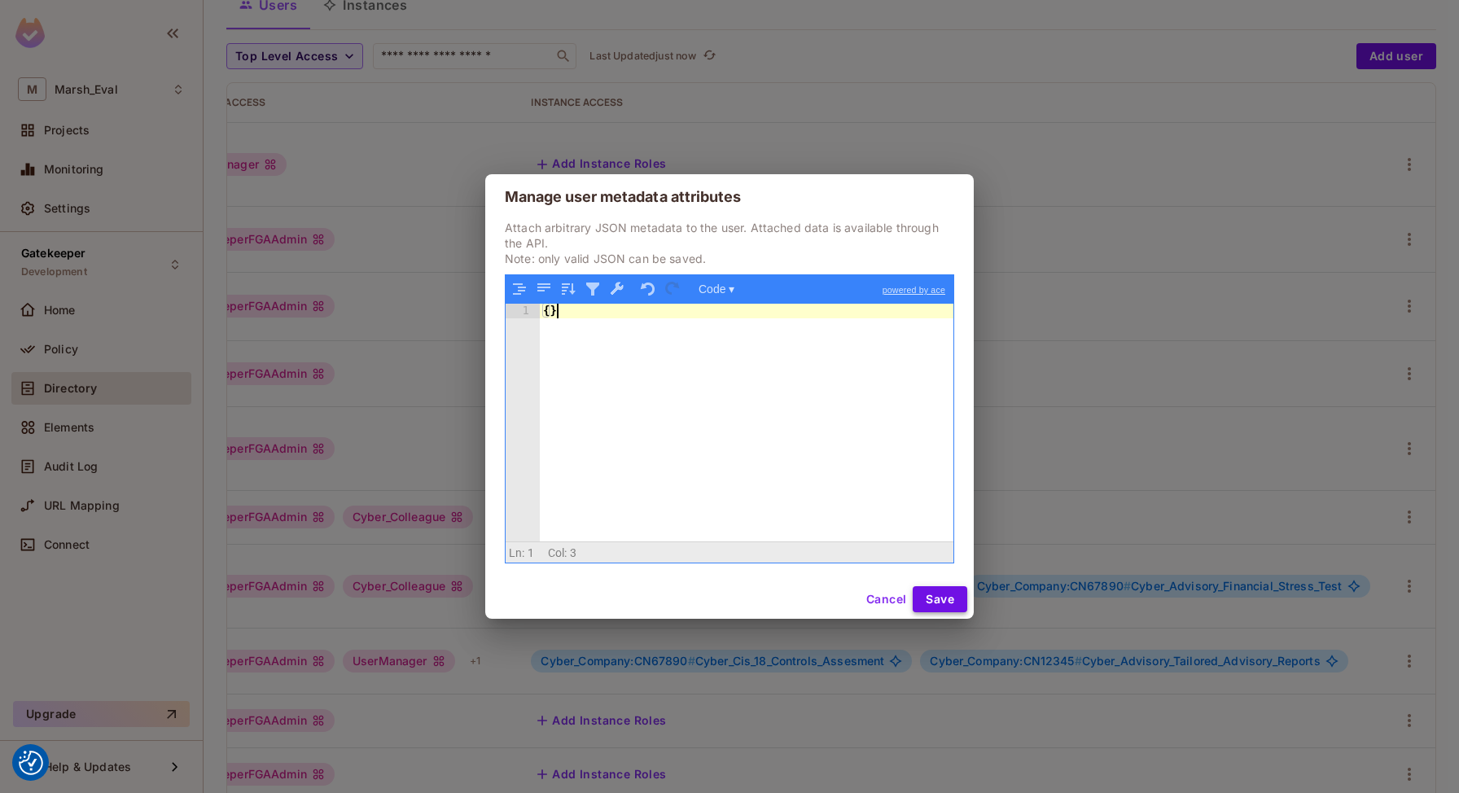
click at [926, 595] on button "Save" at bounding box center [940, 599] width 55 height 26
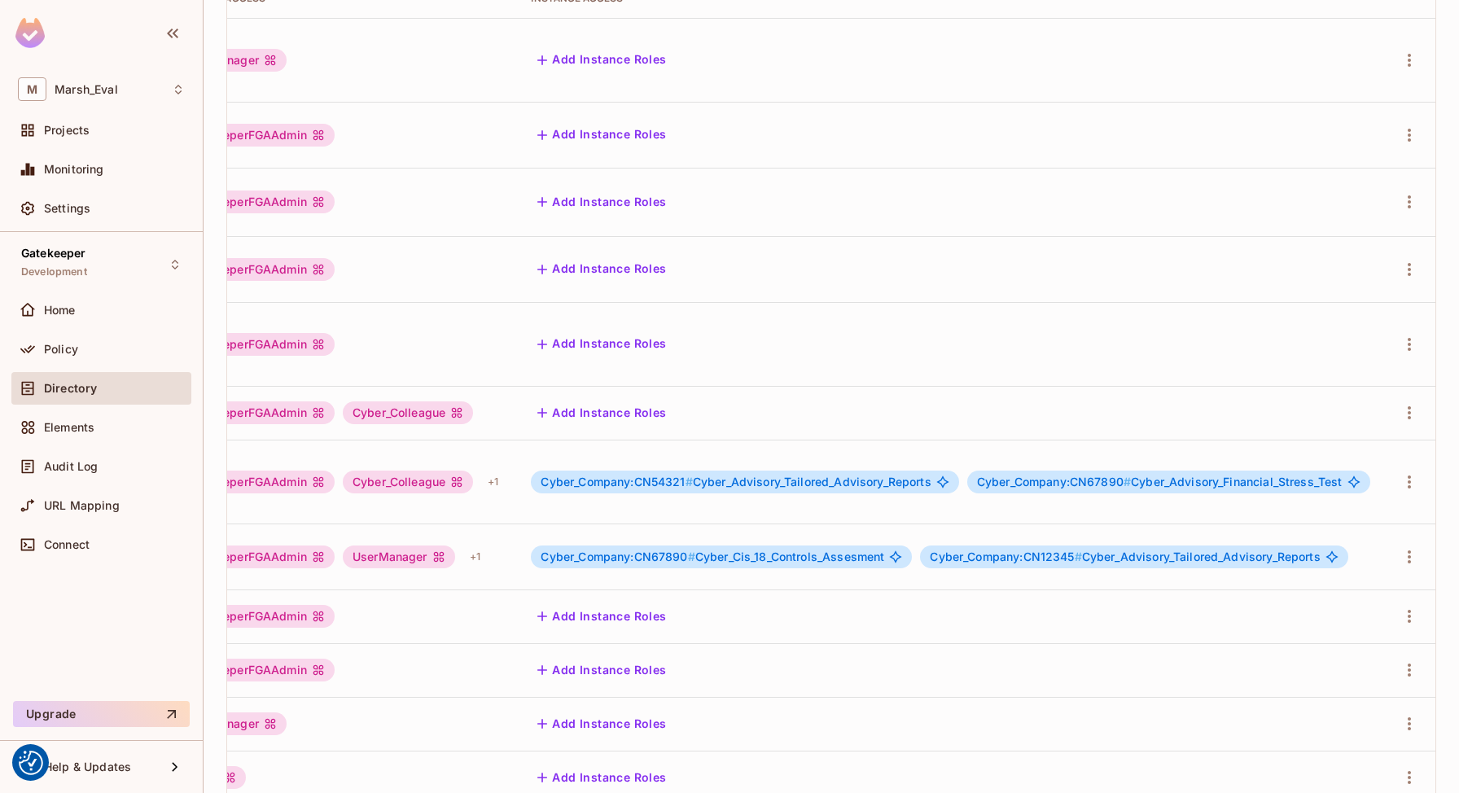
scroll to position [0, 370]
drag, startPoint x: 744, startPoint y: 368, endPoint x: 788, endPoint y: 369, distance: 44.0
click at [692, 475] on span "Cyber_Company:CN54321 #" at bounding box center [616, 482] width 151 height 14
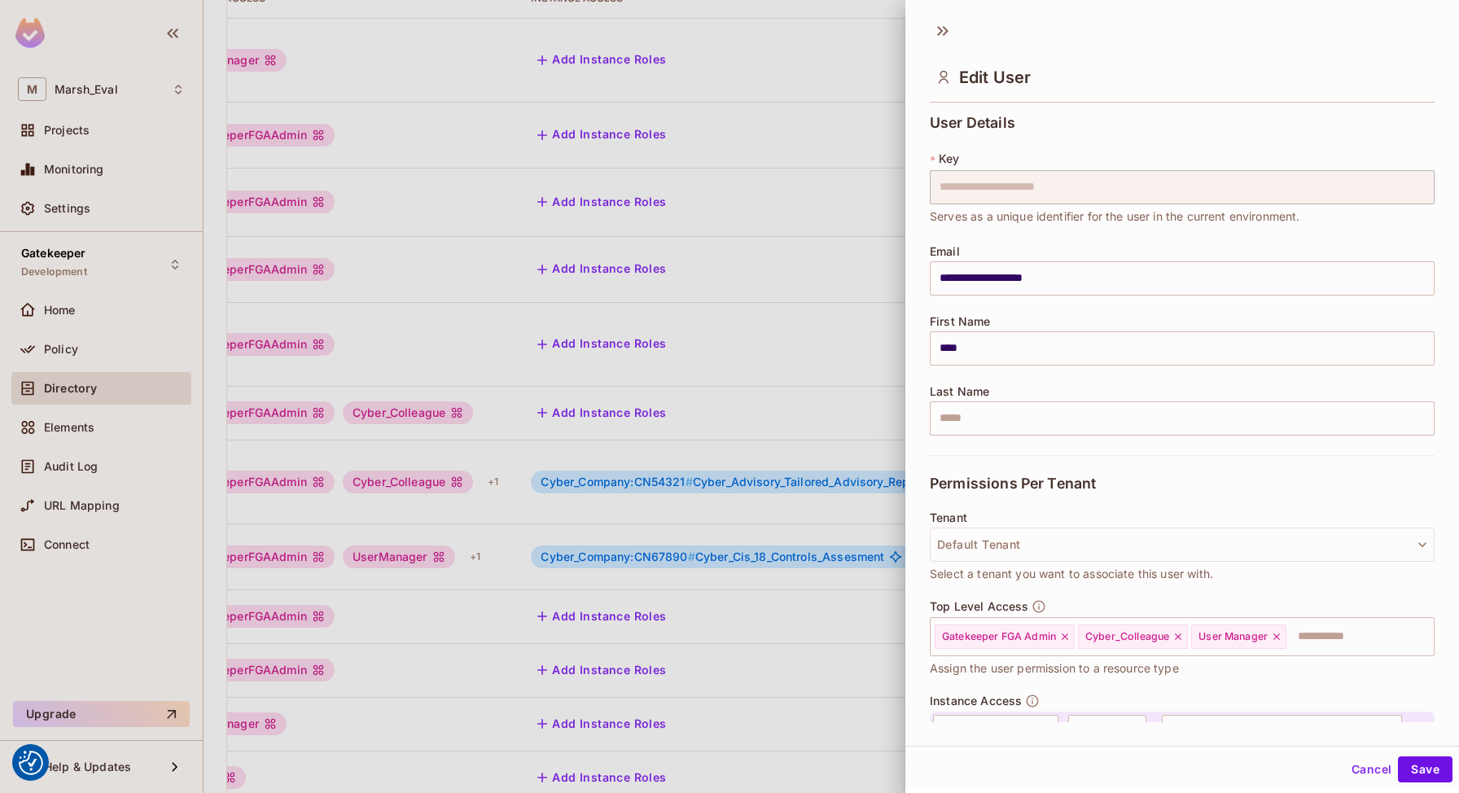
click at [882, 405] on div at bounding box center [729, 396] width 1459 height 793
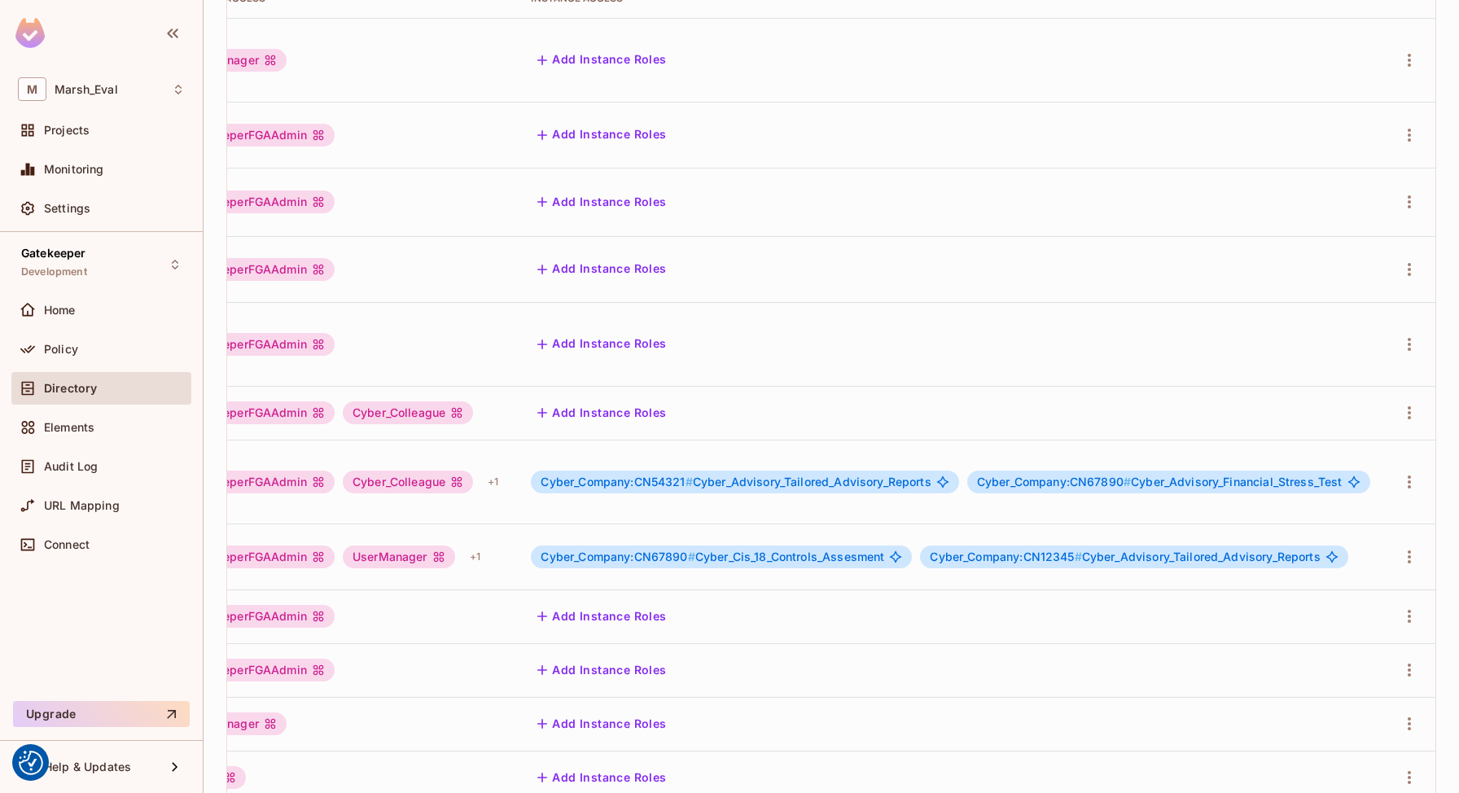
scroll to position [0, 480]
click at [1403, 472] on icon "button" at bounding box center [1410, 482] width 20 height 20
click at [1361, 421] on li "Edit" at bounding box center [1339, 405] width 144 height 36
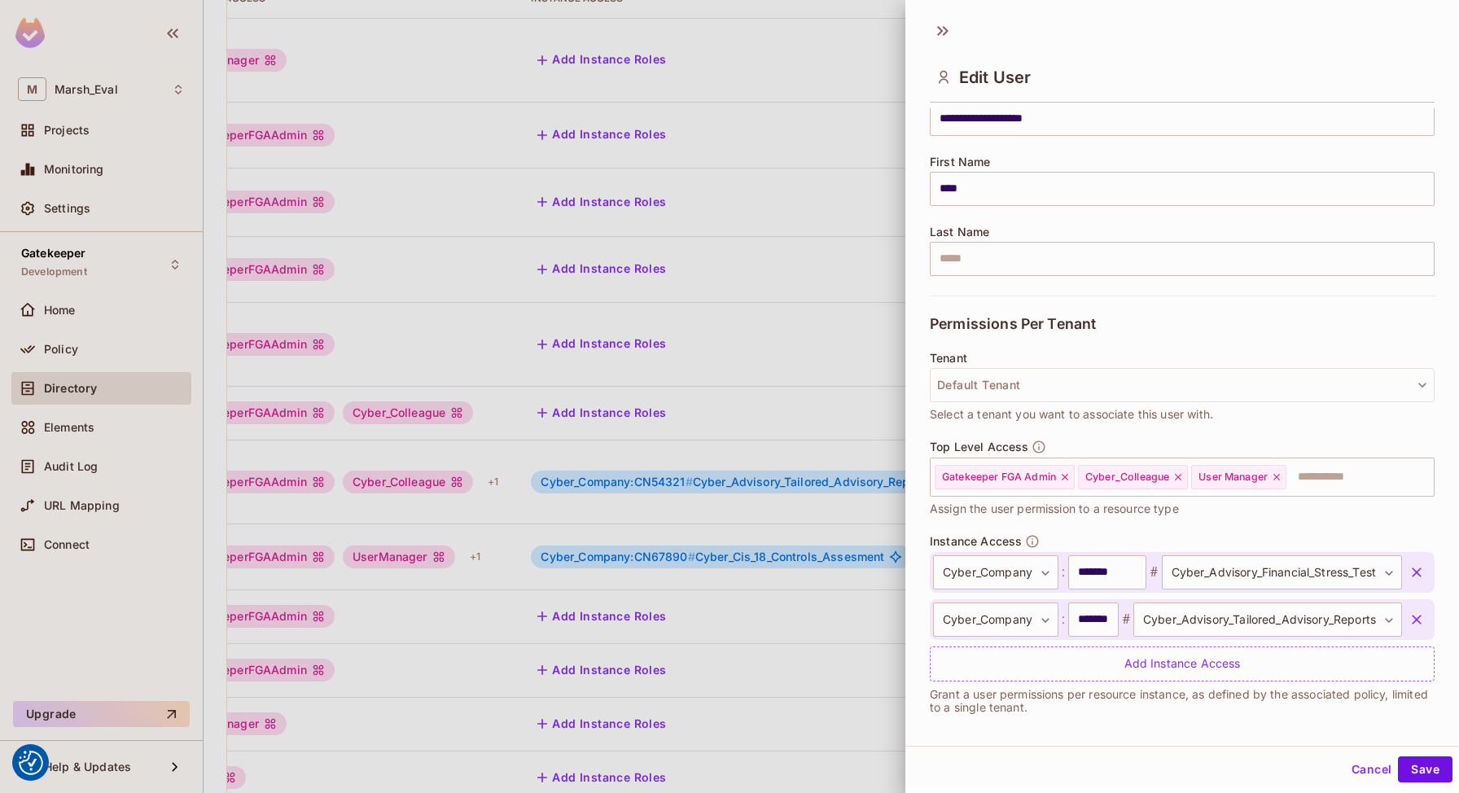
scroll to position [168, 0]
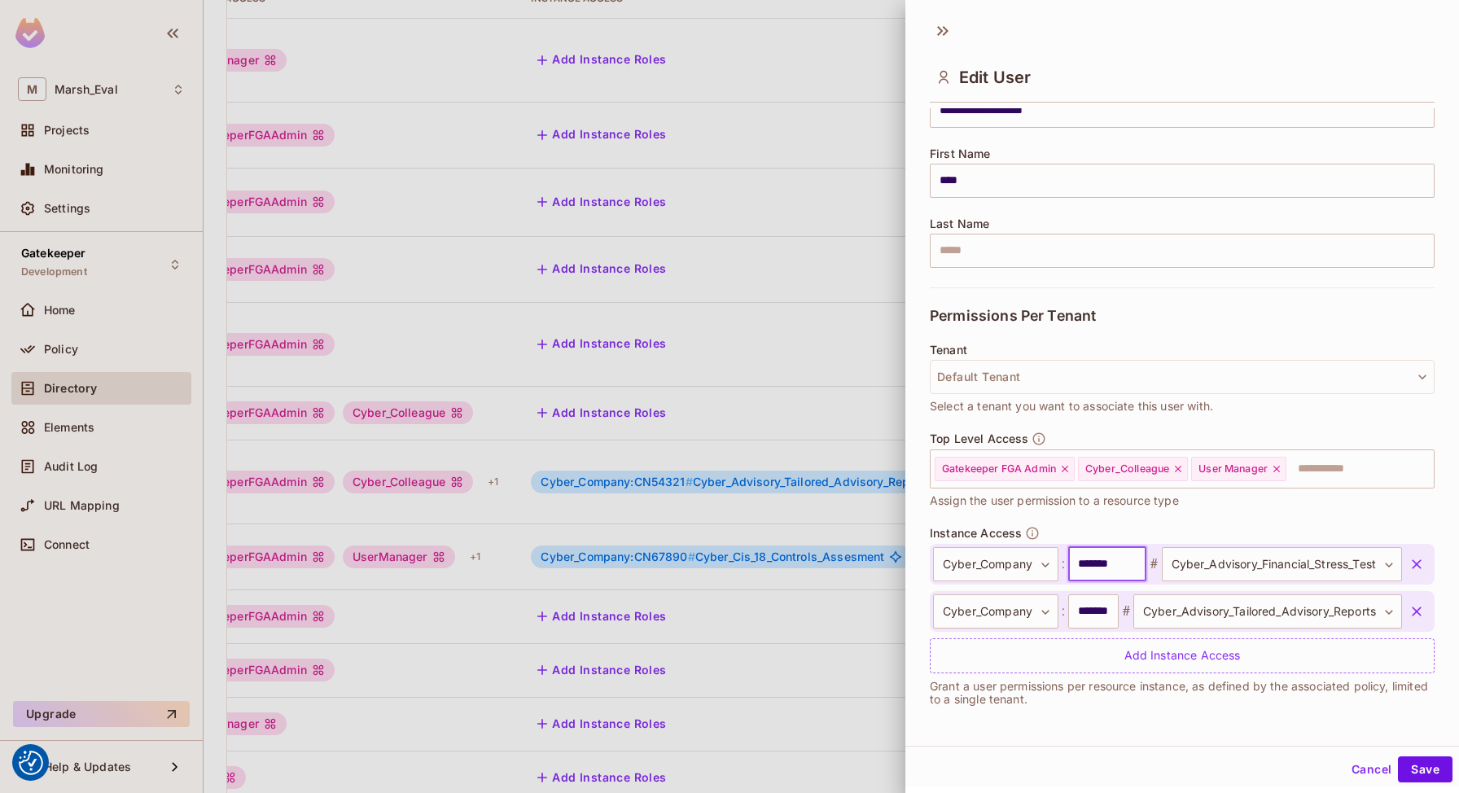
drag, startPoint x: 1075, startPoint y: 567, endPoint x: 1148, endPoint y: 572, distance: 73.4
click at [1148, 572] on div "**********" at bounding box center [1167, 564] width 469 height 34
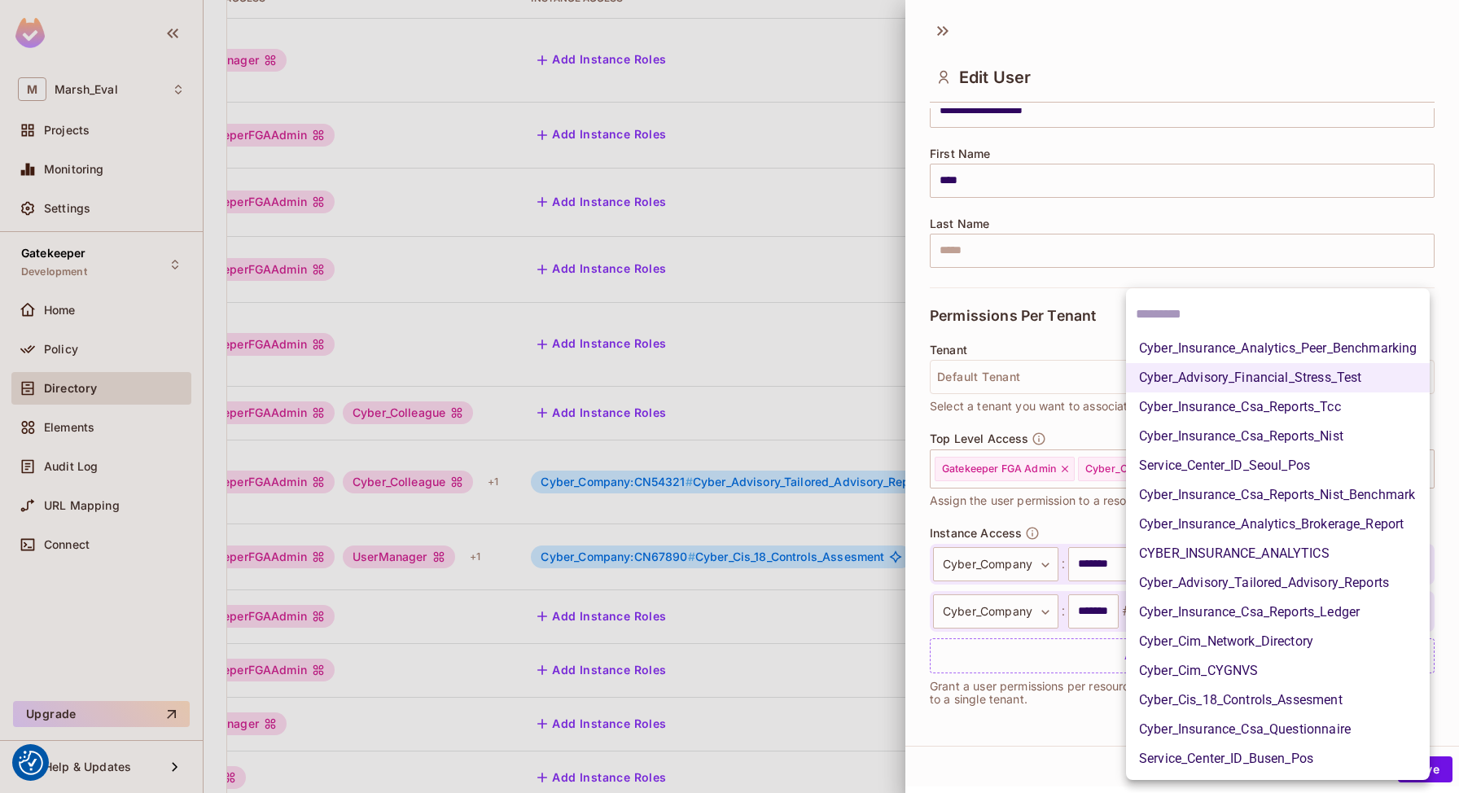
click at [1208, 559] on body "We use cookies to enhance your browsing experience, serve personalized ads or c…" at bounding box center [729, 396] width 1459 height 793
click at [1111, 526] on div at bounding box center [729, 396] width 1459 height 793
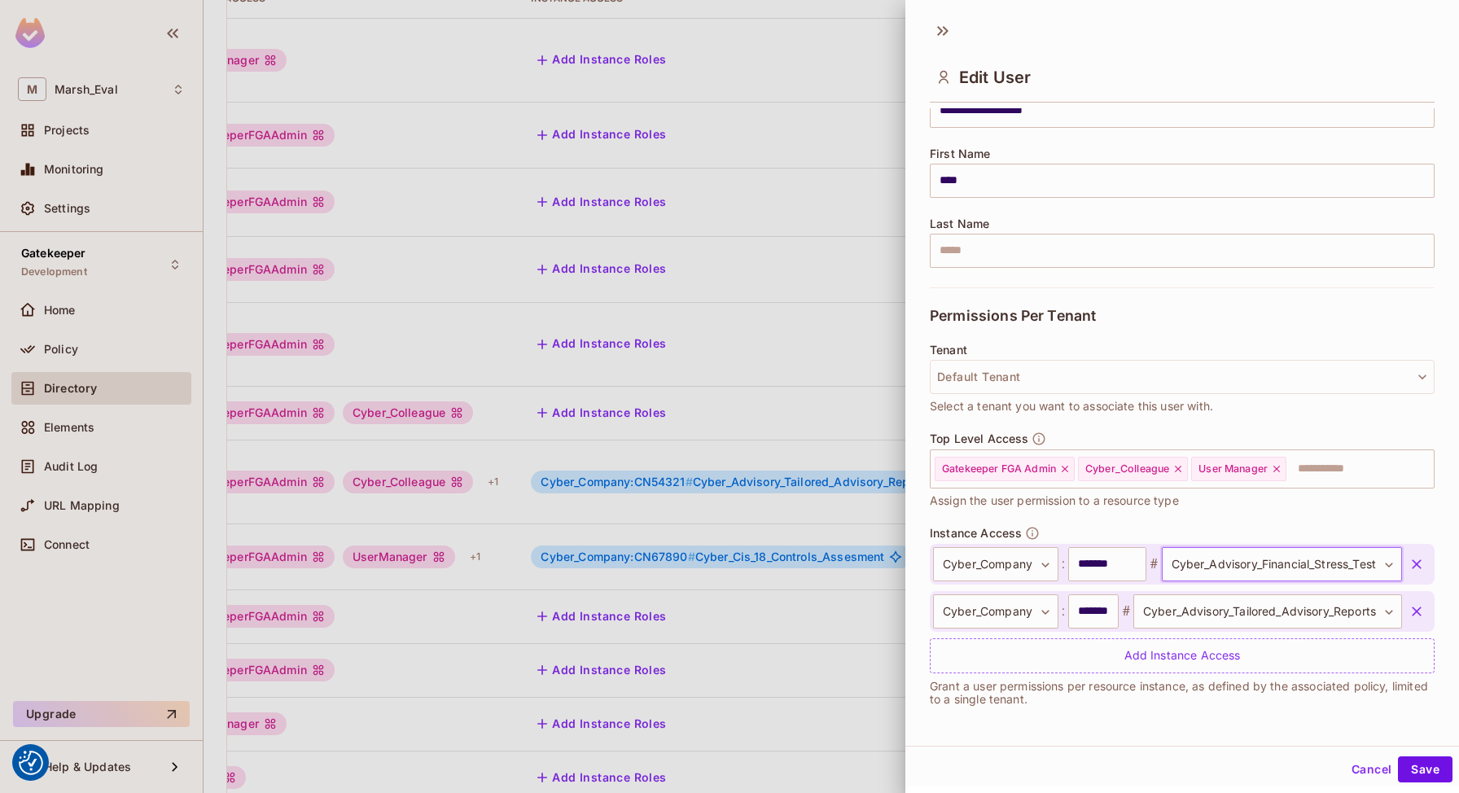
click at [1184, 552] on body "We use cookies to enhance your browsing experience, serve personalized ads or c…" at bounding box center [729, 396] width 1459 height 793
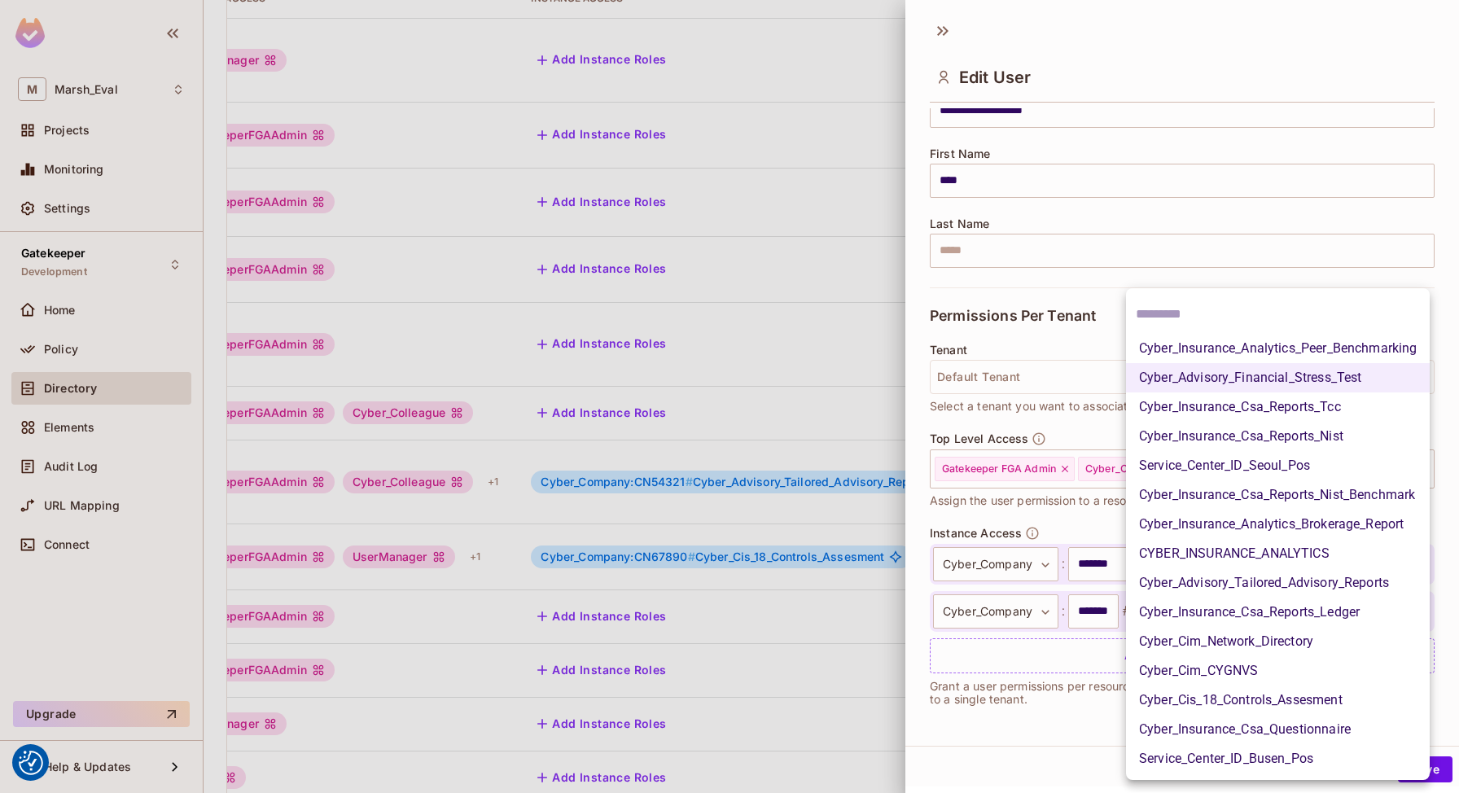
click at [761, 535] on div at bounding box center [729, 396] width 1459 height 793
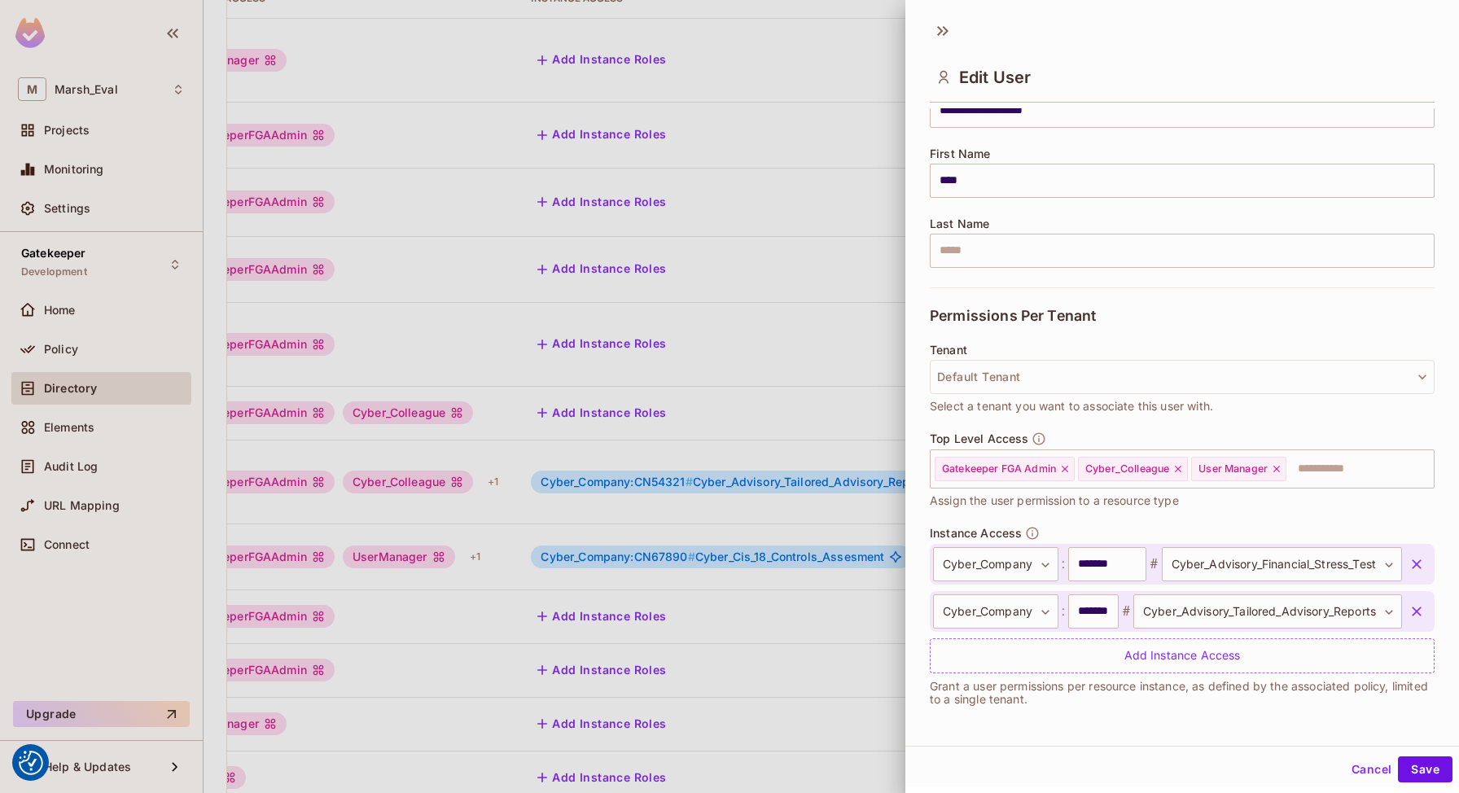
click at [438, 350] on div at bounding box center [729, 396] width 1459 height 793
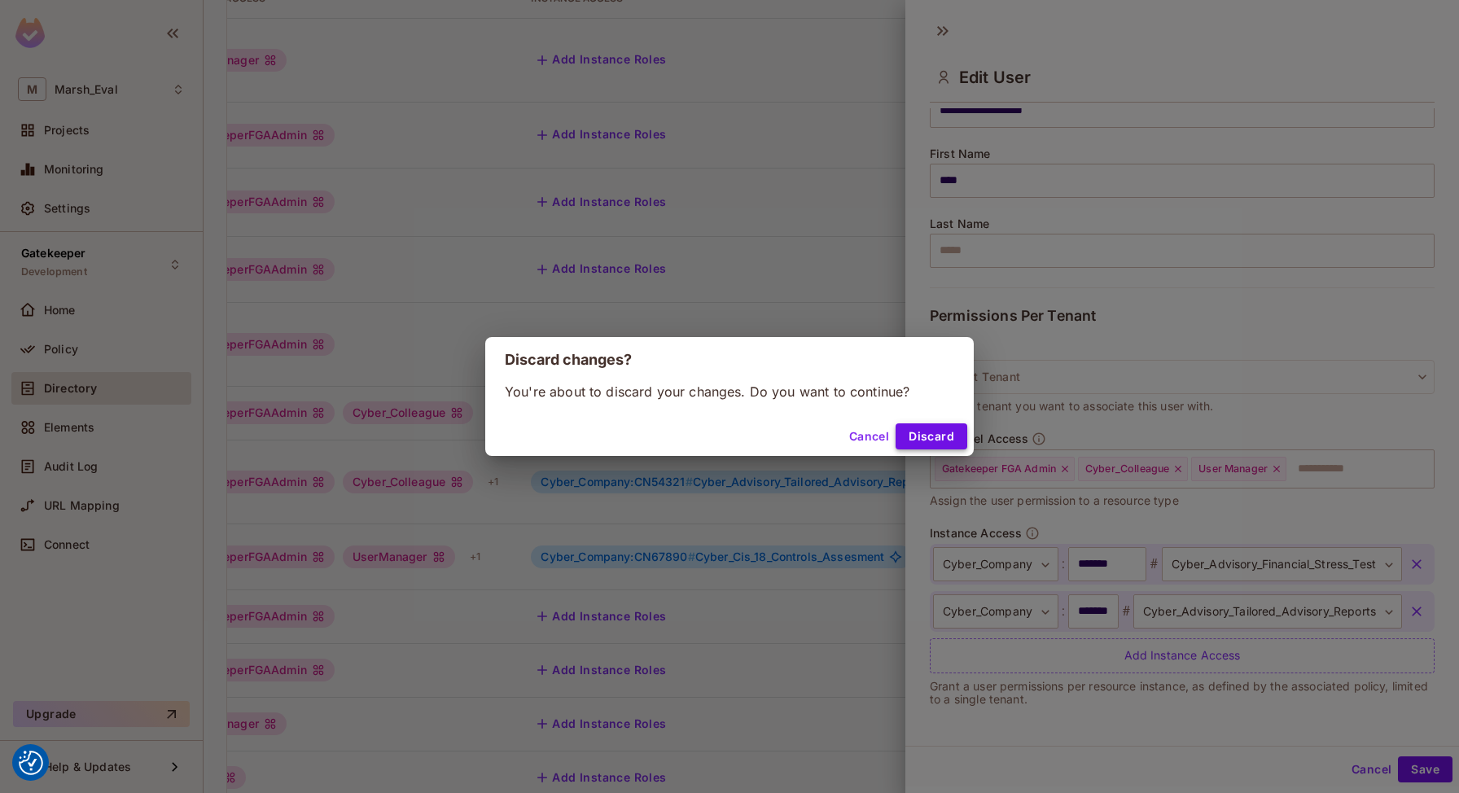
click at [922, 427] on button "Discard" at bounding box center [932, 436] width 72 height 26
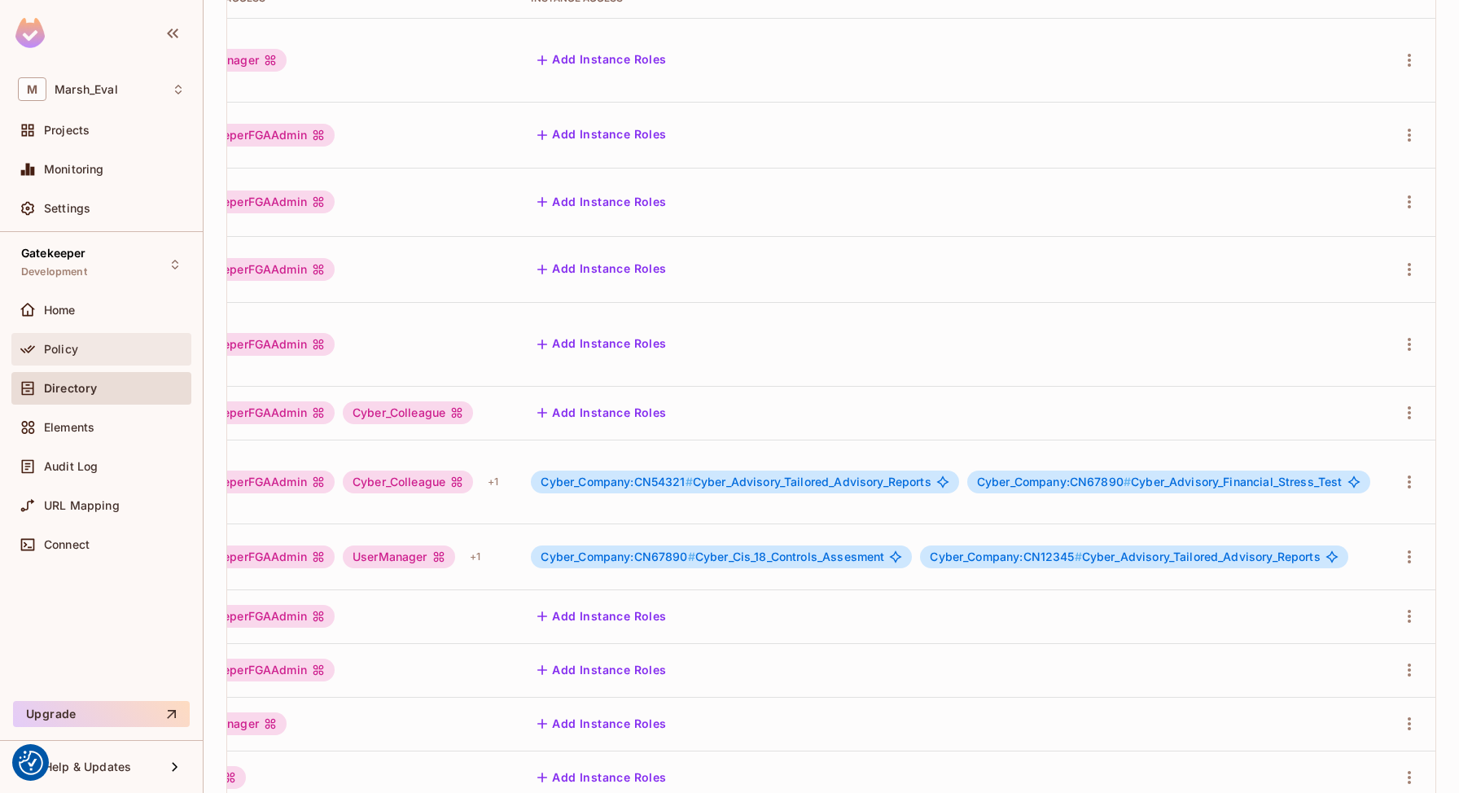
click at [41, 342] on div at bounding box center [31, 350] width 26 height 20
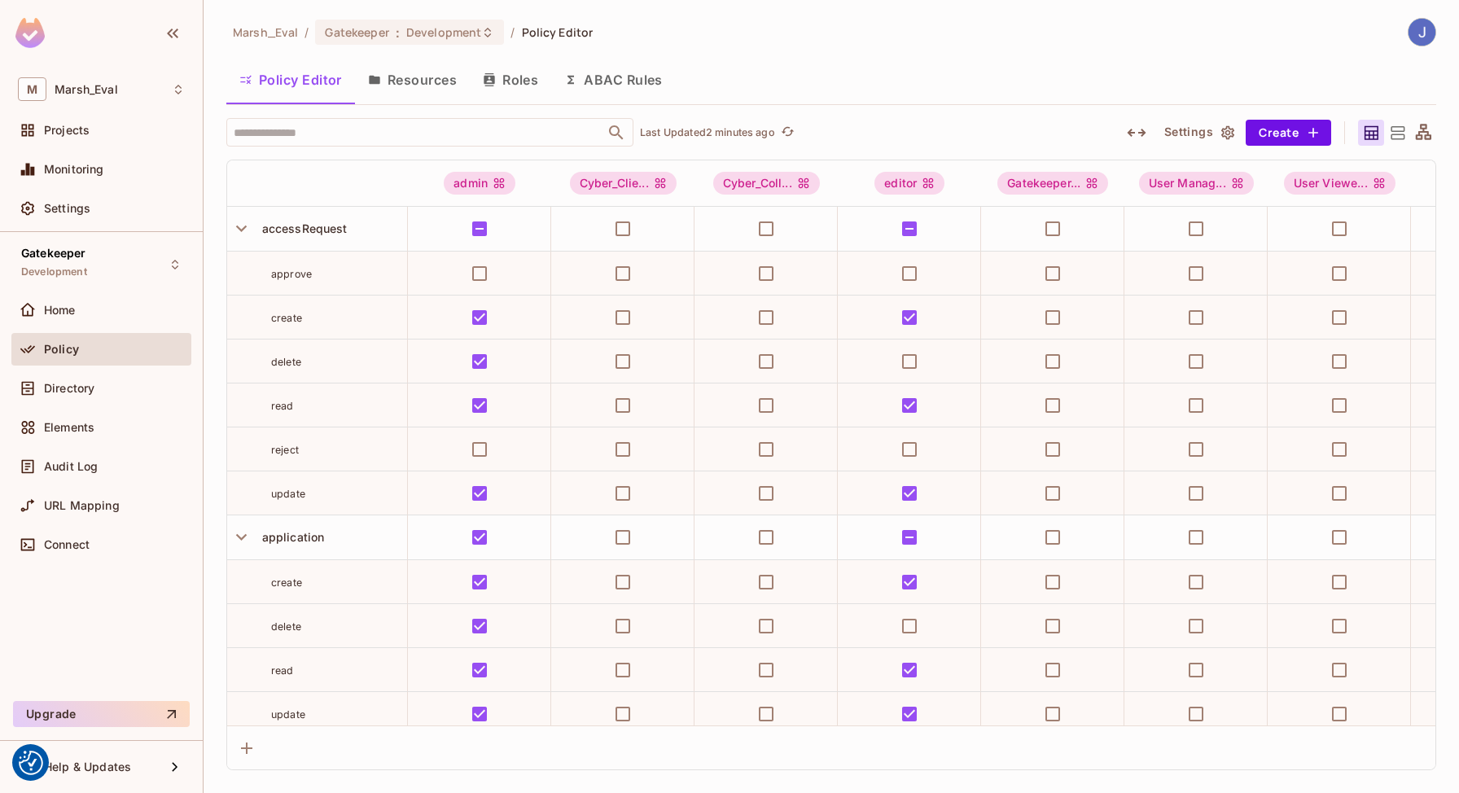
click at [410, 78] on button "Resources" at bounding box center [412, 79] width 115 height 41
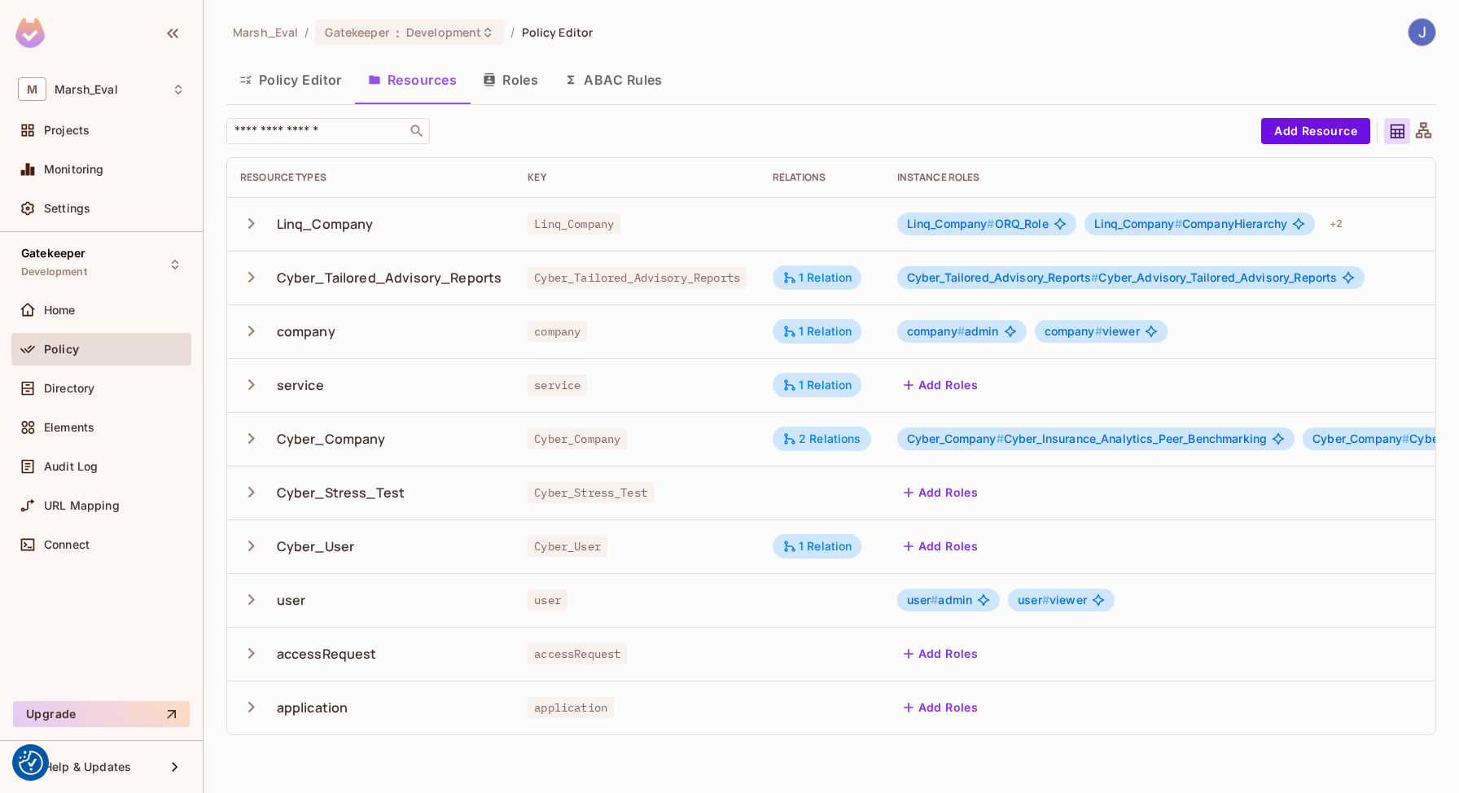
click at [515, 93] on button "Roles" at bounding box center [510, 79] width 81 height 41
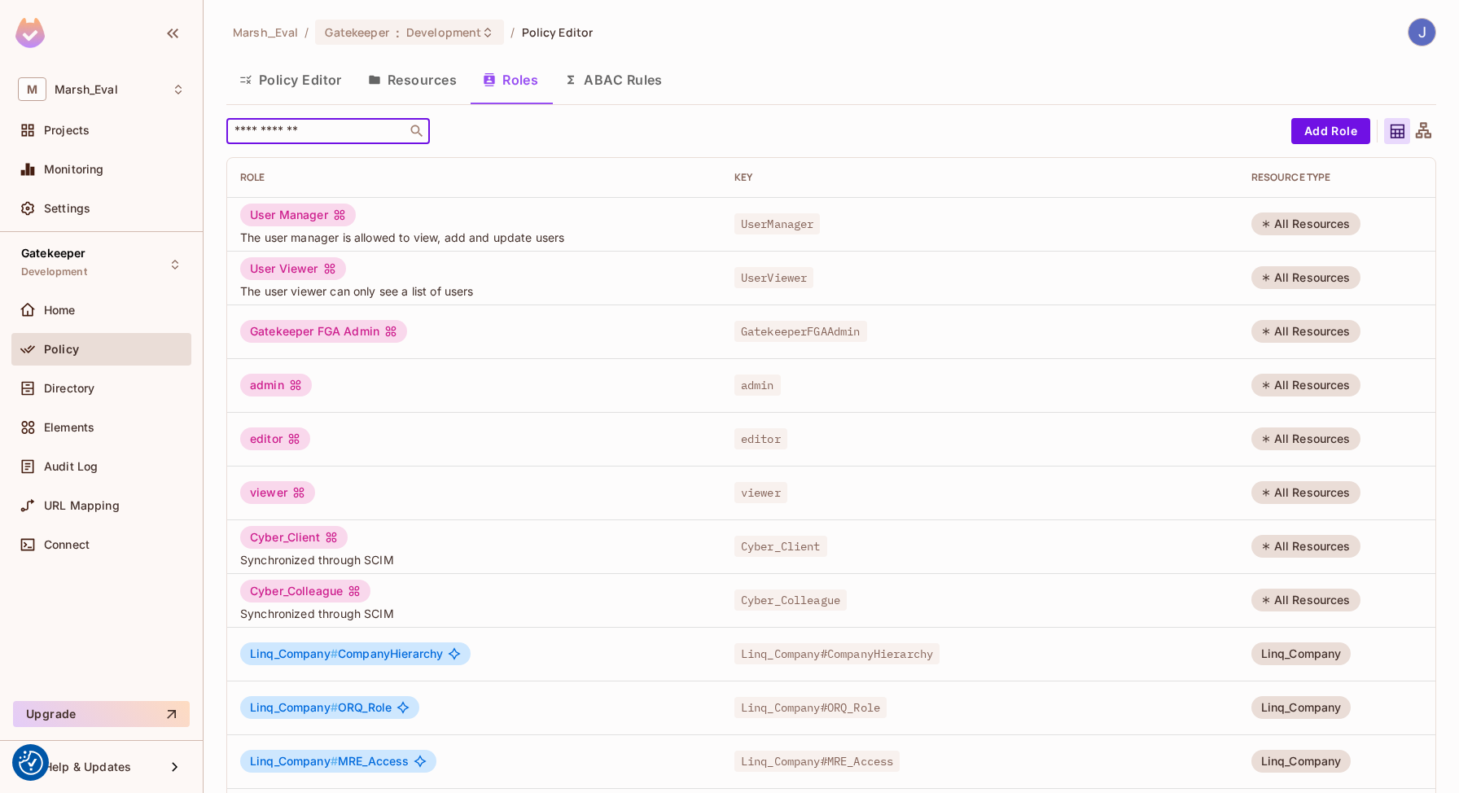
click at [345, 126] on input "text" at bounding box center [316, 131] width 171 height 16
type input "******"
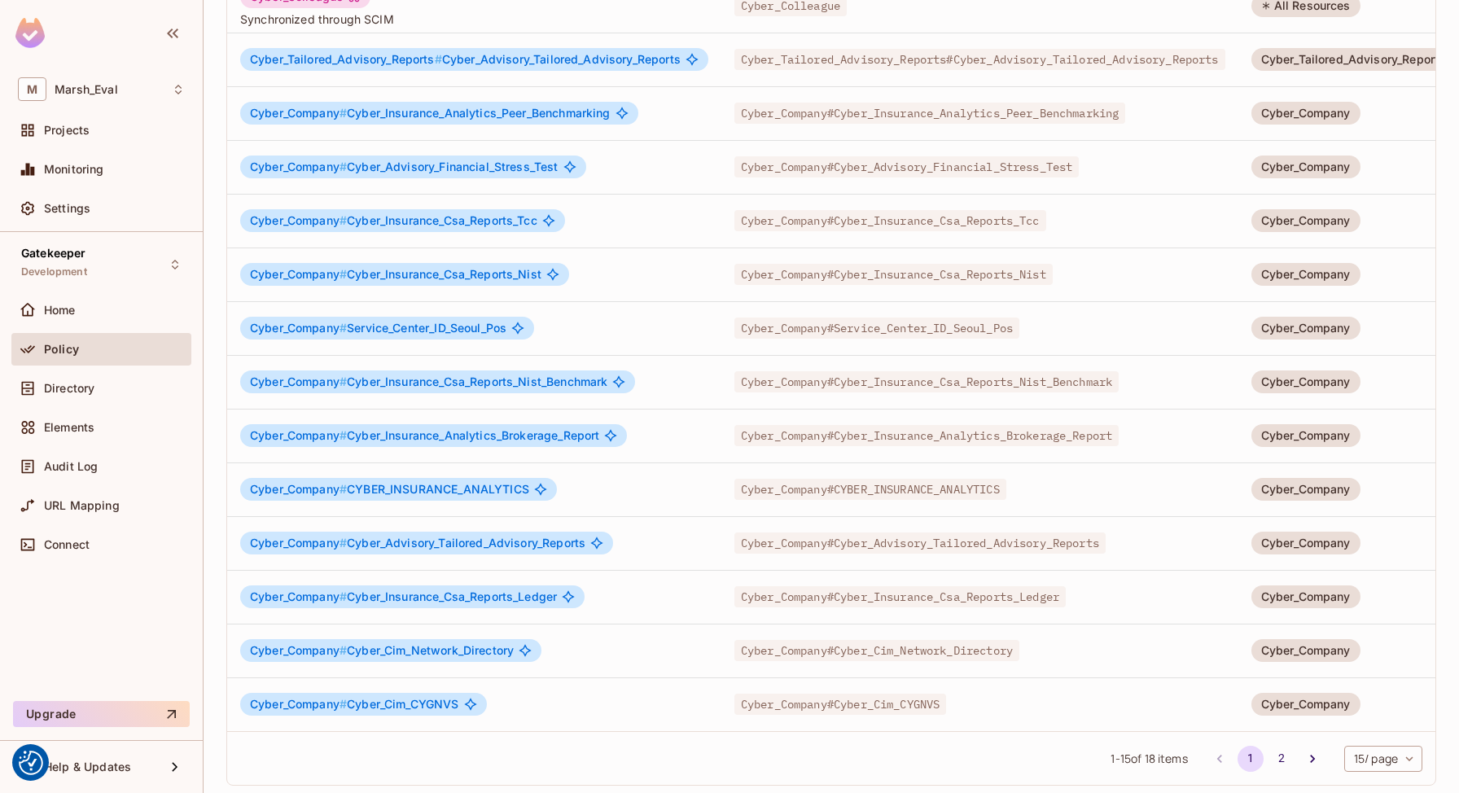
scroll to position [278, 0]
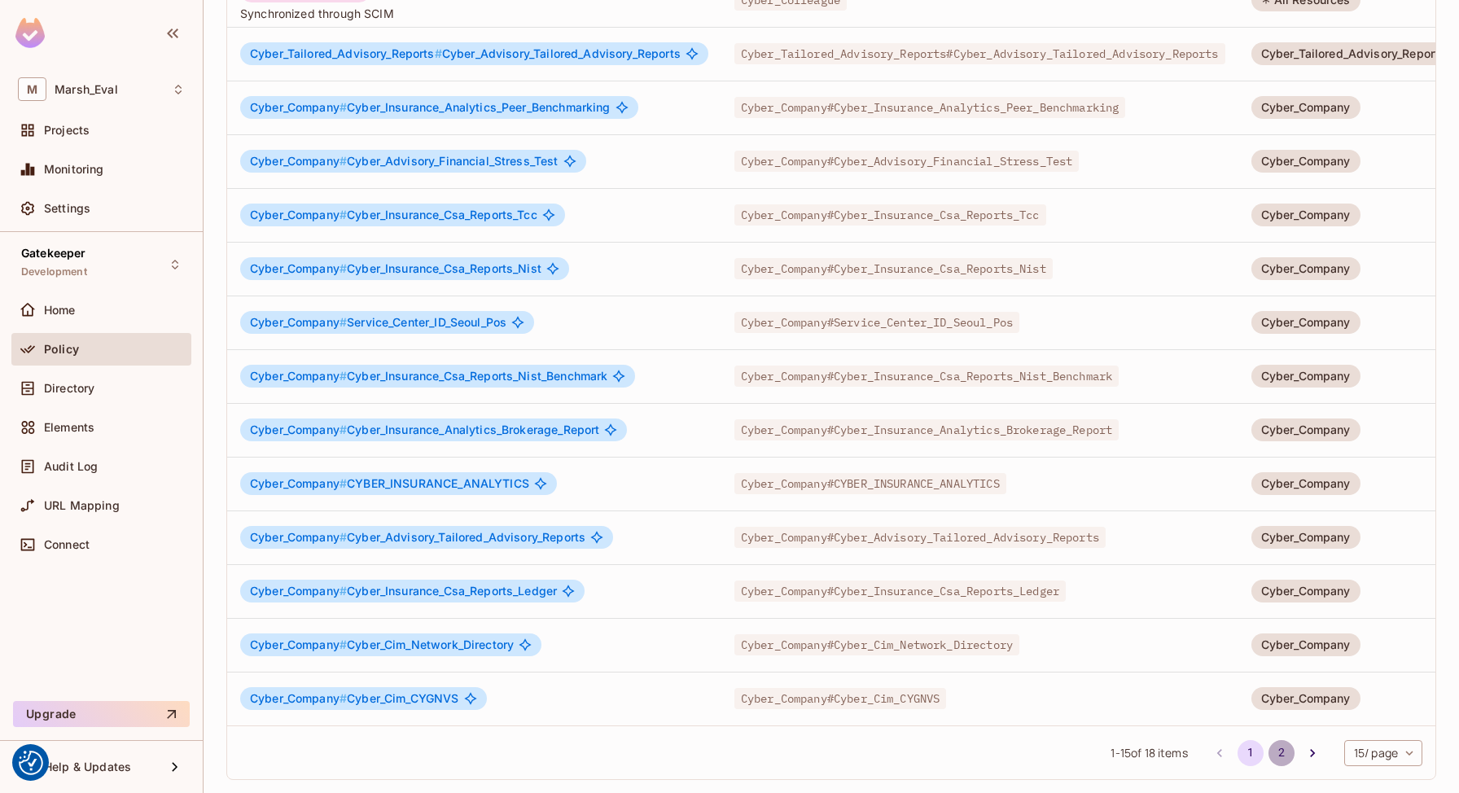
click at [1280, 759] on button "2" at bounding box center [1282, 753] width 26 height 26
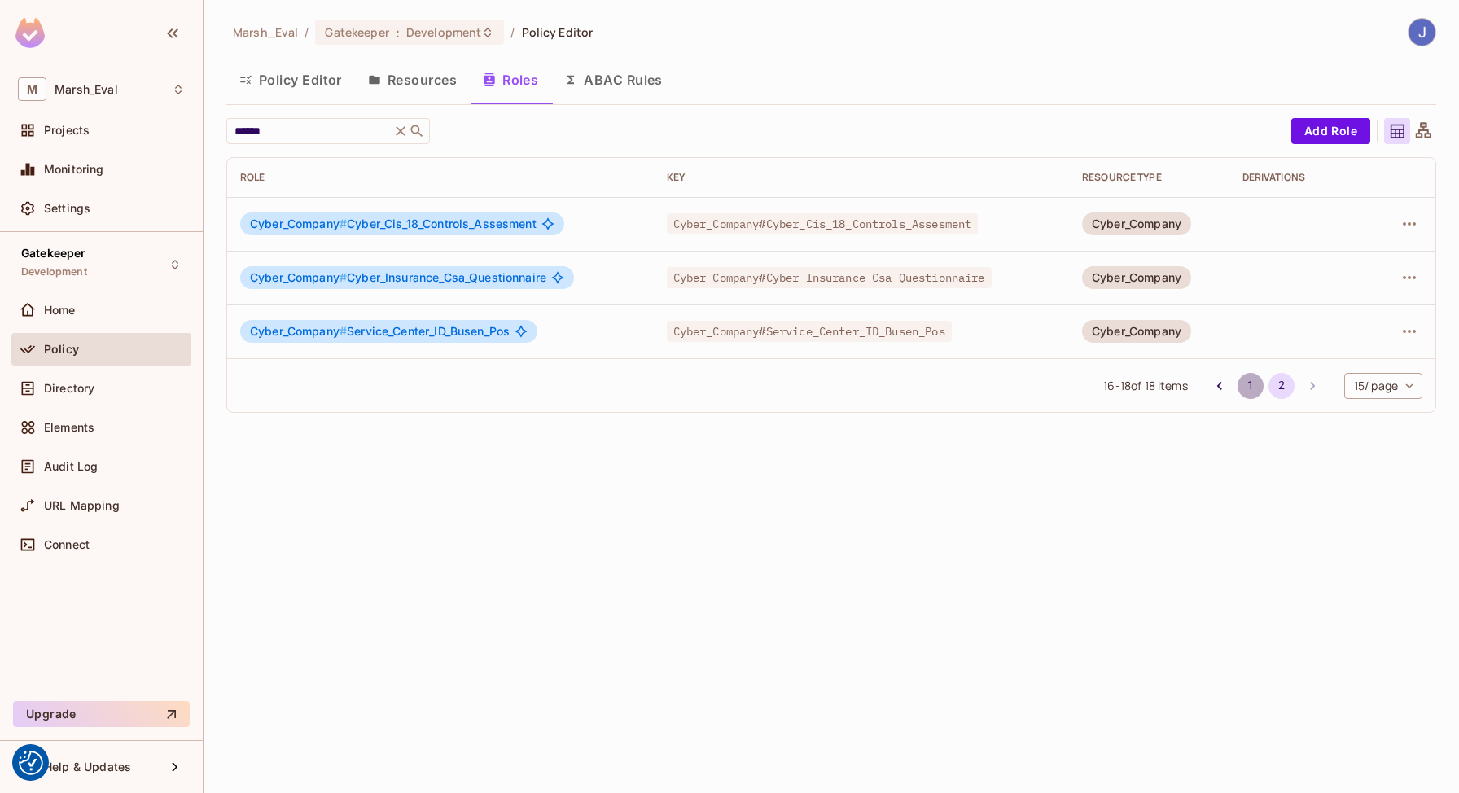
click at [1243, 384] on button "1" at bounding box center [1251, 386] width 26 height 26
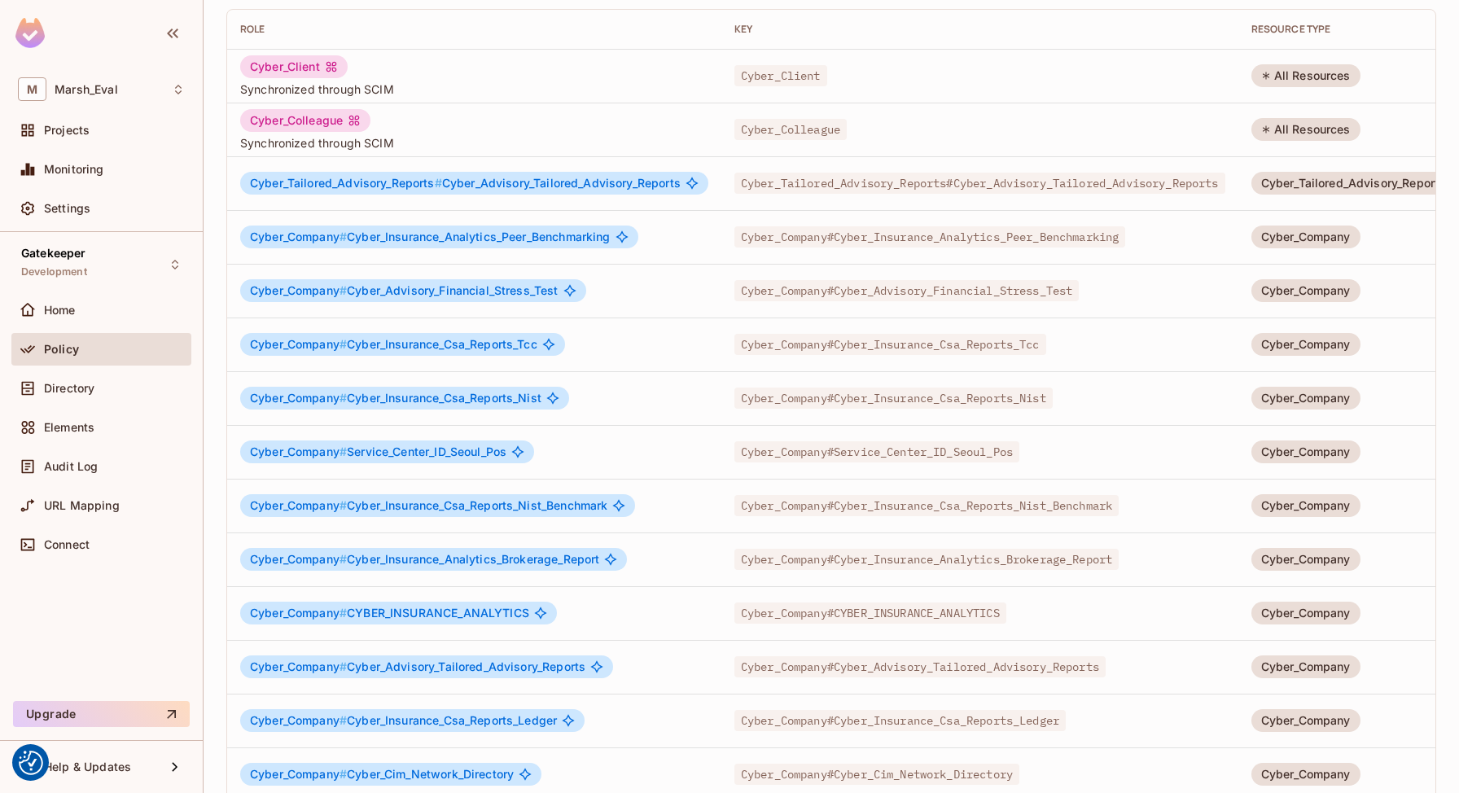
scroll to position [150, 0]
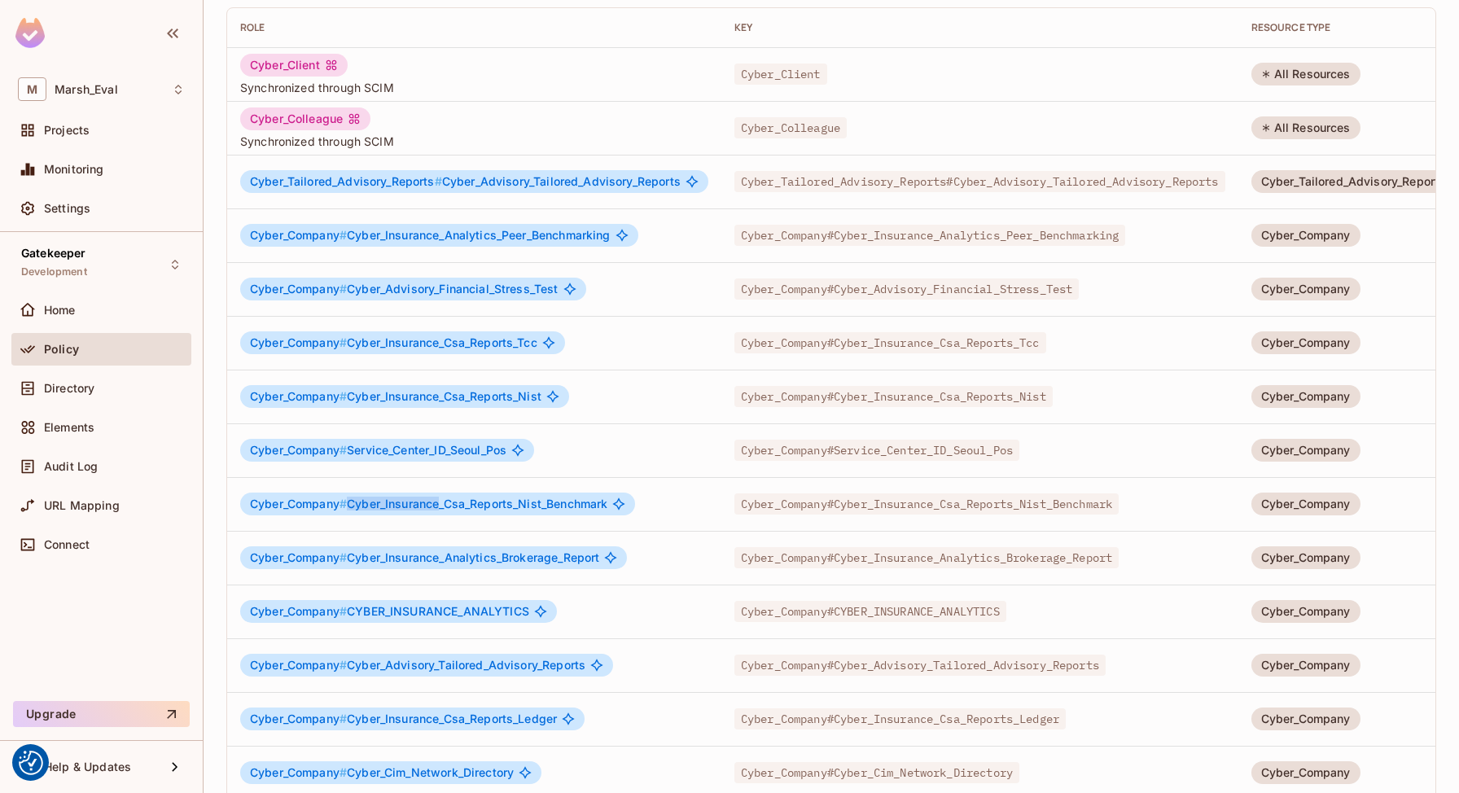
drag, startPoint x: 353, startPoint y: 501, endPoint x: 440, endPoint y: 508, distance: 88.2
click at [440, 508] on span "Cyber_Company # Cyber_Insurance_Csa_Reports_Nist_Benchmark" at bounding box center [428, 503] width 357 height 13
drag, startPoint x: 447, startPoint y: 502, endPoint x: 522, endPoint y: 510, distance: 75.3
click at [522, 510] on span "Cyber_Company # Cyber_Insurance_Csa_Reports_Nist_Benchmark" at bounding box center [428, 503] width 357 height 13
click at [526, 501] on span "Cyber_Company # Cyber_Insurance_Csa_Reports_Nist_Benchmark" at bounding box center [428, 503] width 357 height 13
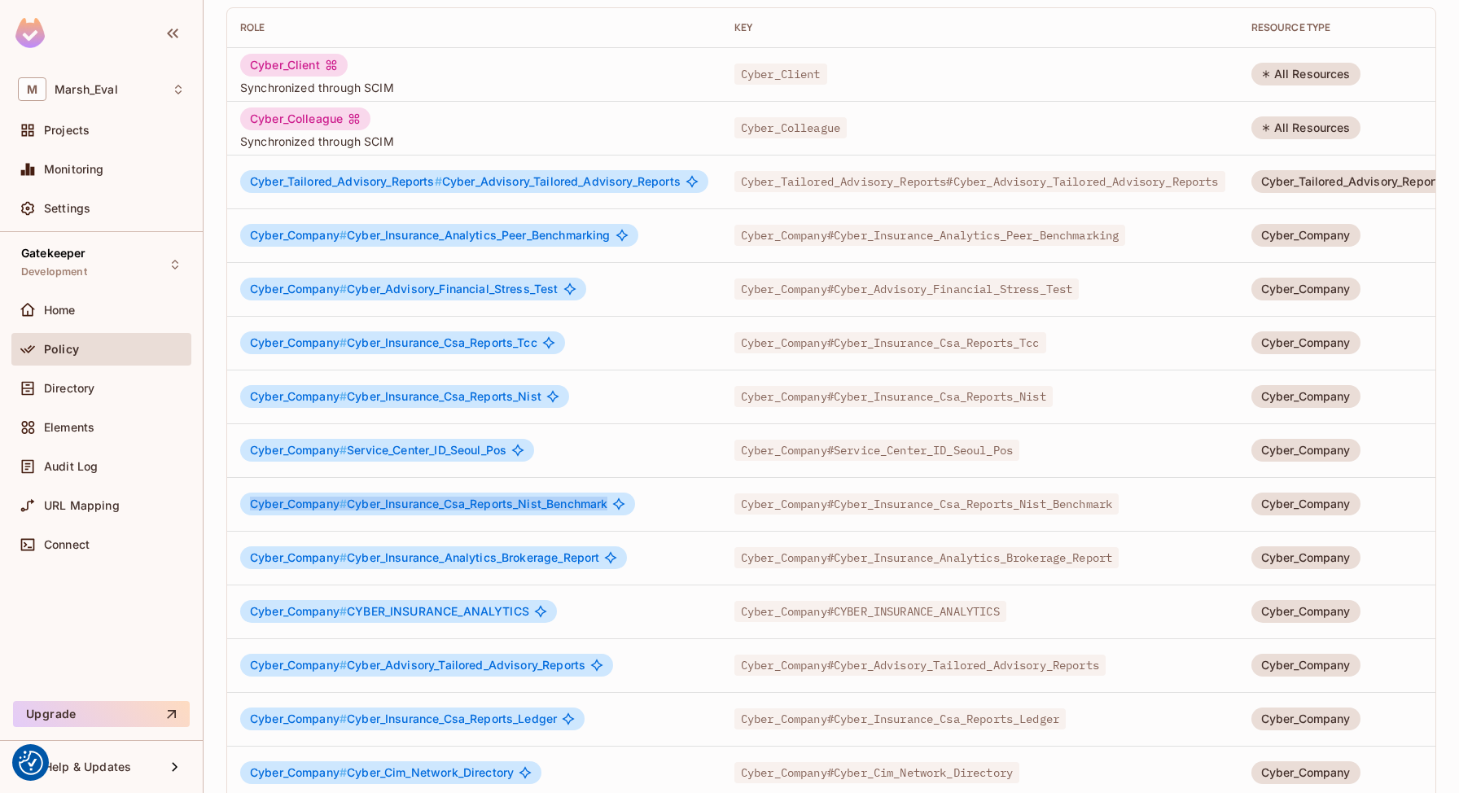
drag, startPoint x: 526, startPoint y: 501, endPoint x: 610, endPoint y: 492, distance: 84.3
click at [610, 492] on td "Cyber_Company # Cyber_Insurance_Csa_Reports_Nist_Benchmark" at bounding box center [474, 504] width 494 height 54
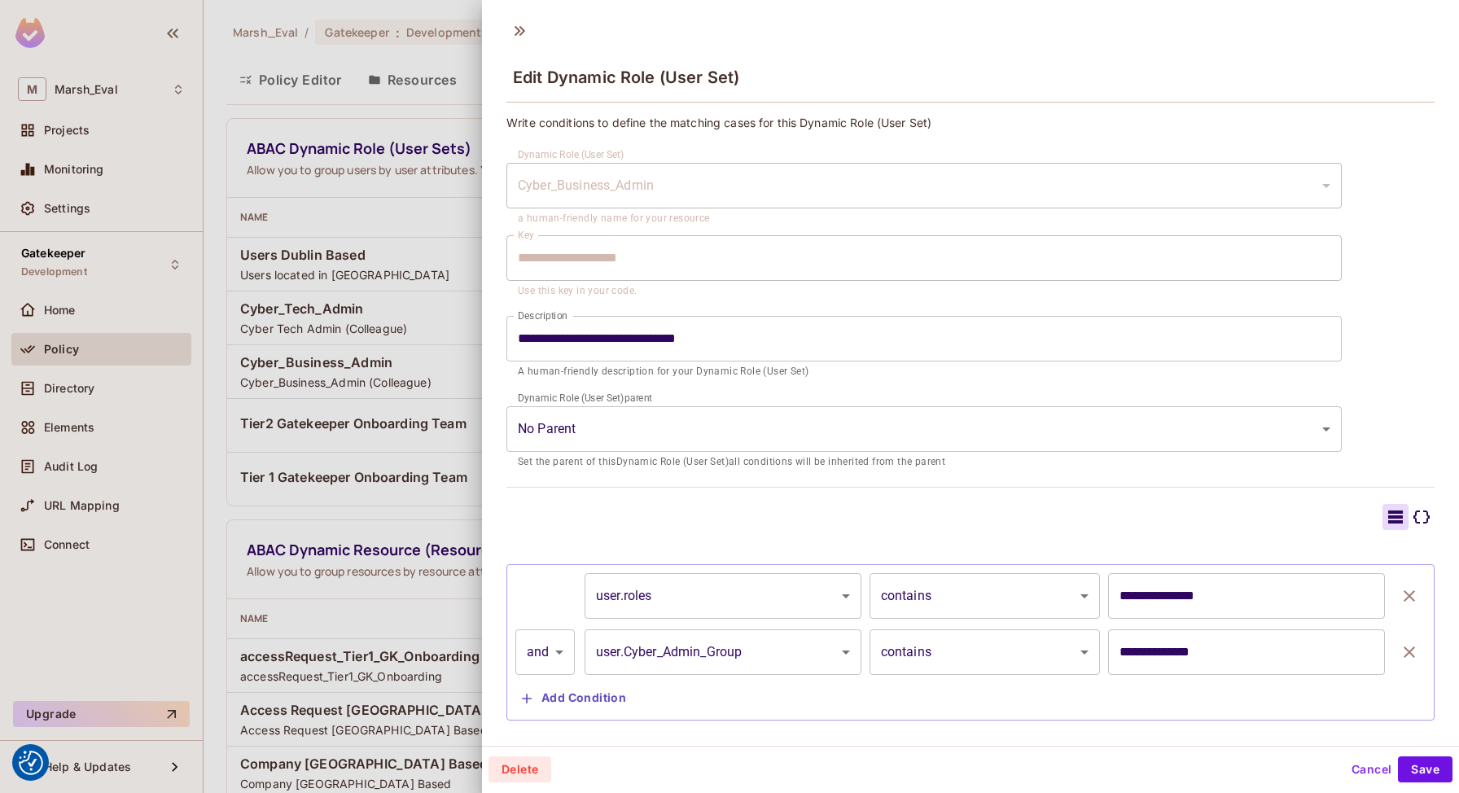
scroll to position [32, 0]
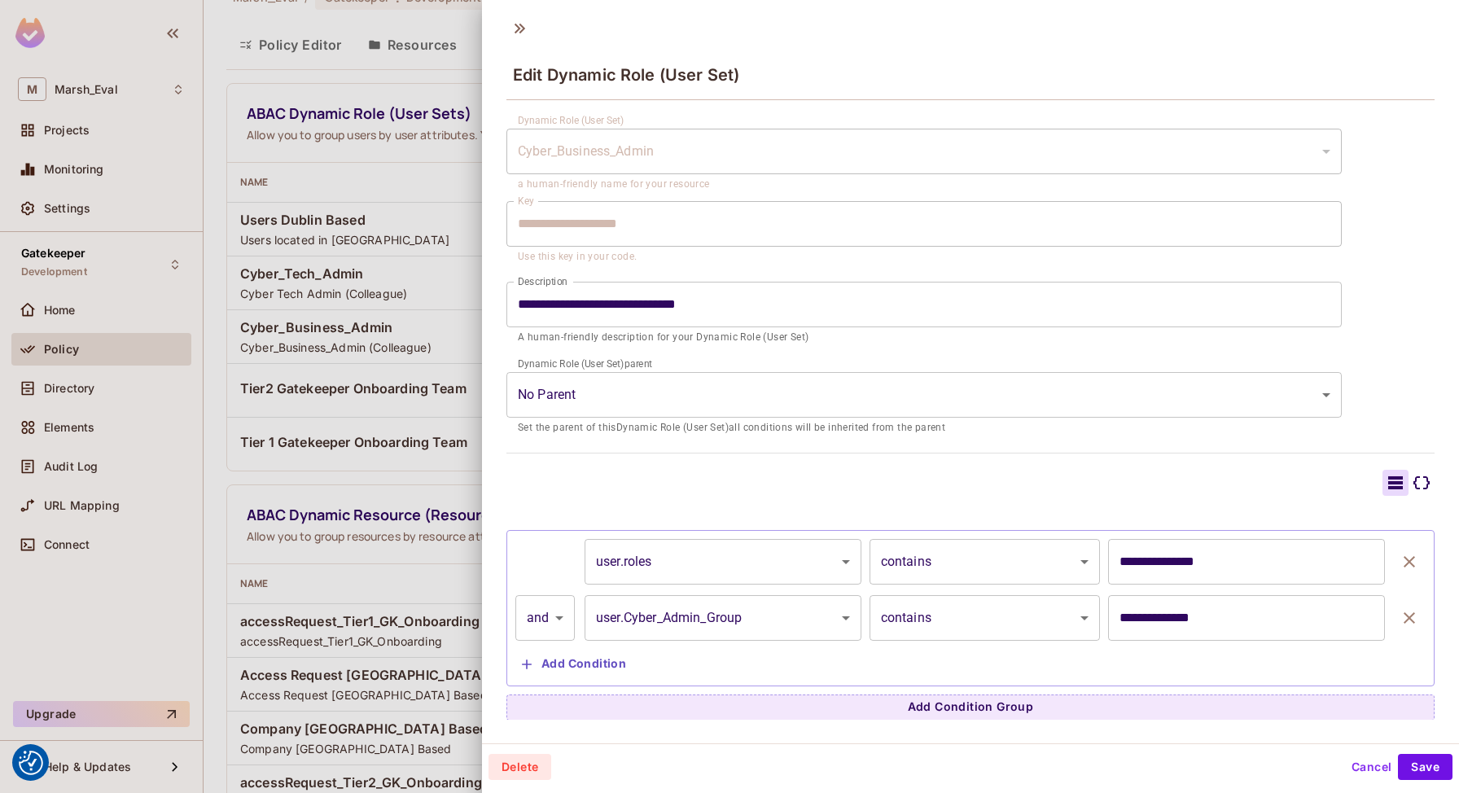
click at [383, 484] on div at bounding box center [729, 396] width 1459 height 793
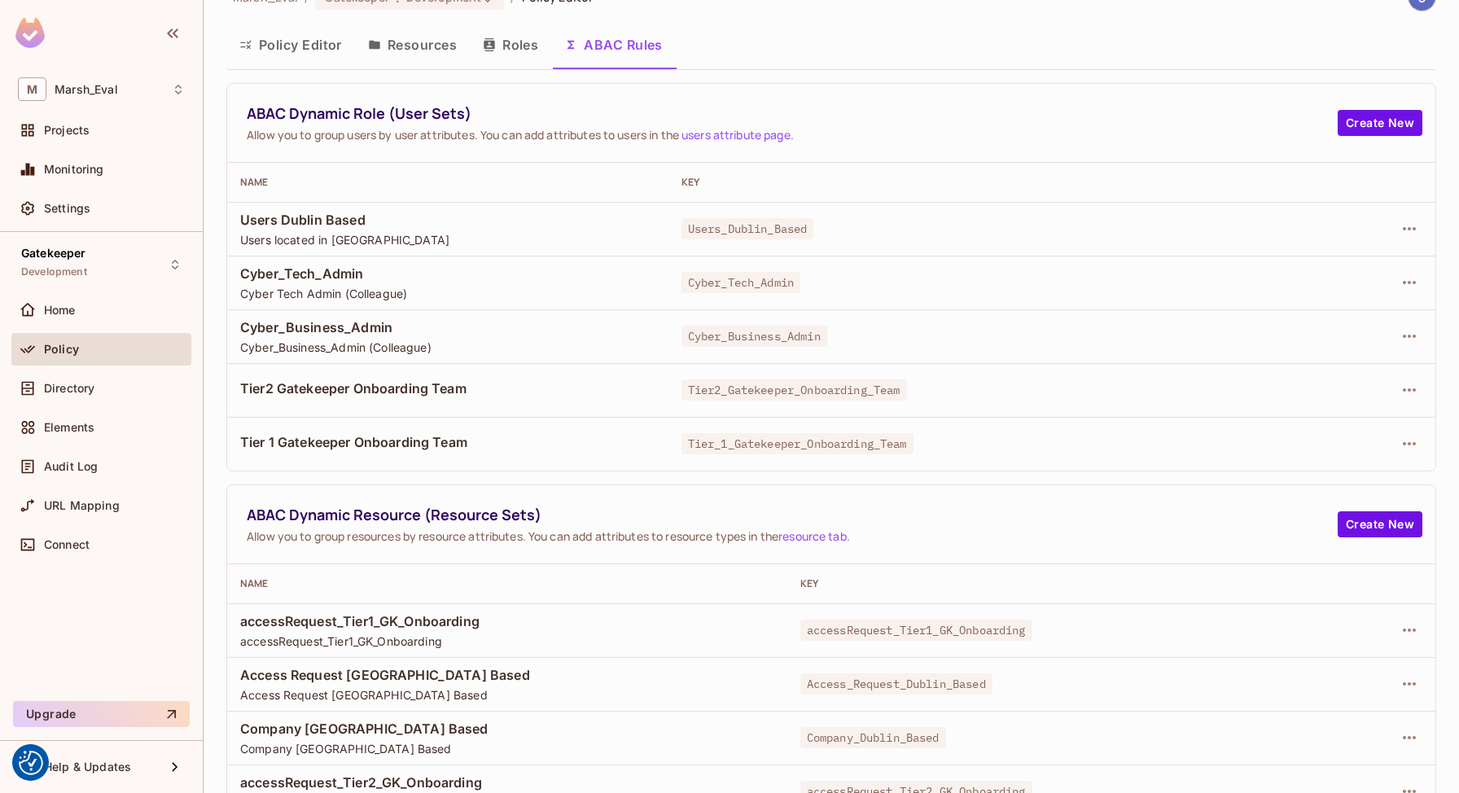
click at [514, 55] on button "Roles" at bounding box center [510, 44] width 81 height 41
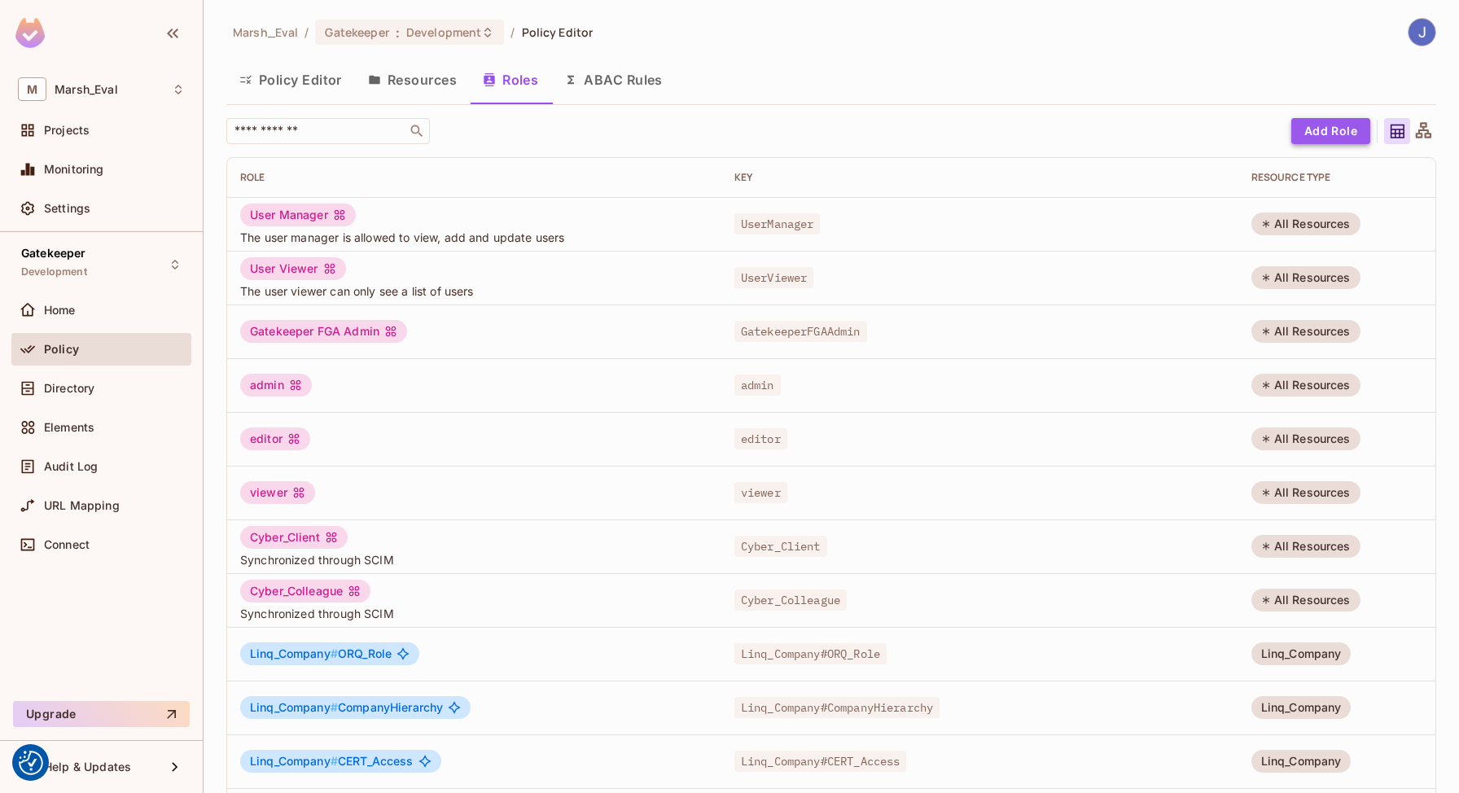
click at [1317, 132] on button "Add Role" at bounding box center [1330, 131] width 79 height 26
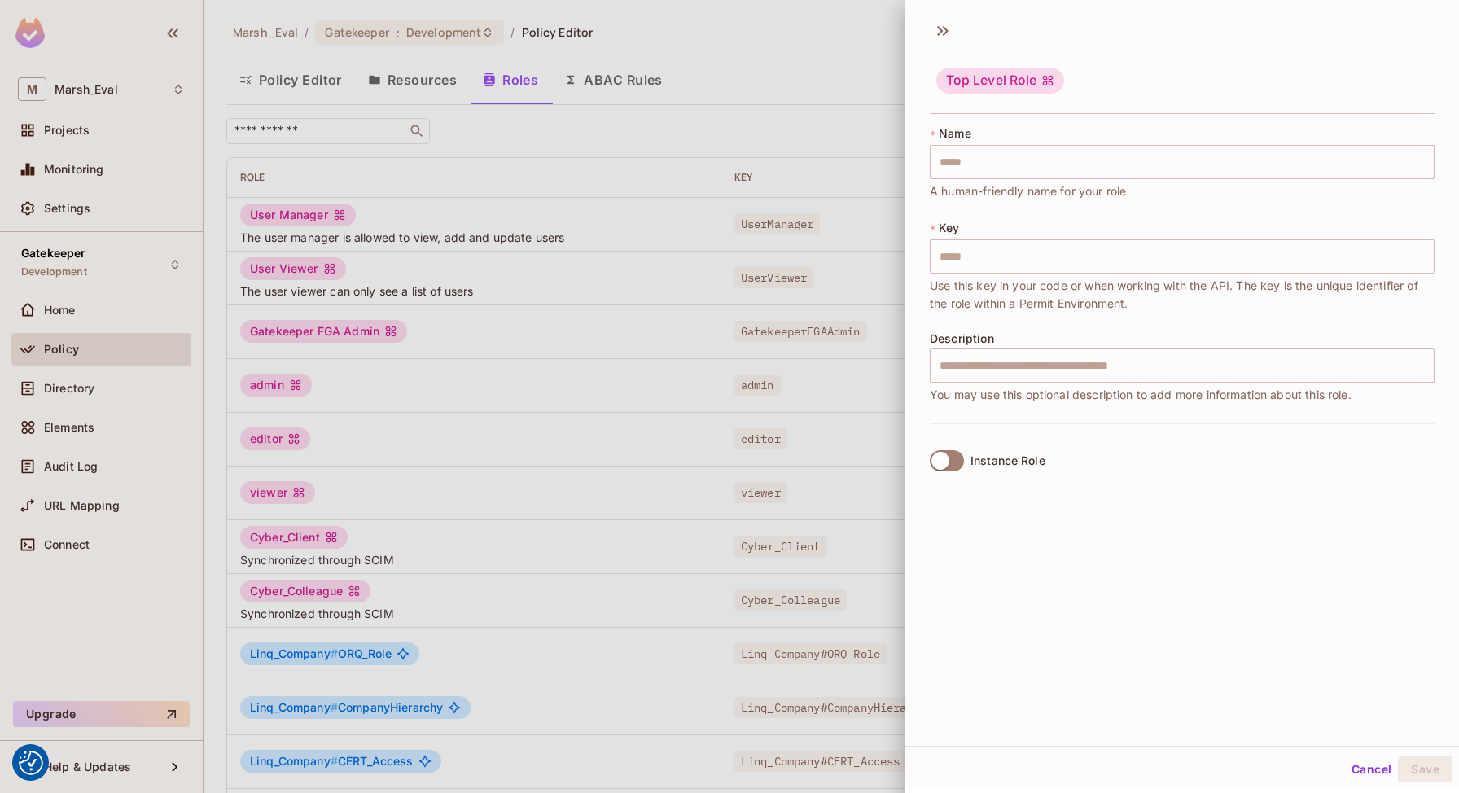
click at [967, 467] on label "Instance Role" at bounding box center [984, 461] width 122 height 34
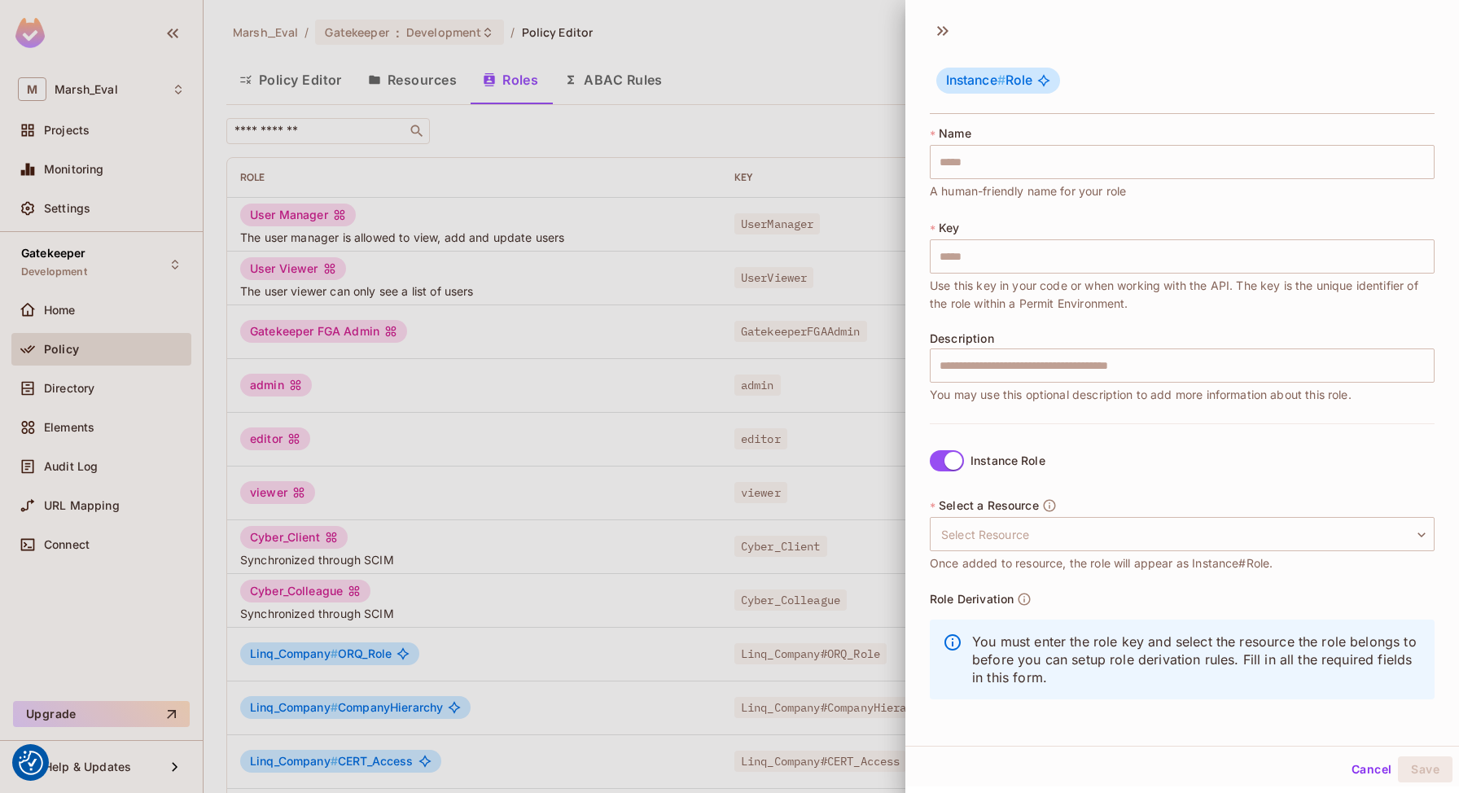
scroll to position [2, 0]
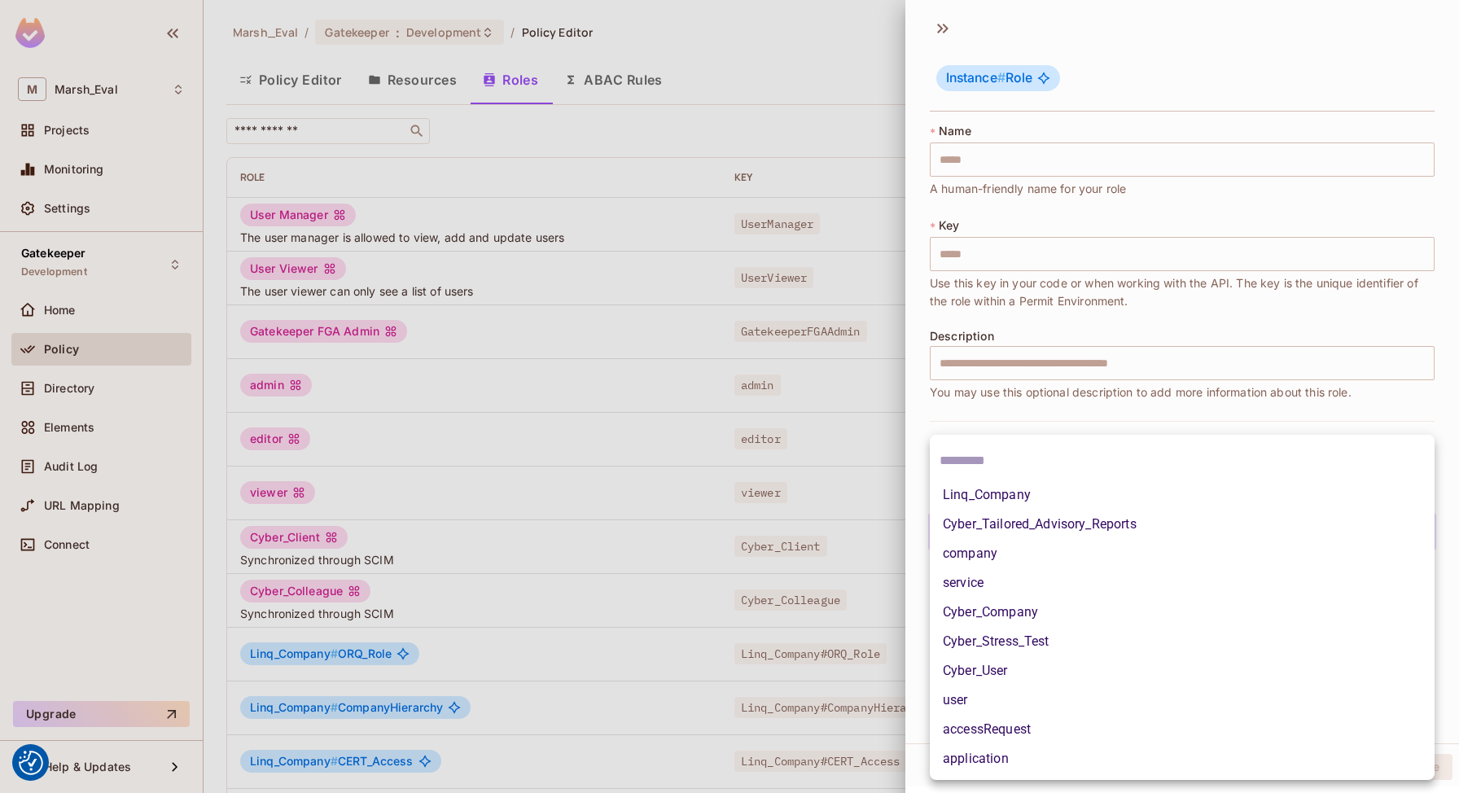
click at [993, 525] on body "We use cookies to enhance your browsing experience, serve personalized ads or c…" at bounding box center [729, 396] width 1459 height 793
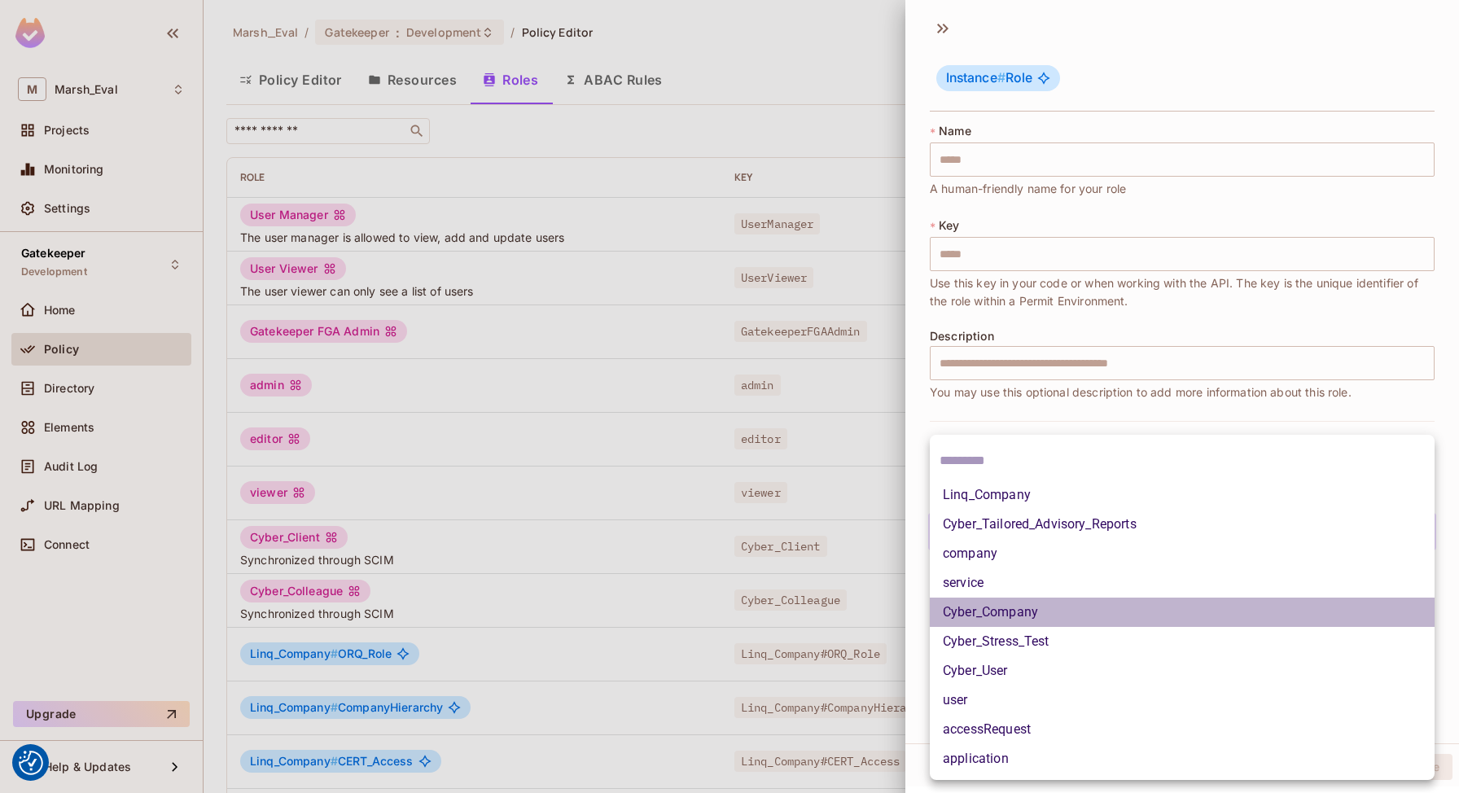
click at [1011, 619] on li "Cyber_Company" at bounding box center [1182, 612] width 505 height 29
type input "**********"
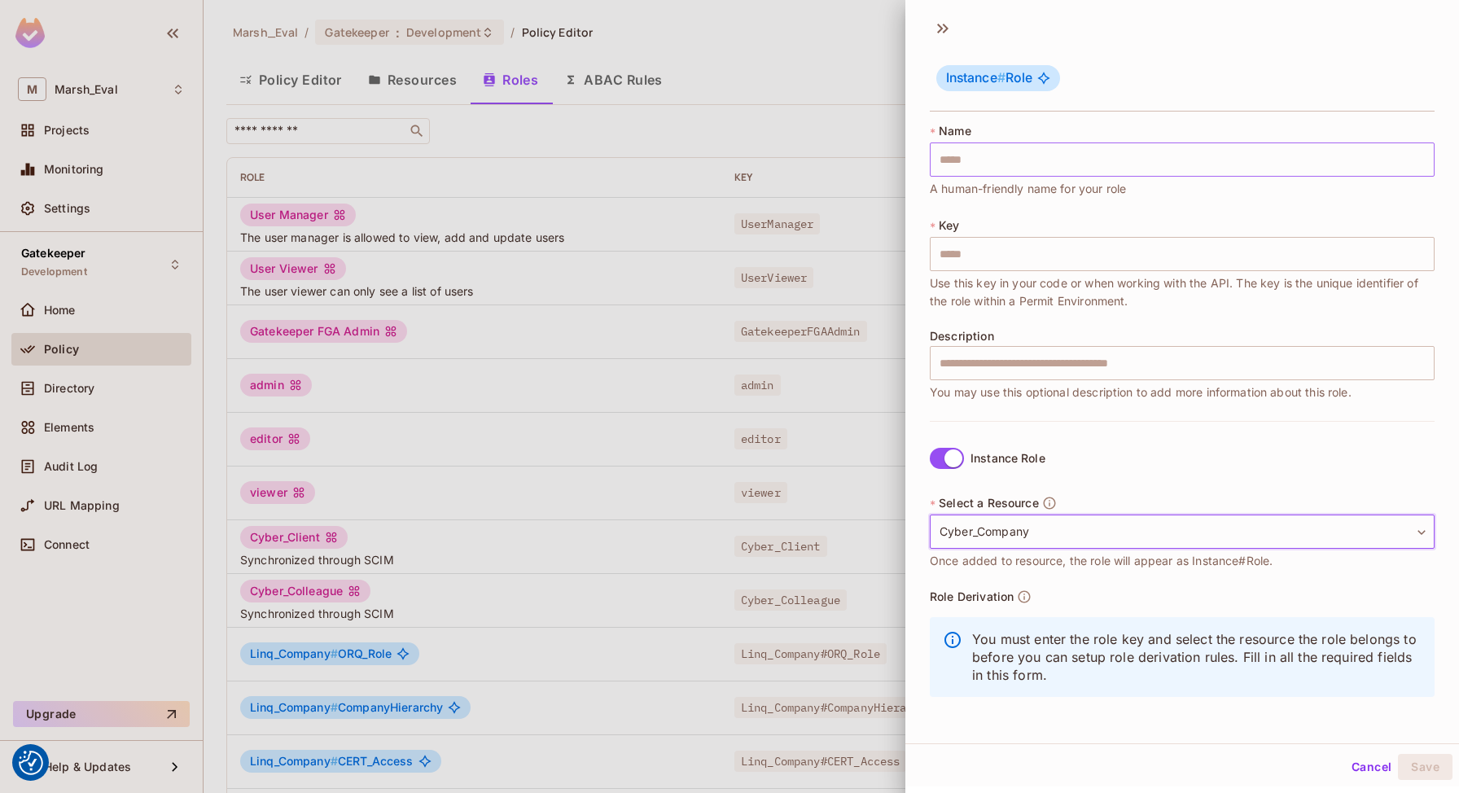
click at [1020, 158] on input "text" at bounding box center [1182, 159] width 505 height 34
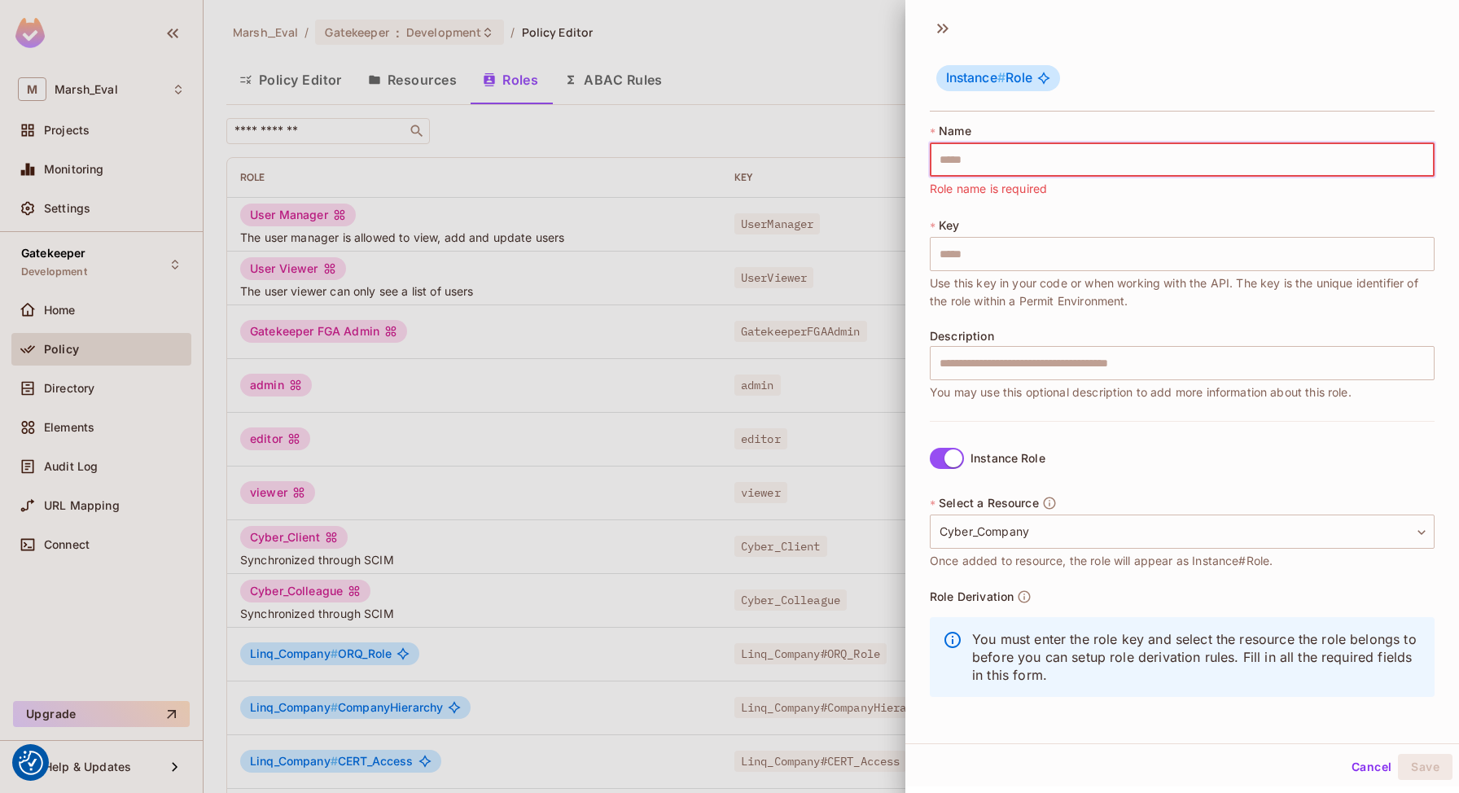
paste input "*********"
type input "*********"
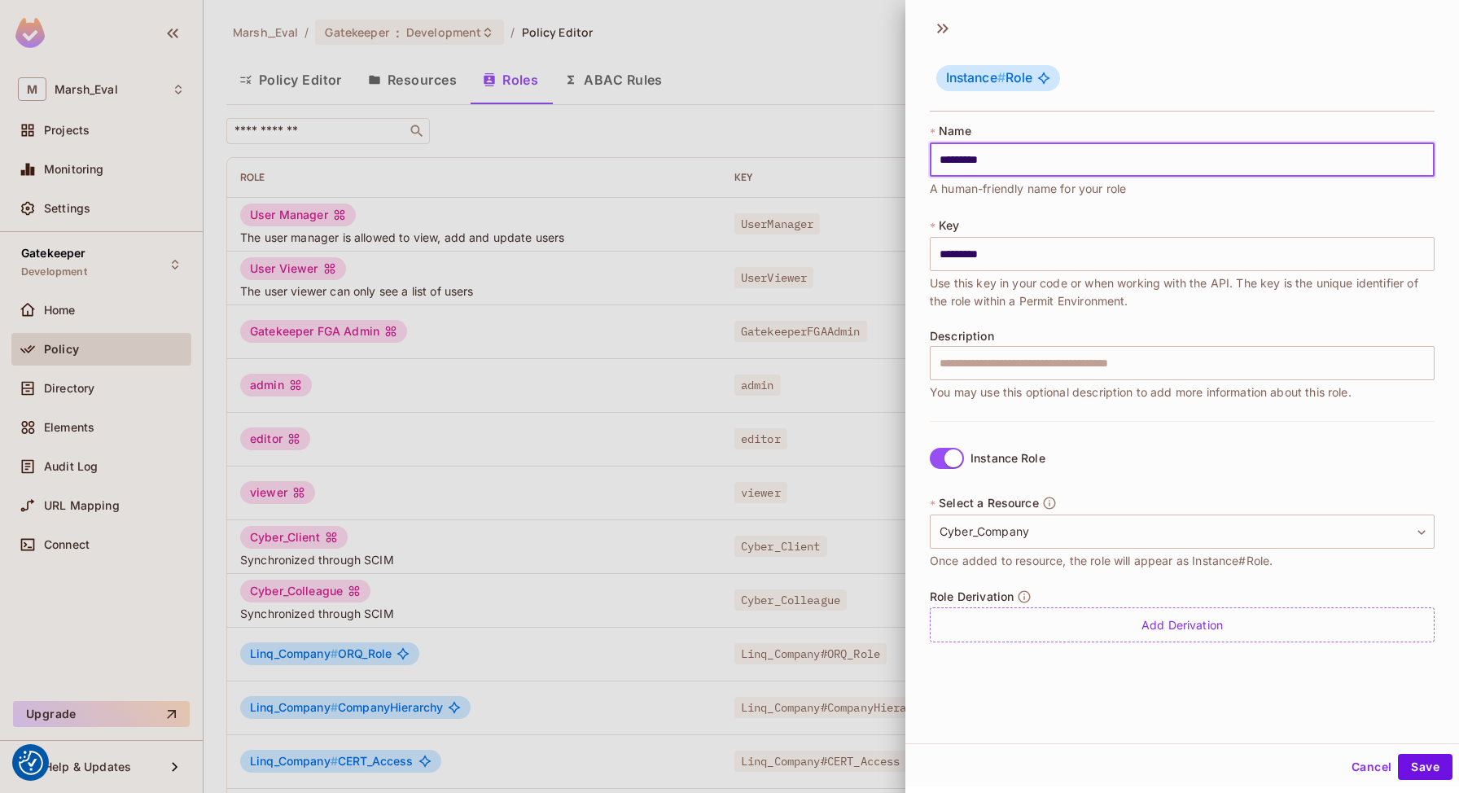
type input "**********"
click at [1098, 165] on input "**********" at bounding box center [1182, 159] width 505 height 34
paste input "**********"
type input "**********"
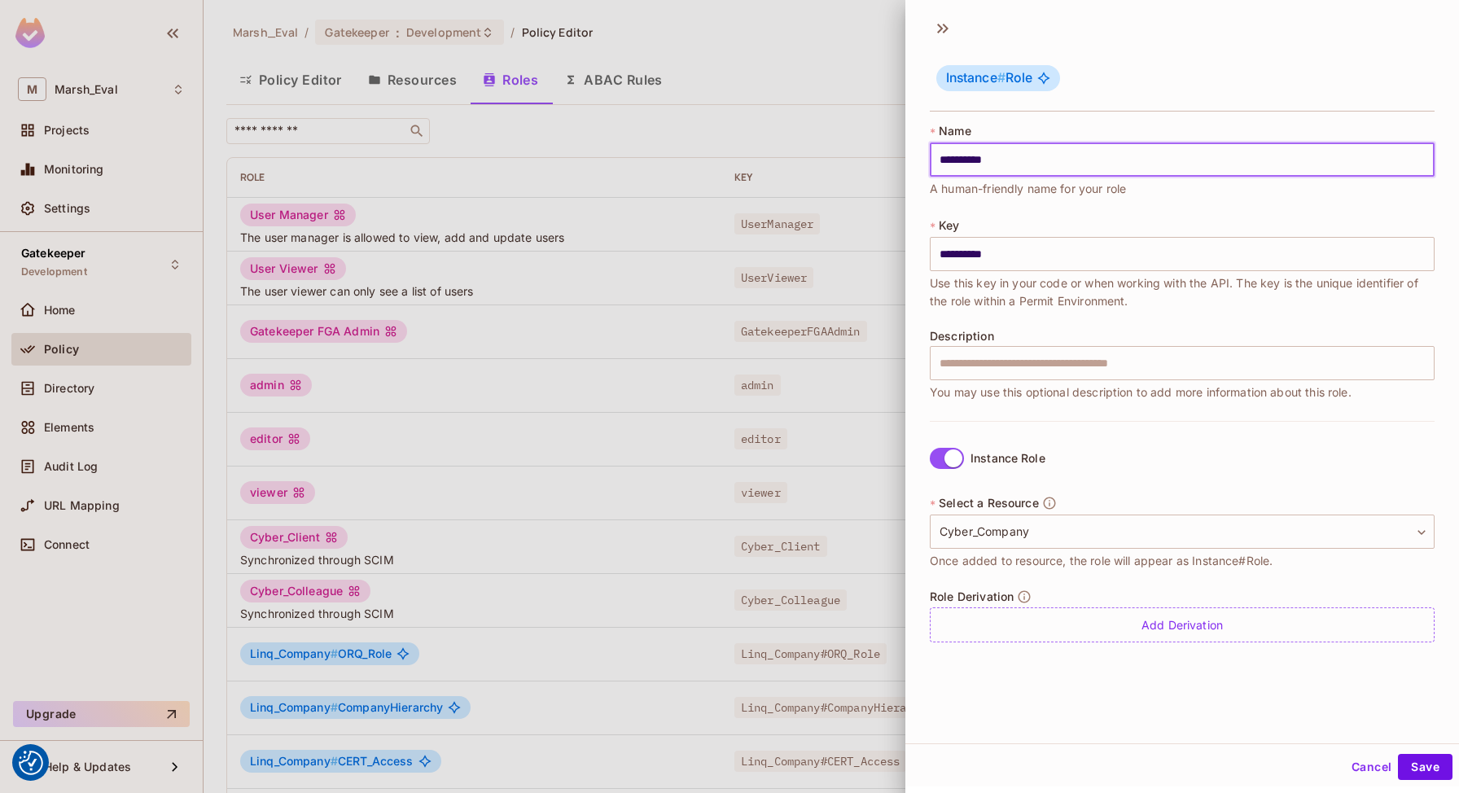
type input "**********"
drag, startPoint x: 1047, startPoint y: 163, endPoint x: 1013, endPoint y: 162, distance: 34.2
click at [1013, 162] on input "**********" at bounding box center [1182, 159] width 505 height 34
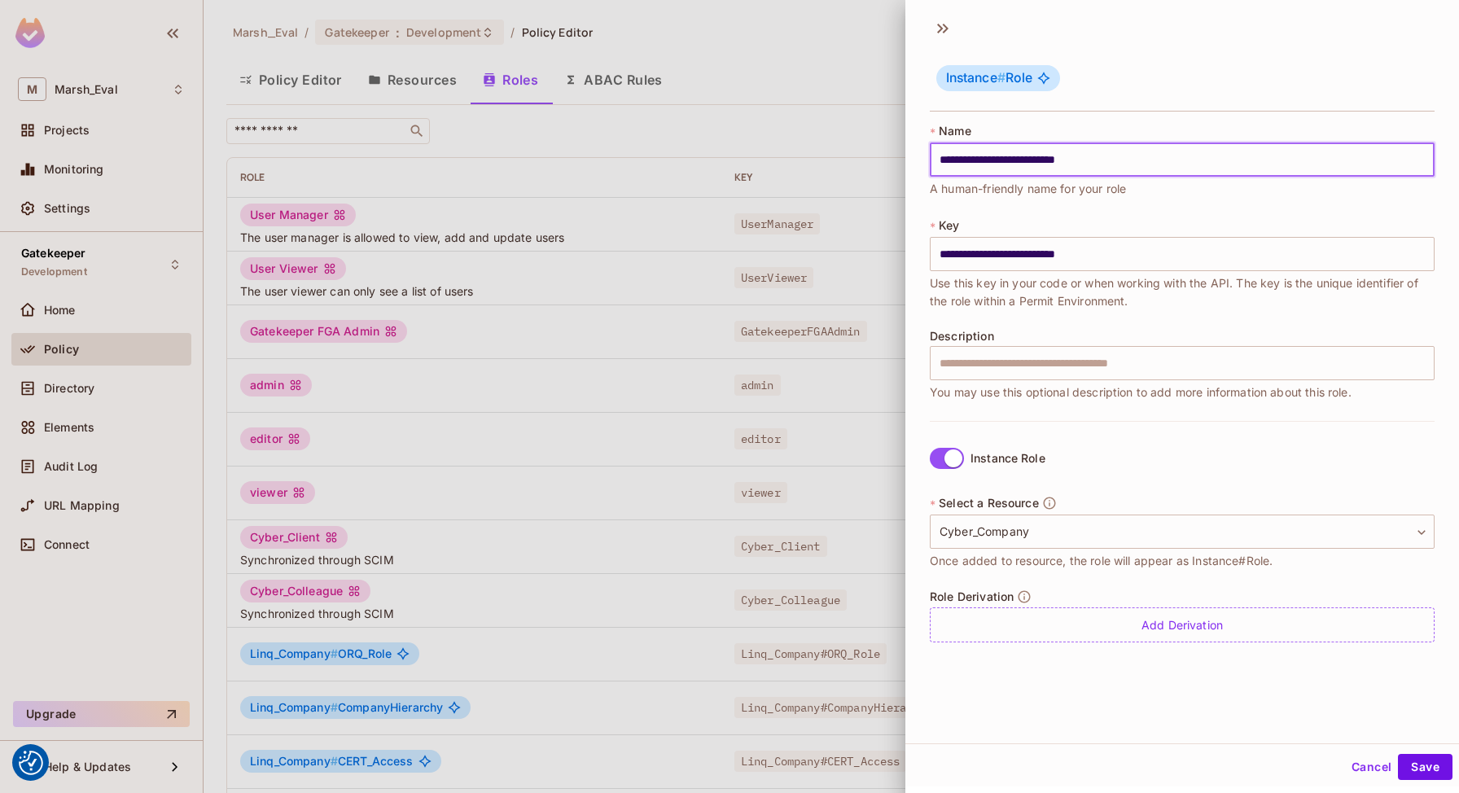
click at [1013, 162] on input "**********" at bounding box center [1182, 159] width 505 height 34
type input "**********"
click at [775, 252] on div at bounding box center [729, 396] width 1459 height 793
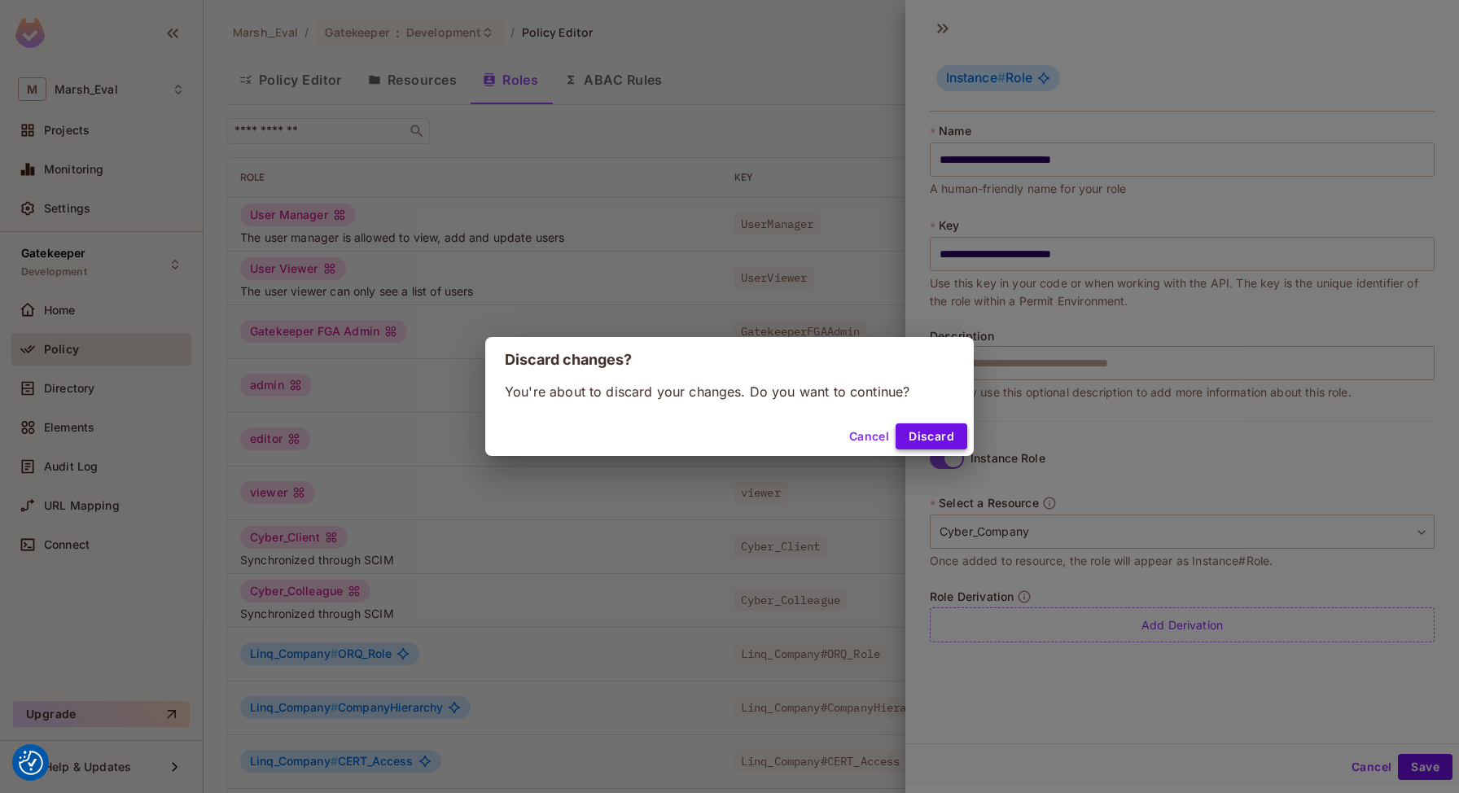
click at [939, 446] on button "Discard" at bounding box center [932, 436] width 72 height 26
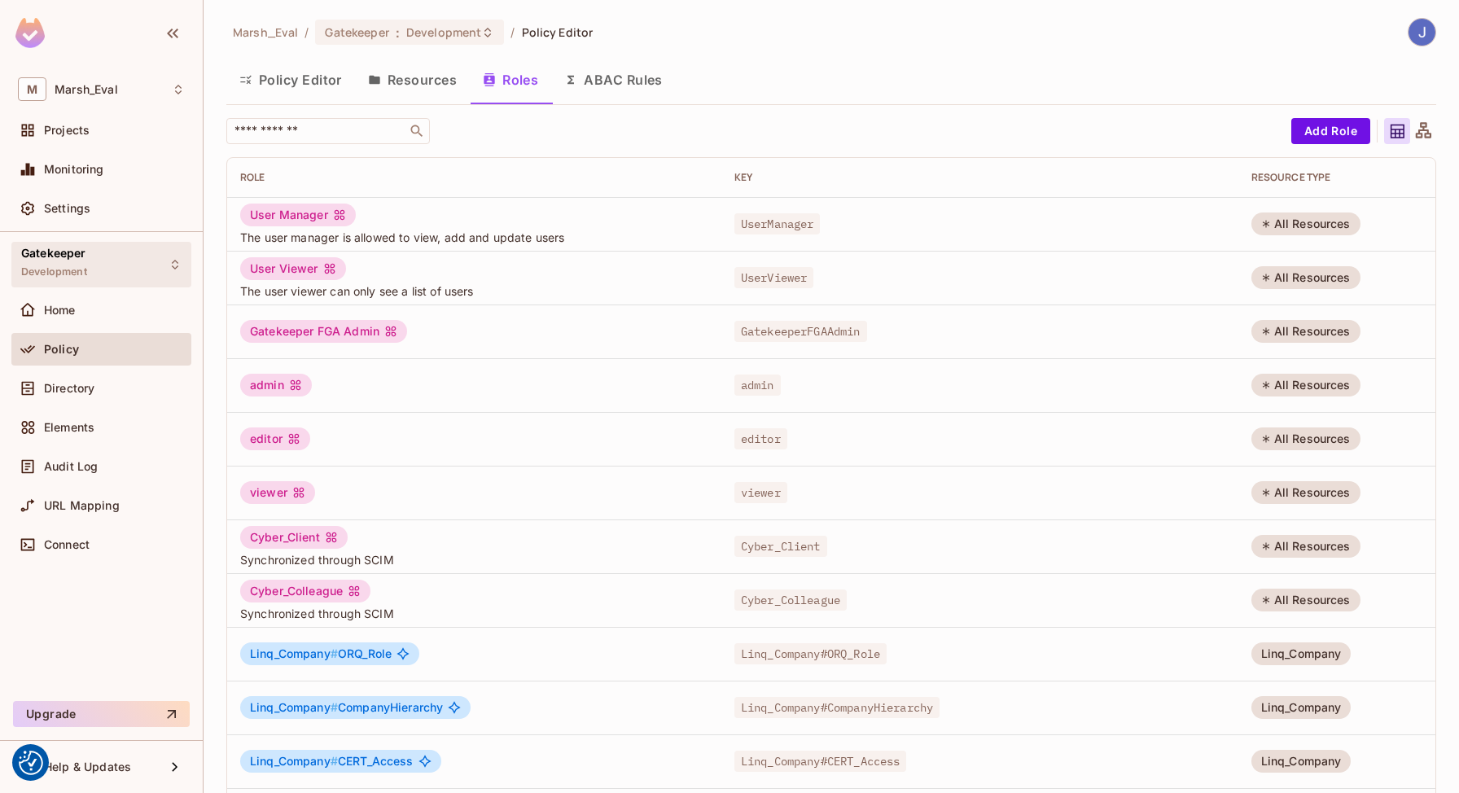
click at [76, 243] on div "Gatekeeper Development" at bounding box center [101, 264] width 180 height 45
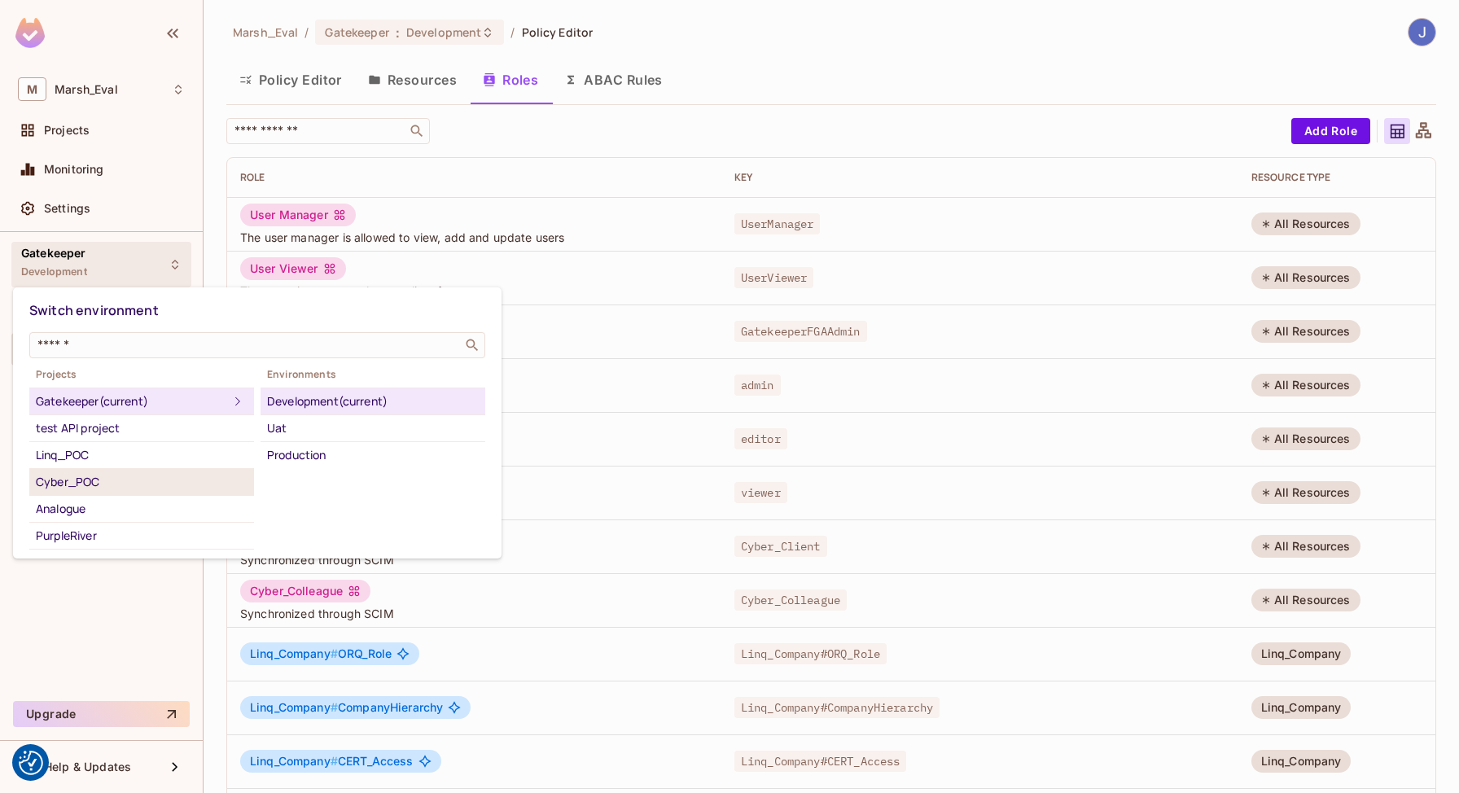
click at [72, 480] on div "Cyber_POC" at bounding box center [142, 482] width 212 height 20
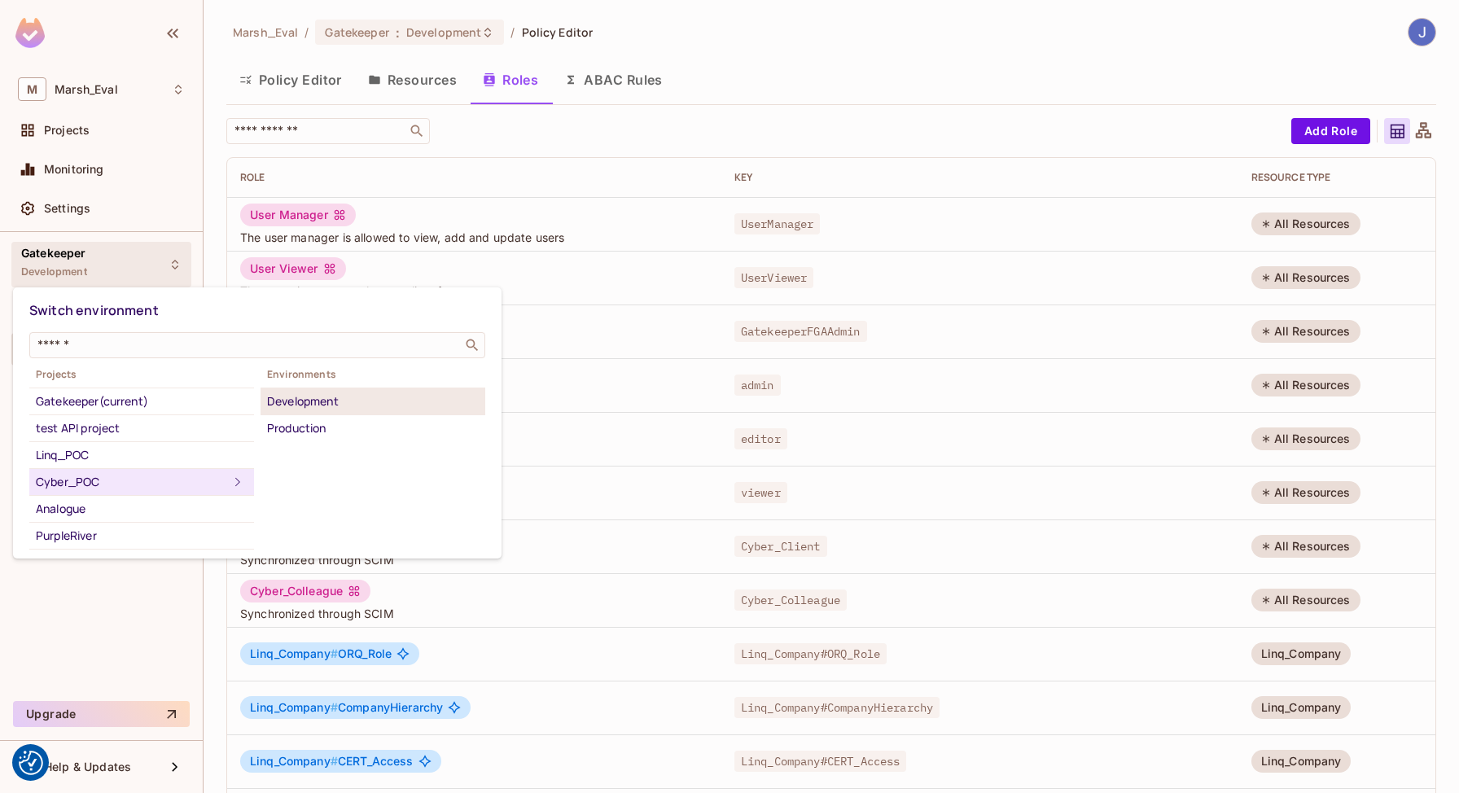
click at [279, 409] on div "Development" at bounding box center [373, 402] width 212 height 20
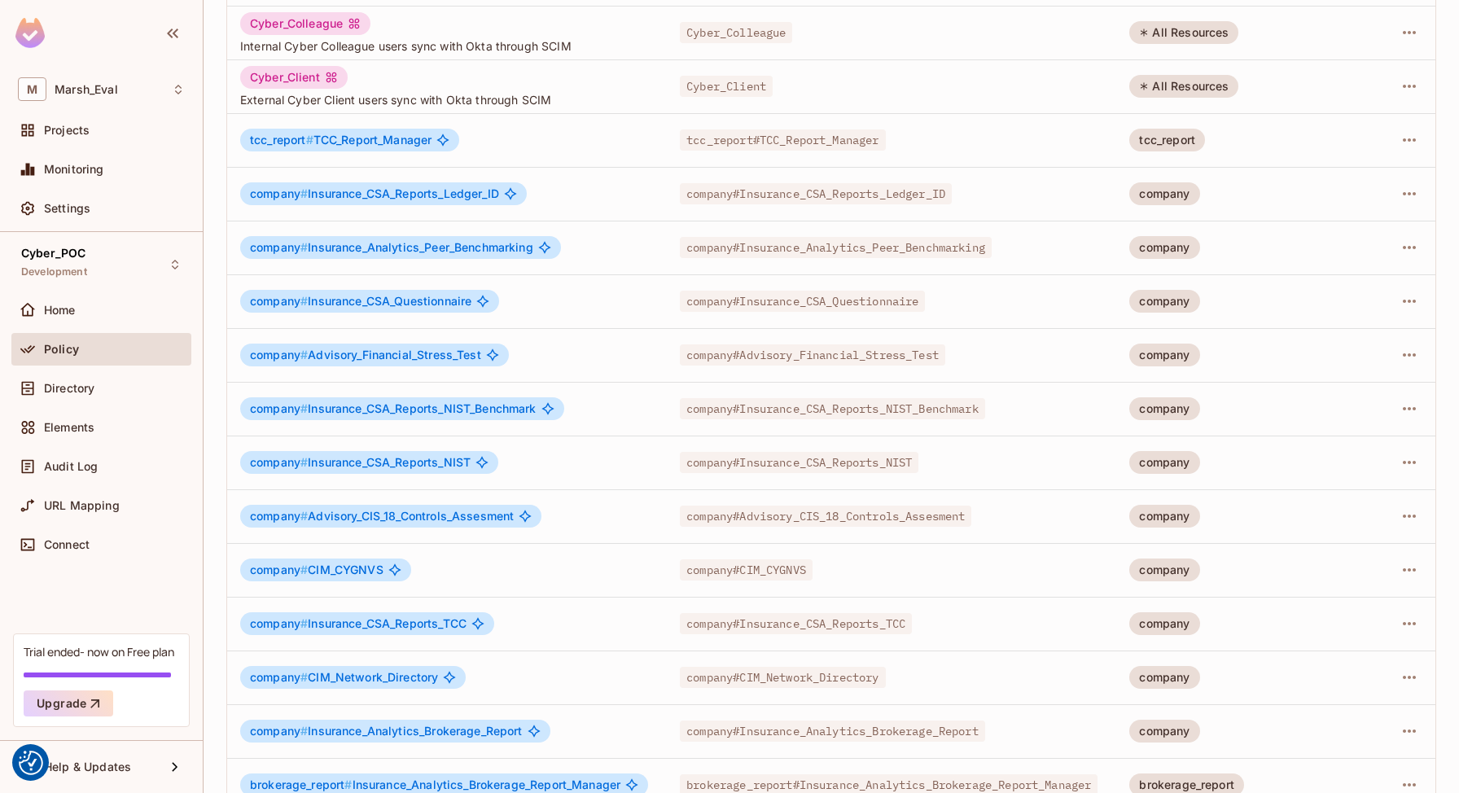
scroll to position [188, 0]
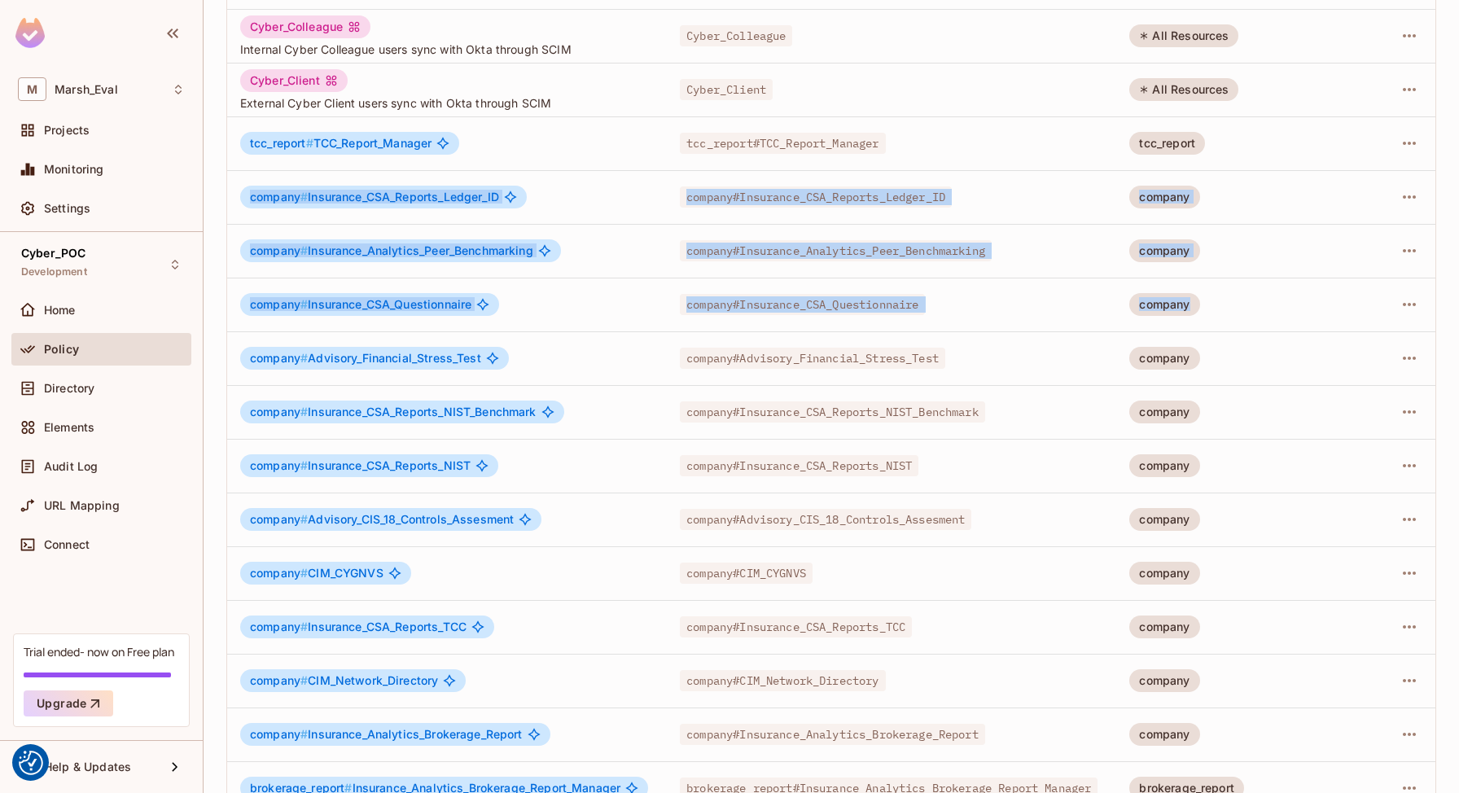
drag, startPoint x: 238, startPoint y: 174, endPoint x: 411, endPoint y: 342, distance: 241.3
click at [411, 342] on tbody "Cyber_Colleague Internal Cyber Colleague users sync with Okta through SCIM Cybe…" at bounding box center [831, 412] width 1208 height 806
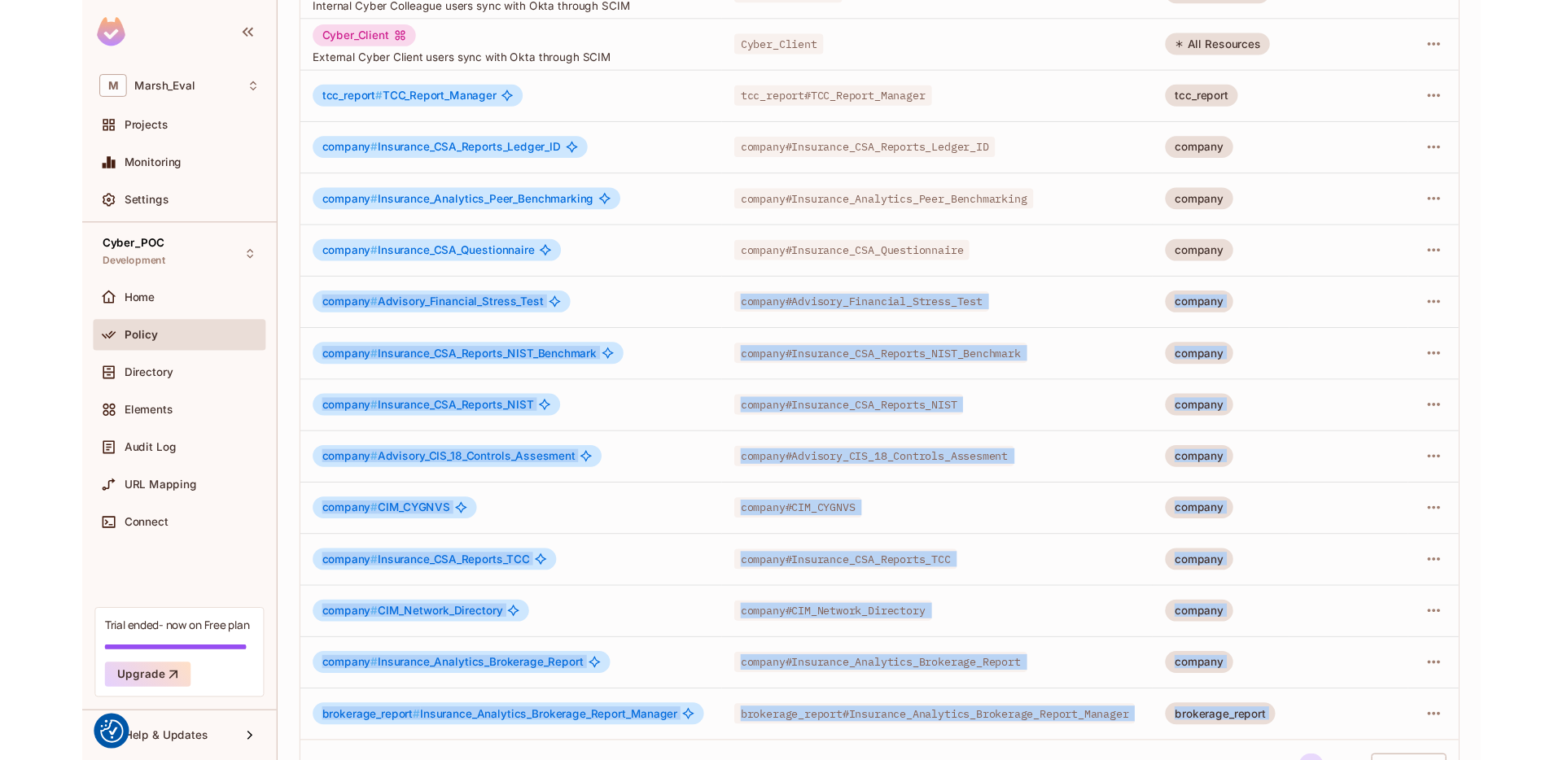
scroll to position [278, 0]
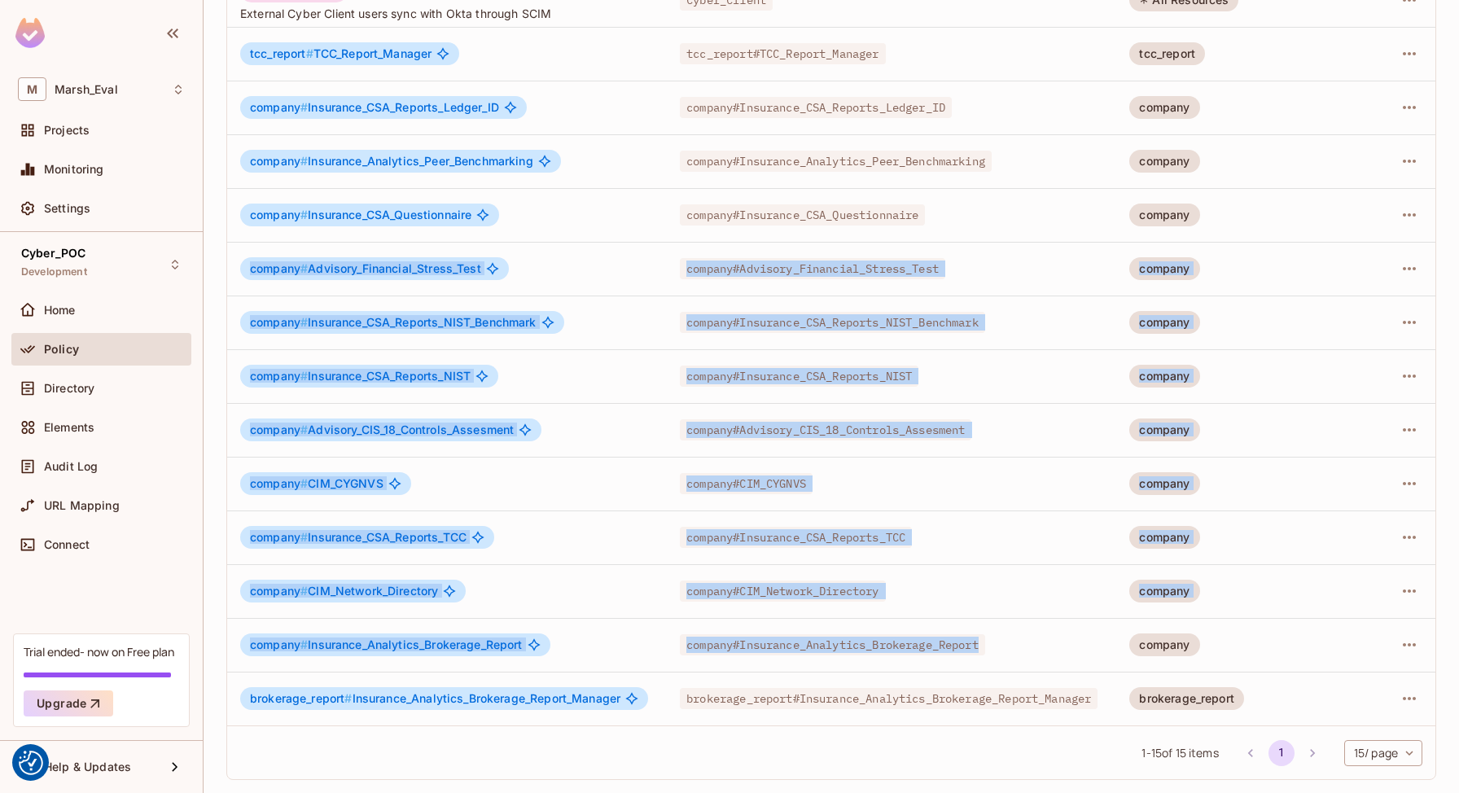
drag, startPoint x: 411, startPoint y: 342, endPoint x: 1014, endPoint y: 651, distance: 677.7
click at [1014, 651] on tbody "Cyber_Colleague Internal Cyber Colleague users sync with Okta through SCIM Cybe…" at bounding box center [831, 322] width 1208 height 806
click at [1014, 651] on div "company#Insurance_Analytics_Brokerage_Report" at bounding box center [891, 645] width 423 height 16
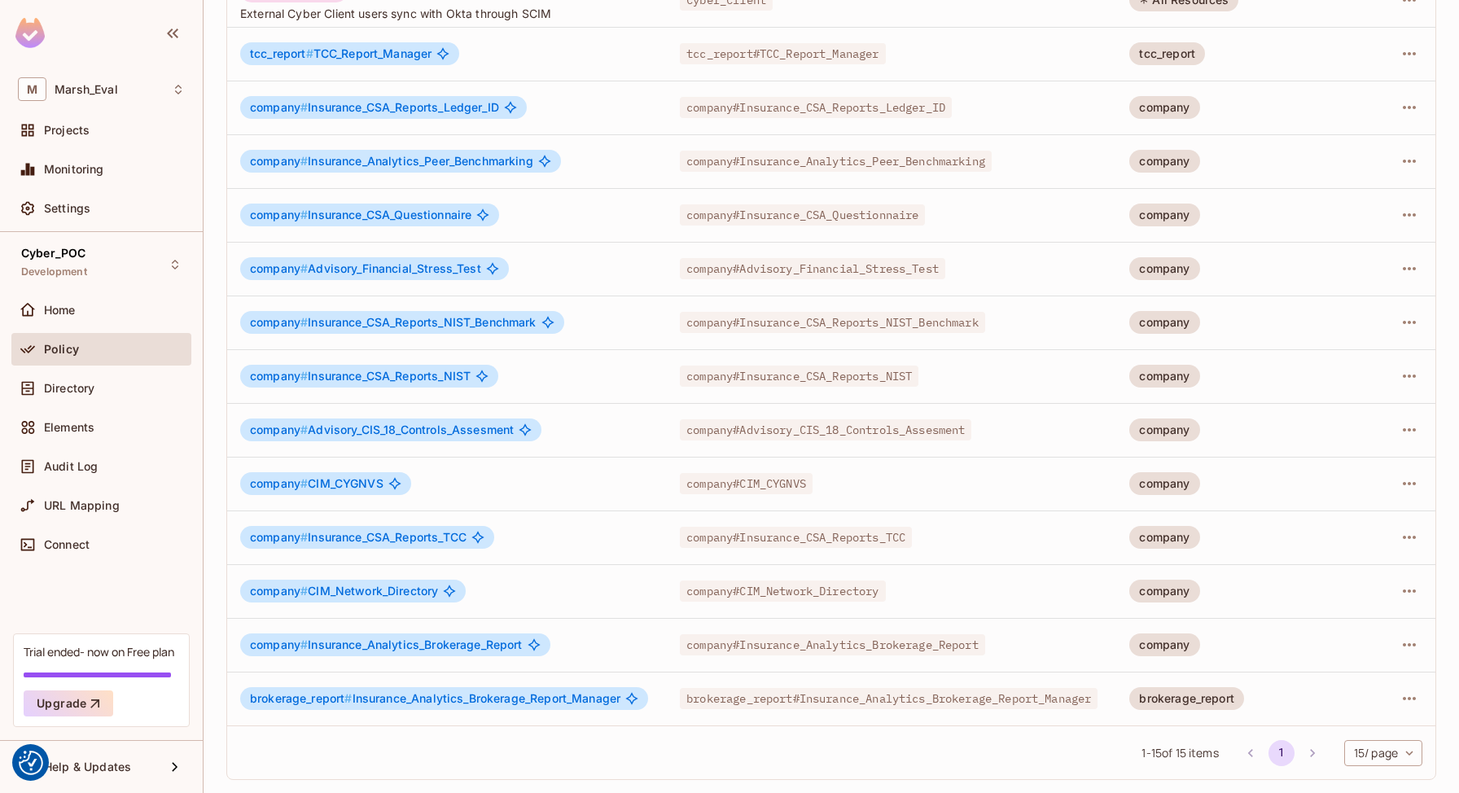
click at [1014, 651] on div "company#Insurance_Analytics_Brokerage_Report" at bounding box center [891, 645] width 423 height 16
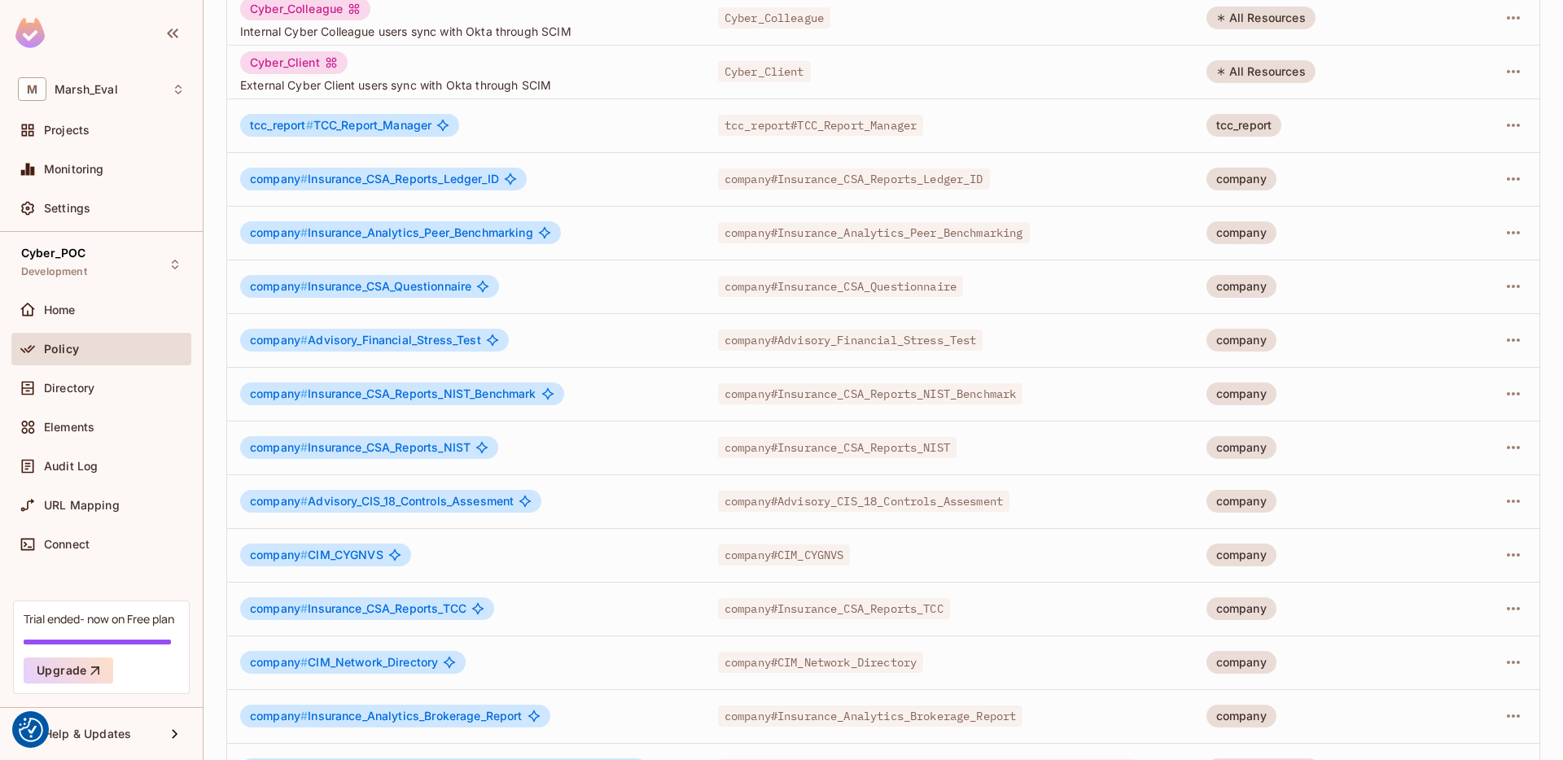
scroll to position [0, 0]
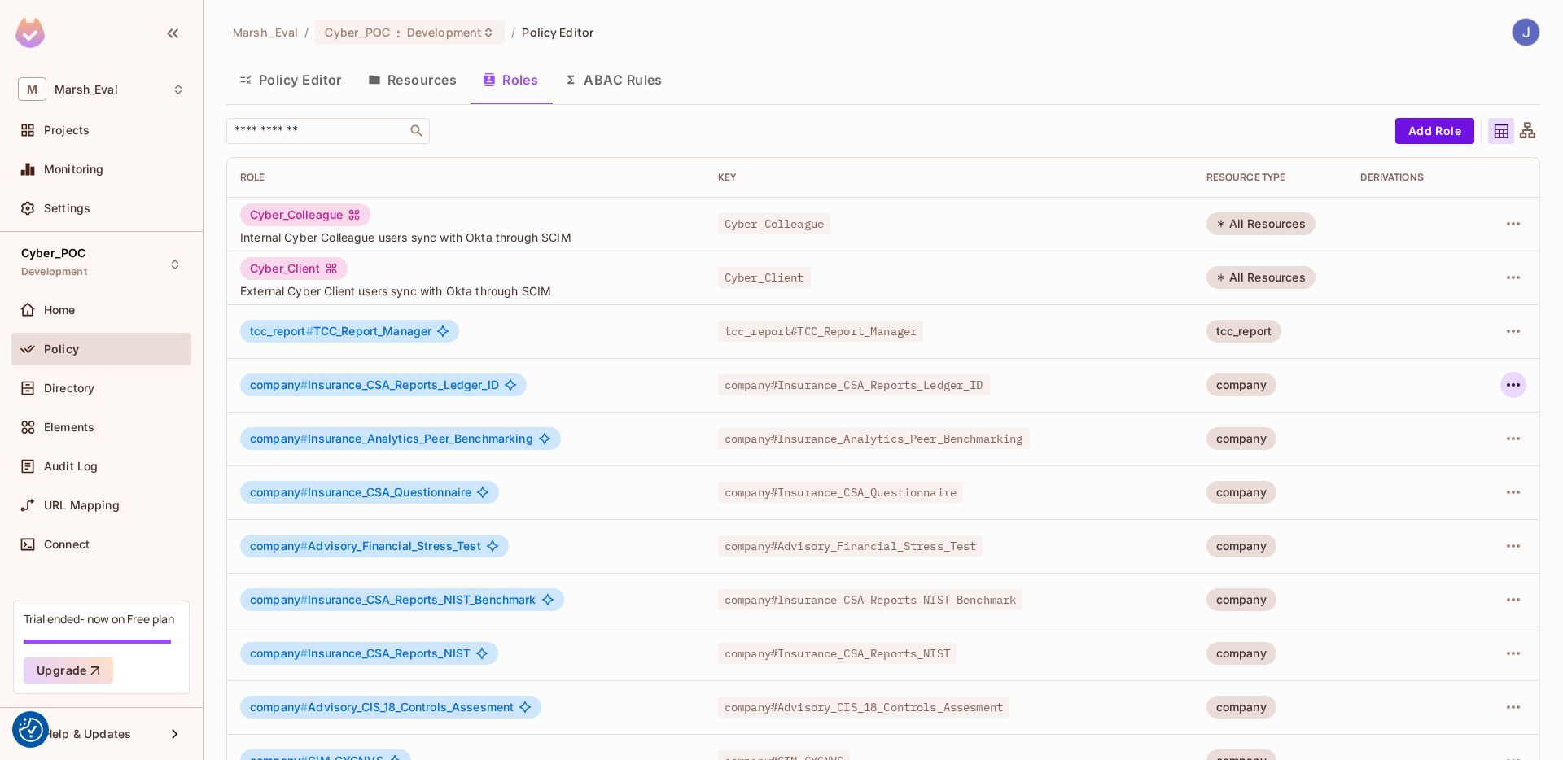
click at [1458, 378] on icon "button" at bounding box center [1514, 385] width 20 height 20
click at [1453, 460] on div "Edit Attributes" at bounding box center [1444, 458] width 81 height 16
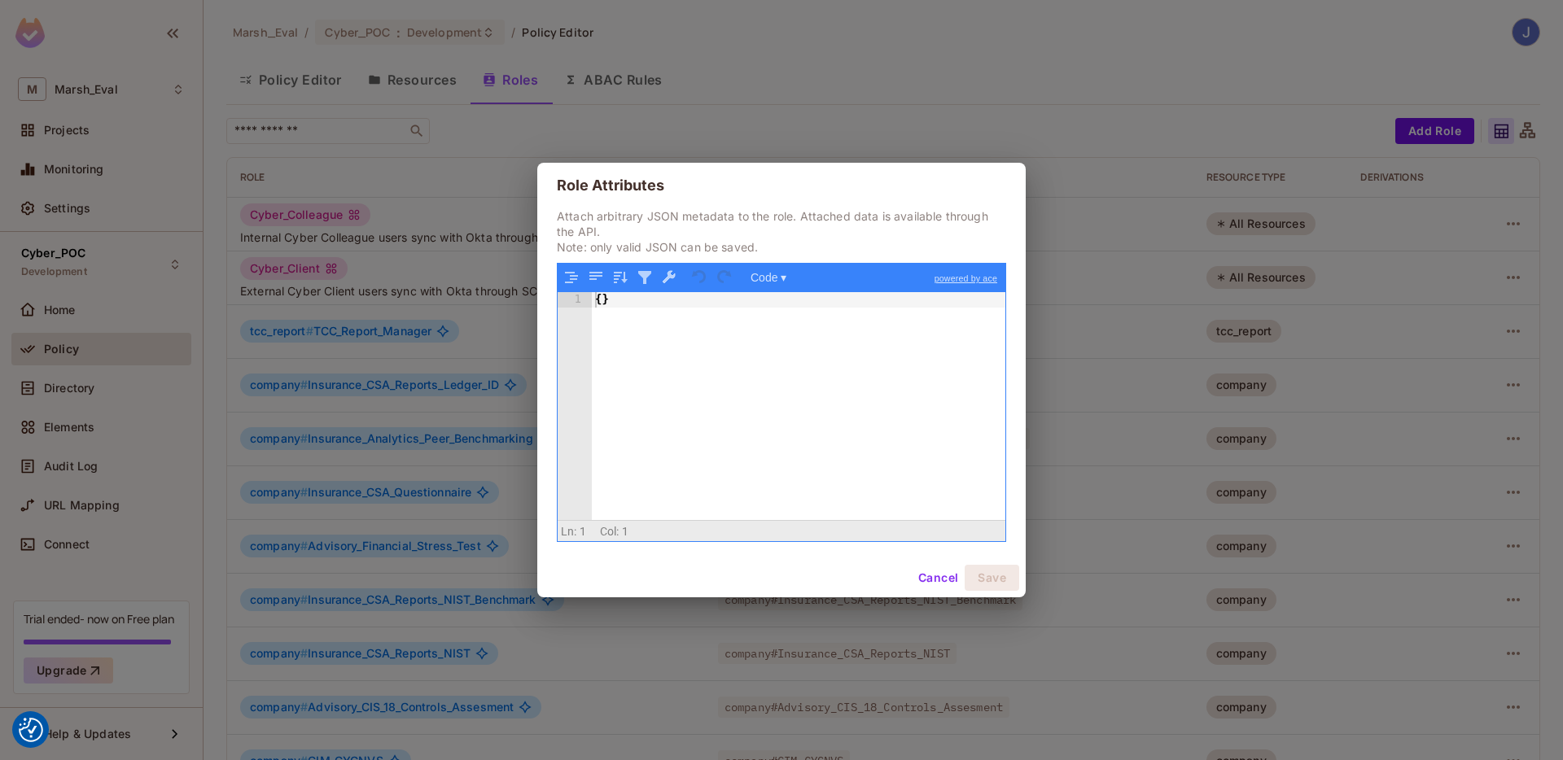
click at [839, 359] on div "{ }" at bounding box center [799, 421] width 414 height 259
click at [997, 581] on button "Save" at bounding box center [992, 578] width 55 height 26
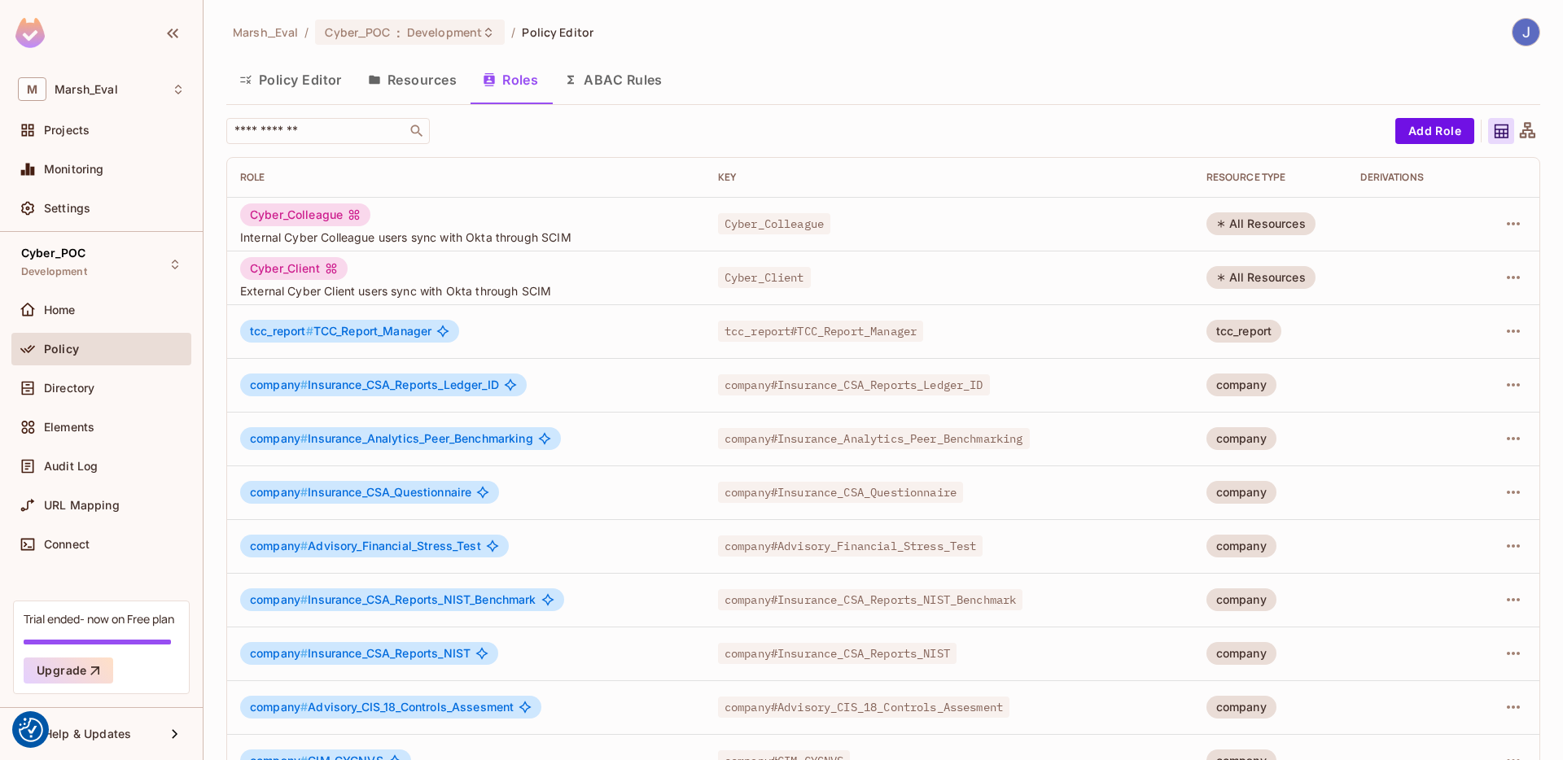
click at [624, 86] on button "ABAC Rules" at bounding box center [613, 79] width 125 height 41
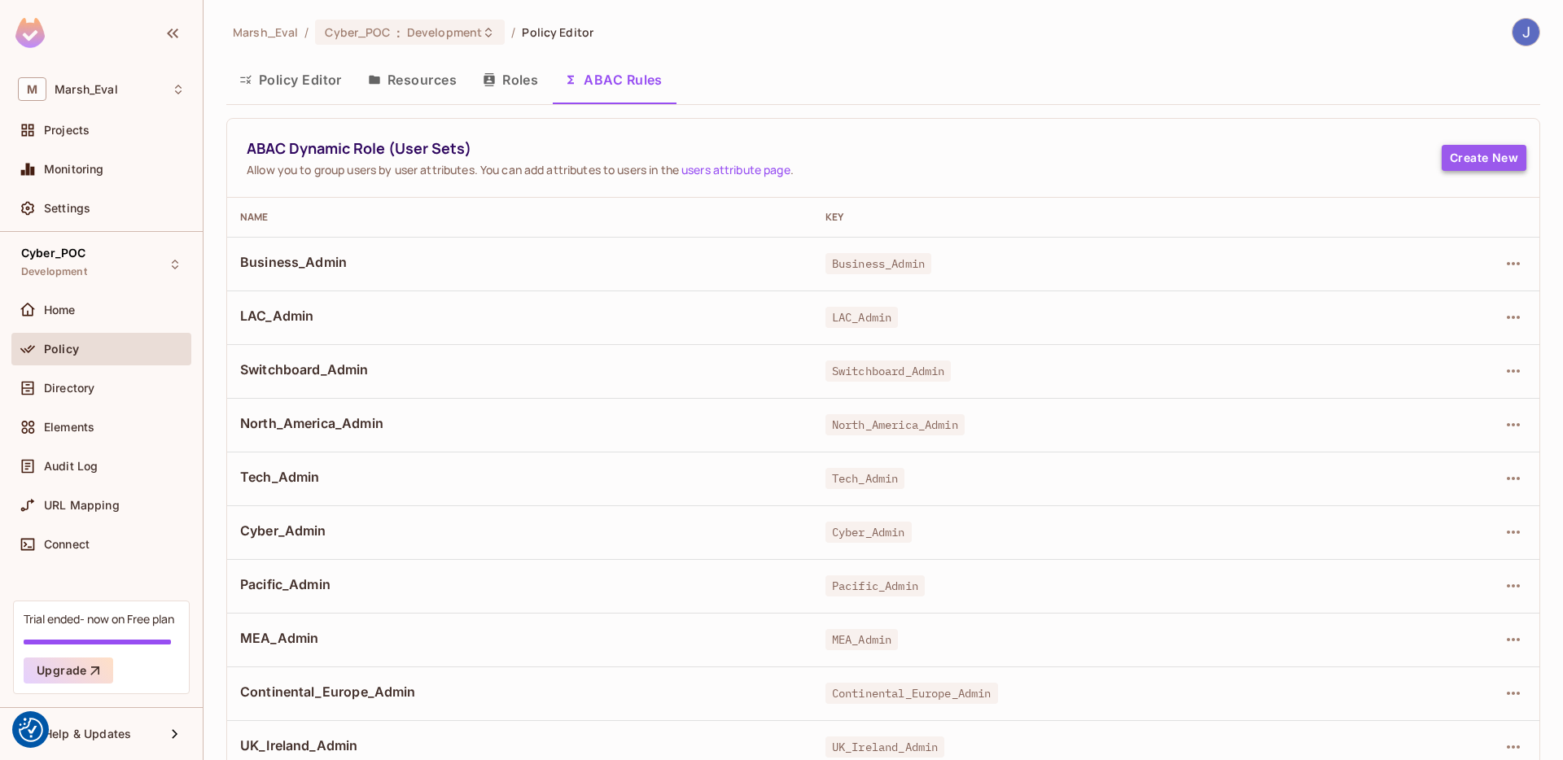
click at [1458, 159] on button "Create New" at bounding box center [1484, 158] width 85 height 26
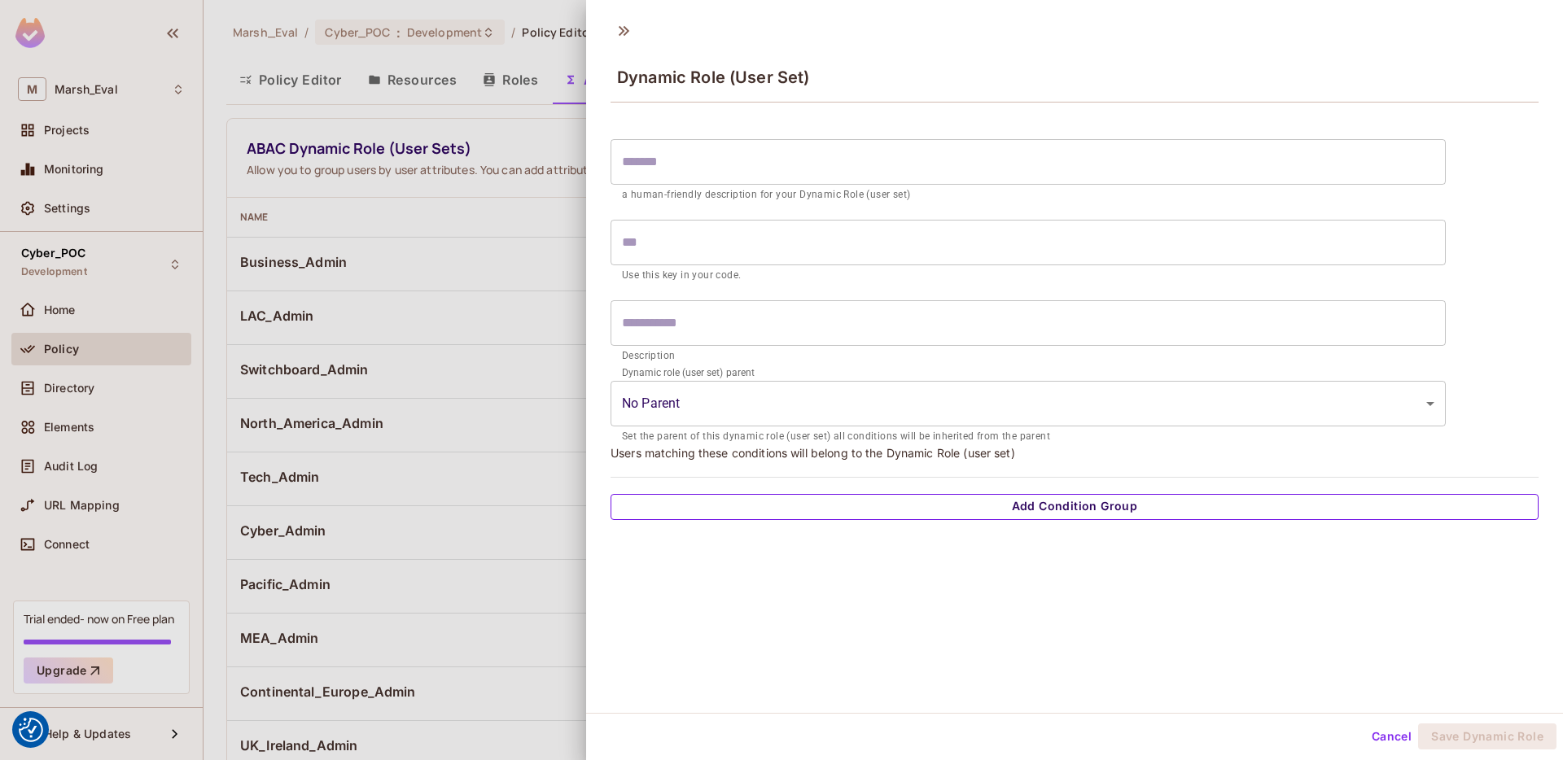
click at [1023, 494] on button "Add Condition Group" at bounding box center [1075, 507] width 928 height 26
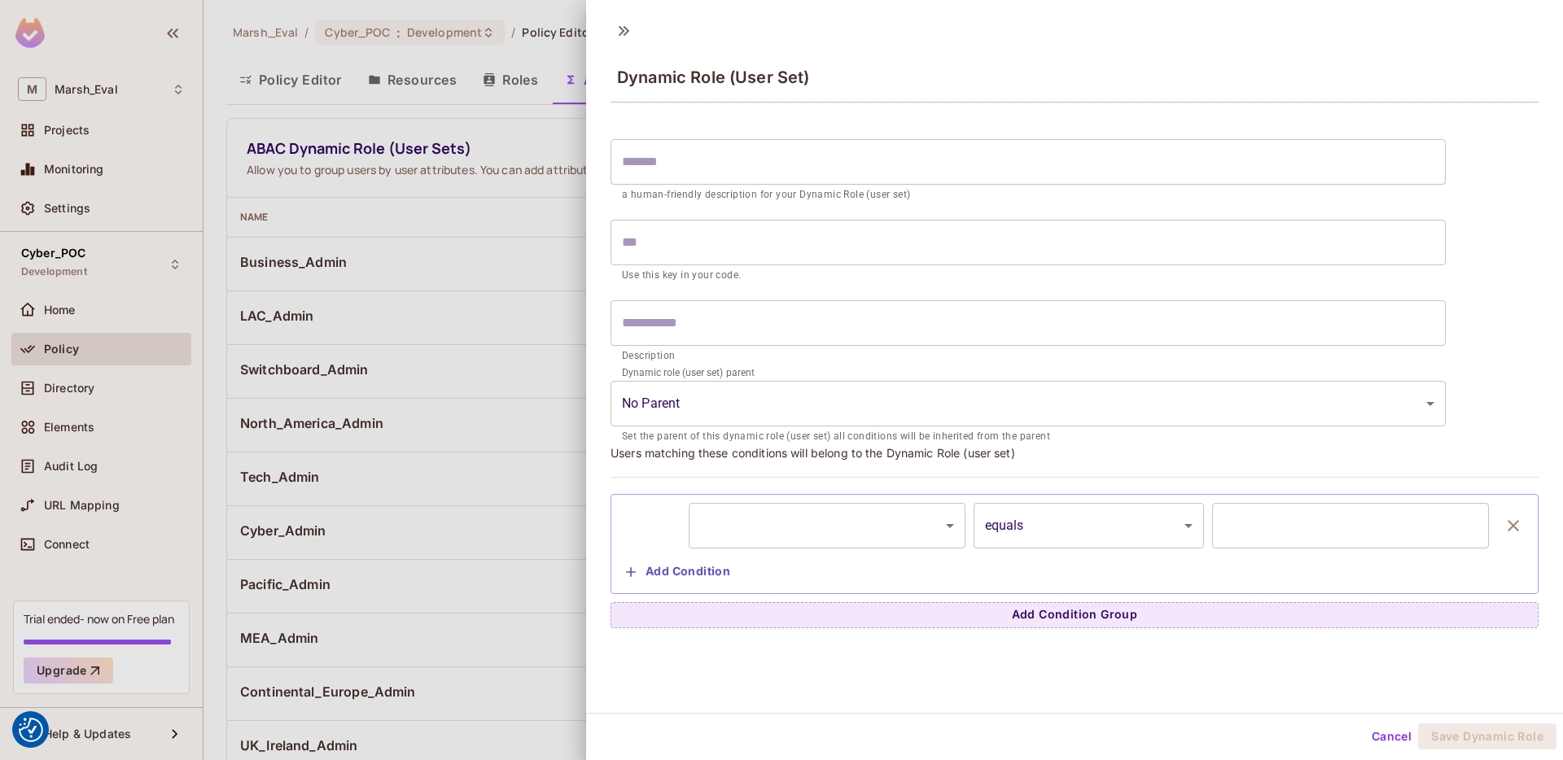
click at [878, 508] on body "We use cookies to enhance your browsing experience, serve personalized ads or c…" at bounding box center [781, 380] width 1563 height 760
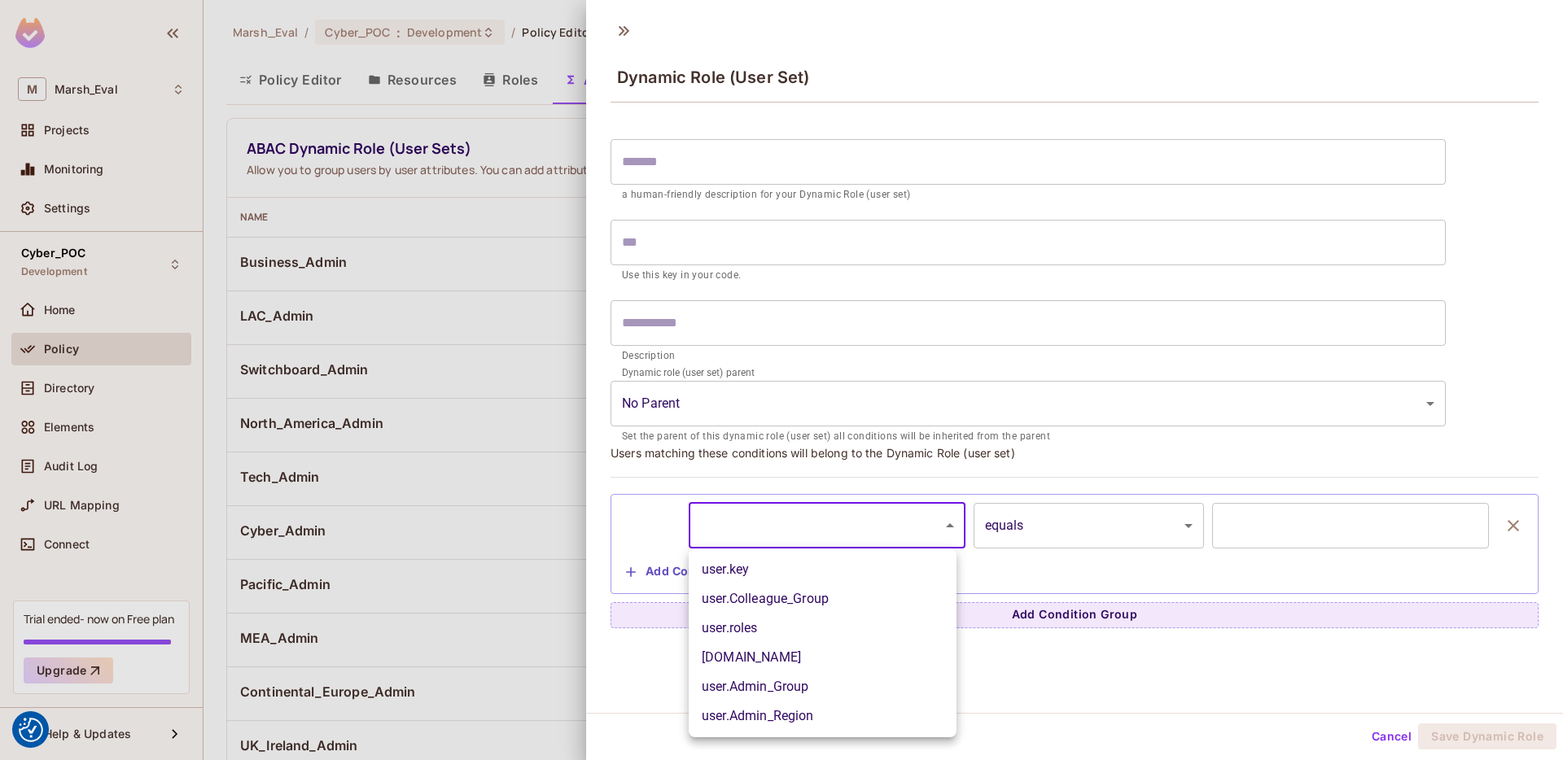
click at [533, 629] on div at bounding box center [781, 380] width 1563 height 760
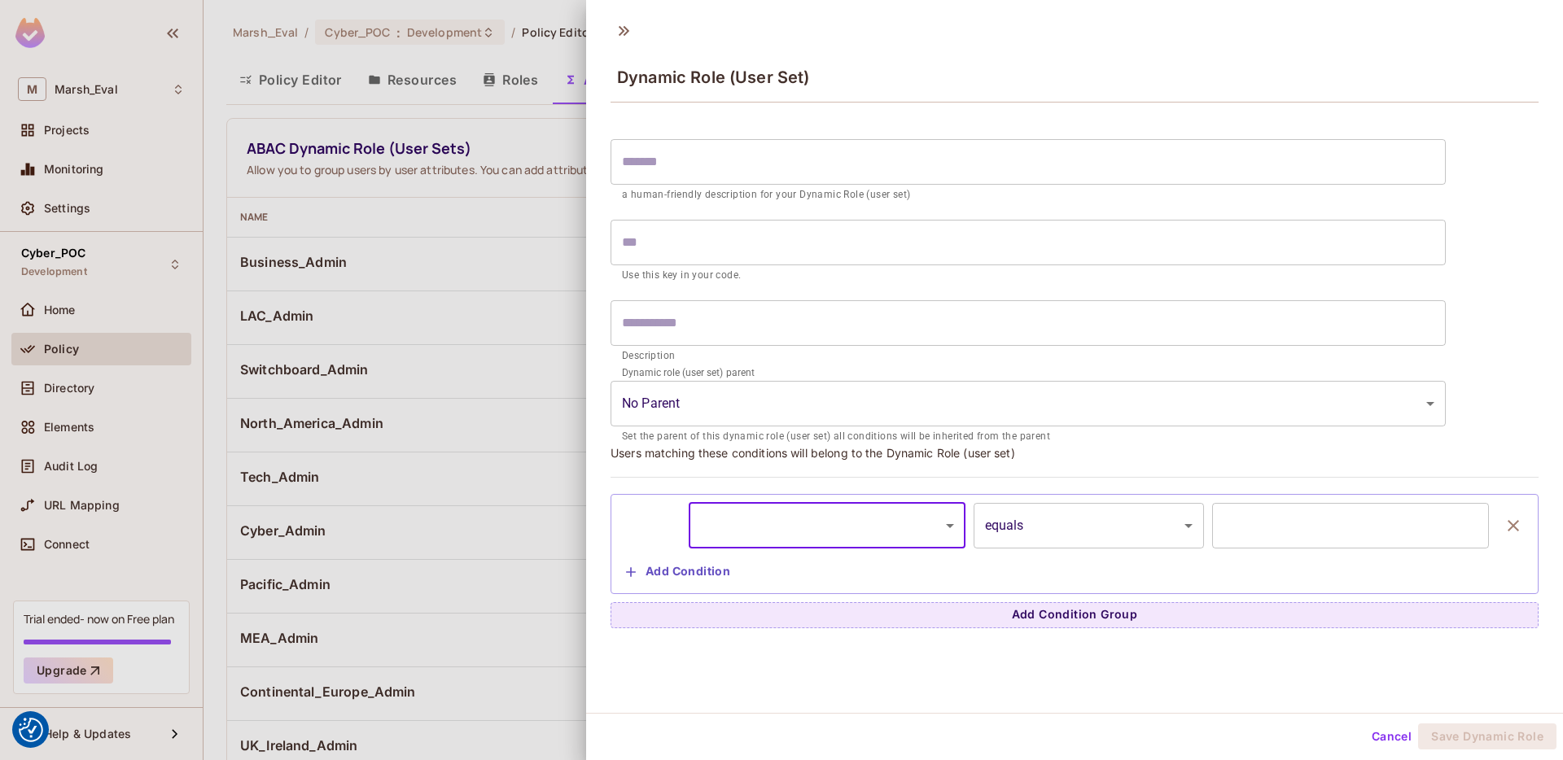
click at [1365, 731] on button "Cancel" at bounding box center [1391, 737] width 53 height 26
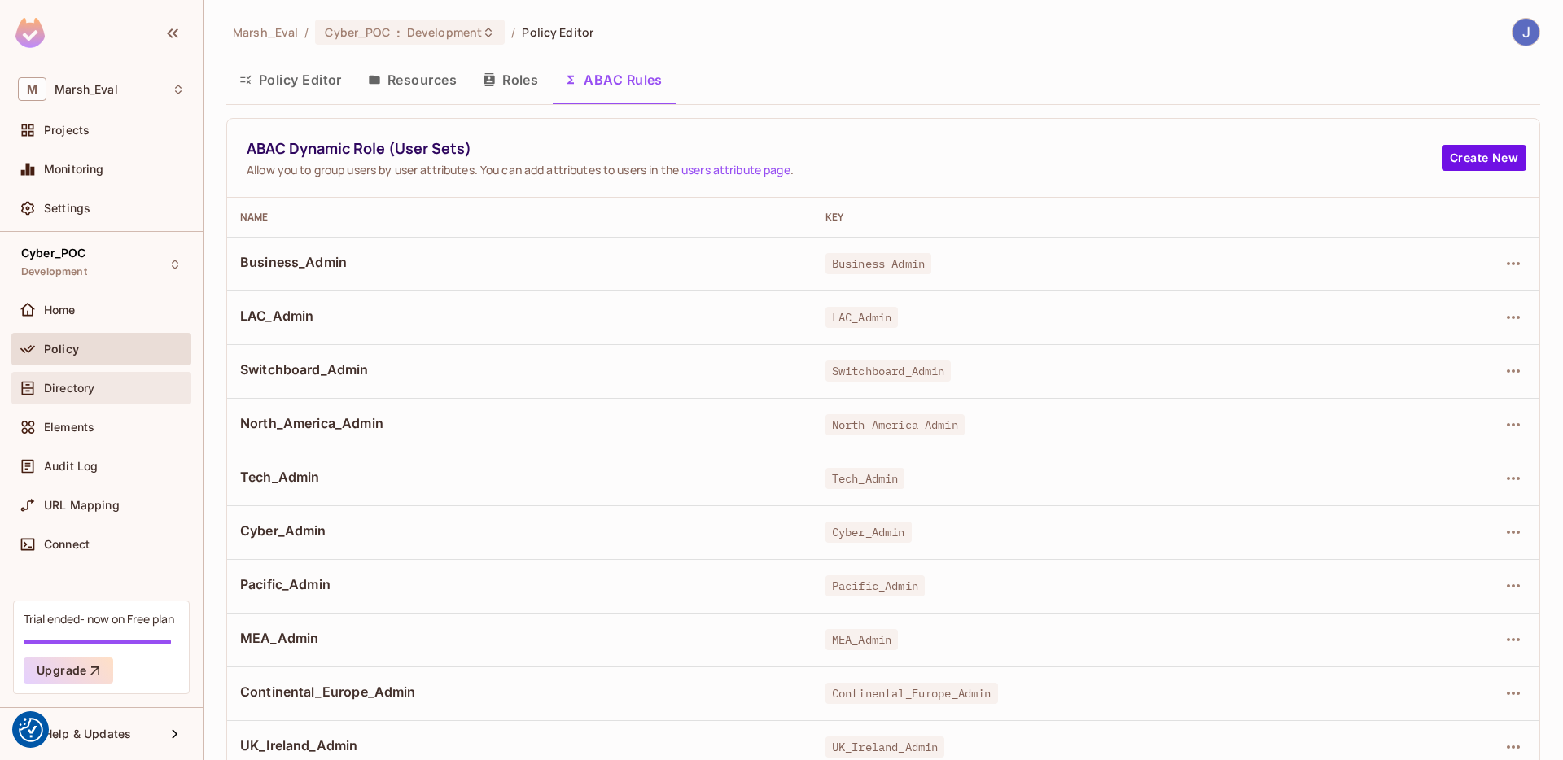
click at [117, 372] on div "Directory" at bounding box center [101, 388] width 180 height 33
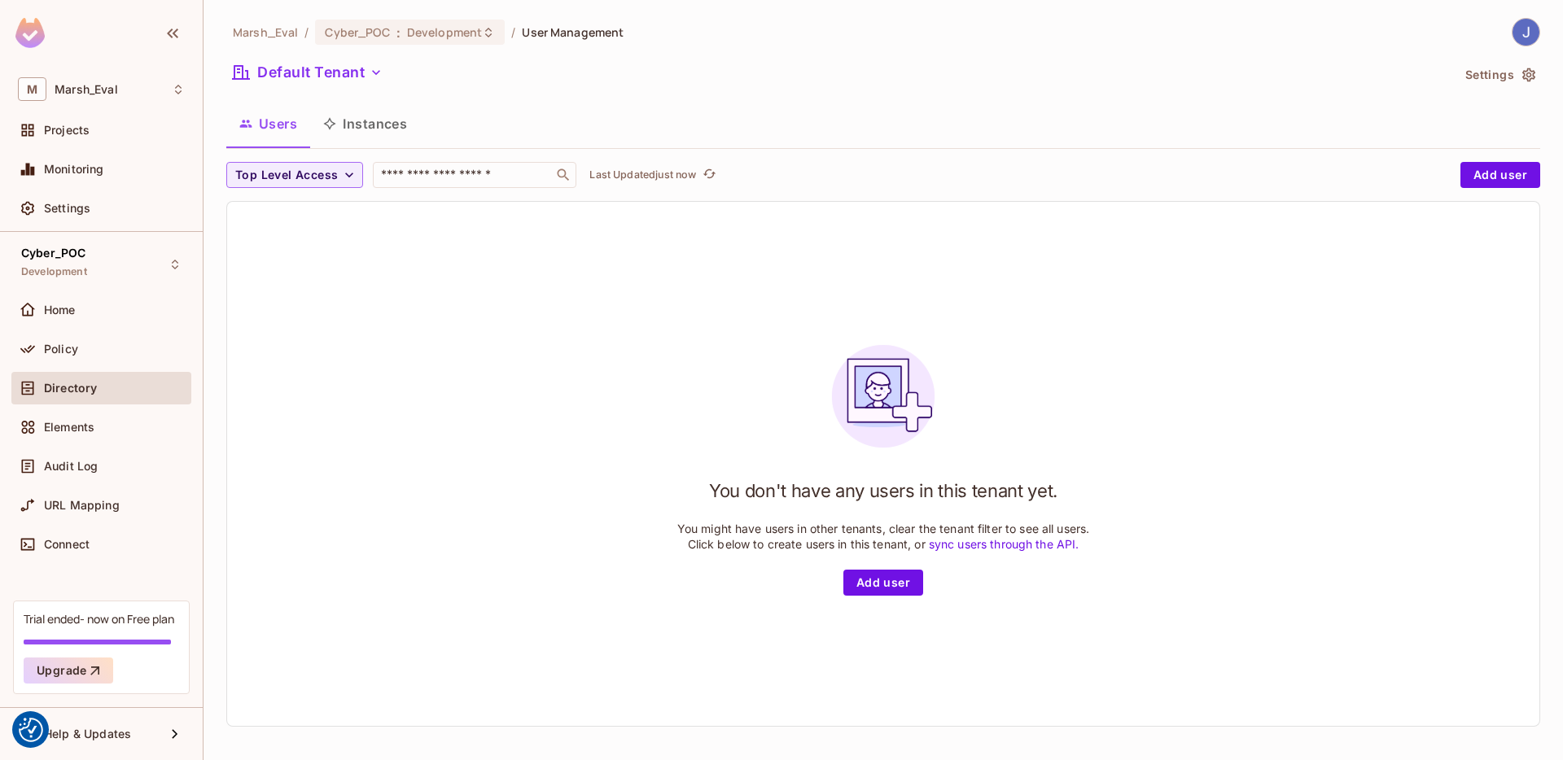
click at [1458, 85] on button "Settings" at bounding box center [1499, 75] width 81 height 26
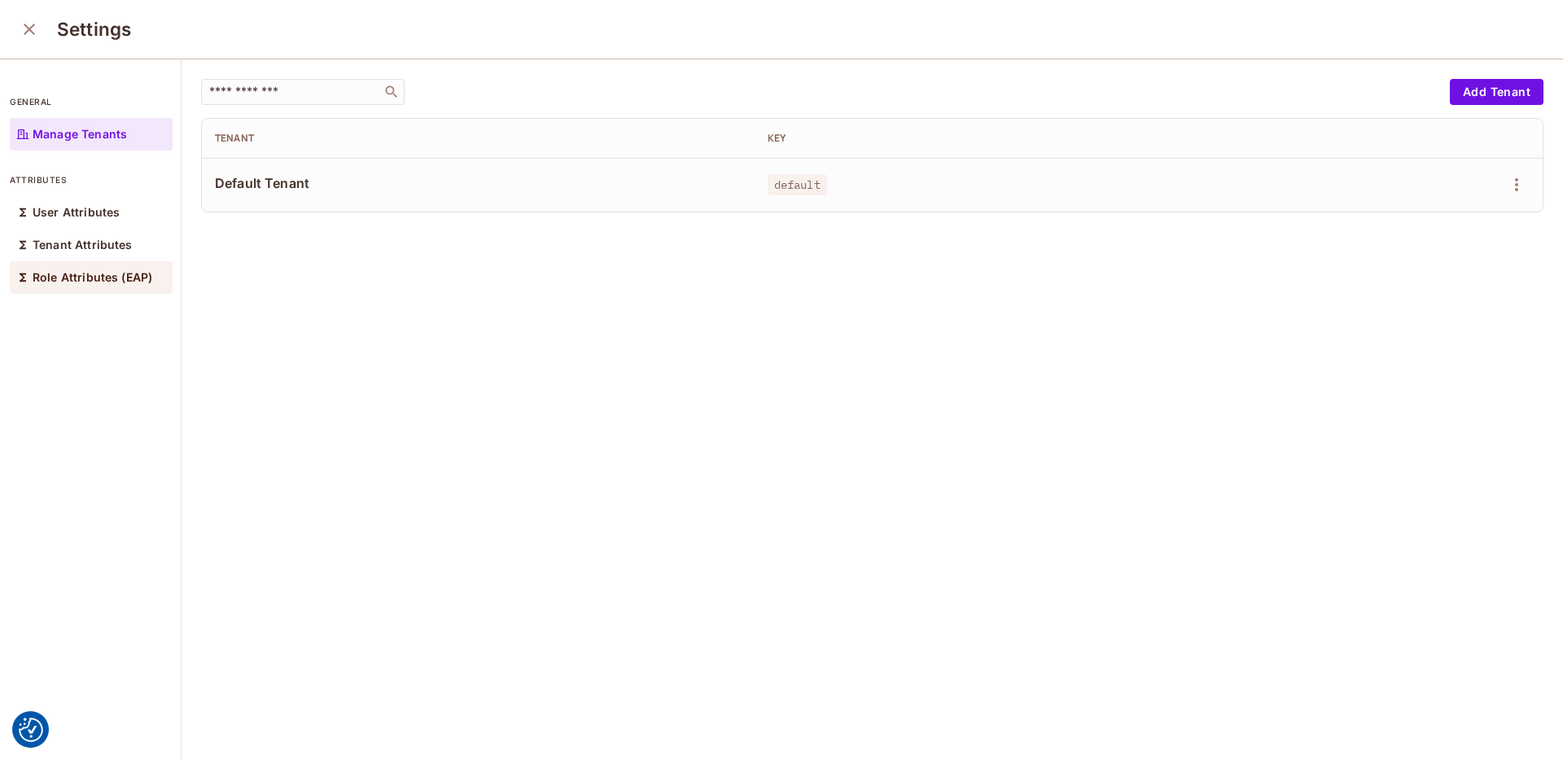
click at [121, 279] on p "Role Attributes (EAP)" at bounding box center [93, 277] width 120 height 13
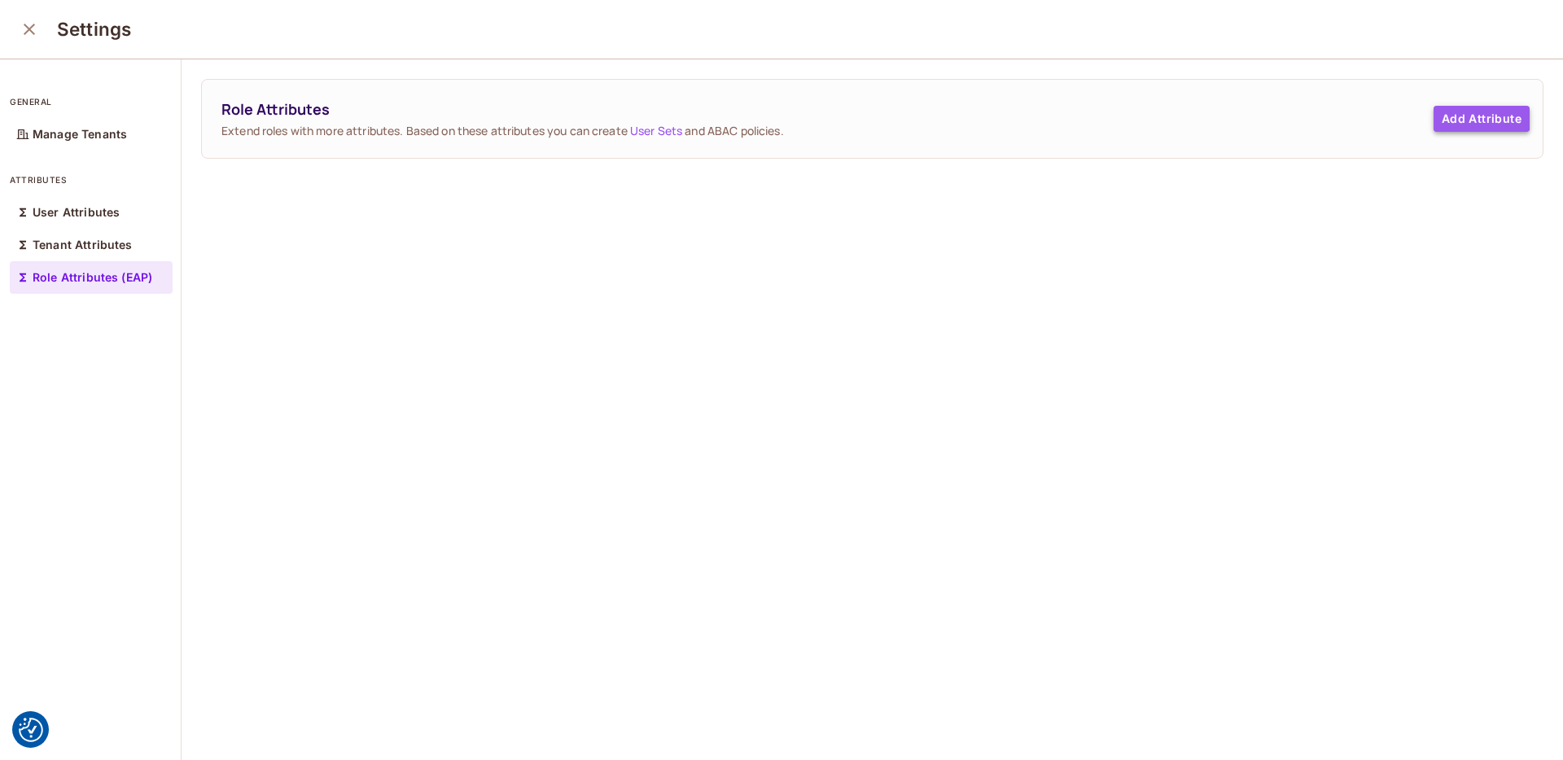
click at [1434, 117] on button "Add Attribute" at bounding box center [1482, 119] width 96 height 26
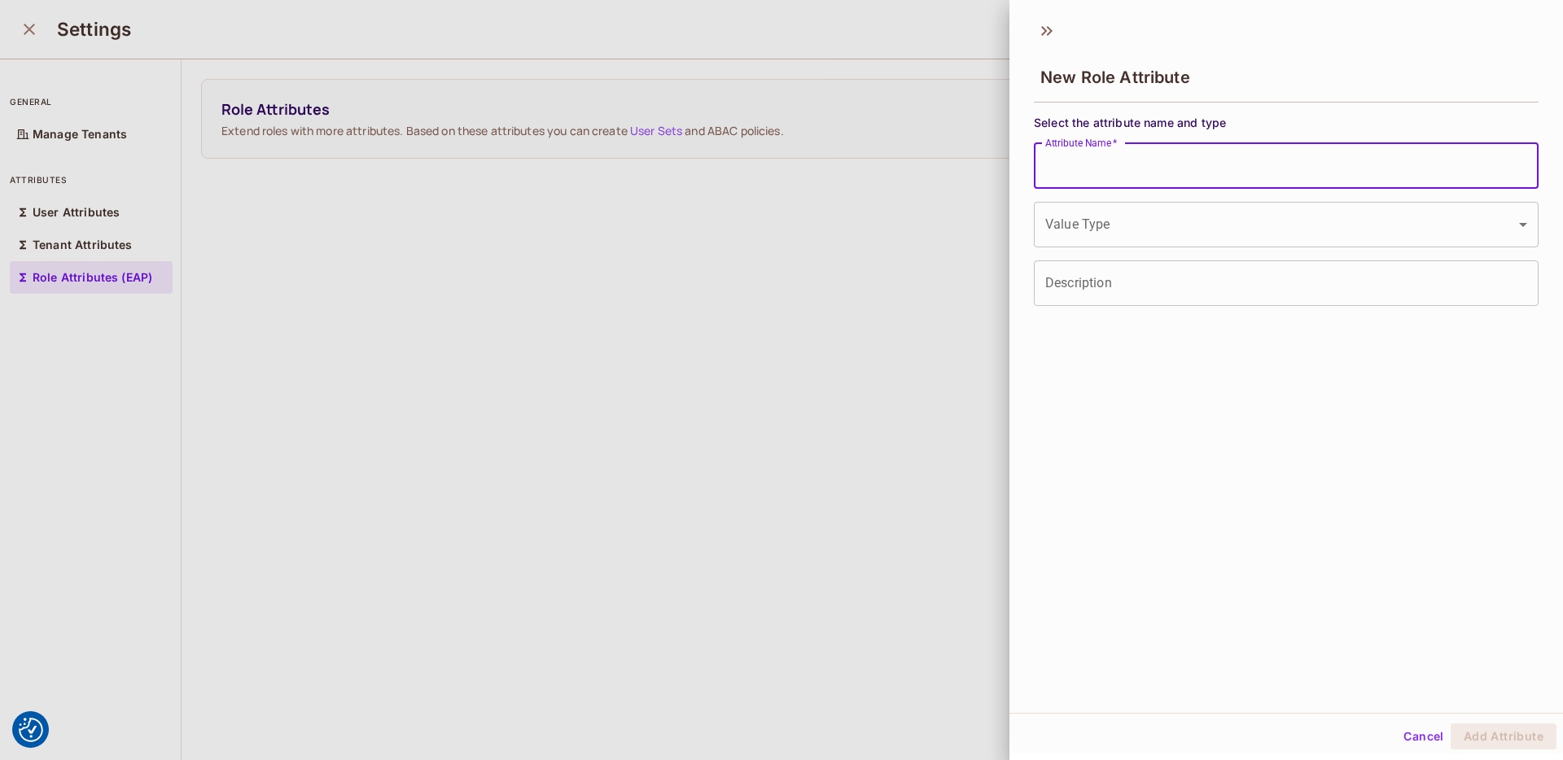
click at [1232, 148] on input "Attribute Name   *" at bounding box center [1286, 166] width 505 height 46
type input "**********"
click at [1224, 230] on body "We use cookies to enhance your browsing experience, serve personalized ads or c…" at bounding box center [781, 380] width 1563 height 760
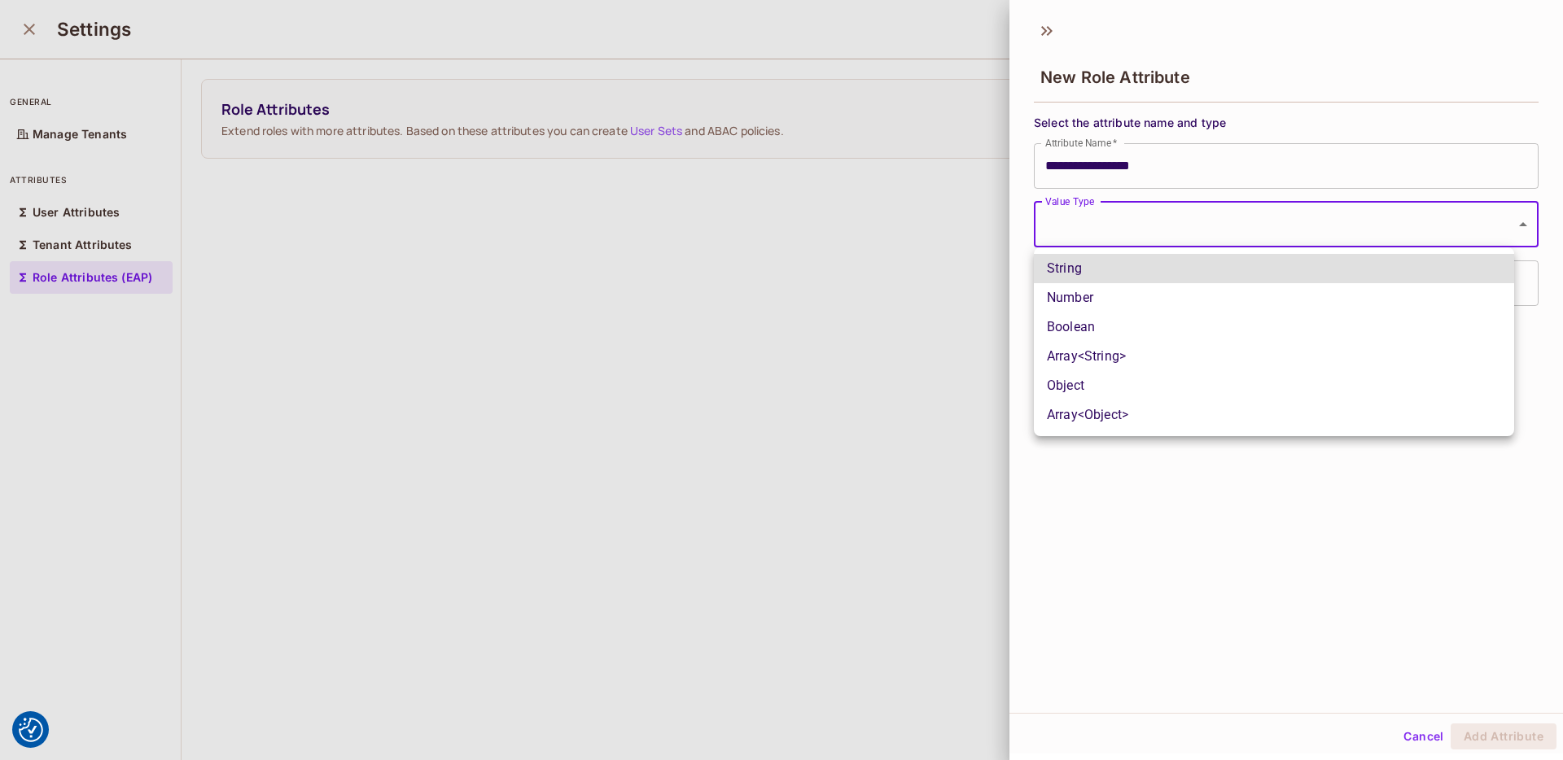
click at [1083, 267] on li "String" at bounding box center [1274, 268] width 480 height 29
type input "******"
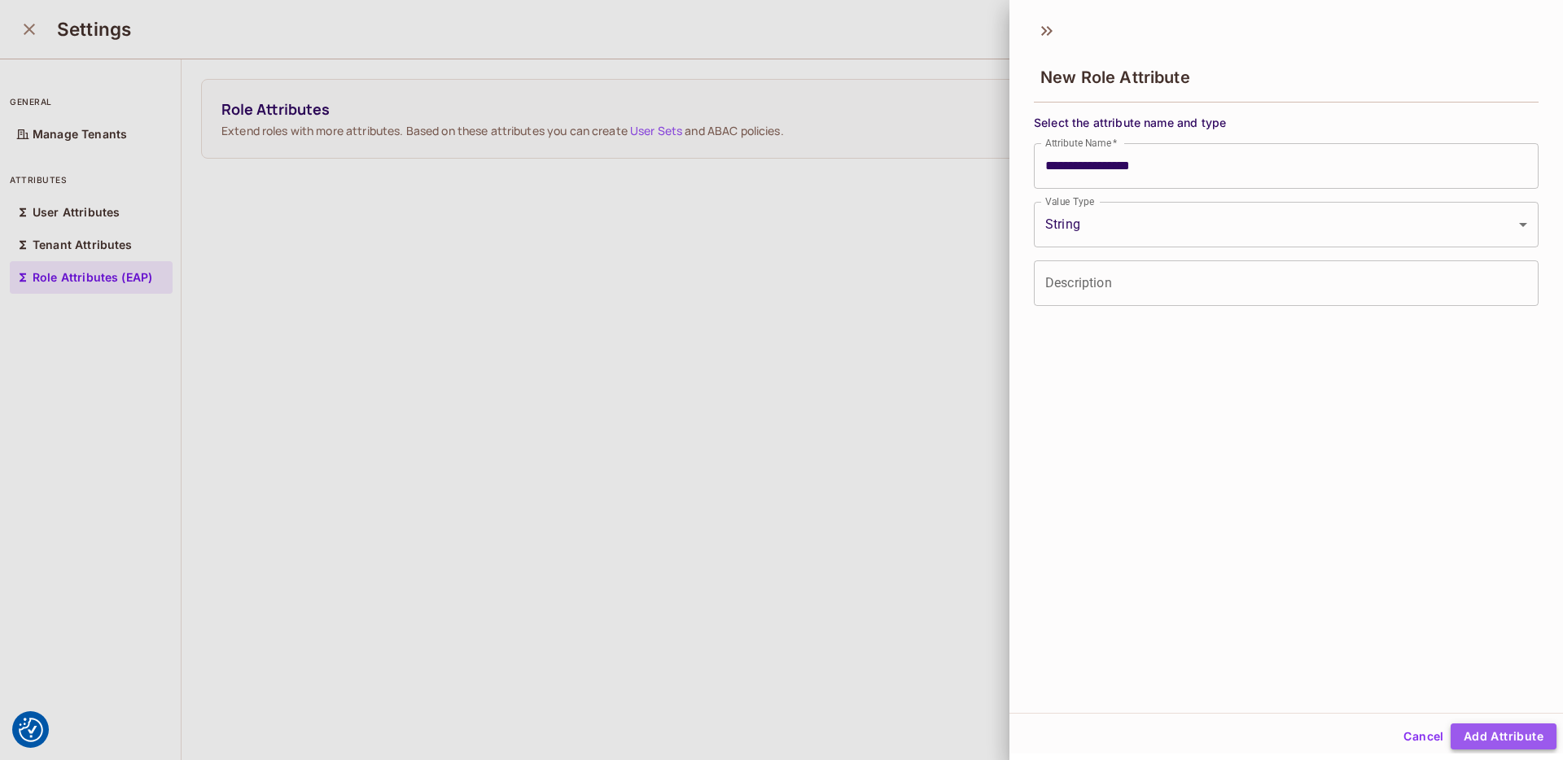
click at [1458, 729] on button "Add Attribute" at bounding box center [1504, 737] width 106 height 26
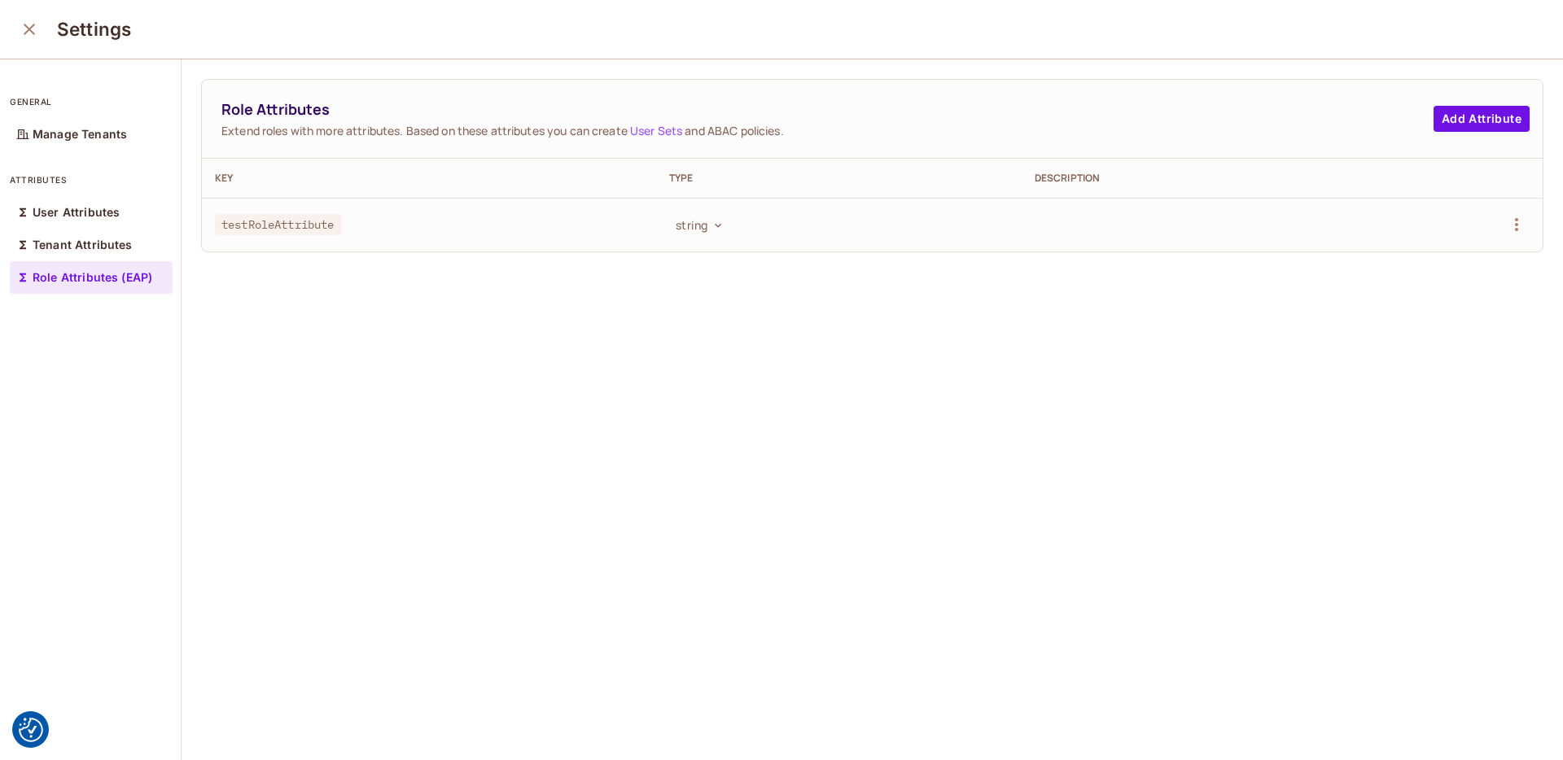
click at [28, 29] on icon "close" at bounding box center [29, 29] width 11 height 11
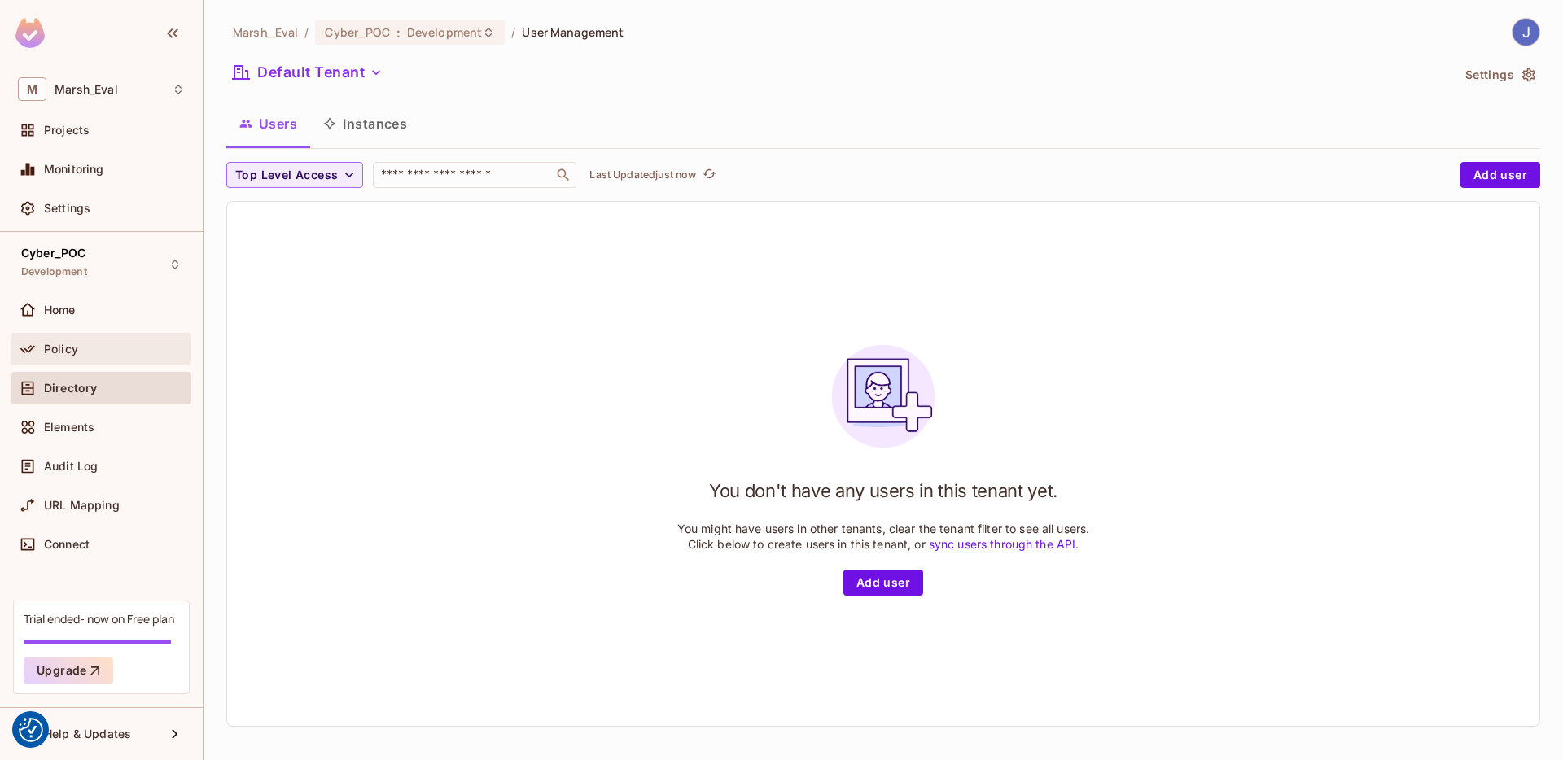
click at [156, 340] on div "Policy" at bounding box center [101, 350] width 167 height 20
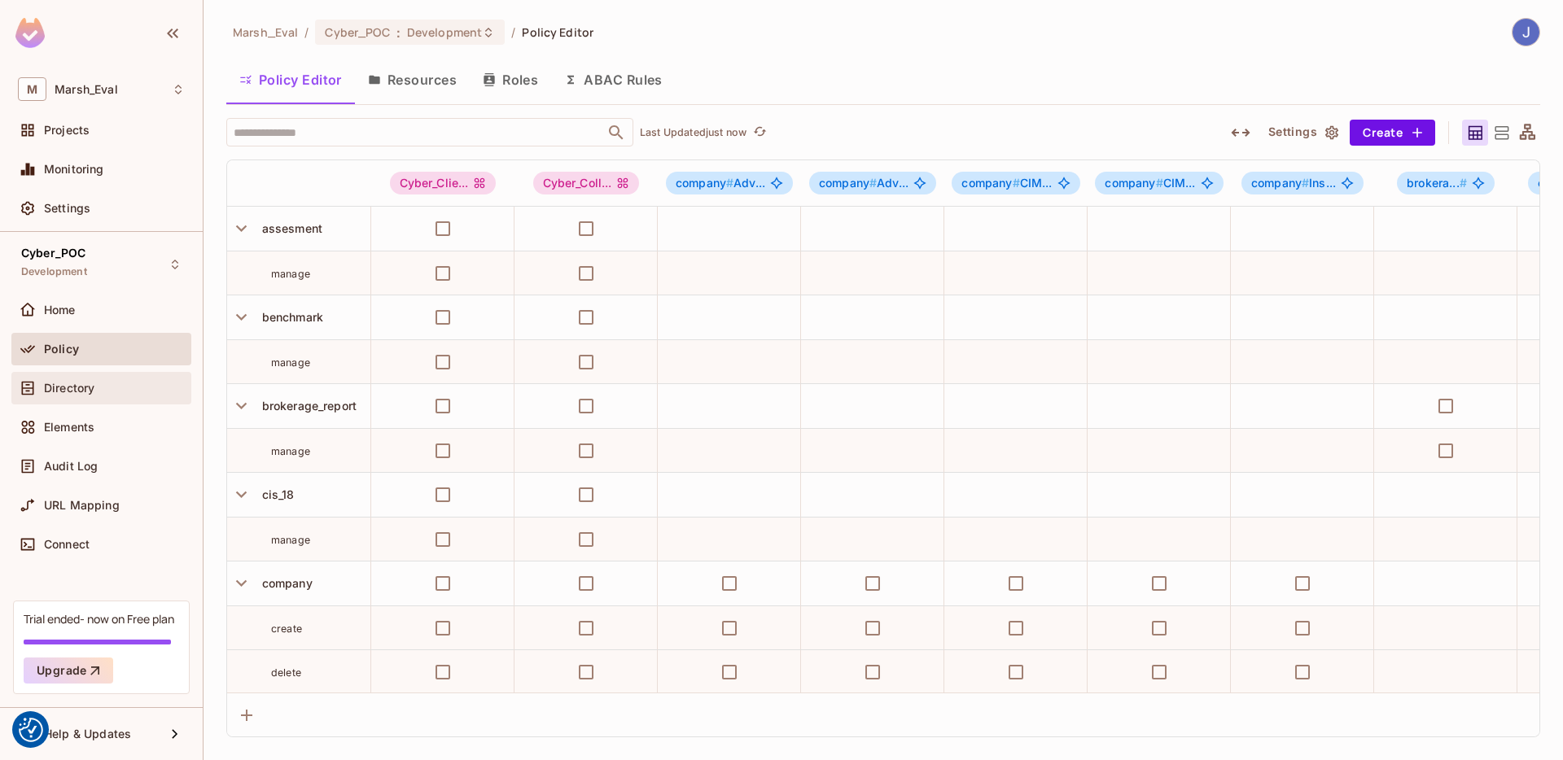
click at [137, 386] on div "Directory" at bounding box center [114, 388] width 141 height 13
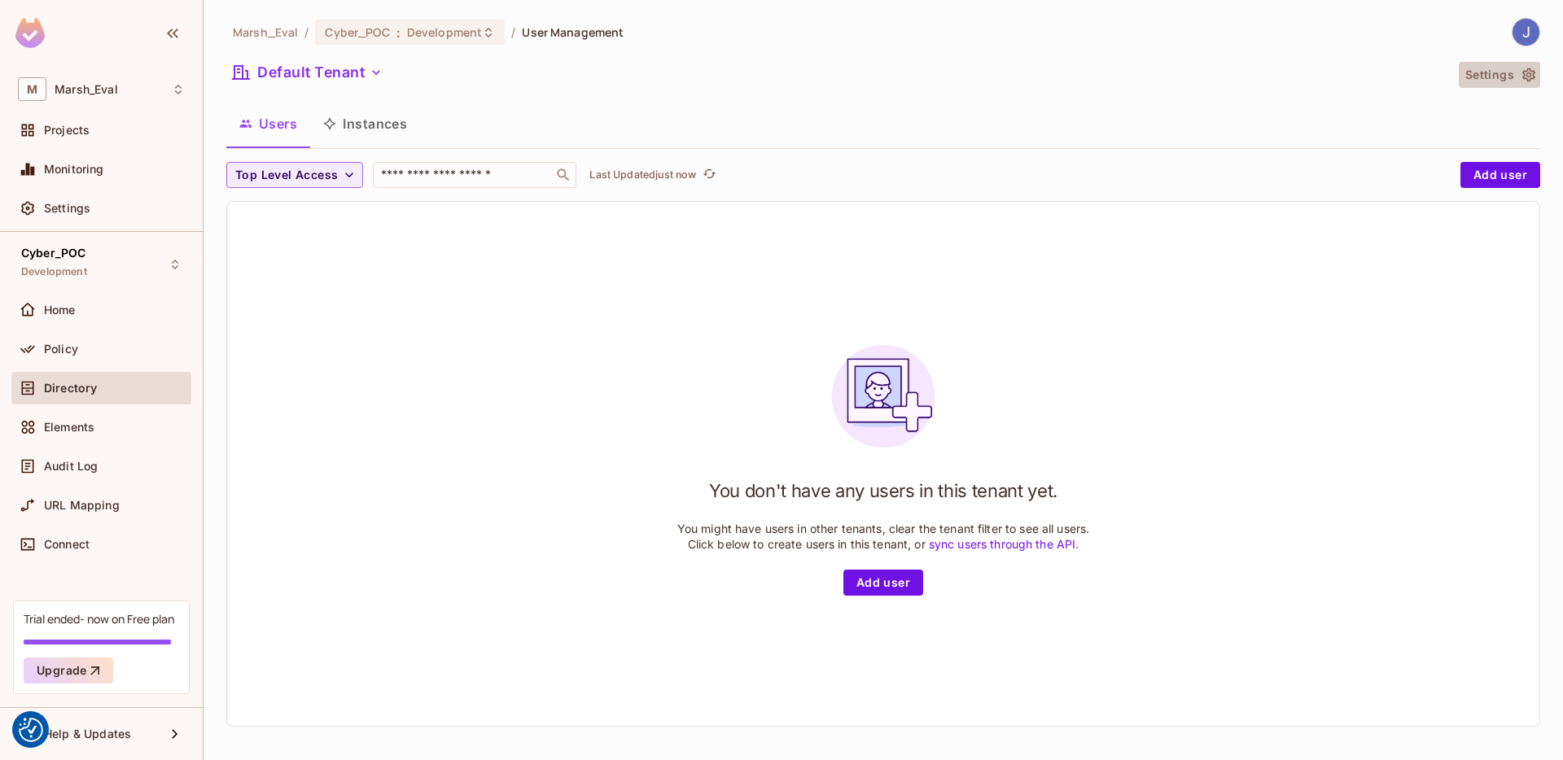
click at [1458, 80] on button "Settings" at bounding box center [1499, 75] width 81 height 26
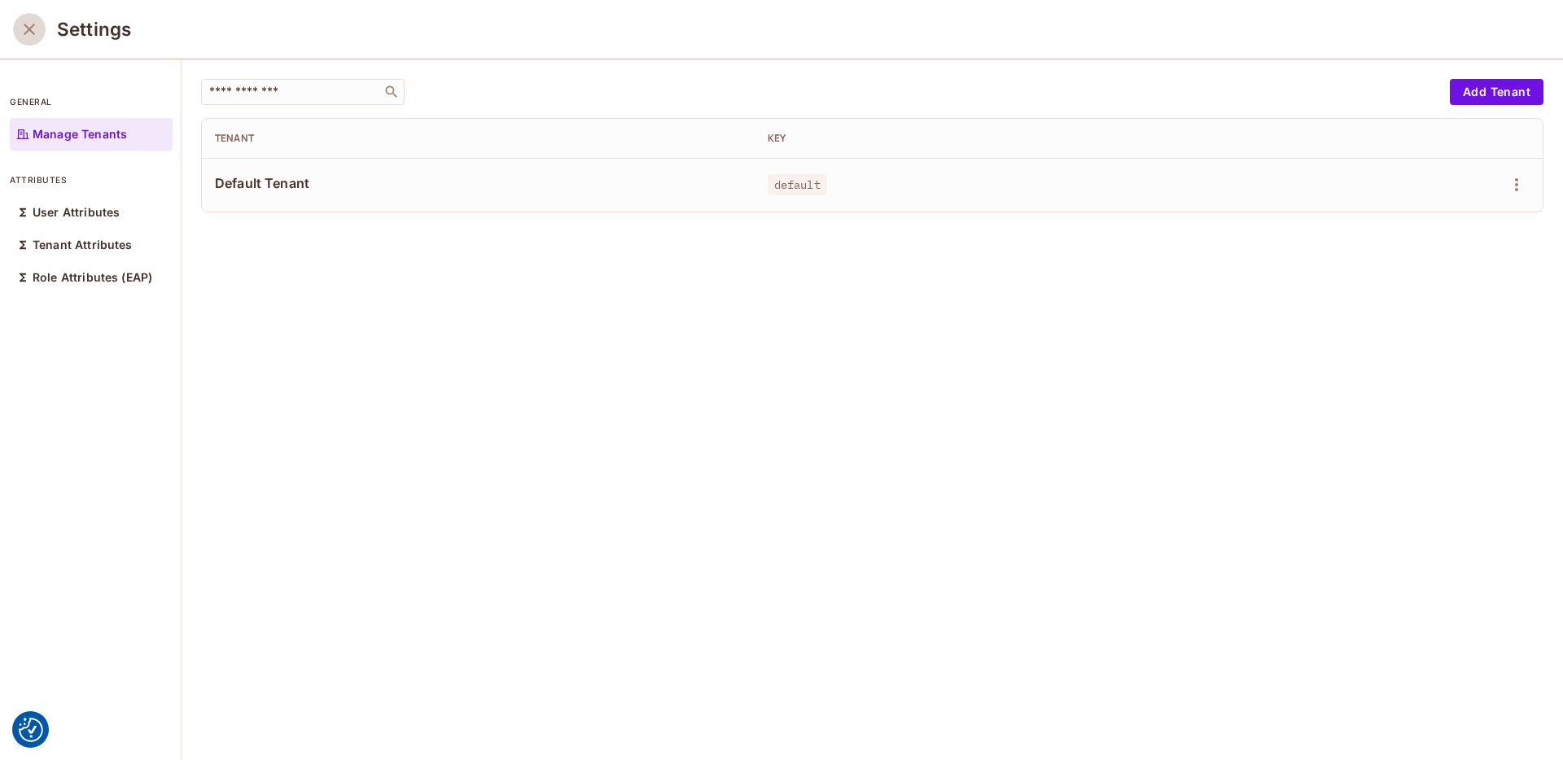
click at [23, 32] on icon "close" at bounding box center [30, 30] width 20 height 20
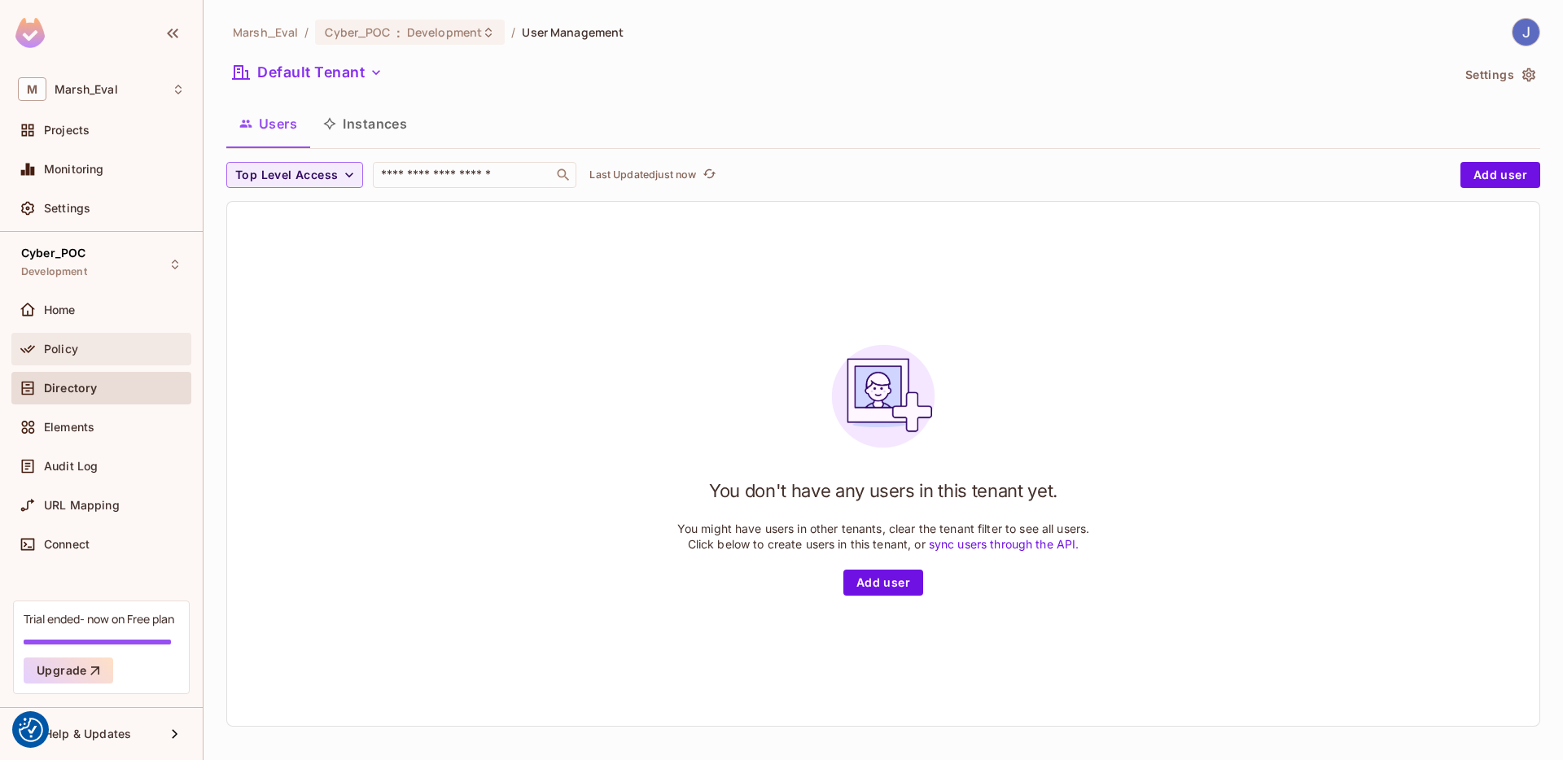
click at [119, 353] on div "Policy" at bounding box center [114, 349] width 141 height 13
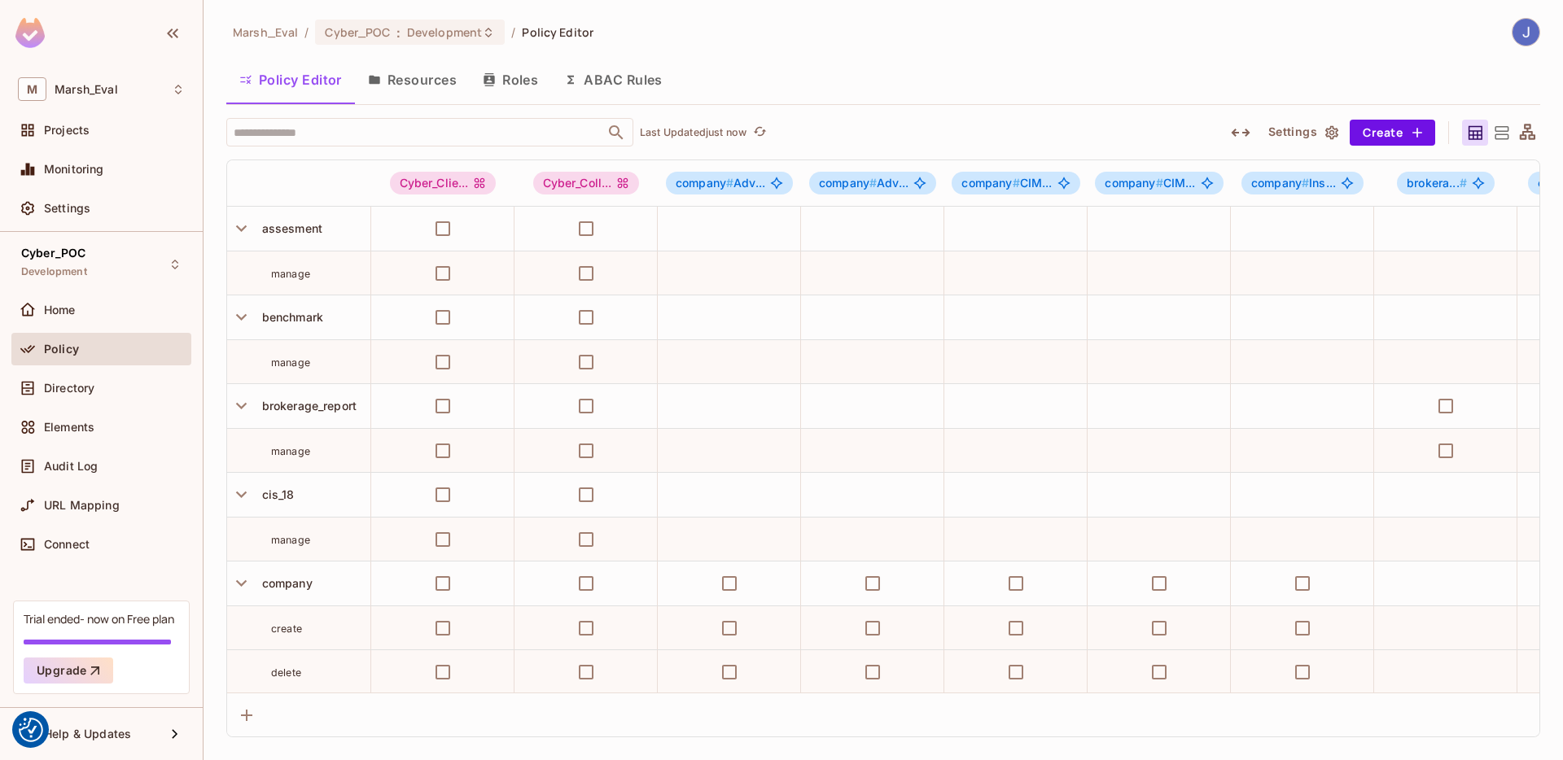
click at [598, 96] on button "ABAC Rules" at bounding box center [613, 79] width 125 height 41
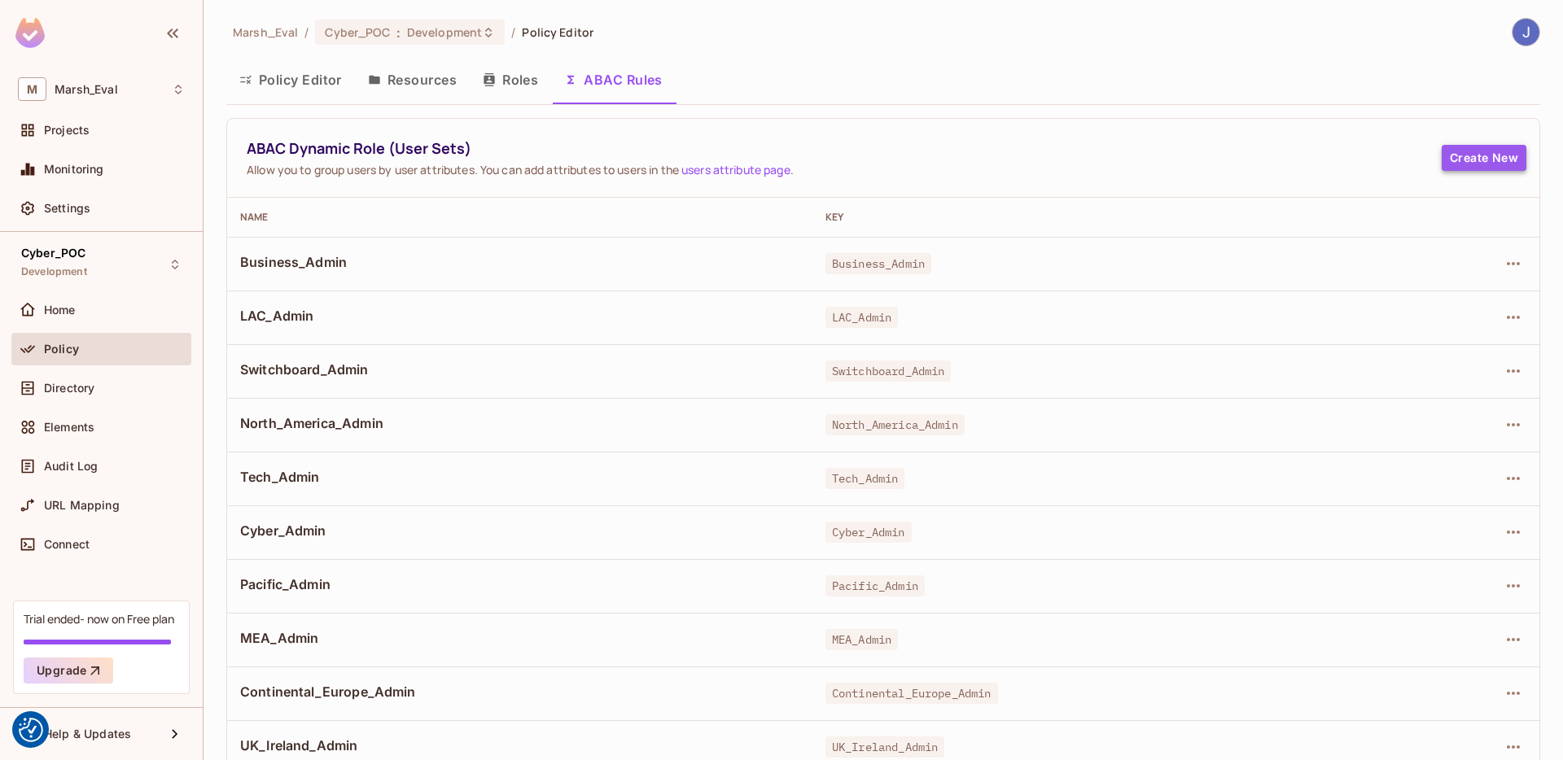
click at [1442, 169] on button "Create New" at bounding box center [1484, 158] width 85 height 26
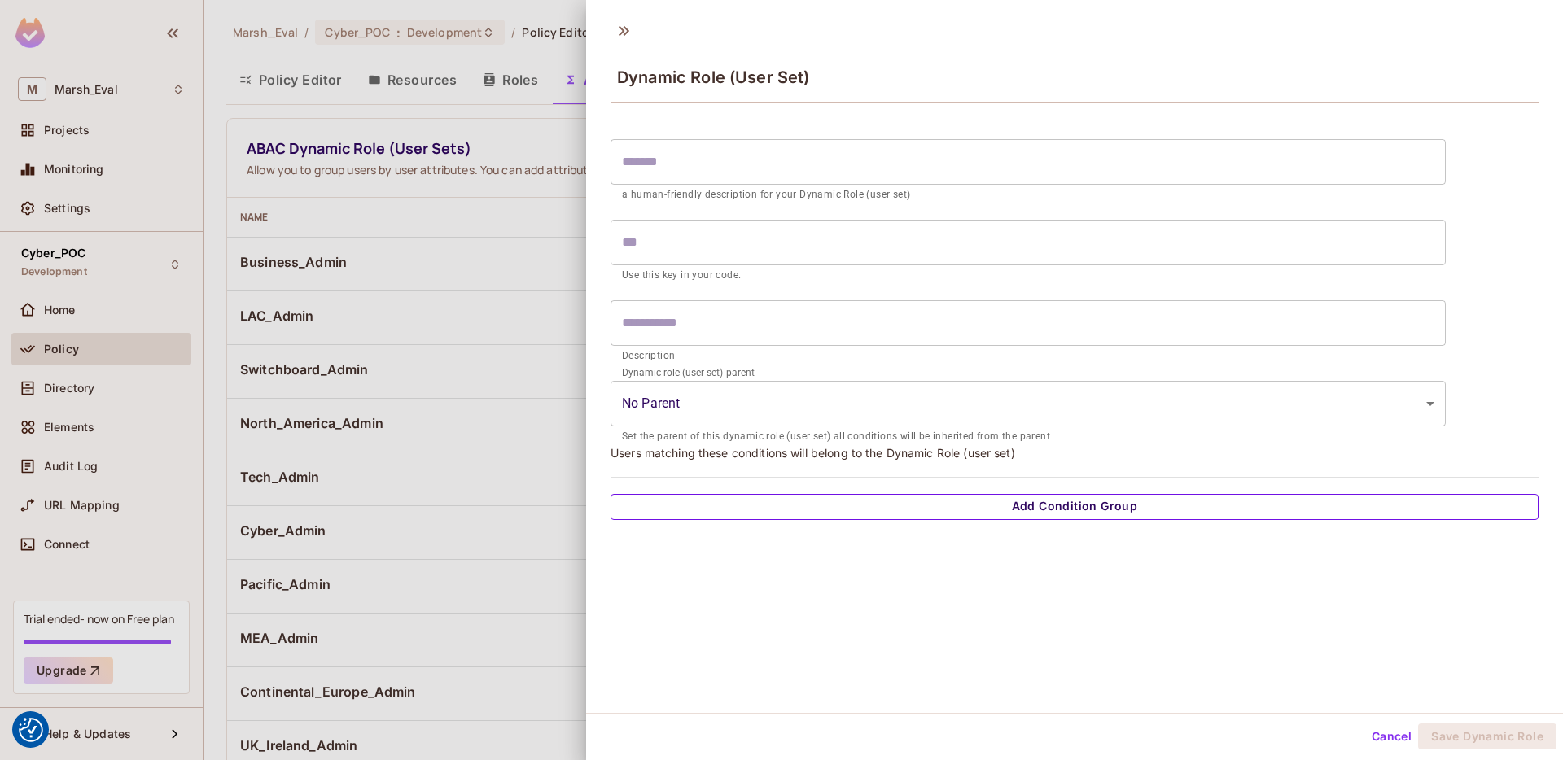
click at [780, 508] on button "Add Condition Group" at bounding box center [1075, 507] width 928 height 26
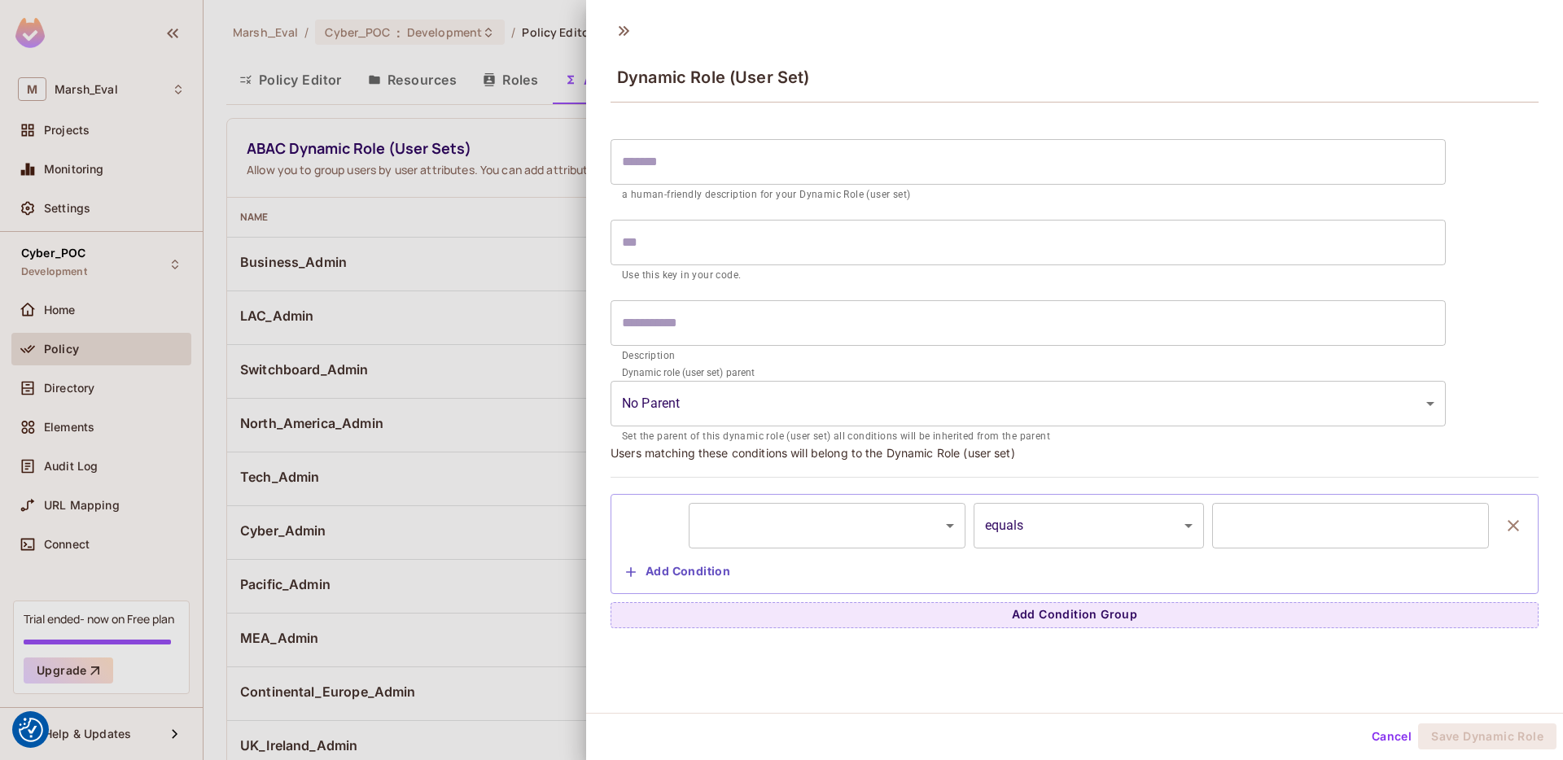
click at [777, 513] on body "We use cookies to enhance your browsing experience, serve personalized ads or c…" at bounding box center [781, 380] width 1563 height 760
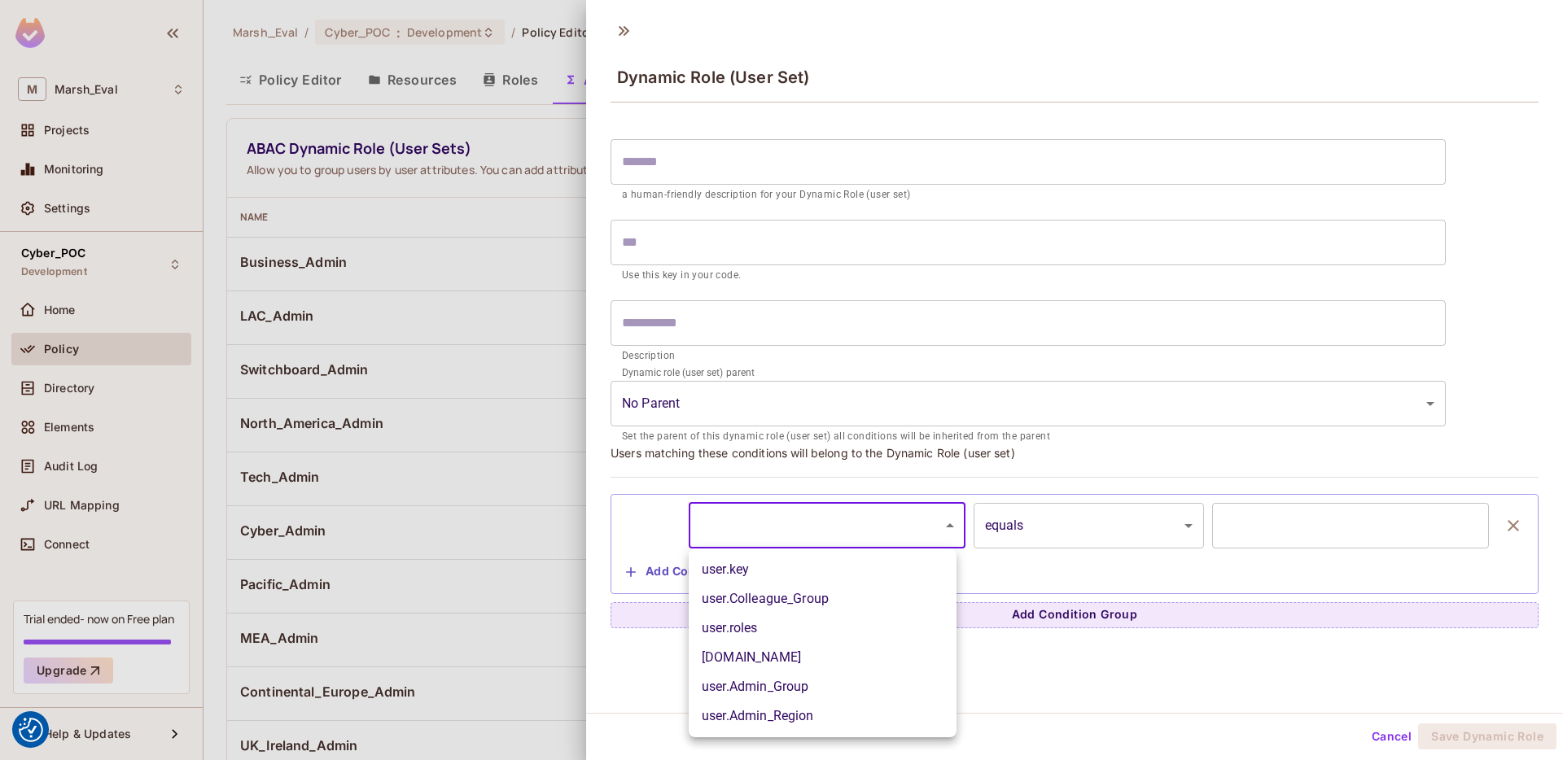
click at [838, 481] on div at bounding box center [781, 380] width 1563 height 760
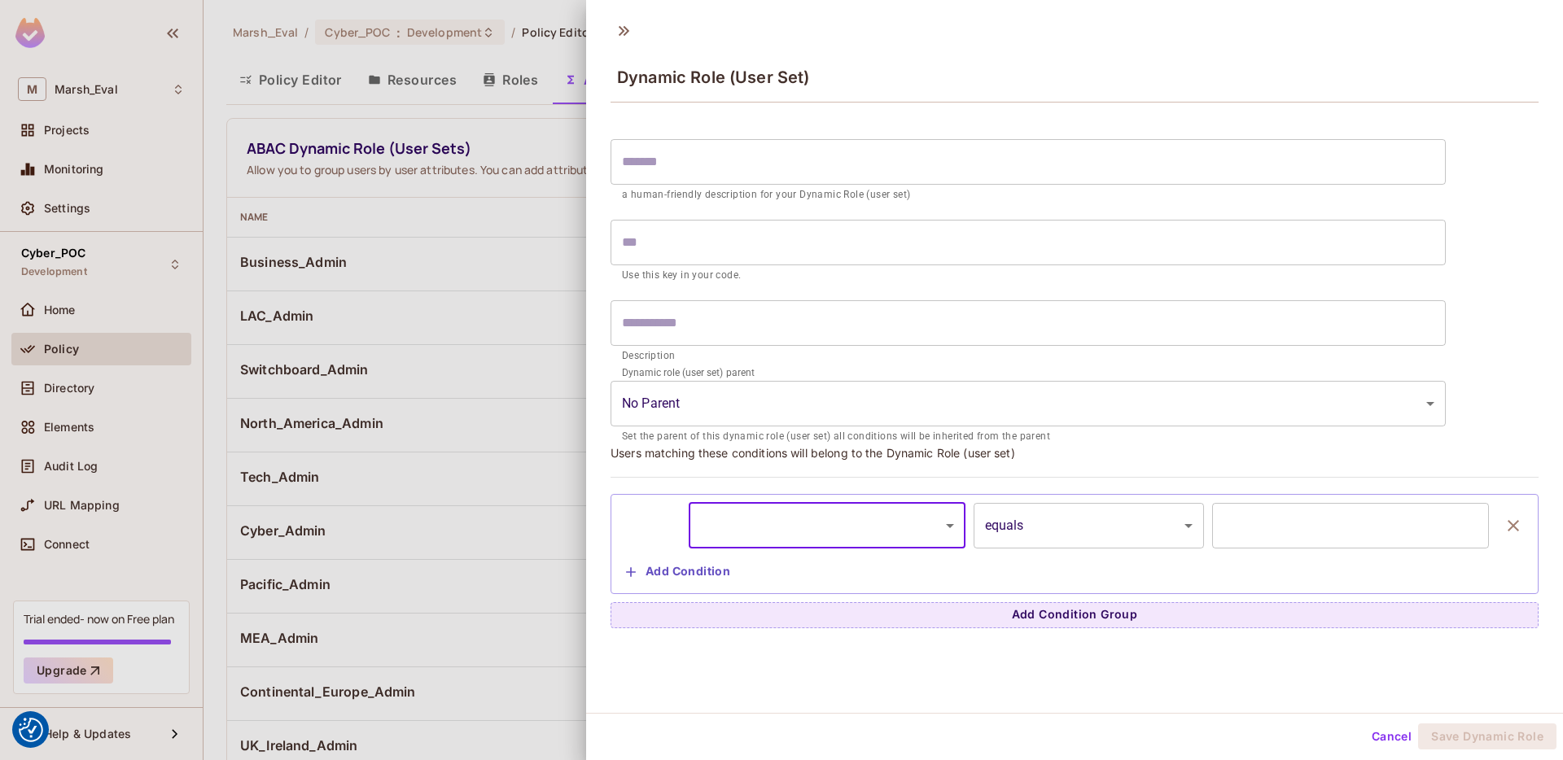
click at [522, 465] on div at bounding box center [781, 380] width 1563 height 760
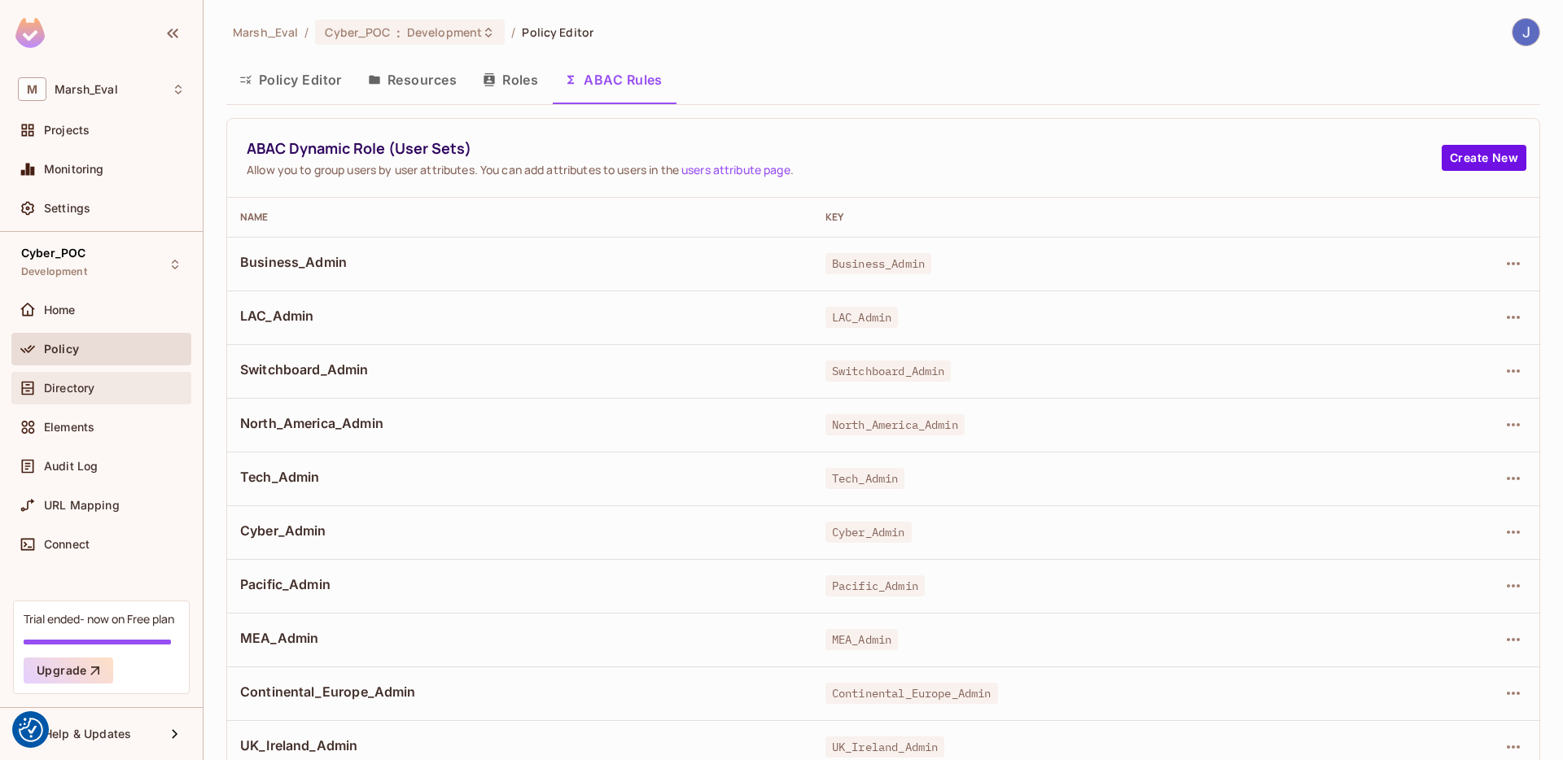
click at [134, 390] on div "Directory" at bounding box center [114, 388] width 141 height 13
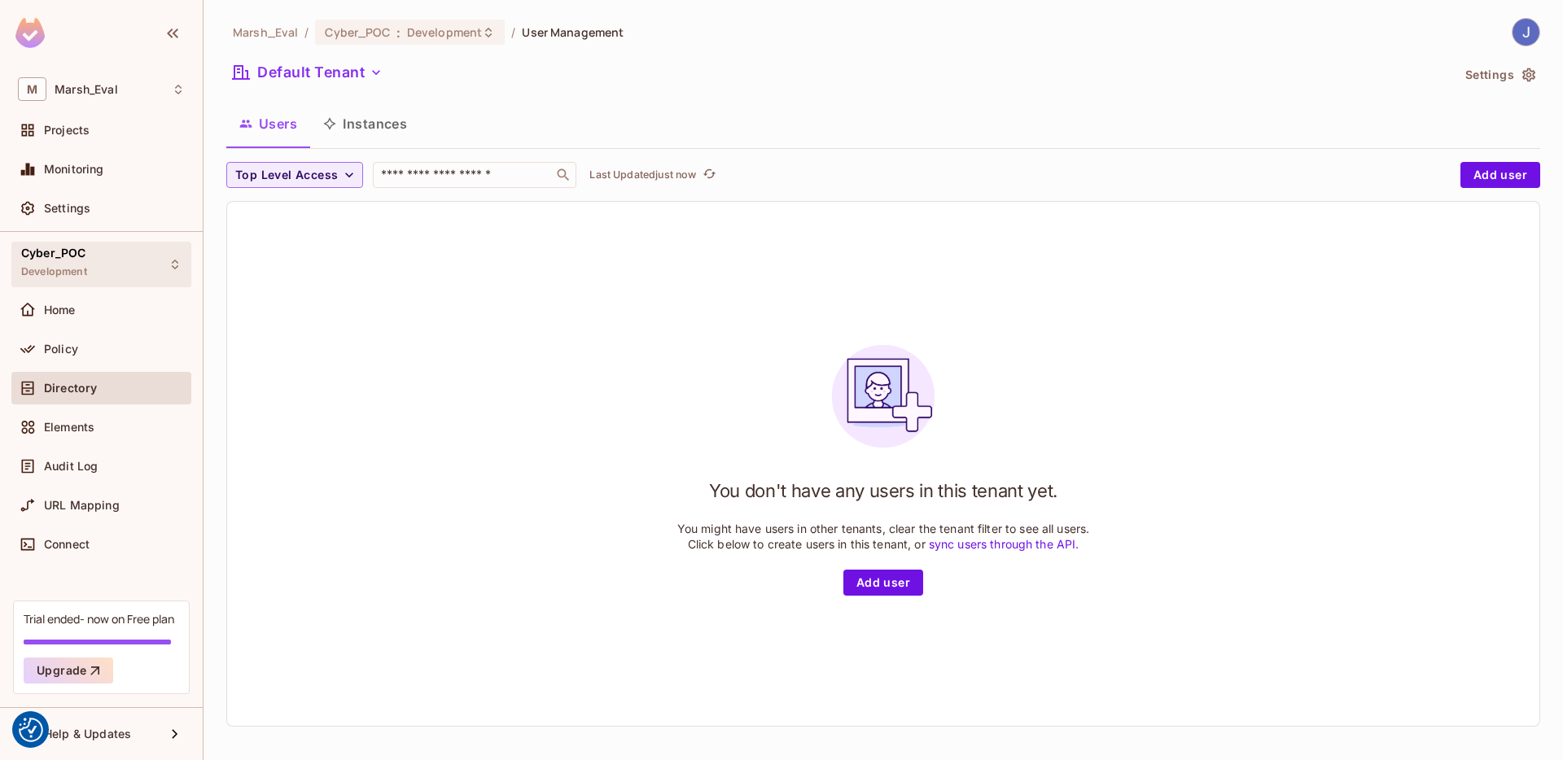
click at [173, 268] on icon at bounding box center [175, 264] width 13 height 13
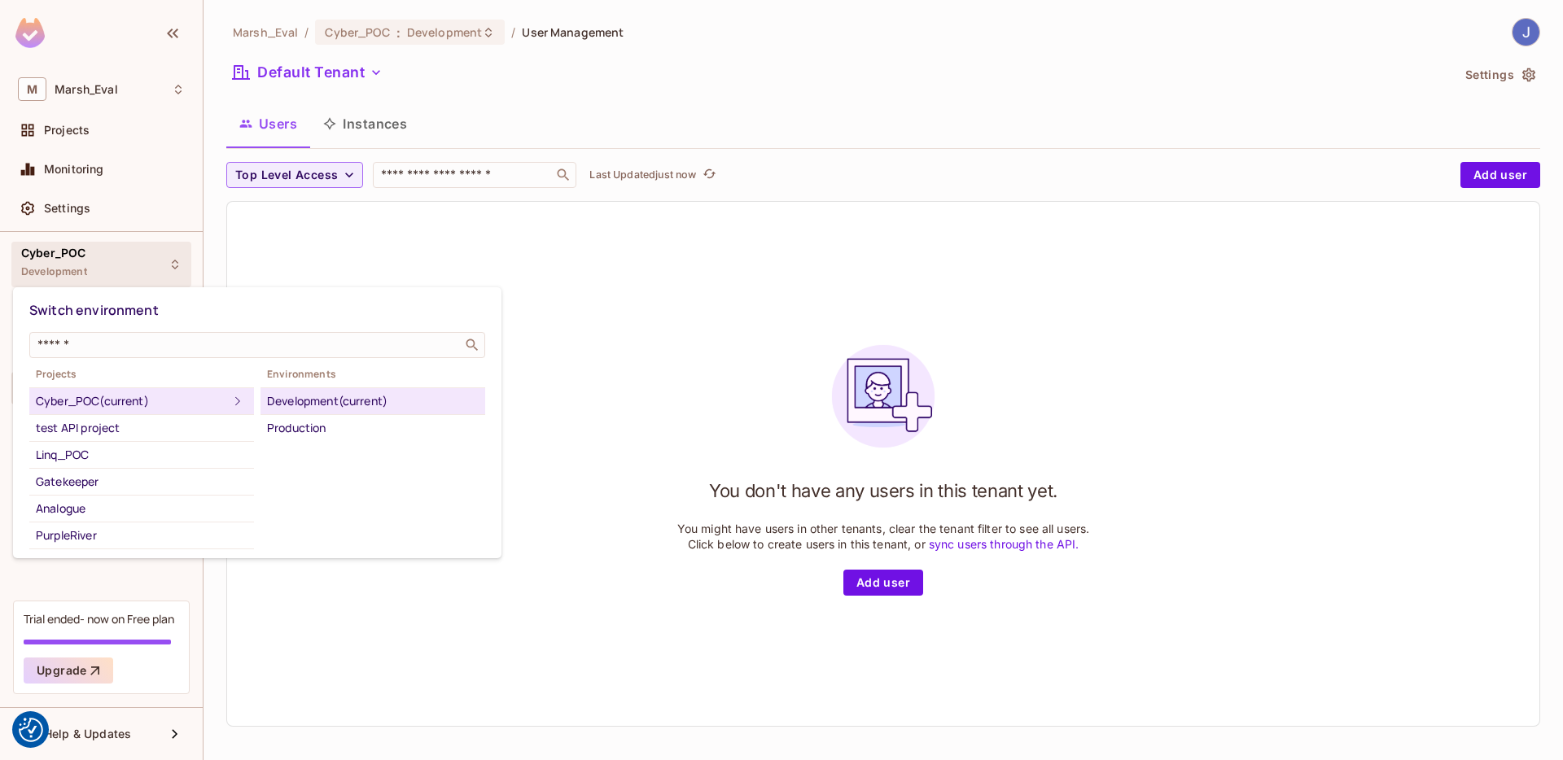
click at [277, 302] on div "Switch environment" at bounding box center [257, 311] width 456 height 30
click at [1458, 91] on div at bounding box center [781, 380] width 1563 height 760
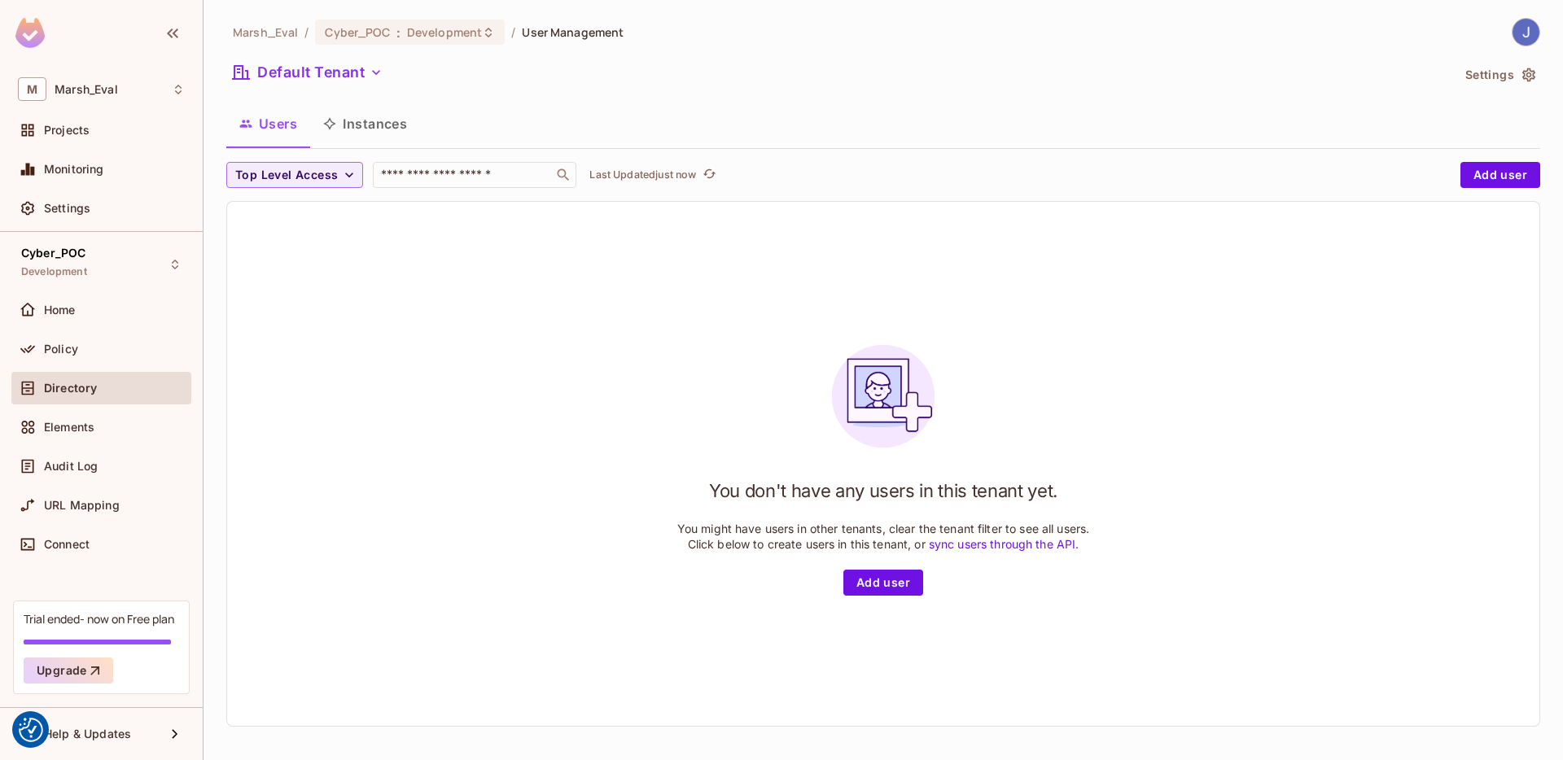
click at [1458, 77] on div "Switch environment ​ Projects Cyber_POC (current) test API project Linq_POC Gat…" at bounding box center [781, 380] width 1563 height 760
click at [1458, 74] on icon "button" at bounding box center [1529, 75] width 16 height 16
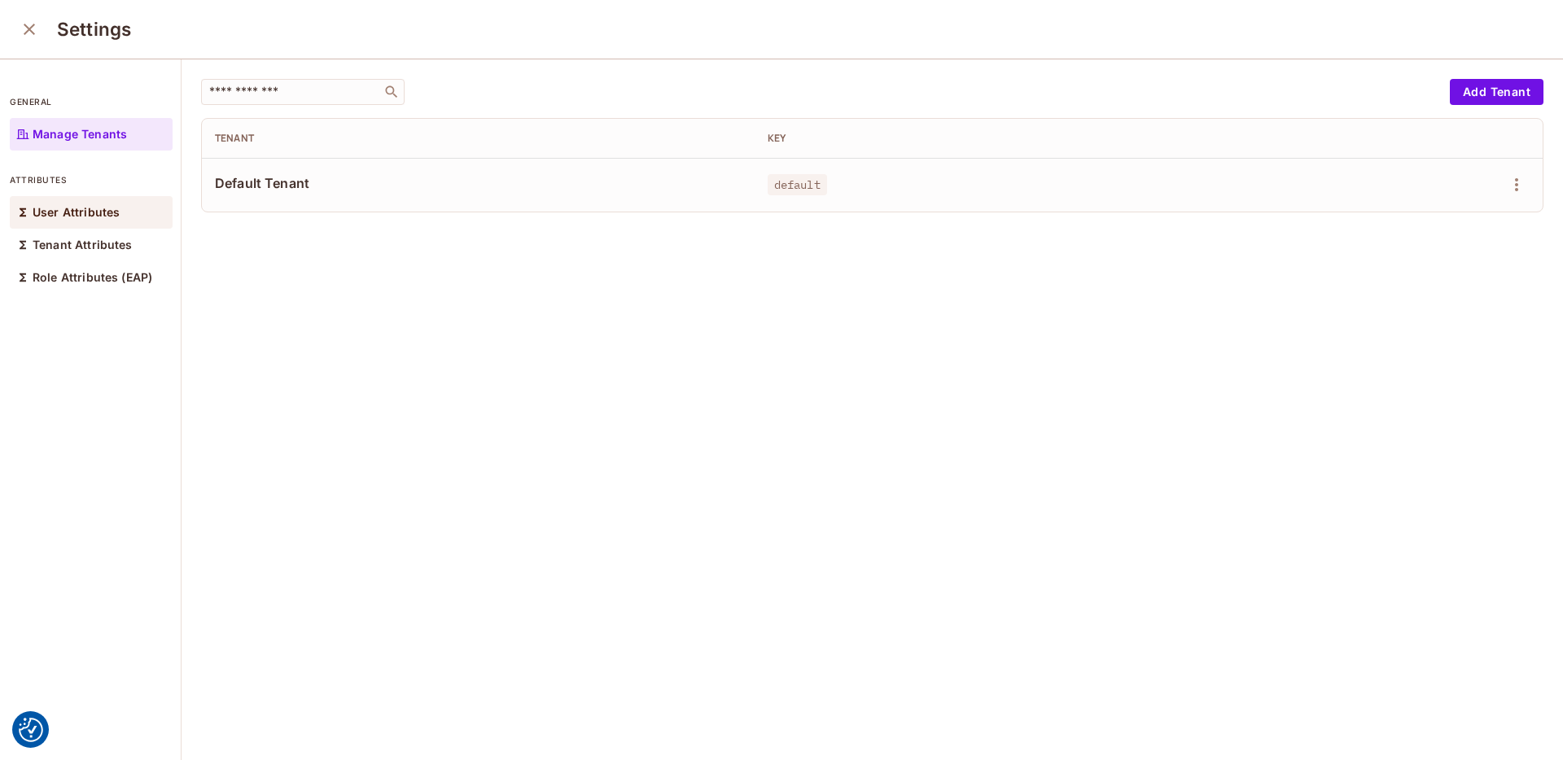
click at [72, 208] on p "User Attributes" at bounding box center [76, 212] width 87 height 13
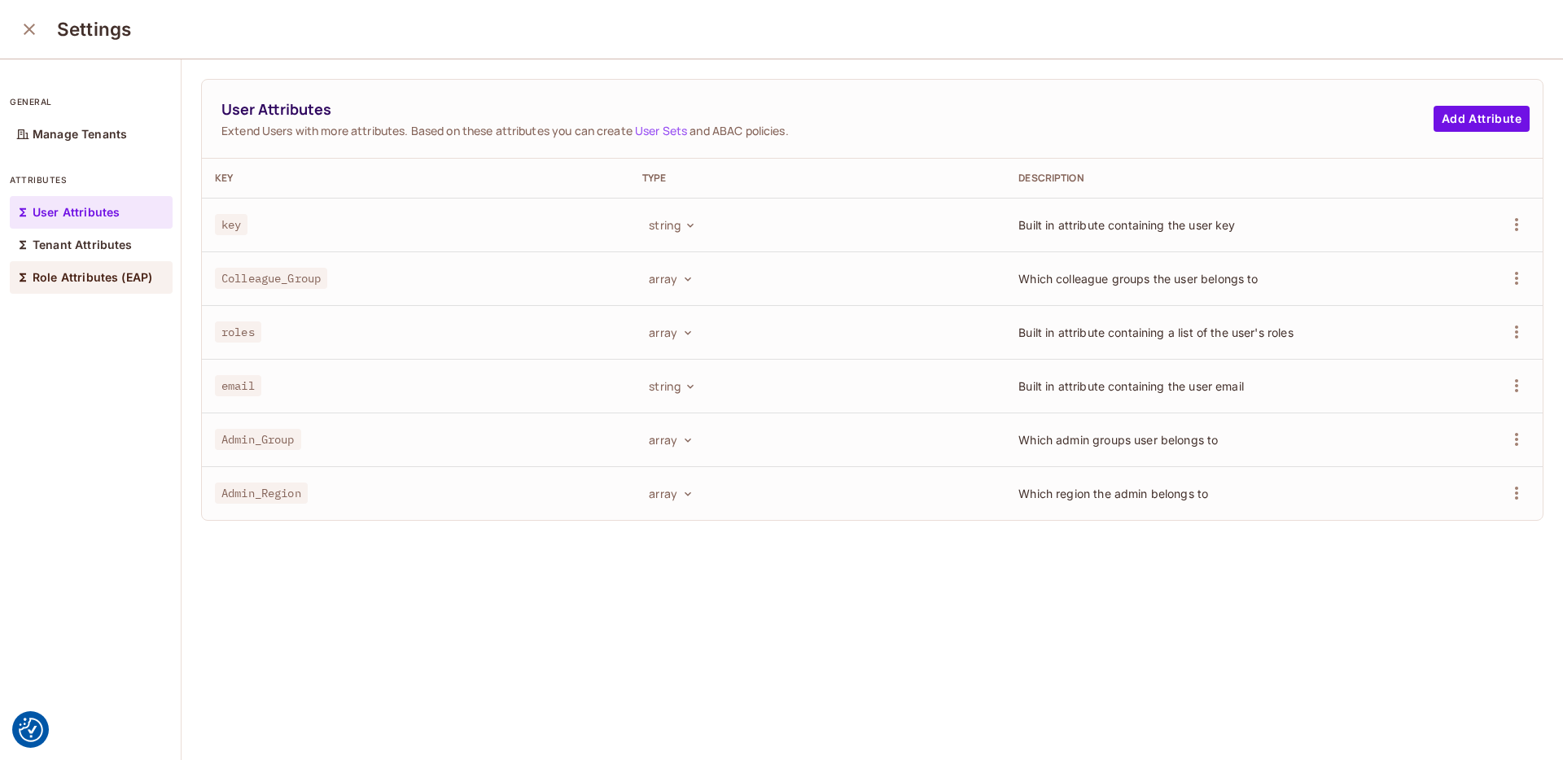
click at [71, 279] on p "Role Attributes (EAP)" at bounding box center [93, 277] width 120 height 13
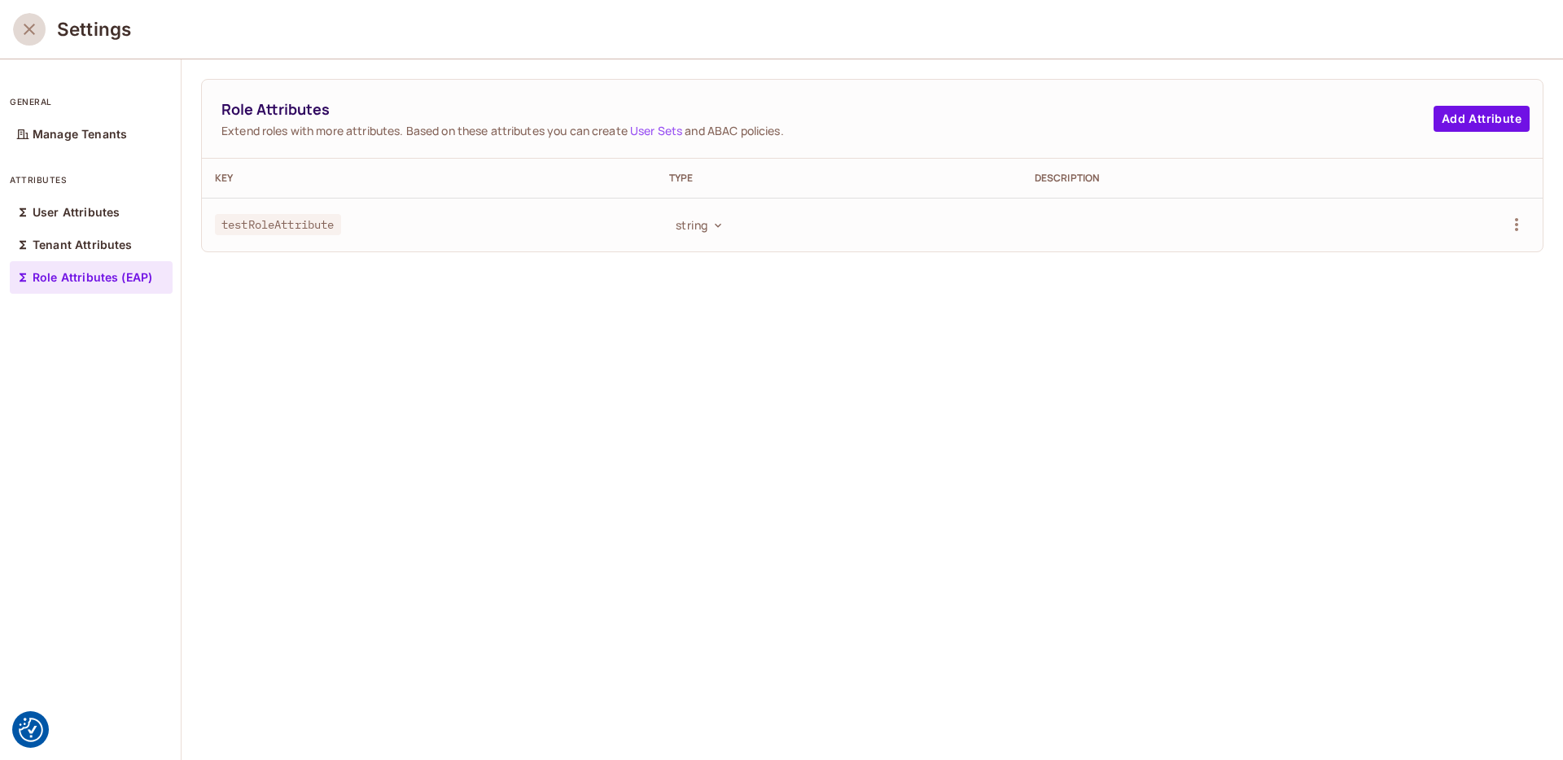
click at [37, 34] on icon "close" at bounding box center [30, 30] width 20 height 20
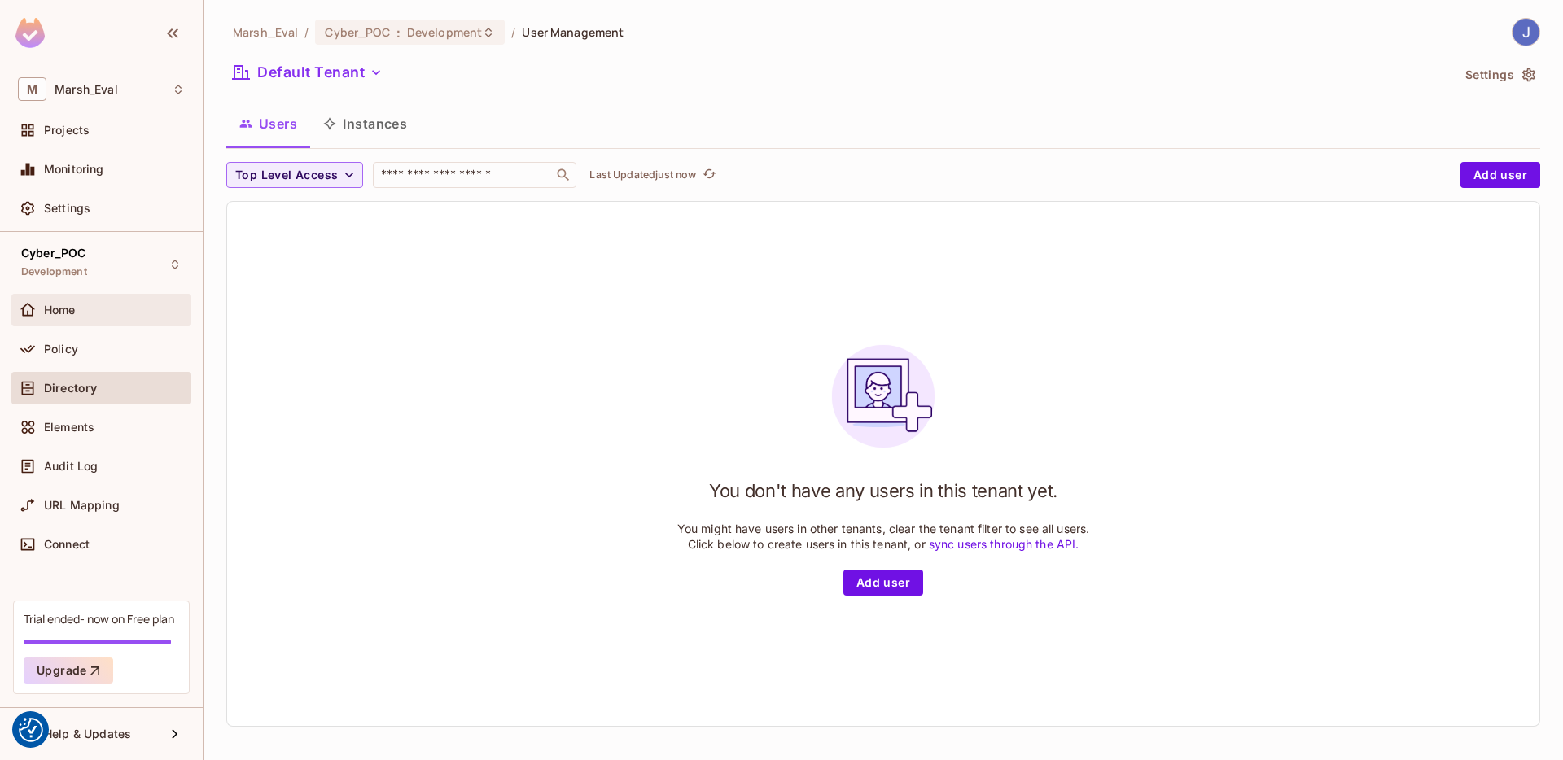
click at [80, 320] on div "Home" at bounding box center [101, 310] width 180 height 33
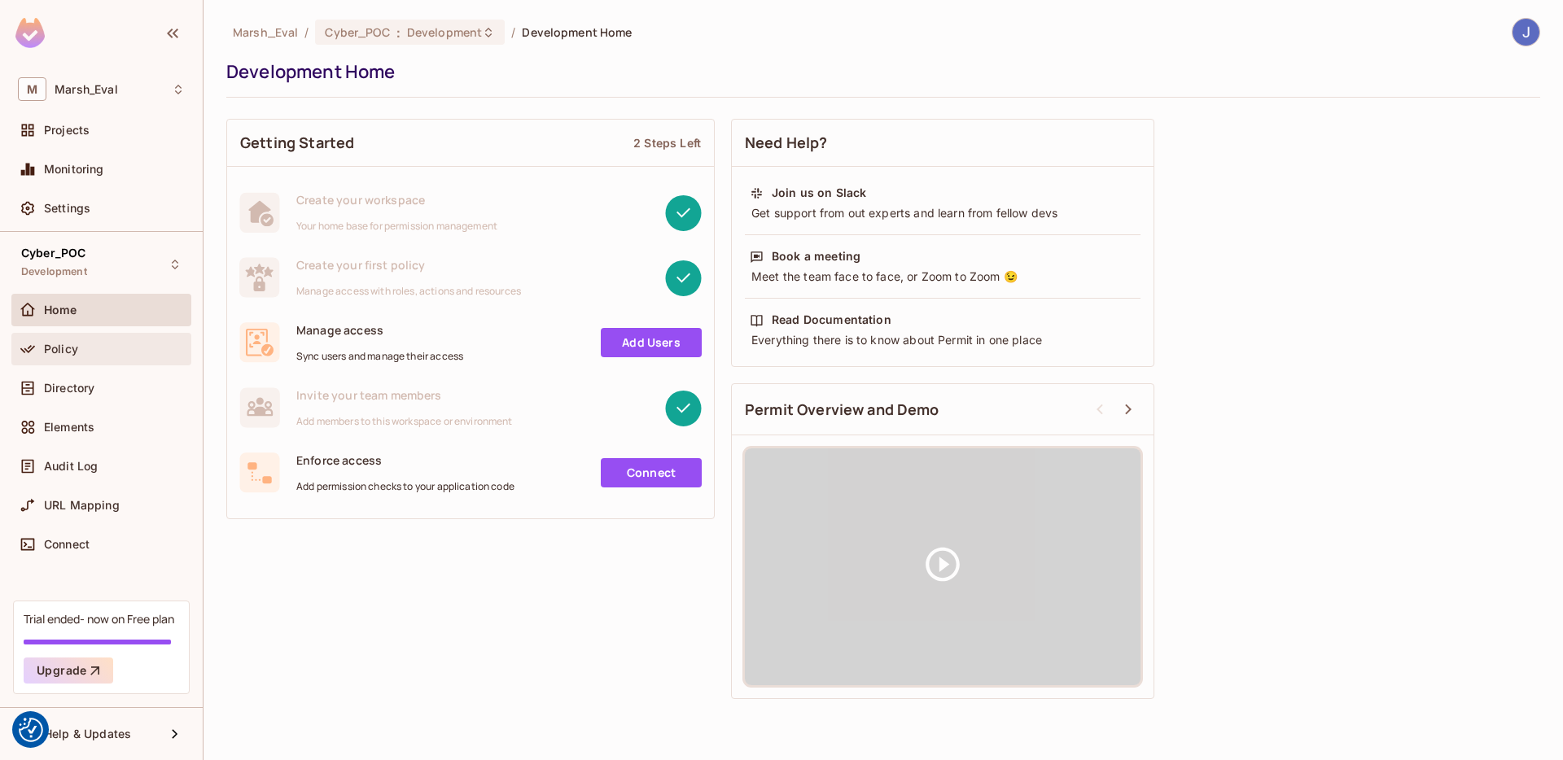
click at [114, 363] on div "Policy" at bounding box center [101, 349] width 180 height 33
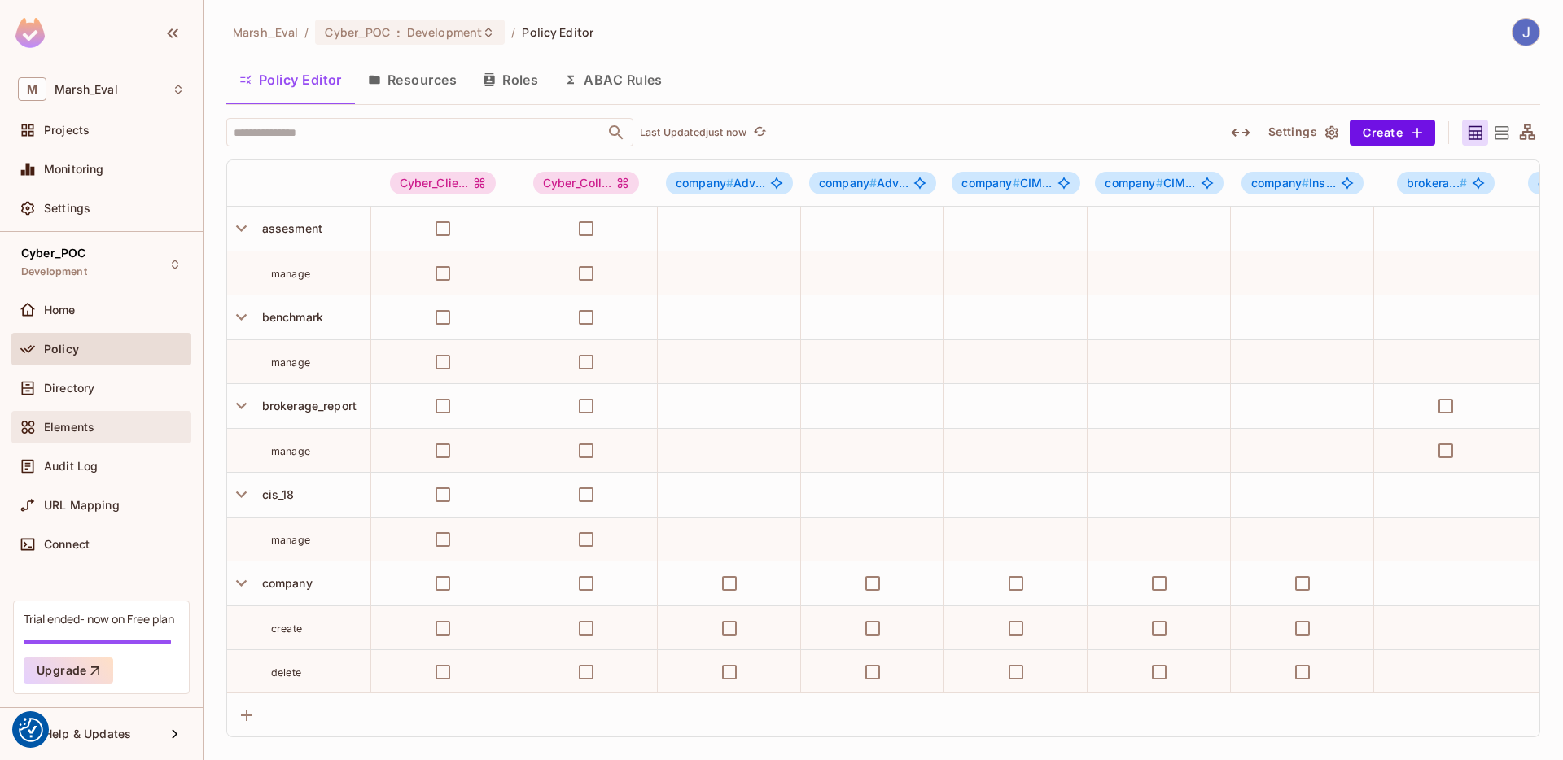
click at [142, 418] on div "Elements" at bounding box center [101, 428] width 167 height 20
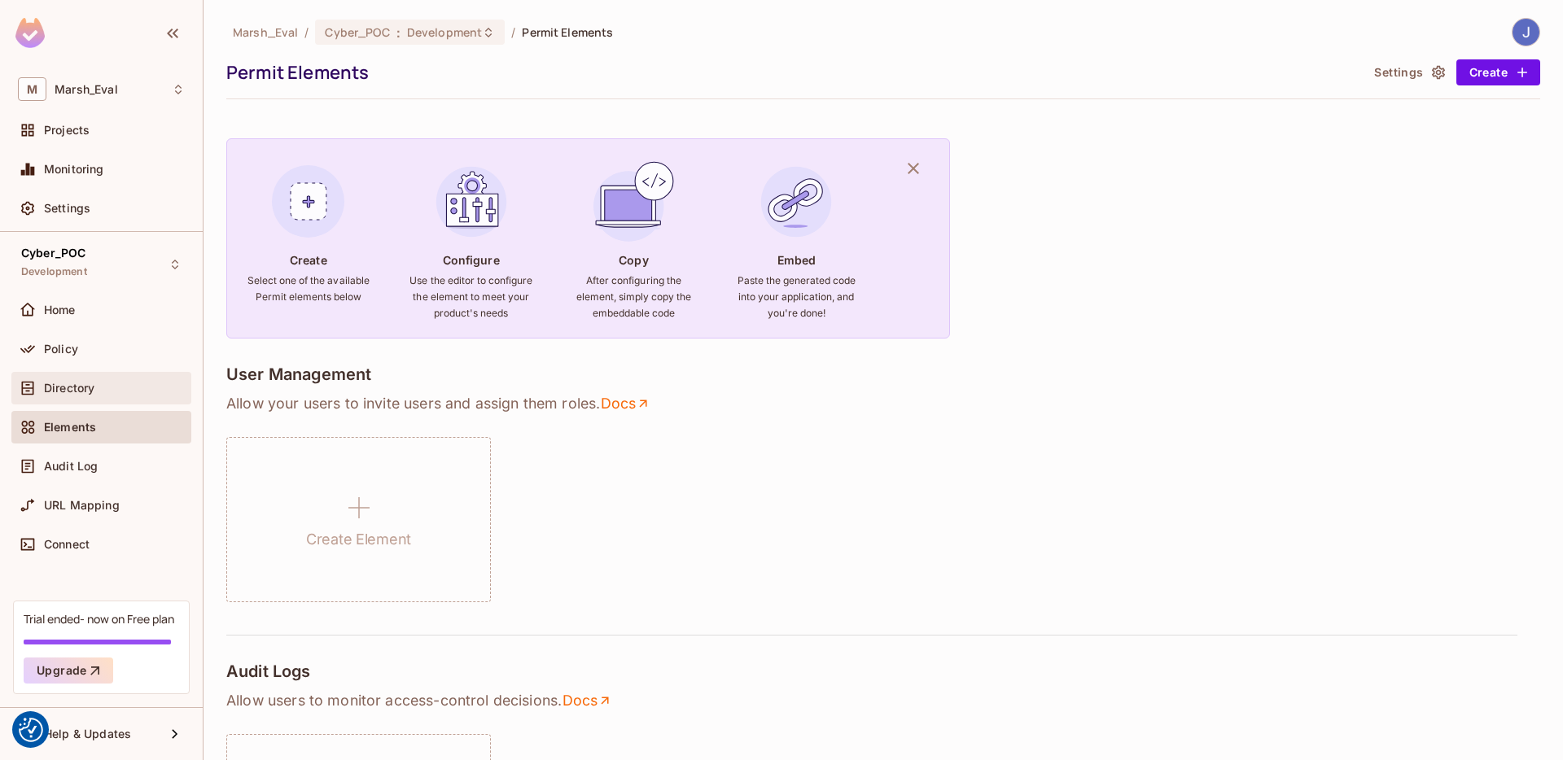
click at [60, 394] on div "Directory" at bounding box center [101, 389] width 167 height 20
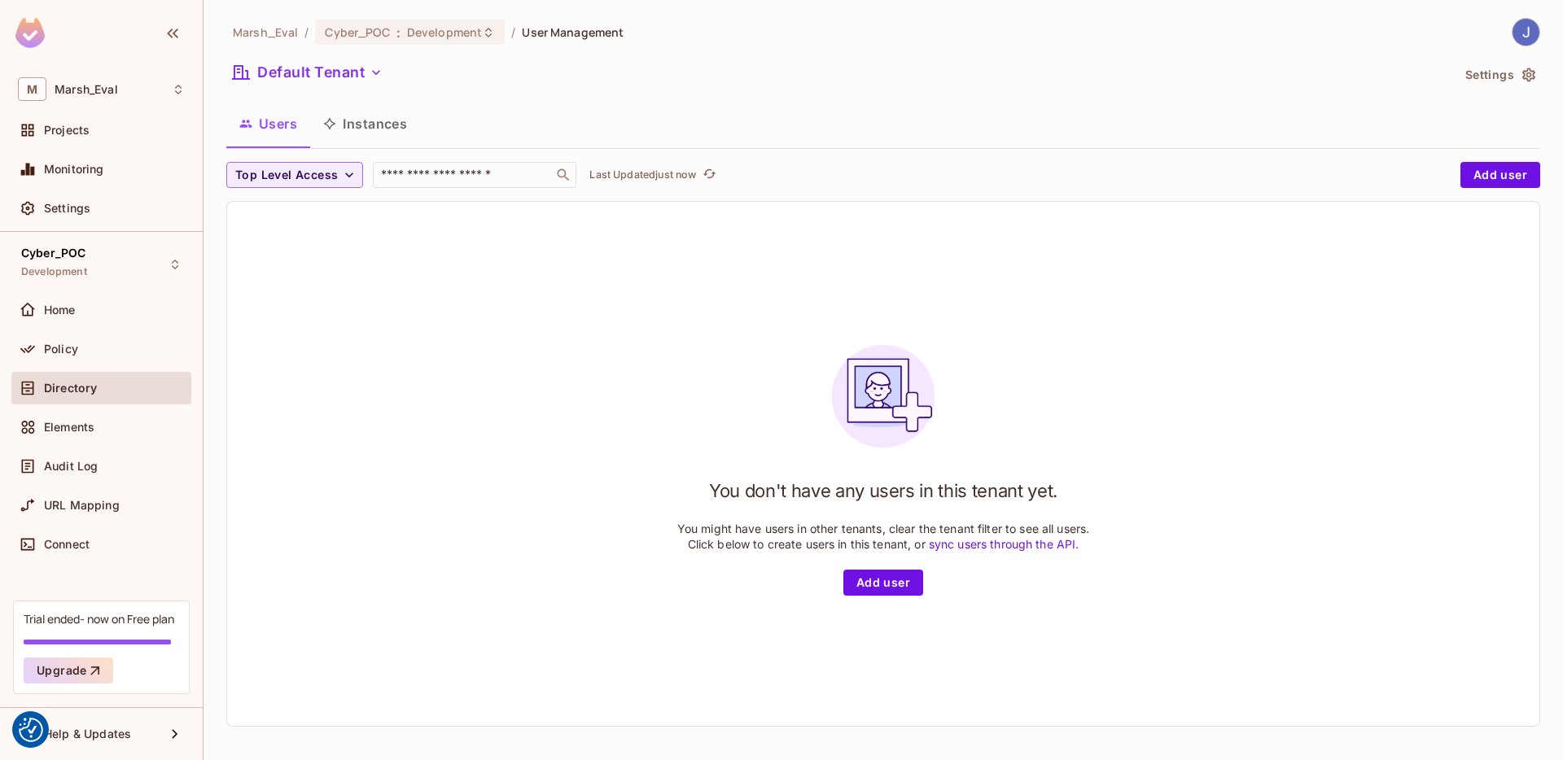
click at [344, 115] on button "Instances" at bounding box center [365, 123] width 110 height 41
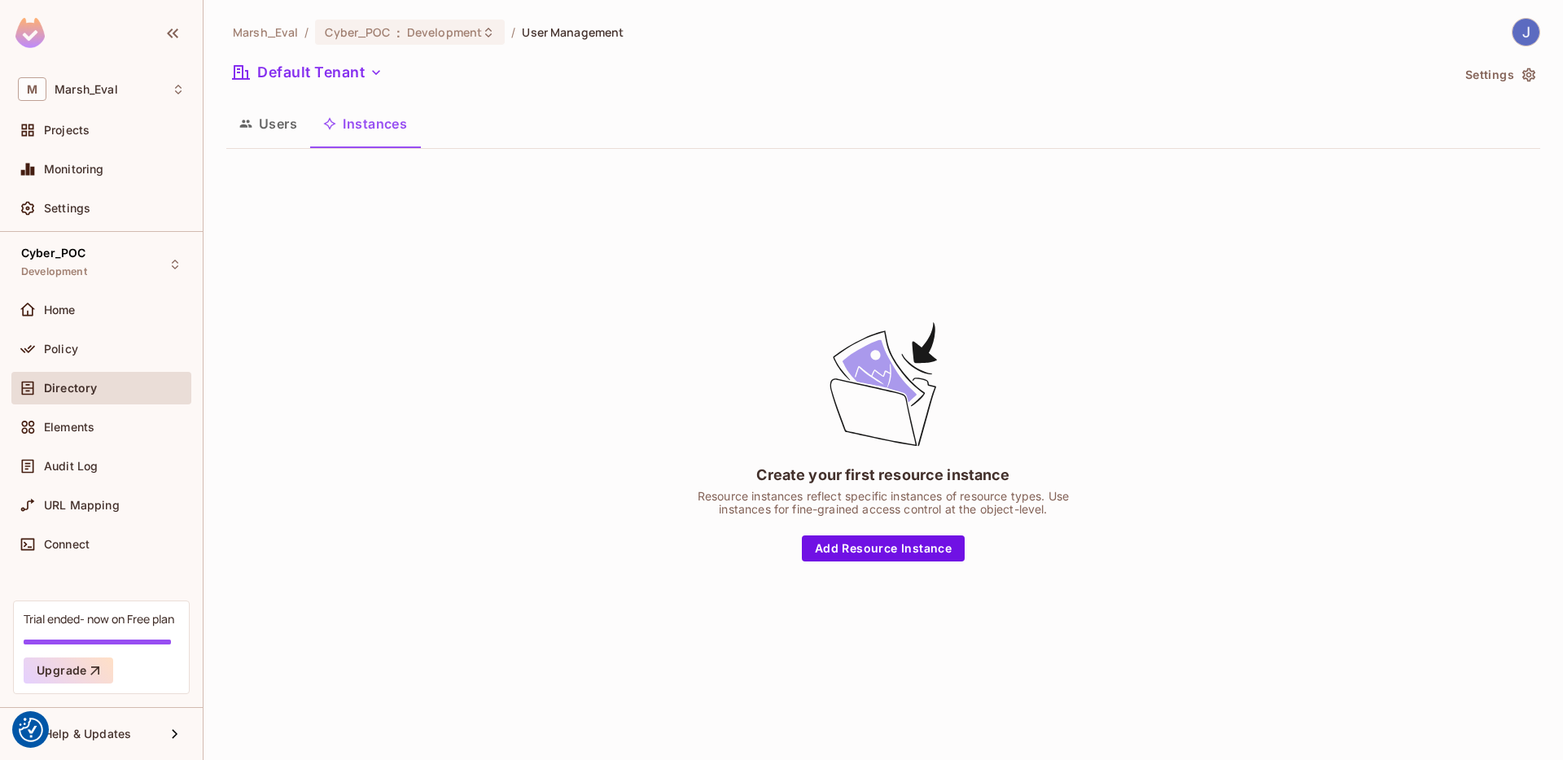
click at [288, 133] on button "Users" at bounding box center [268, 123] width 84 height 41
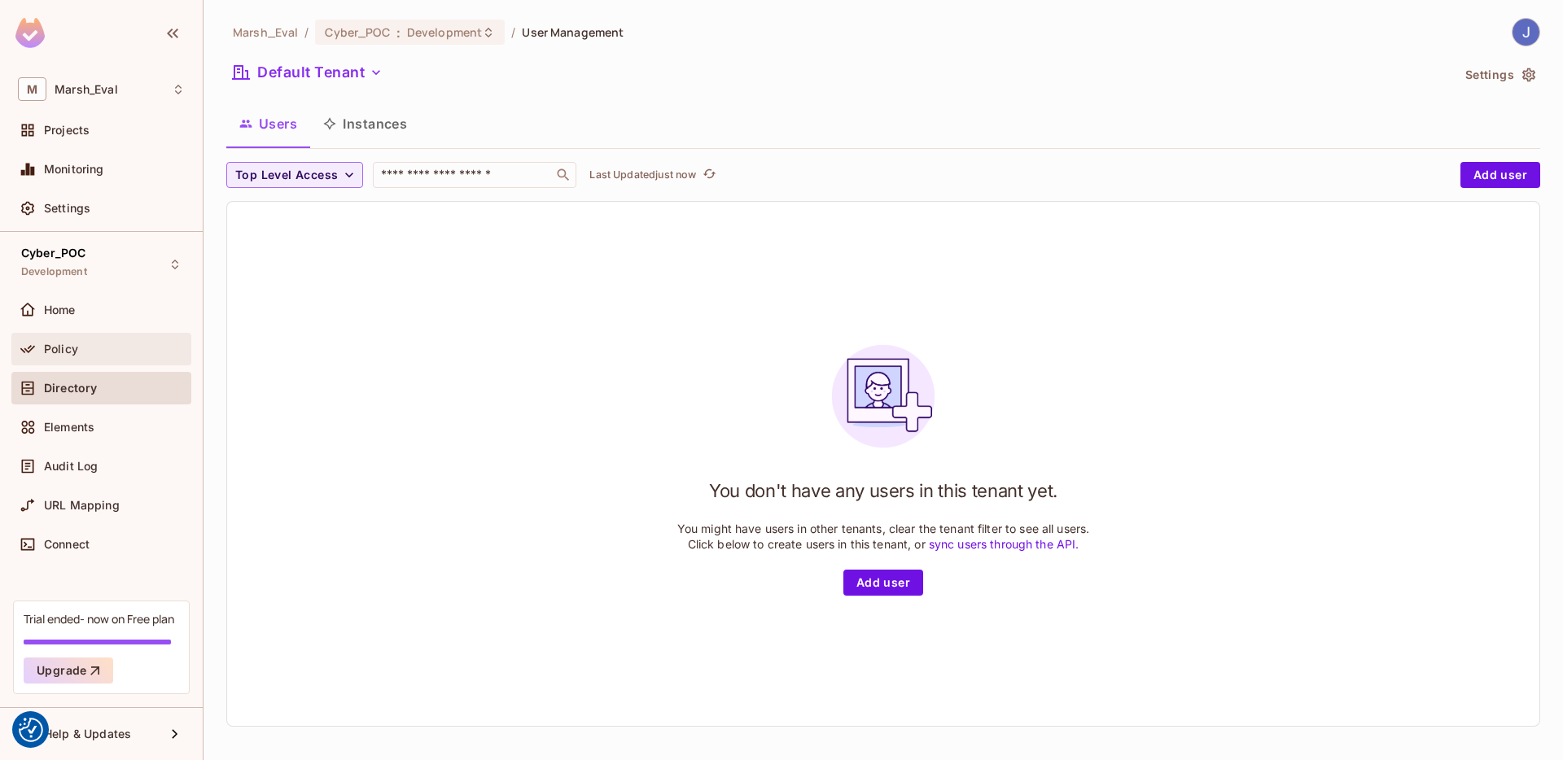
click at [145, 360] on div "Policy" at bounding box center [101, 349] width 180 height 33
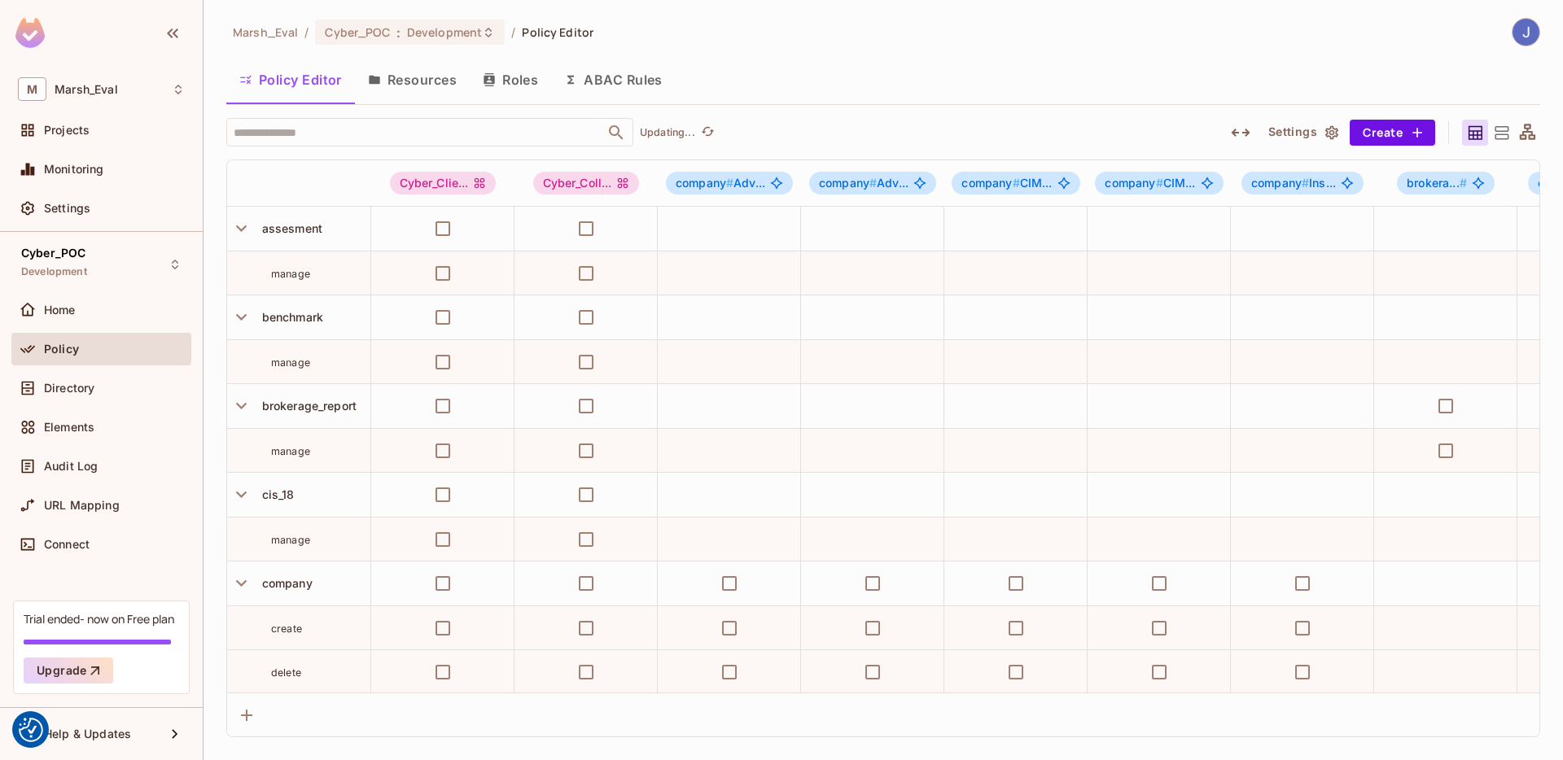
click at [412, 85] on button "Resources" at bounding box center [412, 79] width 115 height 41
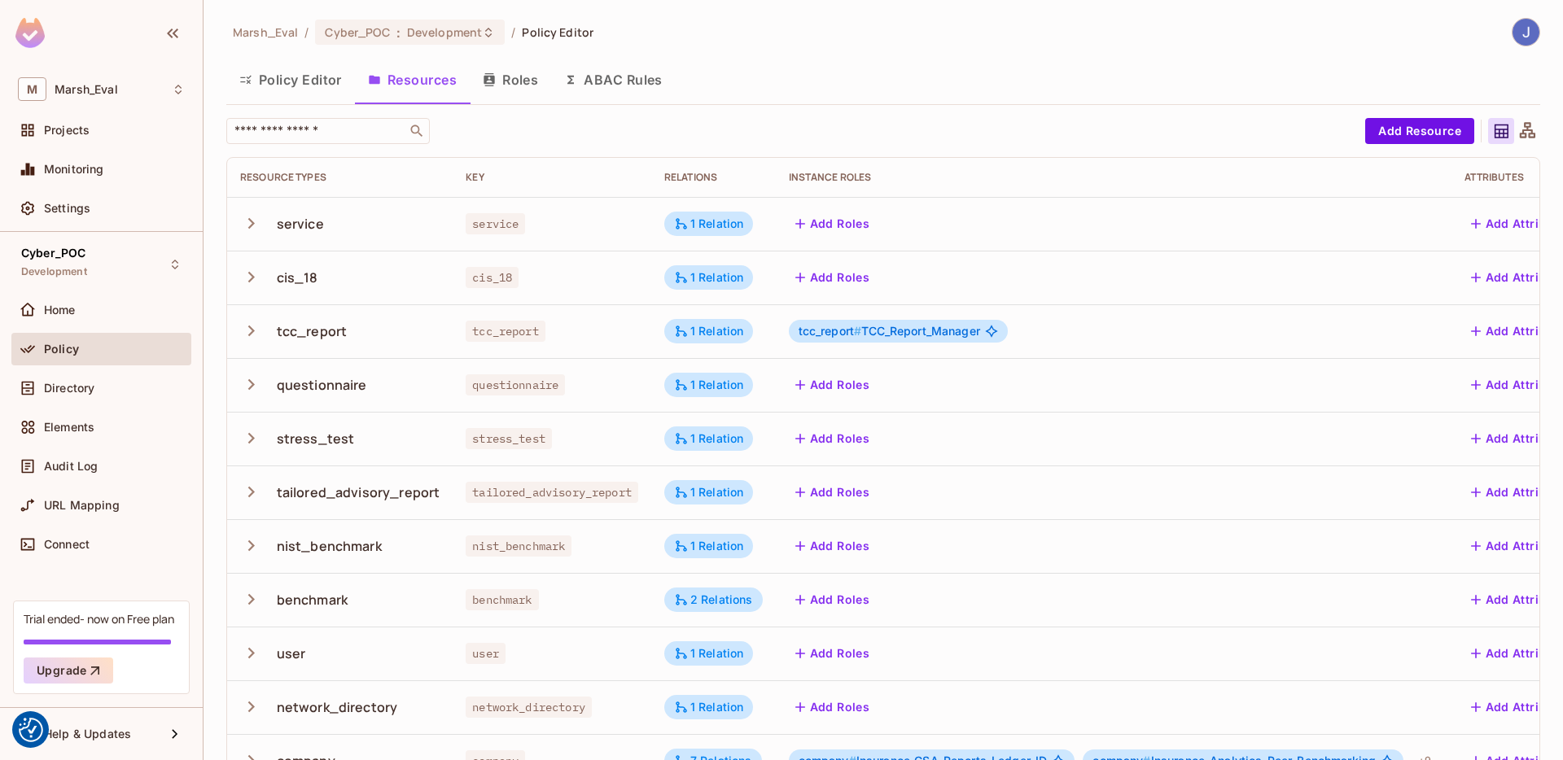
click at [603, 81] on button "ABAC Rules" at bounding box center [613, 79] width 125 height 41
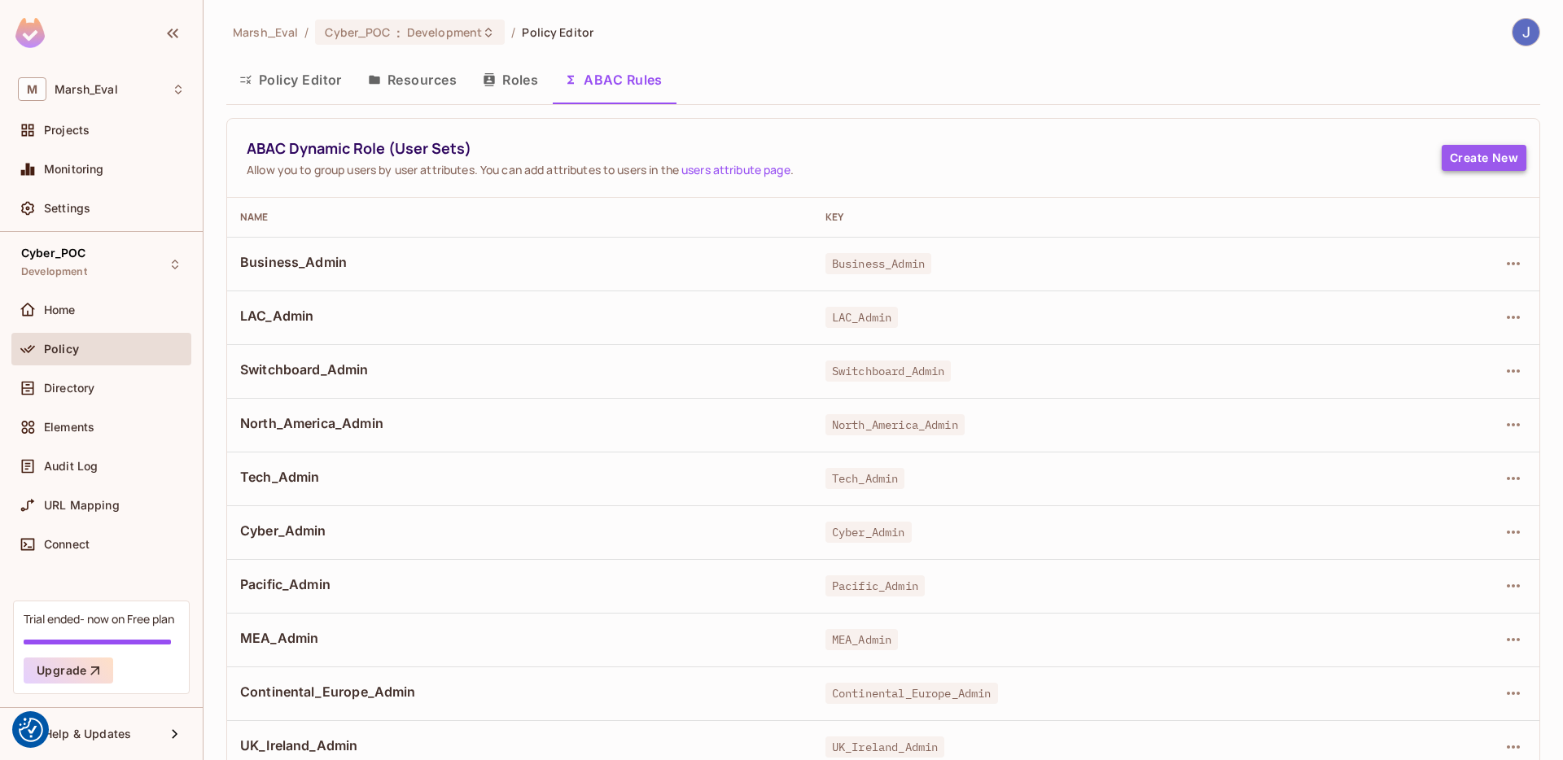
click at [1456, 154] on button "Create New" at bounding box center [1484, 158] width 85 height 26
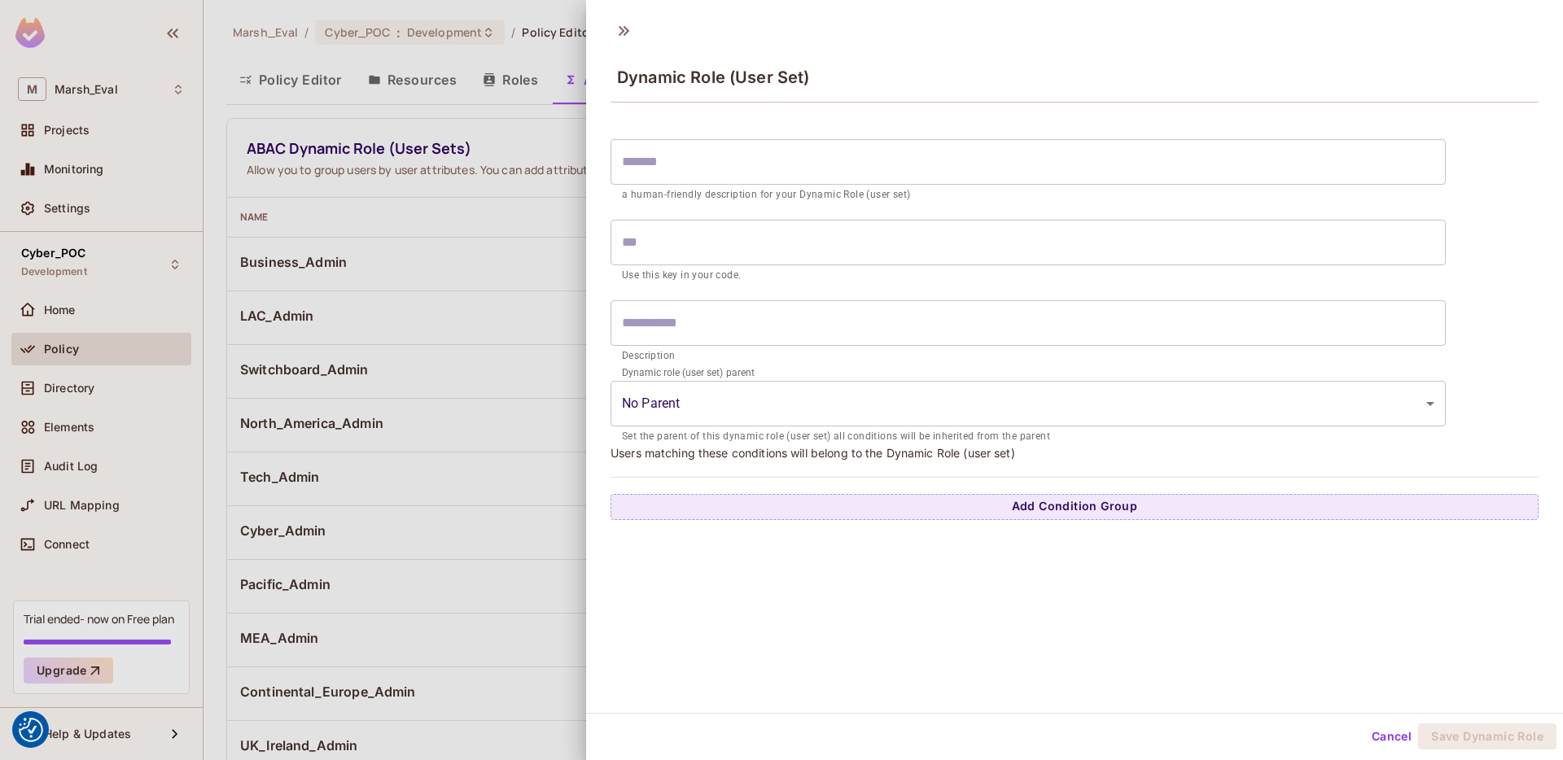
click at [869, 529] on div "Dynamic Role (User Set) ​ a human-friendly description for your Dynamic Role (u…" at bounding box center [1074, 362] width 977 height 702
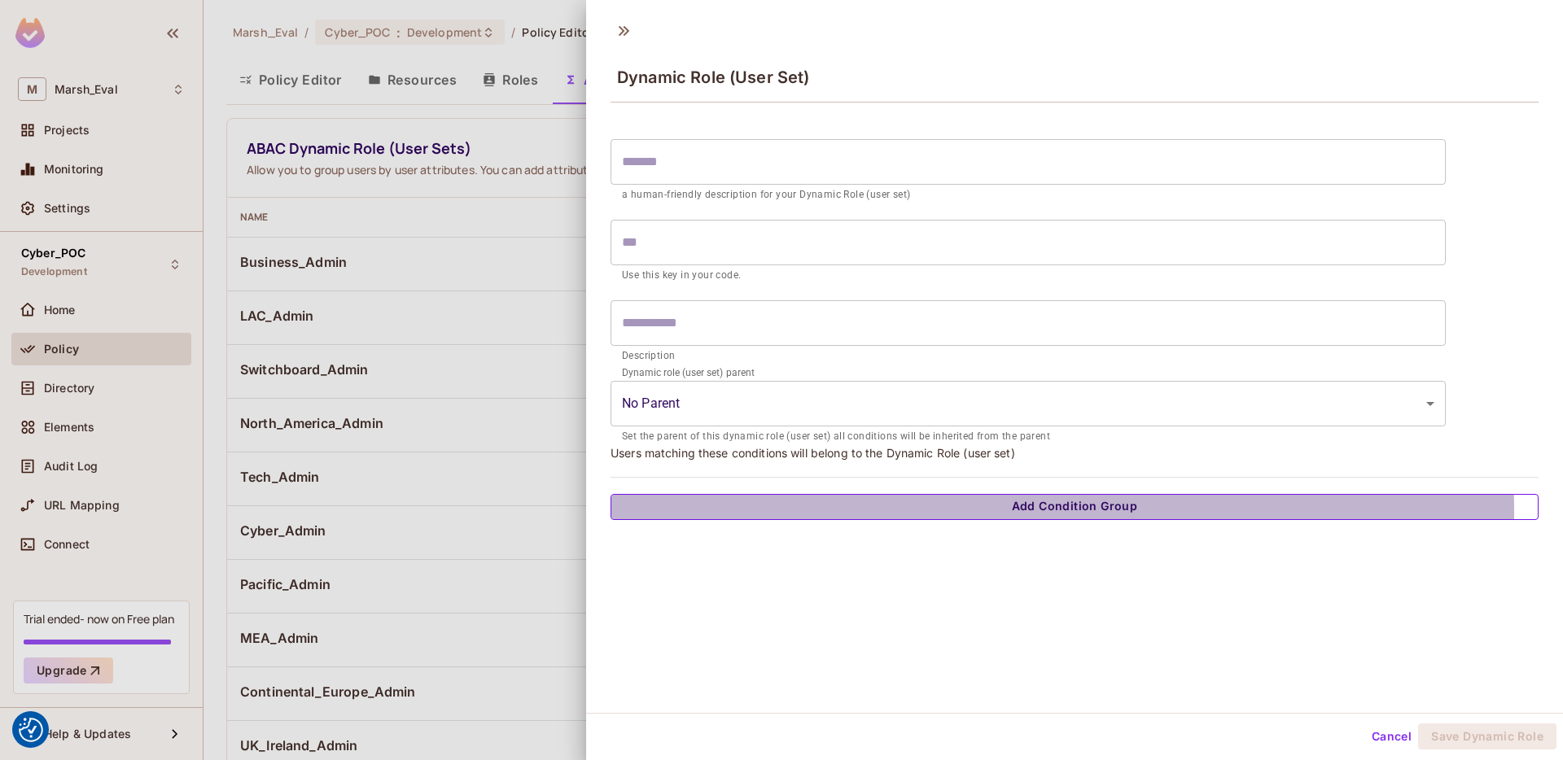
click at [858, 512] on button "Add Condition Group" at bounding box center [1075, 507] width 928 height 26
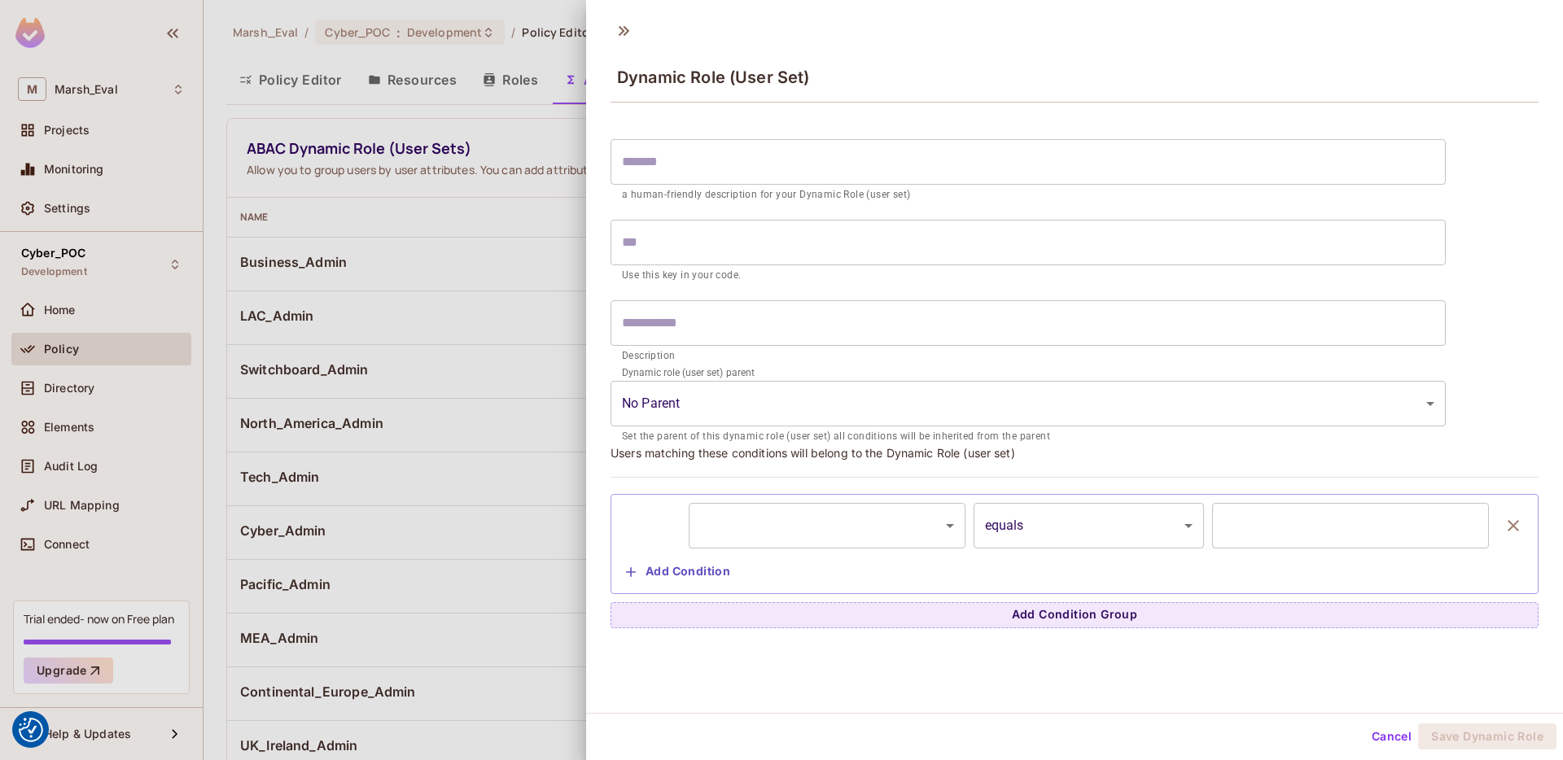
click at [828, 534] on body "We use cookies to enhance your browsing experience, serve personalized ads or c…" at bounding box center [781, 380] width 1563 height 760
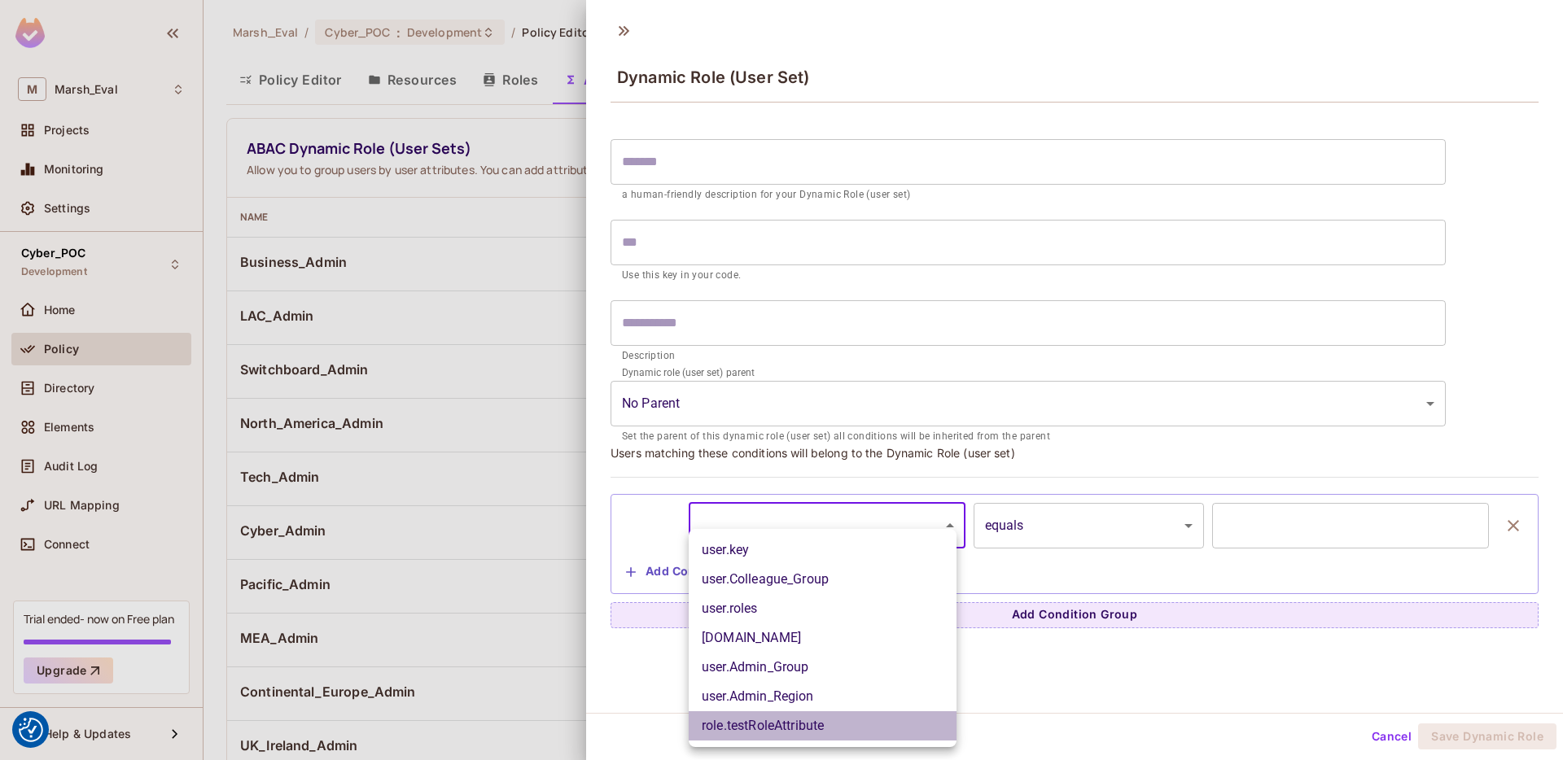
click at [761, 728] on li "role.testRoleAttribute" at bounding box center [823, 726] width 268 height 29
type input "**********"
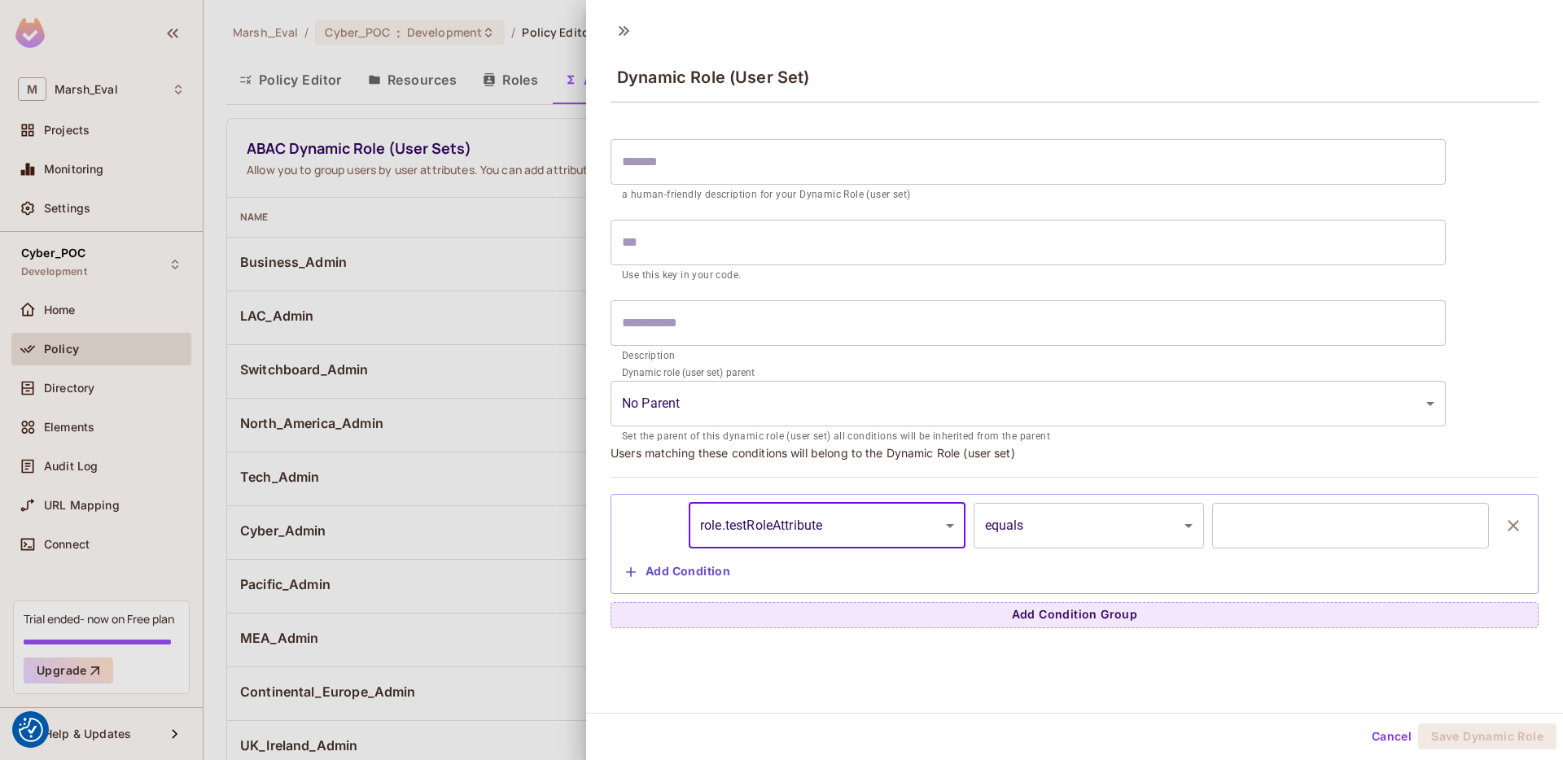
click at [1225, 542] on input "text" at bounding box center [1350, 526] width 277 height 46
click at [529, 405] on div at bounding box center [781, 380] width 1563 height 760
